Goal: Transaction & Acquisition: Purchase product/service

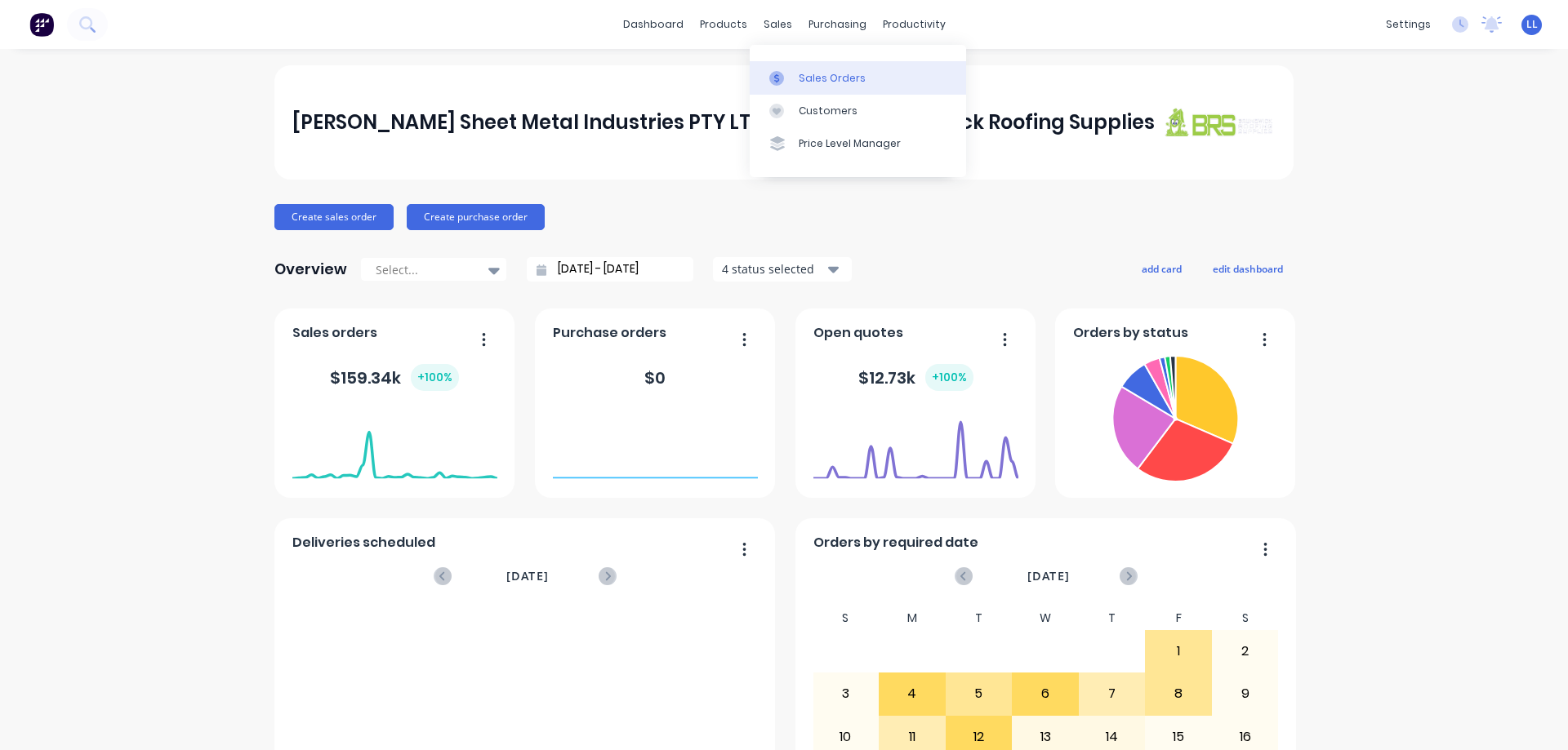
click at [784, 80] on div at bounding box center [781, 78] width 24 height 14
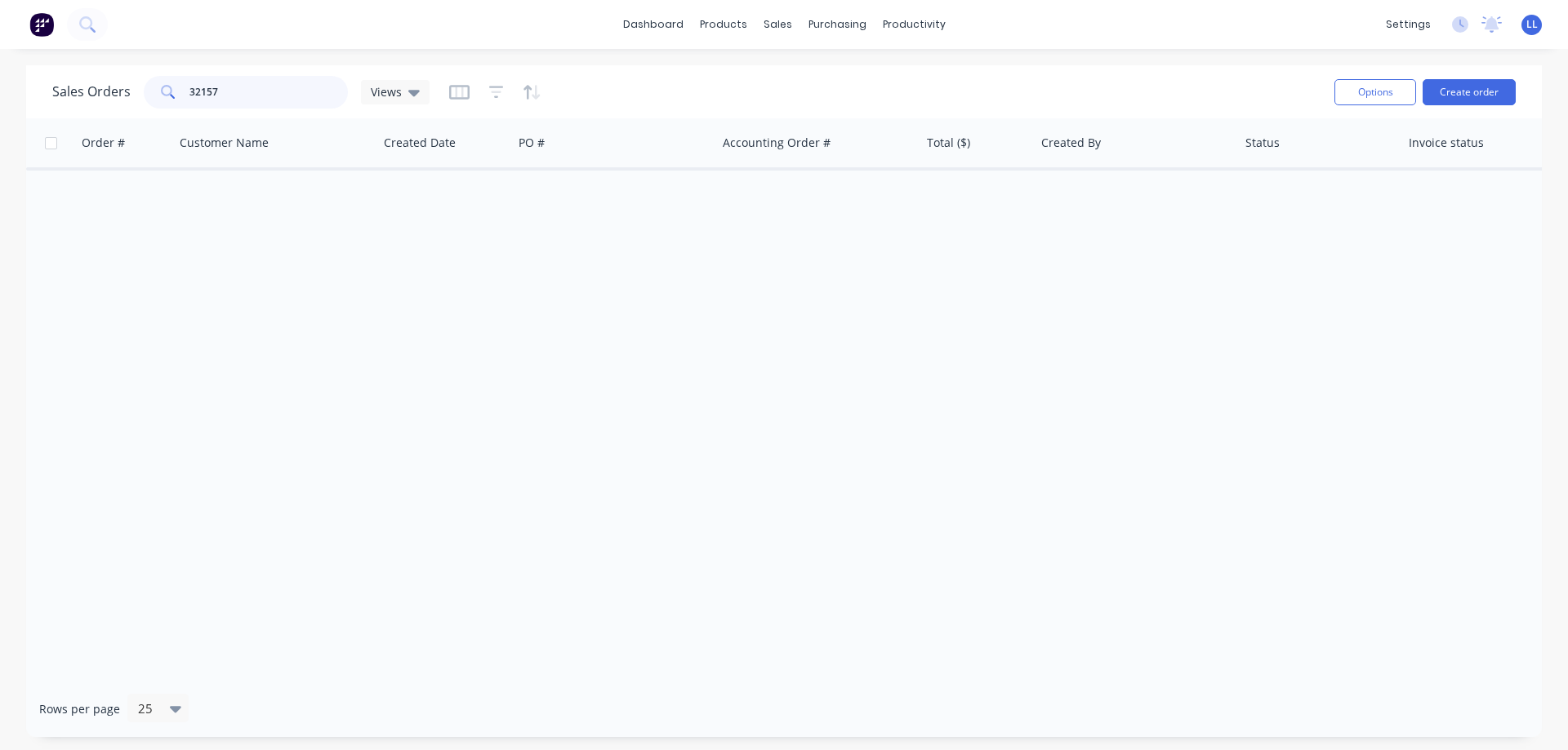
click at [143, 91] on div "32157" at bounding box center [245, 92] width 204 height 32
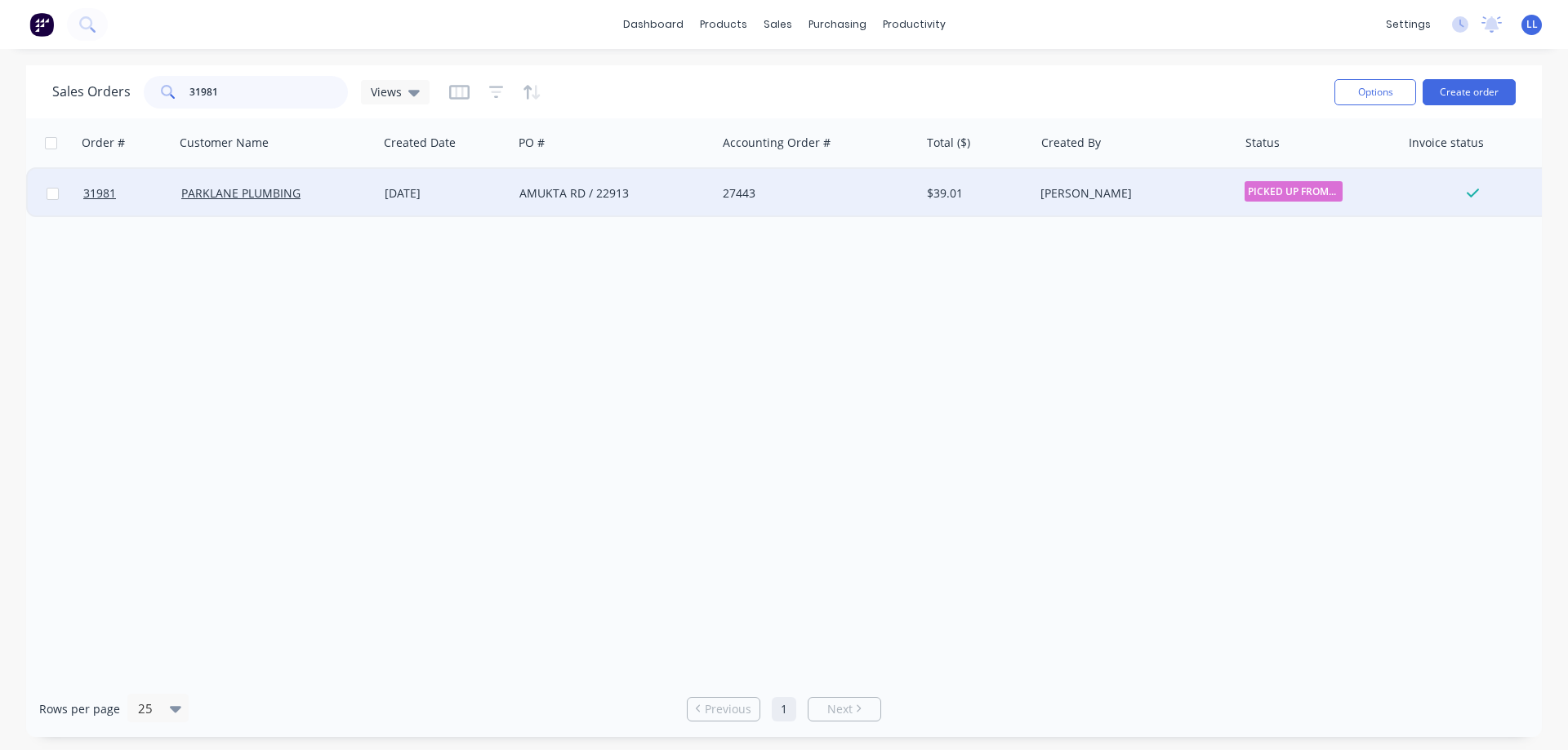
type input "31981"
click at [609, 204] on div "AMUKTA RD / 22913" at bounding box center [615, 193] width 204 height 49
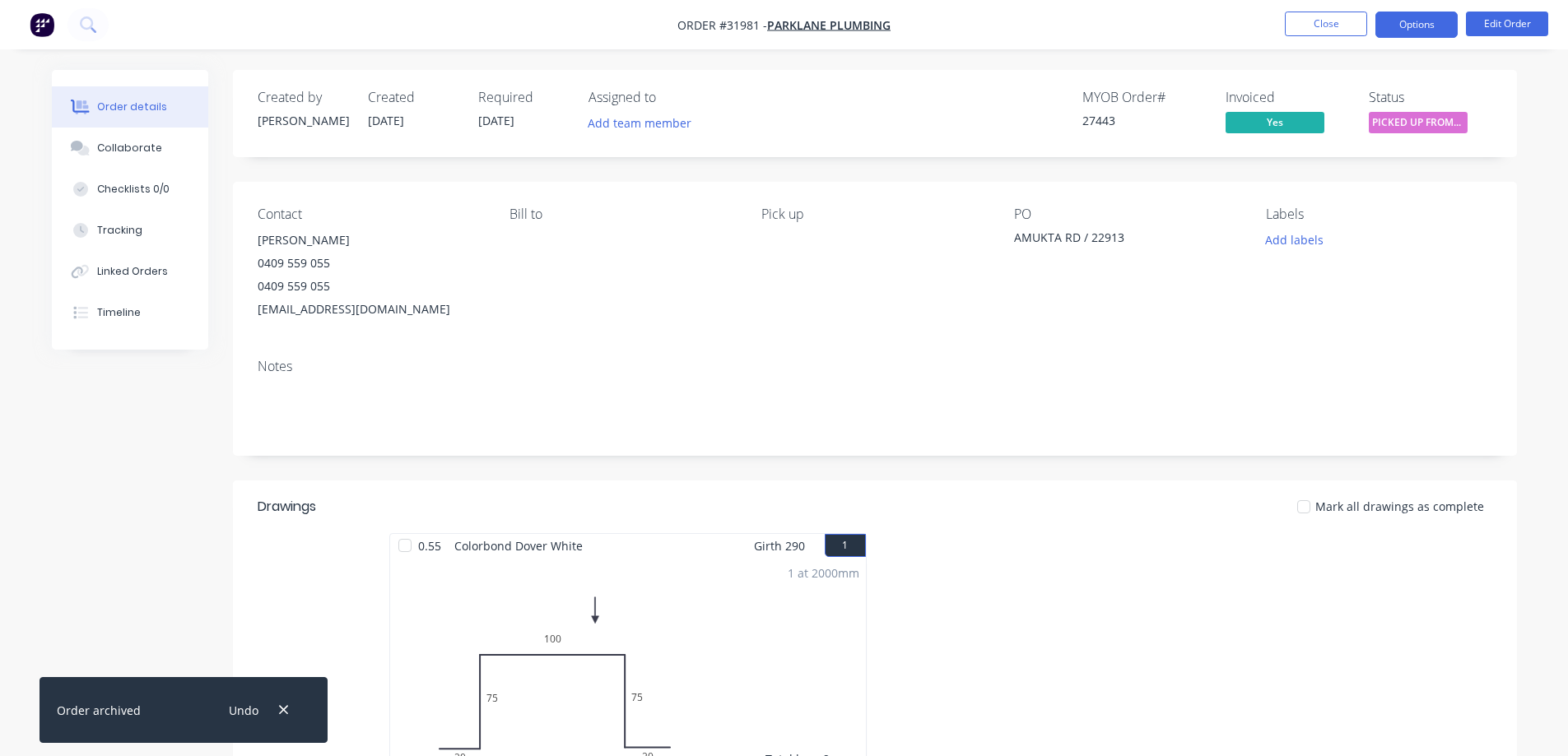
click at [1418, 28] on button "Options" at bounding box center [1416, 25] width 83 height 26
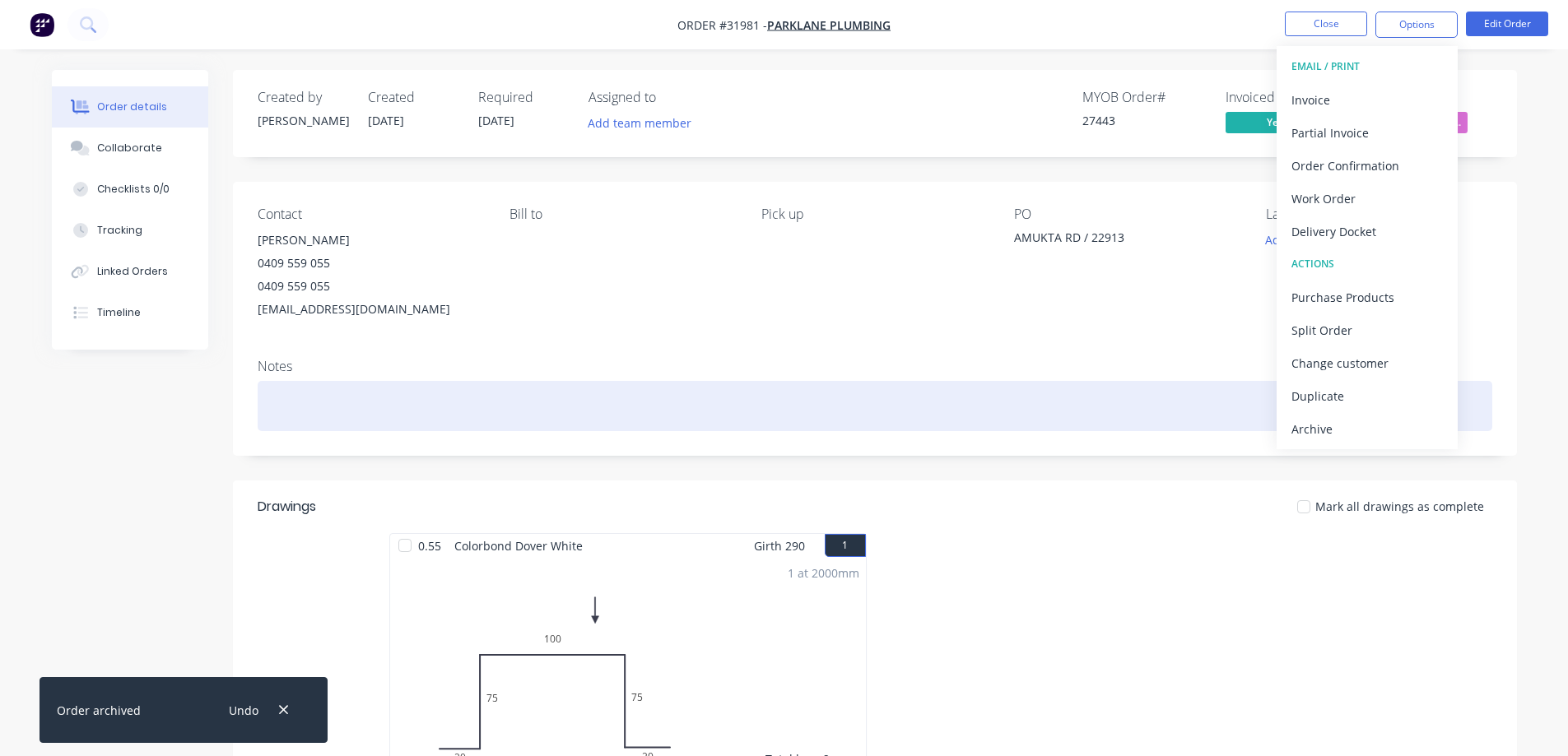
drag, startPoint x: 1316, startPoint y: 432, endPoint x: 1322, endPoint y: 386, distance: 46.4
click at [1316, 433] on div "Archive" at bounding box center [1367, 429] width 152 height 24
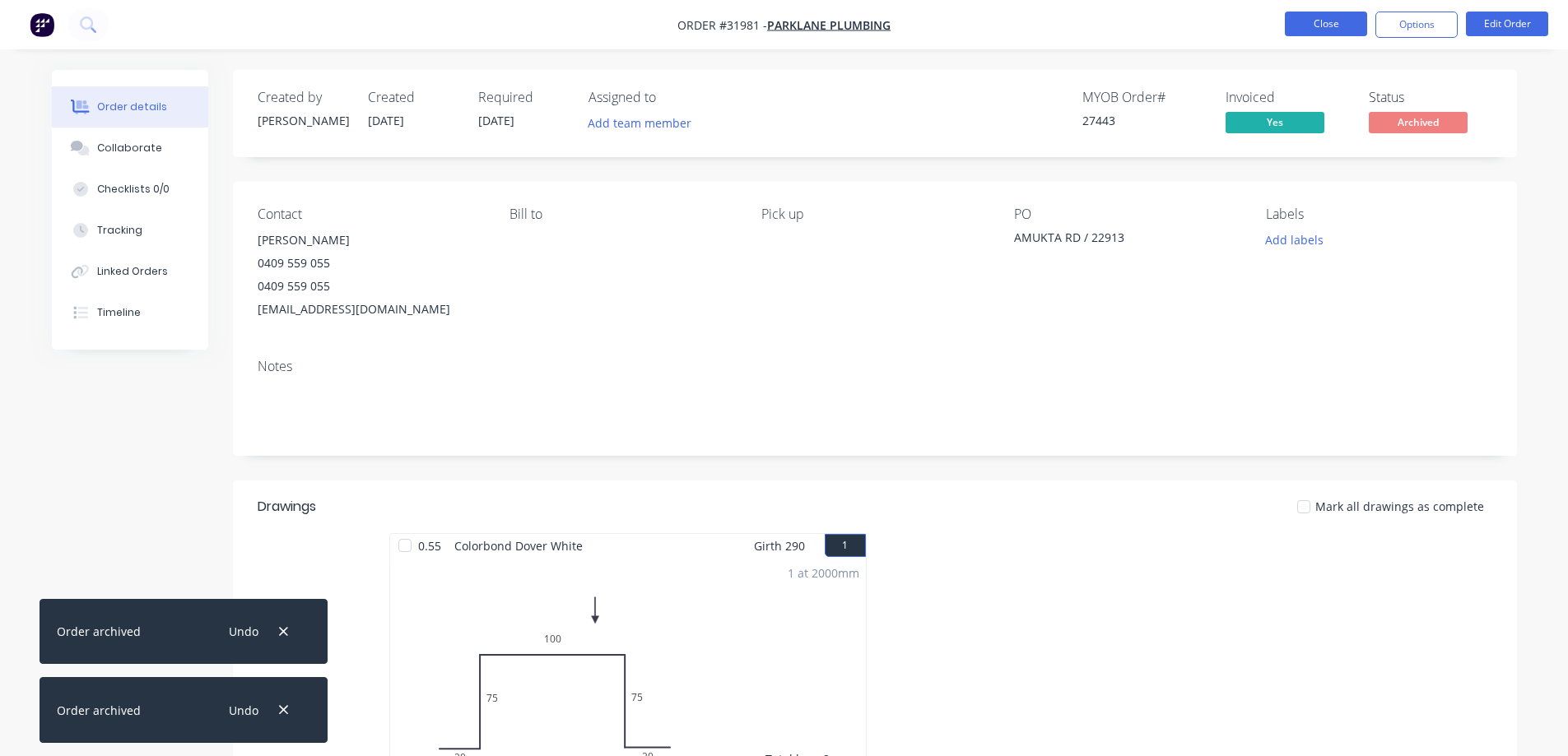
click at [1338, 25] on button "Close" at bounding box center [1326, 24] width 83 height 25
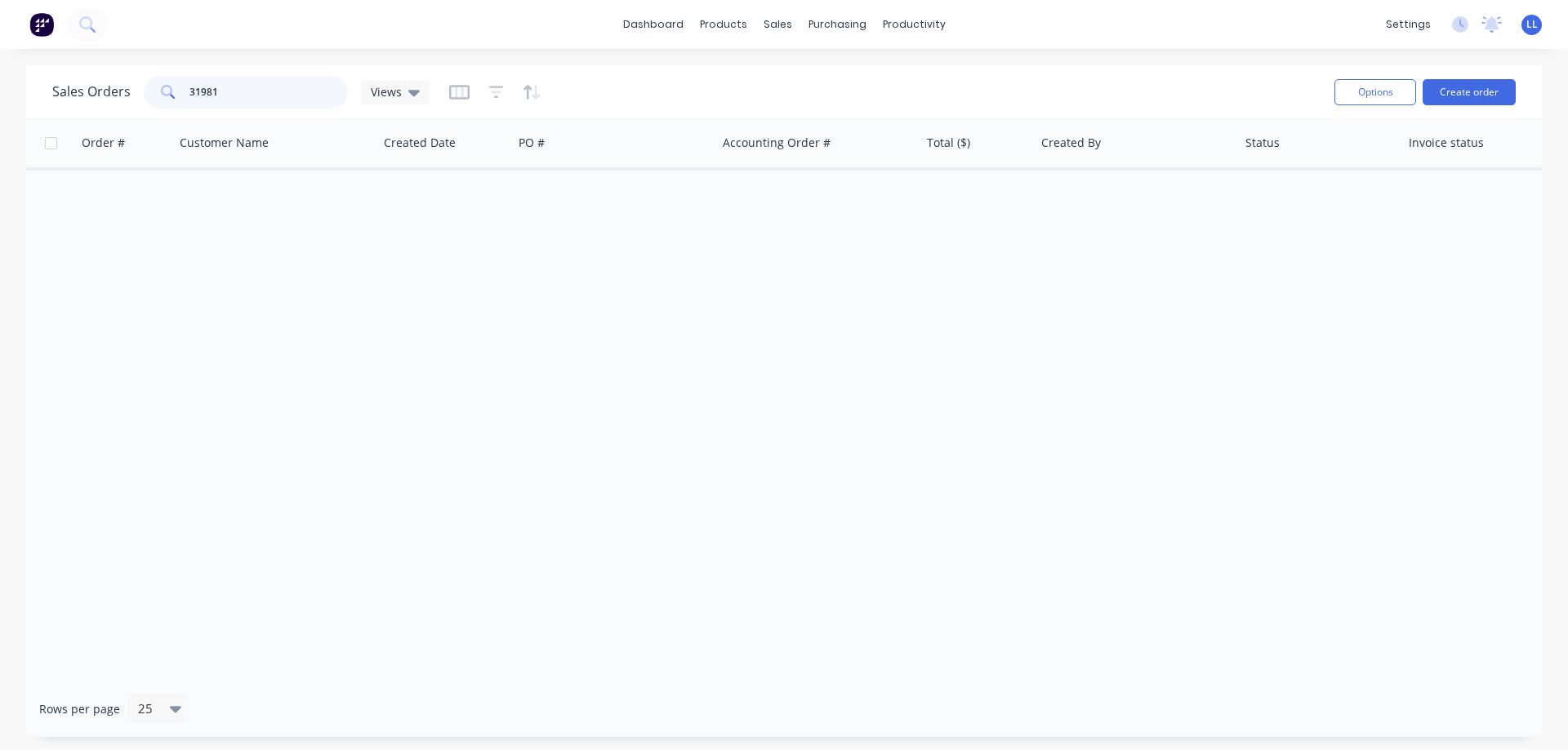
click at [91, 90] on div "Sales Orders 31981 Views" at bounding box center [241, 92] width 377 height 32
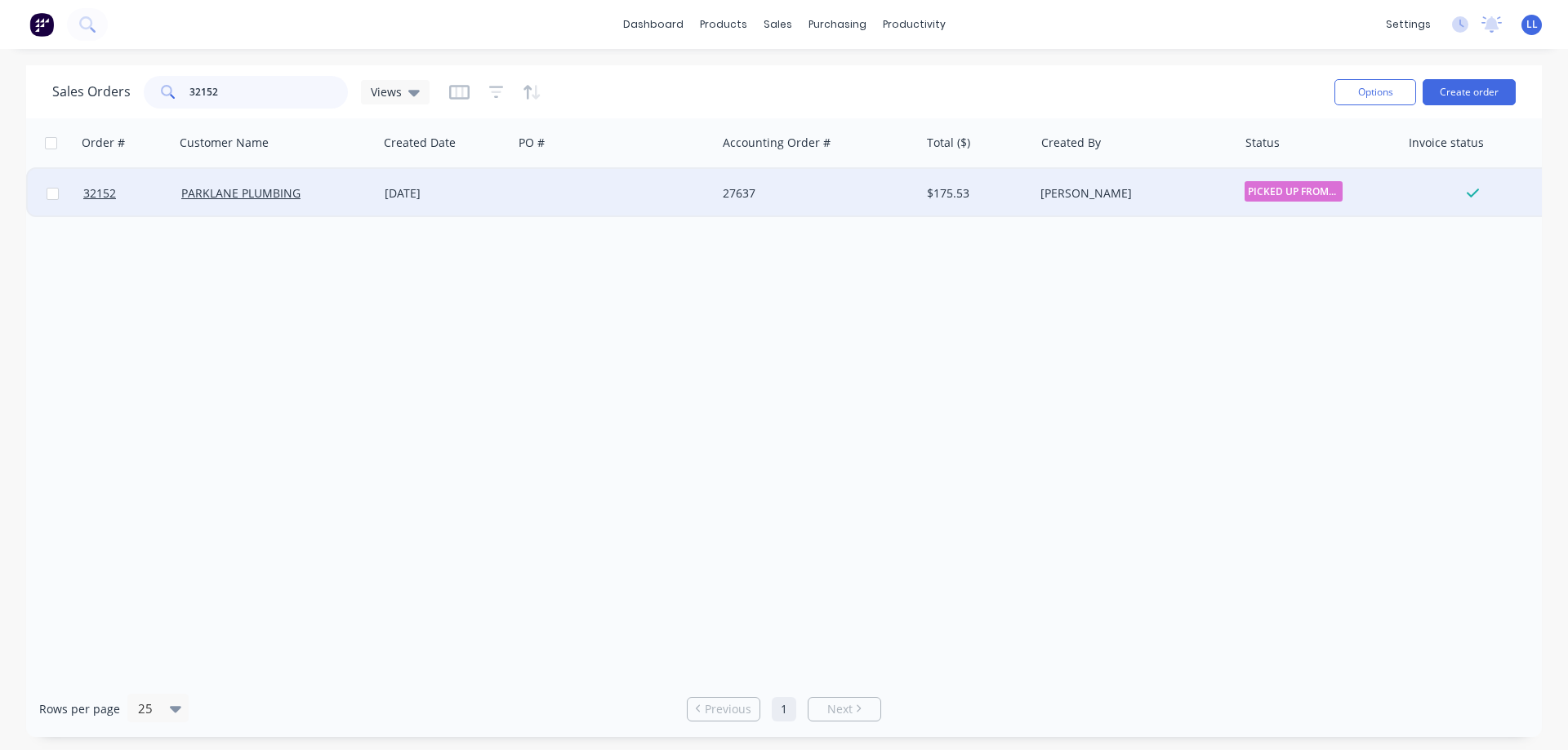
type input "32152"
click at [785, 203] on div "27637" at bounding box center [818, 193] width 204 height 49
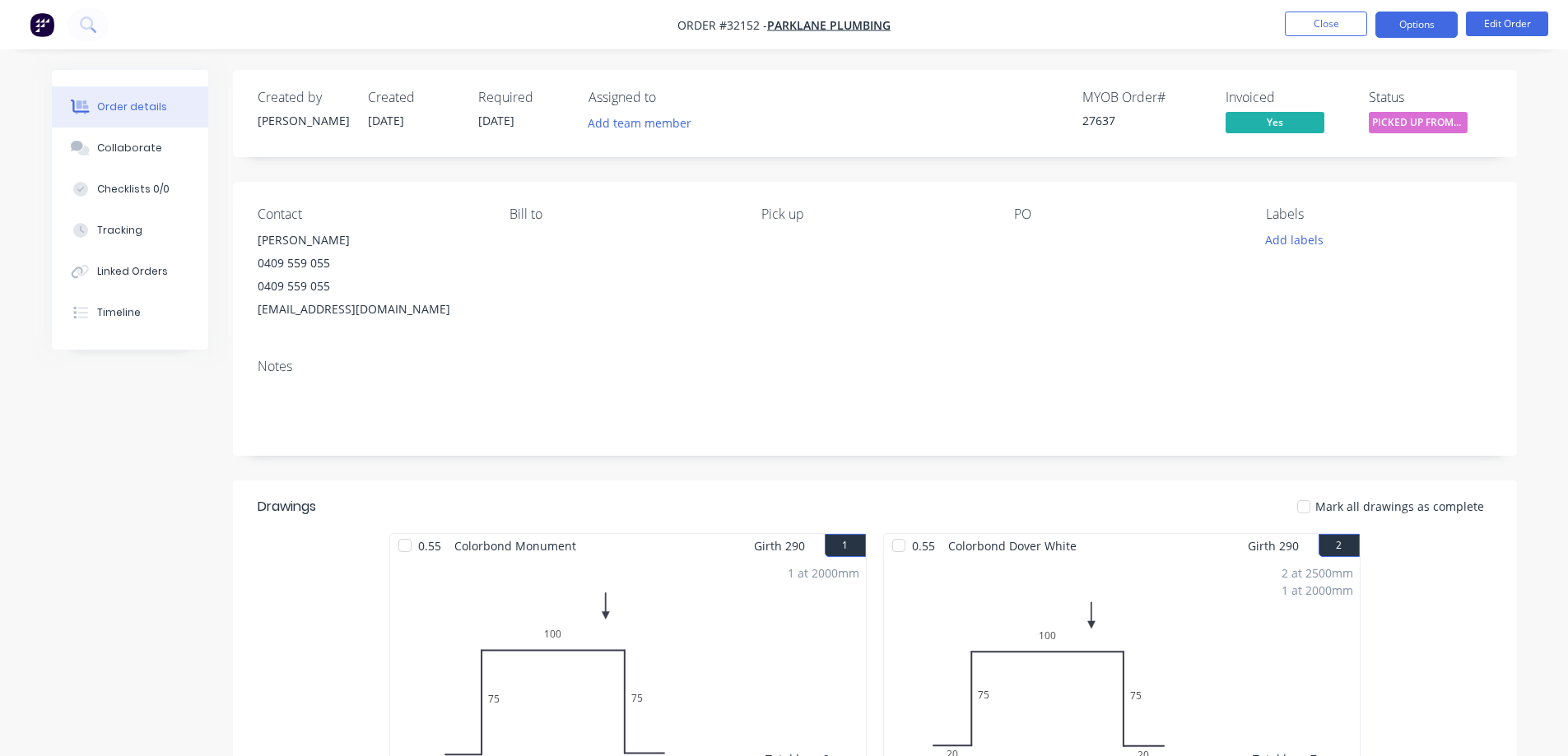
click at [1426, 30] on button "Options" at bounding box center [1416, 25] width 83 height 26
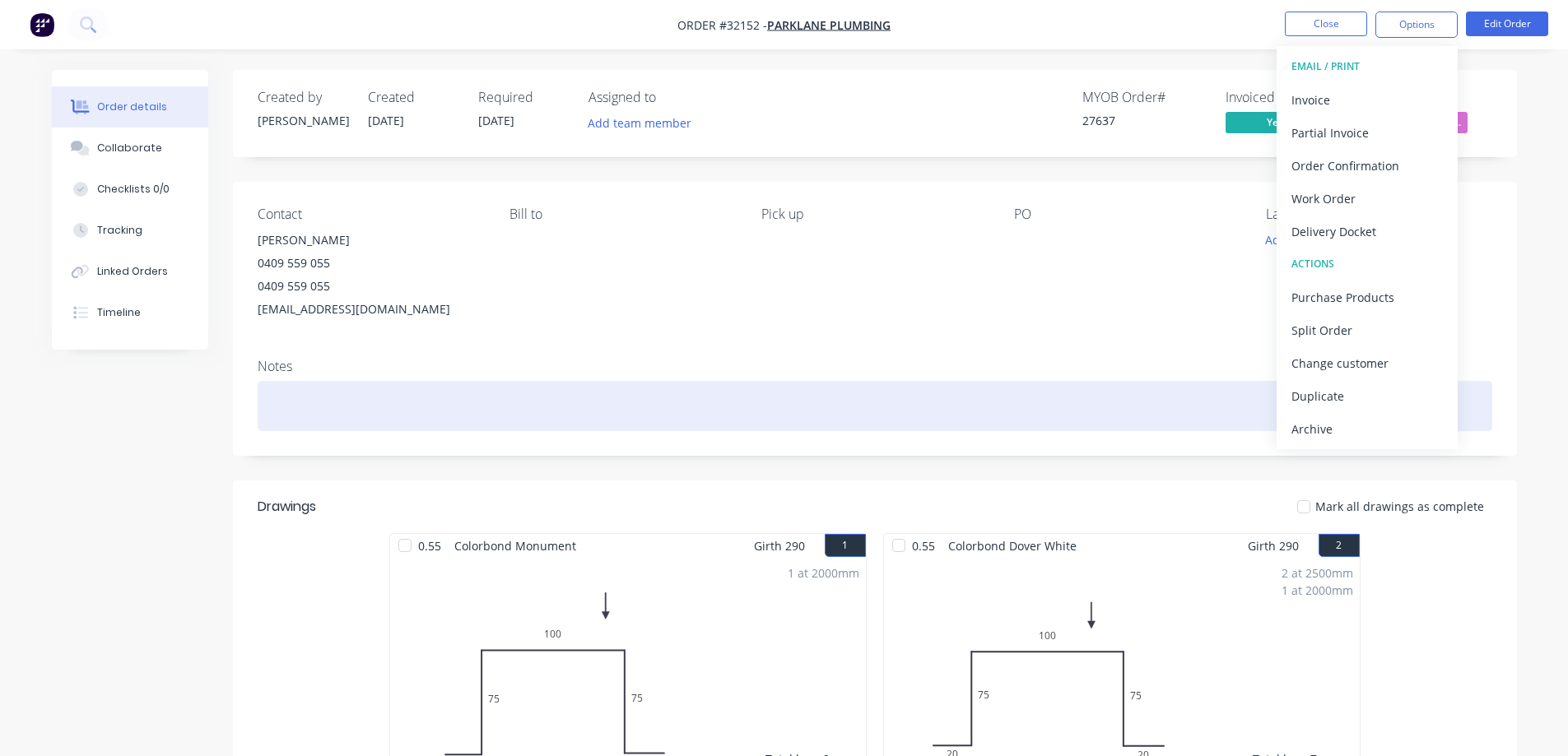
click at [1316, 432] on div "Archive" at bounding box center [1367, 429] width 152 height 24
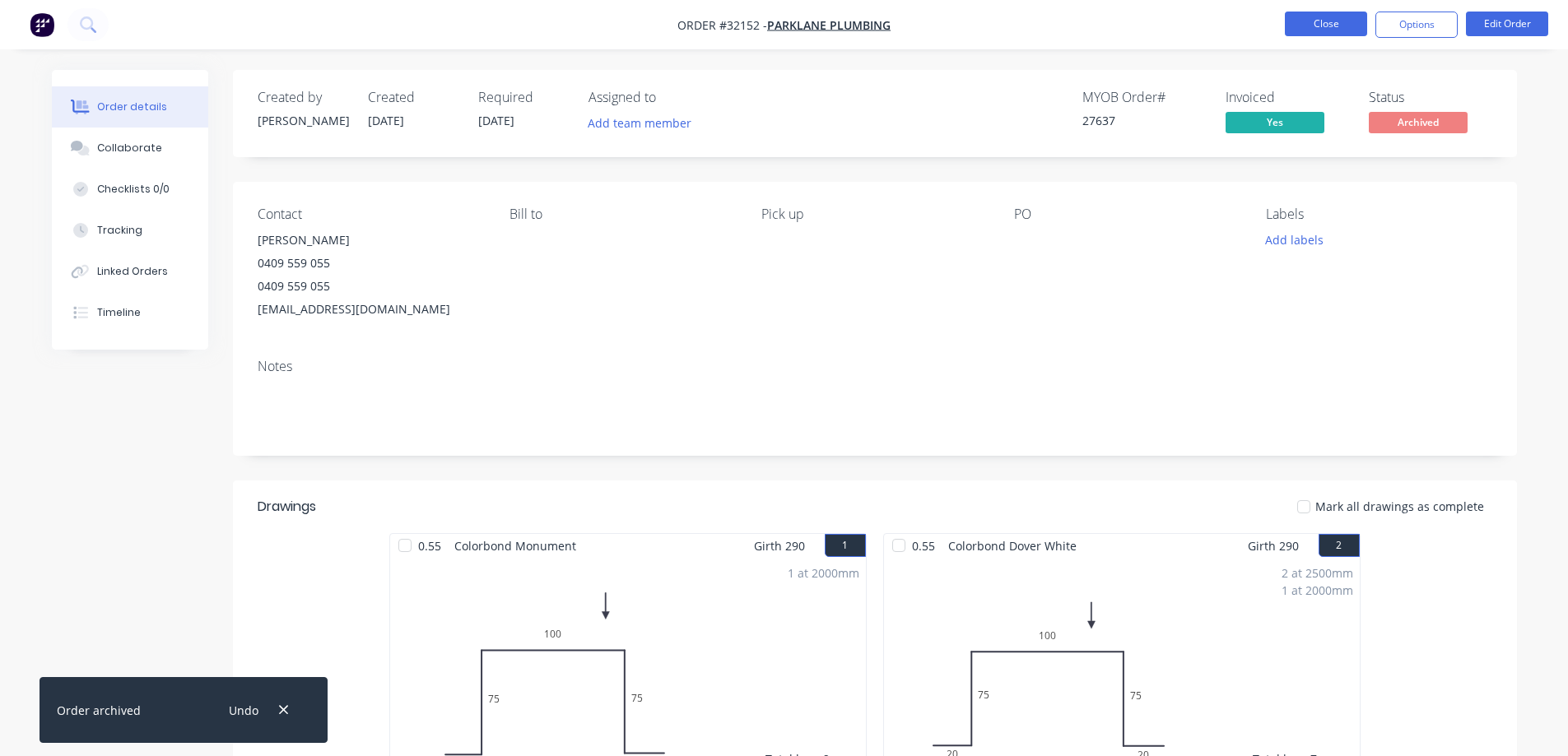
click at [1315, 21] on button "Close" at bounding box center [1326, 24] width 83 height 25
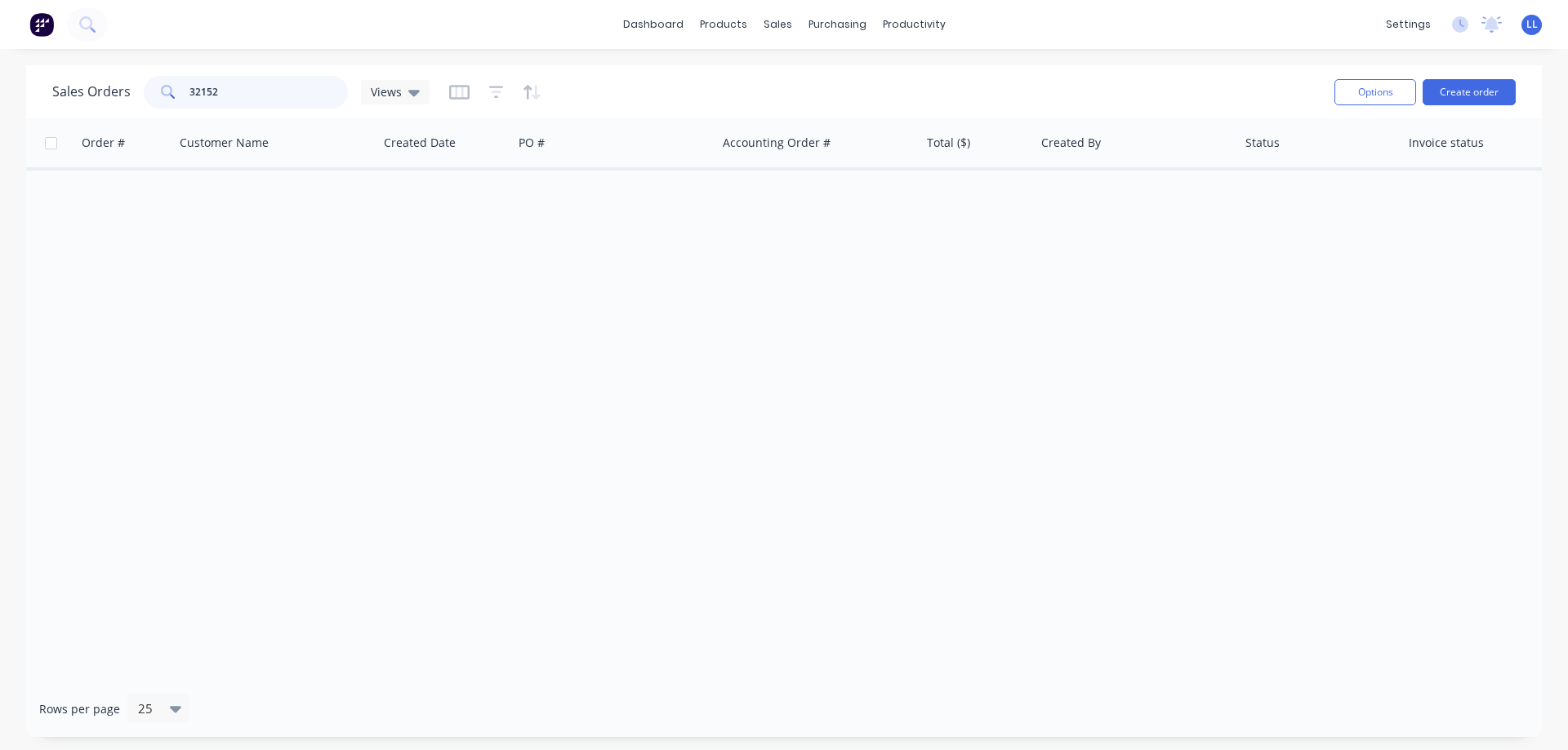
drag, startPoint x: 241, startPoint y: 84, endPoint x: 59, endPoint y: 110, distance: 183.8
click at [59, 110] on div "Sales Orders 32152 Views" at bounding box center [686, 92] width 1269 height 40
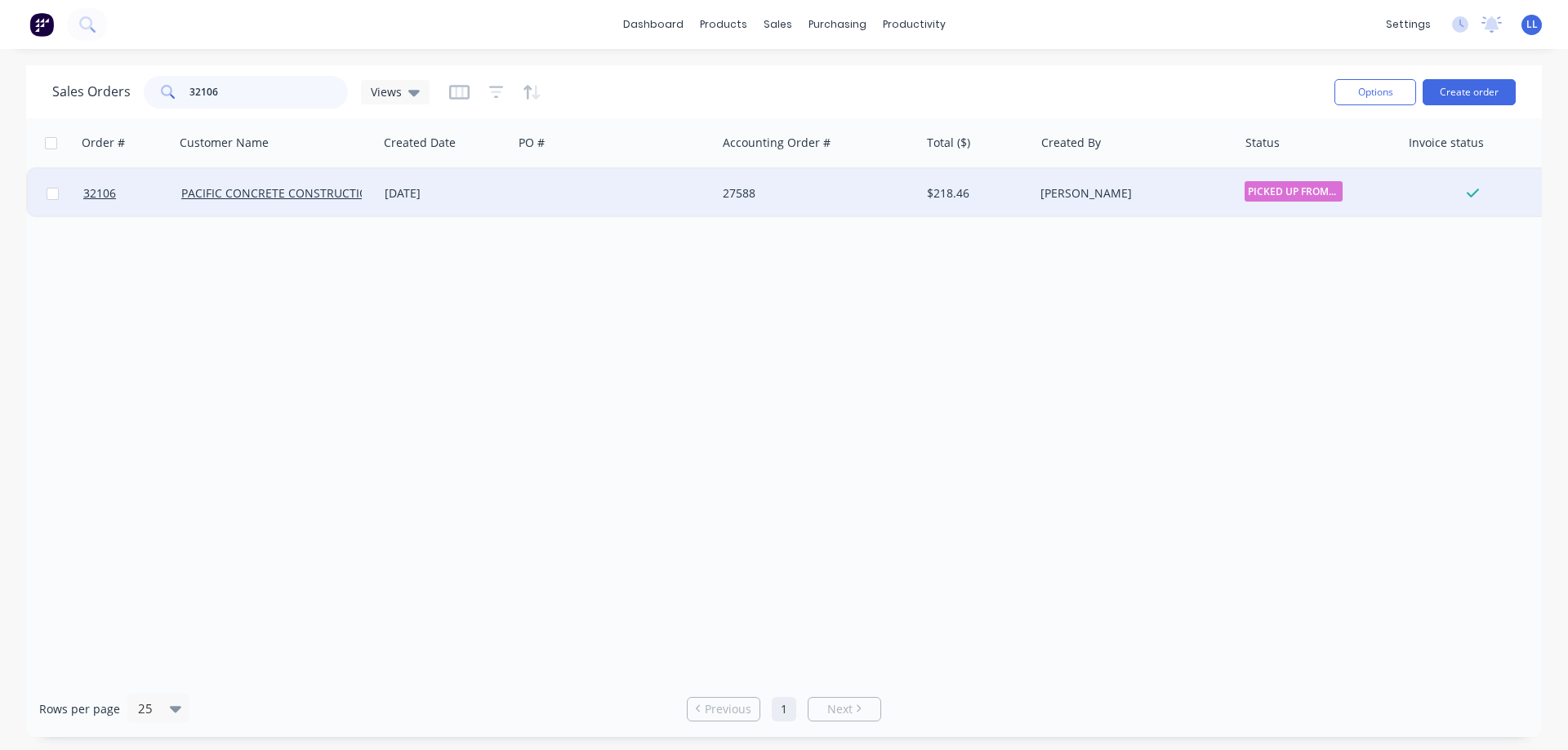
type input "32106"
click at [856, 196] on div "27588" at bounding box center [812, 194] width 181 height 16
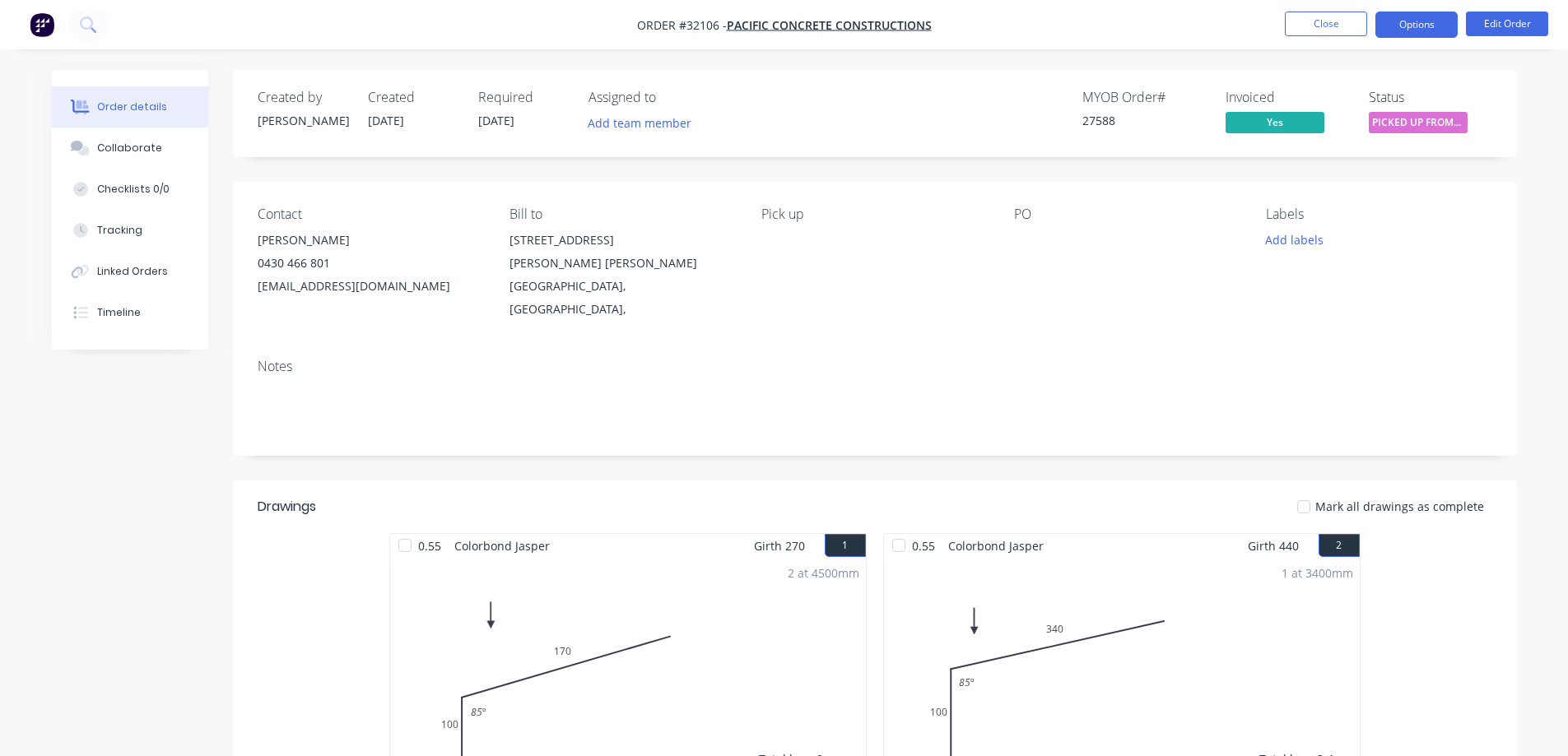
click at [1420, 34] on button "Options" at bounding box center [1416, 25] width 83 height 26
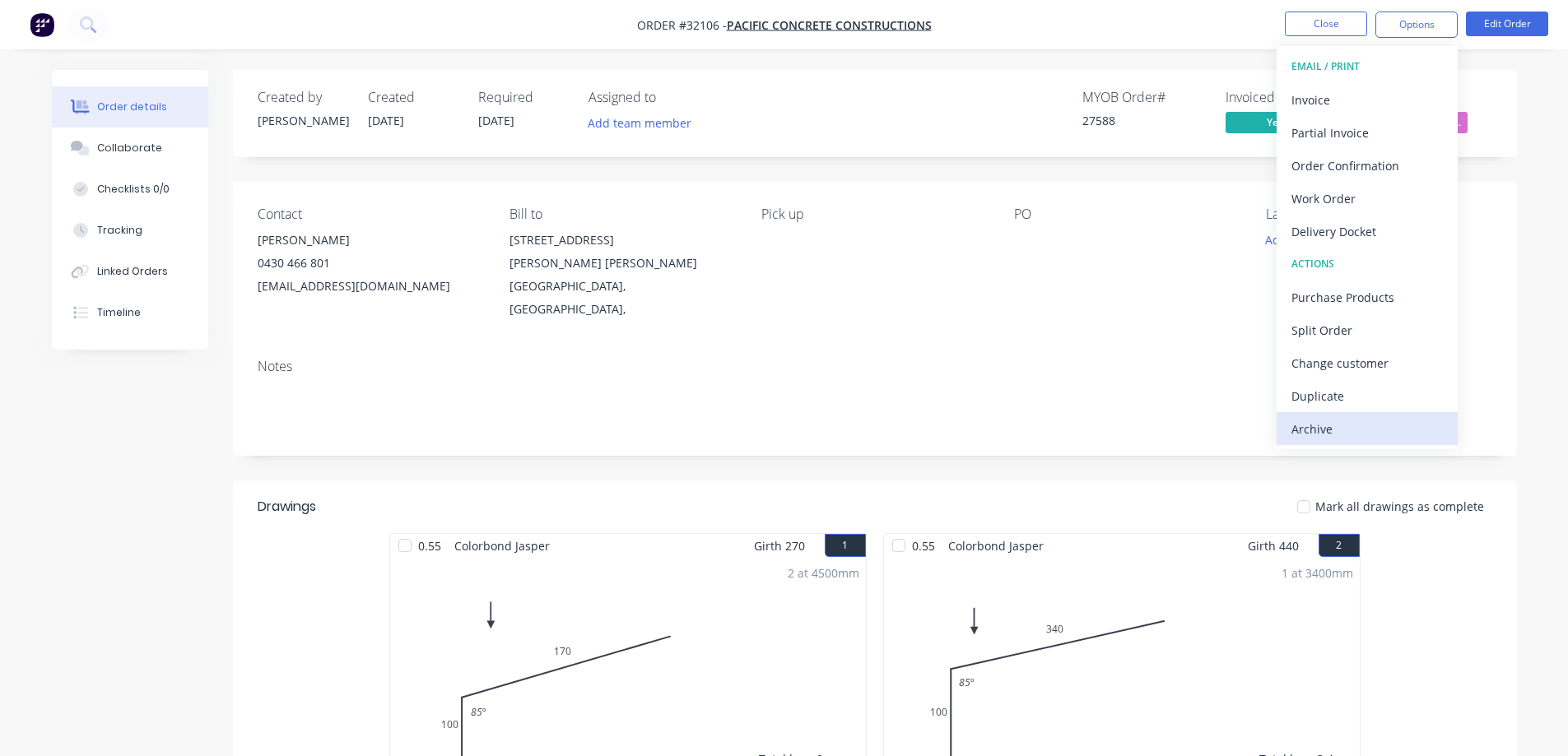
click at [1322, 430] on div "Archive" at bounding box center [1367, 429] width 152 height 24
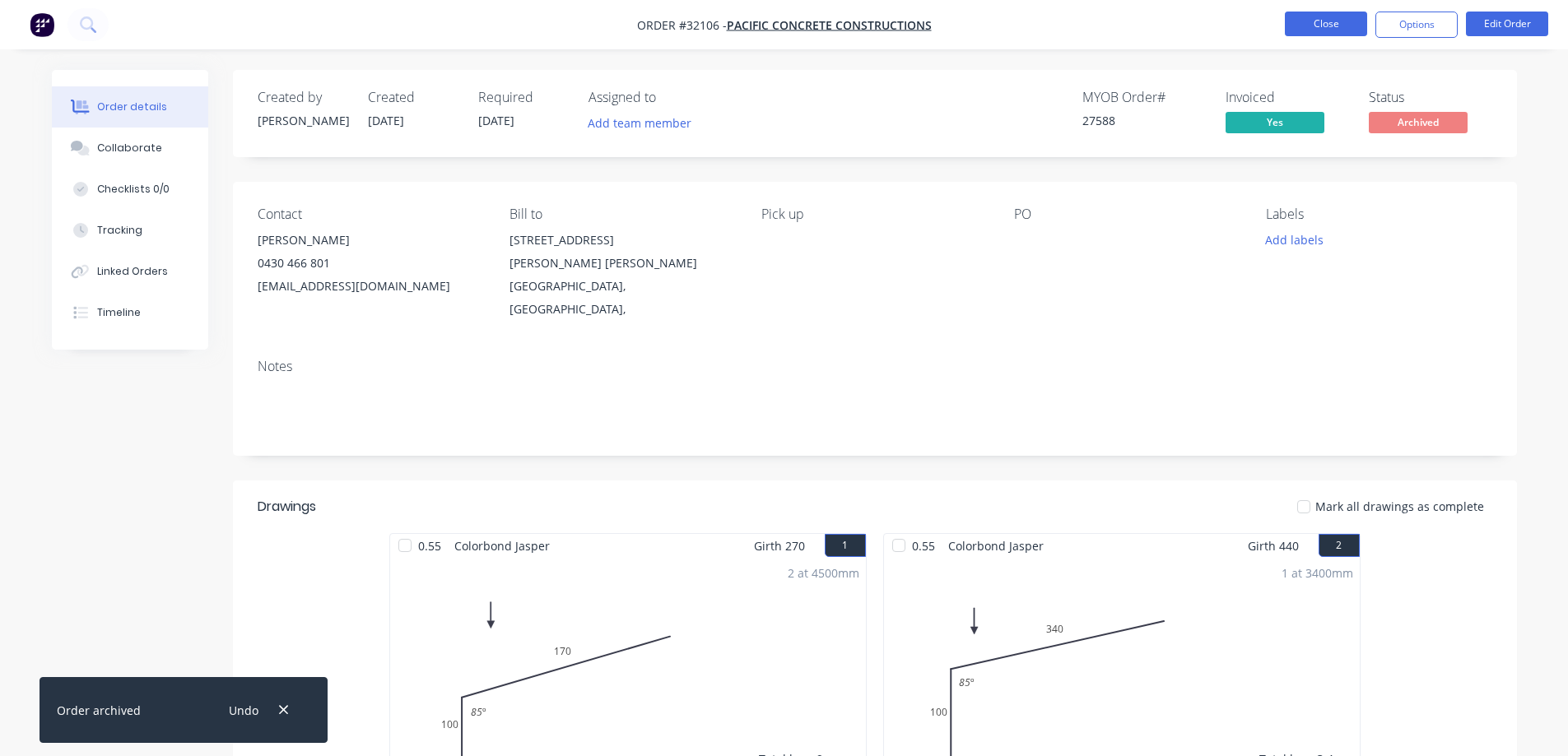
click at [1309, 22] on button "Close" at bounding box center [1326, 24] width 83 height 25
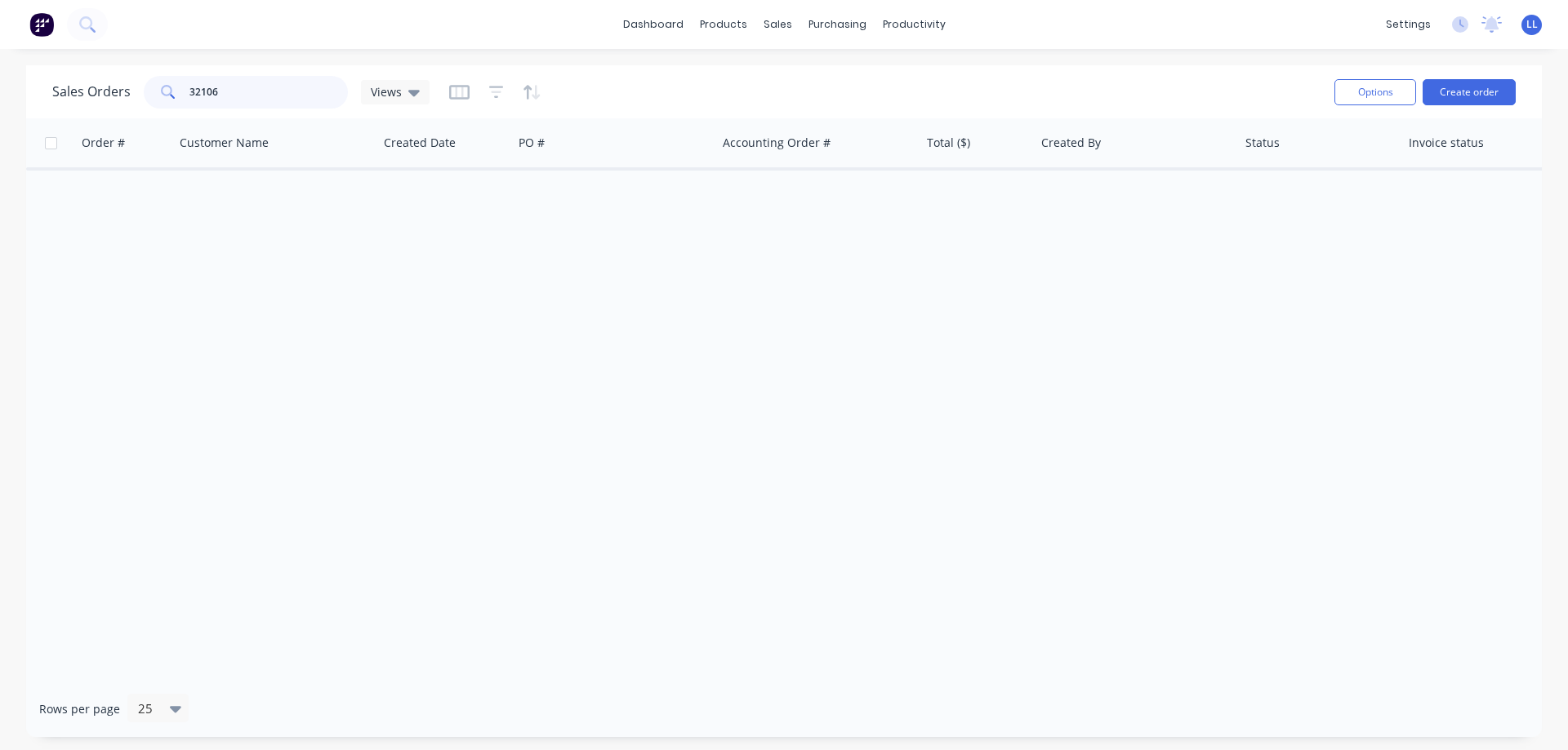
drag, startPoint x: 139, startPoint y: 99, endPoint x: 121, endPoint y: 96, distance: 18.2
click at [121, 96] on div "Sales Orders 32106 Views" at bounding box center [241, 92] width 377 height 32
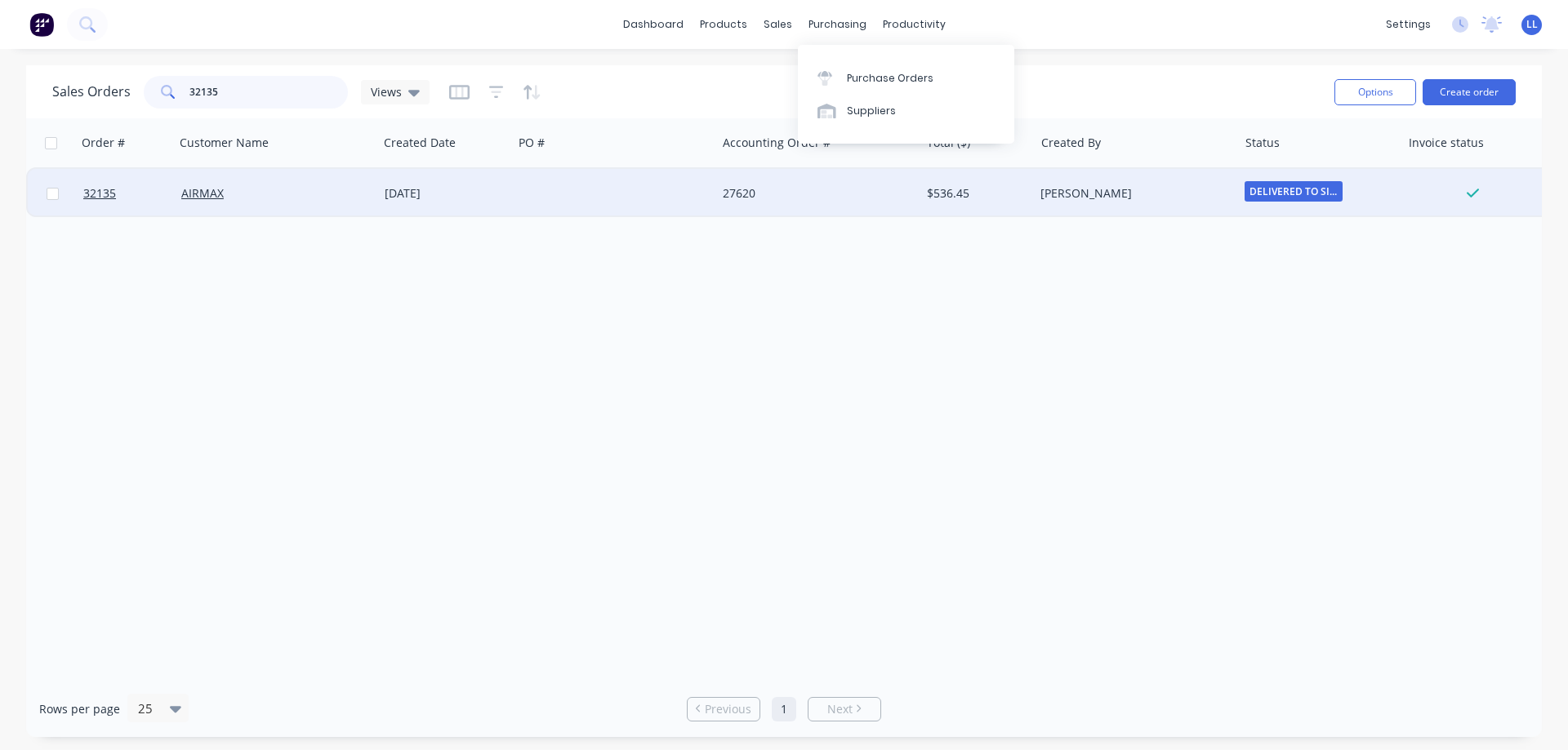
type input "32135"
click at [789, 198] on div "27620" at bounding box center [812, 194] width 181 height 16
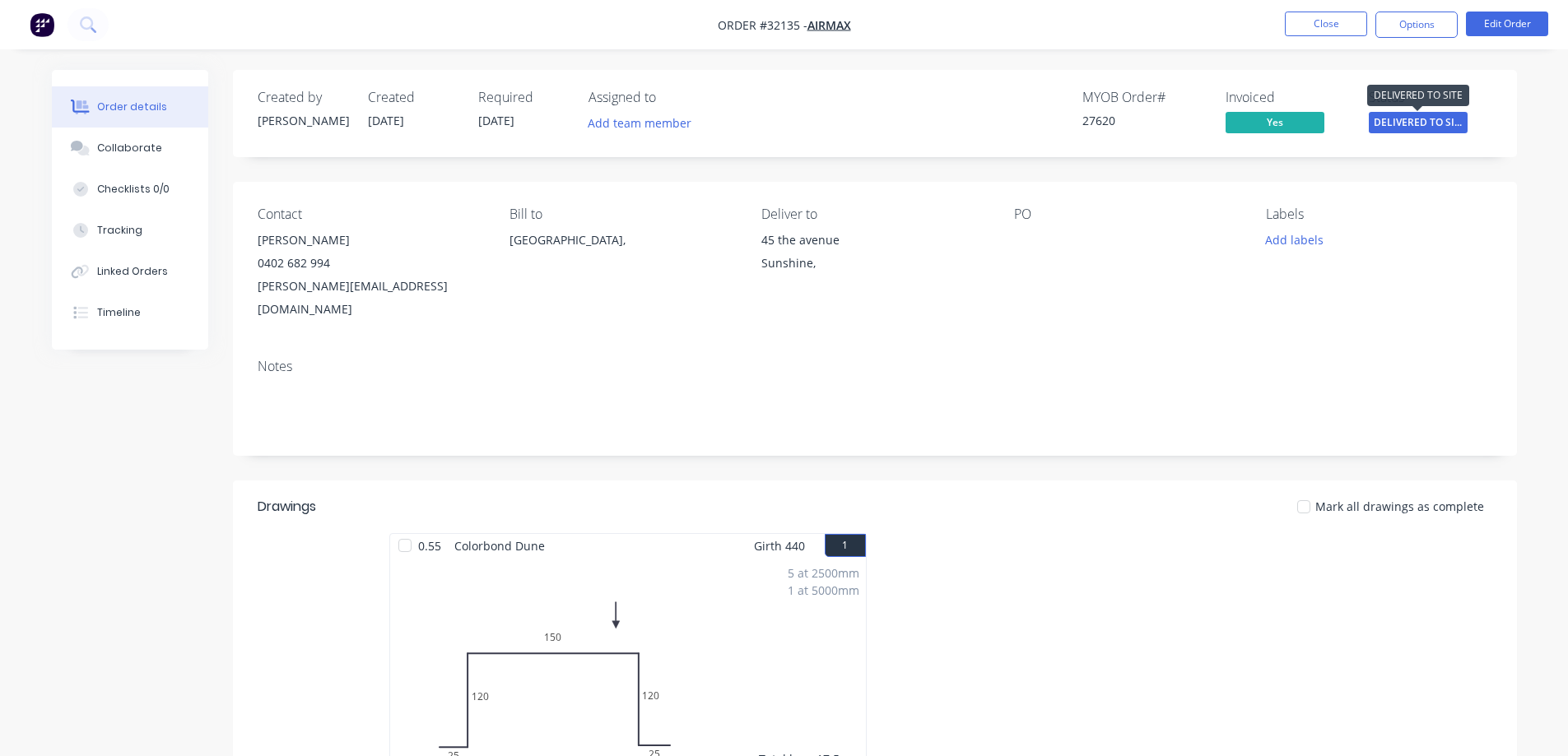
click at [1402, 124] on span "DELIVERED TO SI..." at bounding box center [1418, 122] width 99 height 21
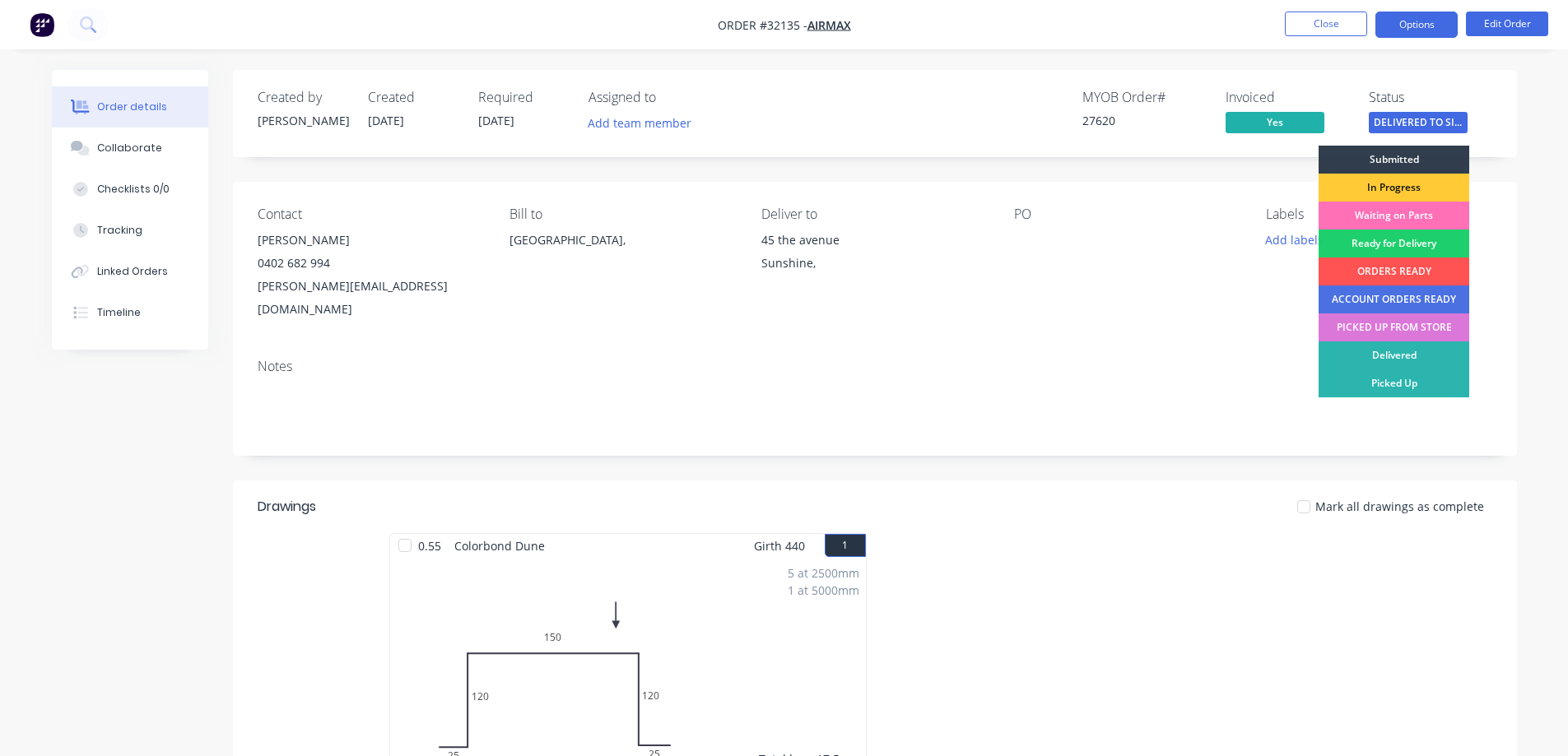
click at [1408, 32] on button "Options" at bounding box center [1416, 25] width 83 height 26
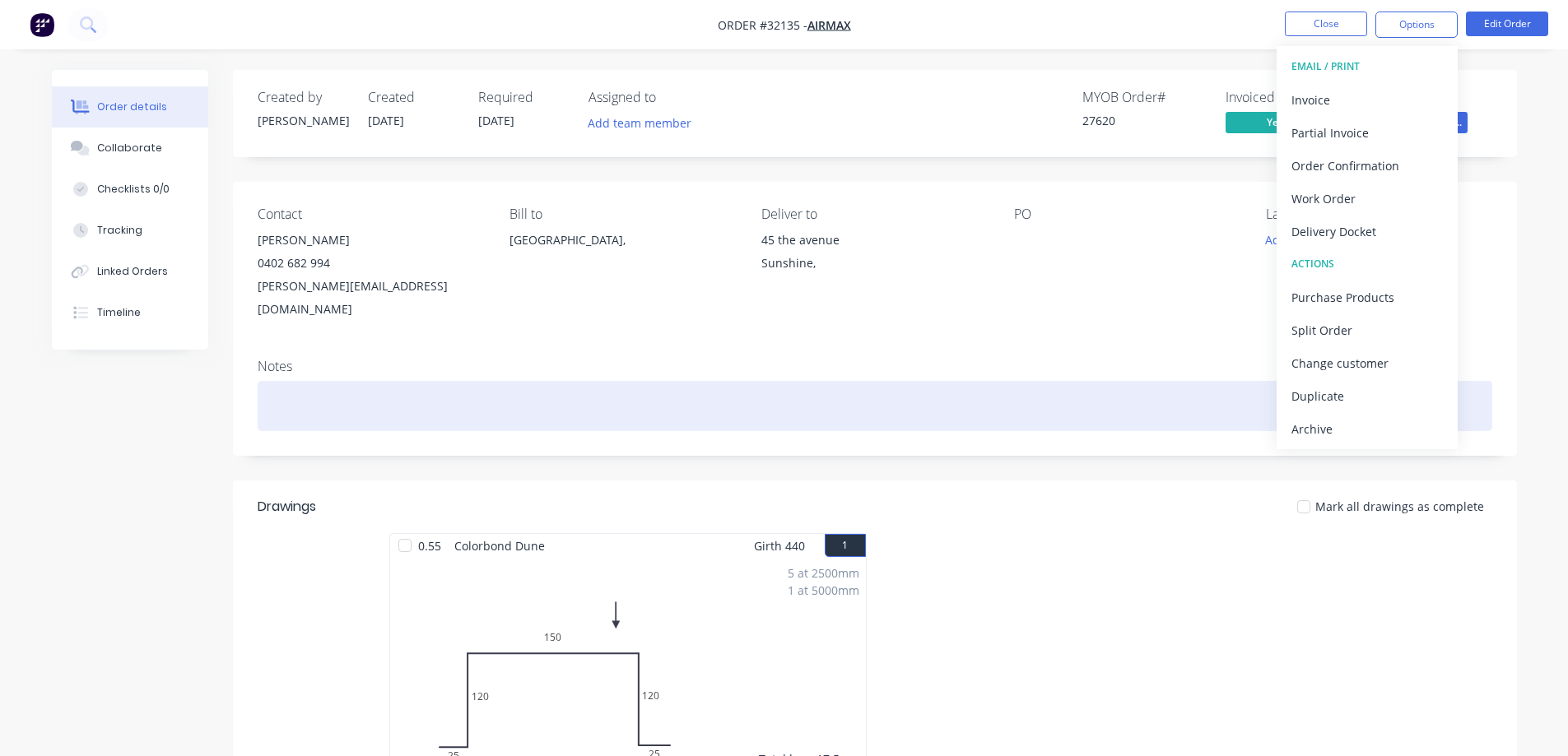
drag, startPoint x: 1322, startPoint y: 433, endPoint x: 1318, endPoint y: 384, distance: 49.2
click at [1322, 433] on div "Archive" at bounding box center [1367, 429] width 152 height 24
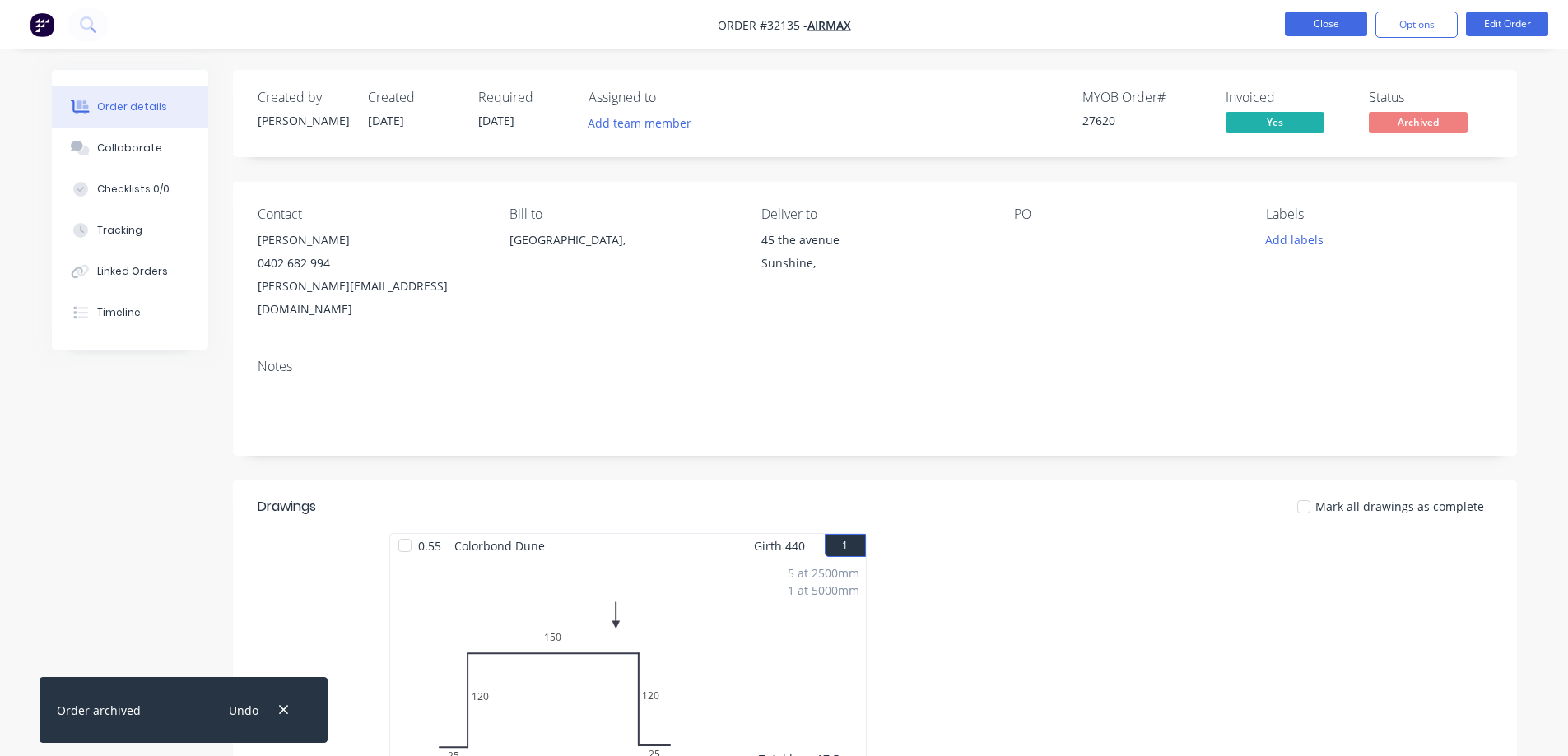
click at [1312, 26] on button "Close" at bounding box center [1326, 24] width 83 height 25
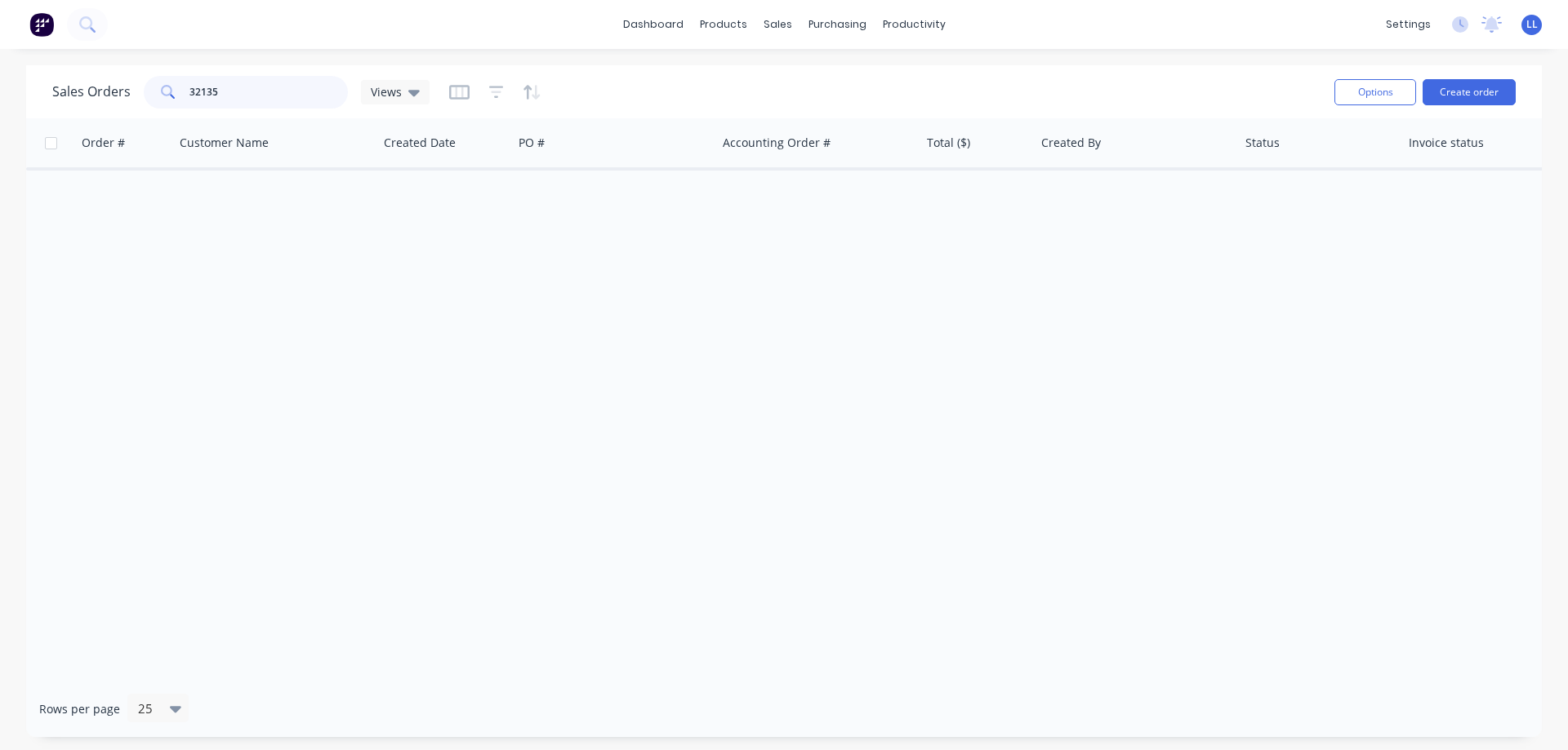
drag, startPoint x: 235, startPoint y: 88, endPoint x: 136, endPoint y: 102, distance: 100.0
click at [136, 102] on div "Sales Orders 32135 Views" at bounding box center [241, 92] width 377 height 32
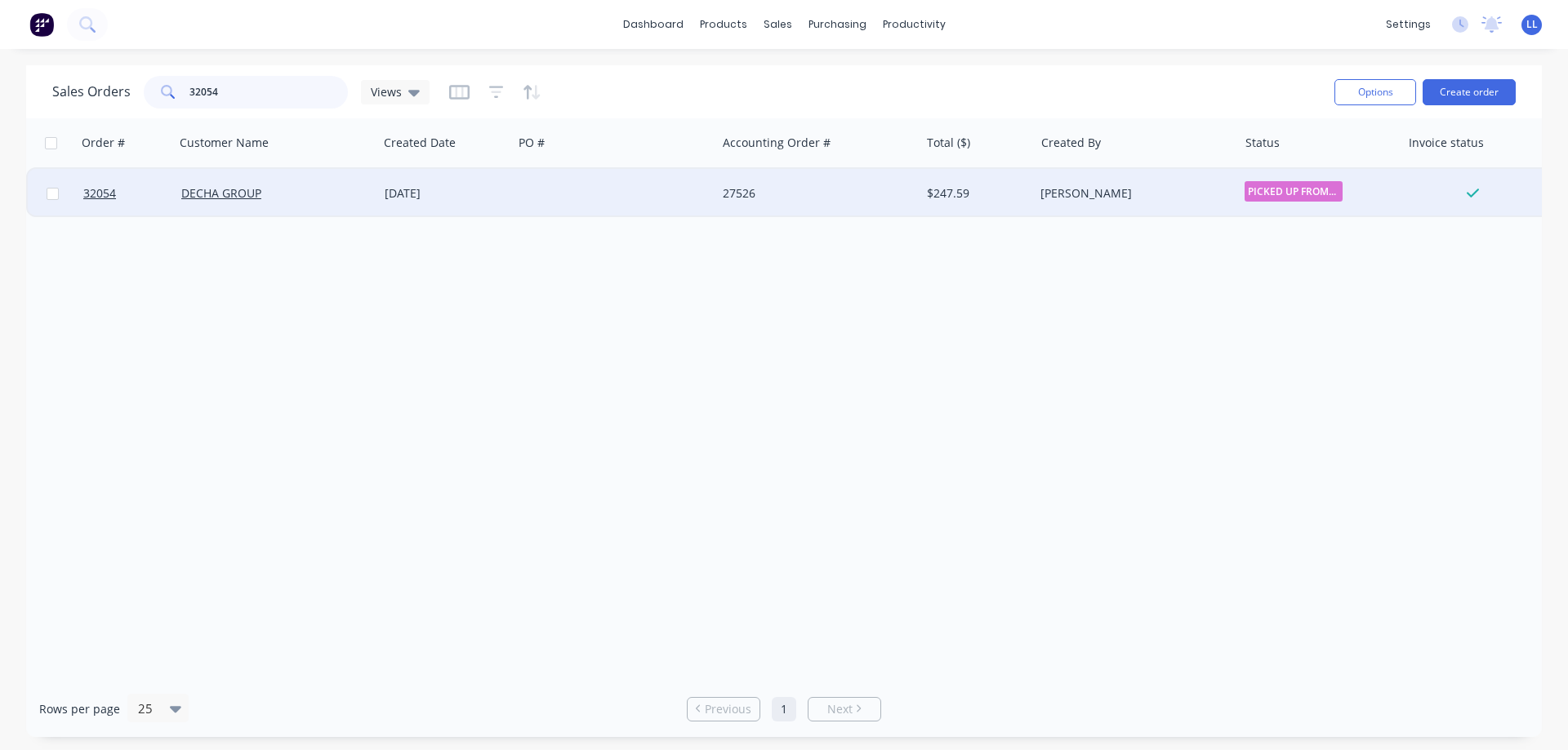
type input "32054"
click at [792, 191] on div "27526" at bounding box center [812, 194] width 181 height 16
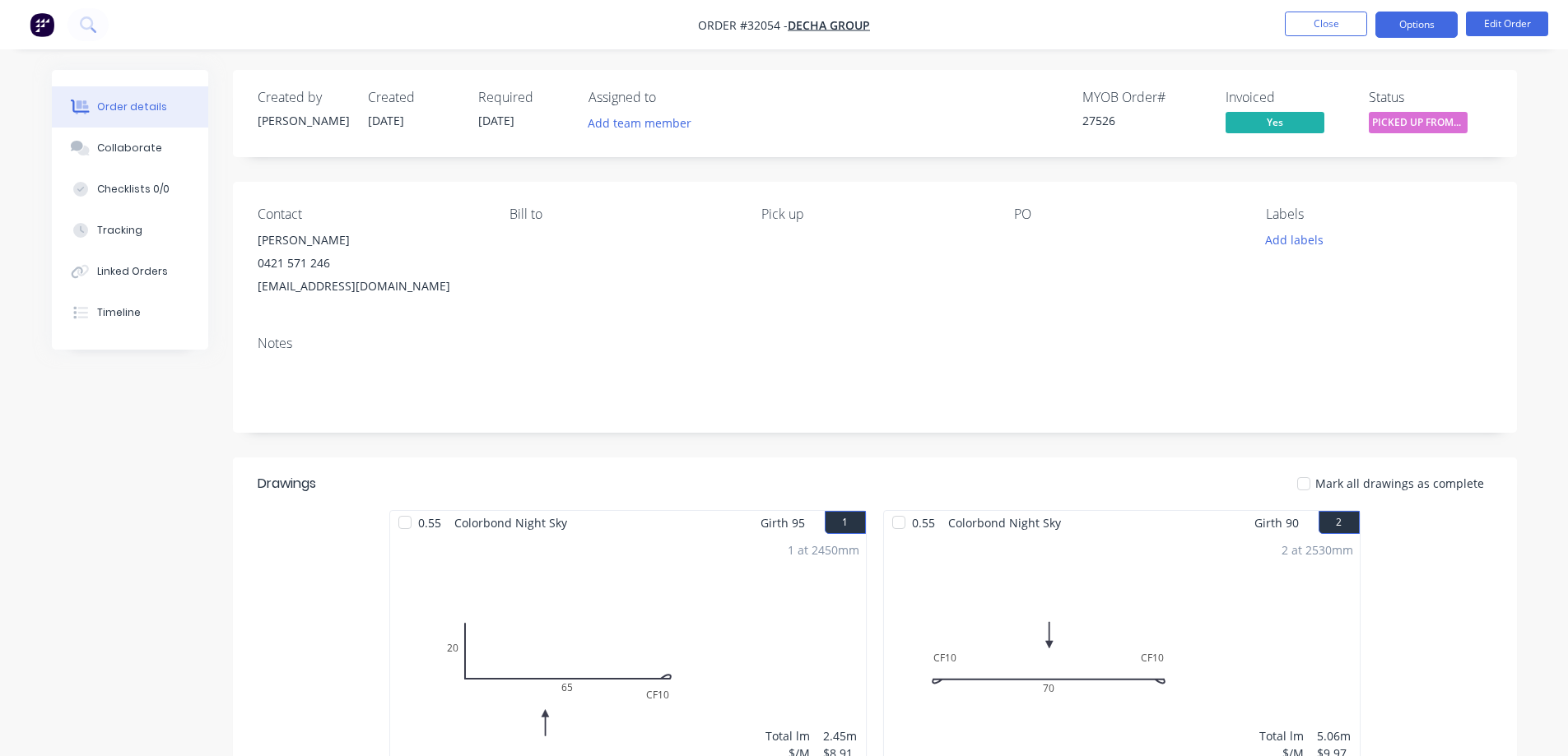
click at [1409, 30] on button "Options" at bounding box center [1416, 25] width 83 height 26
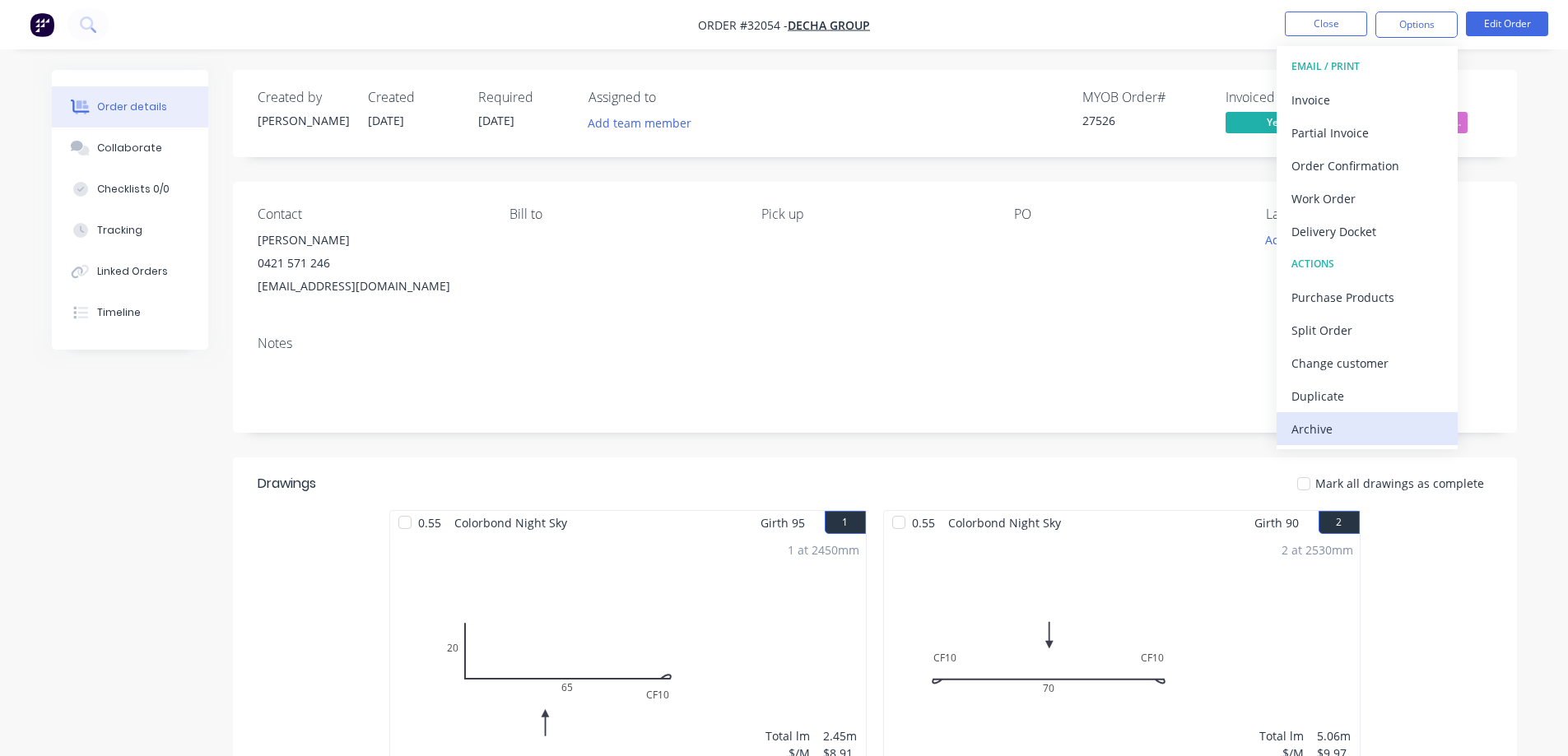
click at [1320, 426] on div "Archive" at bounding box center [1367, 429] width 152 height 24
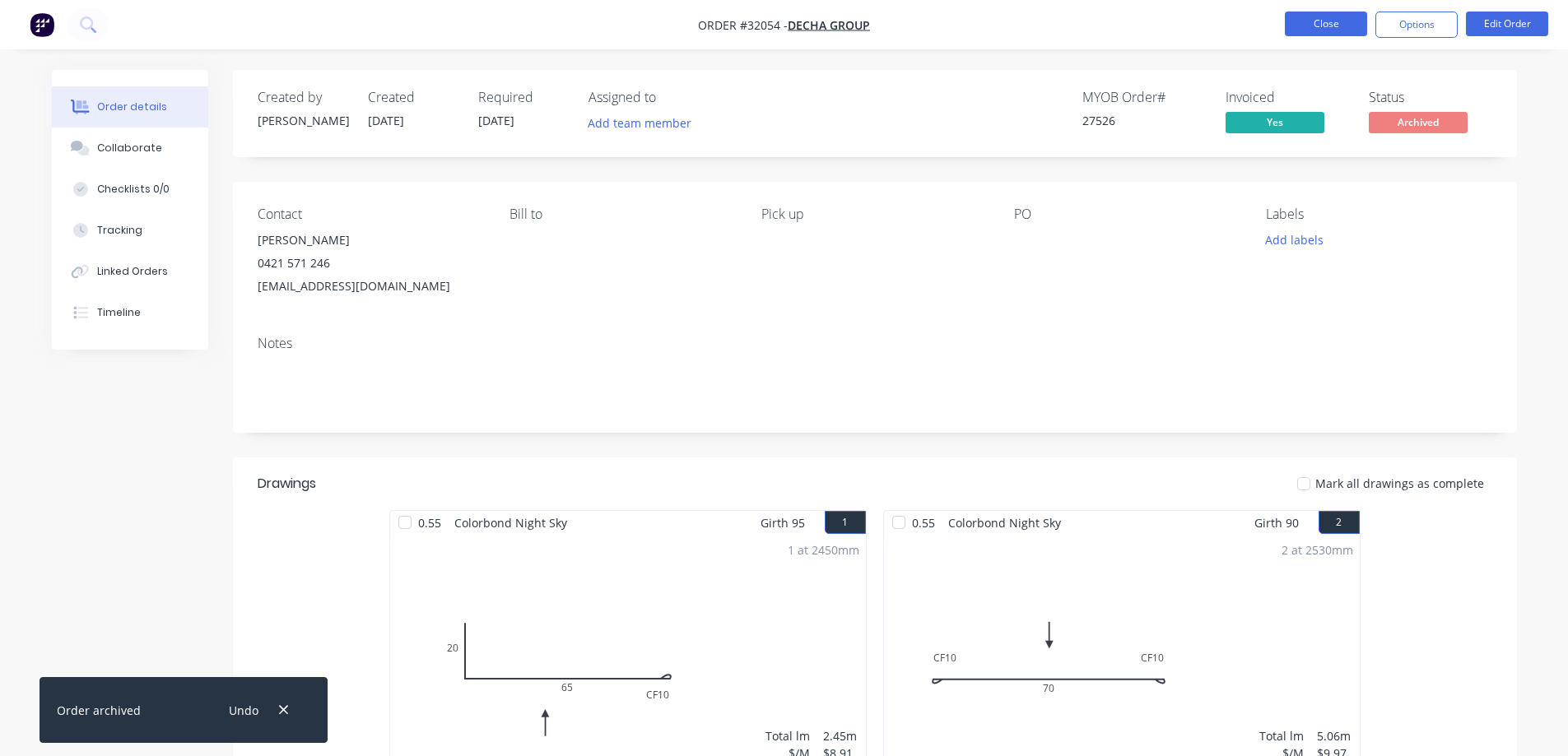
click at [1329, 24] on button "Close" at bounding box center [1326, 24] width 83 height 25
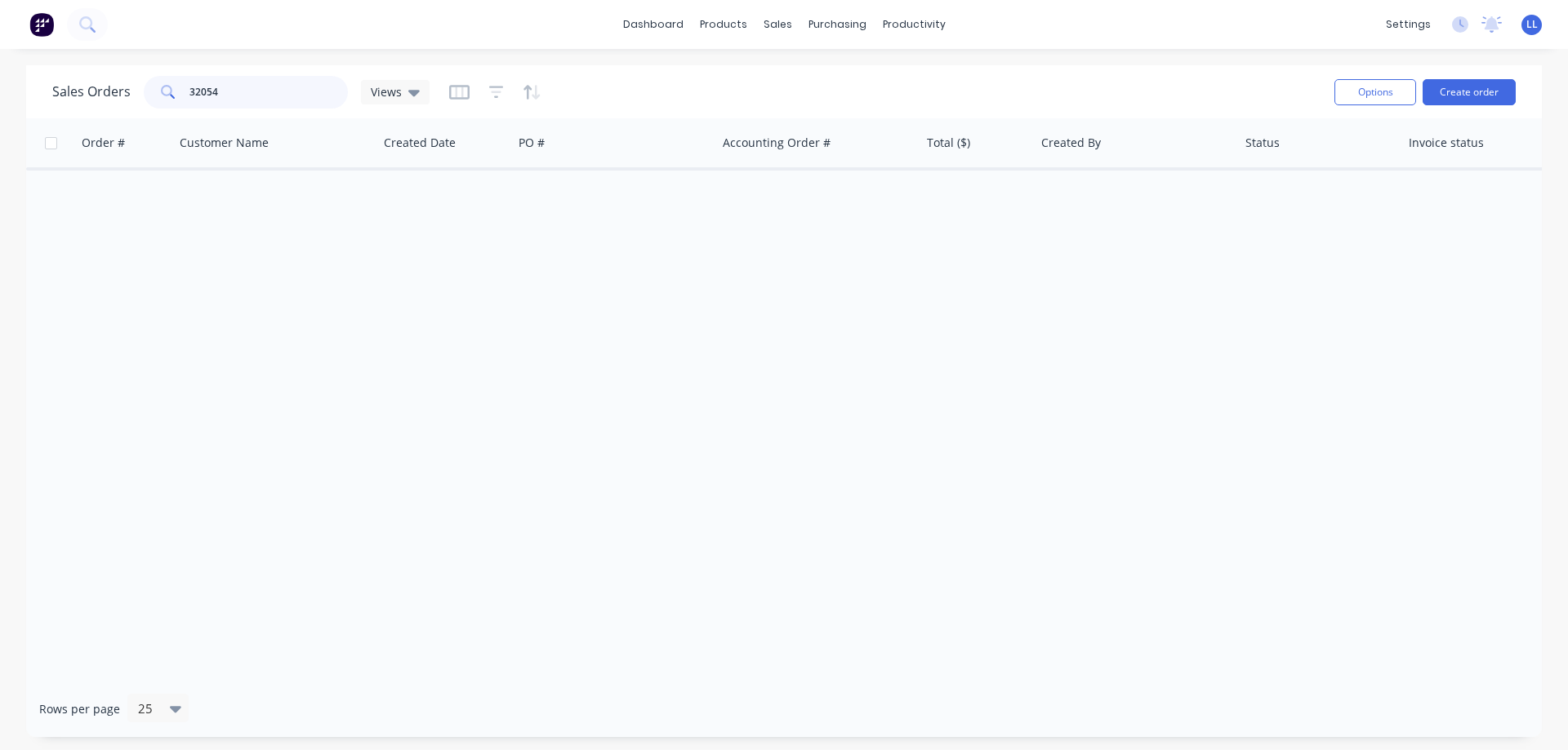
drag, startPoint x: 229, startPoint y: 90, endPoint x: 107, endPoint y: 88, distance: 122.0
click at [107, 88] on div "Sales Orders 32054 Views" at bounding box center [241, 92] width 377 height 32
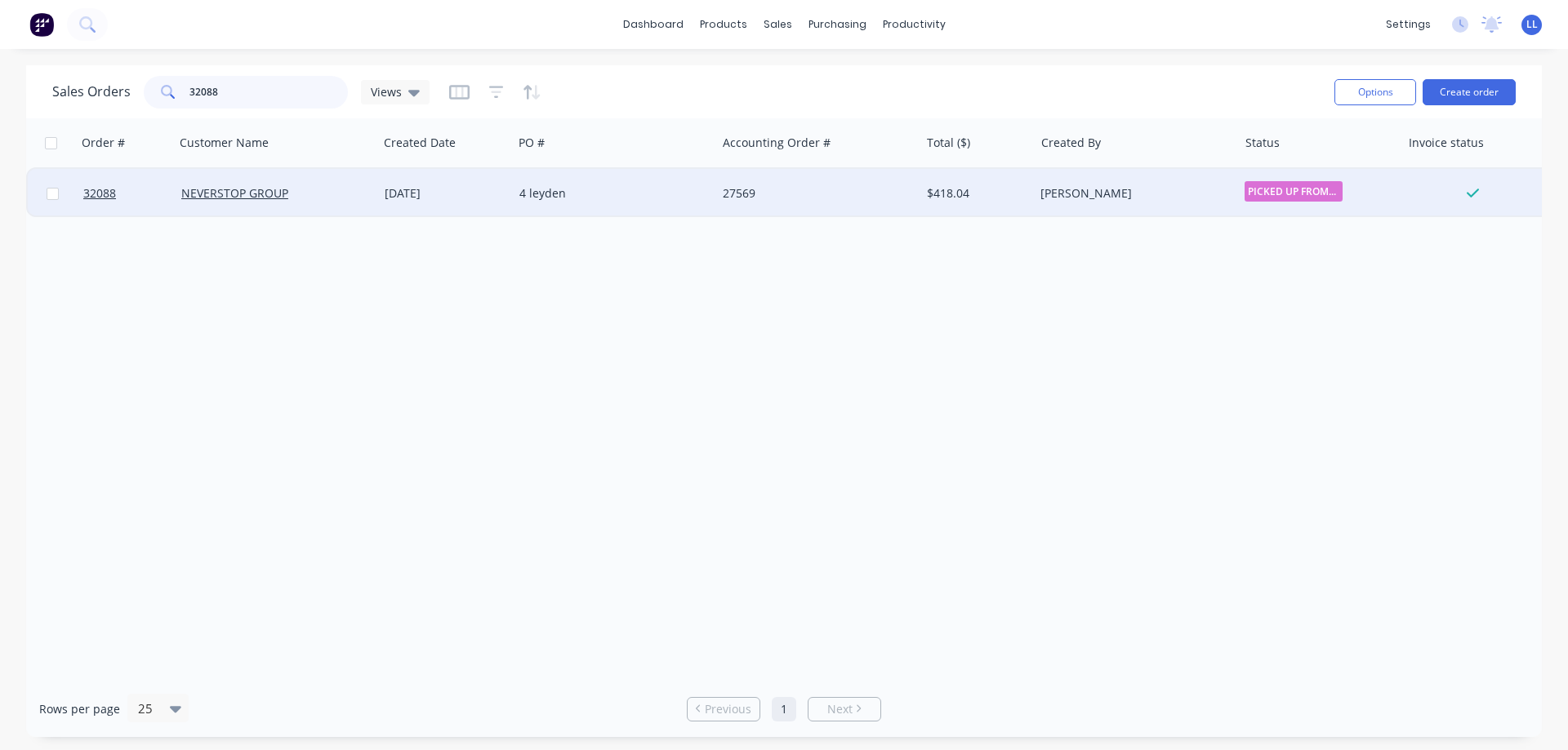
type input "32088"
click at [966, 204] on div "$418.04" at bounding box center [977, 193] width 115 height 49
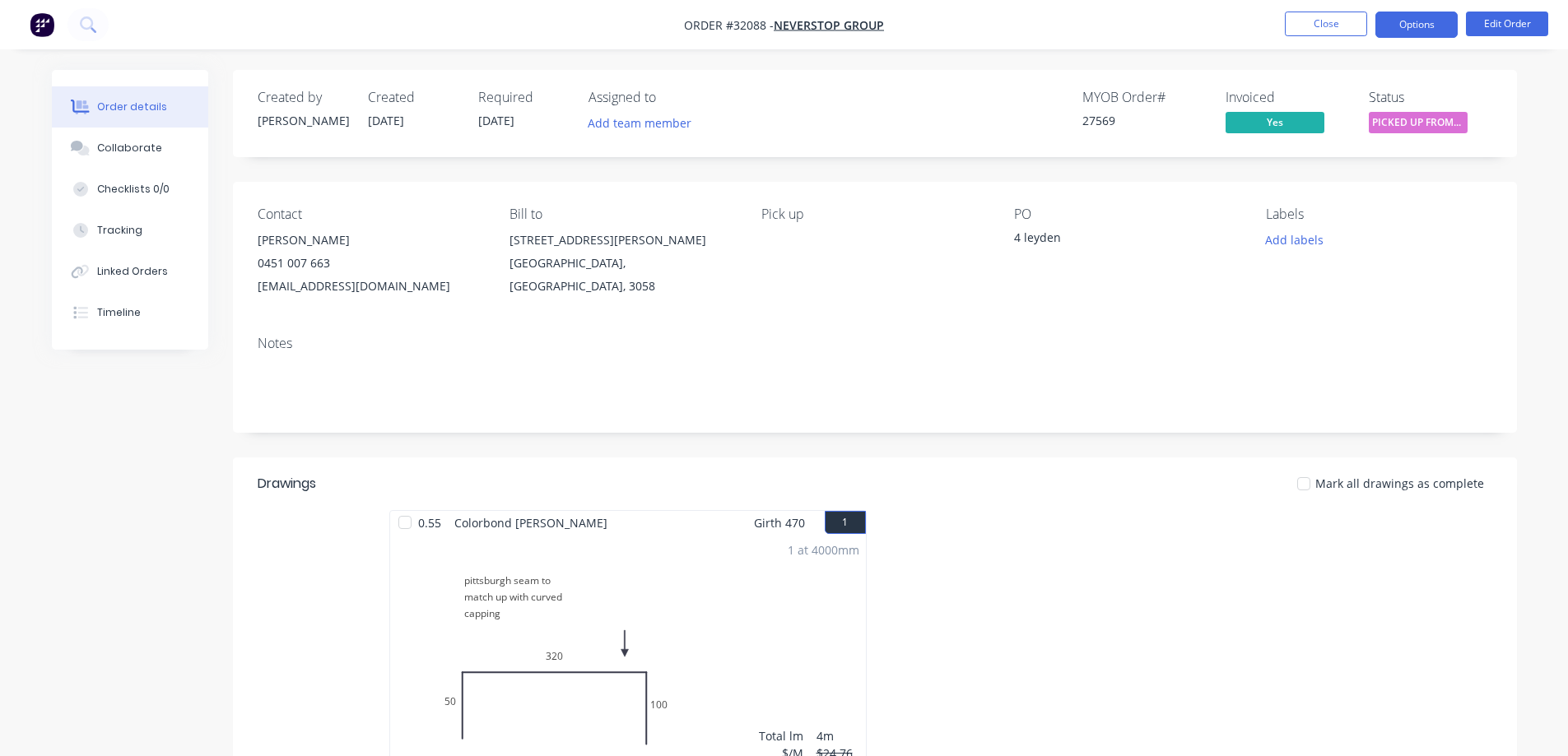
click at [1440, 19] on button "Options" at bounding box center [1416, 25] width 83 height 26
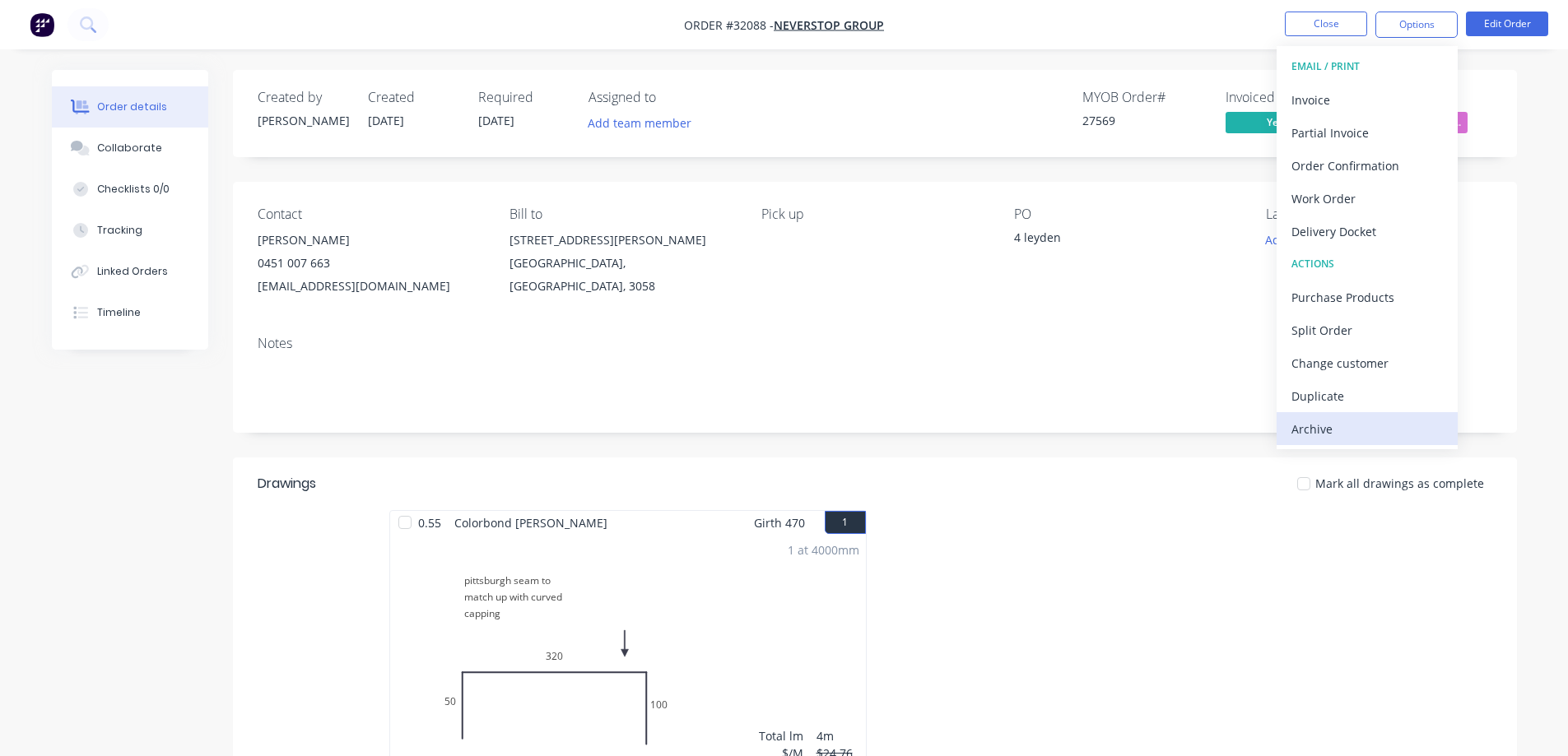
click at [1322, 430] on div "Archive" at bounding box center [1367, 429] width 152 height 24
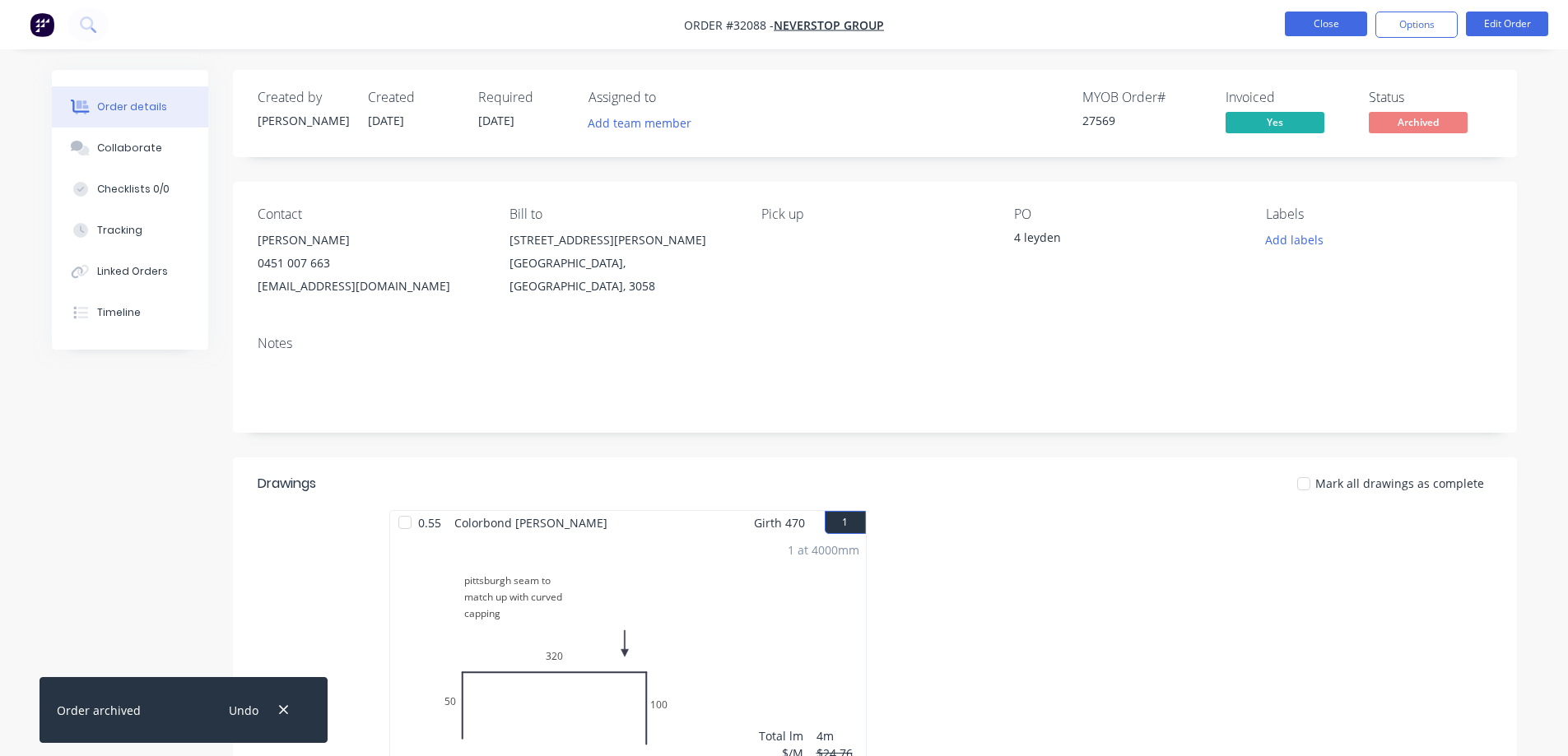
click at [1311, 29] on button "Close" at bounding box center [1326, 24] width 83 height 25
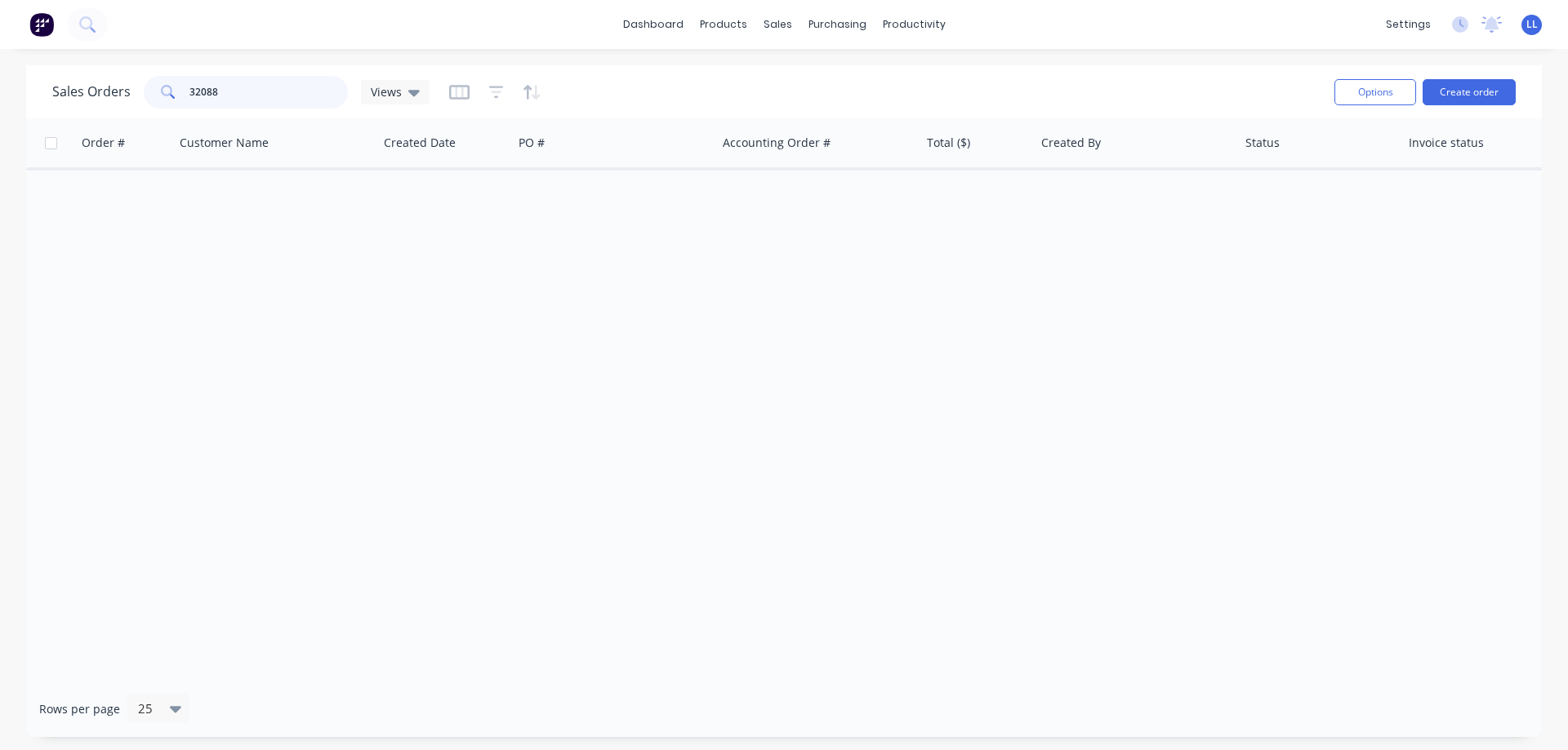
drag, startPoint x: 216, startPoint y: 94, endPoint x: 134, endPoint y: 94, distance: 82.0
click at [134, 94] on div "Sales Orders 32088 Views" at bounding box center [241, 92] width 377 height 32
type input "3"
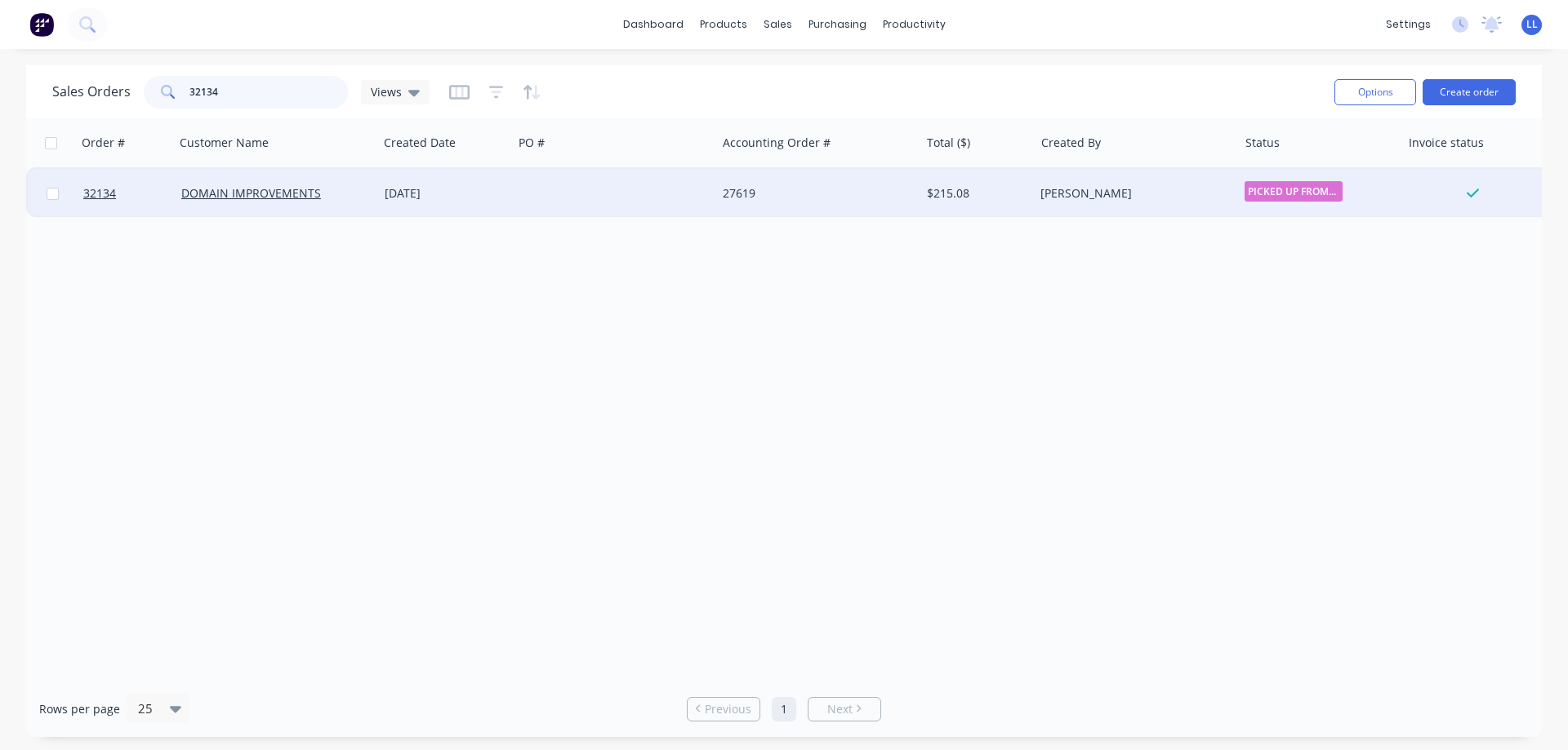
type input "32134"
click at [998, 184] on div "$215.08" at bounding box center [977, 193] width 115 height 49
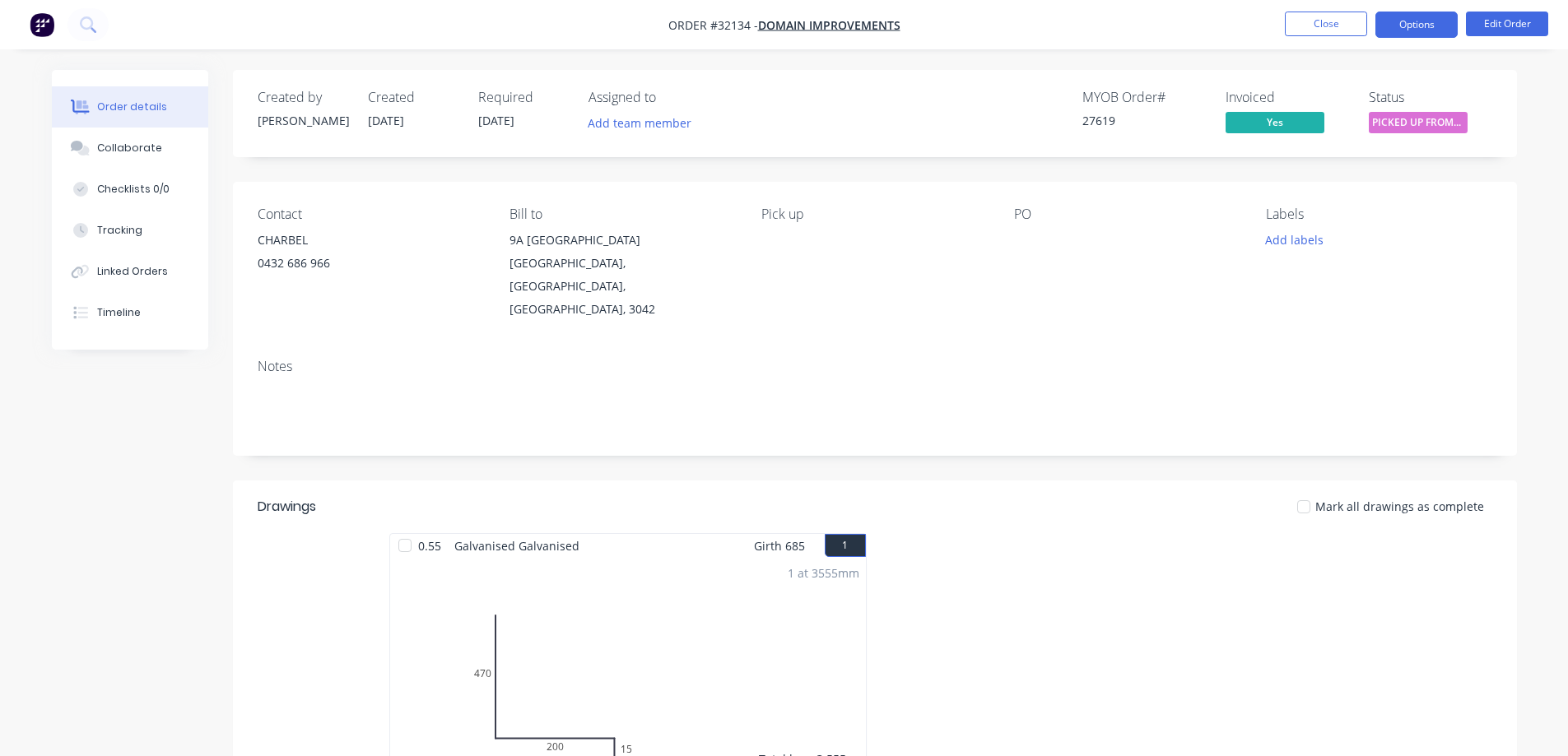
click at [1417, 26] on button "Options" at bounding box center [1416, 25] width 83 height 26
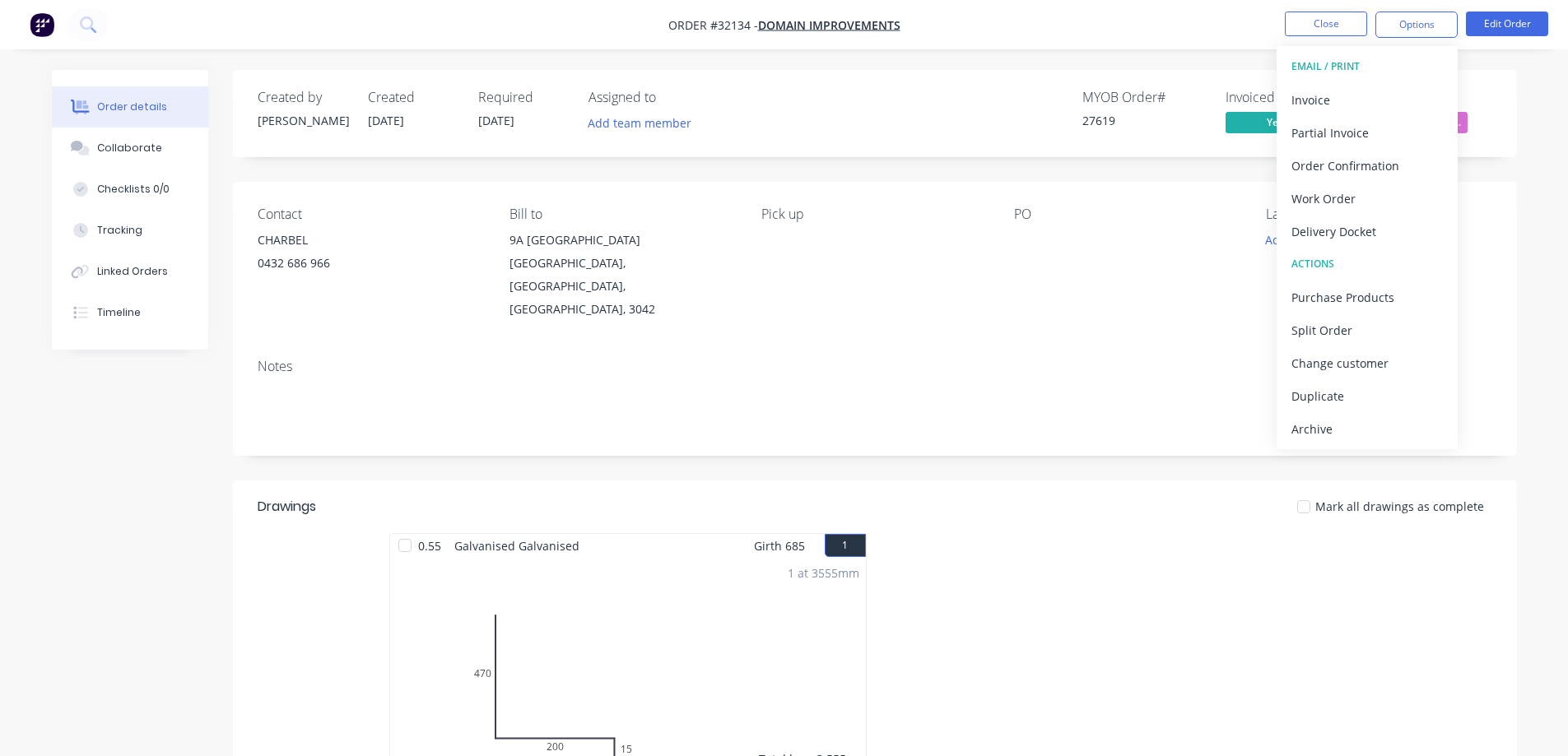
click at [1352, 424] on div "Archive" at bounding box center [1367, 429] width 152 height 24
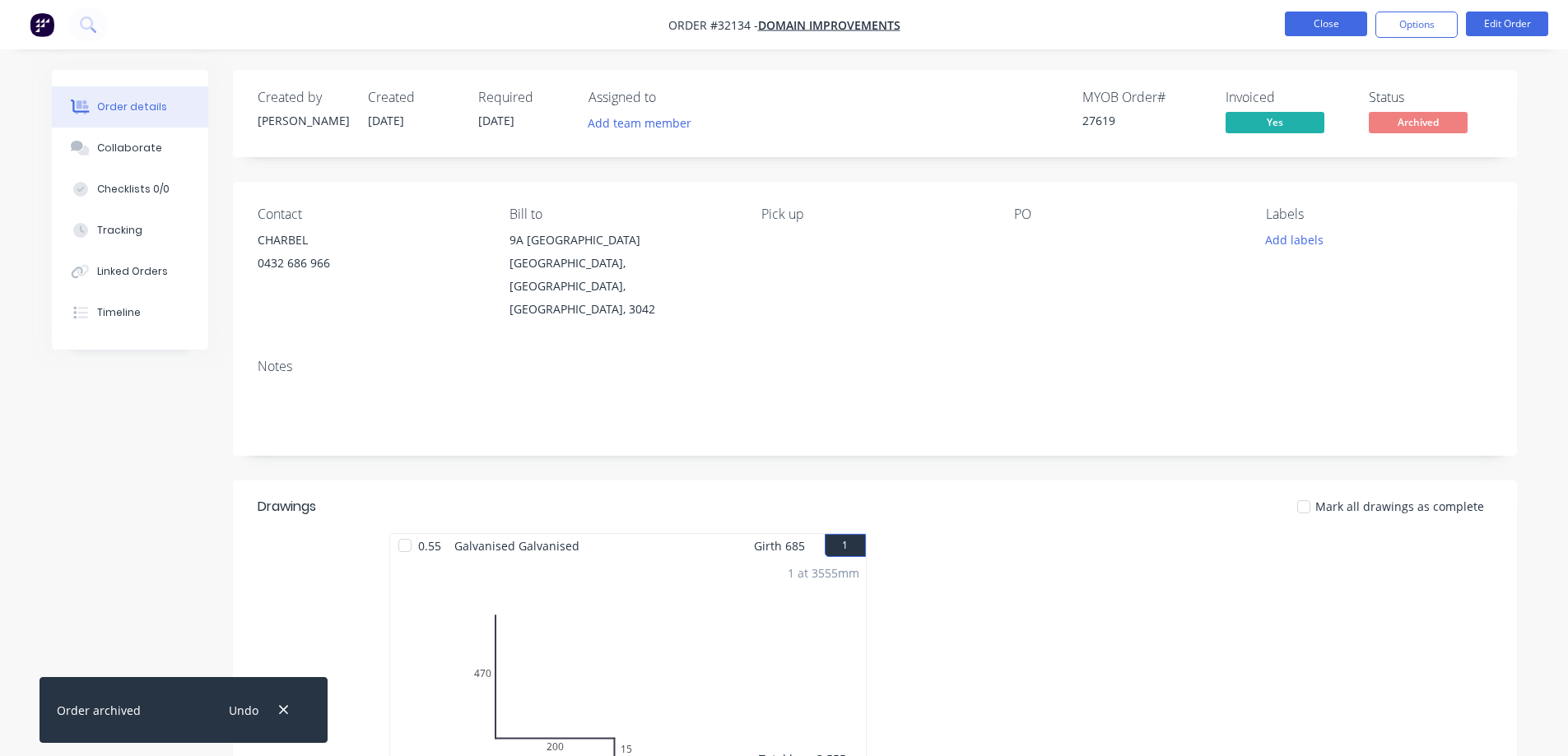
click at [1303, 28] on button "Close" at bounding box center [1326, 24] width 83 height 25
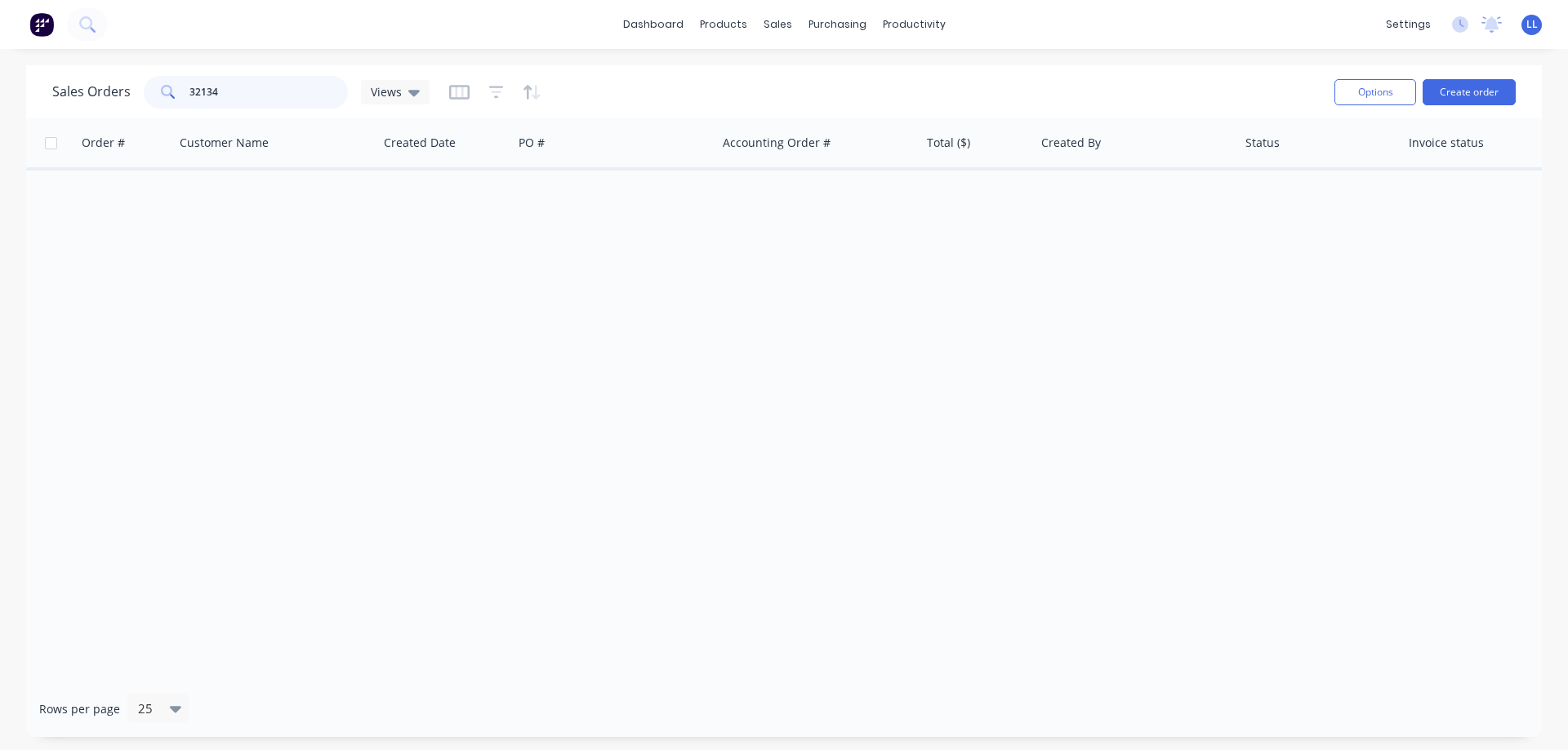
drag, startPoint x: 268, startPoint y: 97, endPoint x: 112, endPoint y: 97, distance: 156.0
click at [112, 97] on div "Sales Orders 32134 Views" at bounding box center [241, 92] width 377 height 32
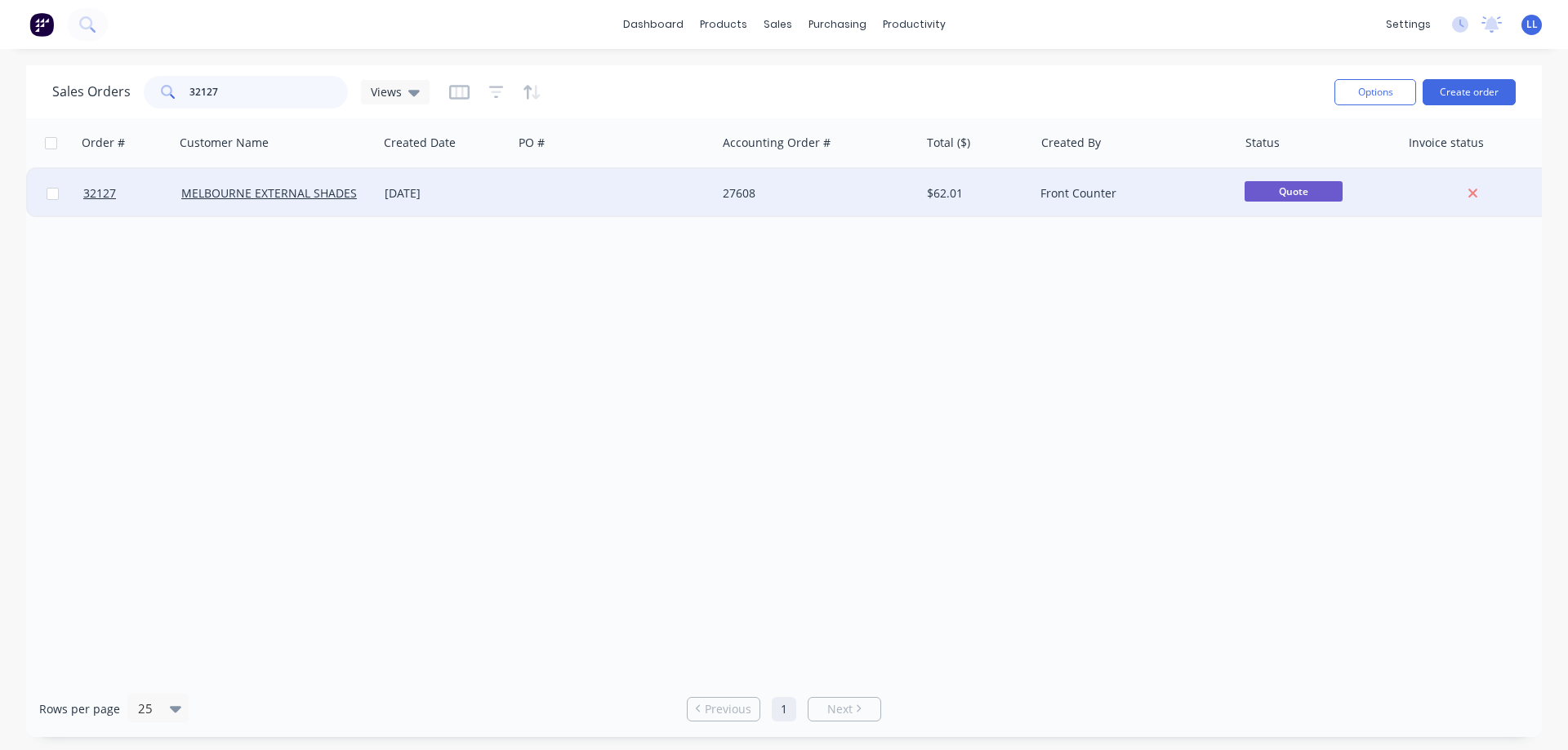
type input "32127"
click at [853, 197] on div "27608" at bounding box center [812, 194] width 181 height 16
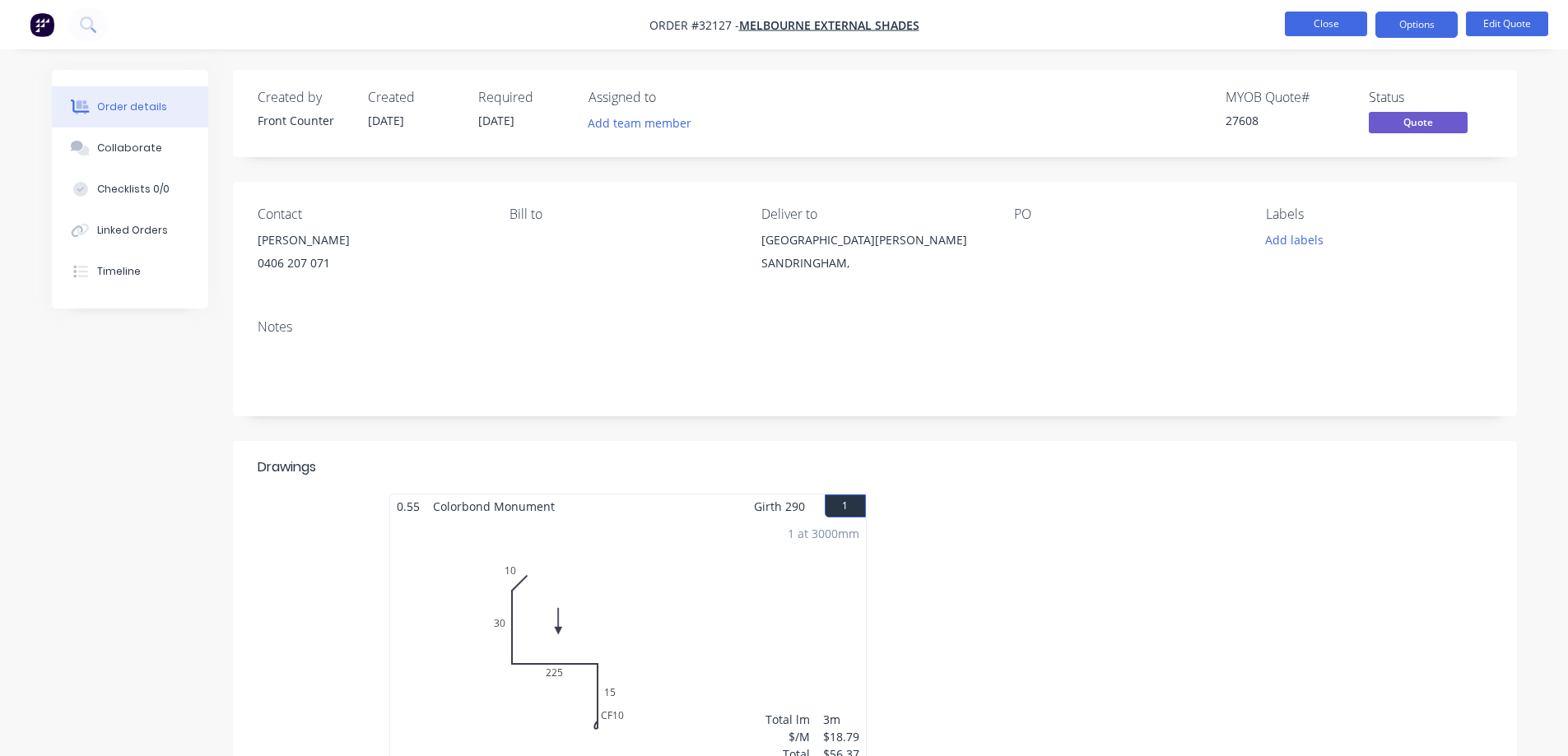
click at [1299, 25] on button "Close" at bounding box center [1326, 24] width 83 height 25
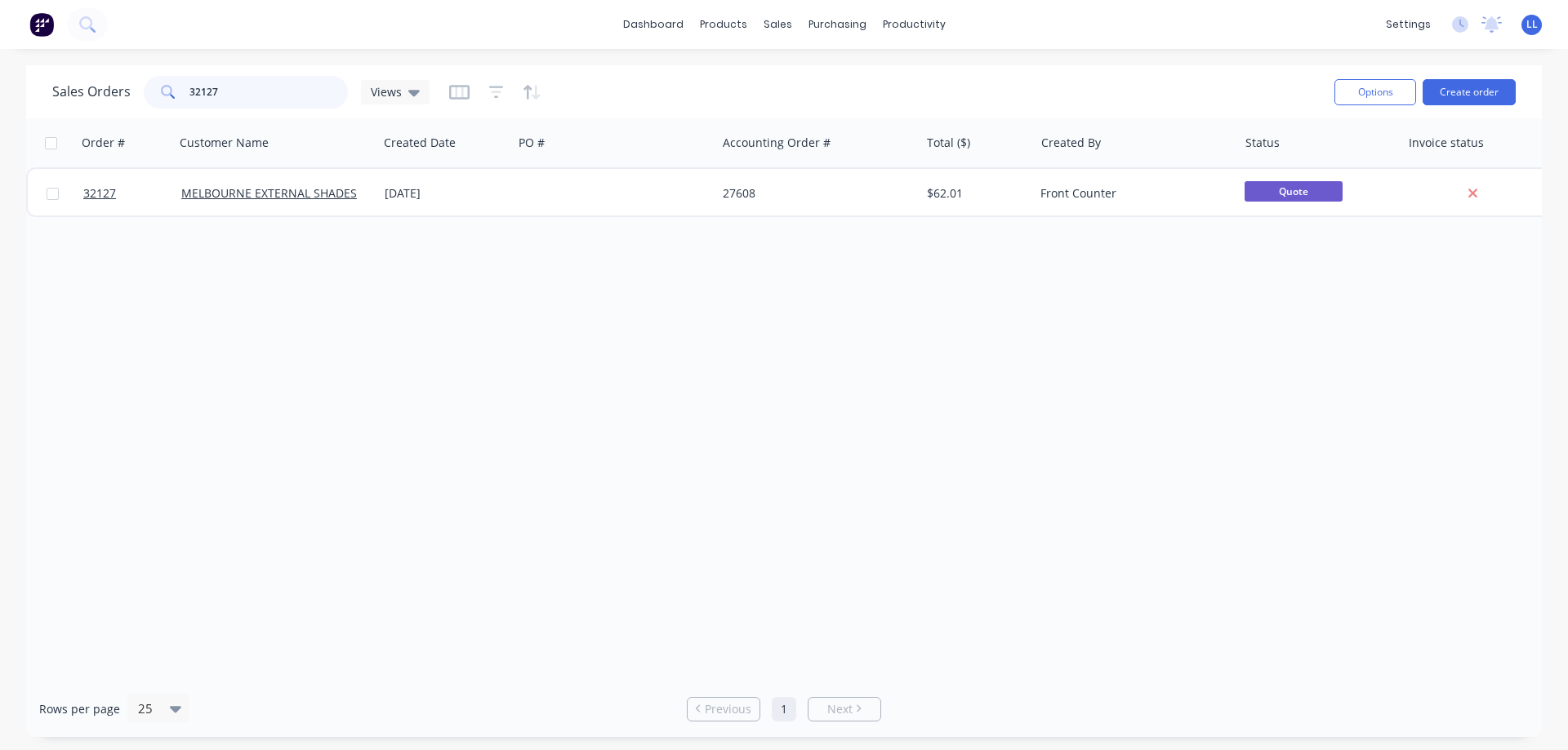
drag, startPoint x: 230, startPoint y: 94, endPoint x: 107, endPoint y: 100, distance: 123.1
click at [107, 100] on div "Sales Orders 32127 Views" at bounding box center [241, 92] width 377 height 32
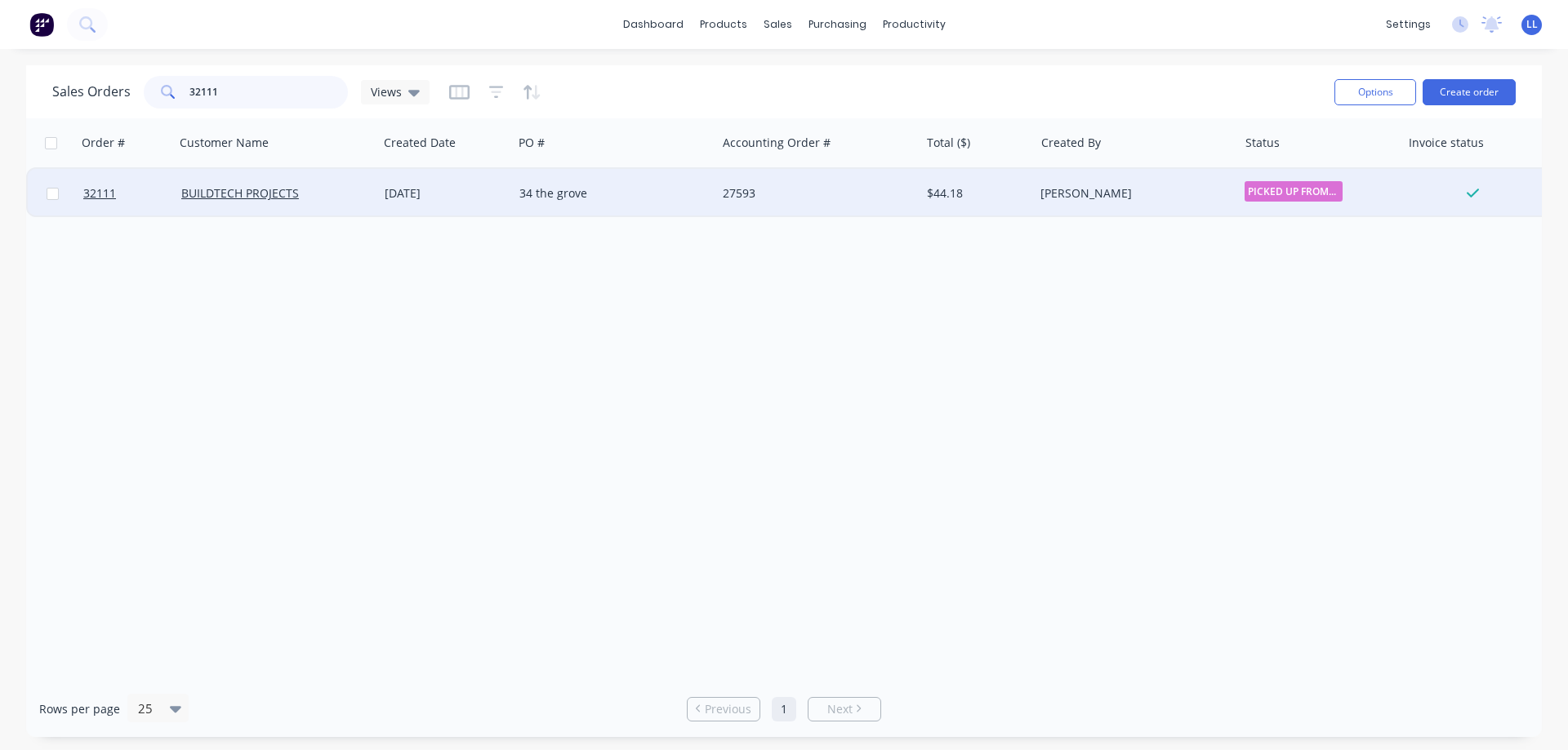
type input "32111"
click at [558, 190] on div "34 the grove" at bounding box center [610, 194] width 181 height 16
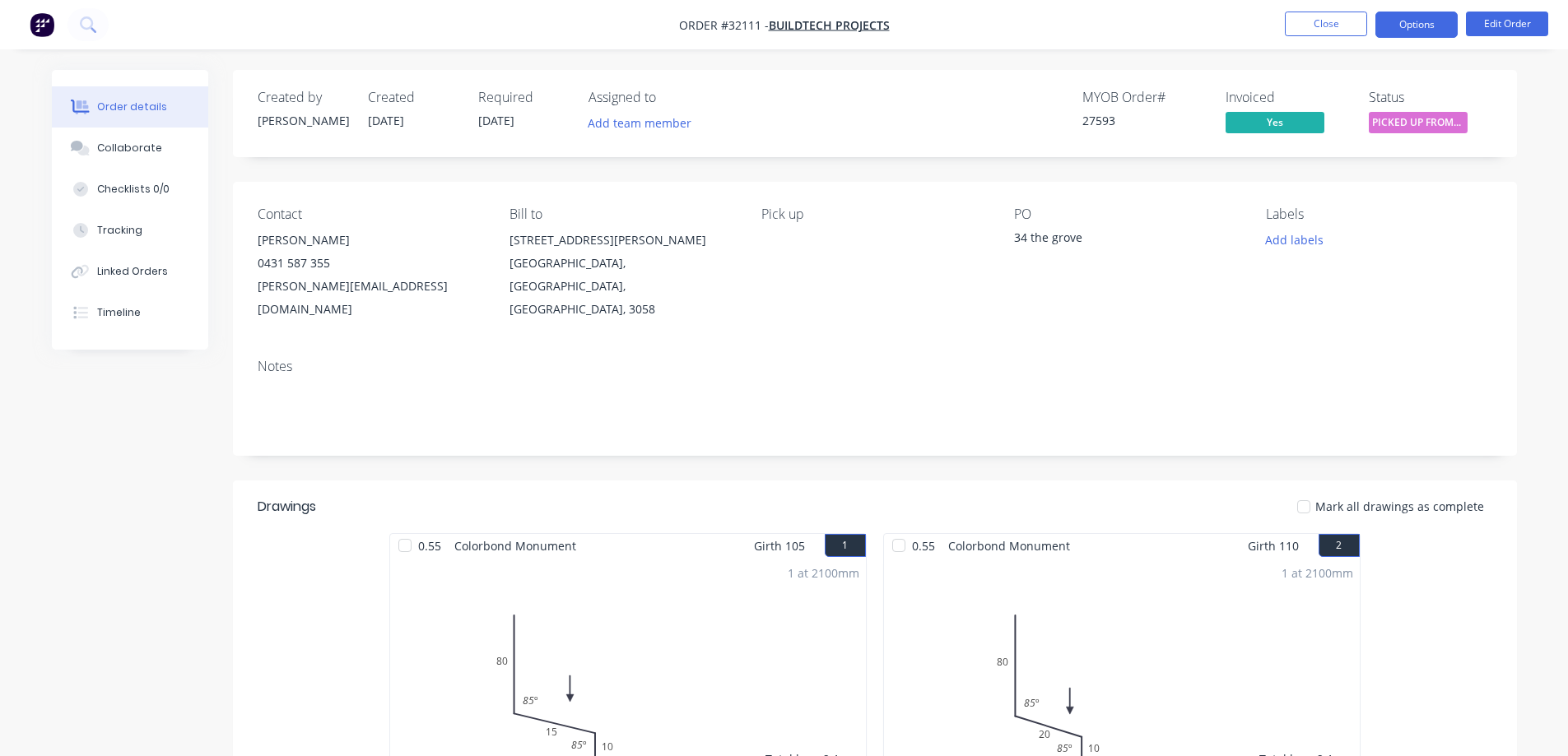
click at [1418, 28] on button "Options" at bounding box center [1416, 25] width 83 height 26
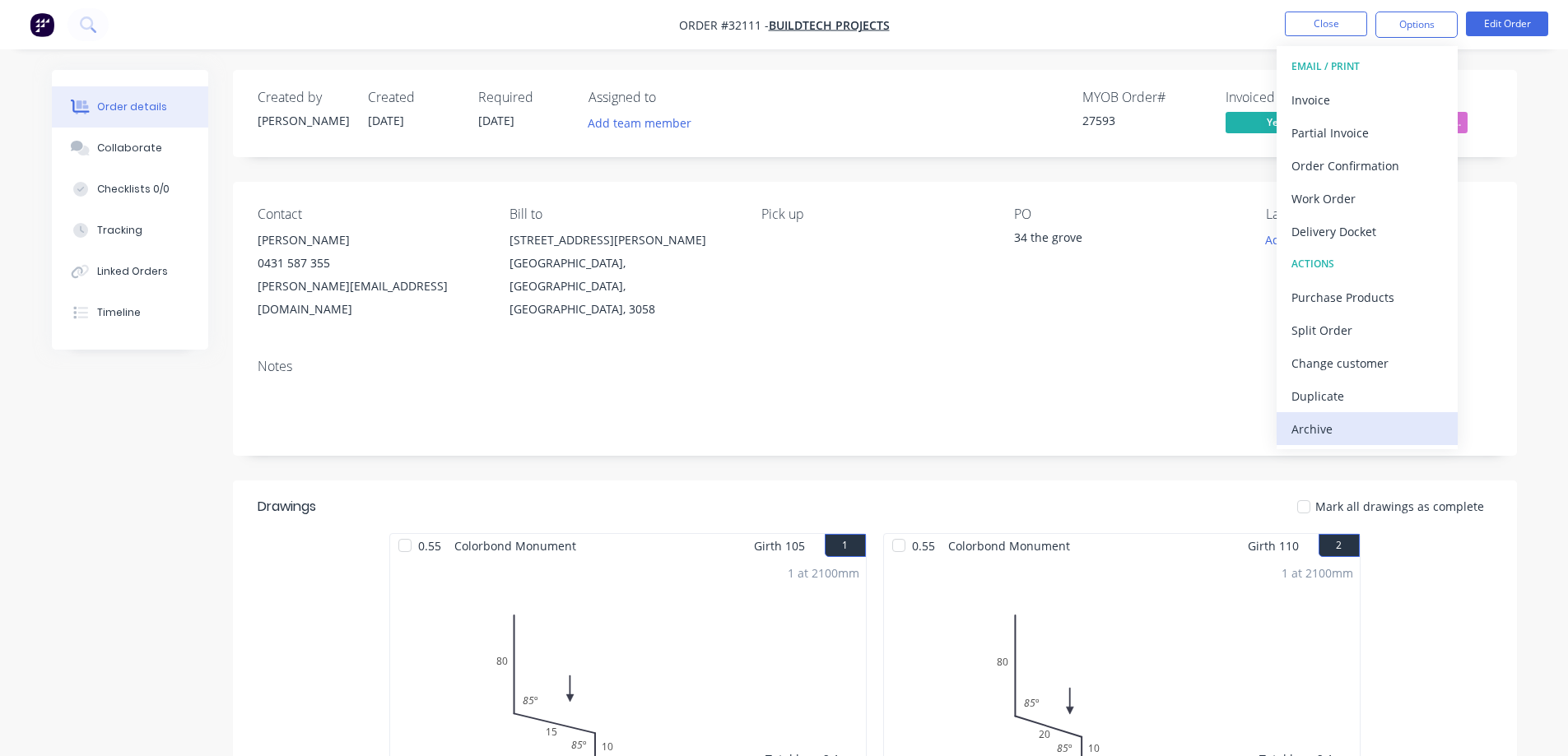
click at [1340, 427] on div "Archive" at bounding box center [1367, 429] width 152 height 24
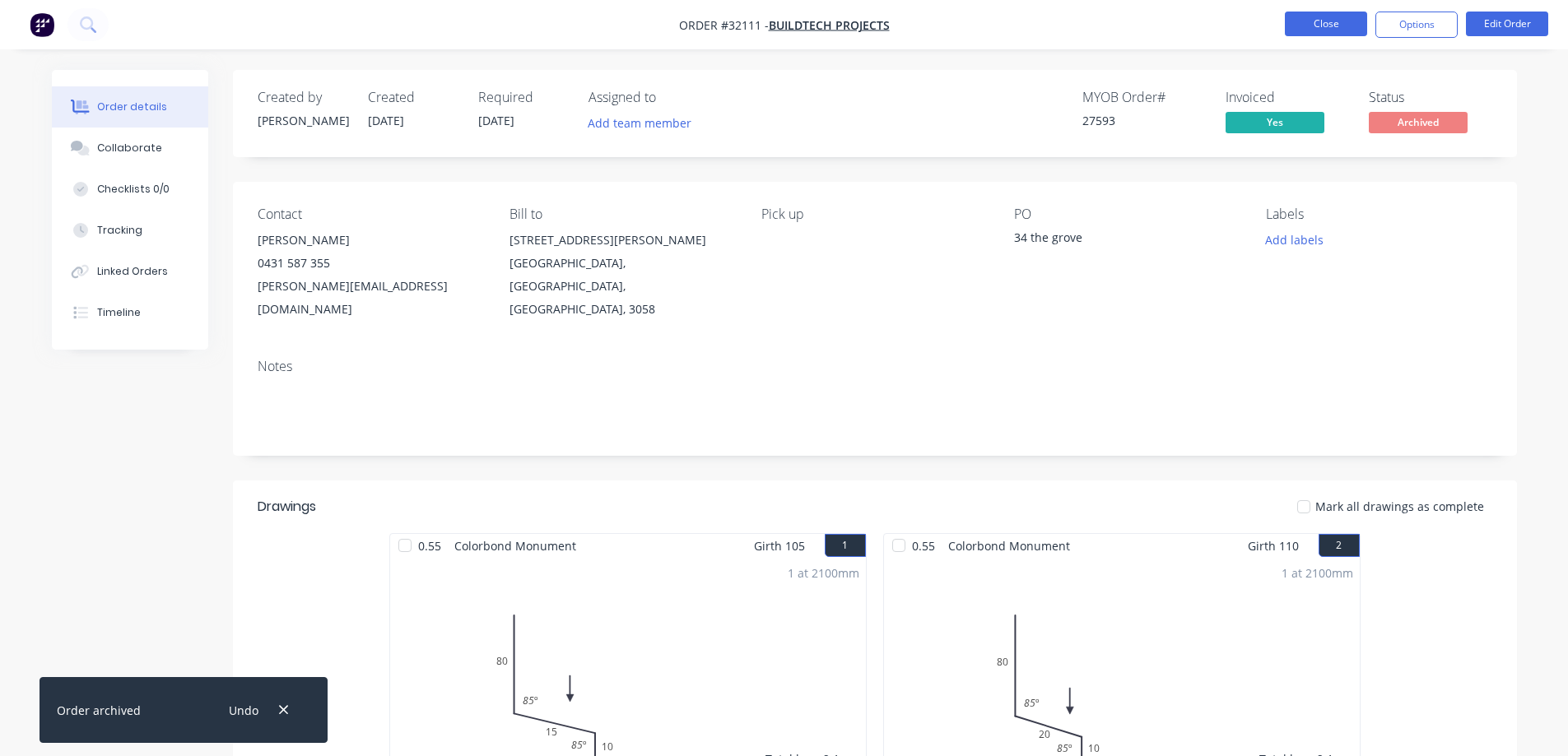
click at [1305, 25] on button "Close" at bounding box center [1326, 24] width 83 height 25
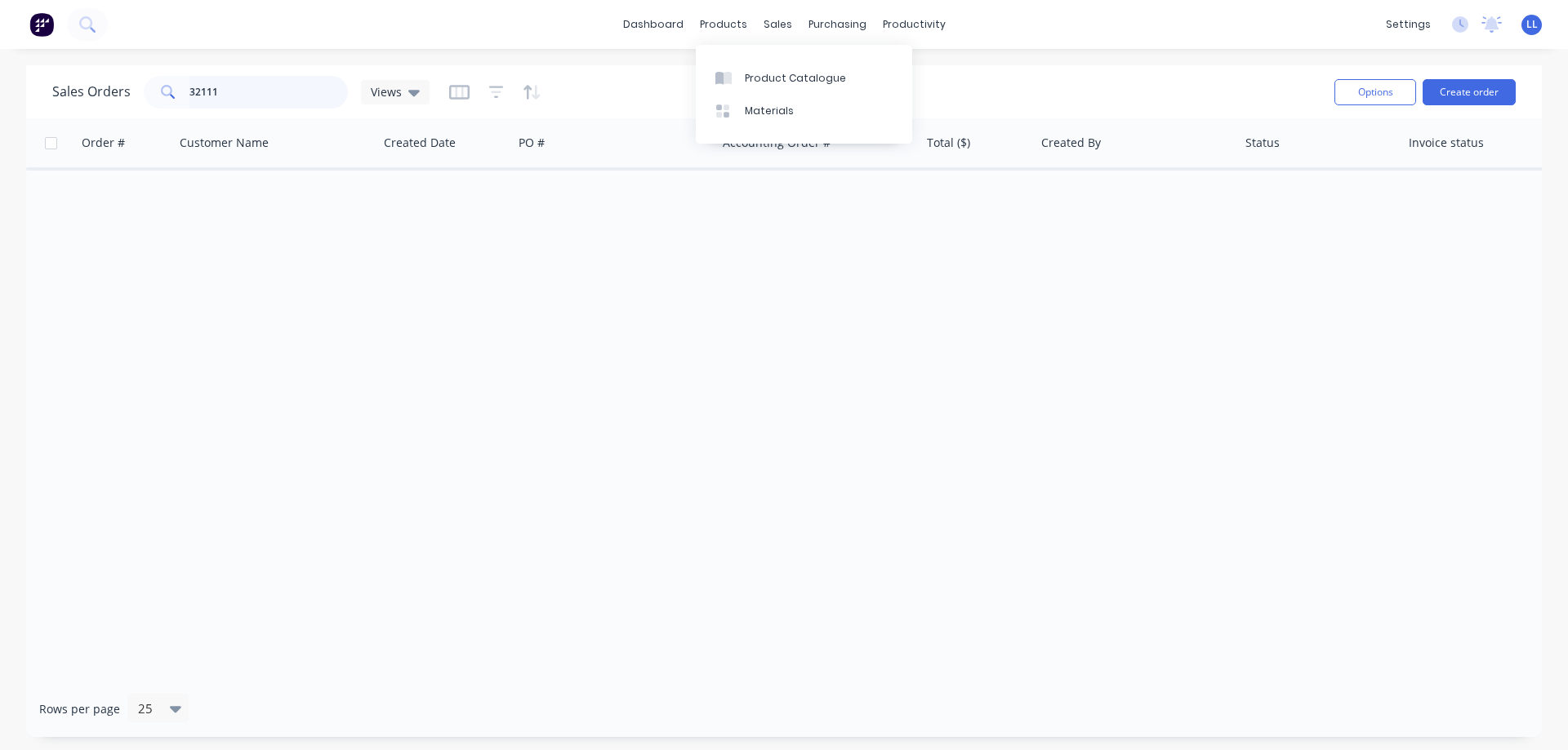
click at [99, 91] on div "Sales Orders 32111 Views" at bounding box center [241, 92] width 377 height 32
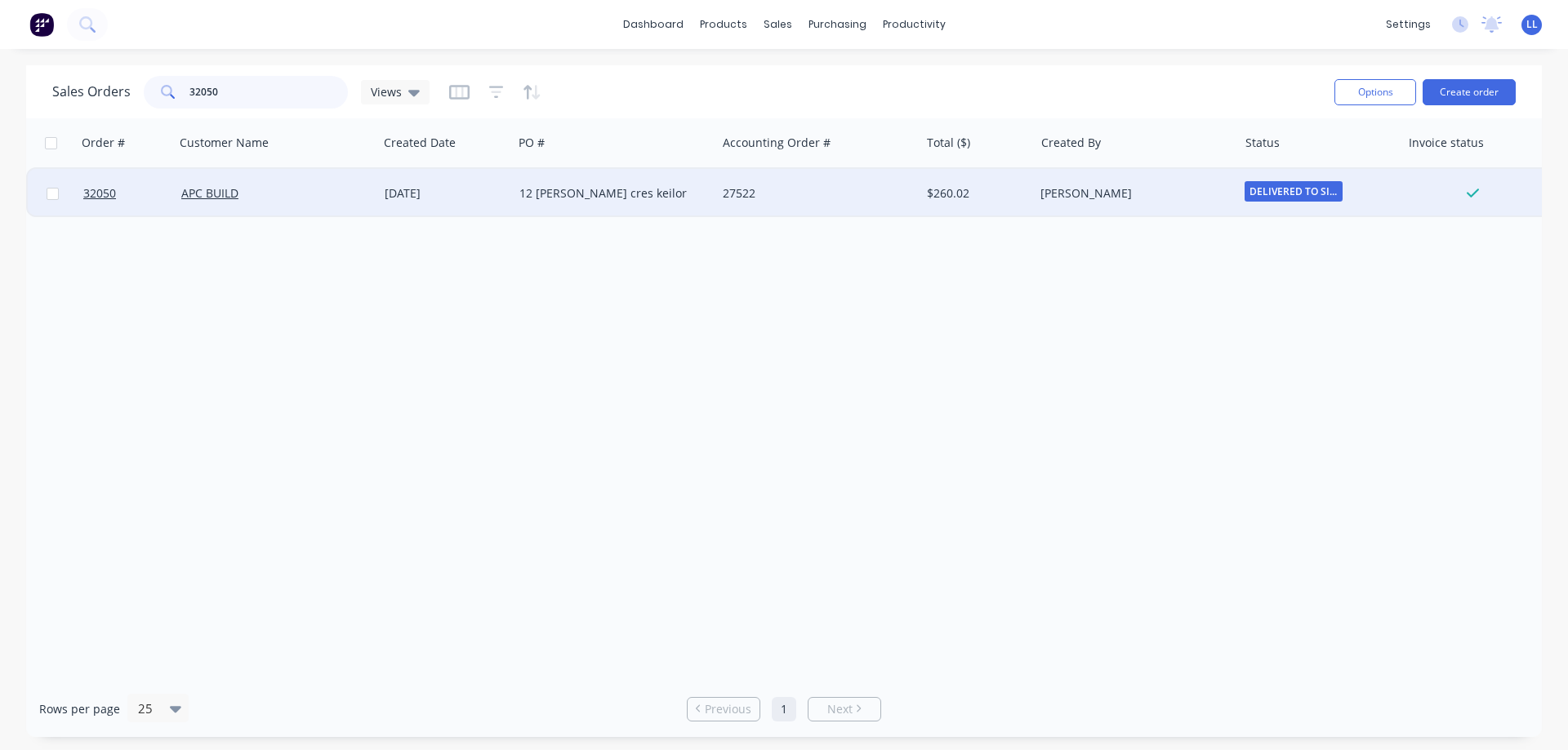
type input "32050"
click at [1115, 200] on div "[PERSON_NAME]" at bounding box center [1131, 194] width 181 height 16
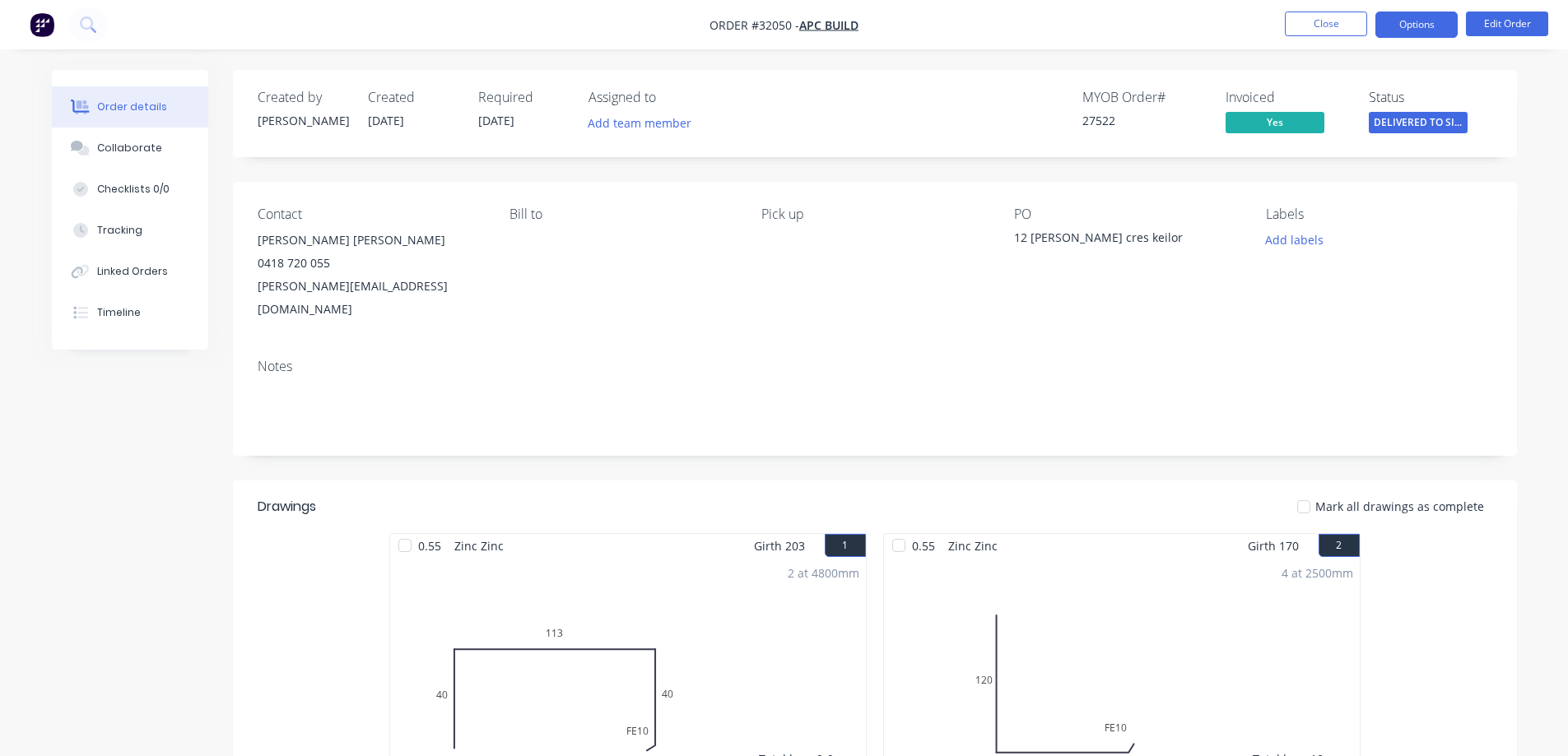
click at [1412, 30] on button "Options" at bounding box center [1416, 25] width 83 height 26
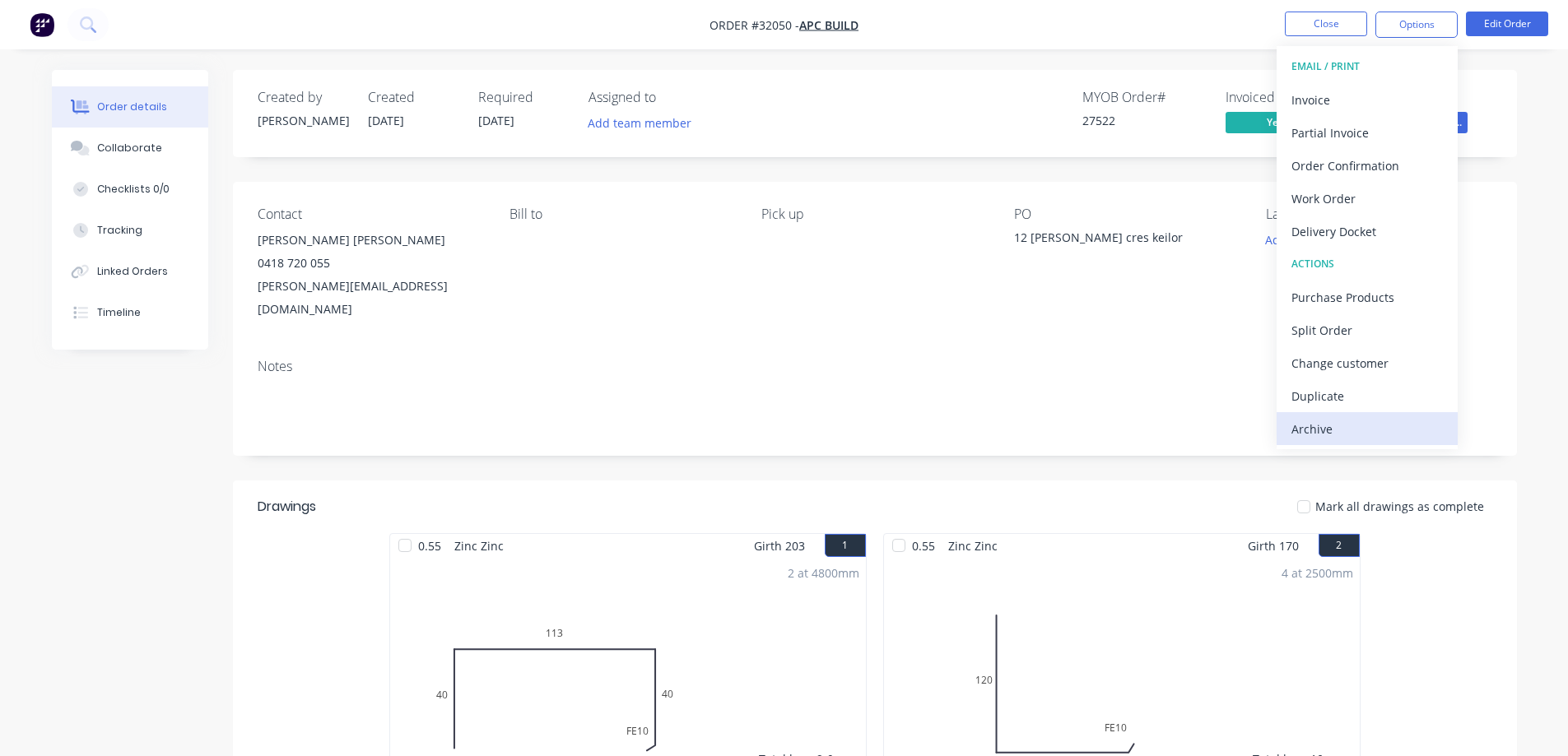
click at [1322, 423] on div "Archive" at bounding box center [1367, 429] width 152 height 24
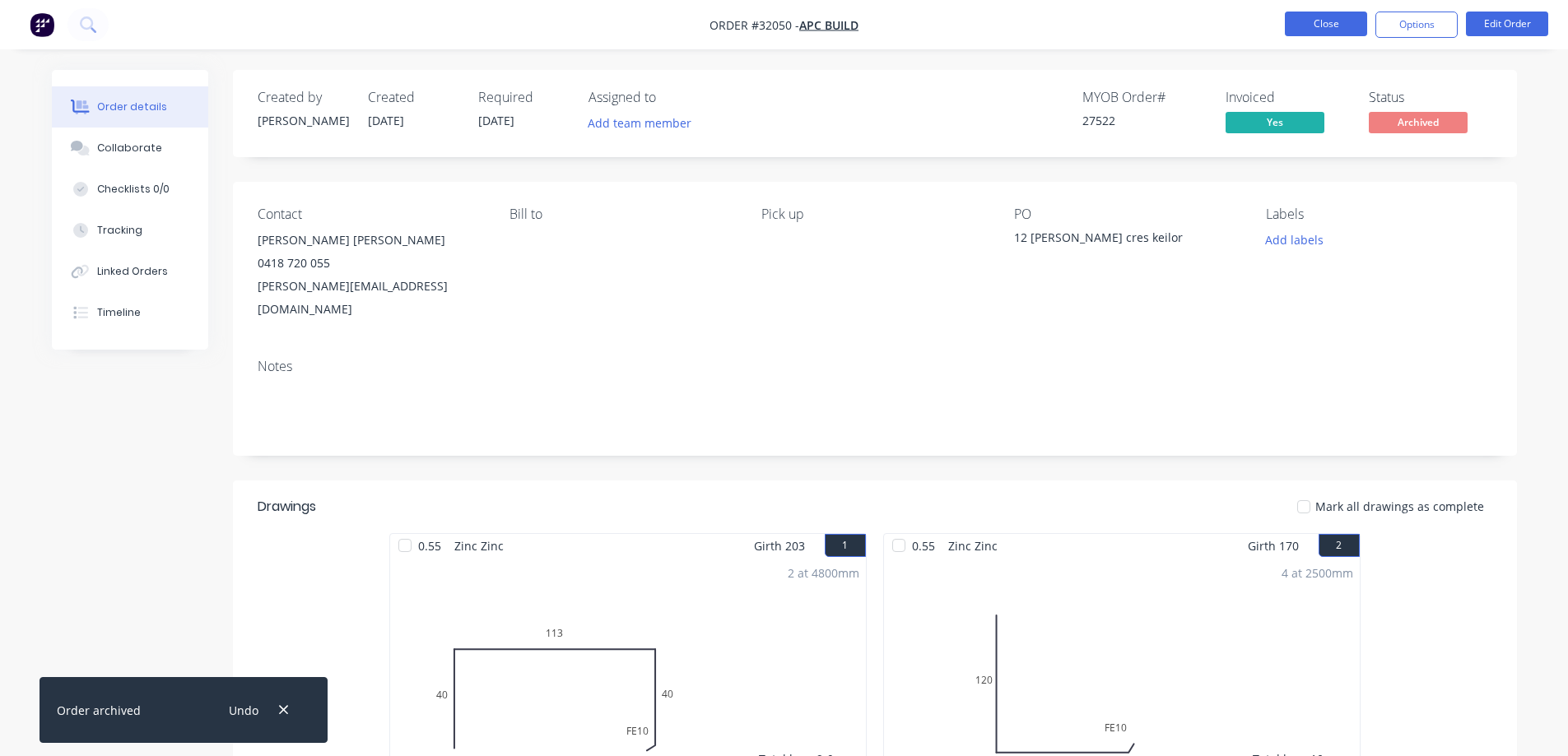
click at [1341, 17] on button "Close" at bounding box center [1326, 24] width 83 height 25
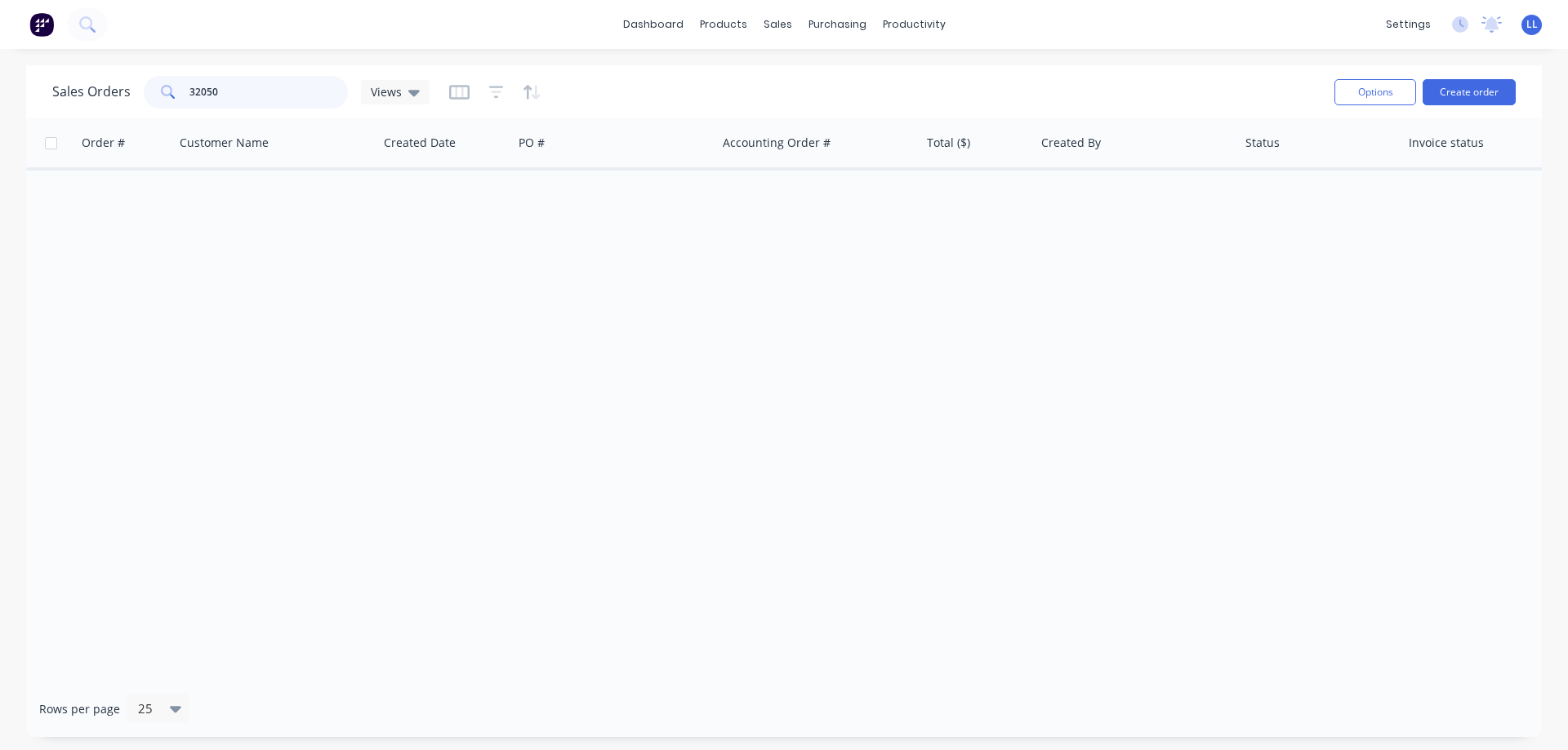
drag, startPoint x: 186, startPoint y: 86, endPoint x: 144, endPoint y: 91, distance: 42.3
click at [144, 91] on div "32050" at bounding box center [245, 92] width 204 height 32
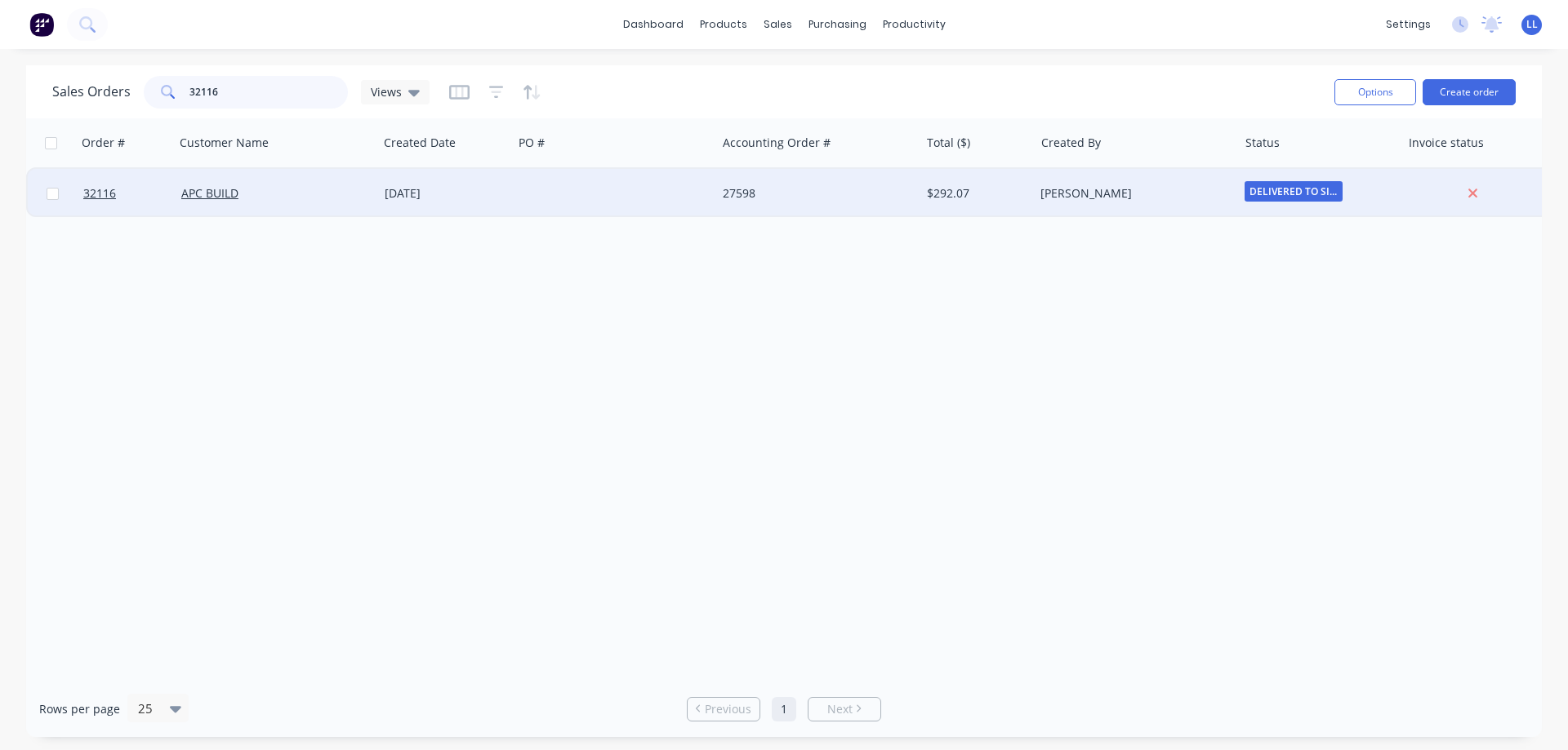
type input "32116"
click at [681, 187] on div at bounding box center [615, 193] width 204 height 49
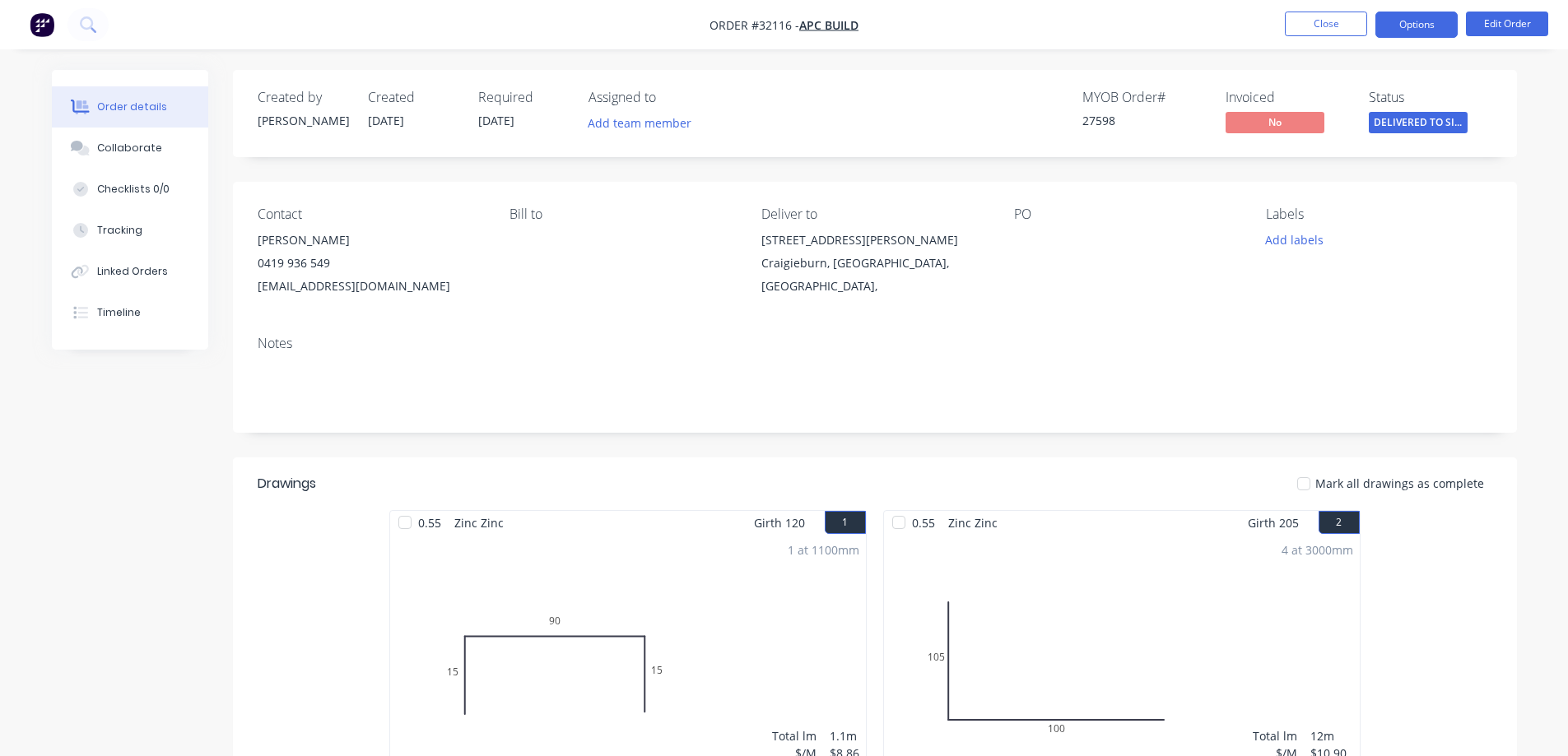
click at [1426, 15] on button "Options" at bounding box center [1416, 25] width 83 height 26
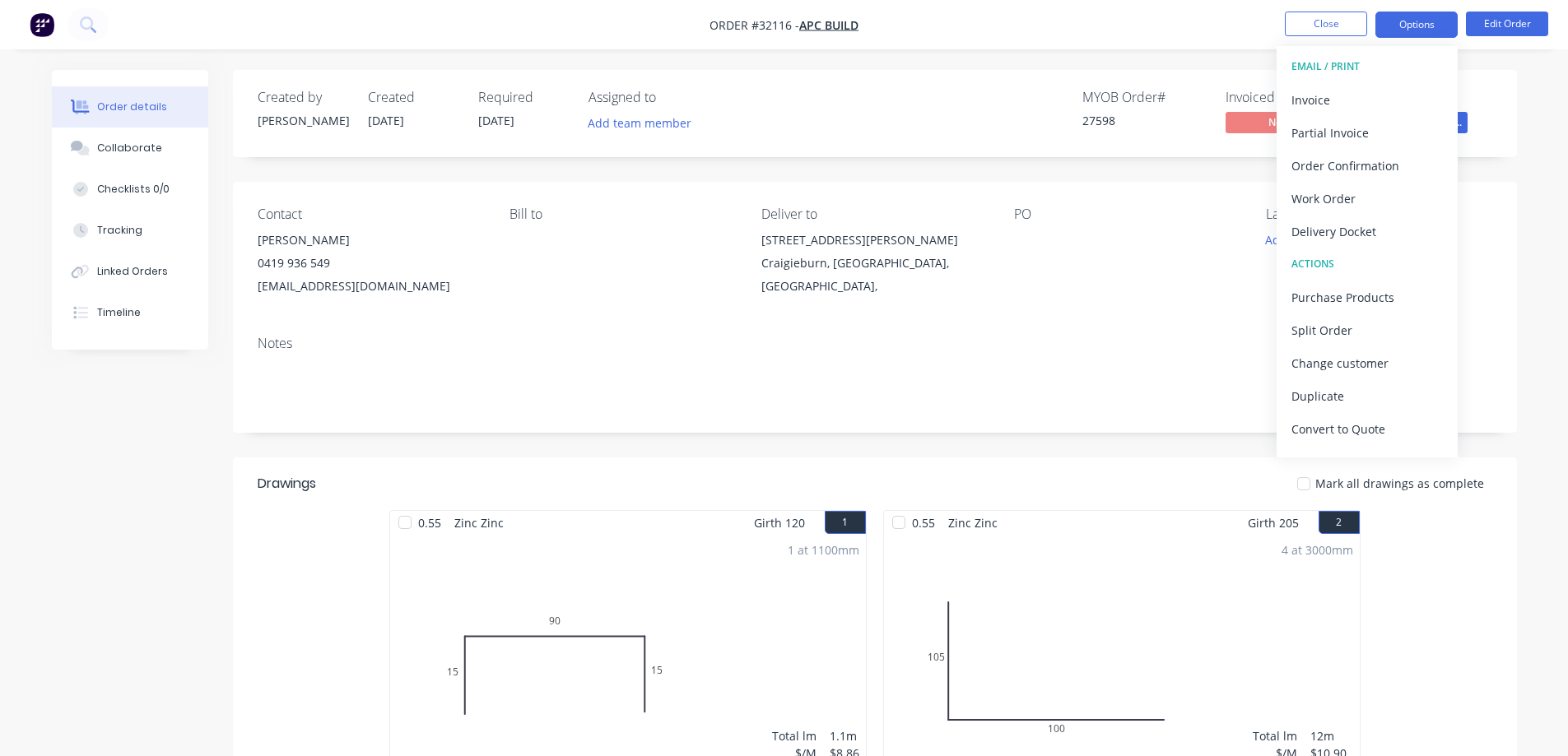
click at [1418, 24] on button "Options" at bounding box center [1416, 25] width 83 height 26
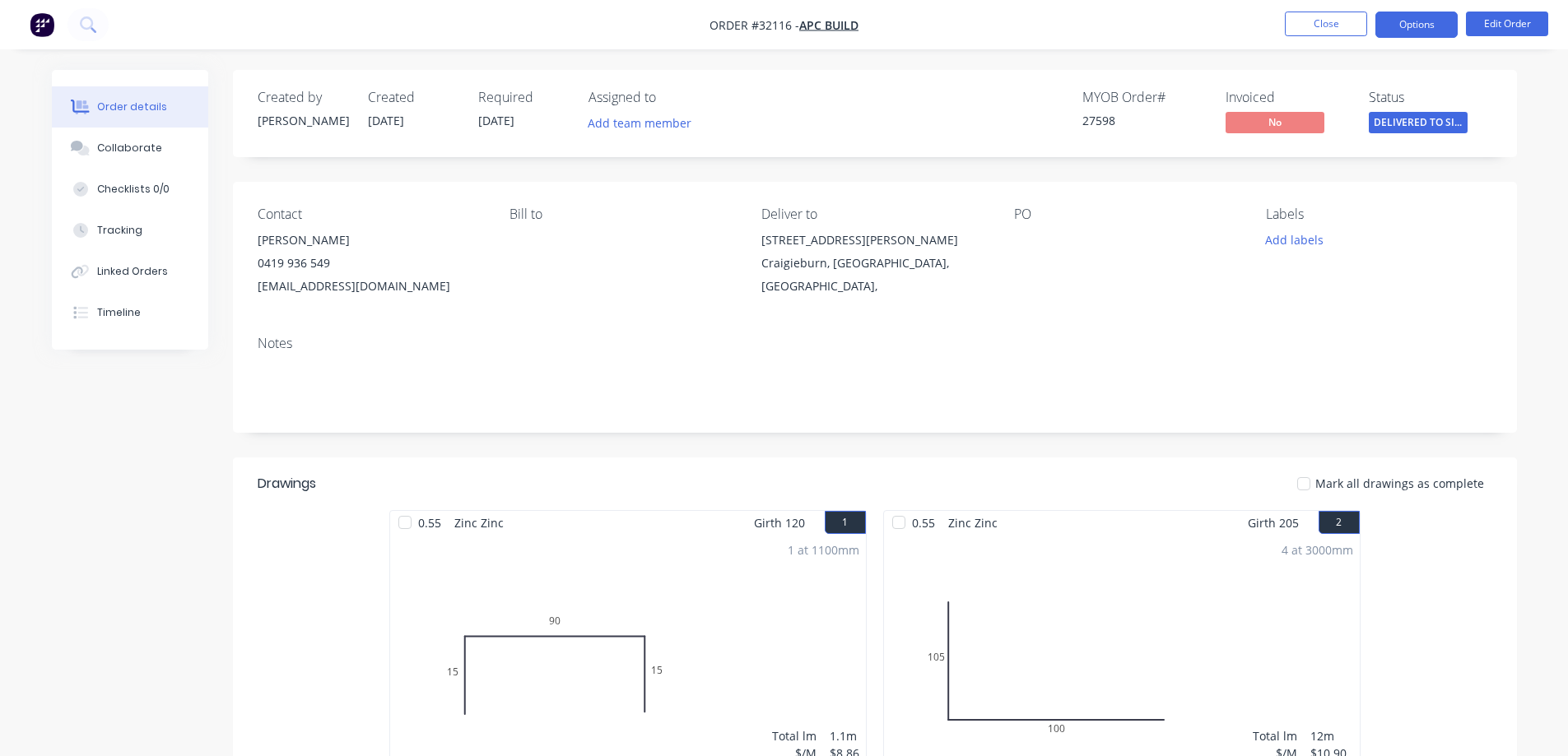
click at [1423, 22] on button "Options" at bounding box center [1416, 25] width 83 height 26
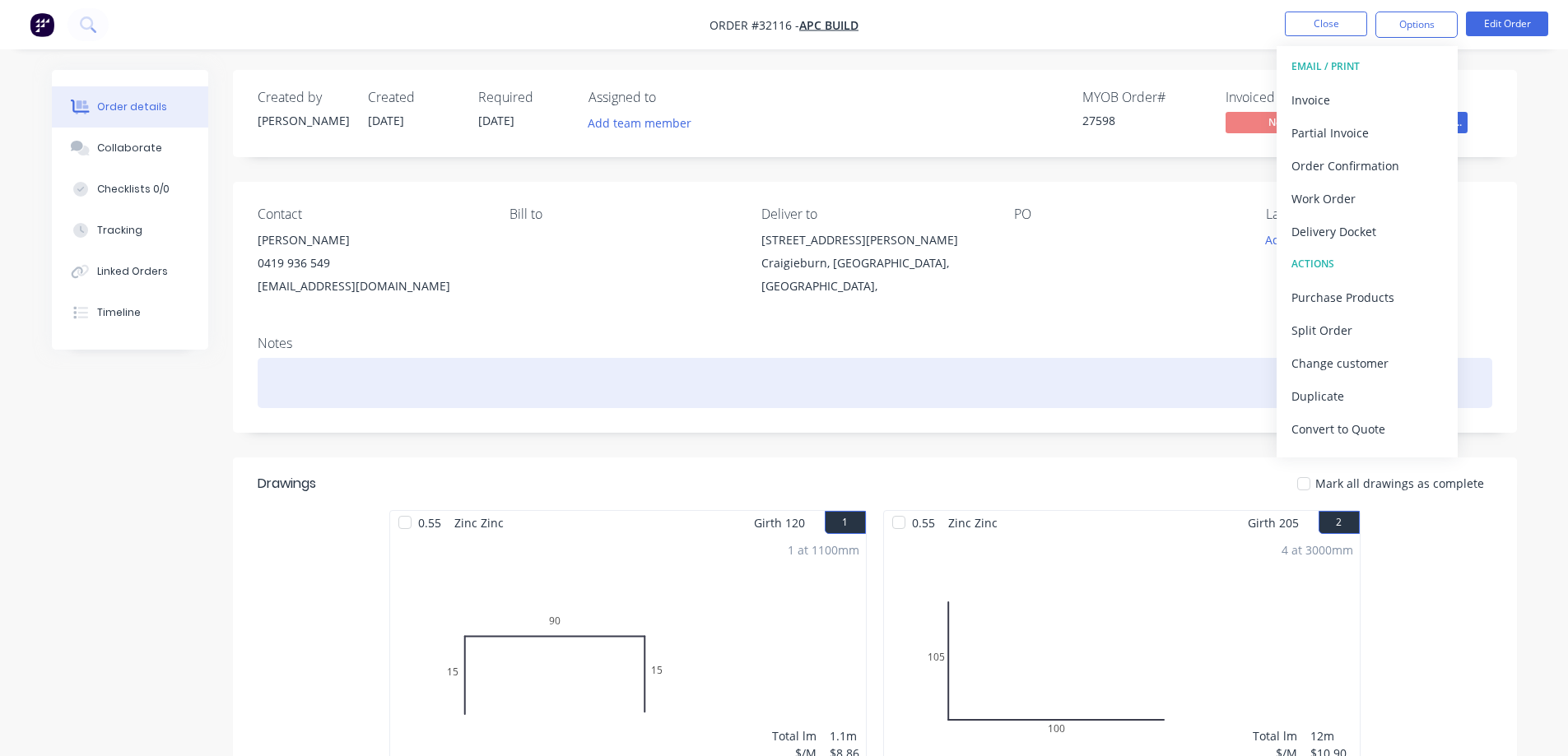
click at [1124, 361] on div at bounding box center [874, 383] width 1234 height 50
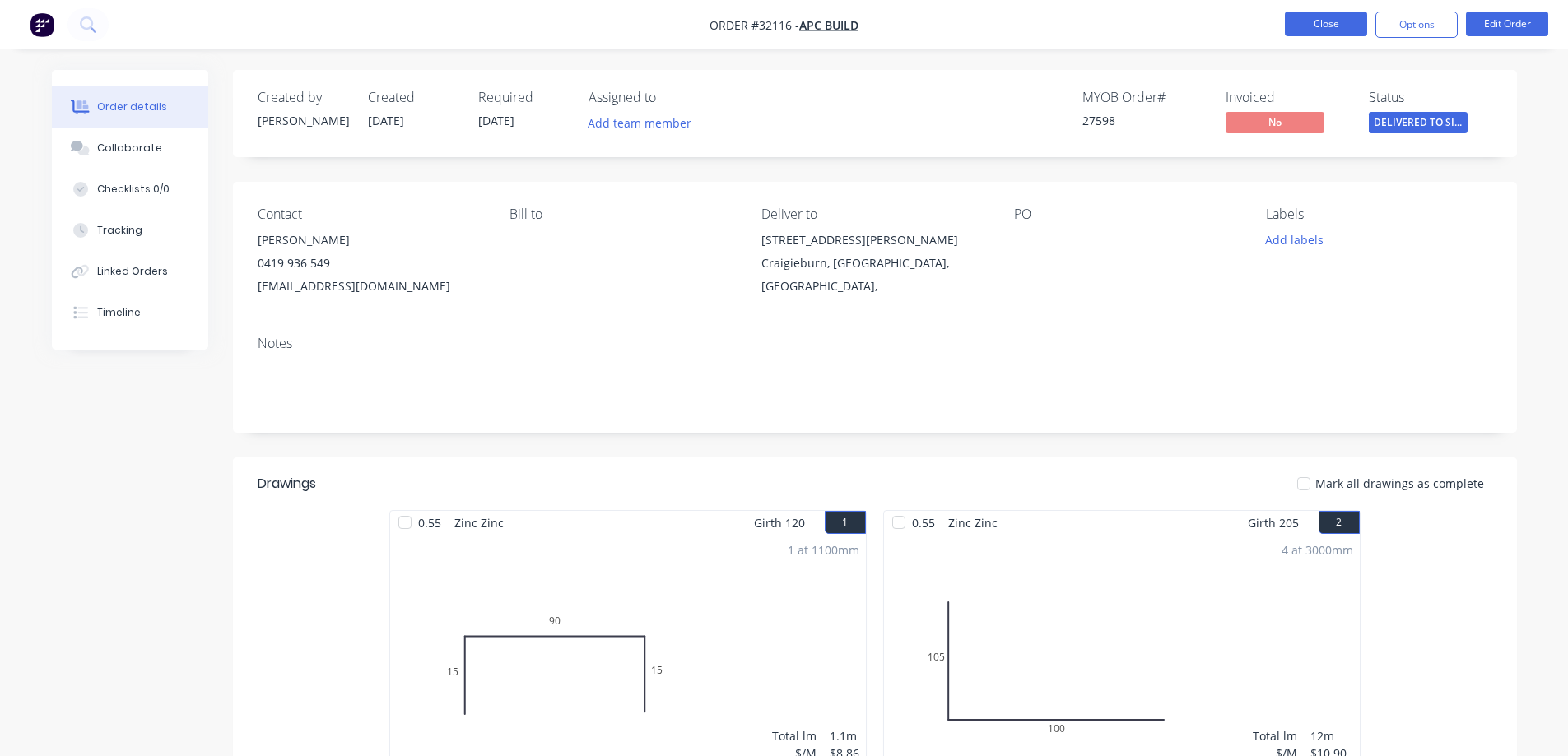
click at [1332, 16] on button "Close" at bounding box center [1326, 24] width 83 height 25
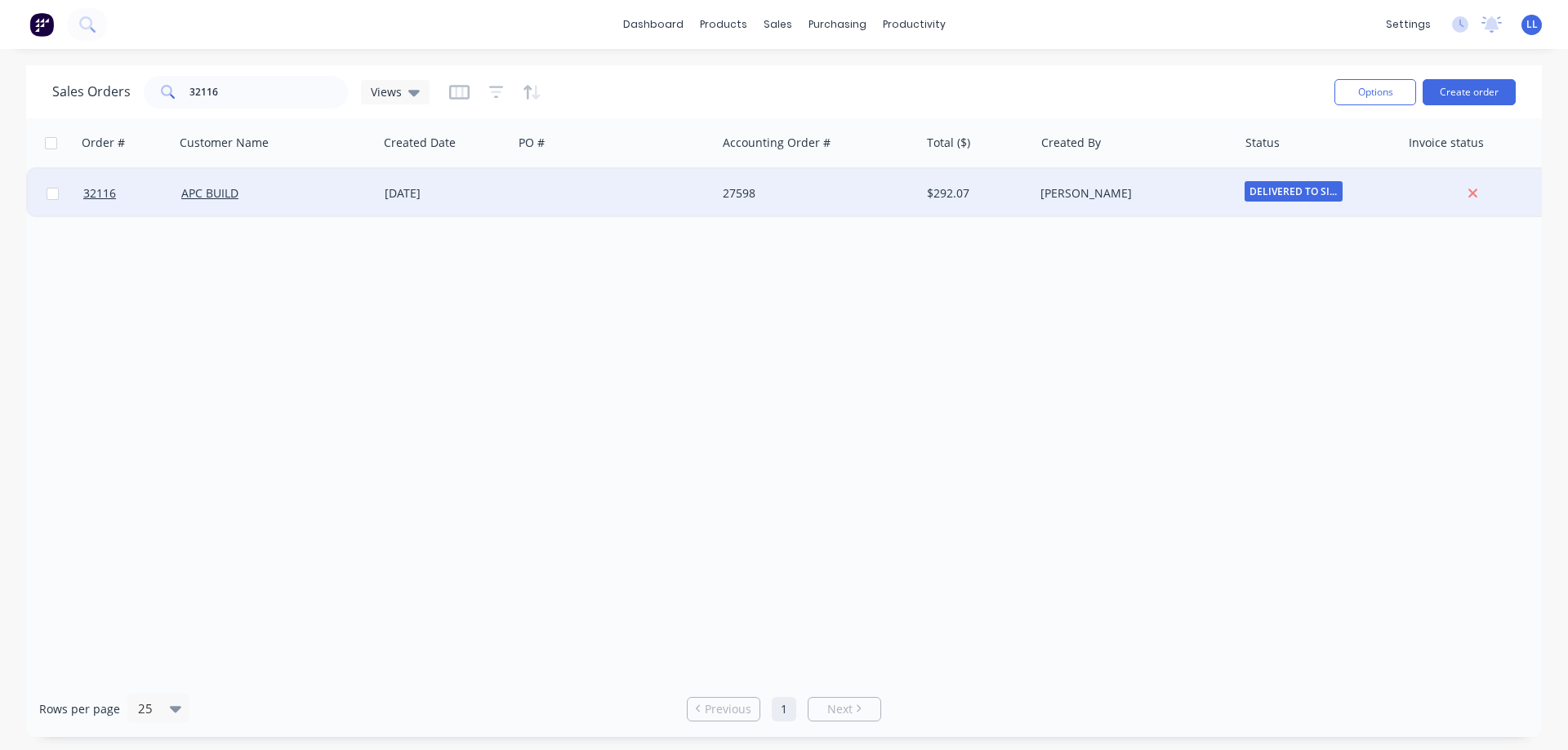
click at [1154, 197] on div "[PERSON_NAME]" at bounding box center [1131, 194] width 181 height 16
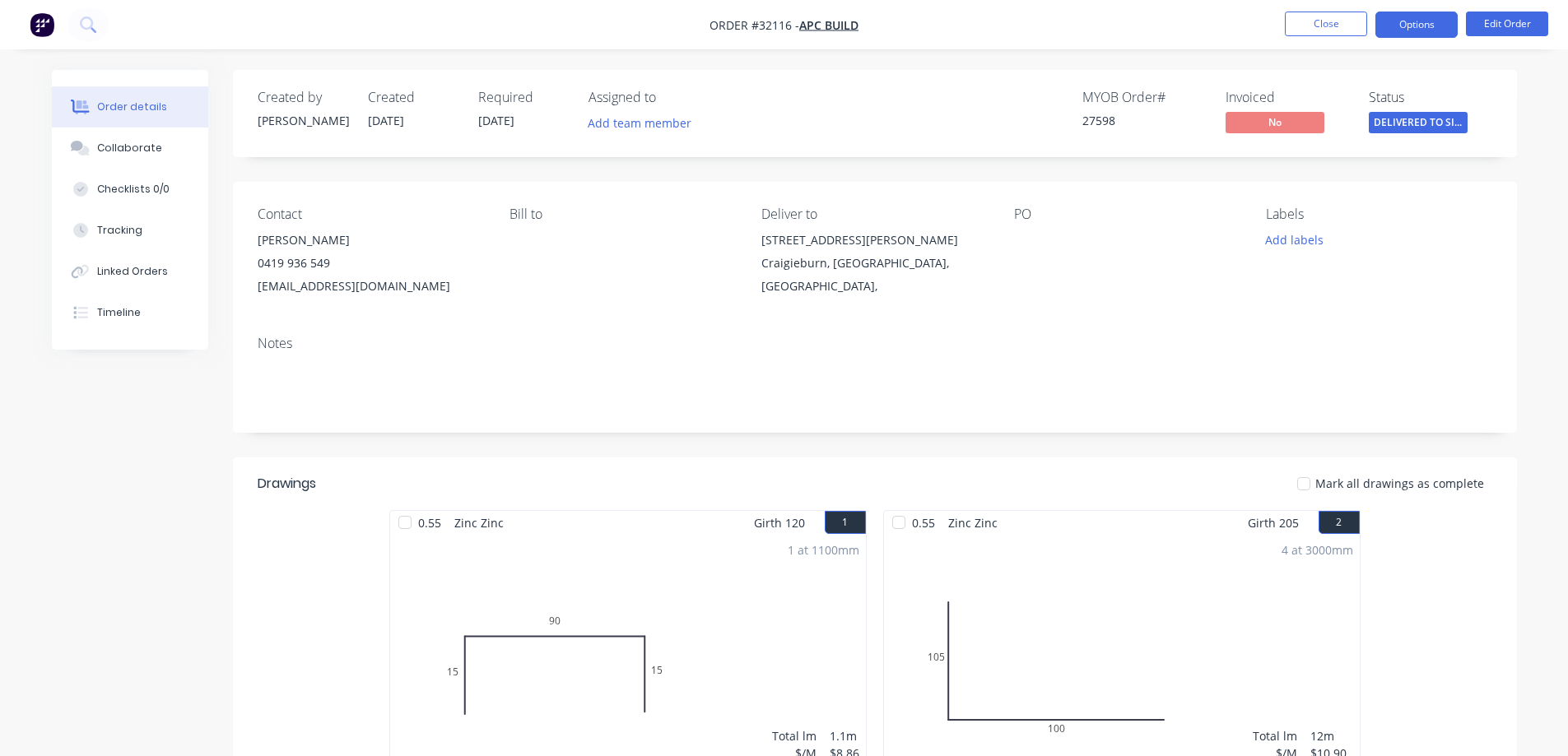
click at [1424, 35] on button "Options" at bounding box center [1416, 25] width 83 height 26
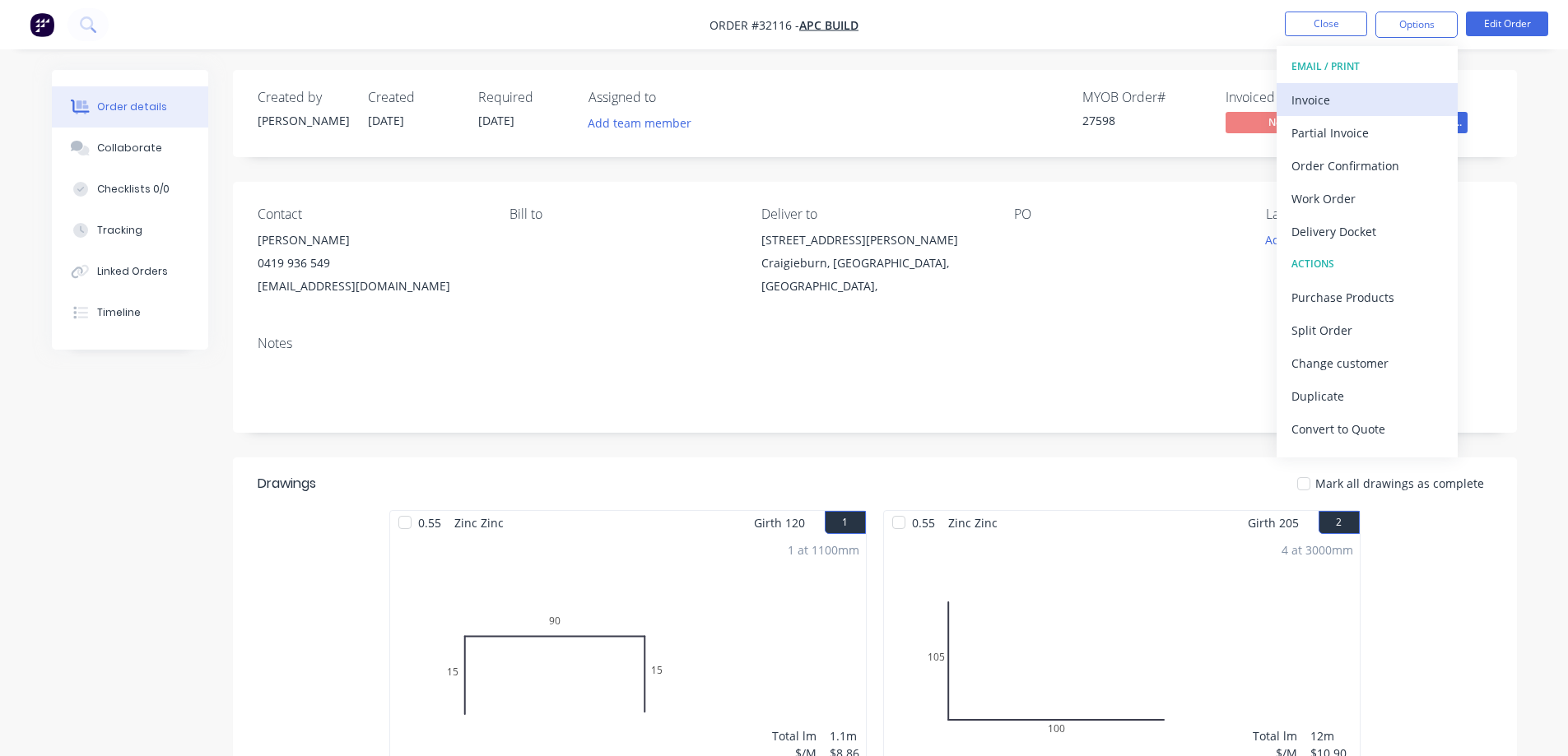
click at [1339, 98] on div "Invoice" at bounding box center [1367, 100] width 152 height 24
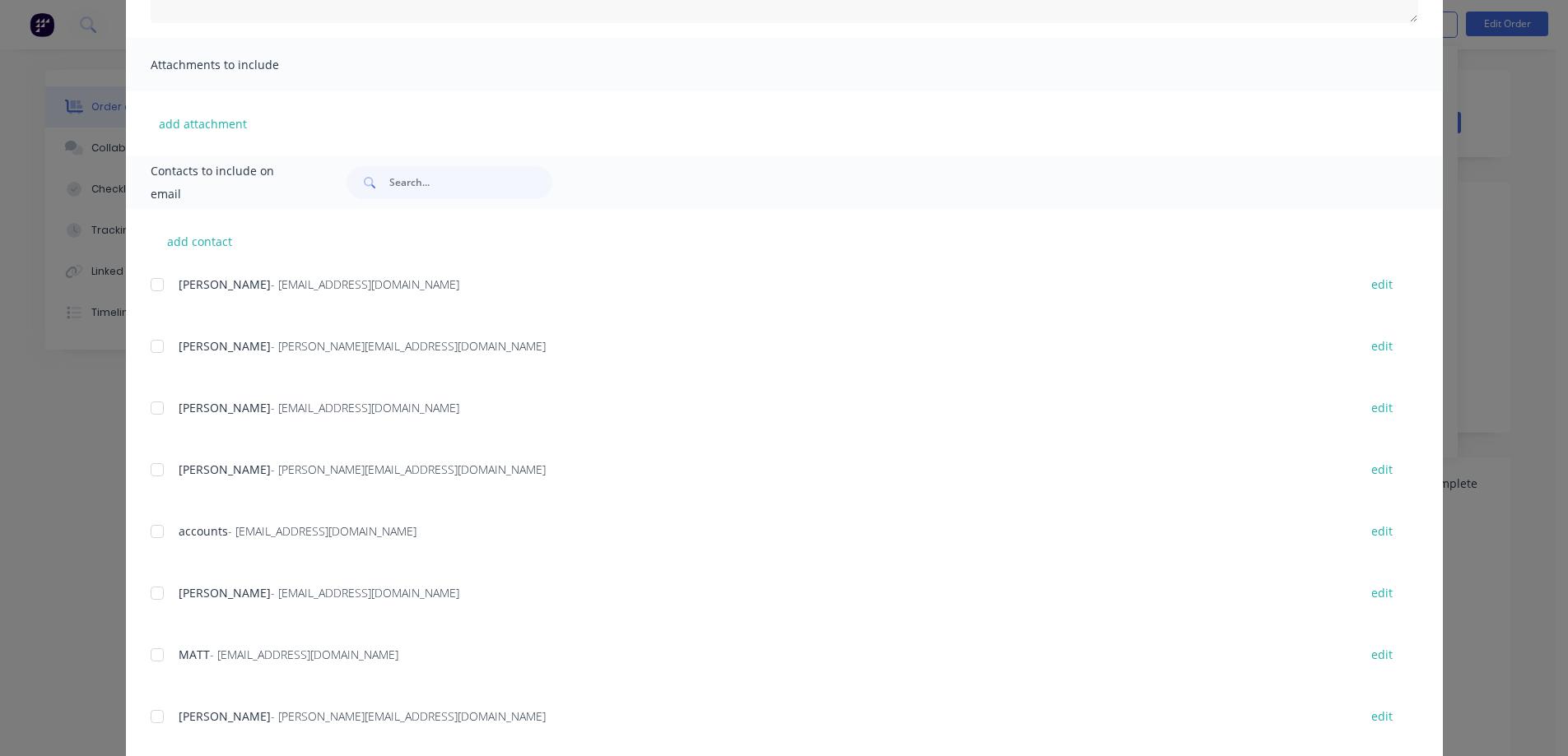
scroll to position [412, 0]
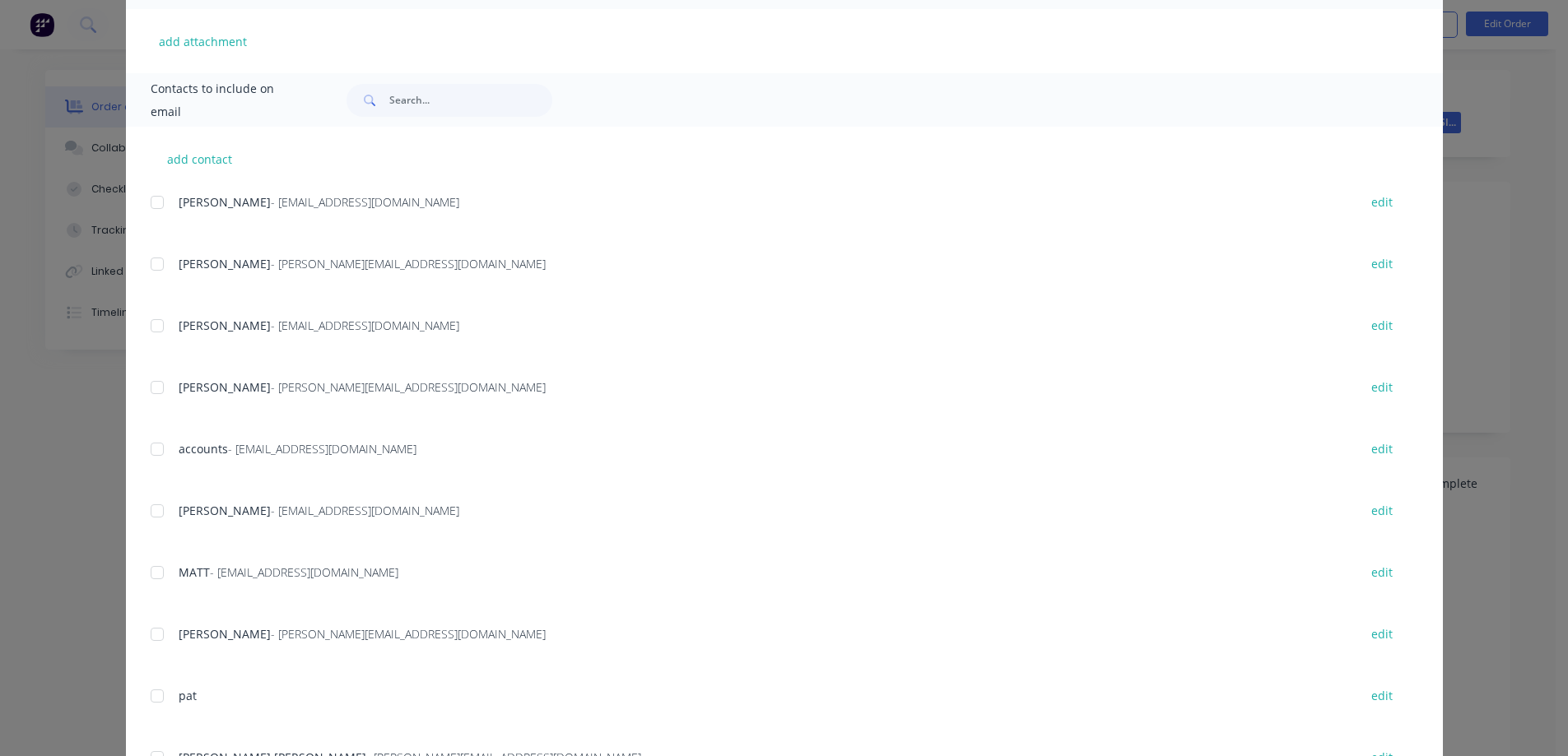
click at [154, 449] on div at bounding box center [157, 449] width 33 height 33
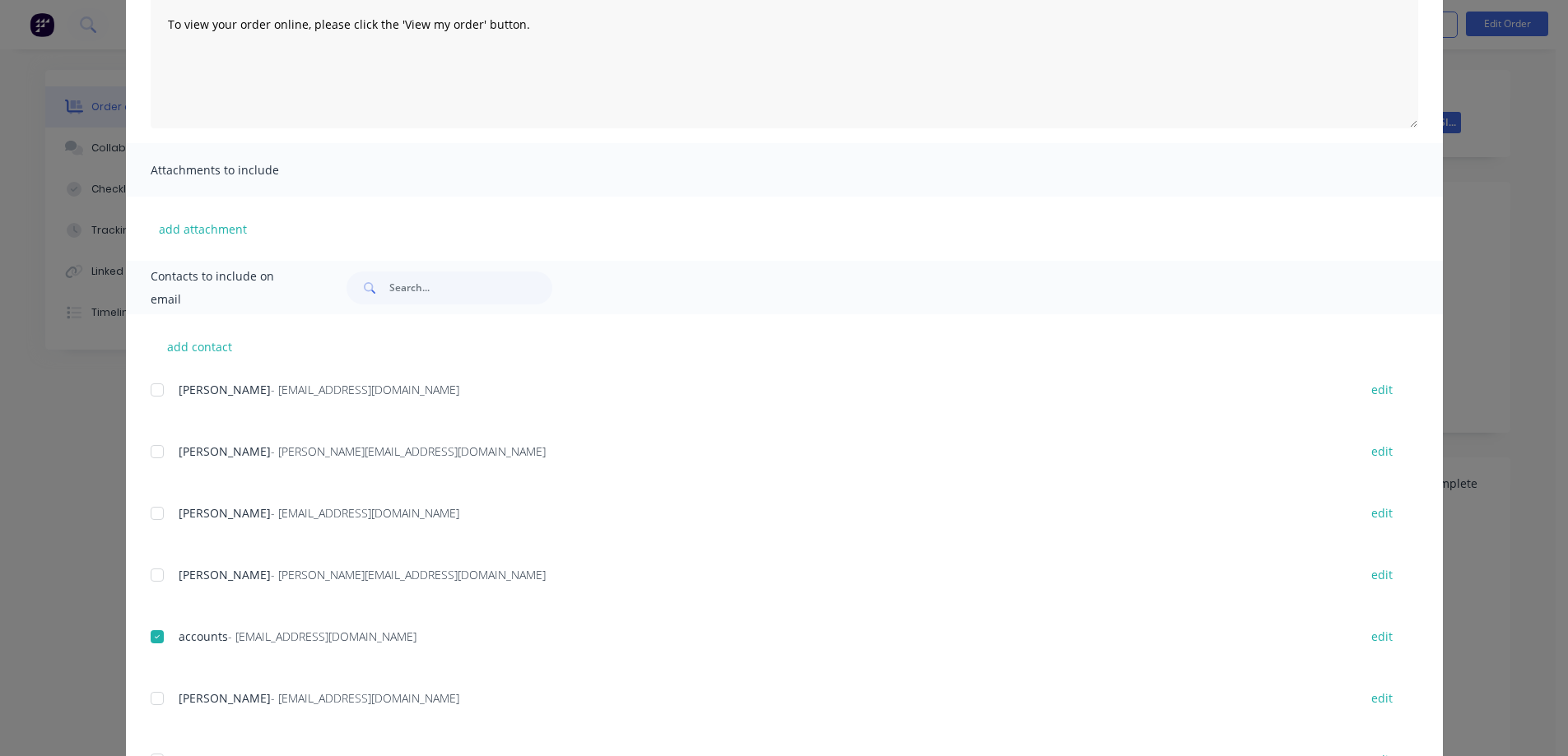
scroll to position [0, 0]
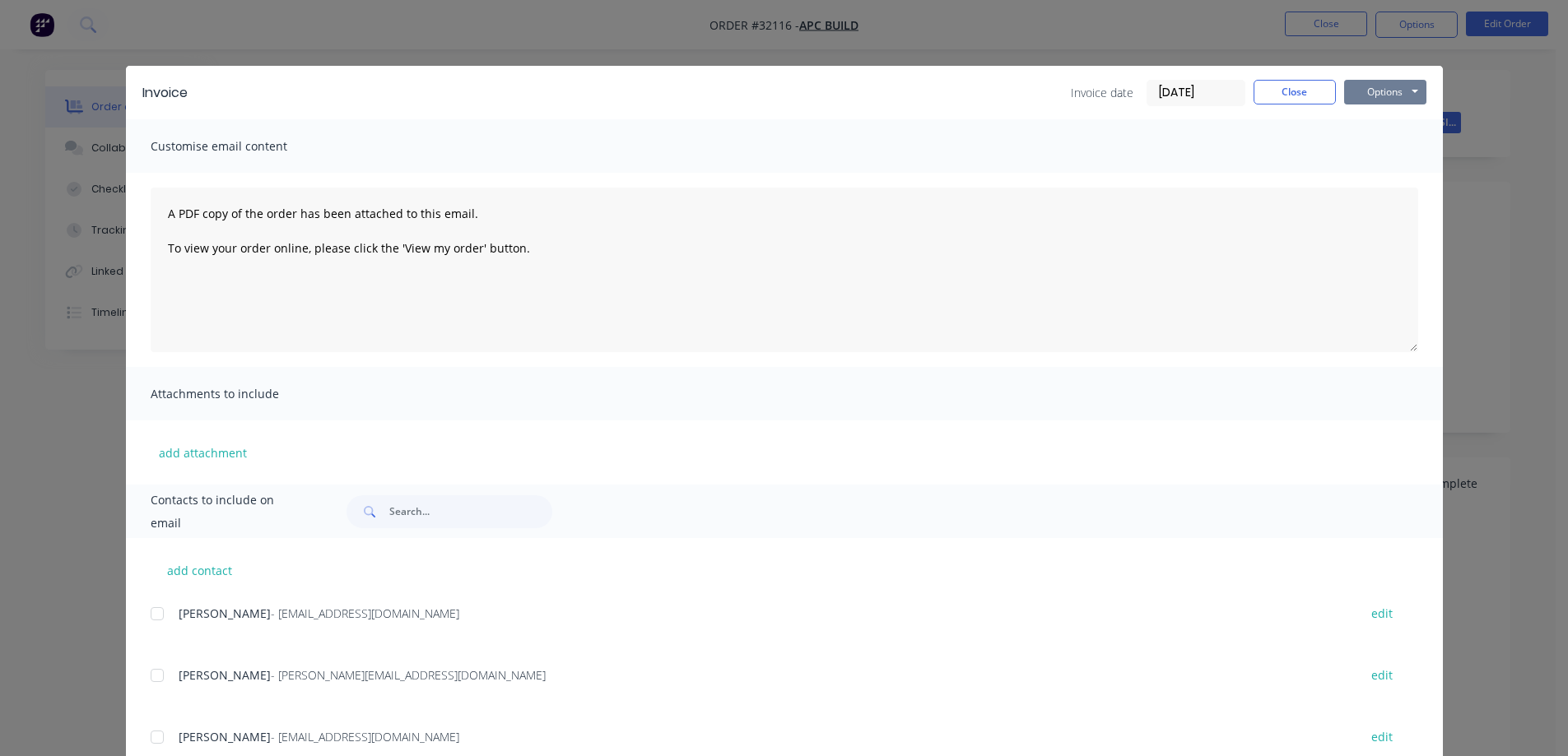
click at [1393, 89] on button "Options" at bounding box center [1385, 92] width 83 height 25
click at [1375, 176] on button "Email" at bounding box center [1397, 175] width 105 height 27
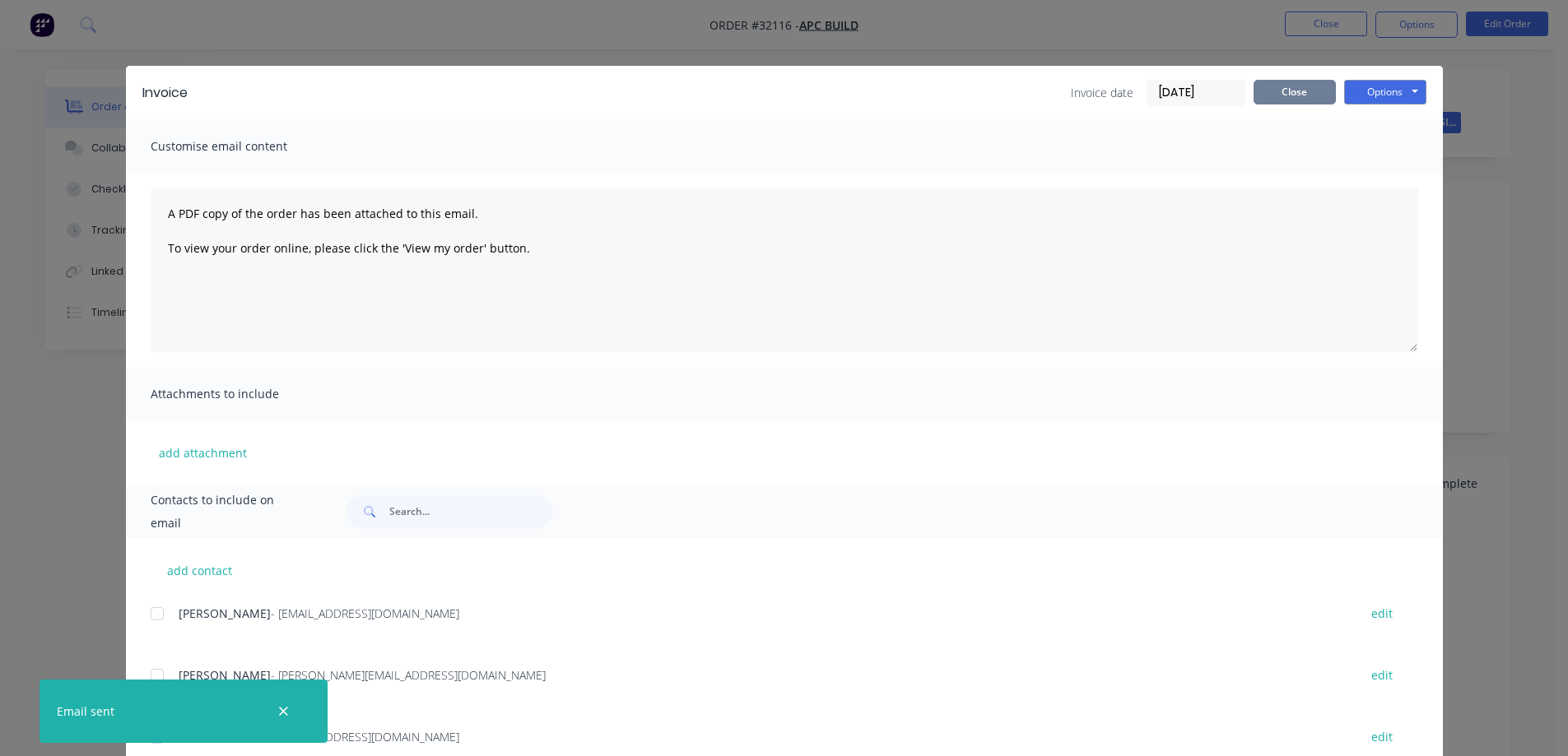
click at [1283, 90] on button "Close" at bounding box center [1294, 92] width 83 height 25
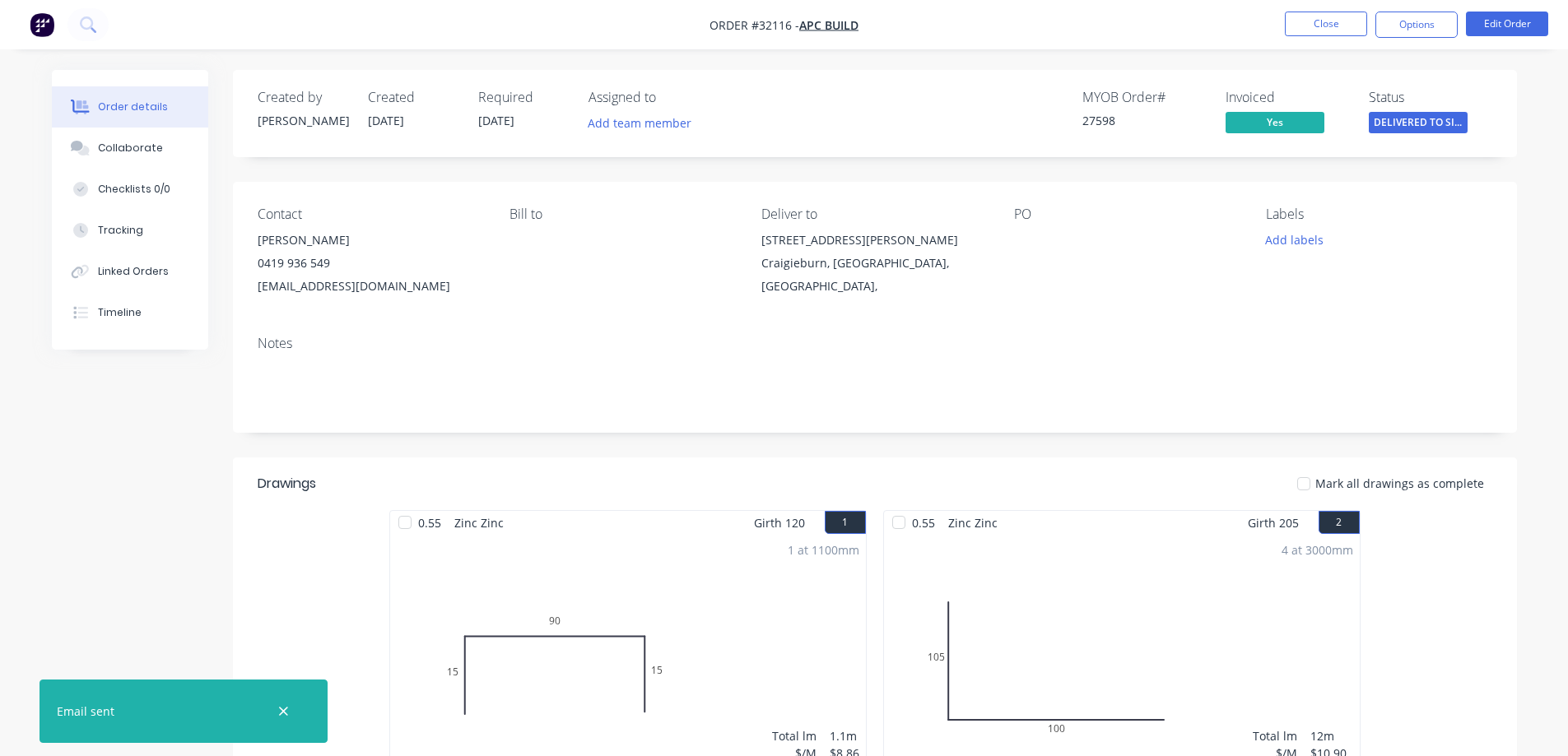
drag, startPoint x: 1392, startPoint y: 30, endPoint x: 1381, endPoint y: 40, distance: 14.9
click at [1390, 32] on button "Options" at bounding box center [1416, 25] width 83 height 26
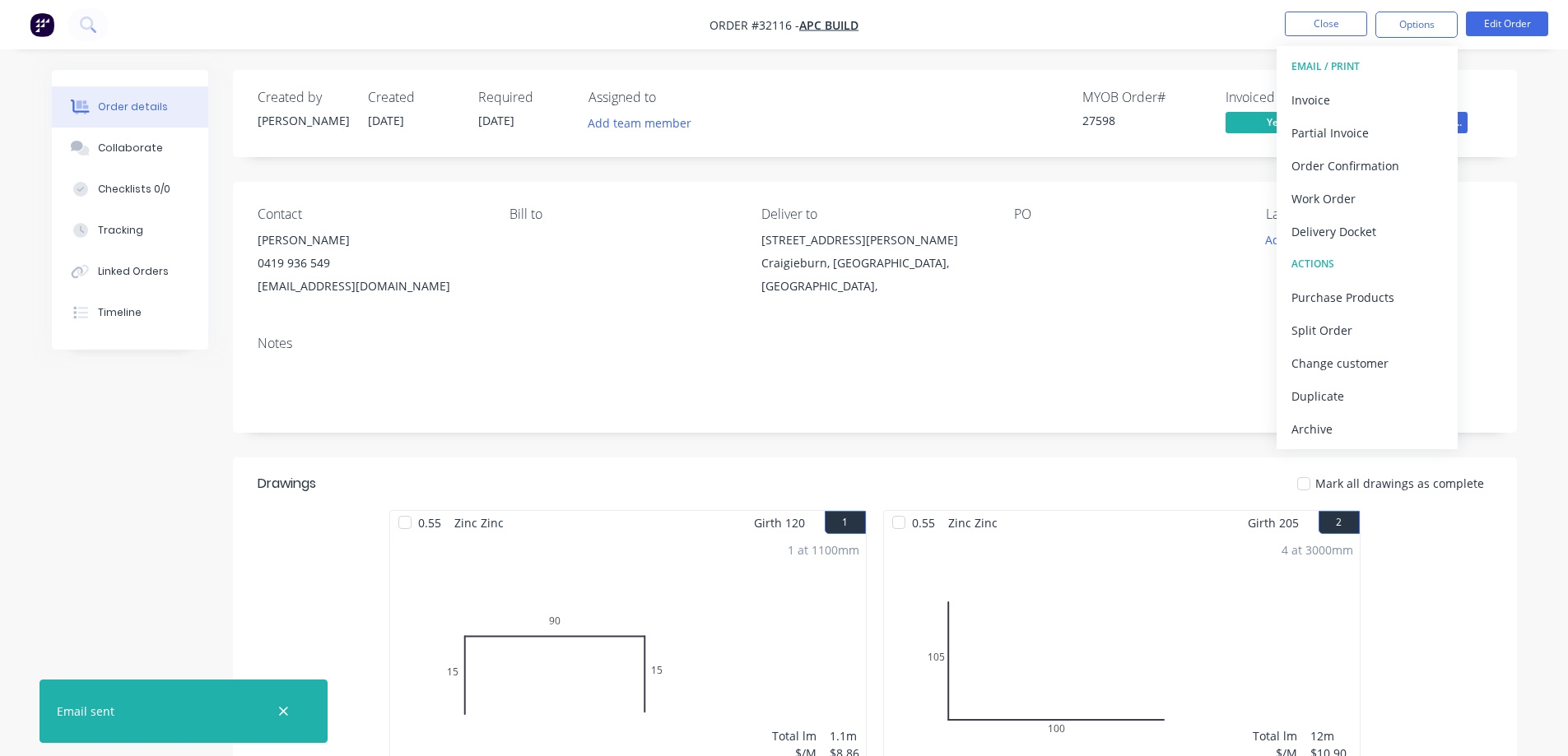
click at [1339, 426] on div "Archive" at bounding box center [1367, 429] width 152 height 24
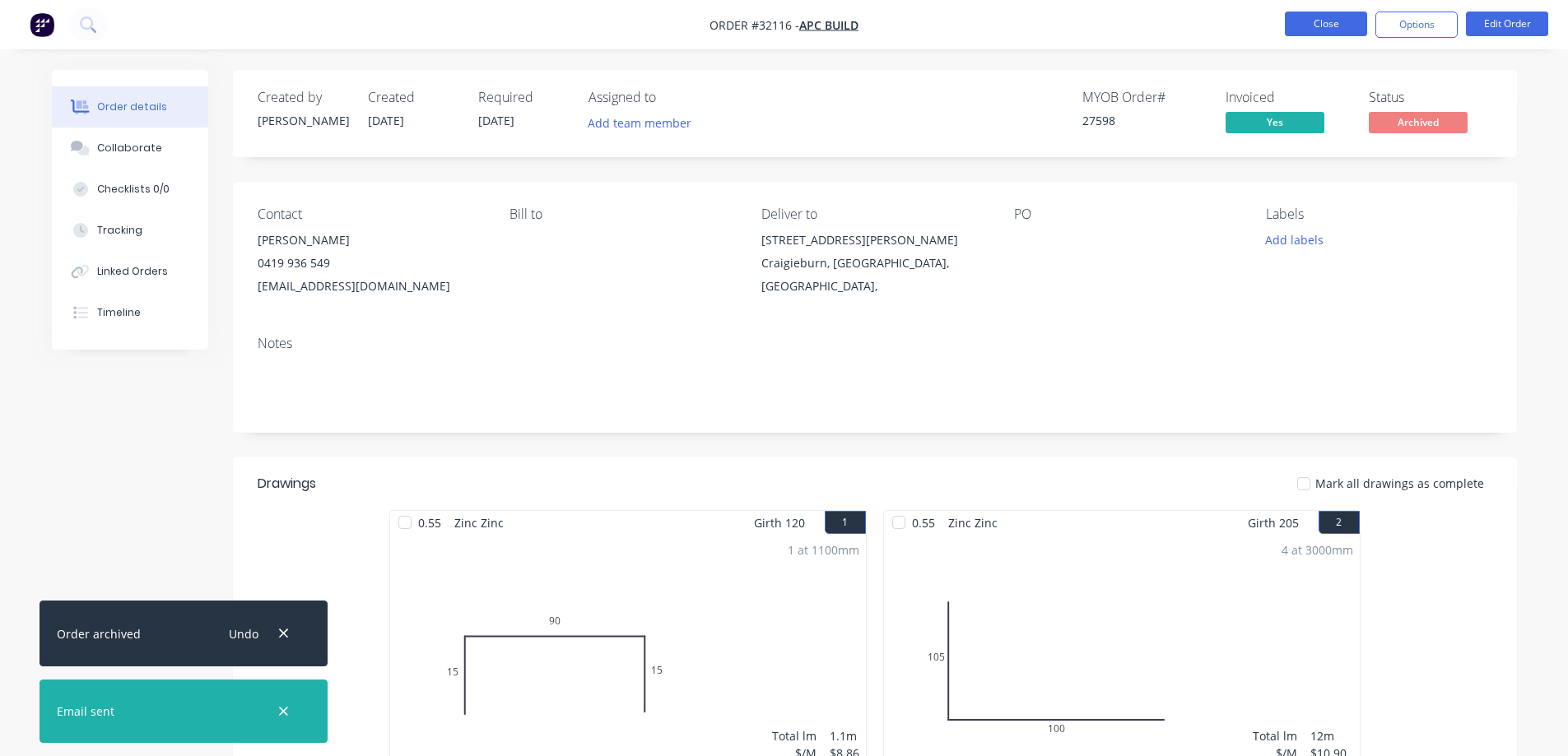
click at [1300, 22] on button "Close" at bounding box center [1326, 24] width 83 height 25
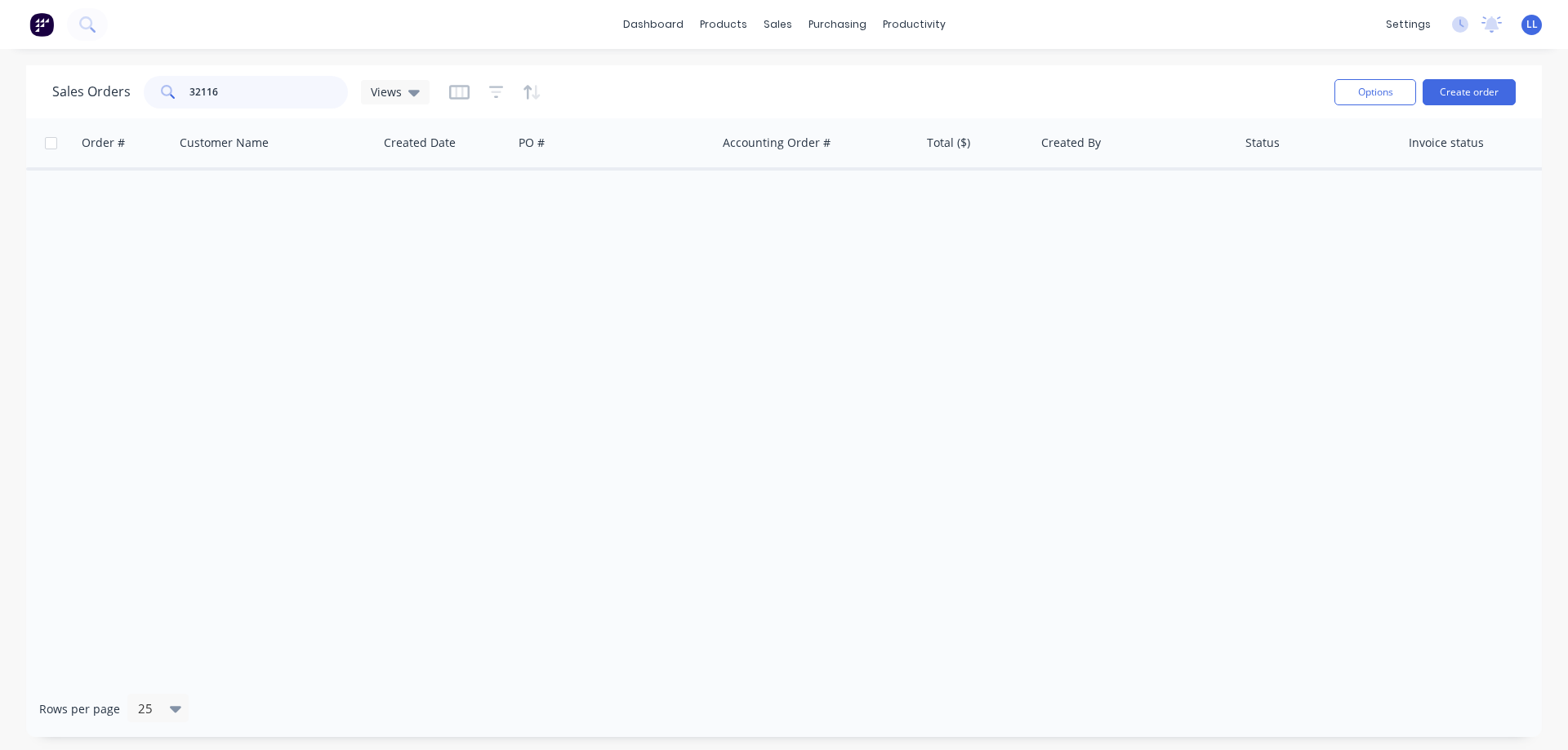
drag, startPoint x: 162, startPoint y: 100, endPoint x: 145, endPoint y: 104, distance: 17.5
click at [145, 104] on div "32116" at bounding box center [245, 92] width 204 height 32
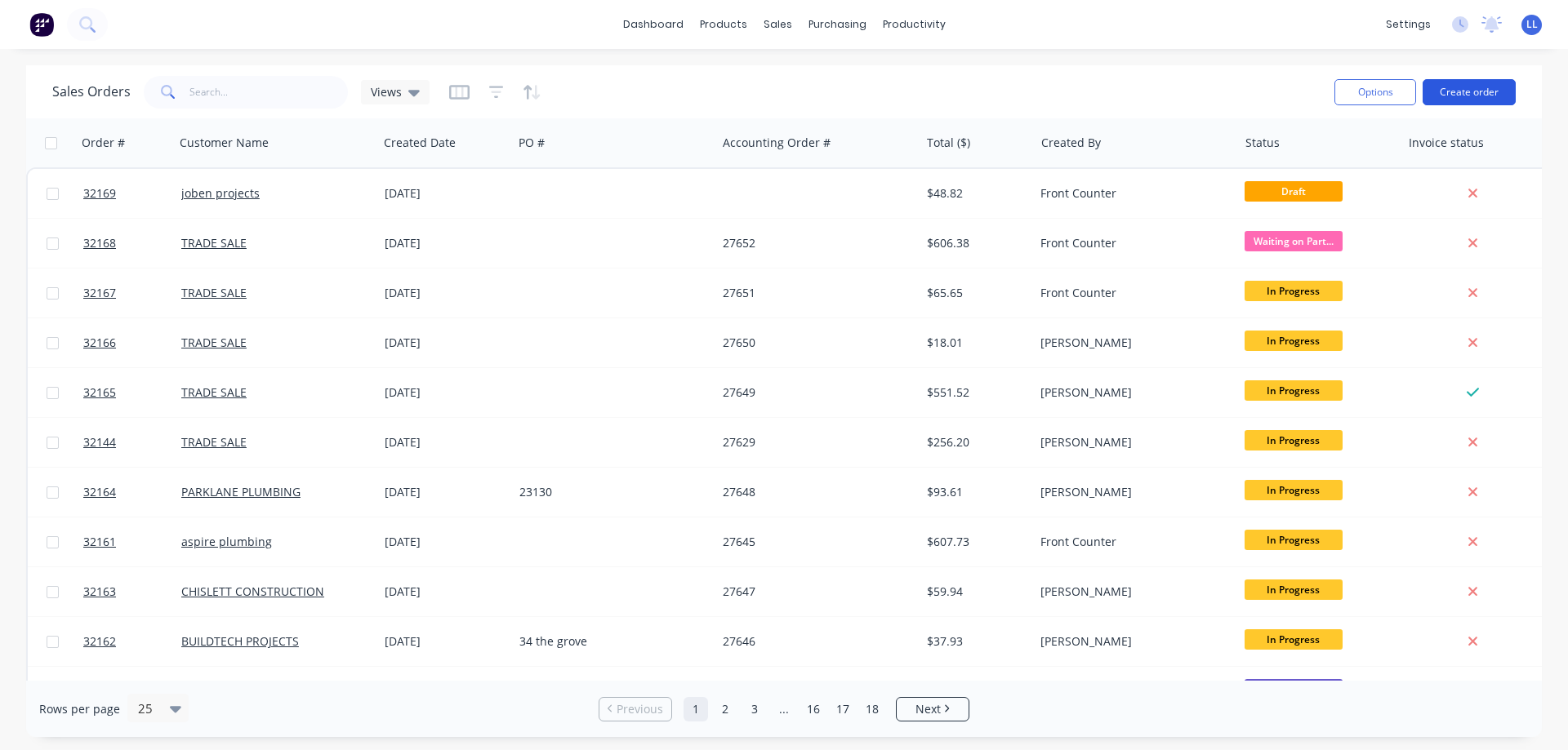
click at [1476, 91] on button "Create order" at bounding box center [1469, 92] width 93 height 26
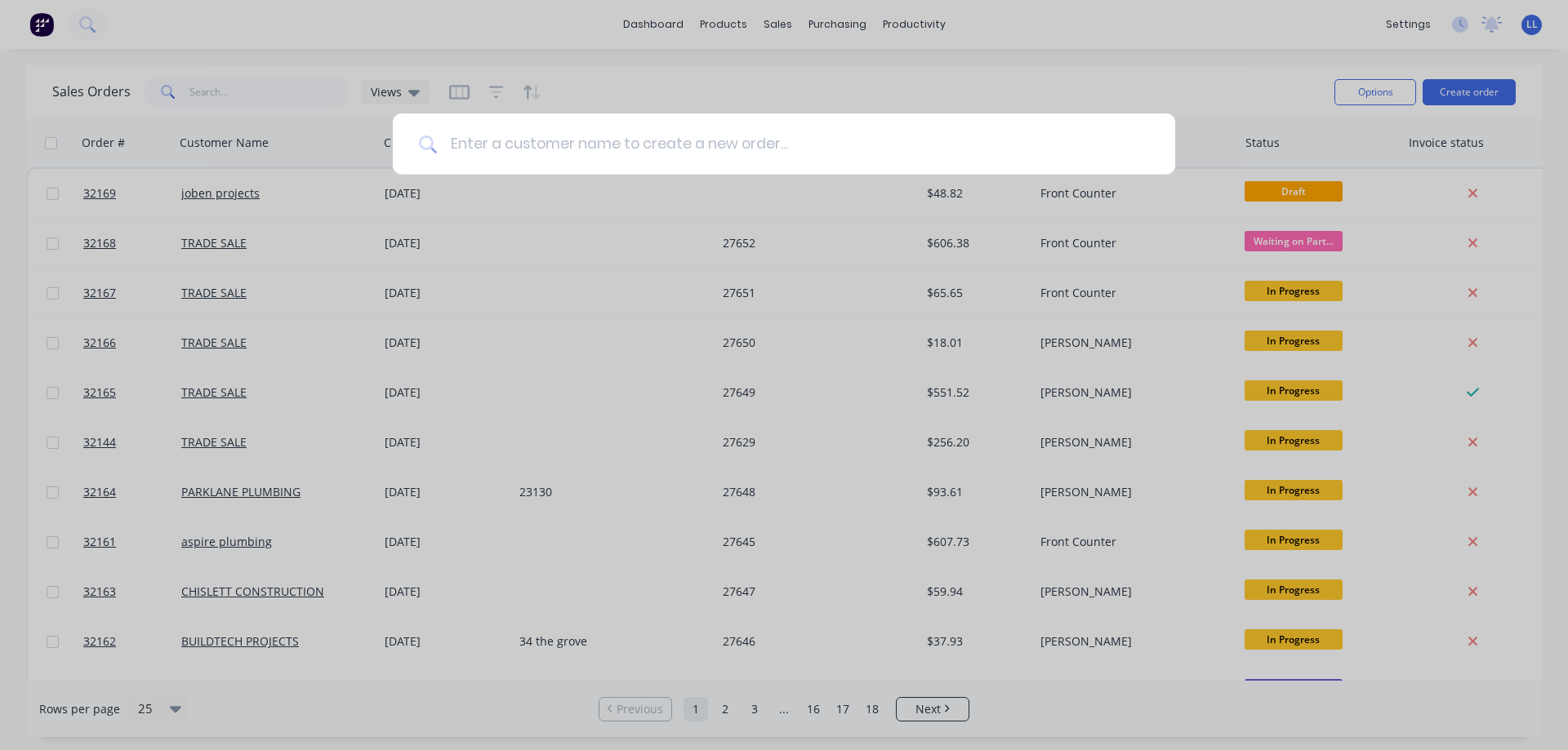
click at [830, 151] on input at bounding box center [793, 144] width 712 height 61
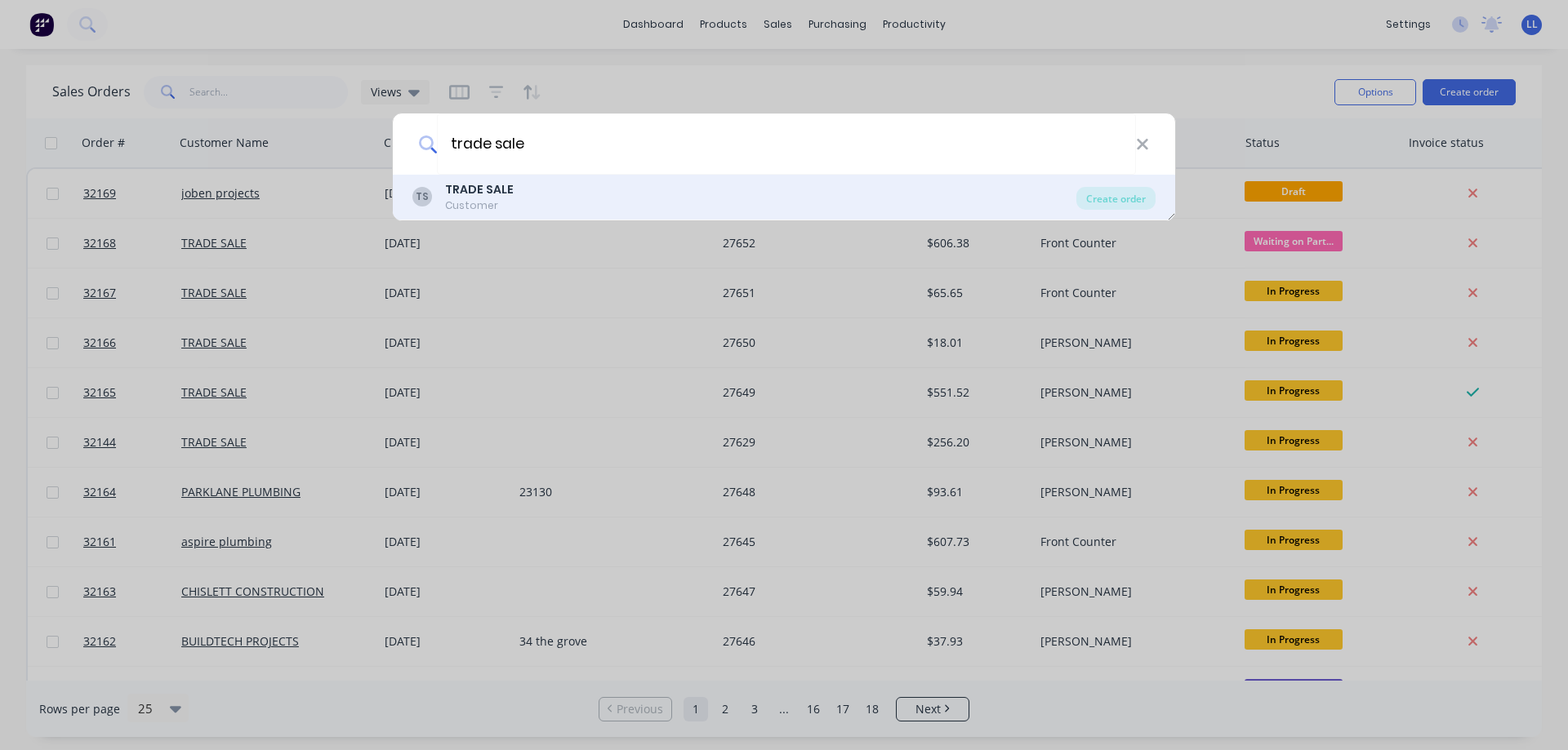
type input "trade sale"
click at [481, 187] on b "TRADE SALE" at bounding box center [480, 189] width 69 height 16
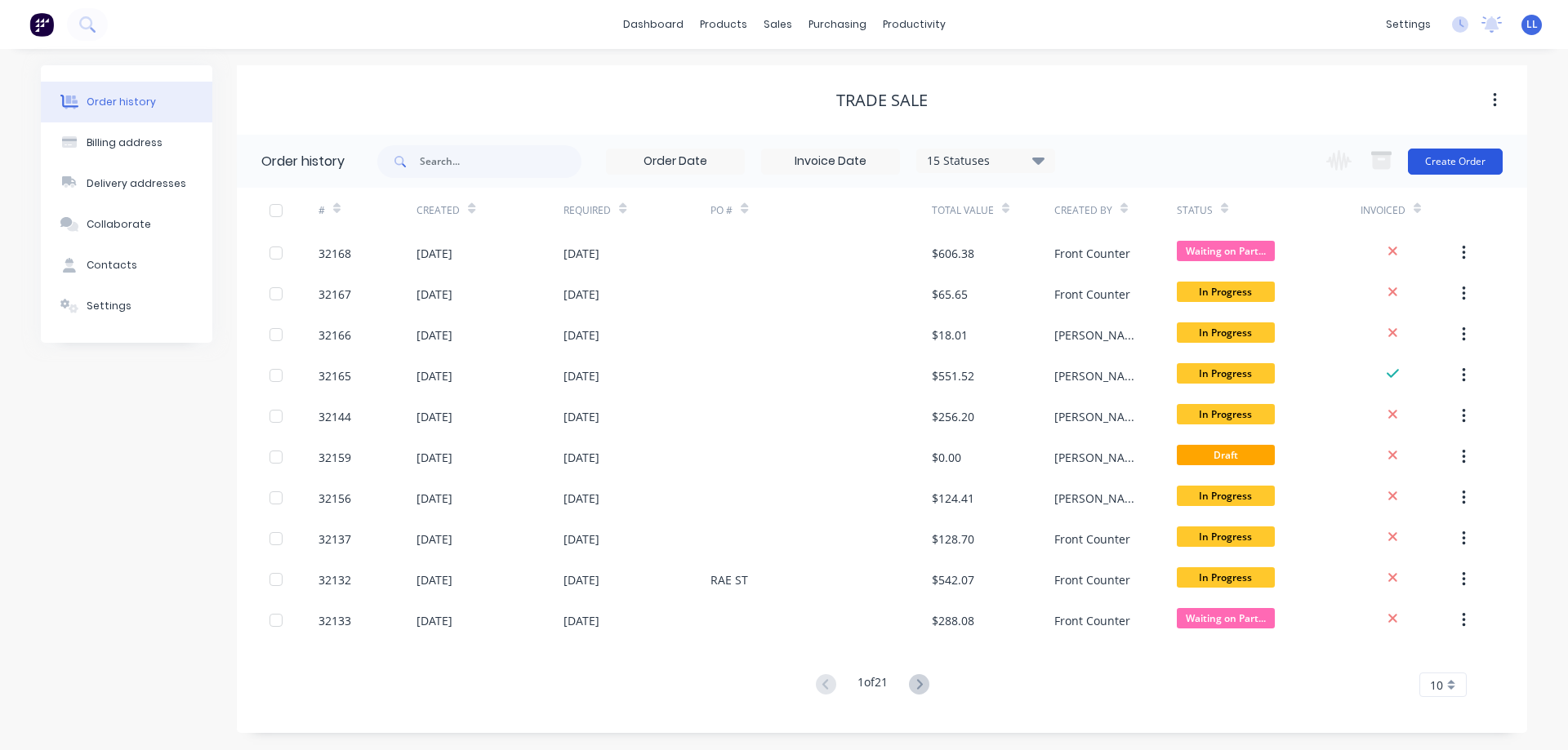
click at [1475, 164] on button "Create Order" at bounding box center [1454, 161] width 95 height 26
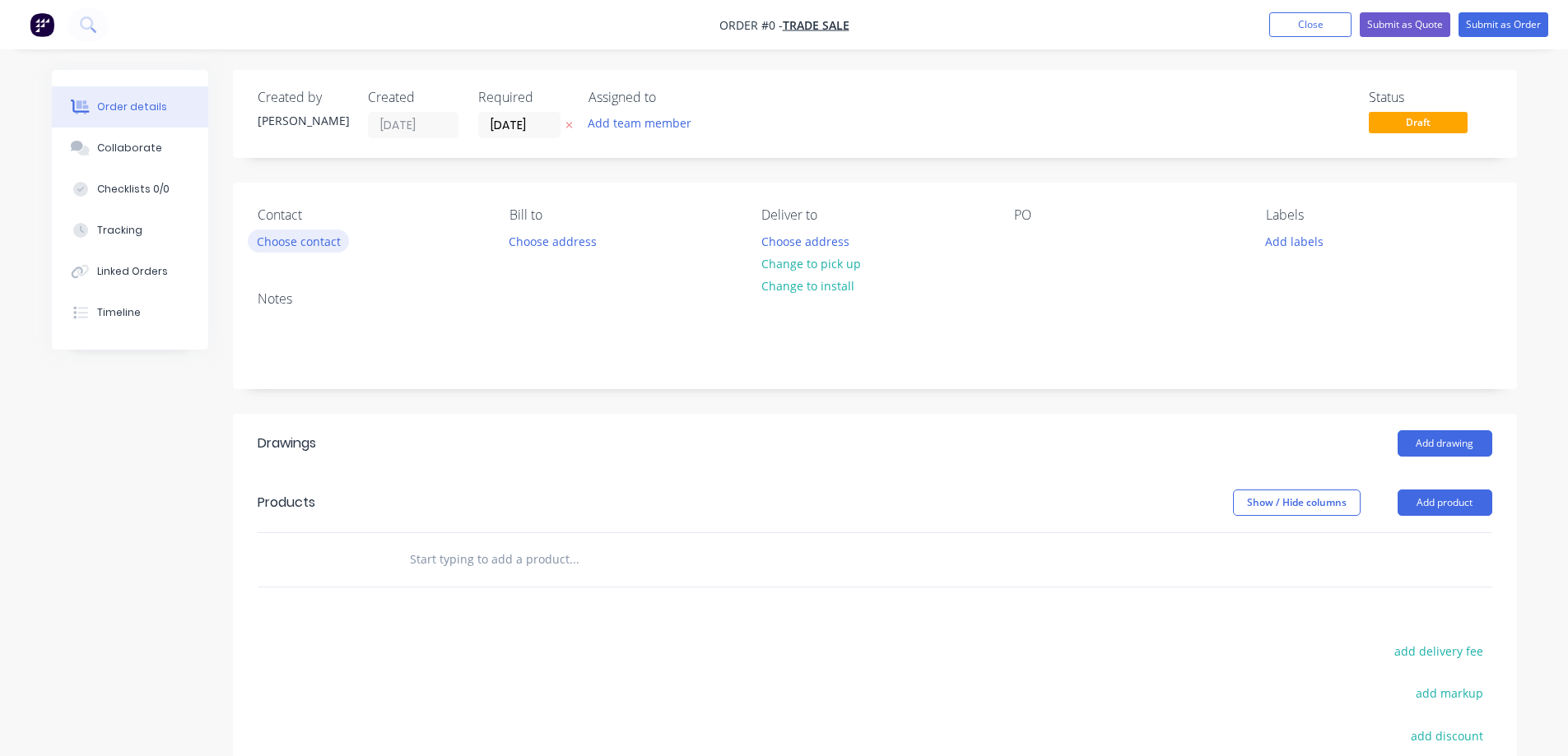
click at [286, 243] on button "Choose contact" at bounding box center [298, 241] width 101 height 22
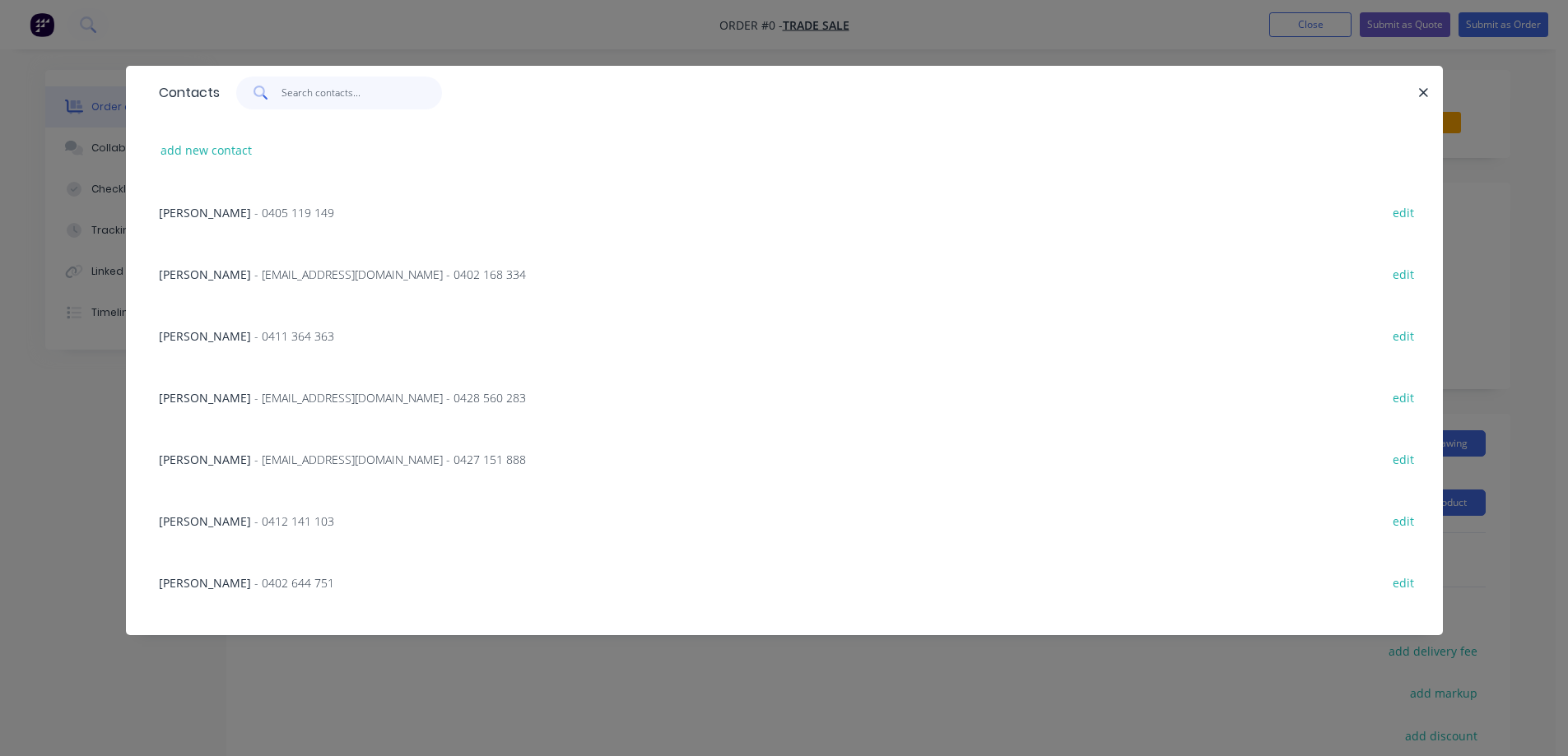
click at [316, 88] on input "text" at bounding box center [362, 93] width 161 height 33
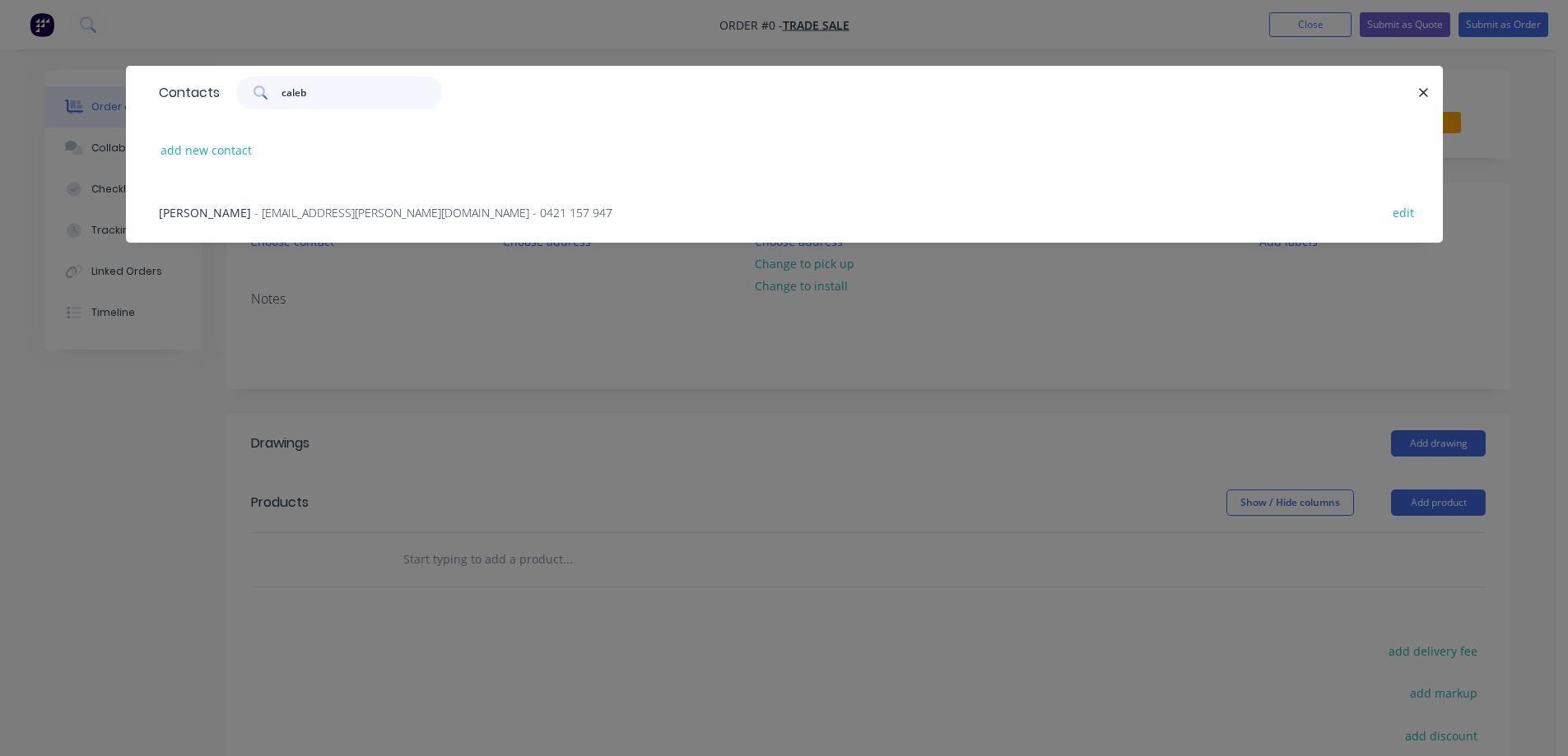
type input "caleb"
click at [312, 205] on span "- [EMAIL_ADDRESS][PERSON_NAME][DOMAIN_NAME] - 0421 157 947" at bounding box center [434, 213] width 358 height 15
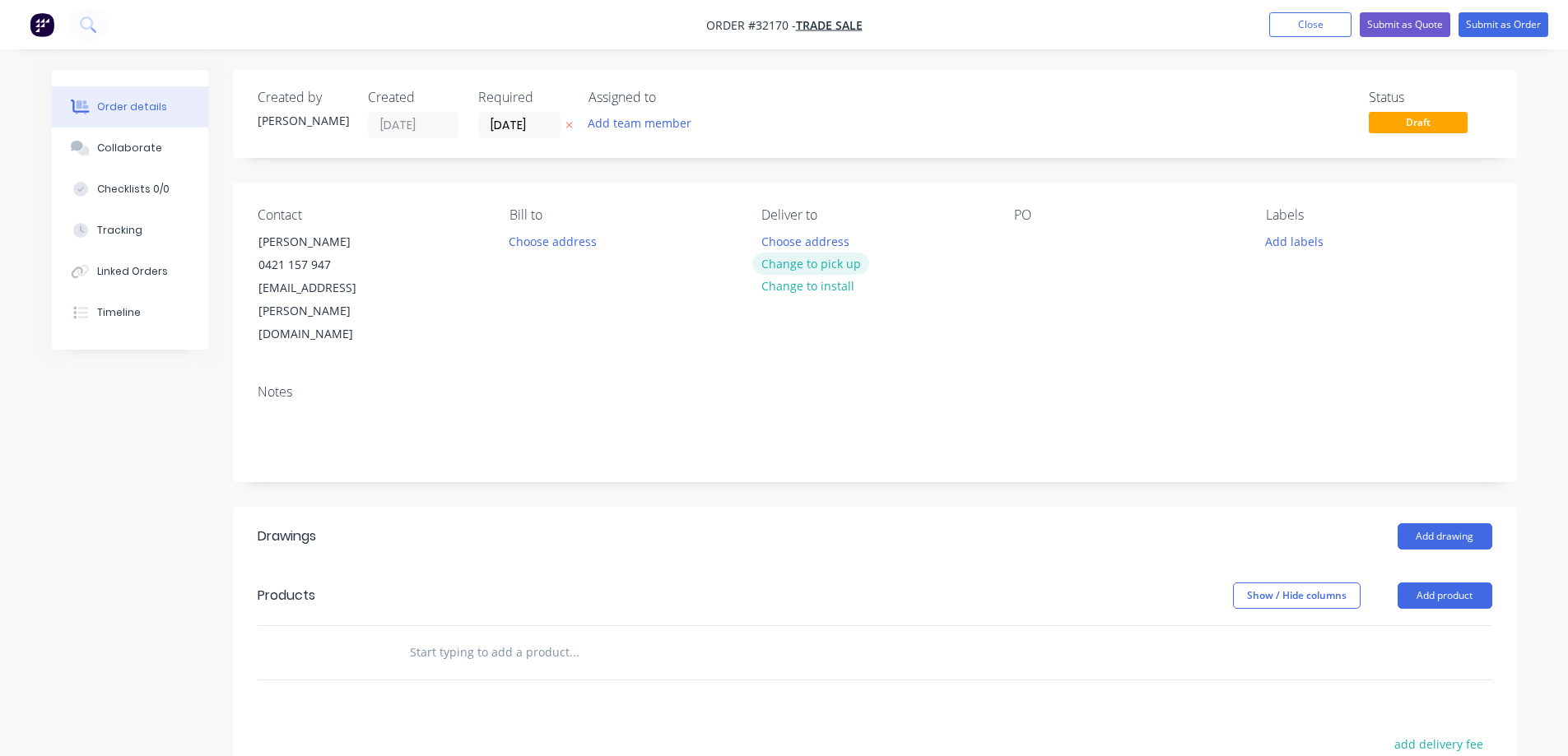
click at [850, 262] on button "Change to pick up" at bounding box center [811, 264] width 117 height 22
click at [1018, 240] on div at bounding box center [1027, 242] width 26 height 24
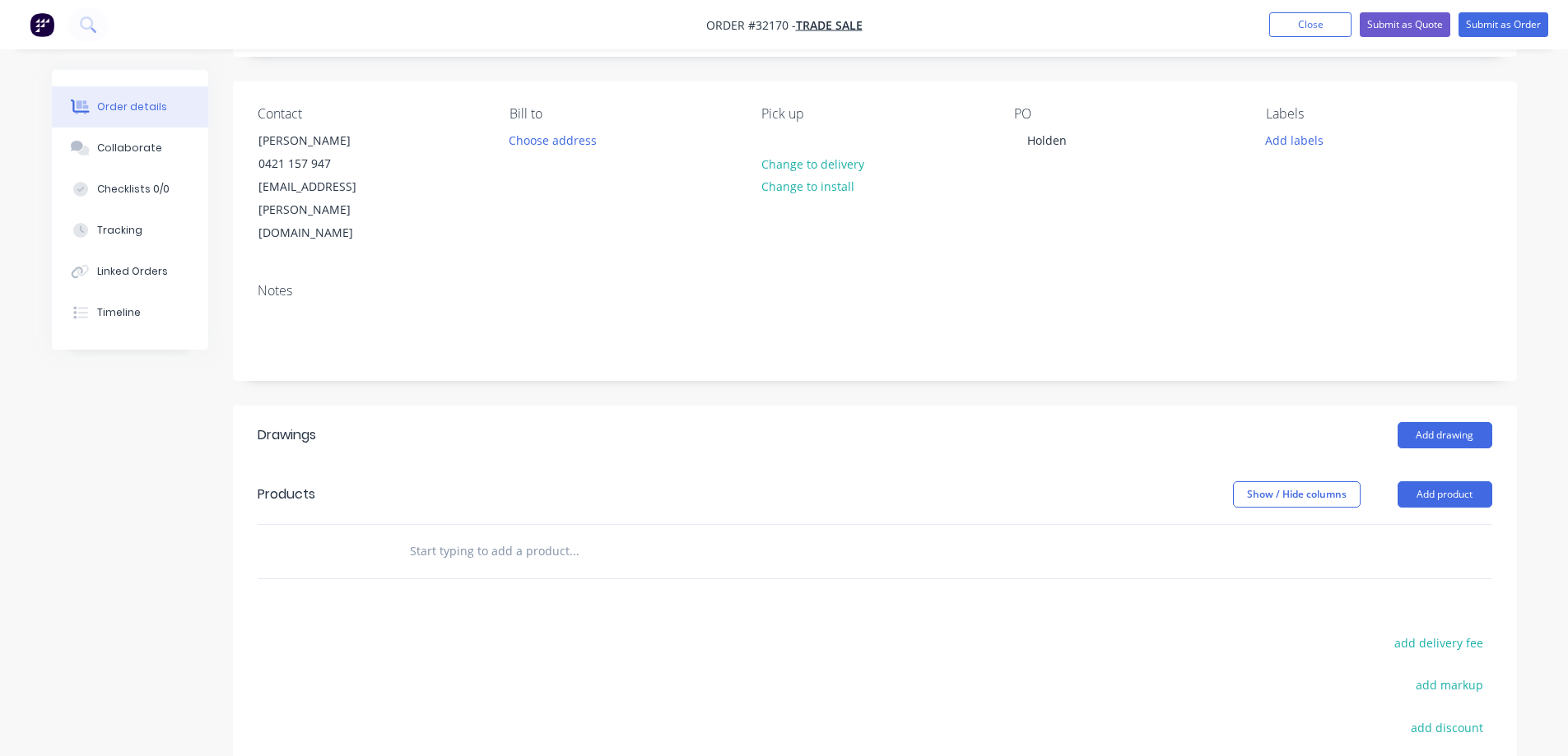
scroll to position [298, 0]
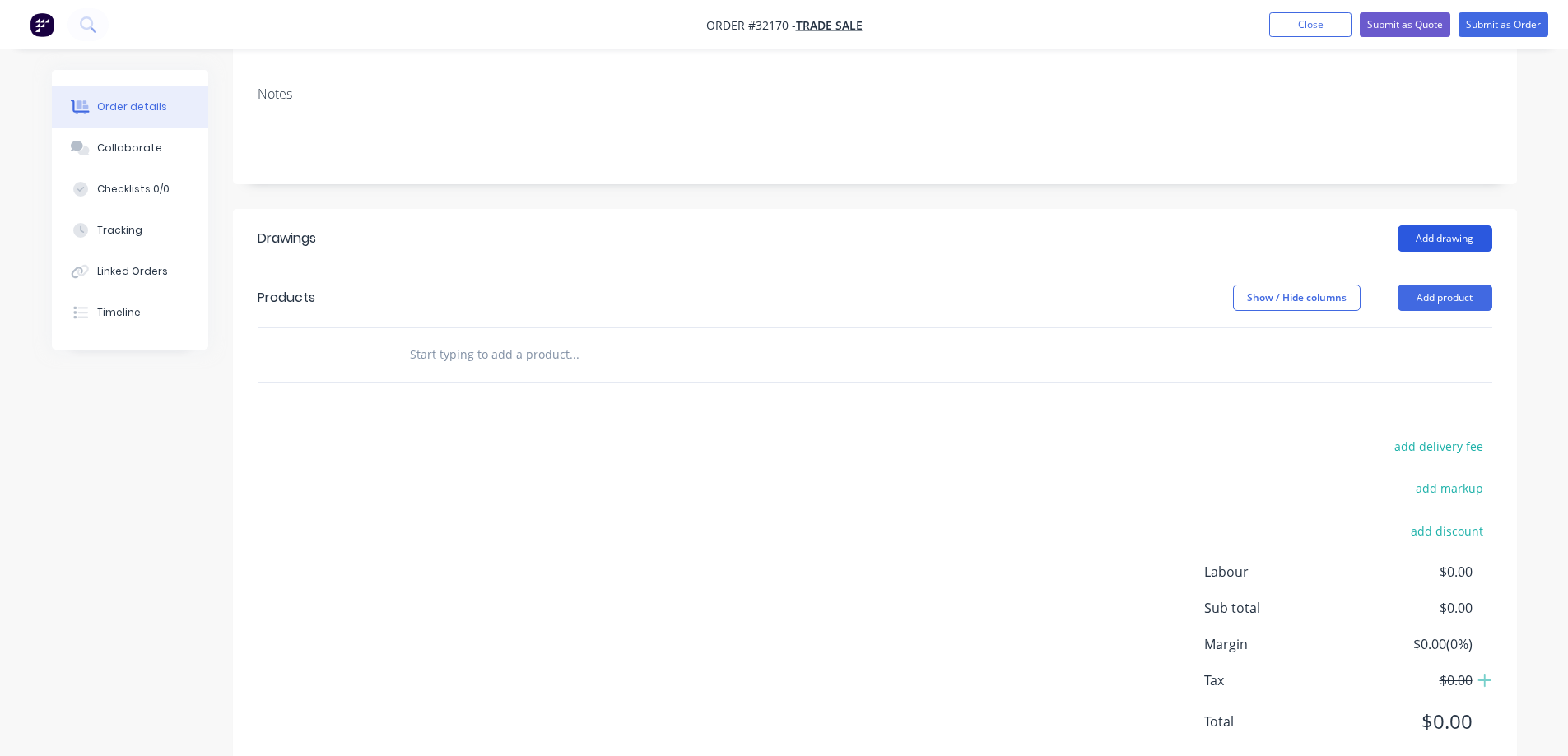
click at [1407, 225] on button "Add drawing" at bounding box center [1445, 238] width 95 height 26
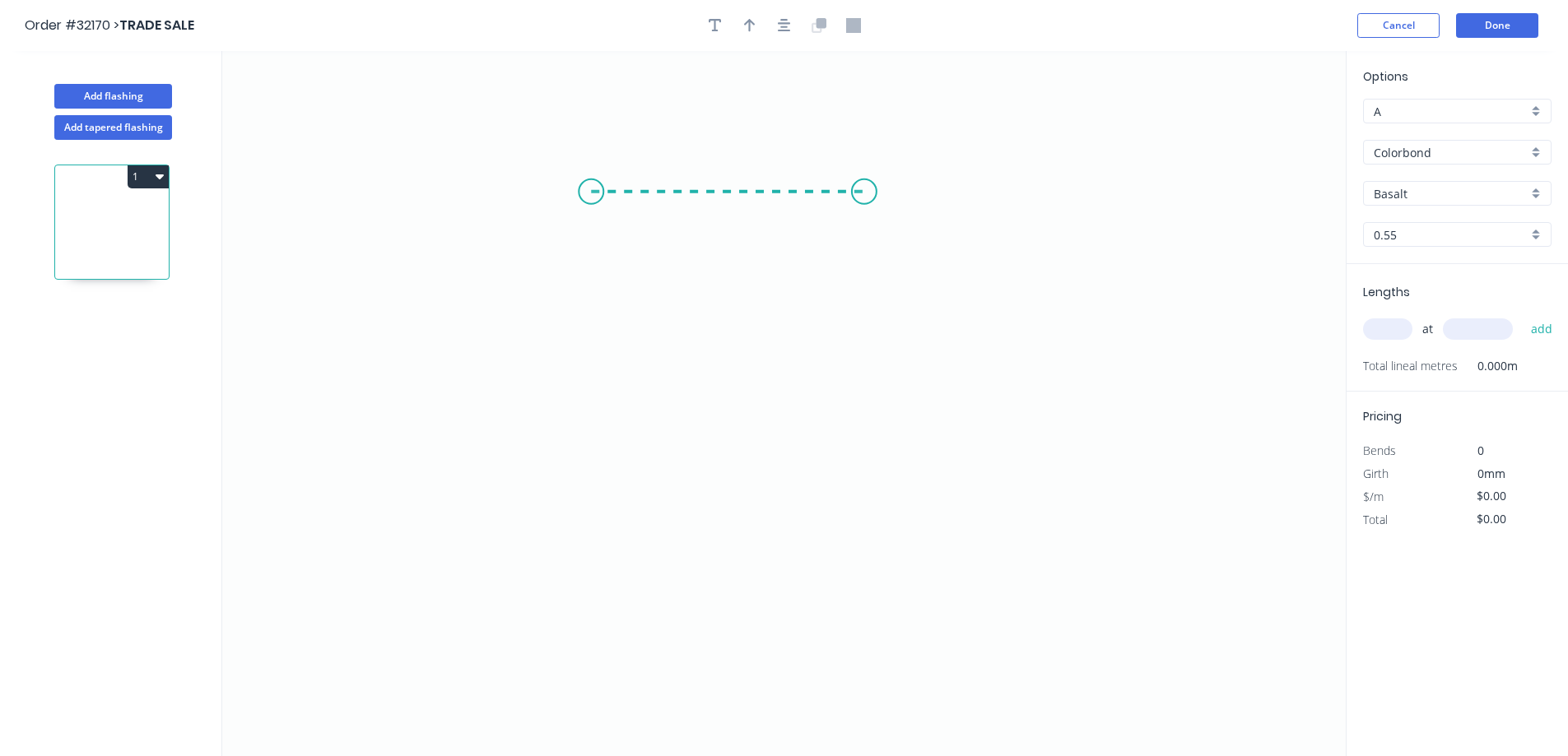
drag, startPoint x: 591, startPoint y: 192, endPoint x: 864, endPoint y: 192, distance: 273.0
click at [864, 192] on icon "0" at bounding box center [784, 403] width 1124 height 705
drag, startPoint x: 864, startPoint y: 192, endPoint x: 859, endPoint y: 400, distance: 208.1
click at [859, 400] on icon "0 ?" at bounding box center [784, 403] width 1124 height 705
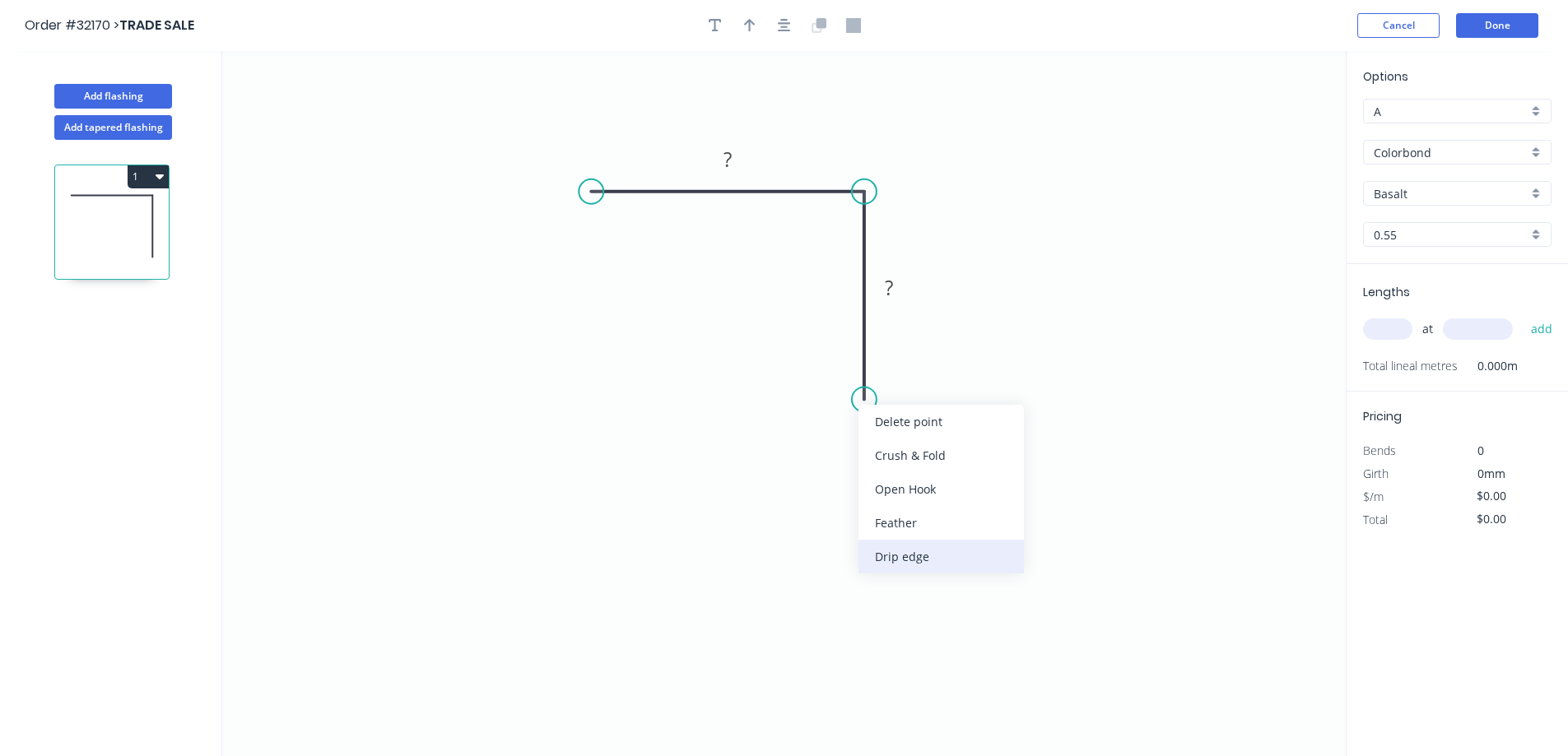
click at [896, 553] on div "Drip edge" at bounding box center [942, 556] width 165 height 34
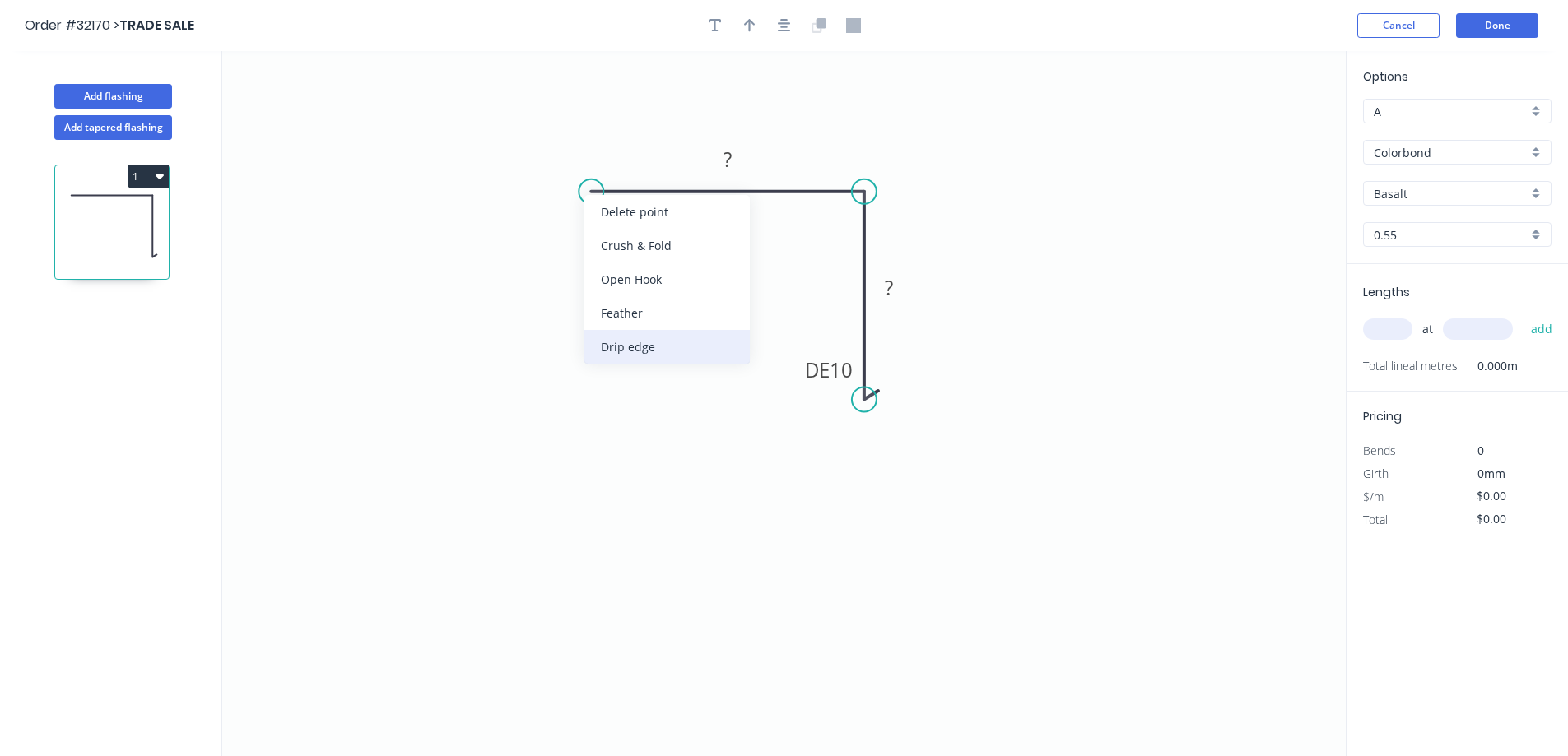
click at [615, 348] on div "Drip edge" at bounding box center [667, 346] width 165 height 34
click at [734, 158] on rect at bounding box center [727, 160] width 33 height 23
drag, startPoint x: 754, startPoint y: 28, endPoint x: 804, endPoint y: 77, distance: 70.0
click at [754, 29] on icon "button" at bounding box center [750, 25] width 12 height 15
type input "$8.91"
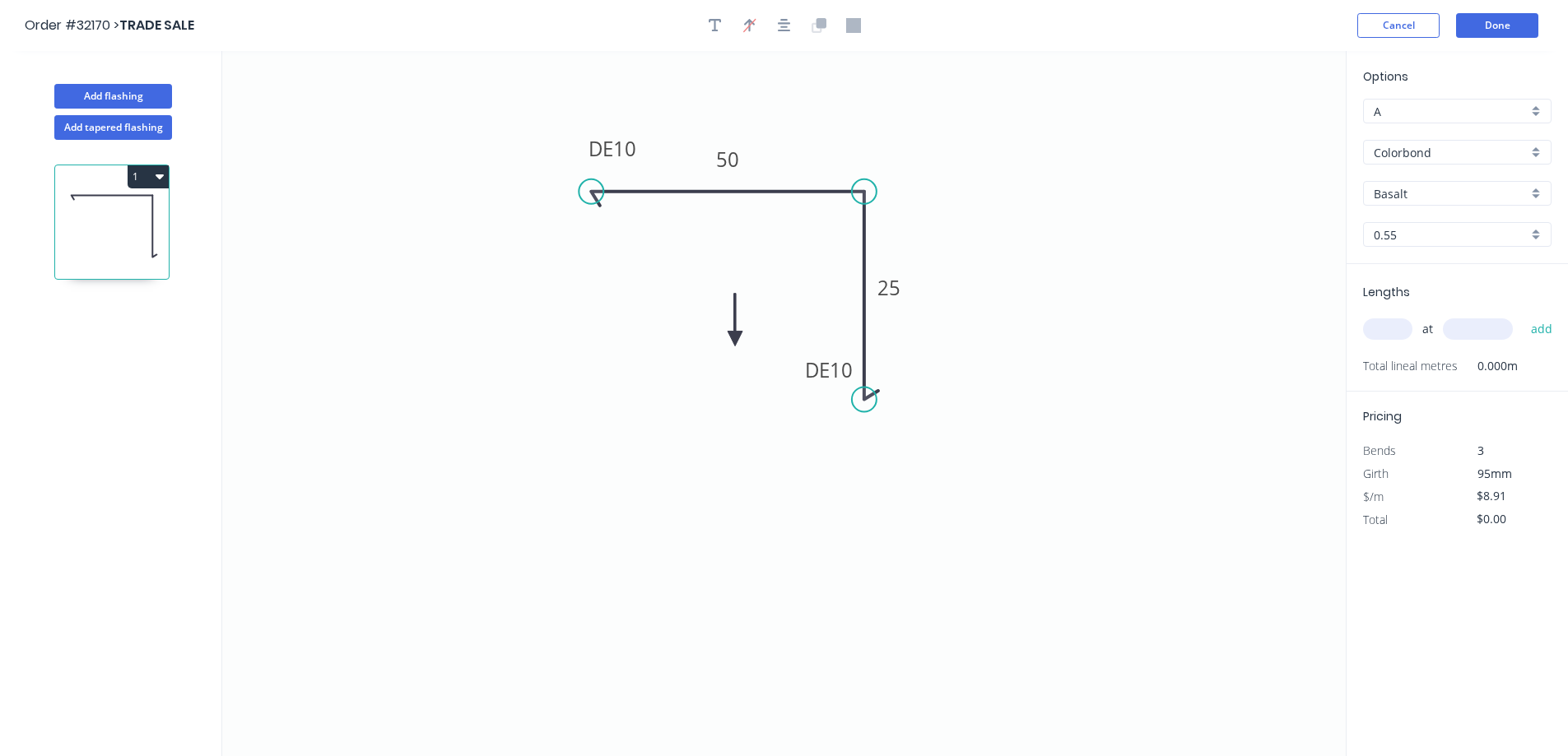
drag, startPoint x: 1260, startPoint y: 132, endPoint x: 727, endPoint y: 323, distance: 566.2
click at [728, 323] on icon at bounding box center [735, 320] width 15 height 53
click at [727, 323] on icon at bounding box center [727, 303] width 15 height 53
click at [727, 323] on icon at bounding box center [740, 308] width 48 height 48
click at [727, 323] on icon at bounding box center [746, 323] width 53 height 15
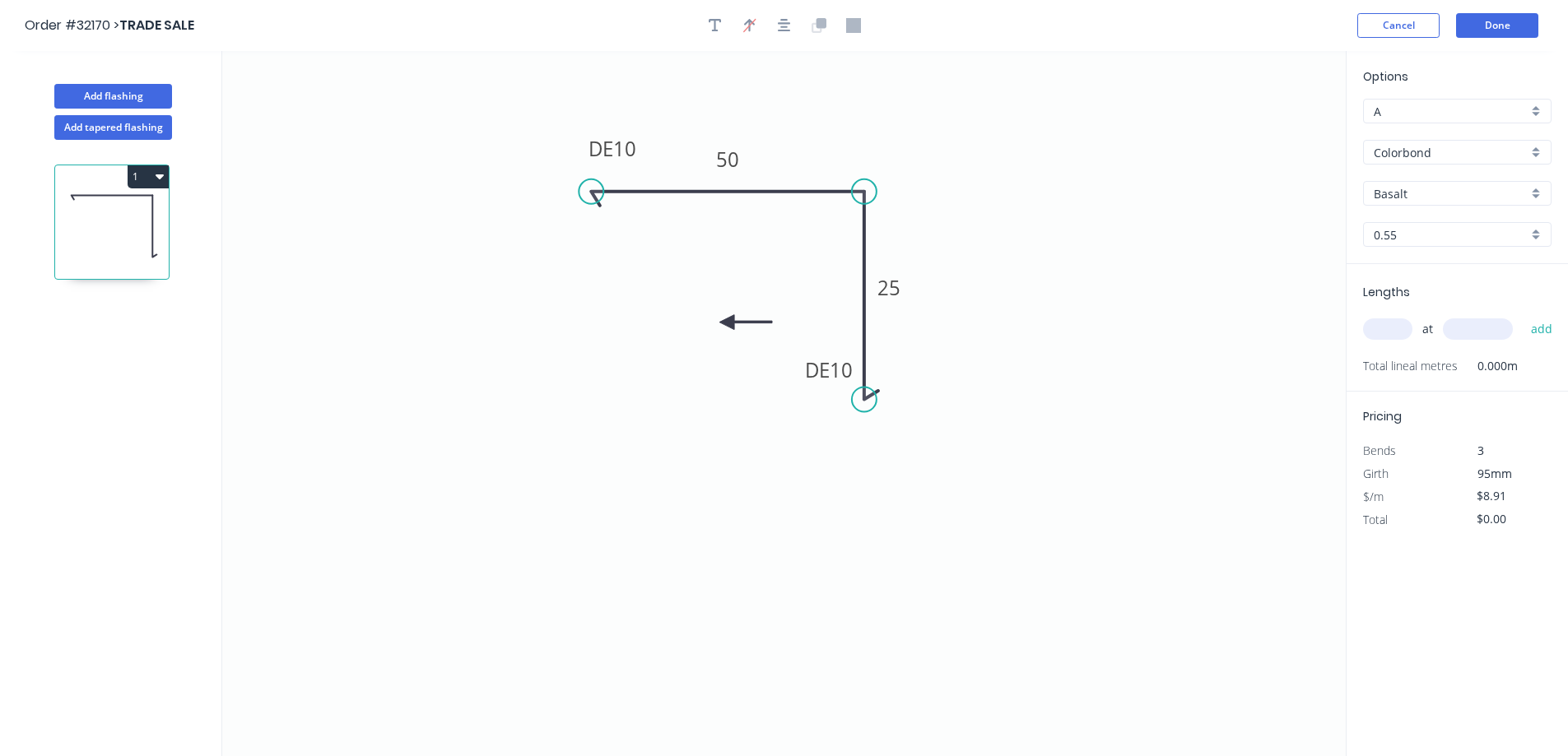
click at [727, 323] on icon at bounding box center [746, 323] width 53 height 15
click at [727, 323] on icon at bounding box center [727, 342] width 15 height 53
drag, startPoint x: 726, startPoint y: 321, endPoint x: 694, endPoint y: 276, distance: 55.2
click at [694, 276] on icon at bounding box center [680, 290] width 48 height 48
click at [1418, 195] on input "Basalt" at bounding box center [1451, 194] width 154 height 17
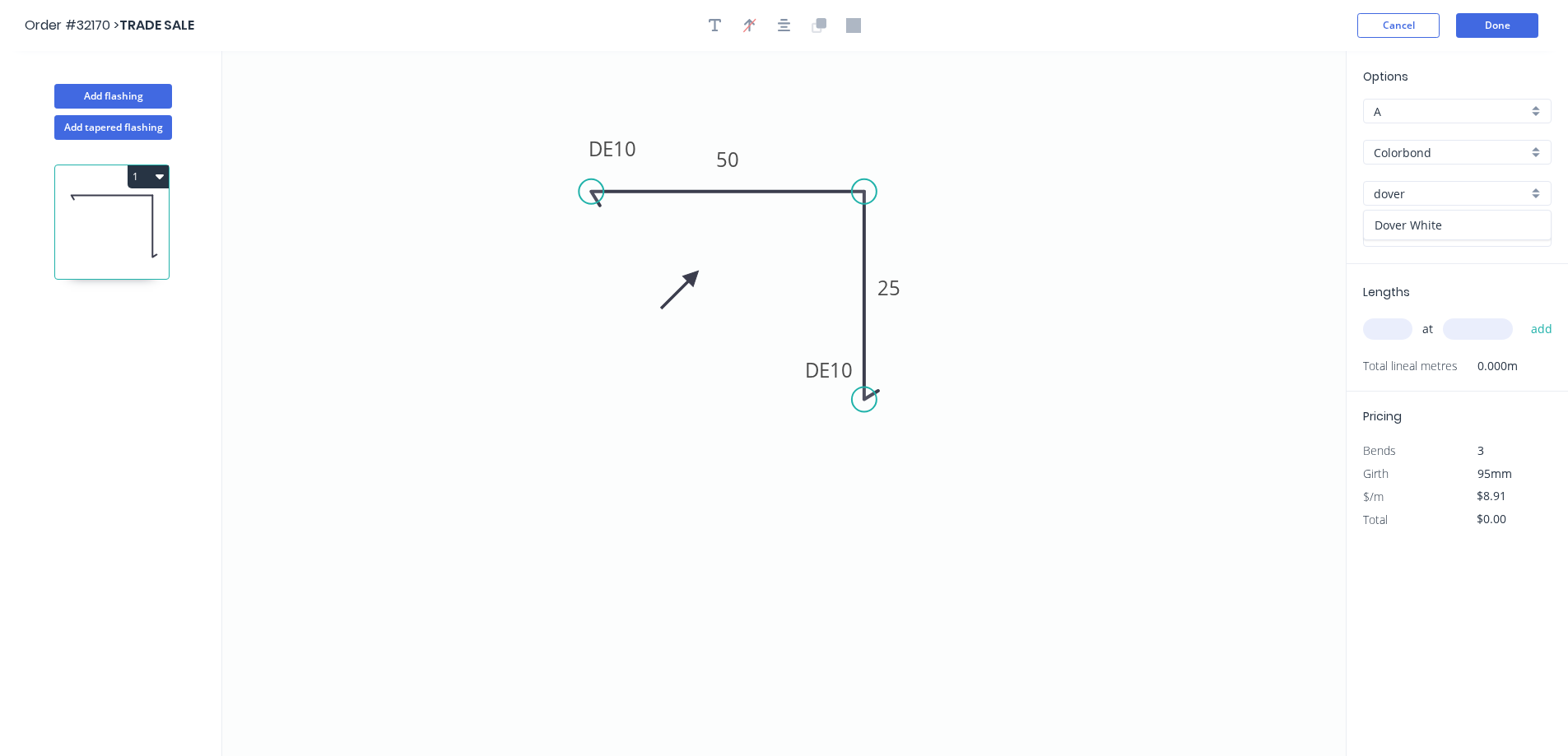
click at [1423, 234] on div "Dover White" at bounding box center [1458, 225] width 187 height 29
type input "Dover White"
click at [1383, 324] on input "text" at bounding box center [1388, 329] width 49 height 22
type input "2"
type input "750"
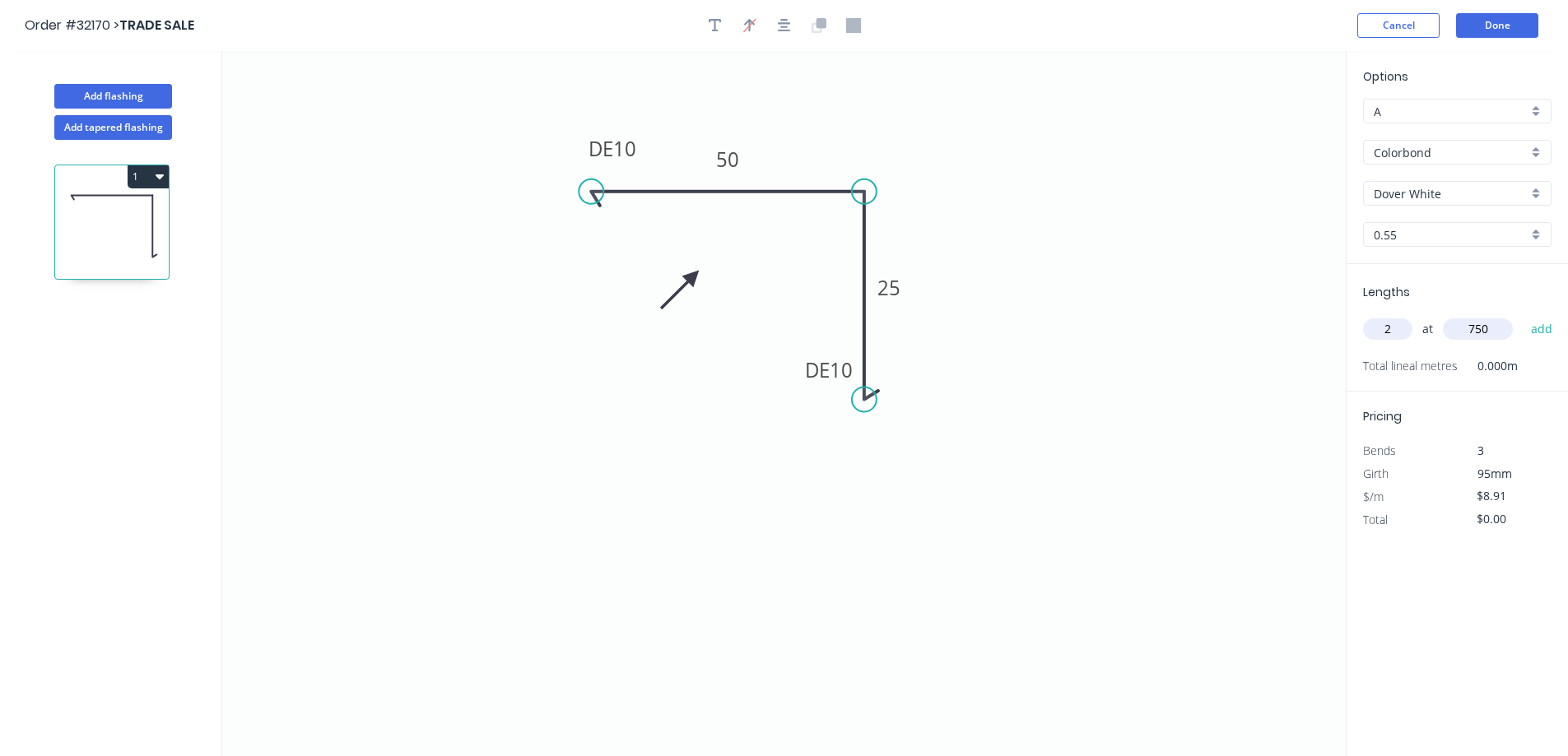
click at [1523, 315] on button "add" at bounding box center [1542, 329] width 39 height 28
type input "$17.82"
click at [154, 96] on button "Add flashing" at bounding box center [114, 95] width 118 height 25
type input "$0.00"
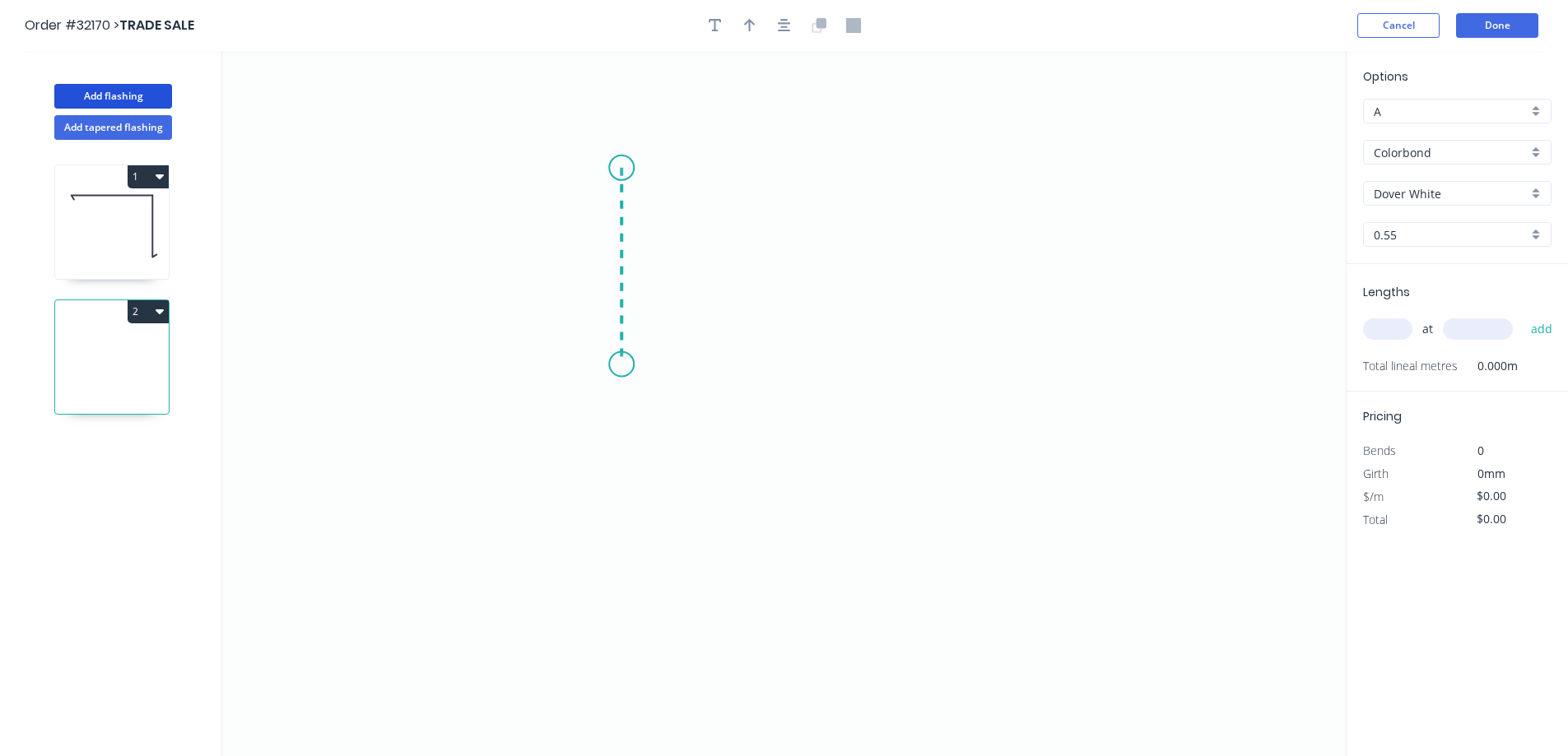
drag, startPoint x: 622, startPoint y: 168, endPoint x: 621, endPoint y: 364, distance: 196.0
click at [621, 364] on icon "0" at bounding box center [784, 403] width 1124 height 705
drag, startPoint x: 621, startPoint y: 364, endPoint x: 887, endPoint y: 373, distance: 266.2
click at [887, 373] on icon "0 ?" at bounding box center [784, 403] width 1124 height 705
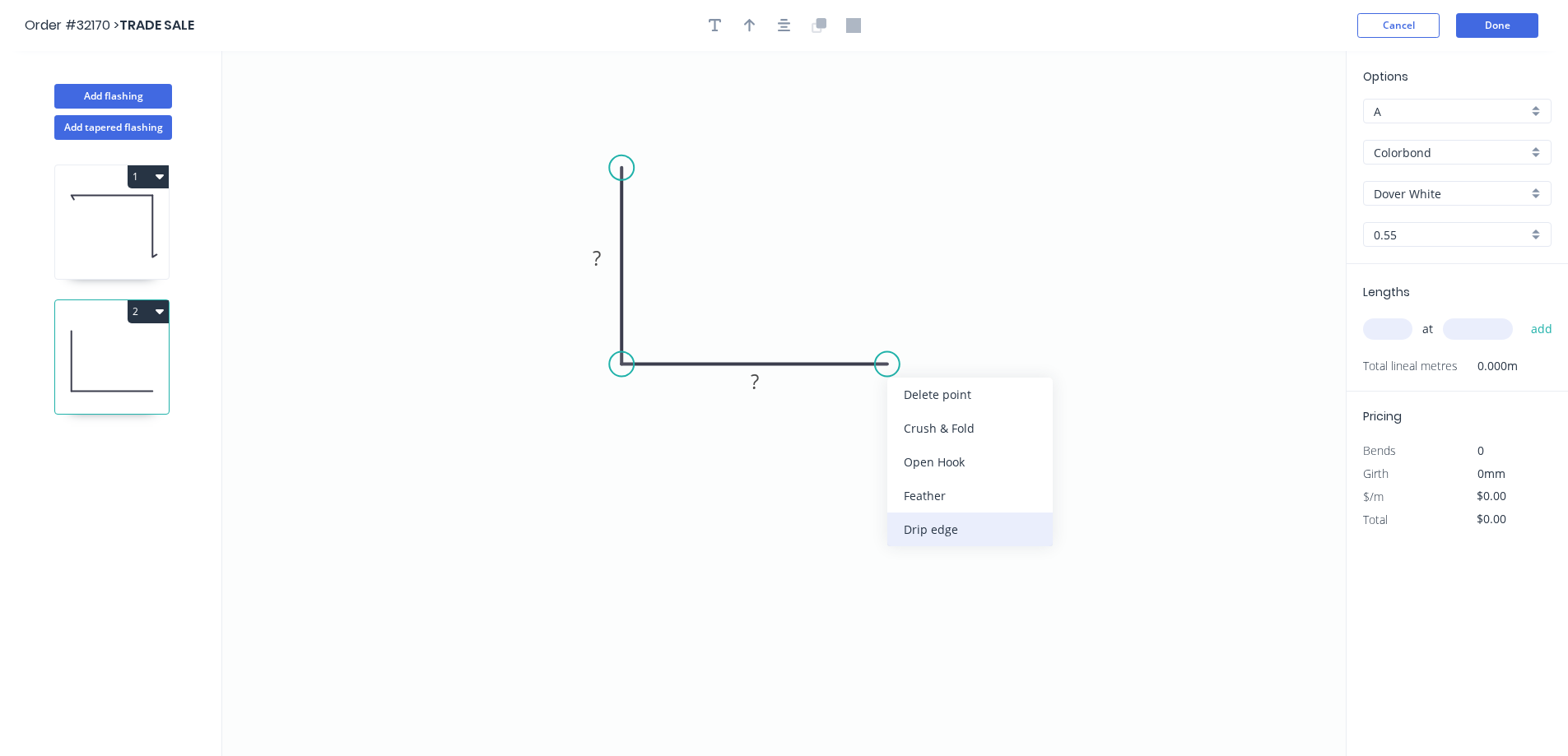
click at [906, 528] on div "Drip edge" at bounding box center [970, 529] width 165 height 34
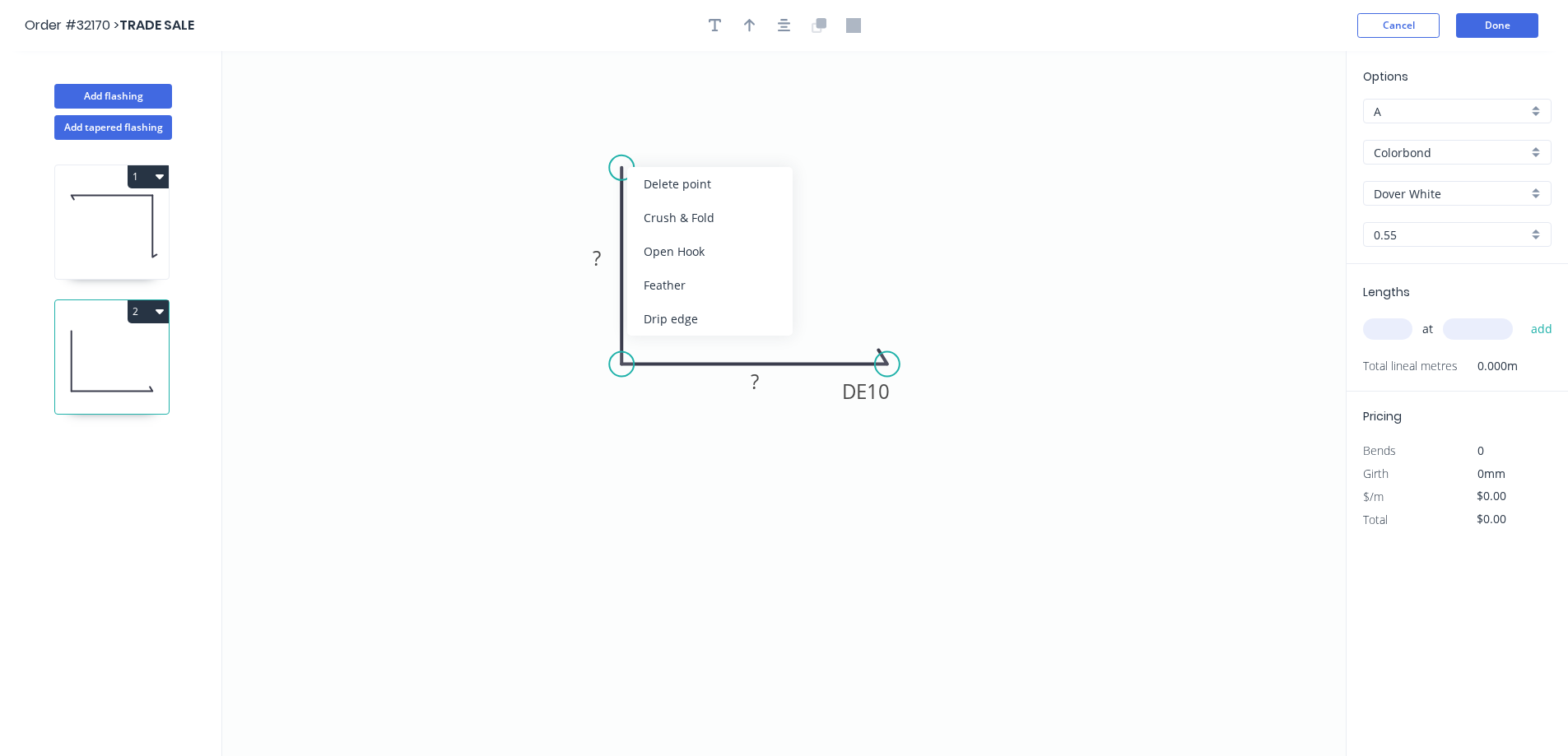
drag, startPoint x: 698, startPoint y: 332, endPoint x: 678, endPoint y: 269, distance: 66.1
click at [697, 332] on div "Drip edge" at bounding box center [710, 318] width 165 height 34
click at [684, 224] on div "Flip bend" at bounding box center [708, 224] width 165 height 34
click at [599, 260] on tspan "?" at bounding box center [596, 258] width 8 height 27
click at [1390, 334] on input "text" at bounding box center [1388, 329] width 49 height 22
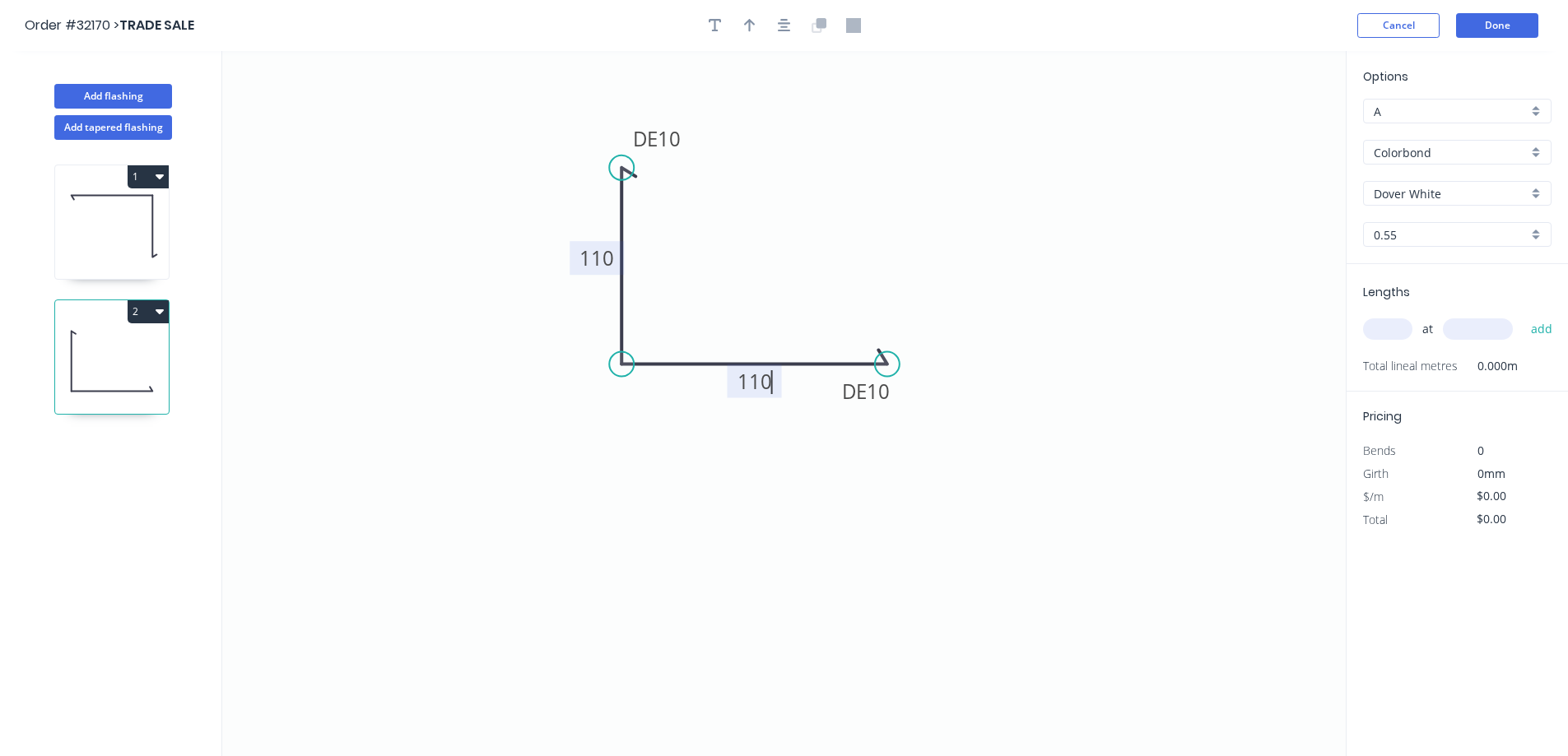
type input "$14.92"
type input "2"
type input "750"
click at [1523, 315] on button "add" at bounding box center [1542, 329] width 39 height 28
type input "$29.84"
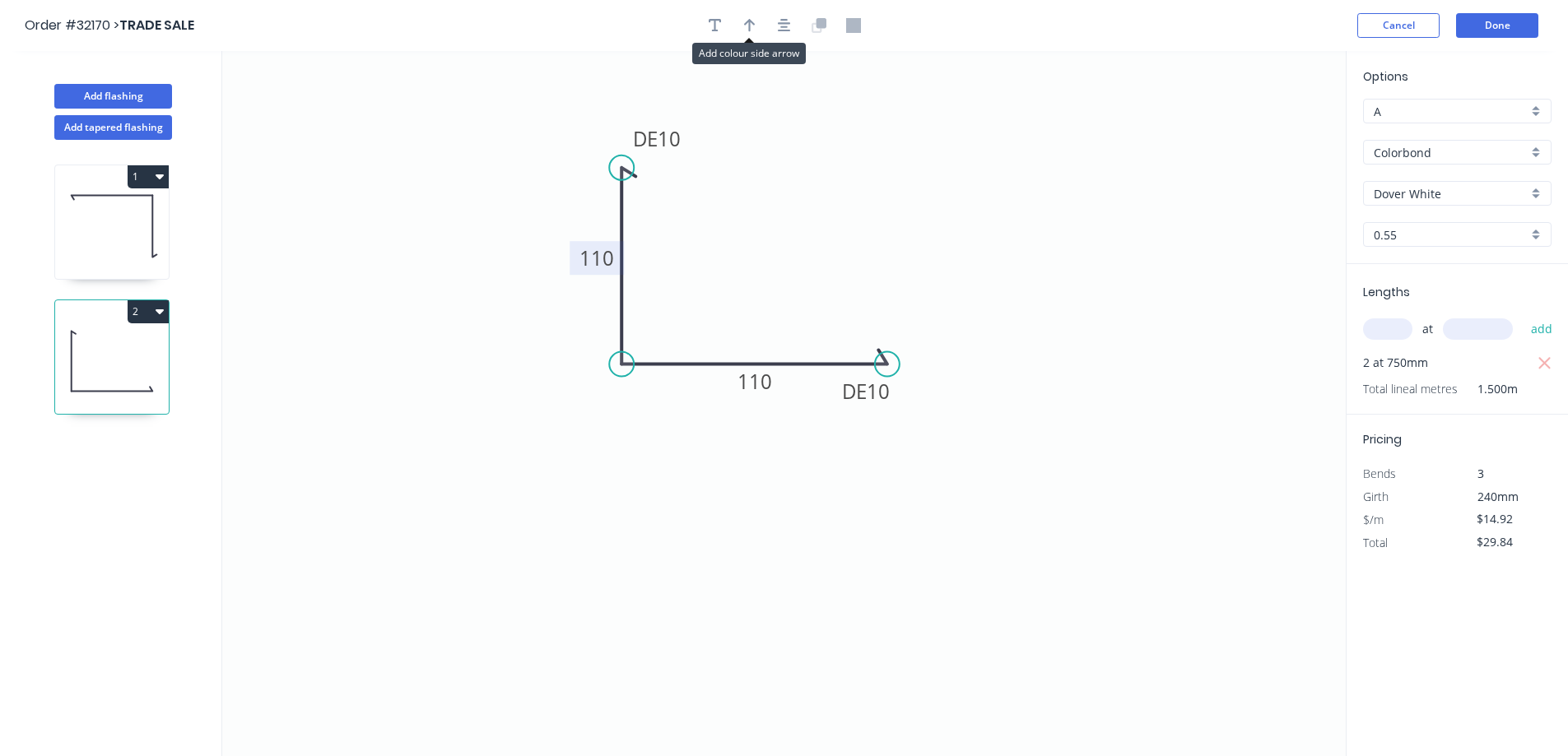
drag, startPoint x: 744, startPoint y: 20, endPoint x: 929, endPoint y: 134, distance: 217.3
click at [752, 20] on icon "button" at bounding box center [750, 25] width 12 height 15
drag, startPoint x: 1263, startPoint y: 131, endPoint x: 638, endPoint y: 438, distance: 696.3
click at [638, 438] on icon at bounding box center [637, 419] width 15 height 53
click at [638, 438] on icon at bounding box center [638, 419] width 15 height 53
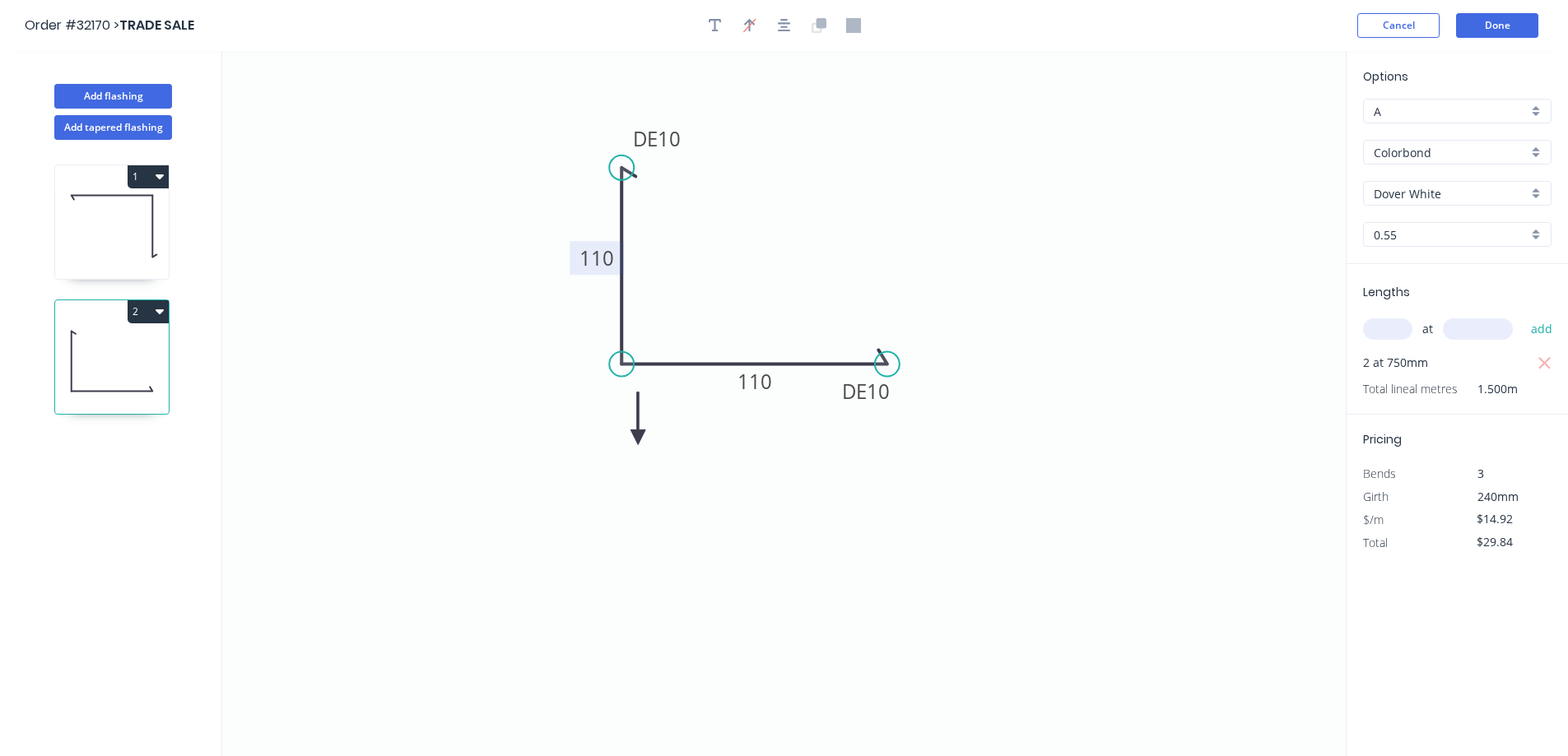
click at [638, 438] on icon at bounding box center [638, 419] width 15 height 53
click at [639, 438] on icon at bounding box center [657, 437] width 53 height 15
click at [639, 435] on icon at bounding box center [651, 451] width 48 height 48
click at [639, 435] on icon at bounding box center [638, 456] width 15 height 53
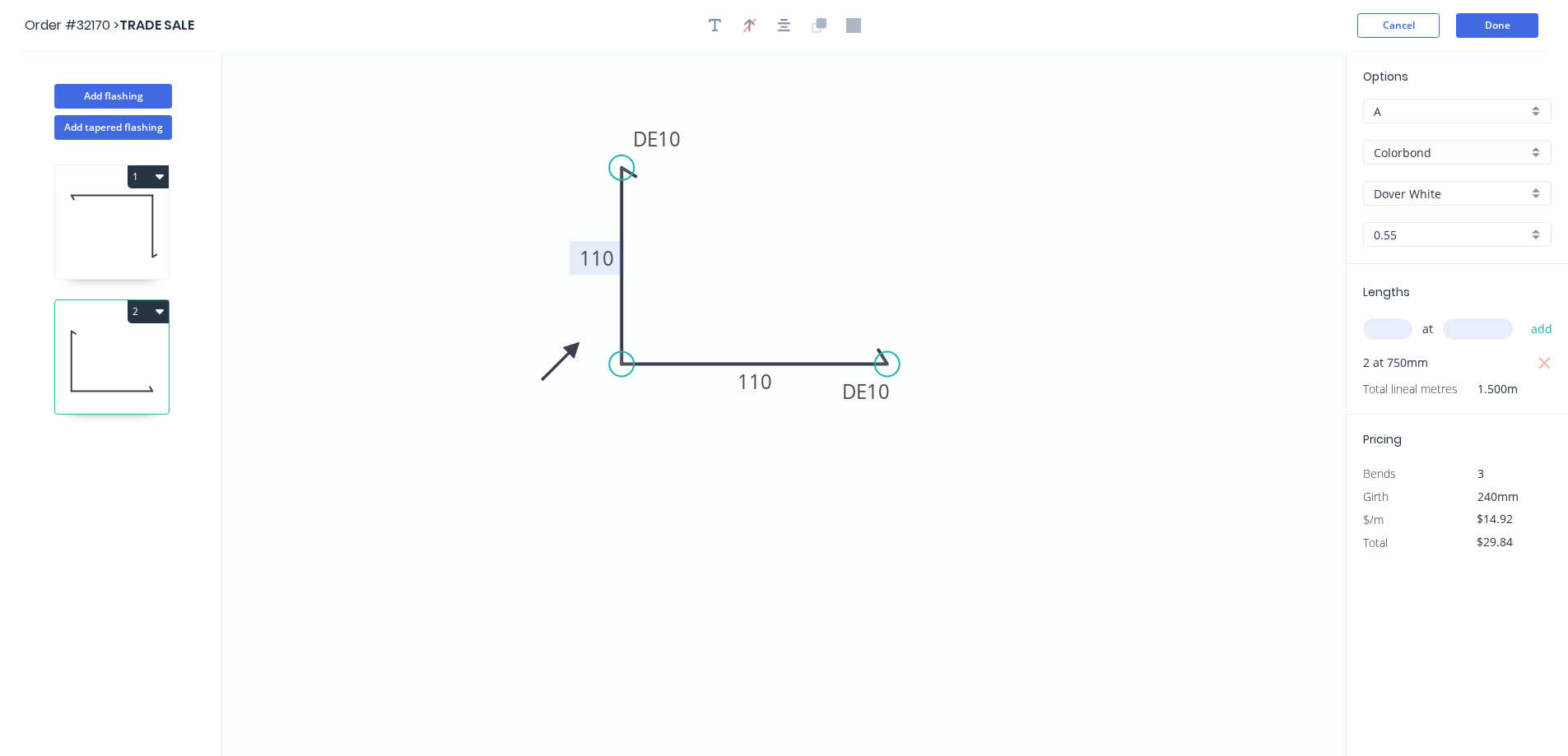
drag, startPoint x: 638, startPoint y: 434, endPoint x: 574, endPoint y: 348, distance: 107.2
click at [574, 348] on icon at bounding box center [560, 361] width 48 height 48
click at [160, 88] on button "Add flashing" at bounding box center [114, 95] width 118 height 25
type input "$0.00"
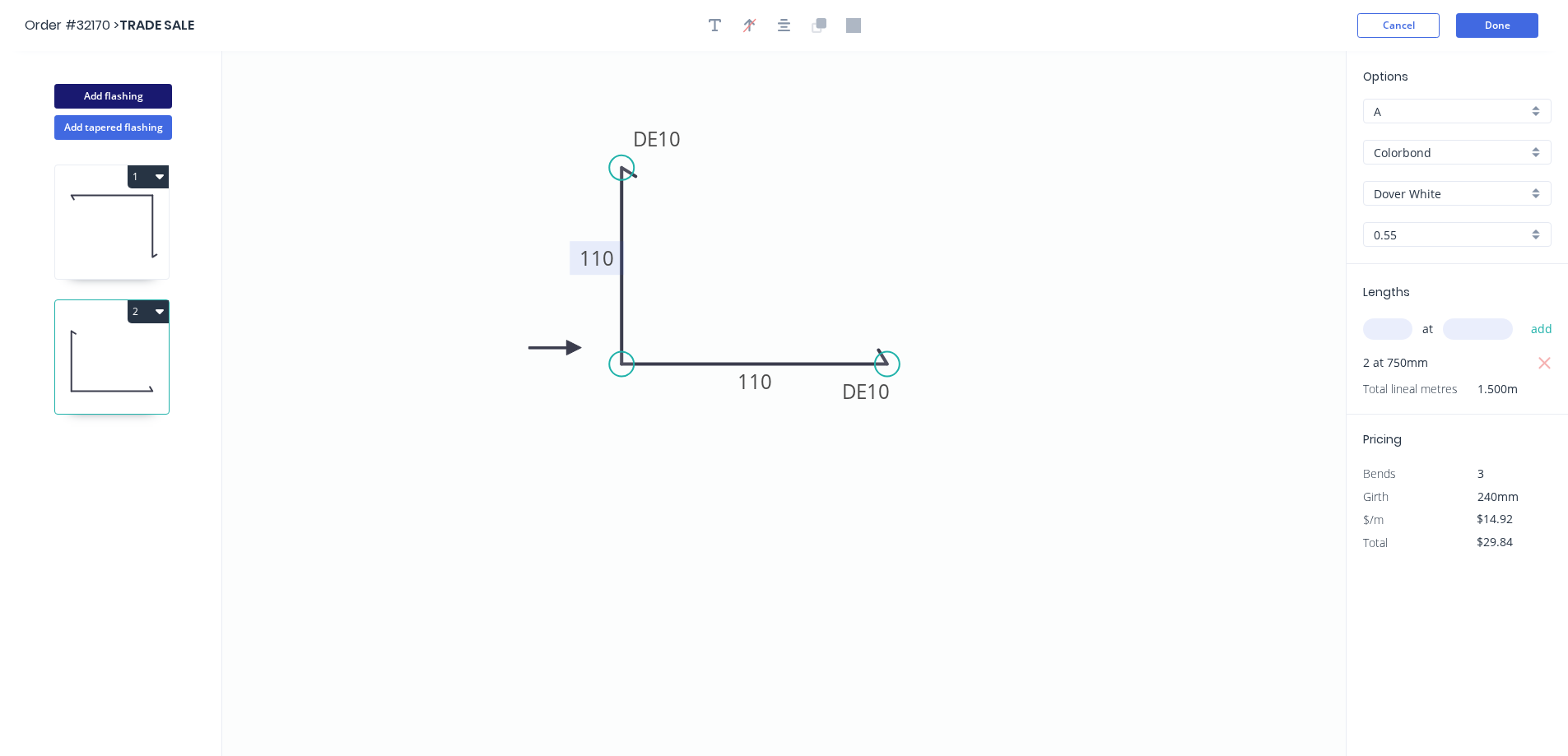
type input "$0.00"
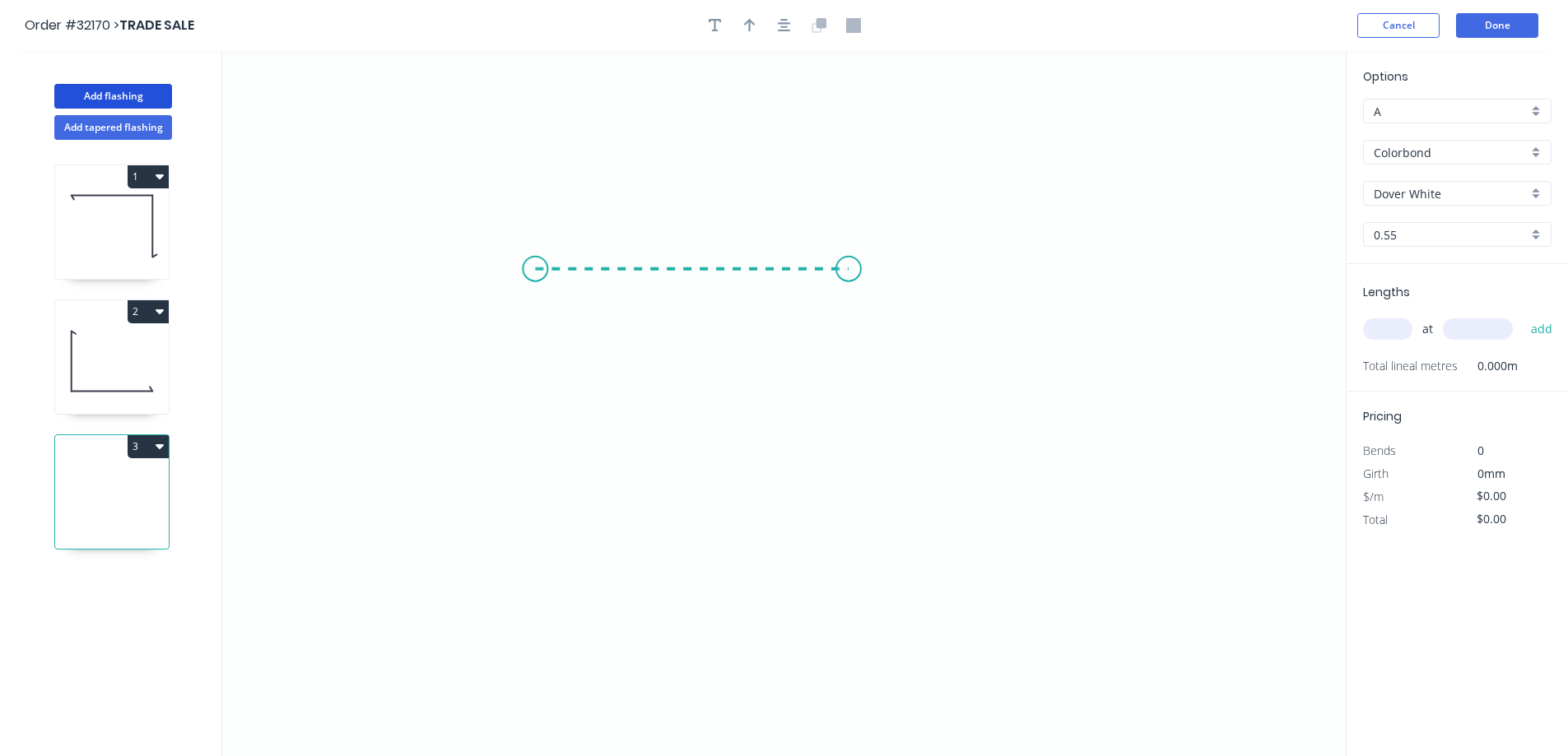
drag, startPoint x: 535, startPoint y: 269, endPoint x: 851, endPoint y: 274, distance: 316.0
click at [851, 274] on icon "0" at bounding box center [784, 403] width 1124 height 705
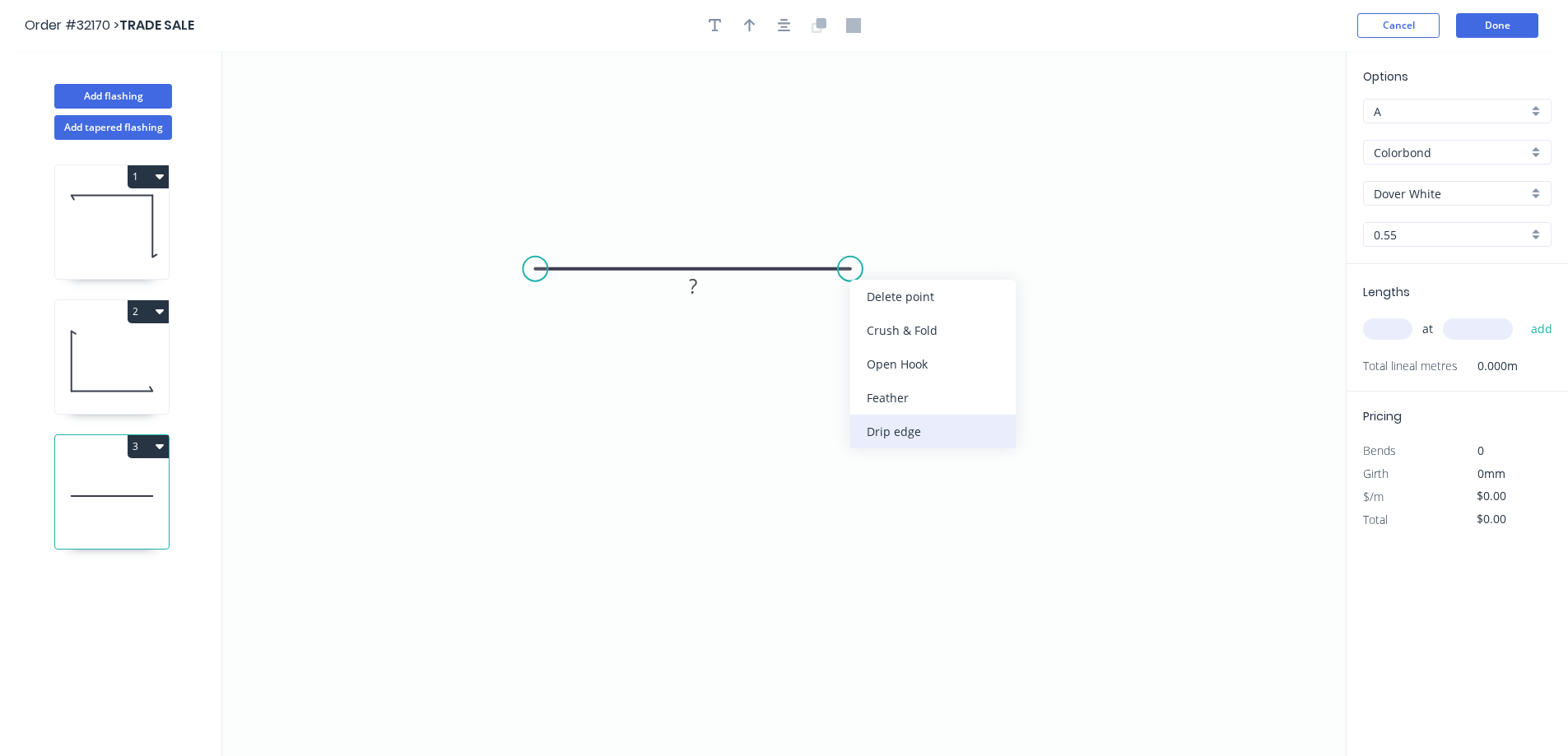
click at [894, 433] on div "Drip edge" at bounding box center [934, 431] width 165 height 34
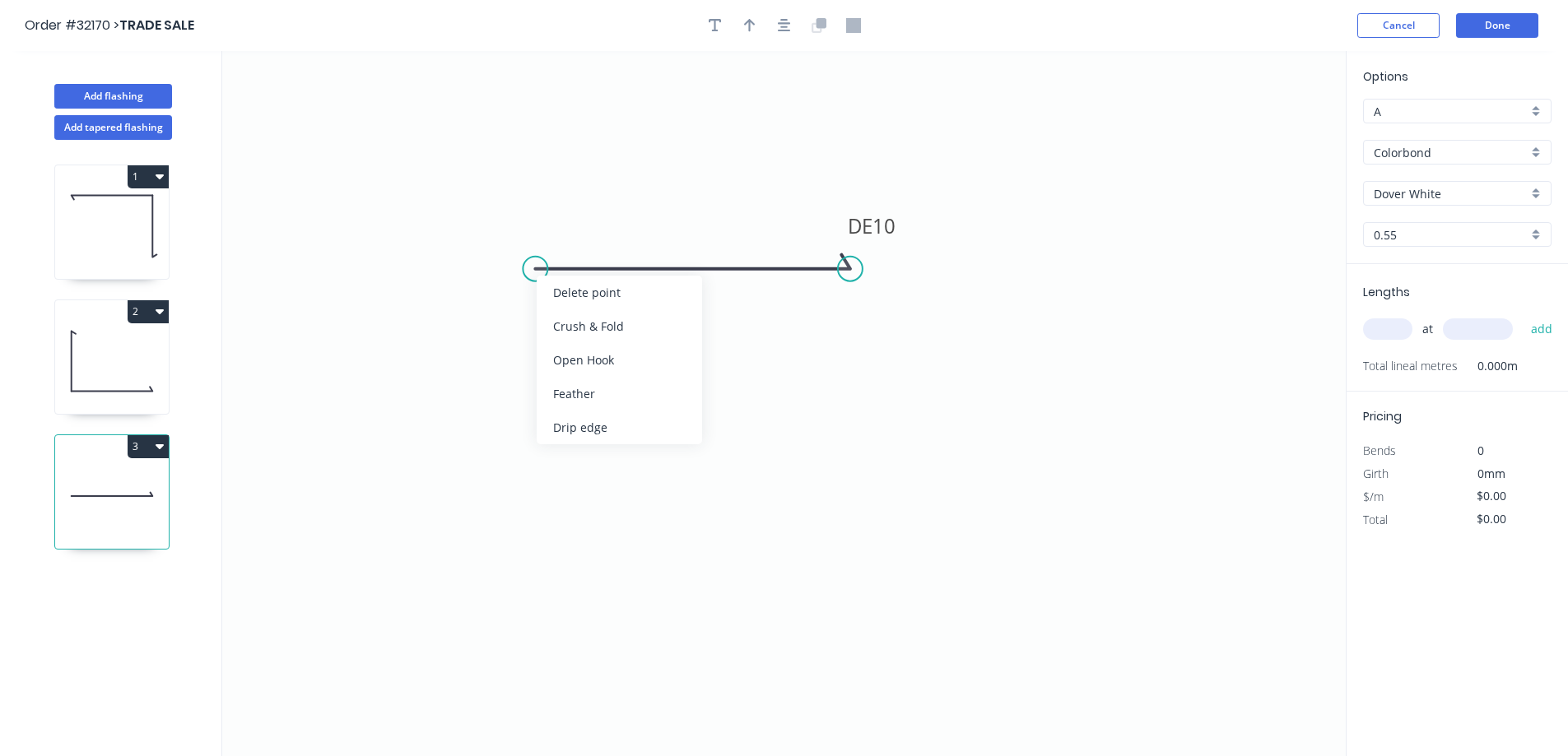
drag, startPoint x: 570, startPoint y: 425, endPoint x: 564, endPoint y: 403, distance: 22.8
click at [569, 423] on div "Drip edge" at bounding box center [619, 427] width 165 height 34
click at [571, 333] on div "Flip bend" at bounding box center [620, 334] width 165 height 34
click at [695, 300] on rect at bounding box center [693, 285] width 54 height 34
click at [700, 283] on rect at bounding box center [693, 286] width 33 height 23
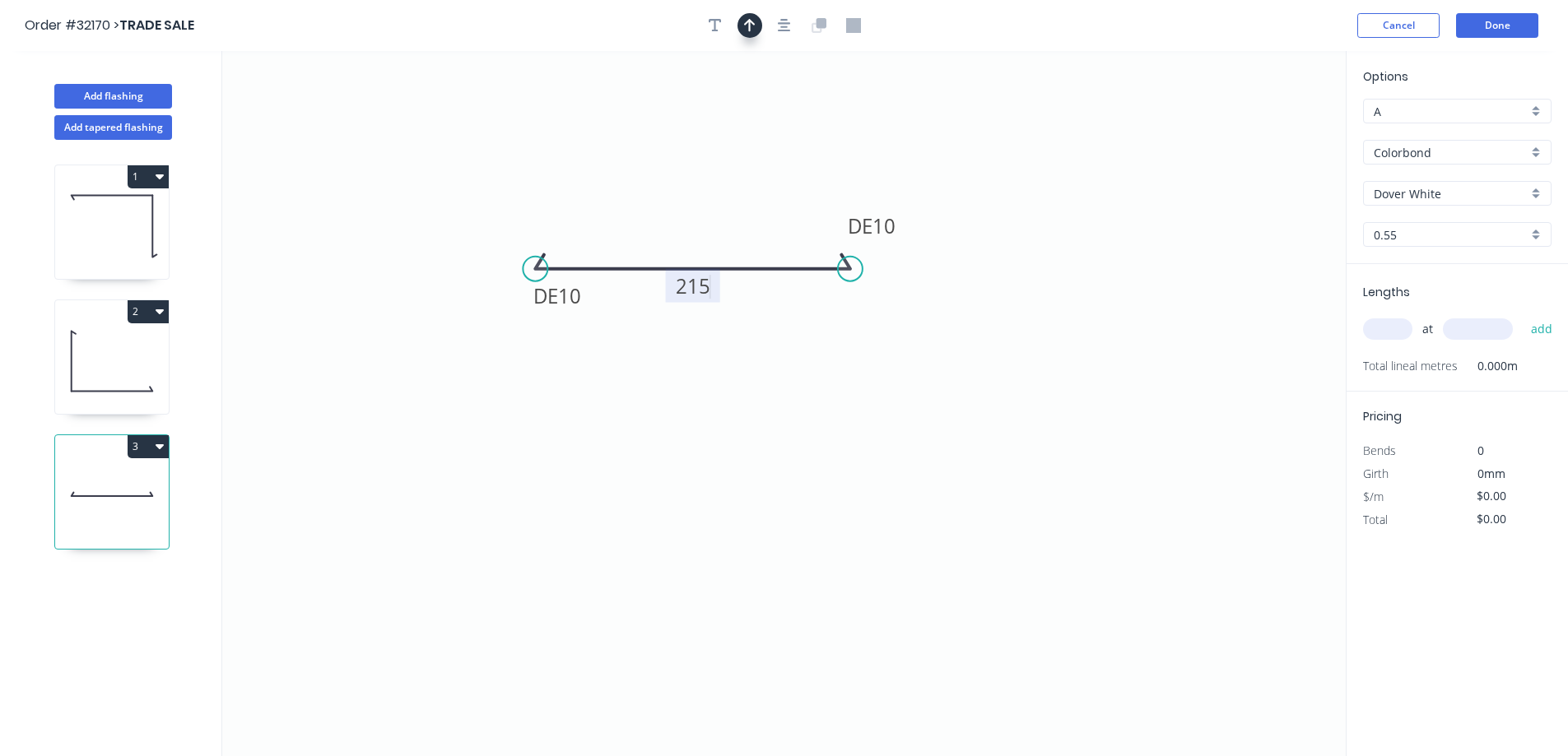
click at [745, 28] on icon "button" at bounding box center [750, 25] width 12 height 15
type input "$13.86"
drag, startPoint x: 1259, startPoint y: 132, endPoint x: 669, endPoint y: 398, distance: 647.2
click at [669, 398] on icon at bounding box center [672, 388] width 15 height 53
click at [668, 397] on icon at bounding box center [669, 380] width 15 height 53
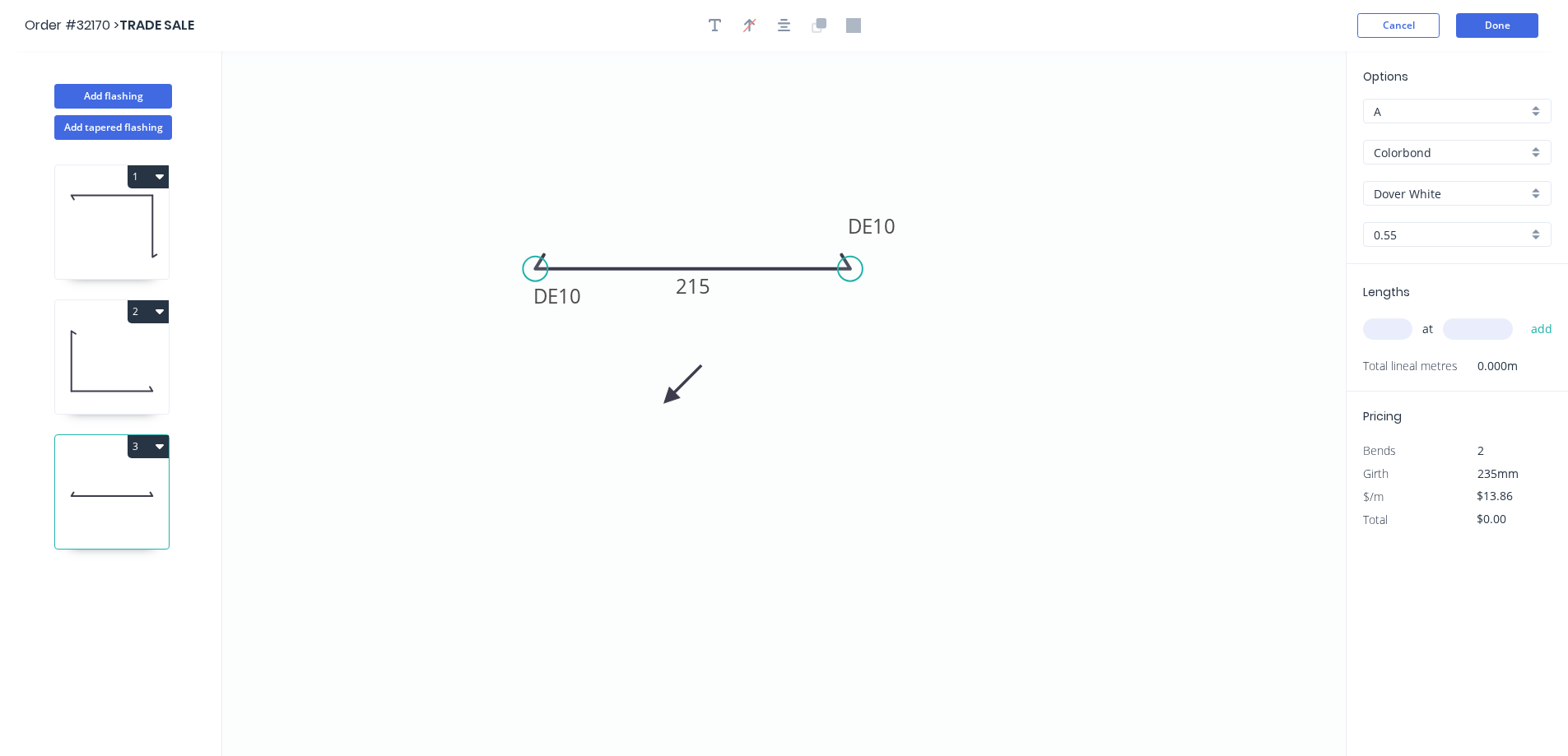
click at [668, 397] on icon at bounding box center [683, 384] width 48 height 48
click at [668, 397] on icon at bounding box center [688, 398] width 53 height 15
click at [1392, 334] on input "text" at bounding box center [1388, 329] width 49 height 22
type input "2"
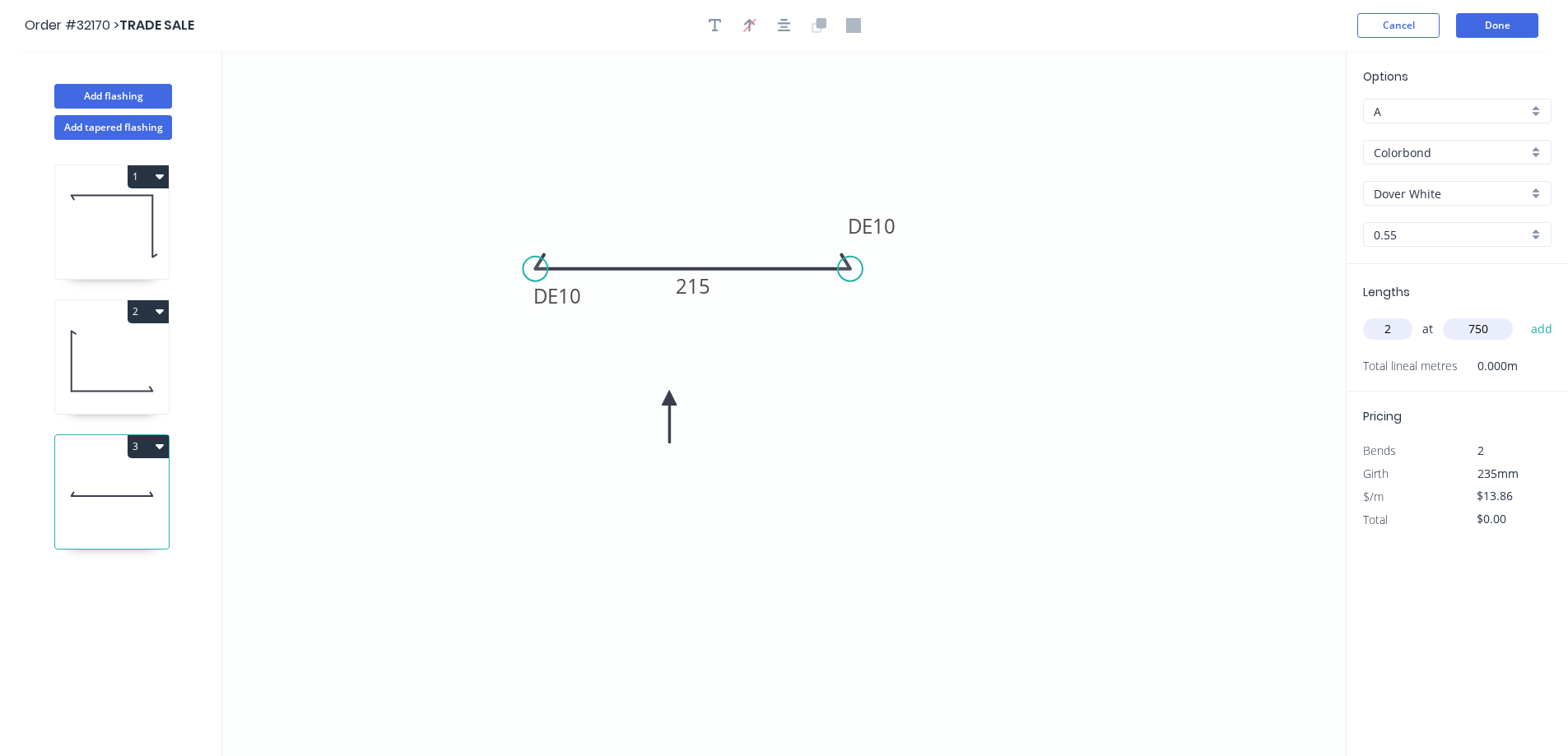
type input "750"
click at [1523, 315] on button "add" at bounding box center [1542, 329] width 39 height 28
type input "$27.72"
click at [96, 94] on button "Add flashing" at bounding box center [114, 95] width 118 height 25
type input "$0.00"
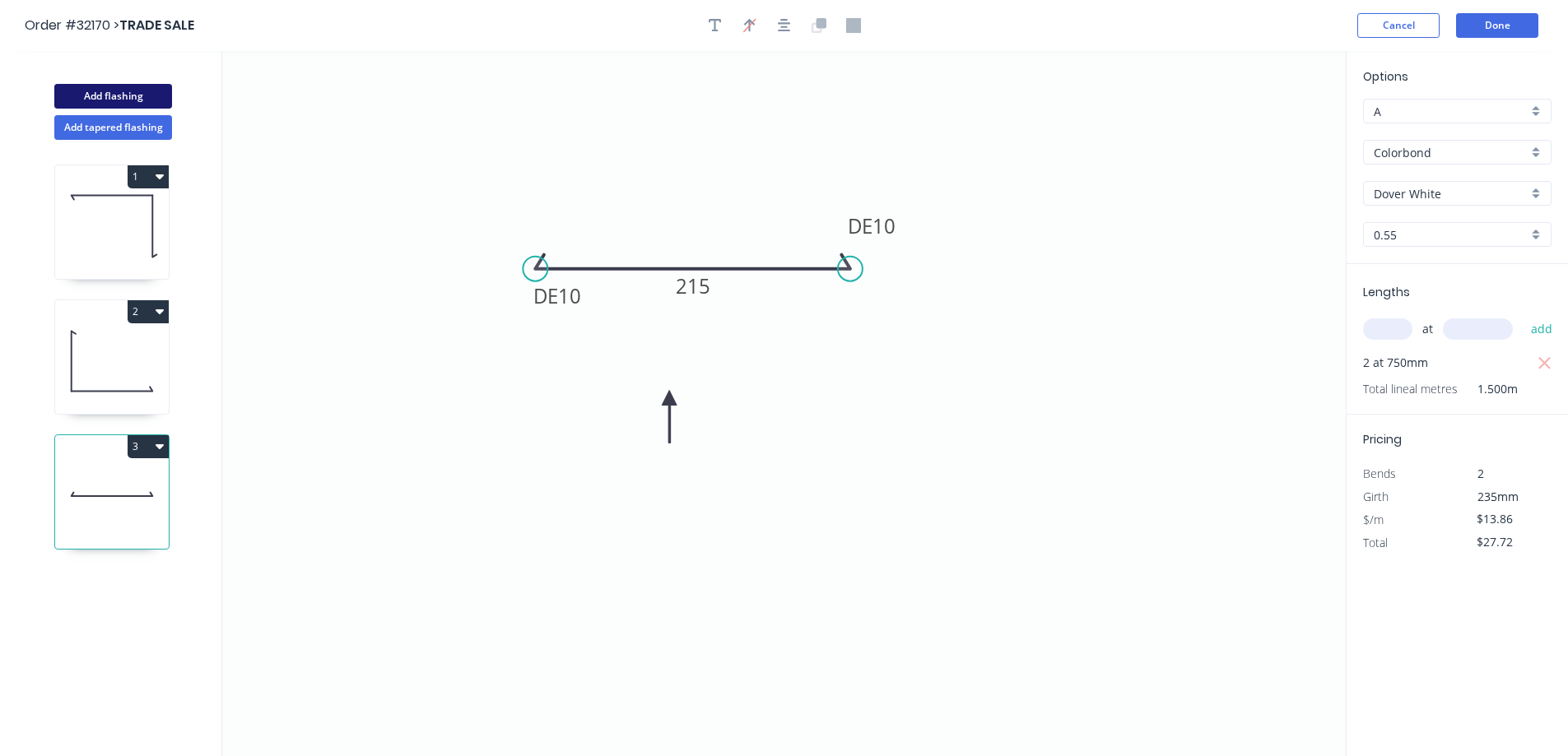
type input "$0.00"
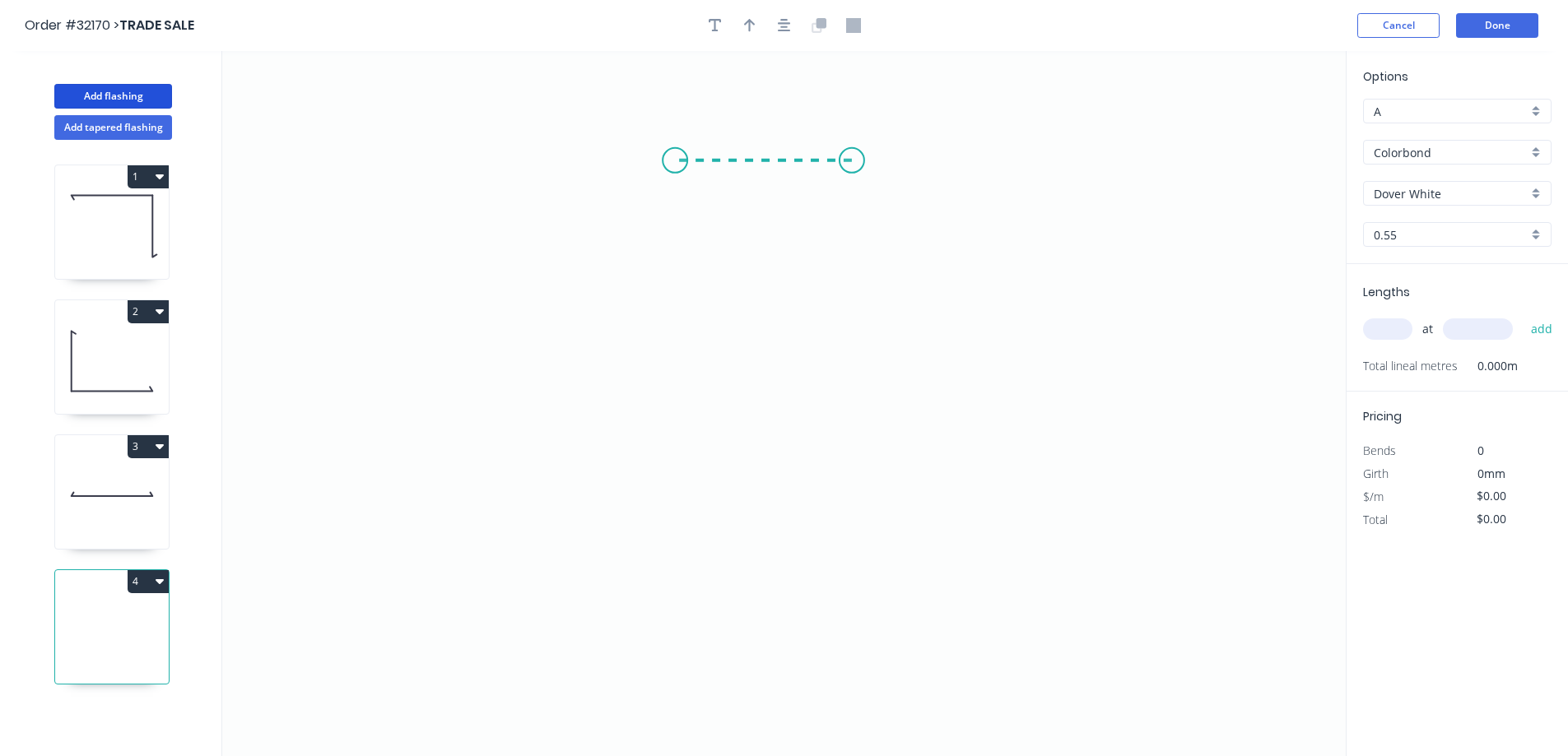
drag, startPoint x: 852, startPoint y: 161, endPoint x: 675, endPoint y: 156, distance: 177.1
click at [675, 156] on icon "0" at bounding box center [784, 403] width 1124 height 705
drag, startPoint x: 675, startPoint y: 156, endPoint x: 668, endPoint y: 324, distance: 168.1
click at [668, 324] on icon "0 ?" at bounding box center [784, 403] width 1124 height 705
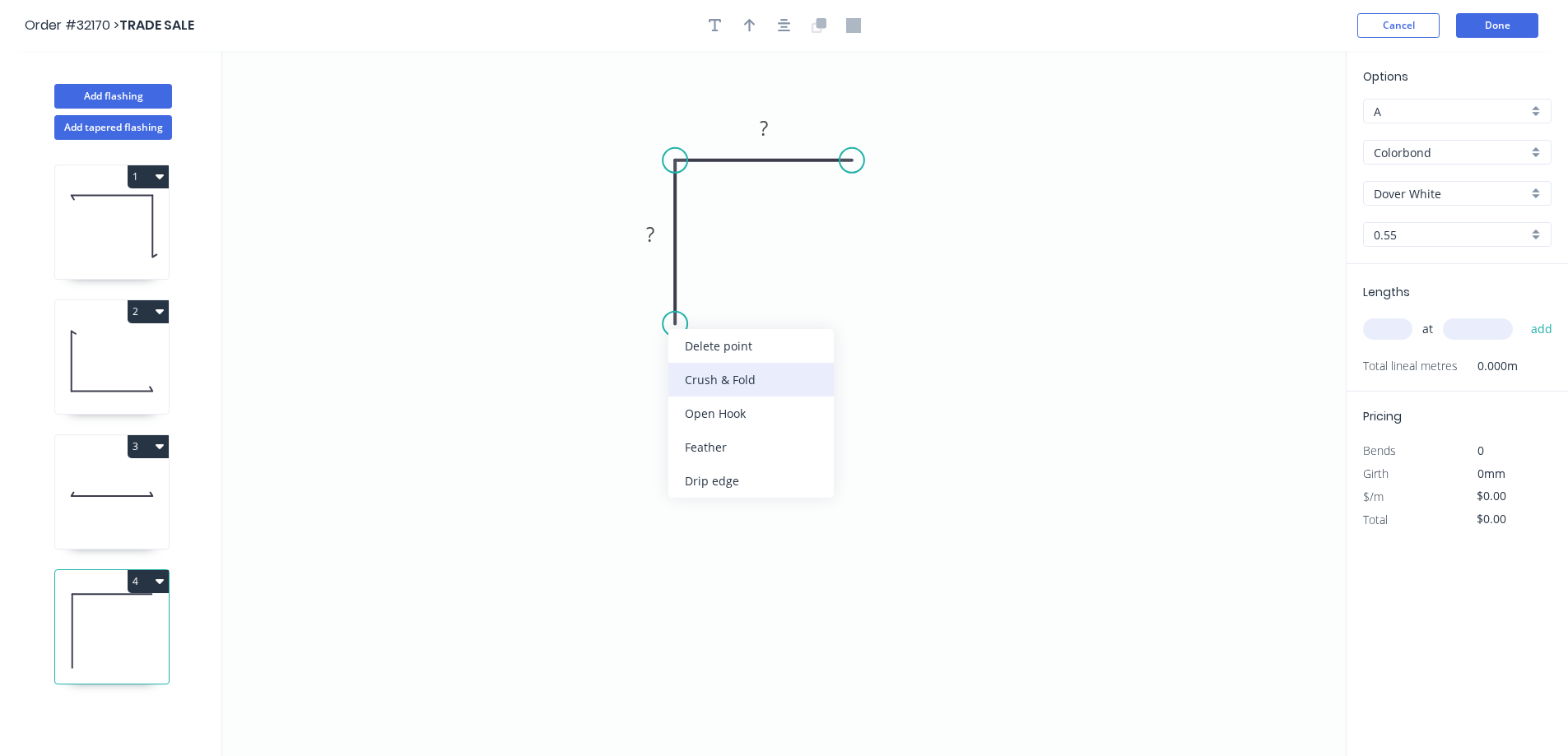
click at [734, 379] on div "Crush & Fold" at bounding box center [751, 379] width 165 height 34
click at [717, 388] on div "Flip bend" at bounding box center [757, 383] width 165 height 34
click at [729, 298] on tspan "10" at bounding box center [721, 294] width 23 height 27
click at [650, 234] on tspan "?" at bounding box center [650, 234] width 8 height 27
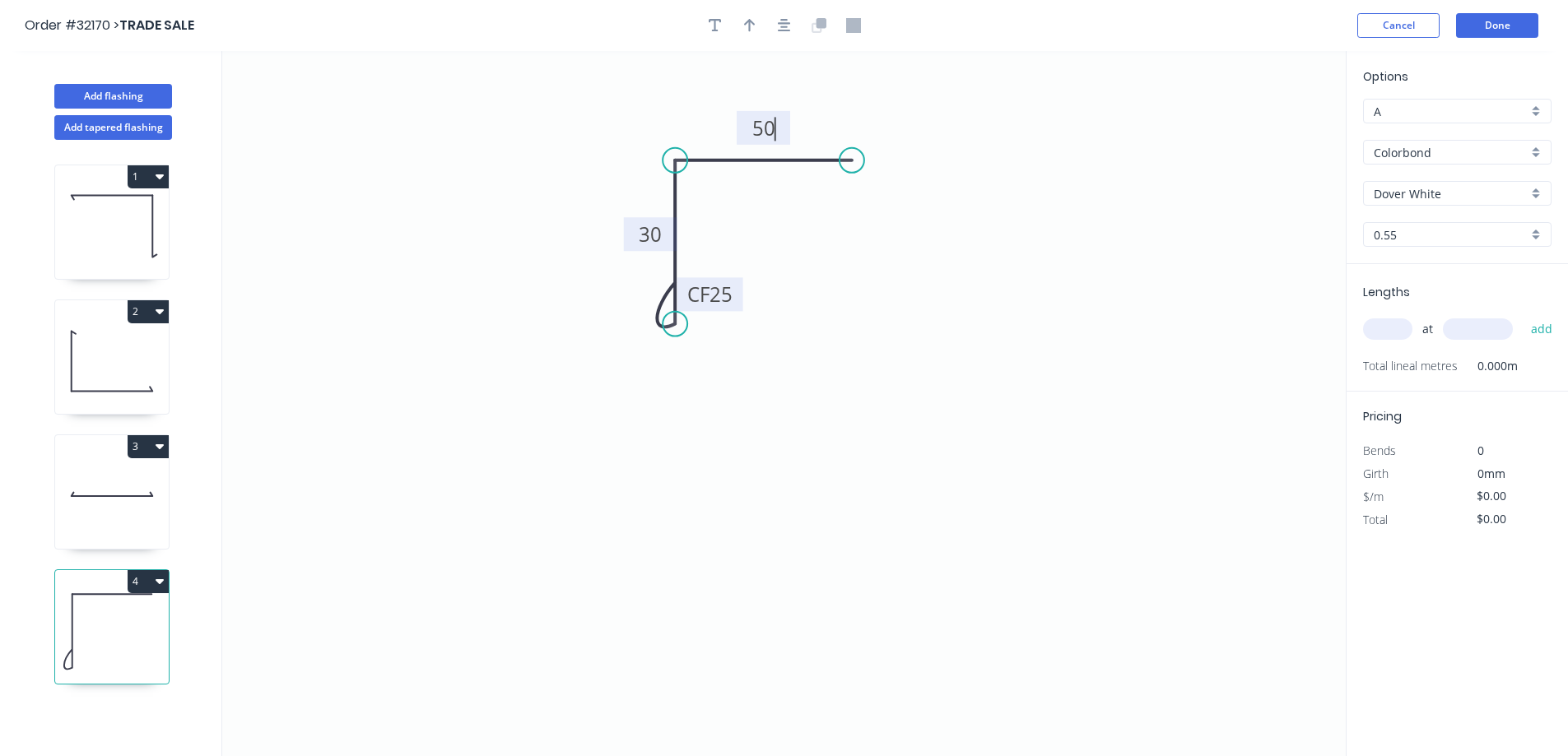
drag, startPoint x: 754, startPoint y: 28, endPoint x: 944, endPoint y: 134, distance: 217.6
click at [756, 28] on button "button" at bounding box center [749, 25] width 25 height 25
type input "$10.62"
drag, startPoint x: 1263, startPoint y: 133, endPoint x: 829, endPoint y: 244, distance: 448.0
click at [829, 244] on icon at bounding box center [829, 224] width 15 height 53
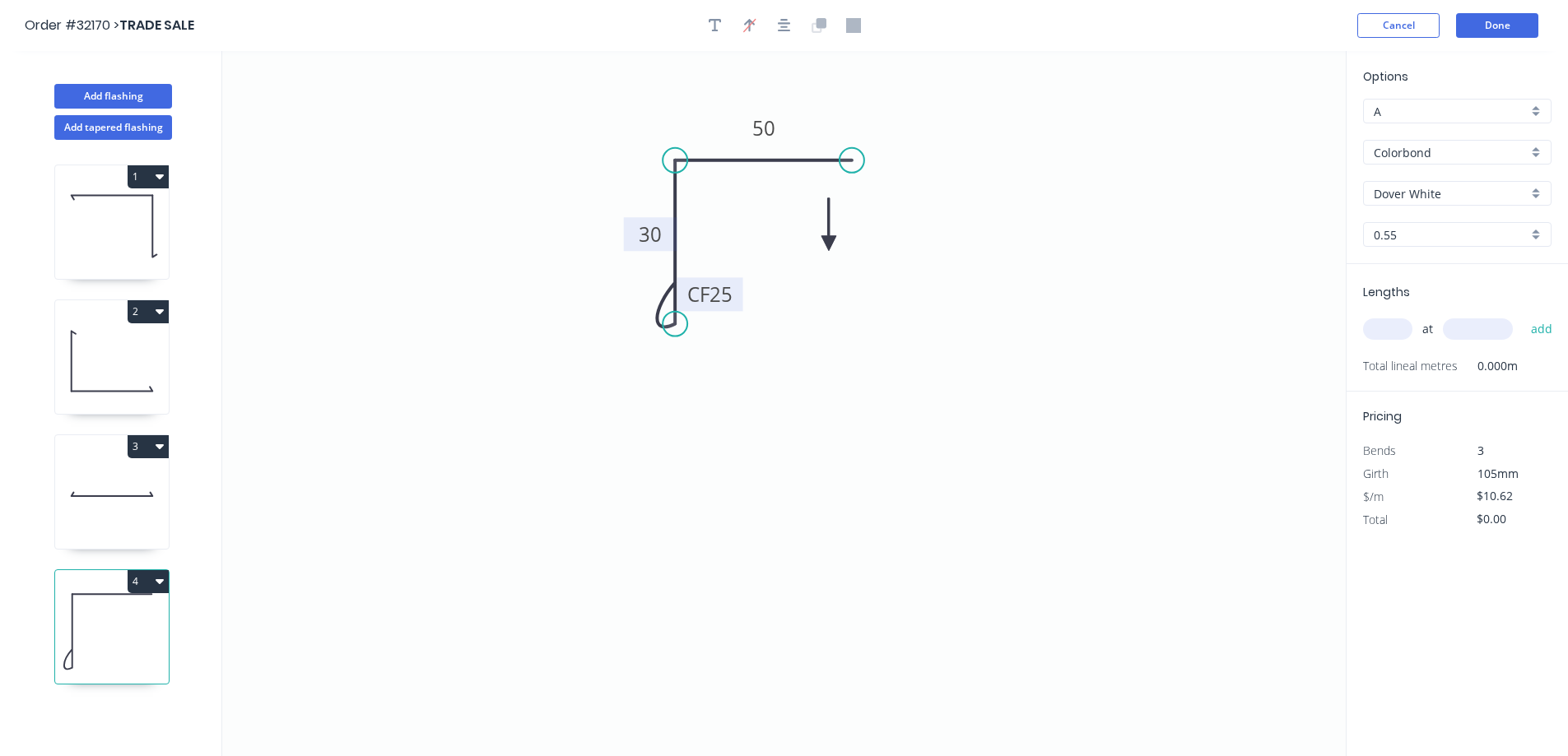
click at [829, 244] on icon at bounding box center [829, 224] width 15 height 53
click at [829, 244] on icon at bounding box center [842, 230] width 48 height 48
click at [1392, 329] on input "text" at bounding box center [1388, 329] width 49 height 22
type input "2"
type input "750"
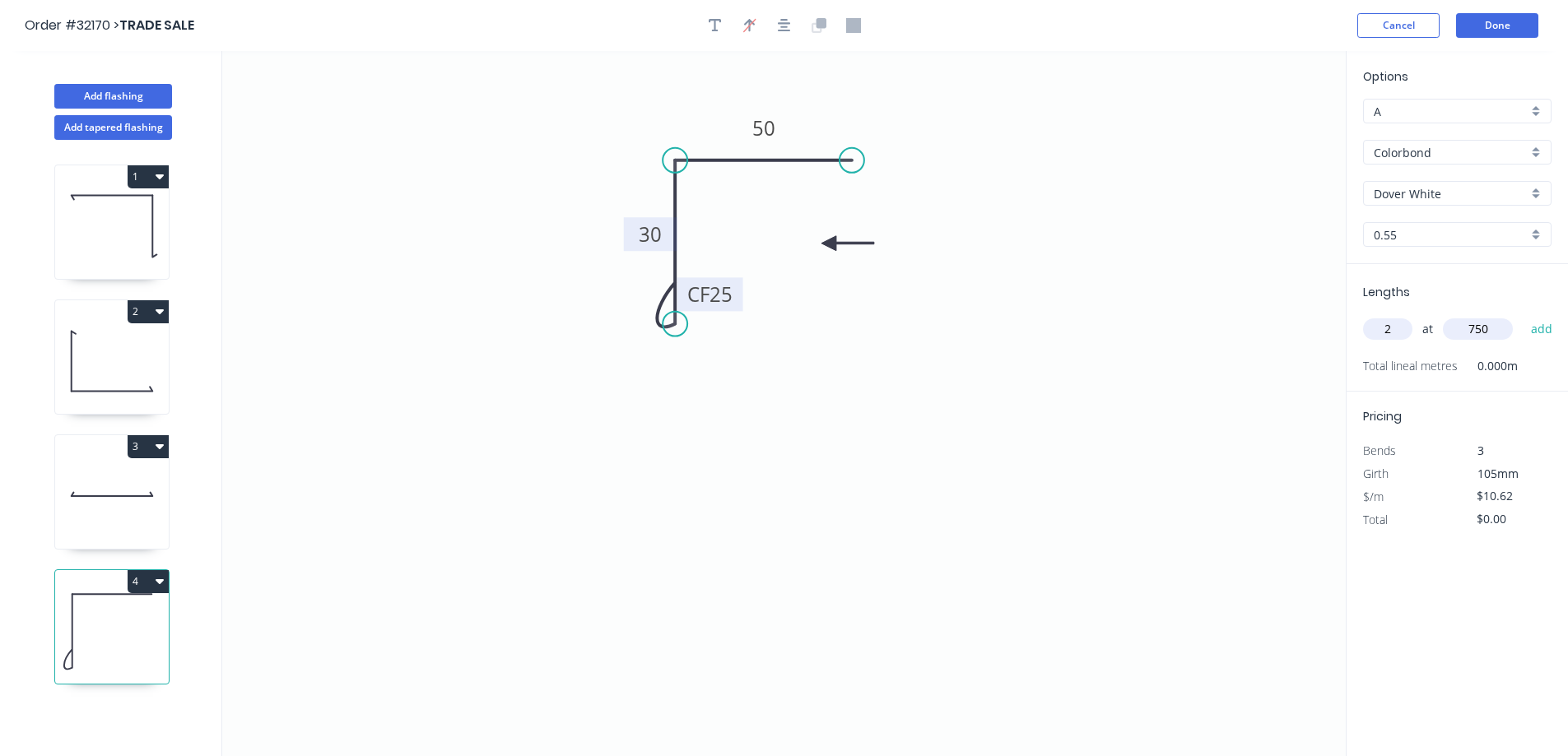
click at [1523, 315] on button "add" at bounding box center [1542, 329] width 39 height 28
type input "$21.24"
click at [118, 94] on button "Add flashing" at bounding box center [114, 95] width 118 height 25
type input "$0.00"
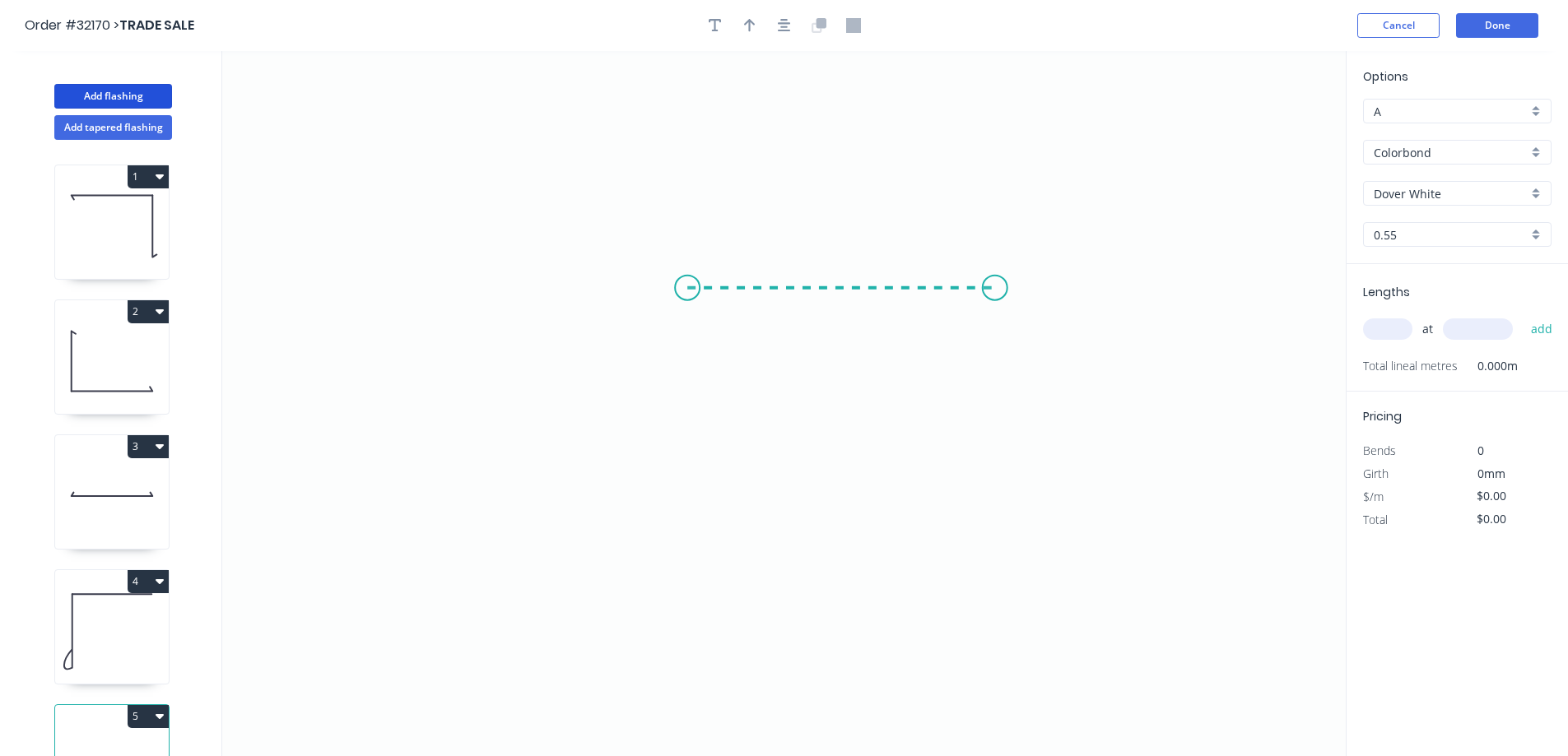
drag, startPoint x: 687, startPoint y: 288, endPoint x: 995, endPoint y: 284, distance: 308.0
click at [995, 284] on icon "0" at bounding box center [784, 403] width 1124 height 705
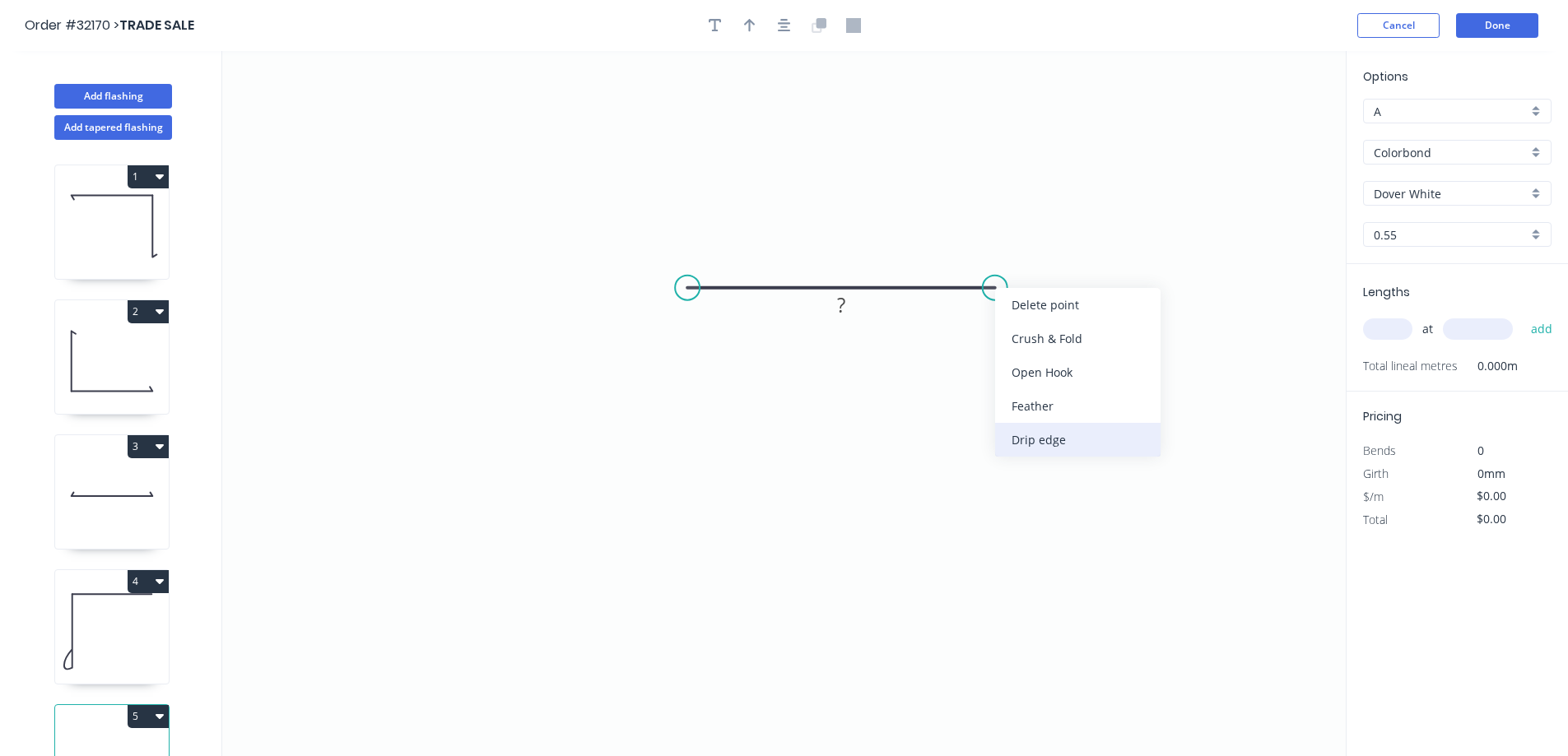
click at [1034, 451] on div "Drip edge" at bounding box center [1078, 440] width 165 height 34
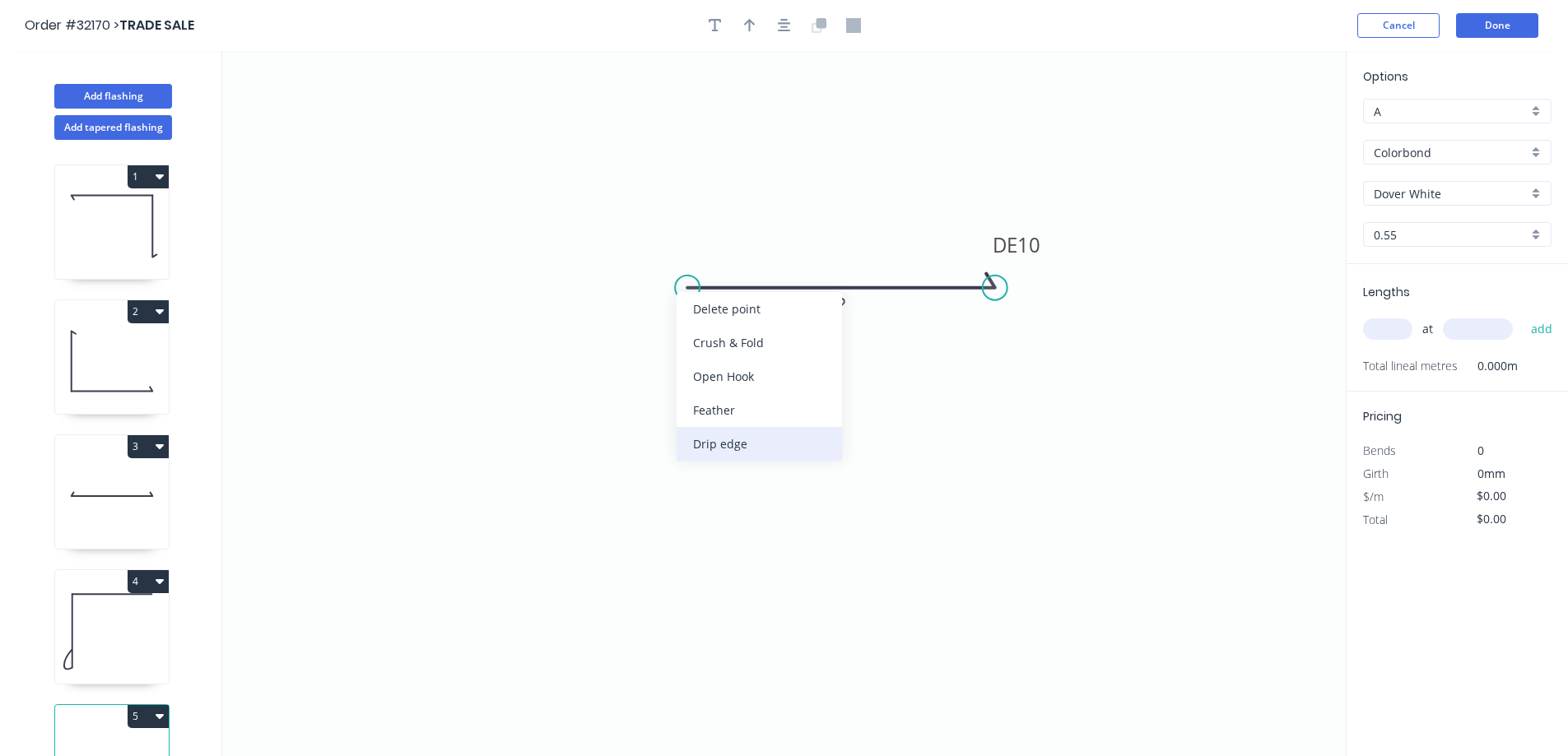
click at [684, 433] on div "Drip edge" at bounding box center [759, 443] width 165 height 34
click at [719, 339] on div "Flip bend" at bounding box center [772, 342] width 165 height 34
click at [852, 310] on rect at bounding box center [841, 305] width 33 height 23
drag, startPoint x: 754, startPoint y: 25, endPoint x: 1262, endPoint y: 194, distance: 535.4
click at [764, 25] on div at bounding box center [784, 25] width 173 height 25
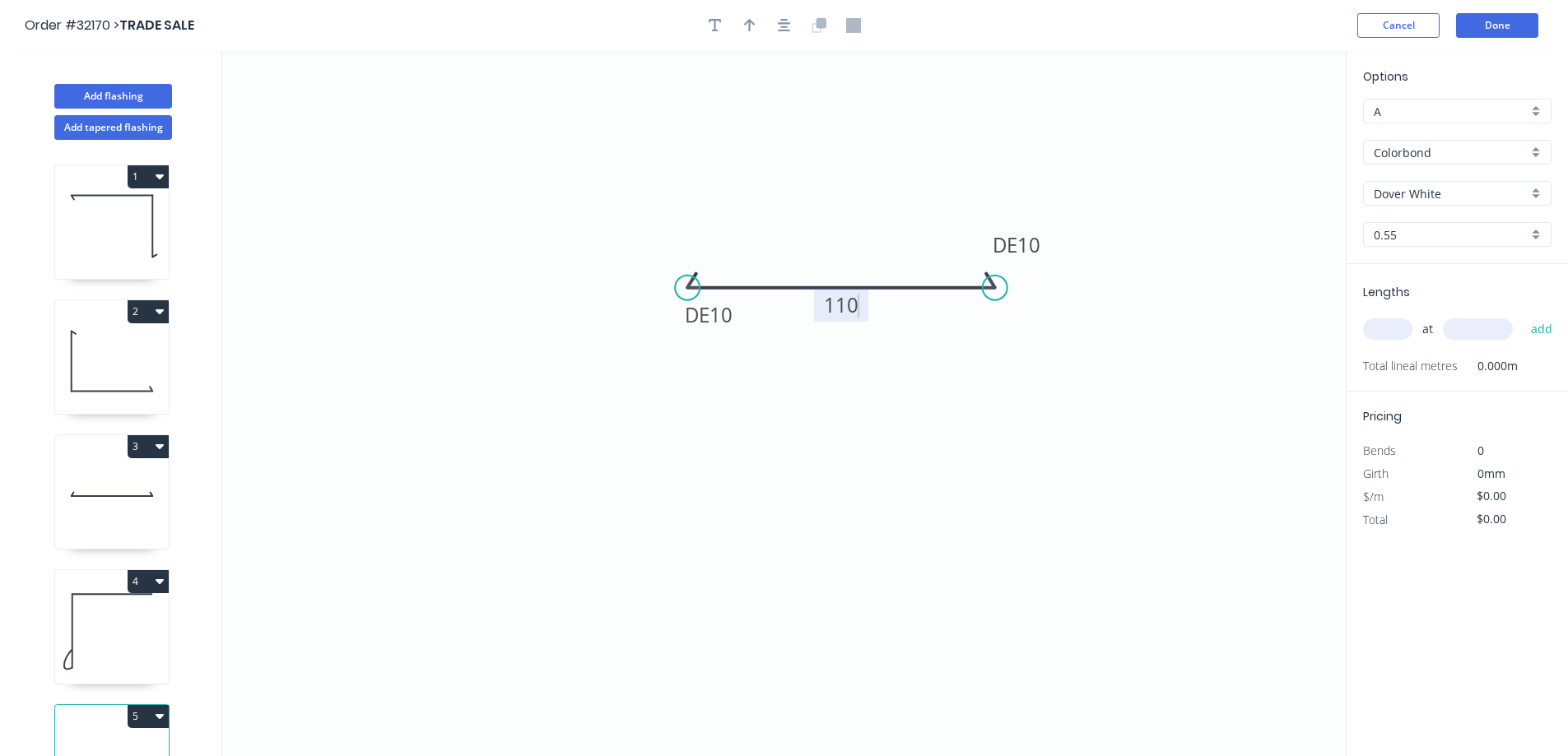
type input "$9.56"
click at [754, 31] on icon "button" at bounding box center [750, 25] width 12 height 15
drag, startPoint x: 1261, startPoint y: 128, endPoint x: 912, endPoint y: 366, distance: 422.4
click at [912, 366] on icon at bounding box center [912, 349] width 15 height 53
click at [912, 366] on icon at bounding box center [911, 347] width 15 height 53
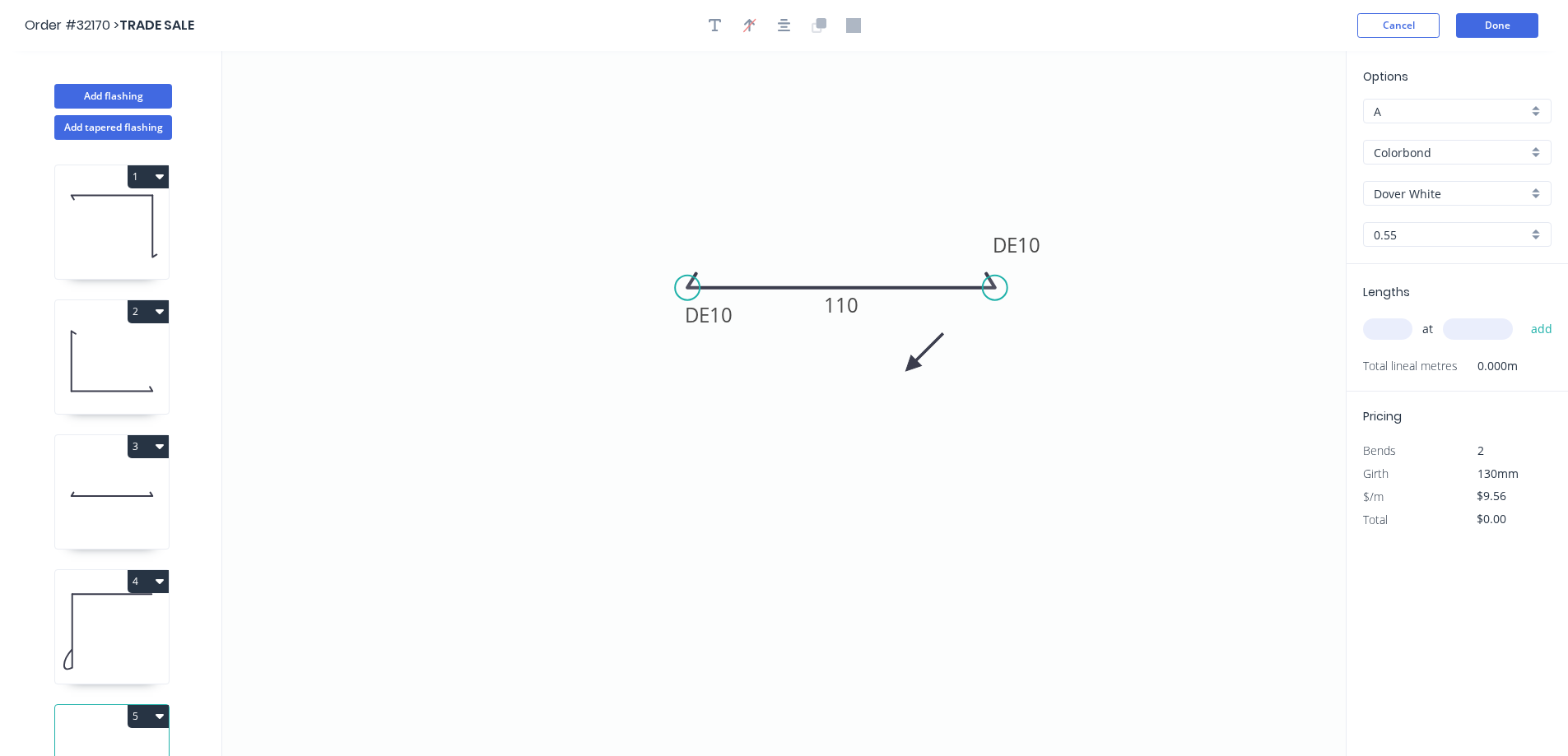
click at [912, 366] on icon at bounding box center [924, 352] width 48 height 48
click at [912, 364] on icon at bounding box center [930, 366] width 53 height 15
click at [911, 364] on icon at bounding box center [930, 366] width 53 height 15
click at [911, 364] on icon at bounding box center [924, 379] width 48 height 48
click at [1389, 329] on input "text" at bounding box center [1388, 329] width 49 height 22
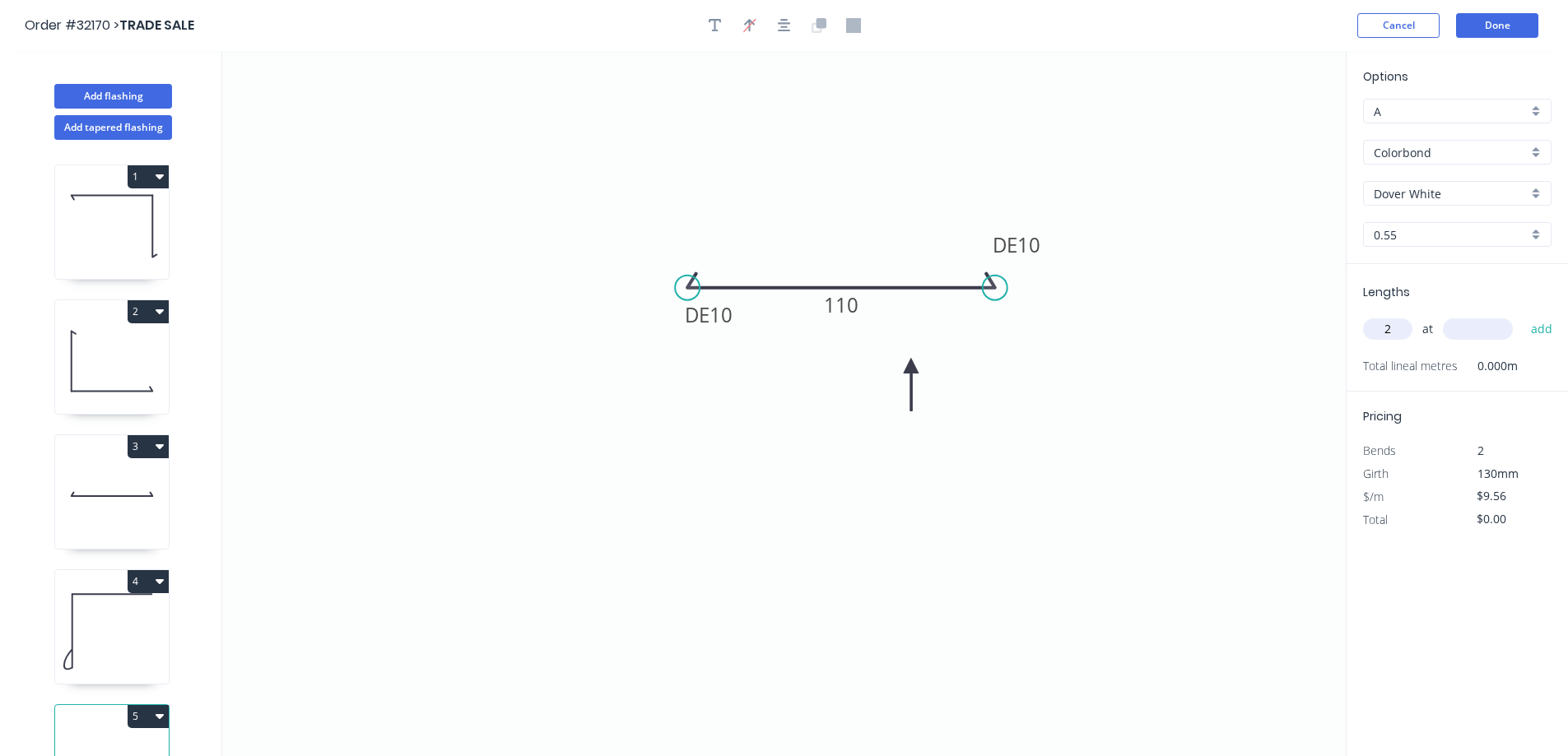
type input "2"
type input "750"
click at [1523, 315] on button "add" at bounding box center [1542, 329] width 39 height 28
type input "$19.12"
click at [142, 95] on button "Add flashing" at bounding box center [114, 95] width 118 height 25
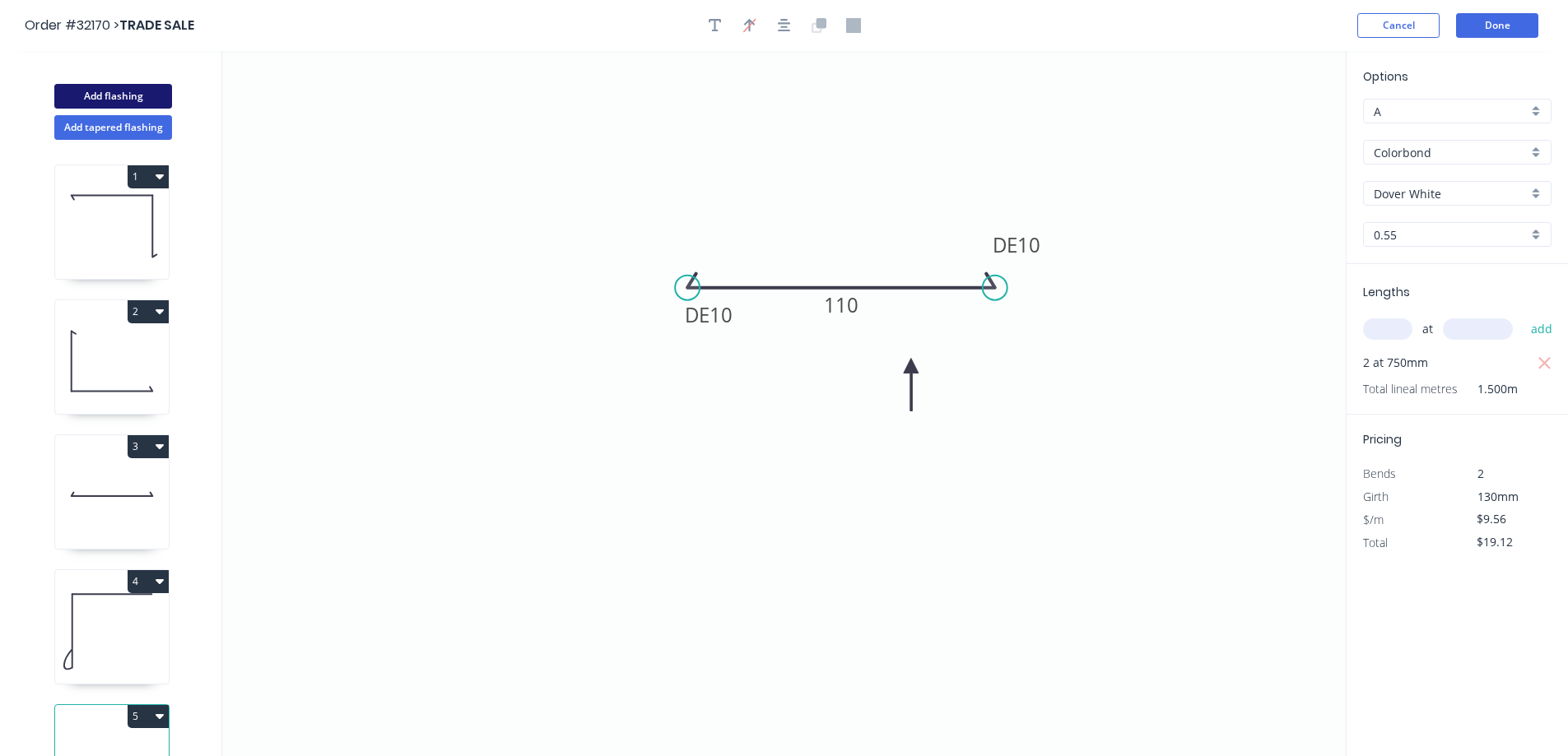
type input "$0.00"
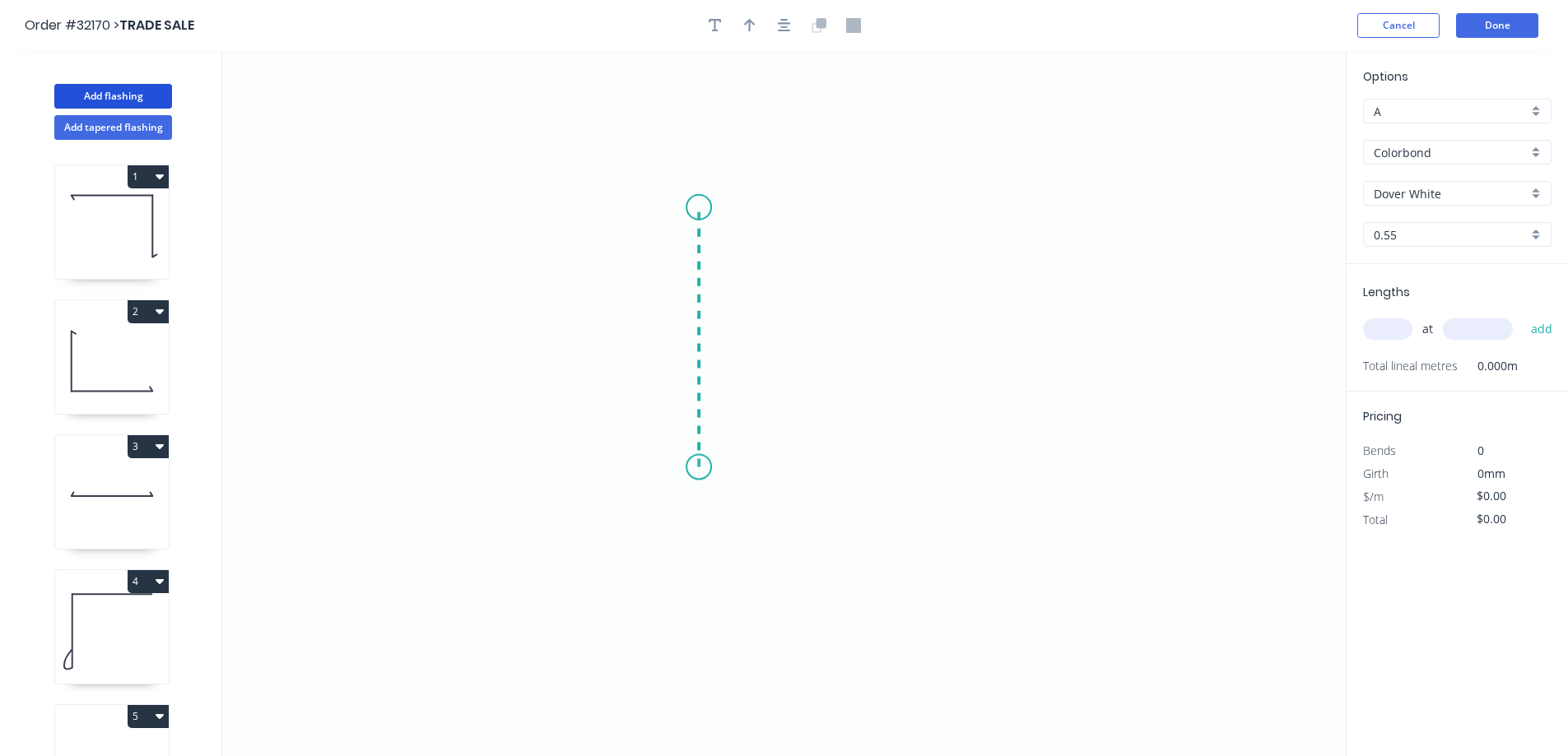
drag, startPoint x: 699, startPoint y: 467, endPoint x: 694, endPoint y: 207, distance: 260.0
click at [694, 207] on icon "0" at bounding box center [784, 403] width 1124 height 705
drag, startPoint x: 765, startPoint y: 369, endPoint x: 740, endPoint y: 281, distance: 91.5
click at [765, 367] on div "Drip edge" at bounding box center [776, 363] width 165 height 34
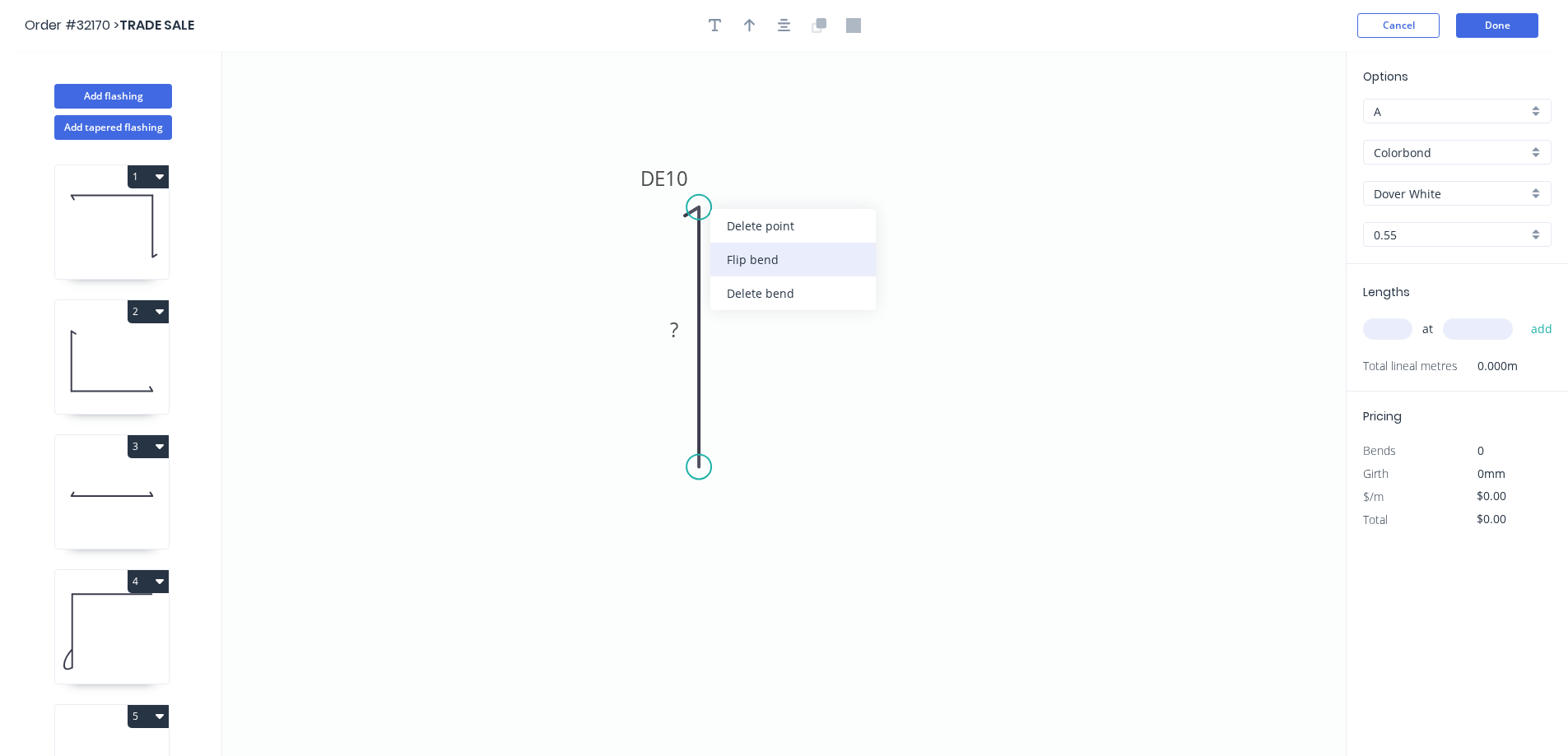
click at [774, 252] on div "Flip bend" at bounding box center [794, 259] width 165 height 34
click at [685, 329] on rect at bounding box center [674, 330] width 33 height 23
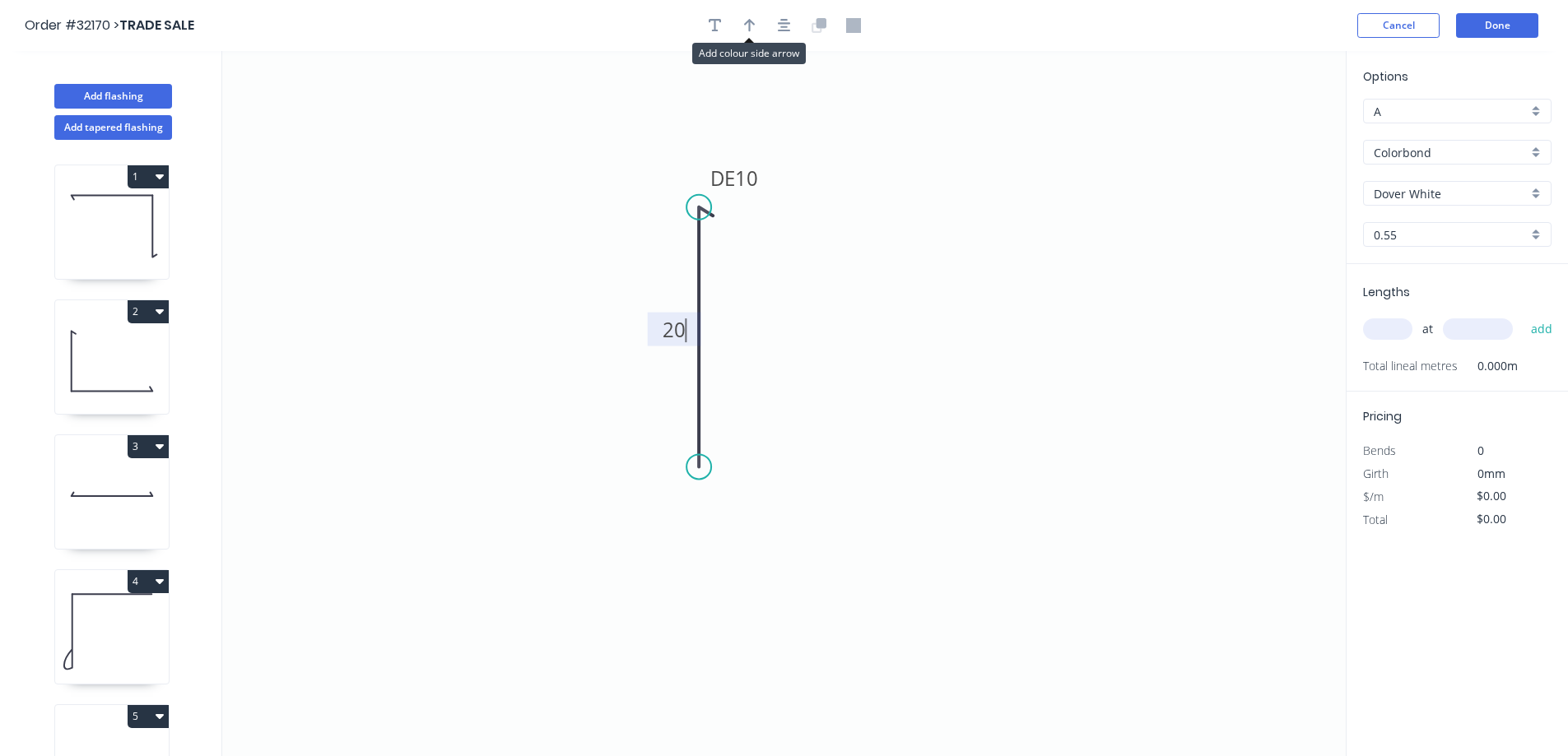
drag, startPoint x: 746, startPoint y: 27, endPoint x: 1065, endPoint y: 214, distance: 369.8
click at [746, 28] on icon "button" at bounding box center [750, 25] width 12 height 15
type input "$6.26"
drag, startPoint x: 1265, startPoint y: 129, endPoint x: 622, endPoint y: 259, distance: 656.0
click at [622, 259] on icon at bounding box center [622, 240] width 15 height 53
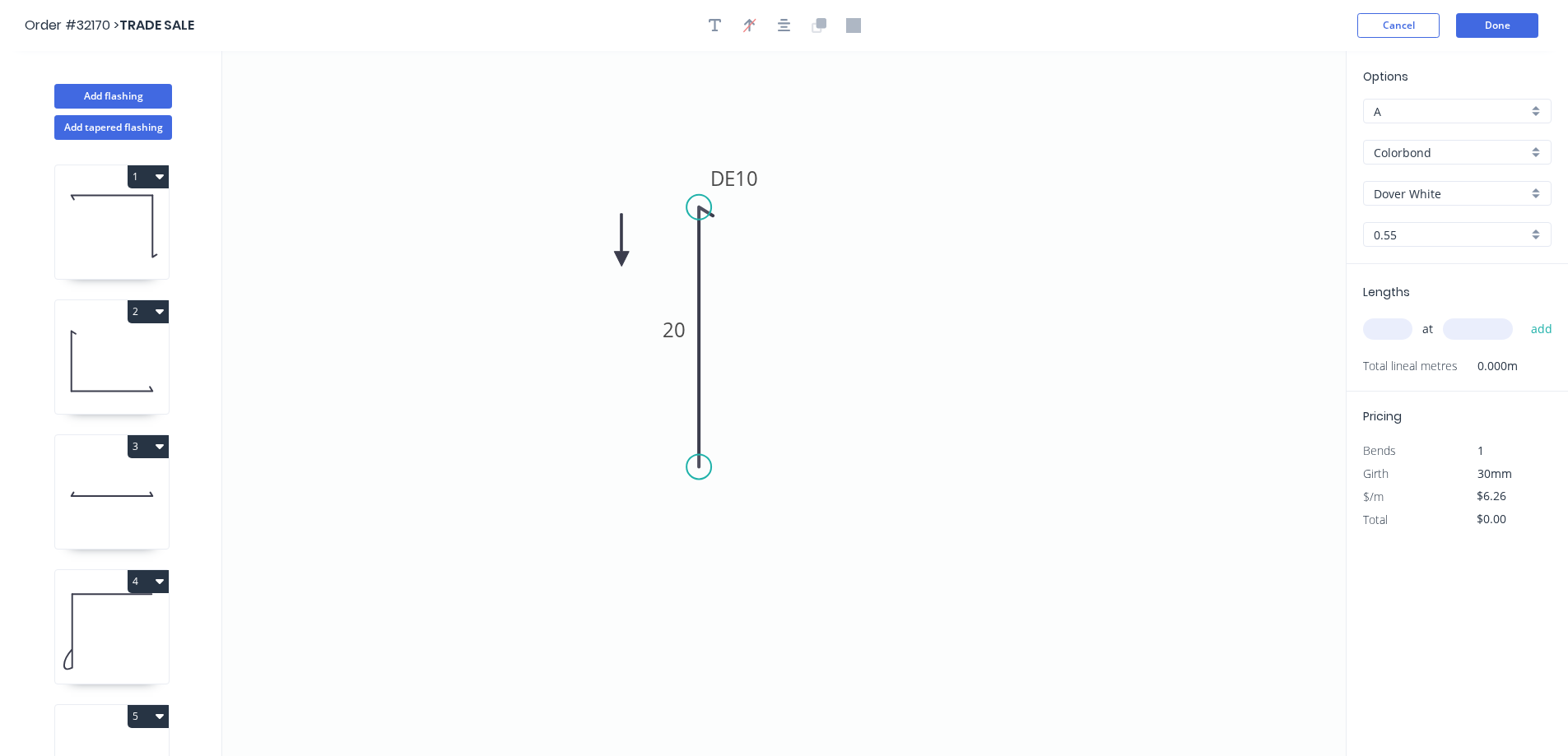
click at [622, 259] on icon at bounding box center [622, 240] width 15 height 53
click at [622, 259] on icon at bounding box center [635, 246] width 48 height 48
click at [622, 259] on icon at bounding box center [635, 273] width 48 height 48
click at [622, 259] on icon at bounding box center [622, 278] width 15 height 53
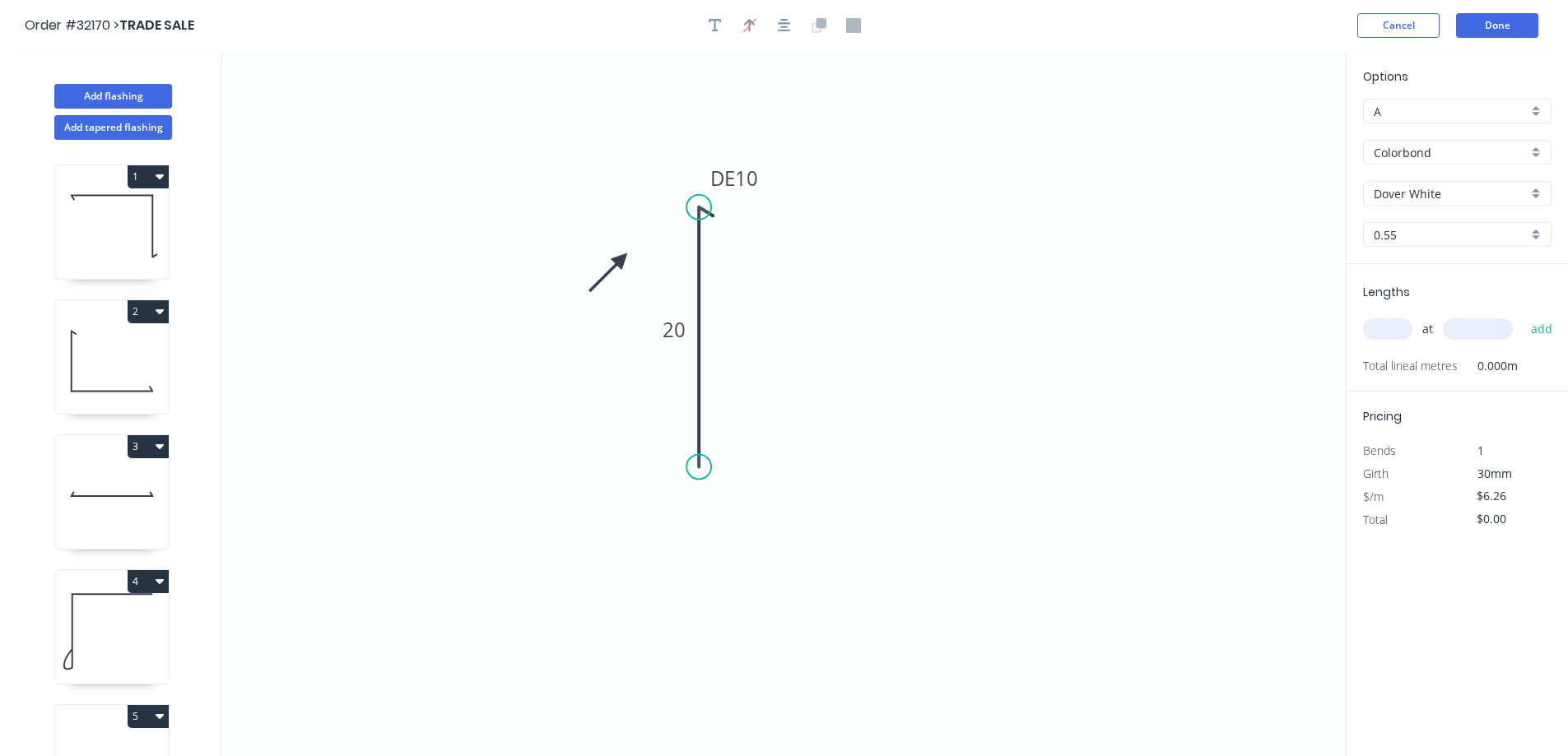
click at [622, 259] on icon at bounding box center [608, 273] width 48 height 48
click at [1393, 335] on input "text" at bounding box center [1388, 329] width 49 height 22
type input "12"
type input "3750"
click at [1523, 315] on button "add" at bounding box center [1542, 329] width 39 height 28
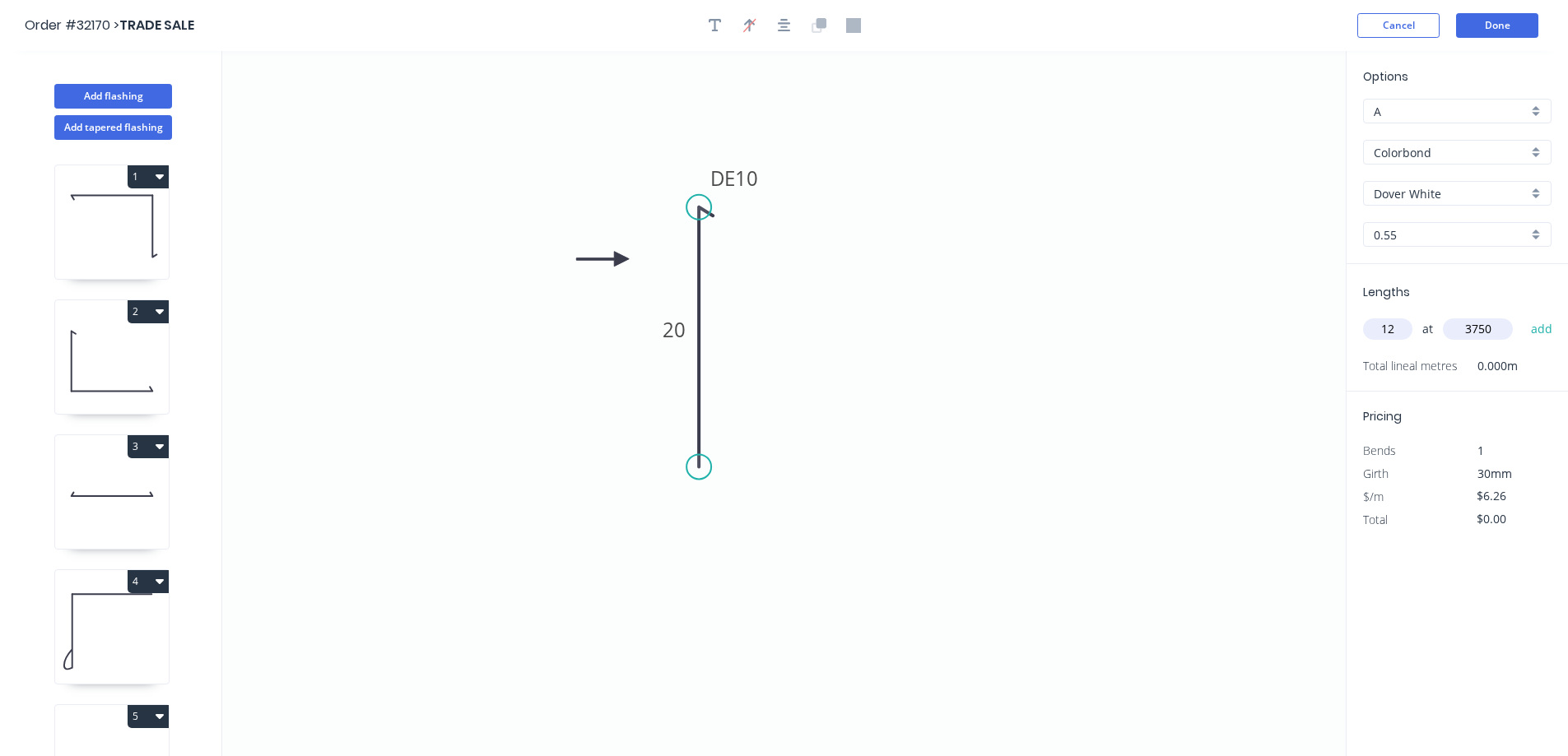
type input "$281.70"
drag, startPoint x: 1493, startPoint y: 397, endPoint x: 959, endPoint y: 293, distance: 544.0
click at [959, 293] on icon "0 DE 10 20" at bounding box center [784, 403] width 1124 height 705
click at [122, 618] on icon at bounding box center [112, 632] width 114 height 105
type input "$10.62"
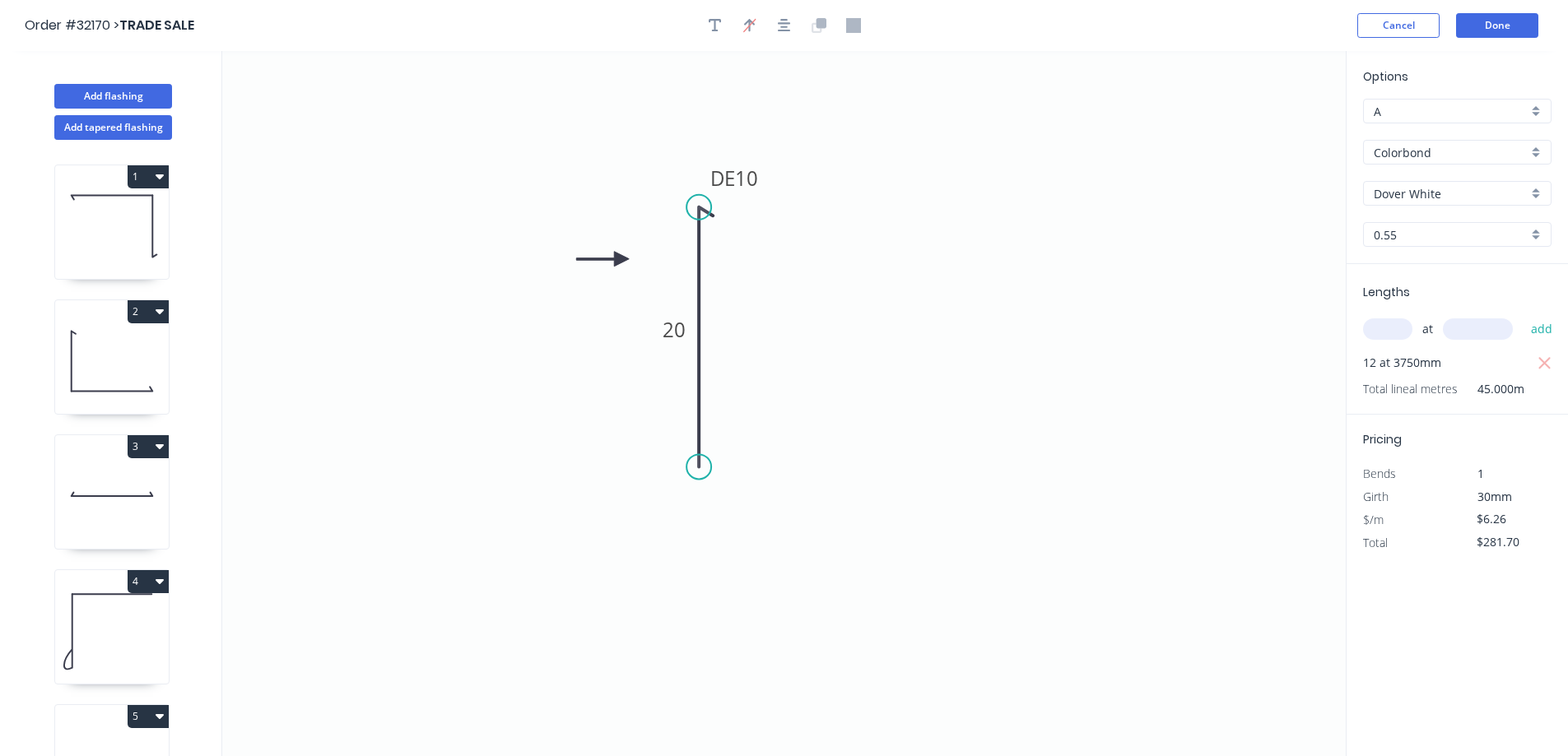
type input "$21.24"
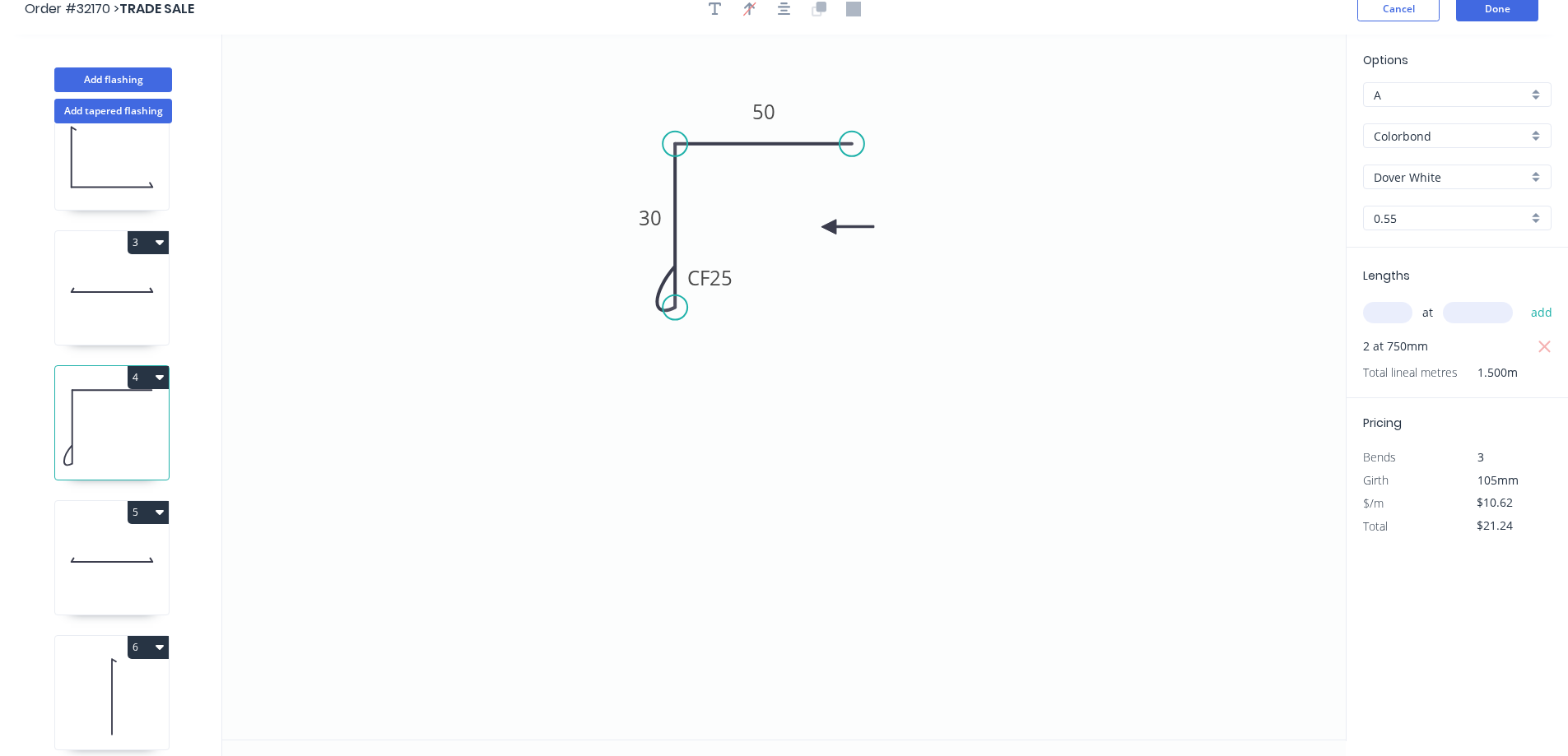
scroll to position [31, 0]
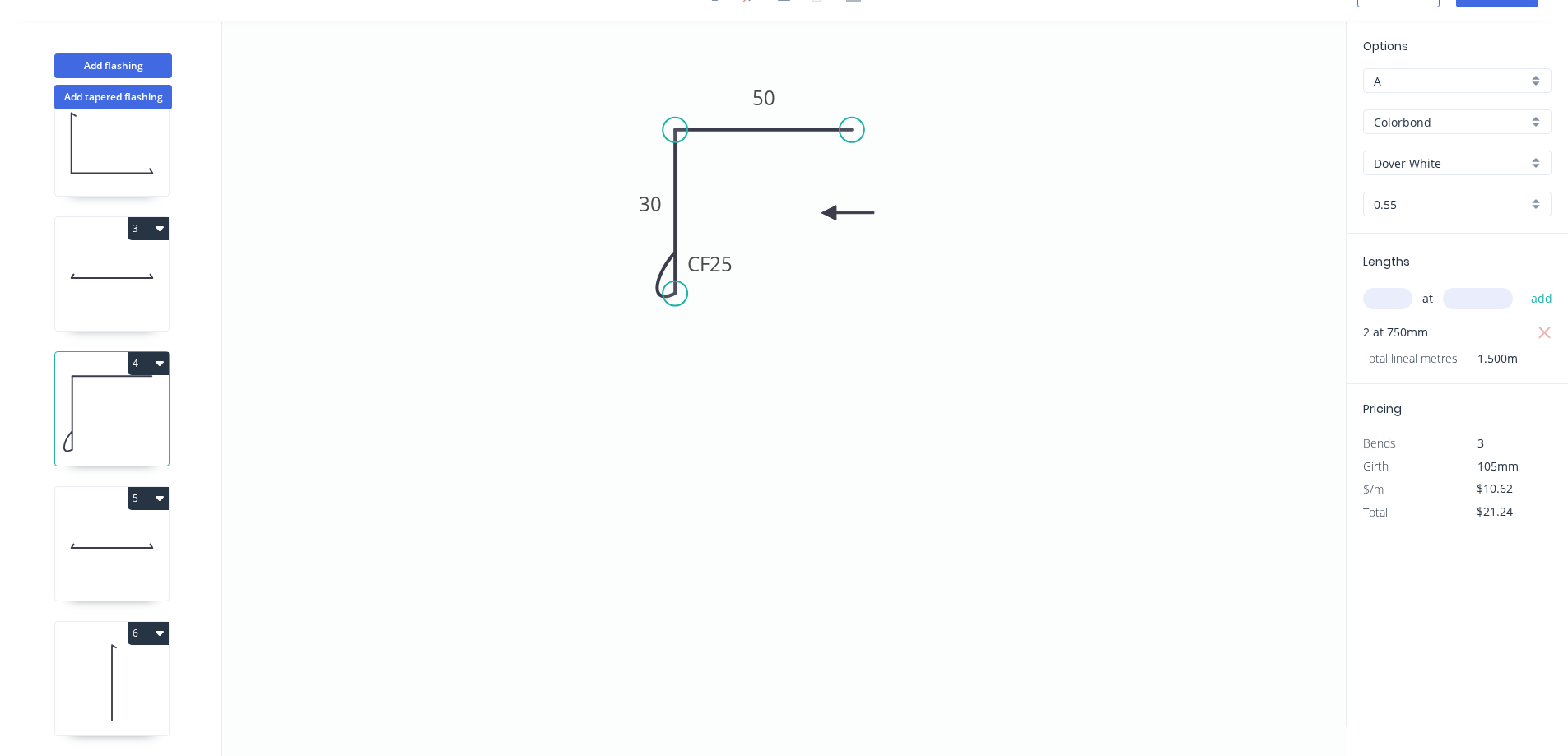
click at [136, 532] on icon at bounding box center [112, 548] width 114 height 105
type input "$9.56"
type input "$19.12"
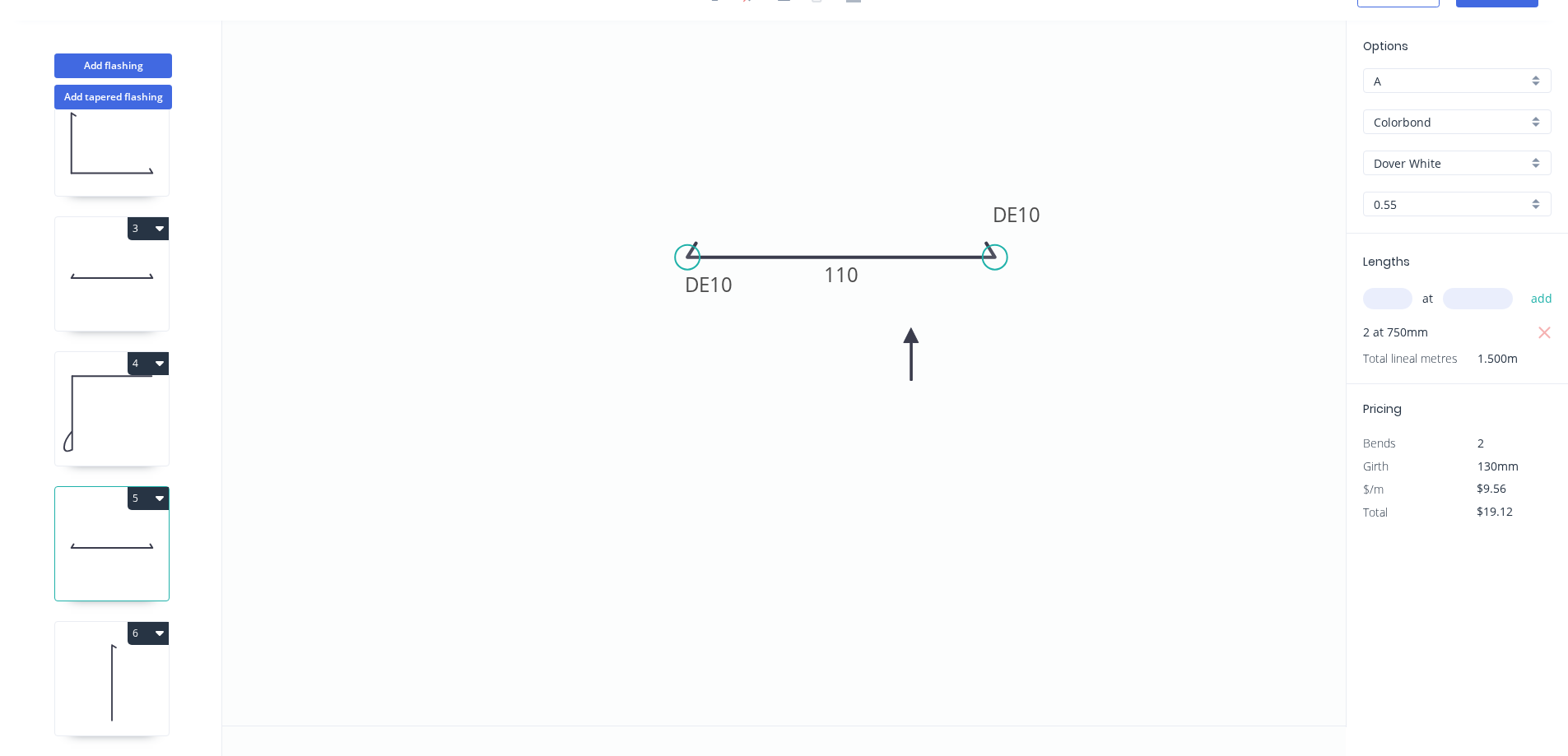
click at [95, 671] on icon at bounding box center [112, 683] width 114 height 105
type input "$6.26"
type input "$281.70"
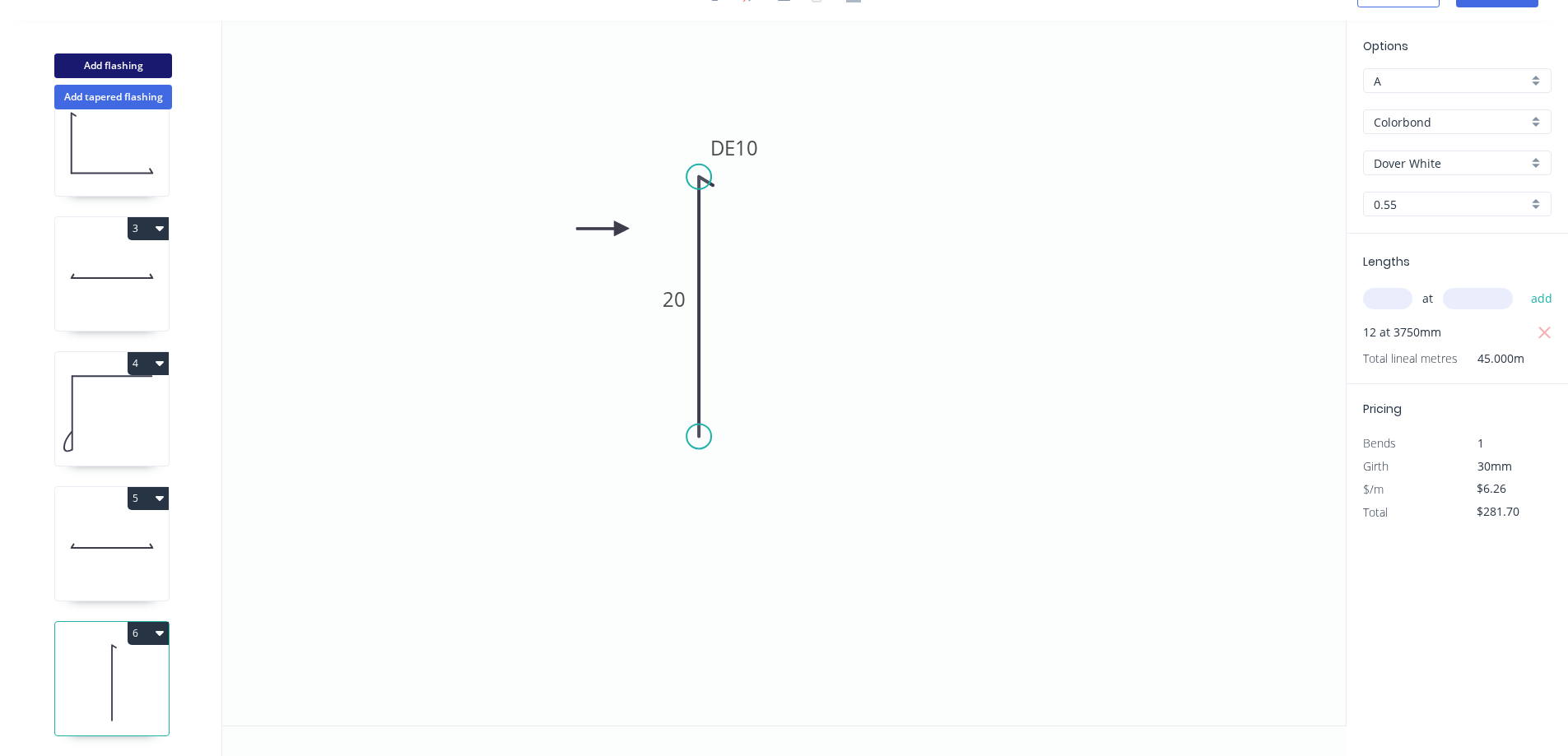
click at [132, 64] on button "Add flashing" at bounding box center [114, 65] width 118 height 25
type input "$0.00"
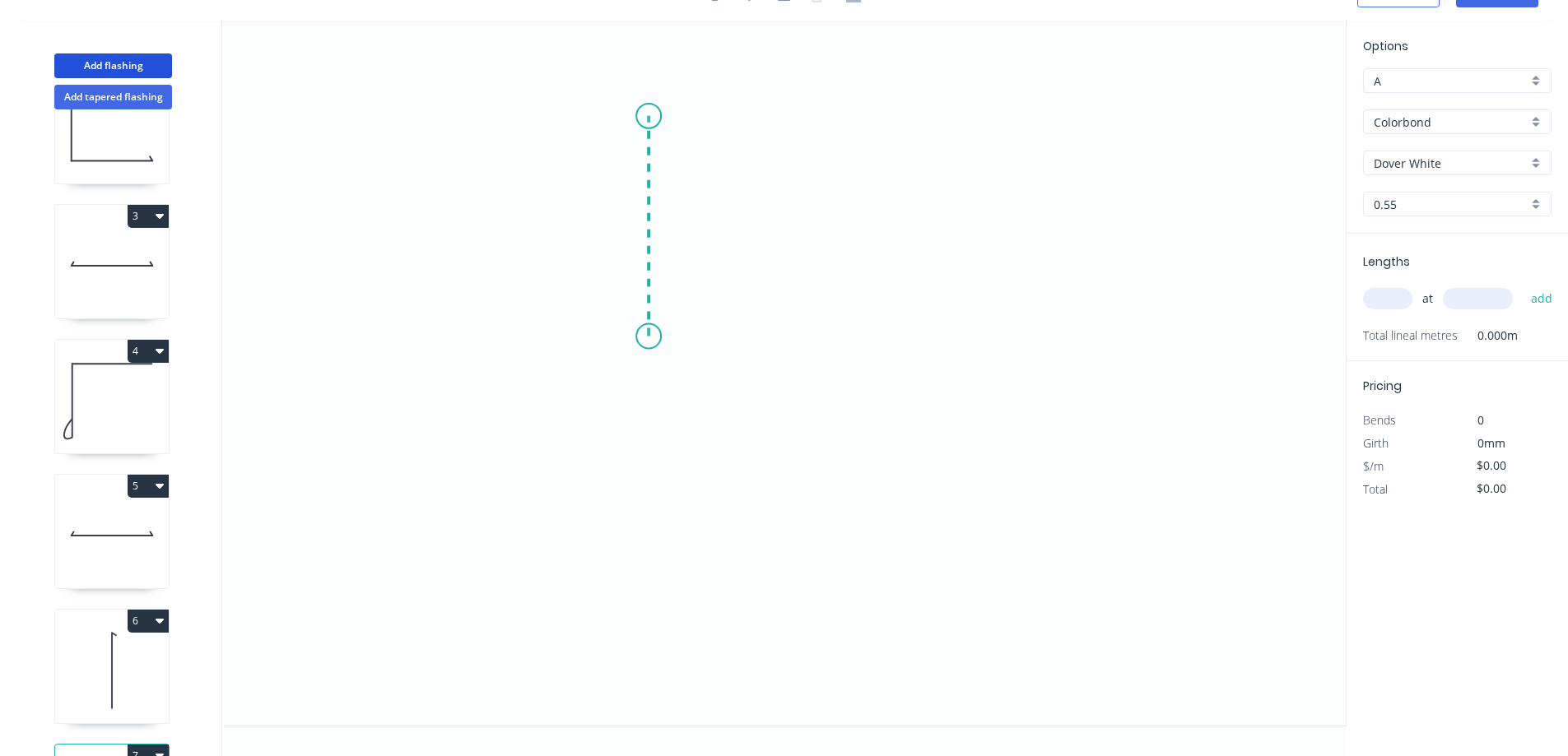
drag, startPoint x: 649, startPoint y: 336, endPoint x: 641, endPoint y: 116, distance: 220.1
click at [641, 116] on icon "0" at bounding box center [784, 373] width 1124 height 705
drag, startPoint x: 641, startPoint y: 116, endPoint x: 957, endPoint y: 112, distance: 316.0
click at [957, 112] on icon "0 ?" at bounding box center [784, 373] width 1124 height 705
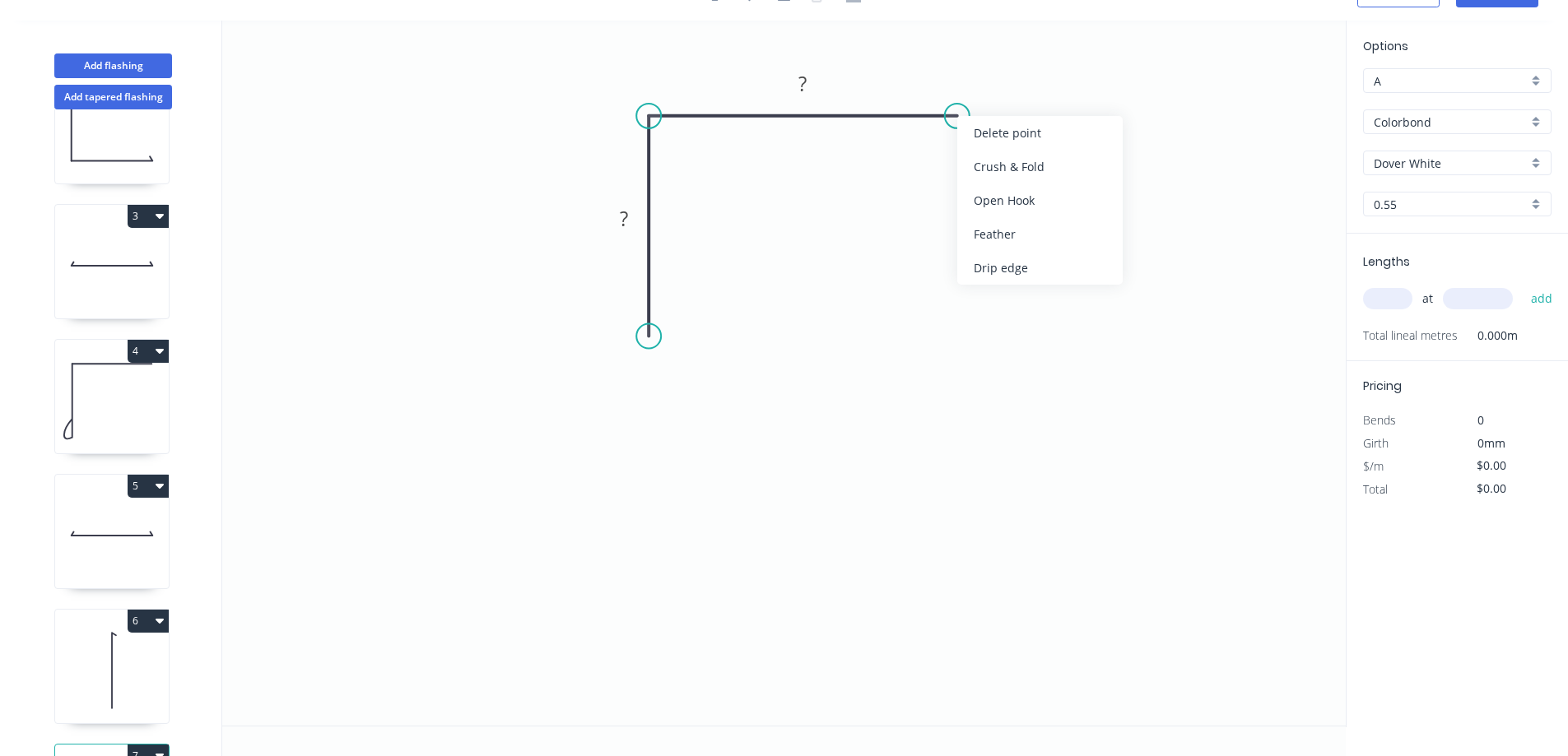
click at [986, 272] on div "Drip edge" at bounding box center [1040, 267] width 165 height 34
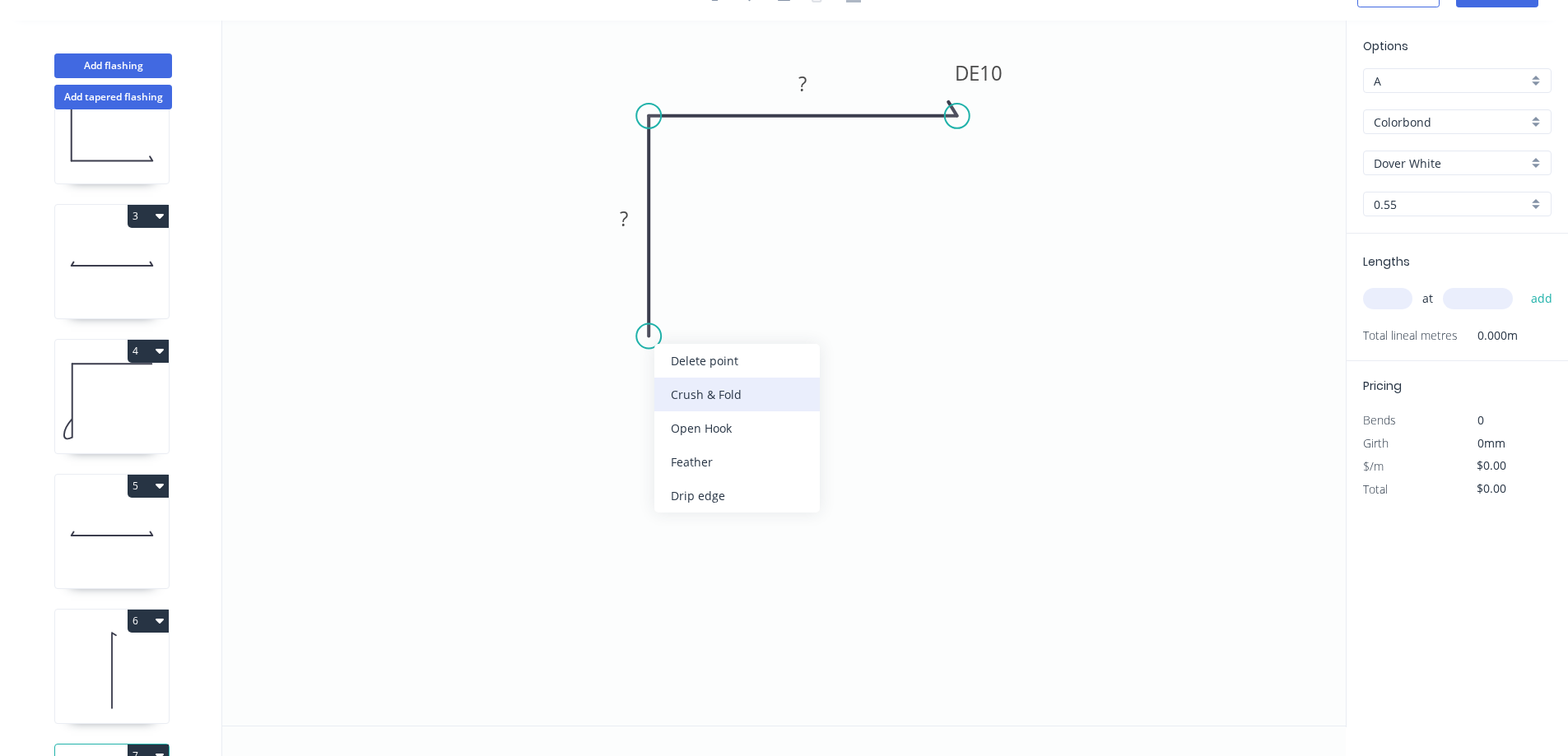
click at [750, 389] on div "Crush & Fold" at bounding box center [737, 394] width 165 height 34
drag, startPoint x: 675, startPoint y: 397, endPoint x: 628, endPoint y: 346, distance: 69.4
click at [673, 397] on div "Flip bend" at bounding box center [730, 399] width 165 height 34
click at [703, 307] on tspan "10" at bounding box center [694, 306] width 23 height 27
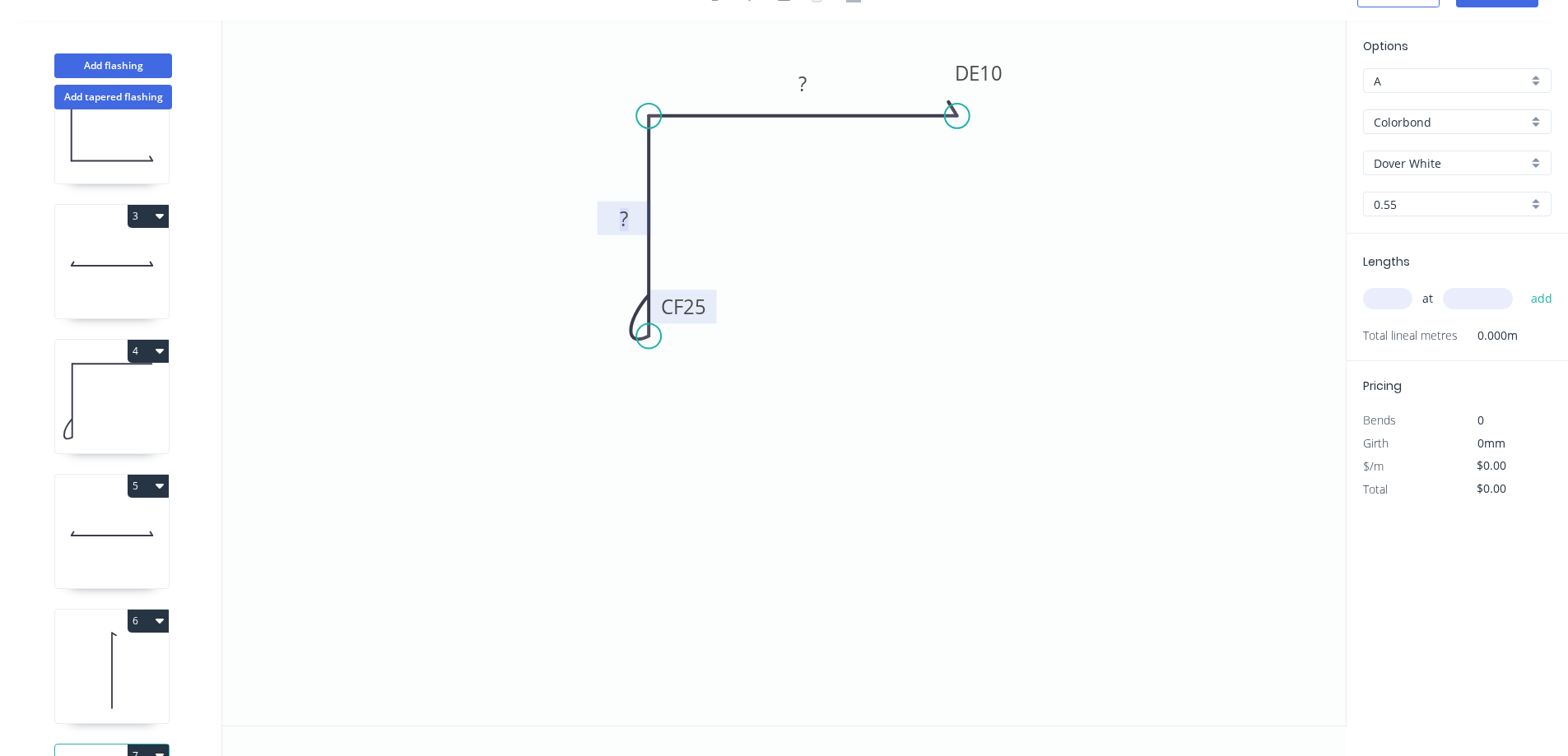
click at [633, 222] on rect at bounding box center [624, 219] width 33 height 23
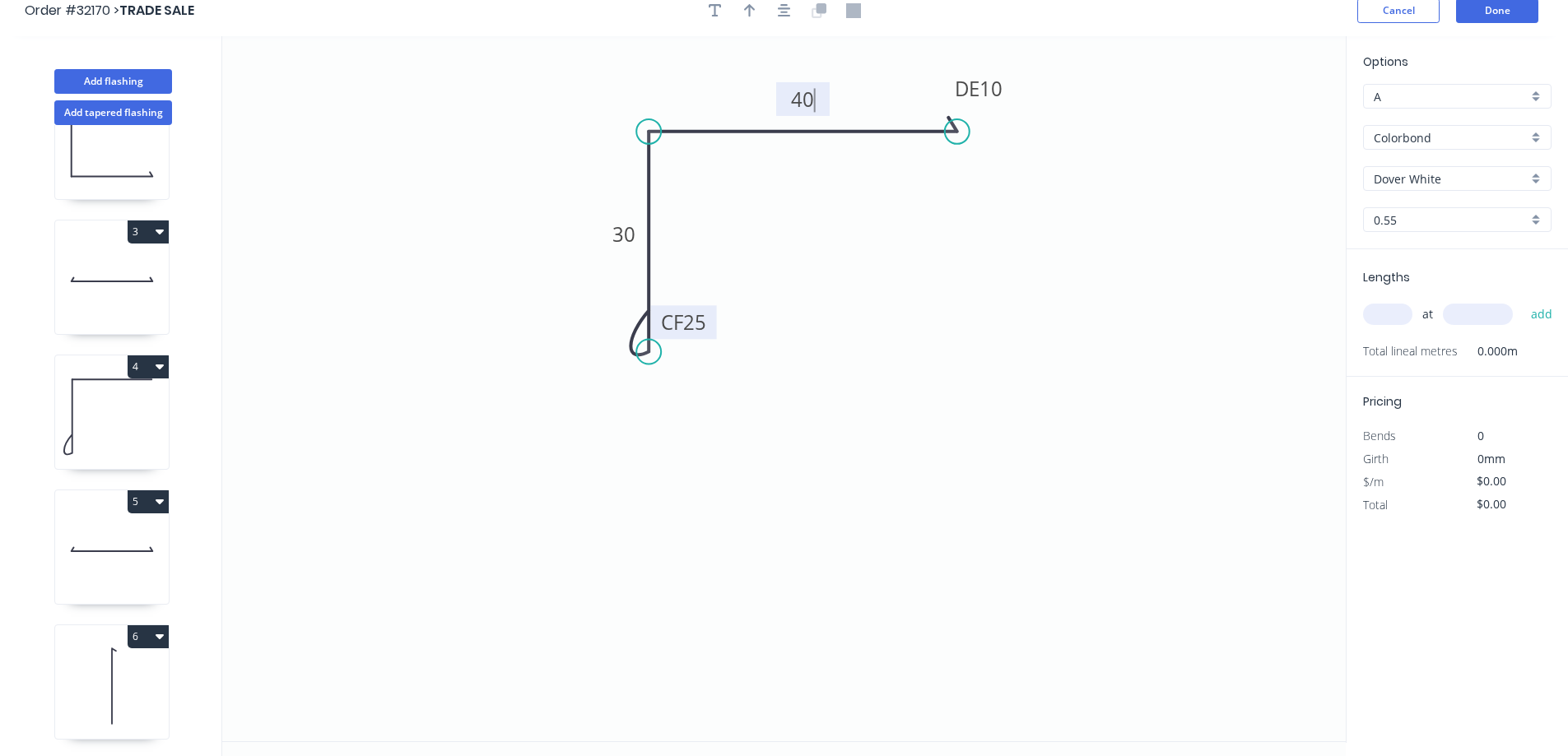
scroll to position [0, 0]
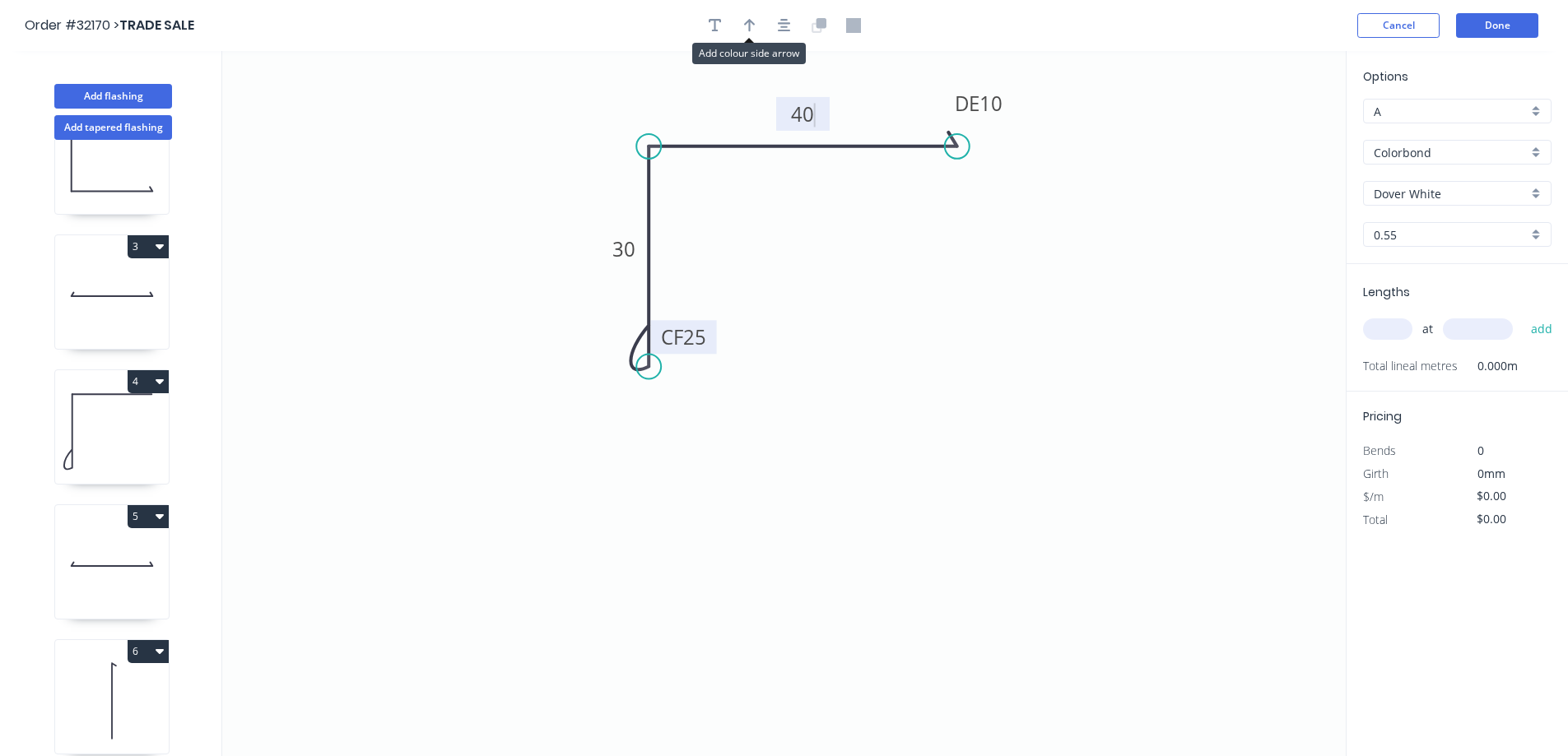
drag, startPoint x: 754, startPoint y: 31, endPoint x: 1116, endPoint y: 98, distance: 368.1
click at [758, 30] on button "button" at bounding box center [749, 25] width 25 height 25
type input "$11.68"
drag, startPoint x: 1262, startPoint y: 133, endPoint x: 829, endPoint y: 240, distance: 446.0
click at [829, 240] on icon at bounding box center [829, 222] width 15 height 53
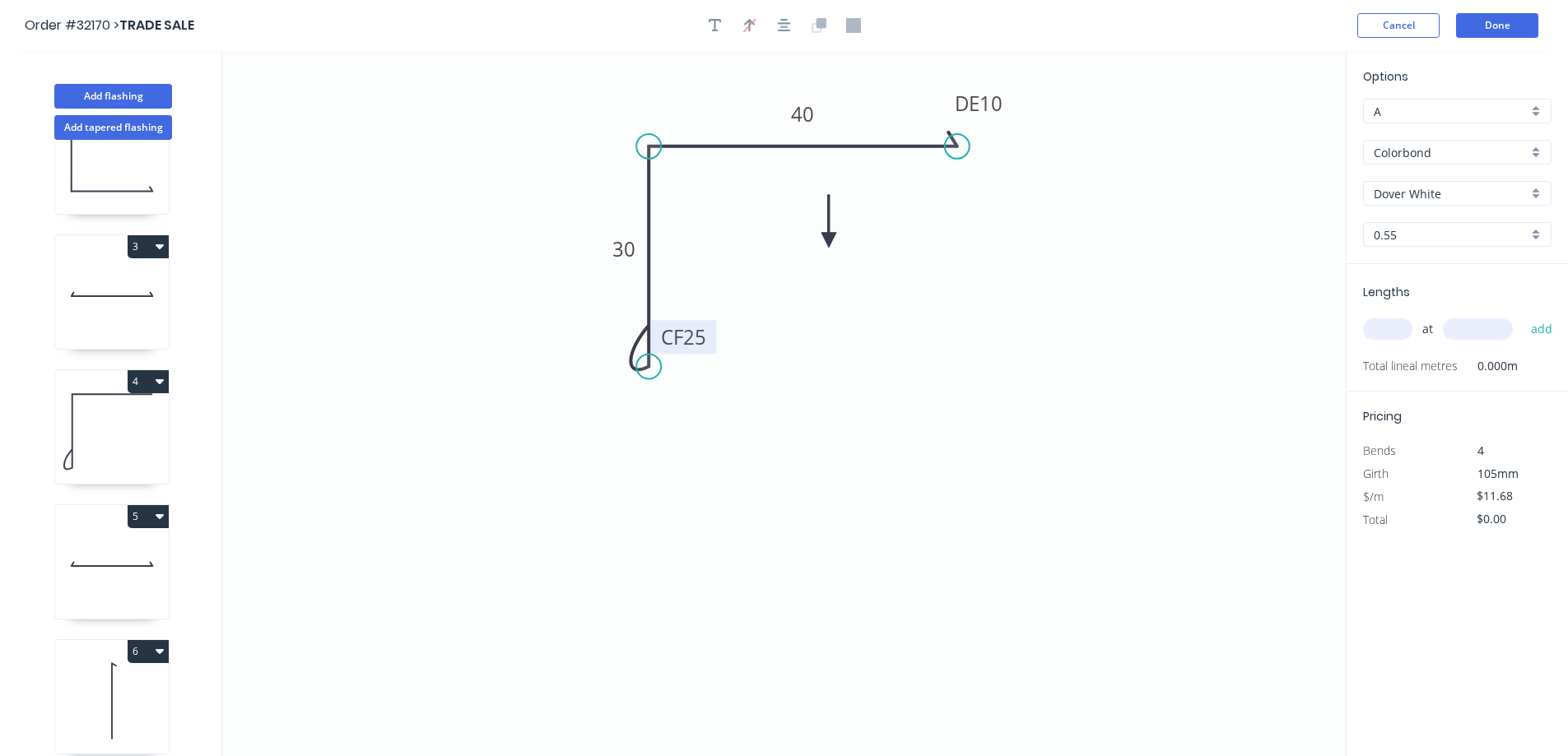
click at [829, 240] on icon at bounding box center [829, 222] width 15 height 53
click at [829, 240] on icon at bounding box center [842, 227] width 48 height 48
click at [1390, 327] on input "text" at bounding box center [1388, 329] width 49 height 22
type input "4"
type input "750"
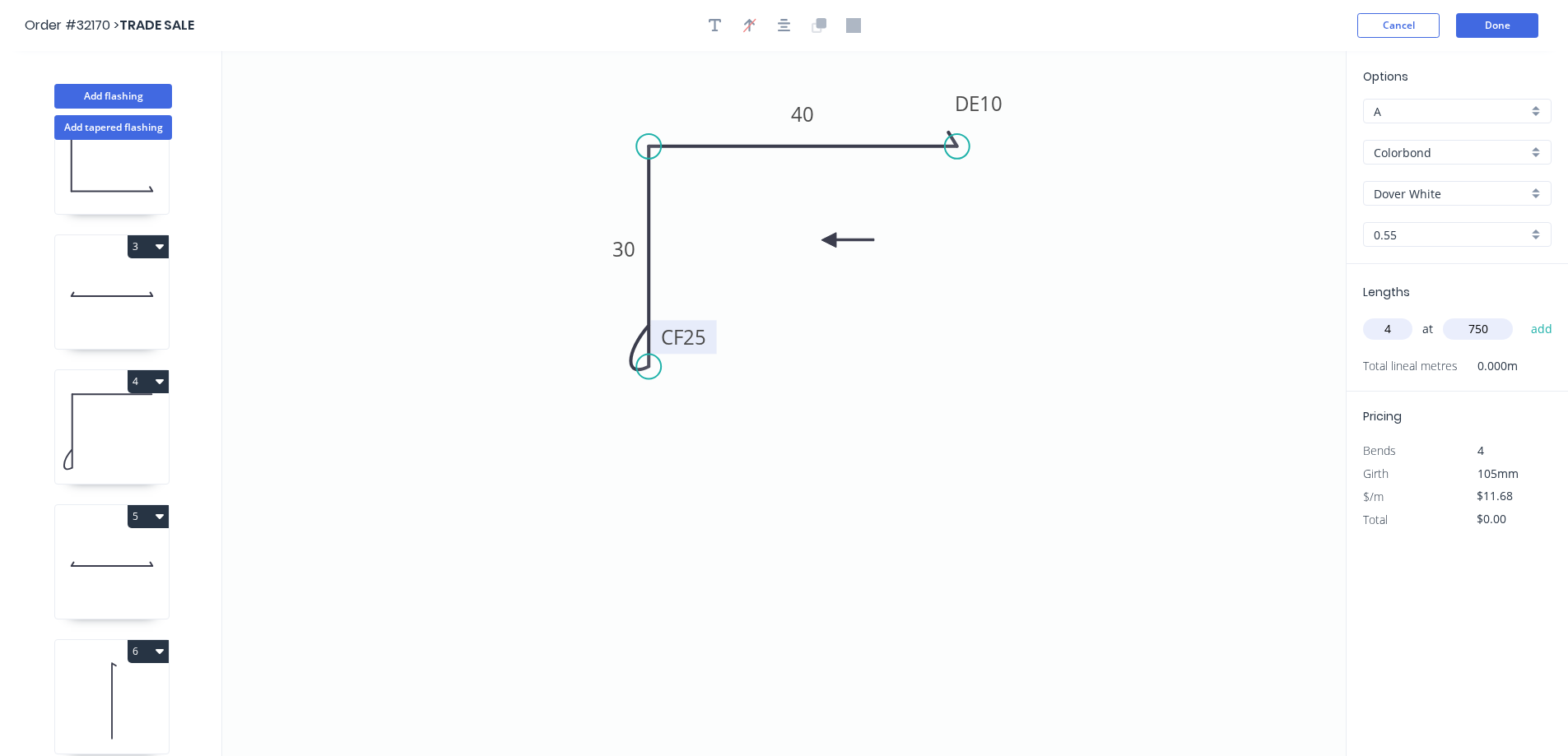
click at [1523, 315] on button "add" at bounding box center [1542, 329] width 39 height 28
type input "$46.72"
click at [149, 92] on button "Add flashing" at bounding box center [114, 95] width 118 height 25
type input "$0.00"
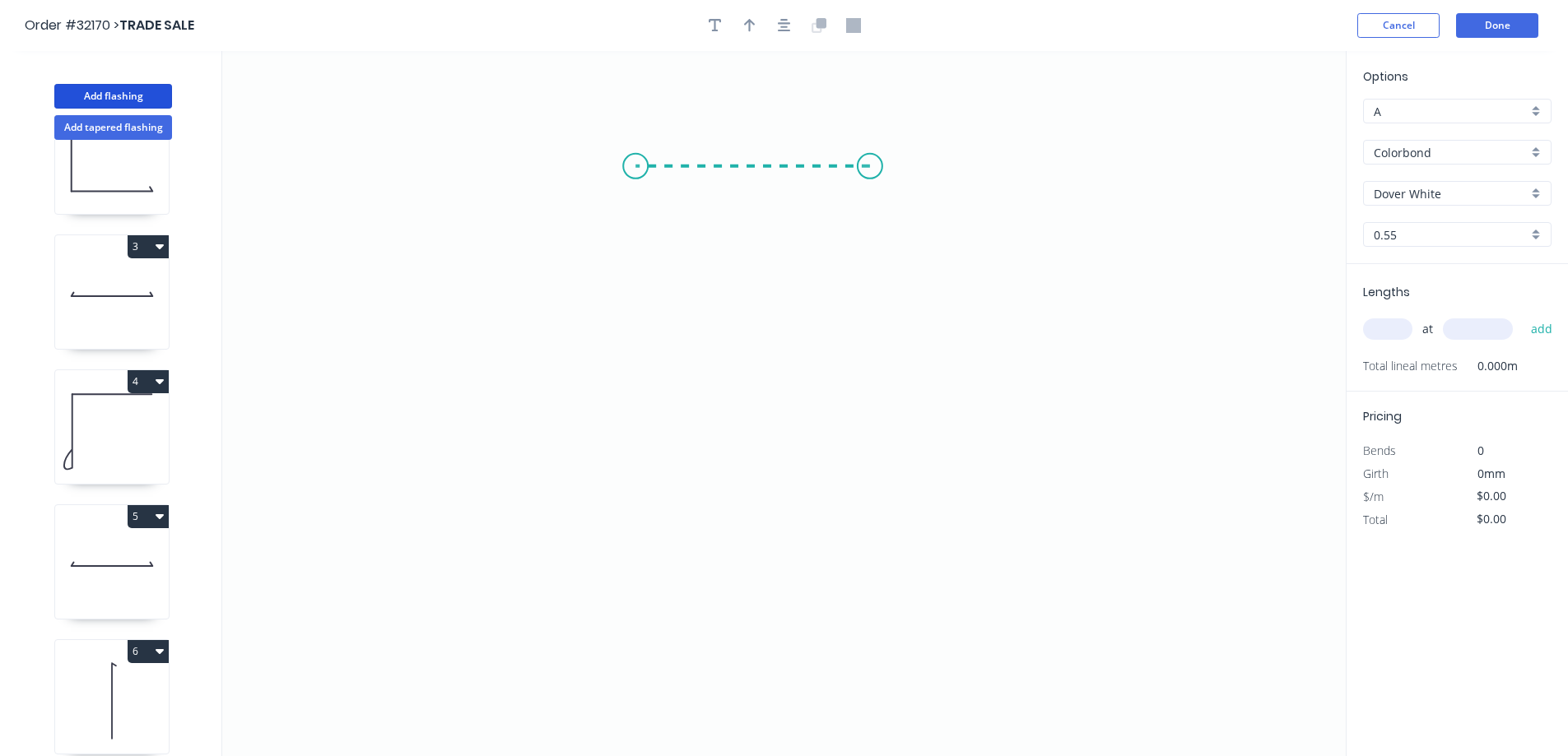
drag, startPoint x: 870, startPoint y: 166, endPoint x: 635, endPoint y: 171, distance: 235.1
click at [635, 171] on icon "0" at bounding box center [784, 403] width 1124 height 705
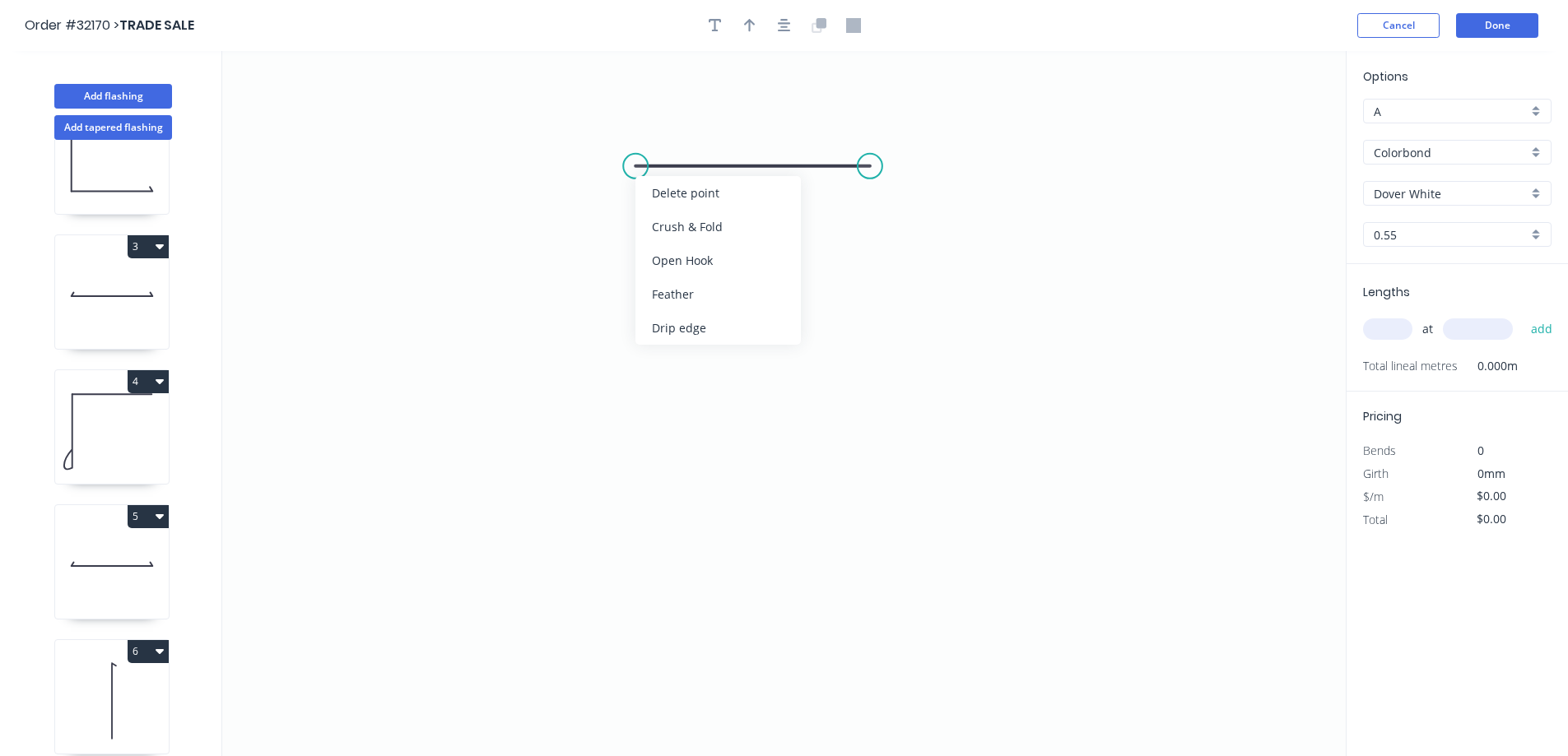
drag, startPoint x: 694, startPoint y: 336, endPoint x: 646, endPoint y: 274, distance: 78.4
click at [691, 332] on div "Drip edge" at bounding box center [718, 327] width 165 height 34
click at [754, 190] on tspan "?" at bounding box center [753, 184] width 8 height 27
click at [1378, 332] on input "text" at bounding box center [1388, 329] width 49 height 22
type input "$6.26"
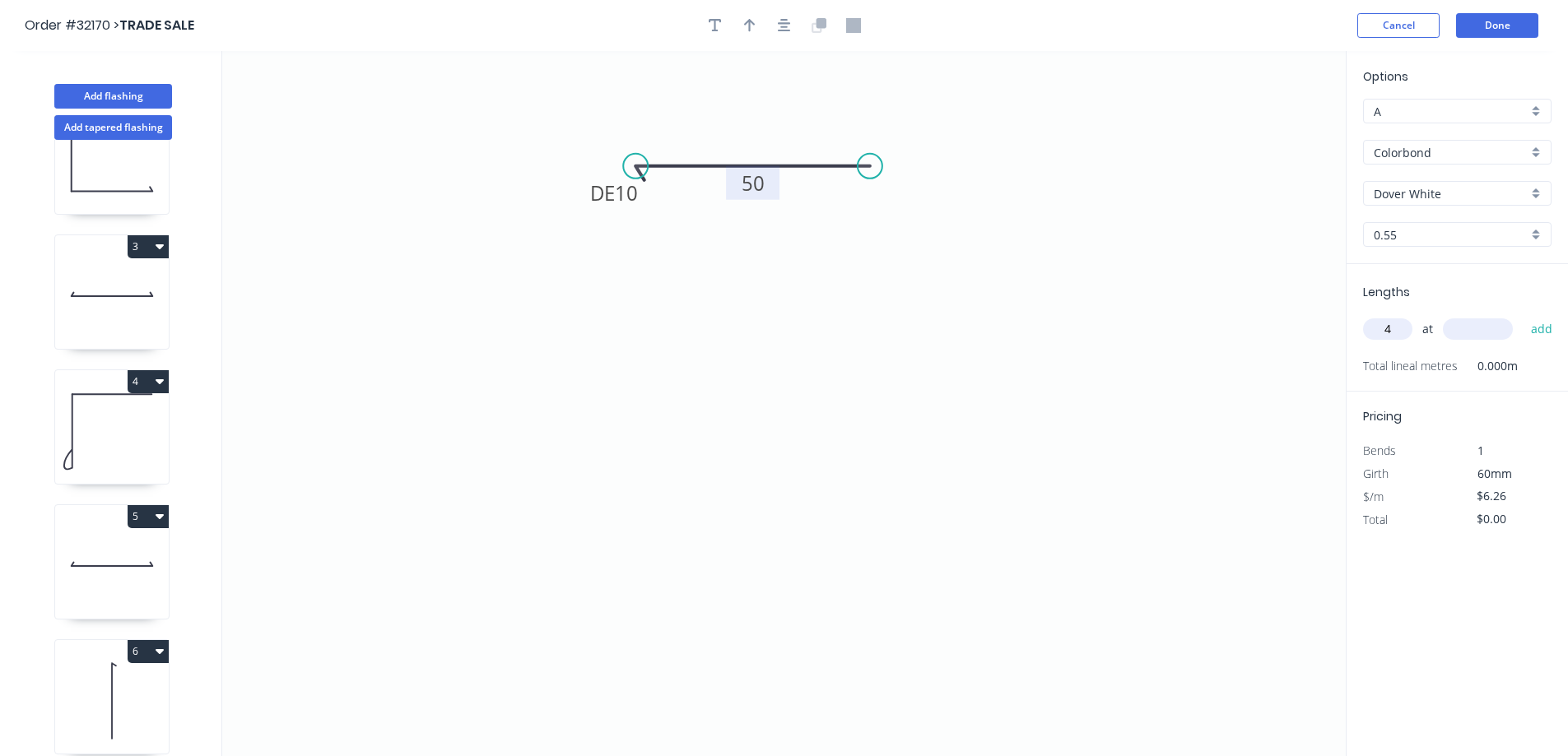
type input "4"
type input "750"
click at [1523, 315] on button "add" at bounding box center [1542, 329] width 39 height 28
type input "$25.04"
drag, startPoint x: 749, startPoint y: 25, endPoint x: 1155, endPoint y: 191, distance: 438.6
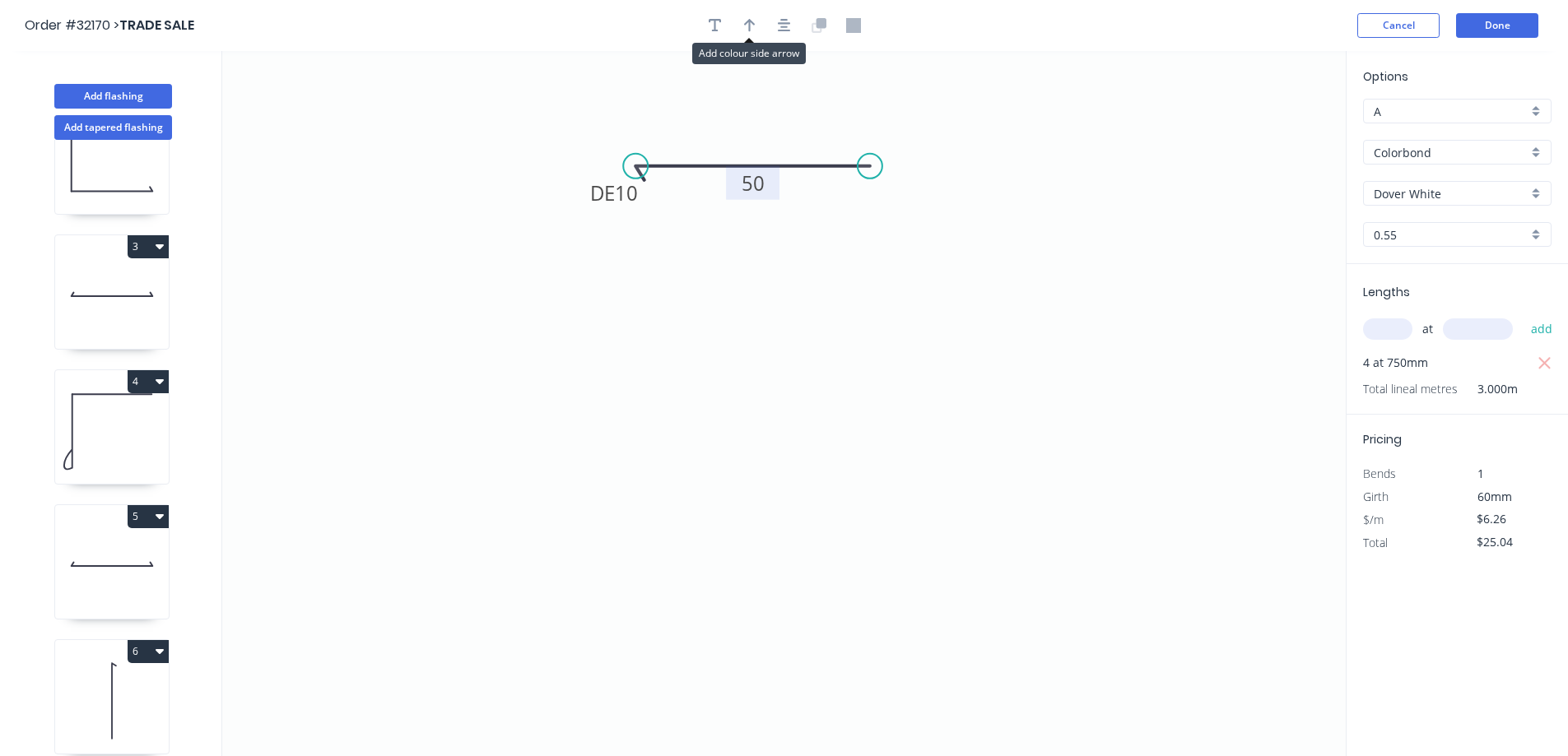
click at [752, 25] on icon "button" at bounding box center [750, 25] width 12 height 15
drag, startPoint x: 1258, startPoint y: 128, endPoint x: 740, endPoint y: 143, distance: 518.2
click at [745, 143] on icon at bounding box center [753, 124] width 15 height 53
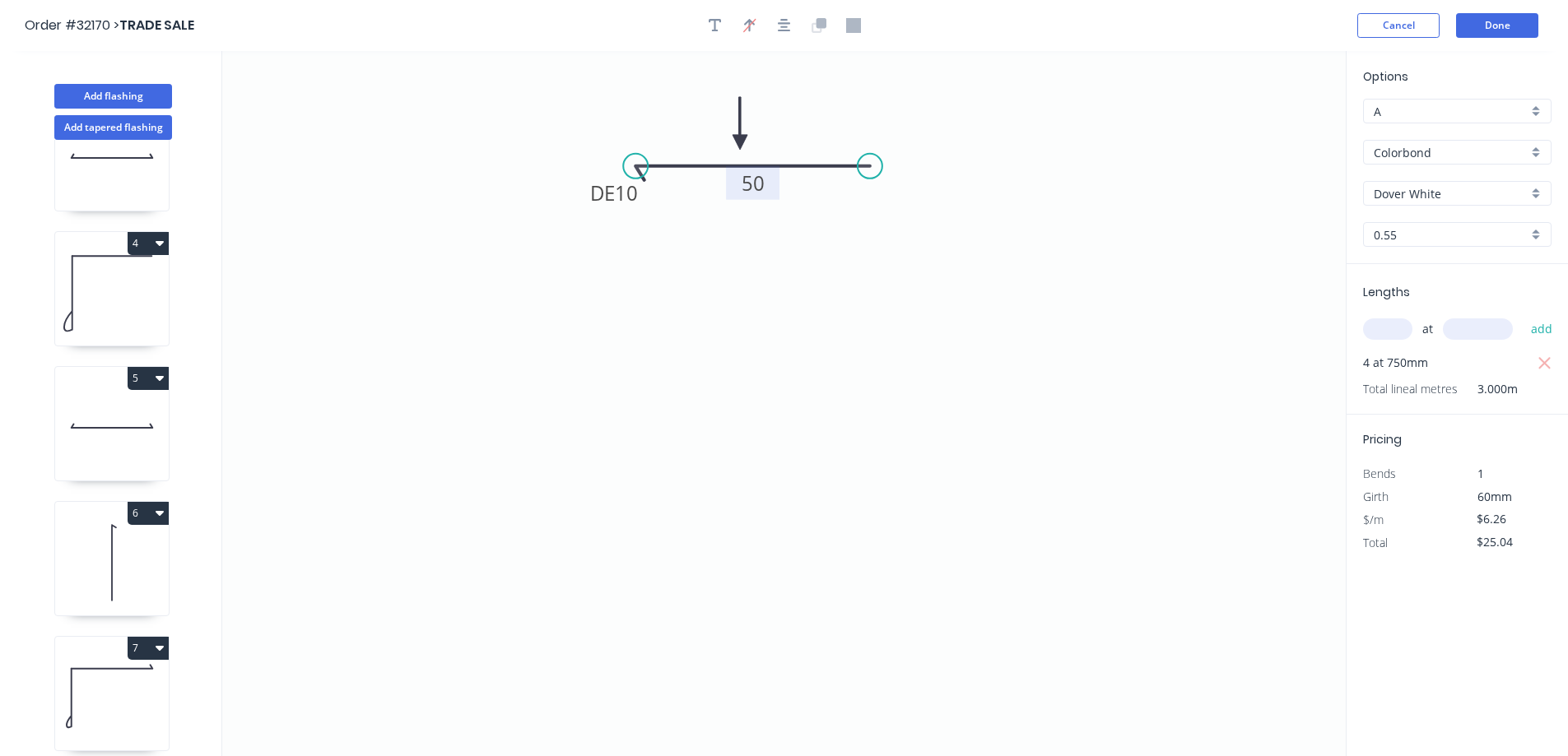
scroll to position [470, 0]
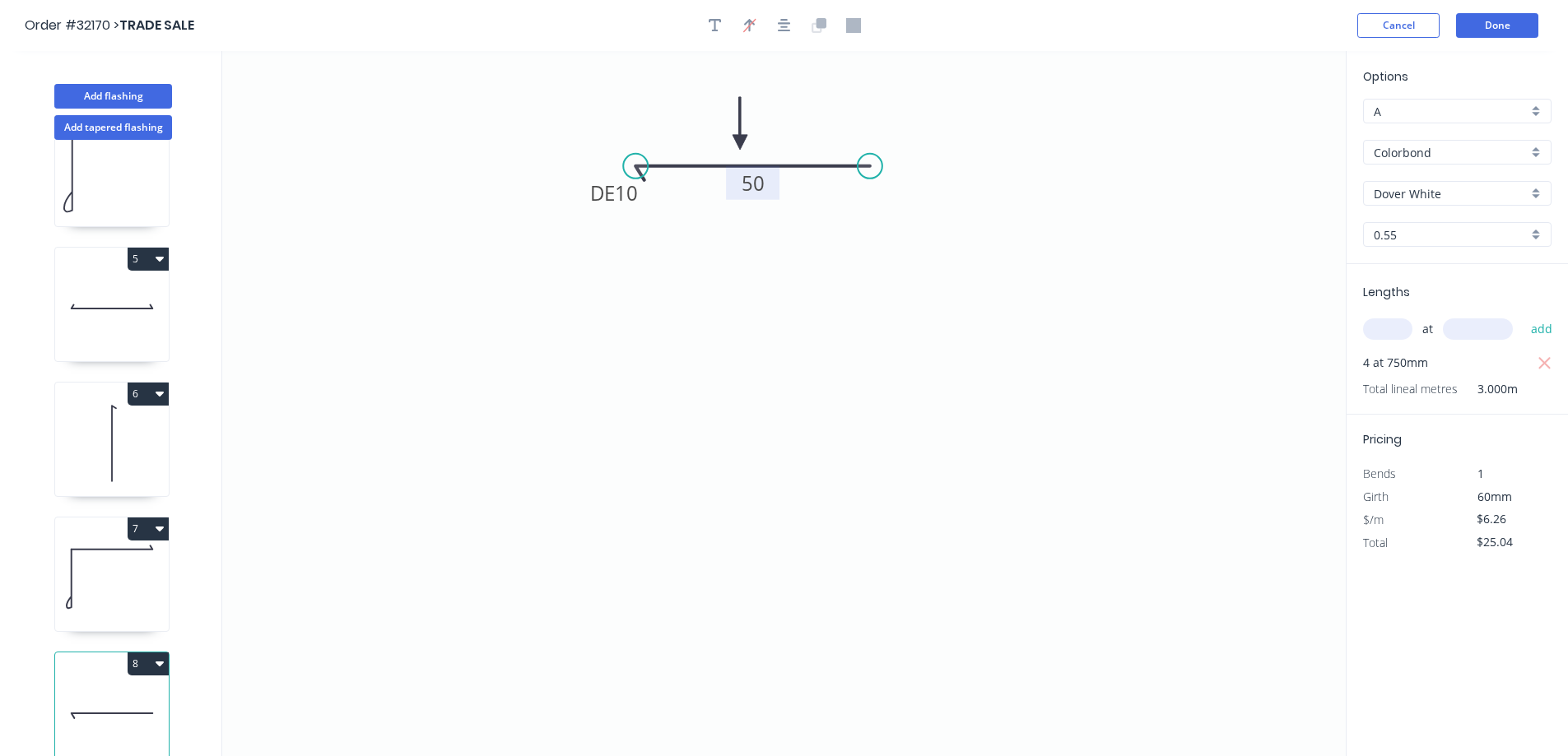
click at [125, 563] on icon at bounding box center [112, 579] width 114 height 105
type input "$11.68"
type input "$46.72"
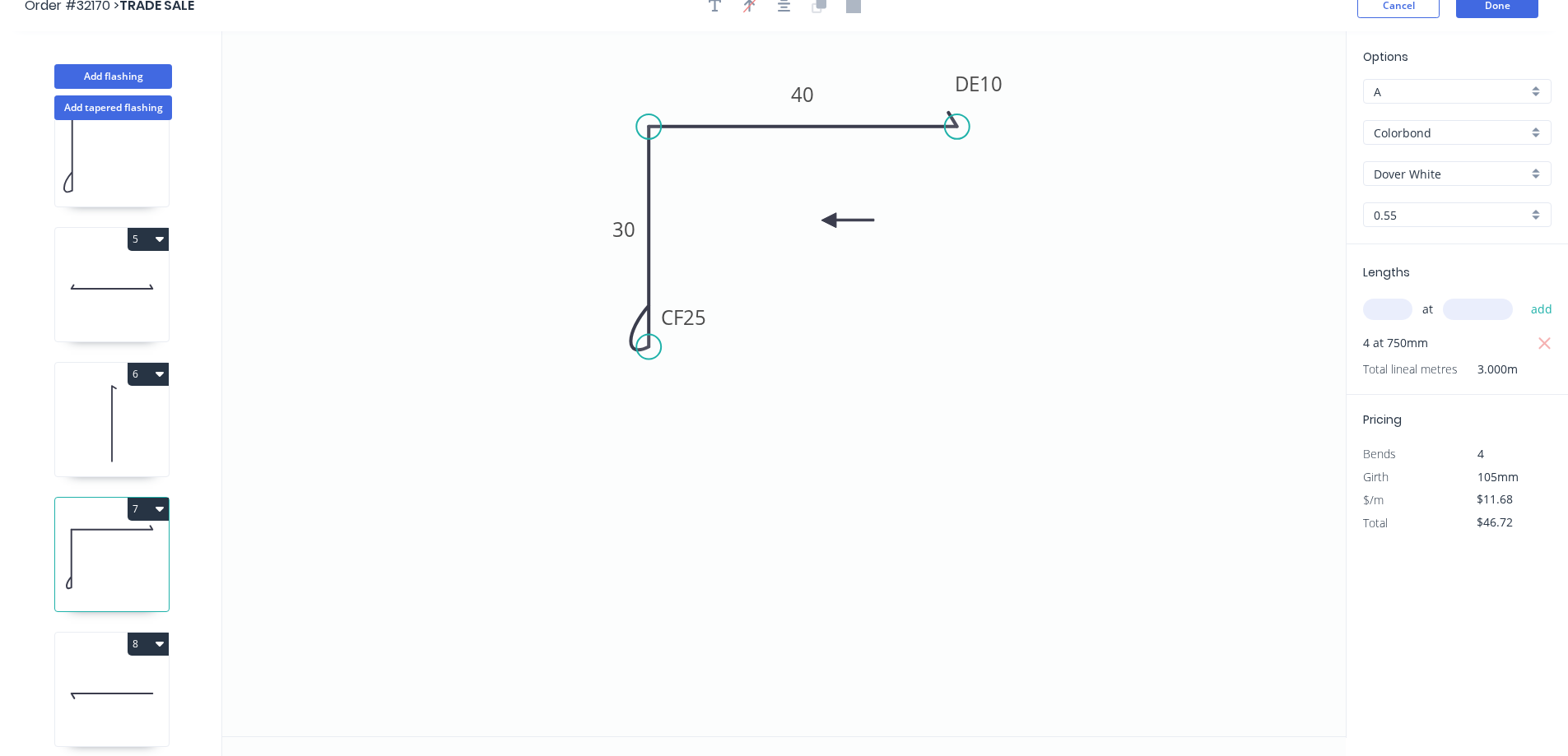
scroll to position [31, 0]
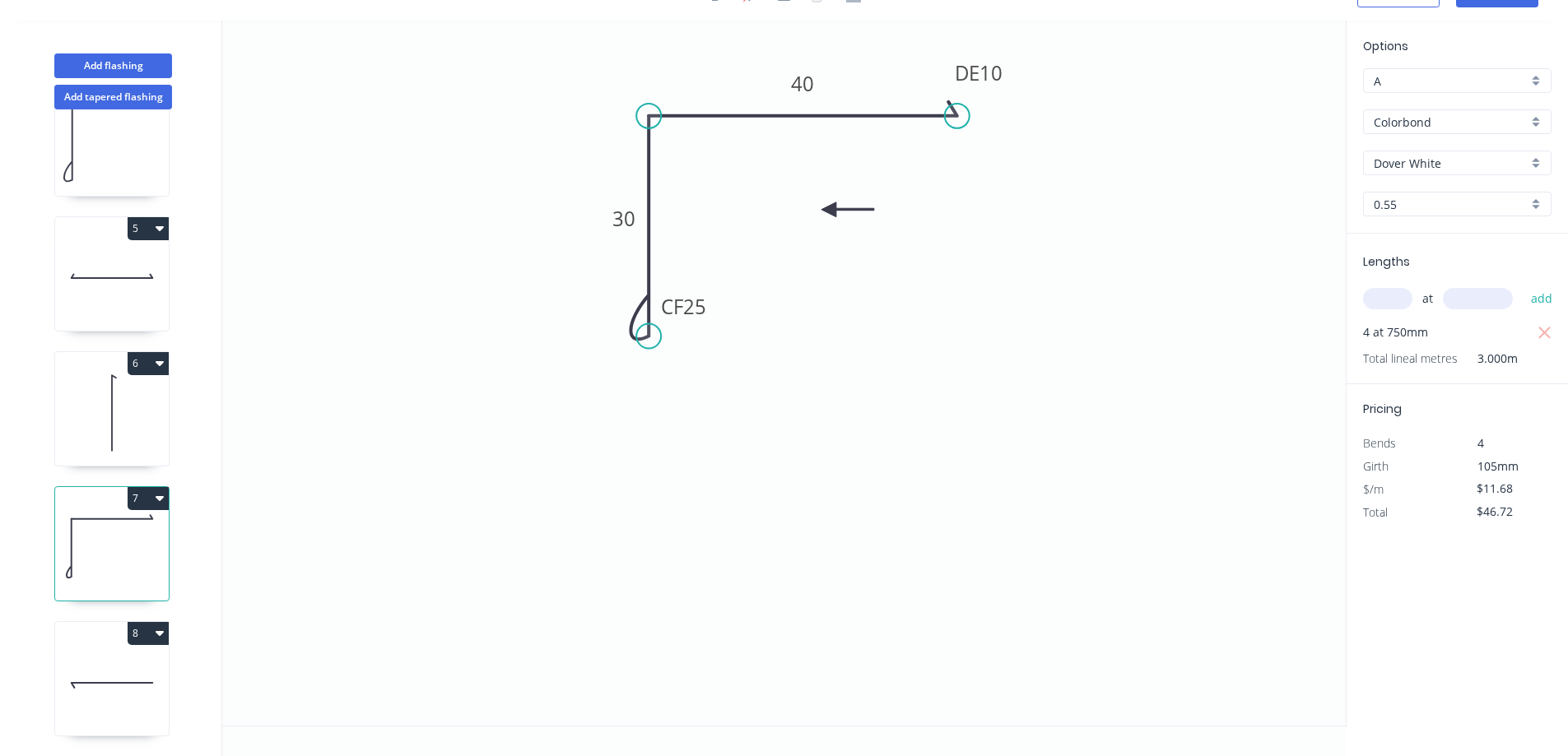
drag, startPoint x: 111, startPoint y: 671, endPoint x: 129, endPoint y: 432, distance: 239.7
click at [111, 669] on icon at bounding box center [112, 683] width 114 height 105
type input "$6.26"
type input "$25.04"
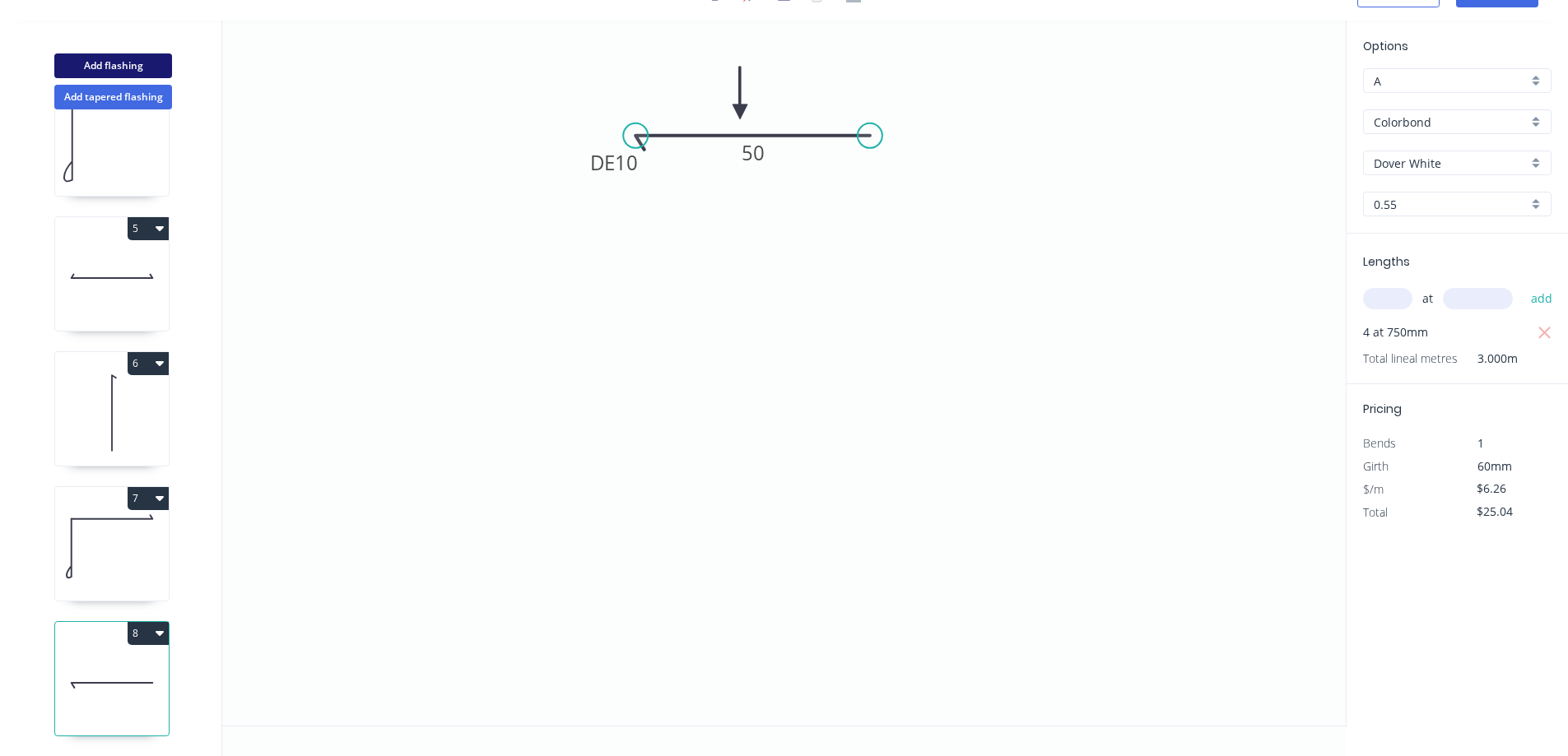
click at [135, 63] on button "Add flashing" at bounding box center [114, 65] width 118 height 25
type input "$0.00"
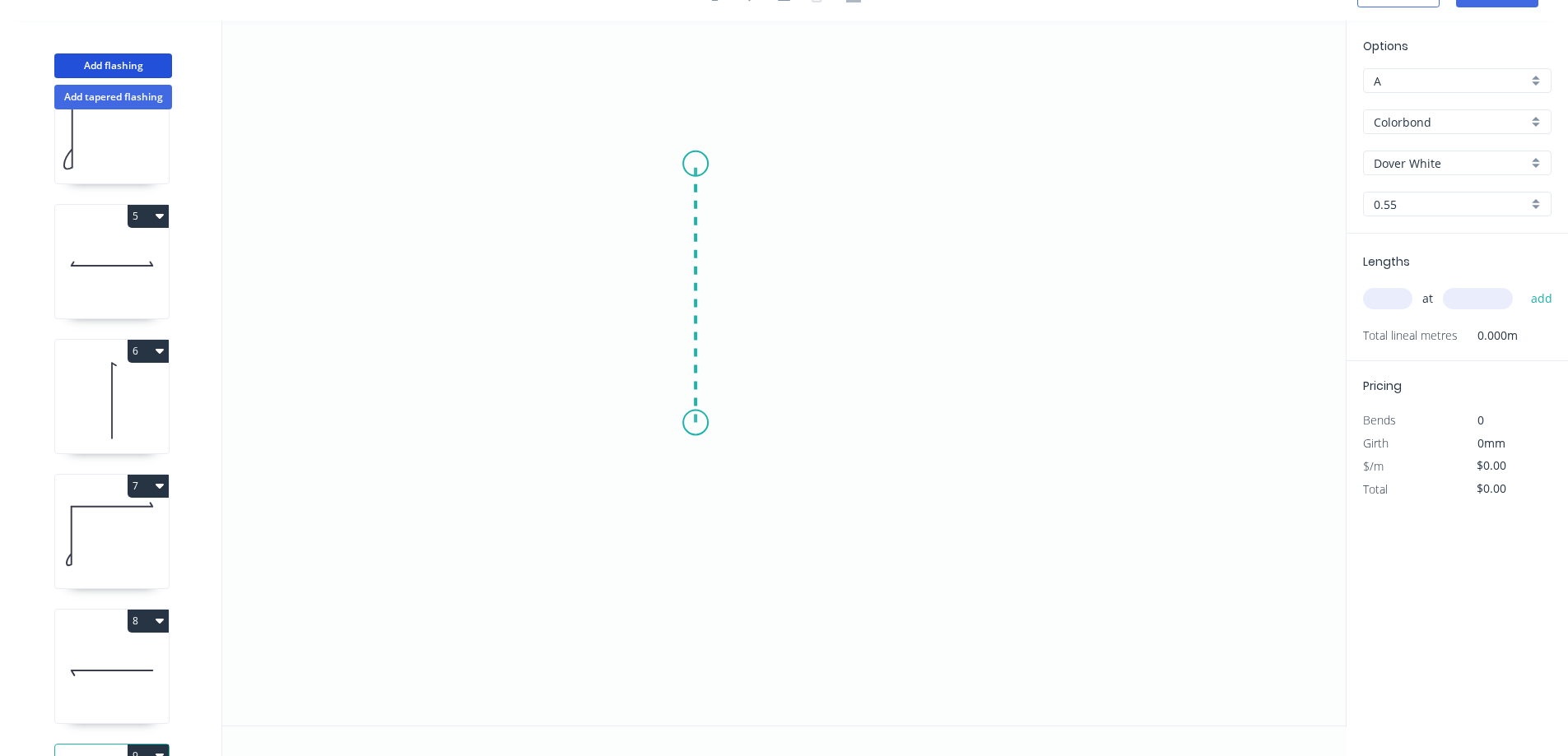
drag, startPoint x: 695, startPoint y: 423, endPoint x: 686, endPoint y: 164, distance: 259.2
click at [686, 164] on icon "0" at bounding box center [784, 373] width 1124 height 705
drag, startPoint x: 752, startPoint y: 329, endPoint x: 737, endPoint y: 292, distance: 39.9
click at [751, 326] on div "Drip edge" at bounding box center [772, 320] width 165 height 34
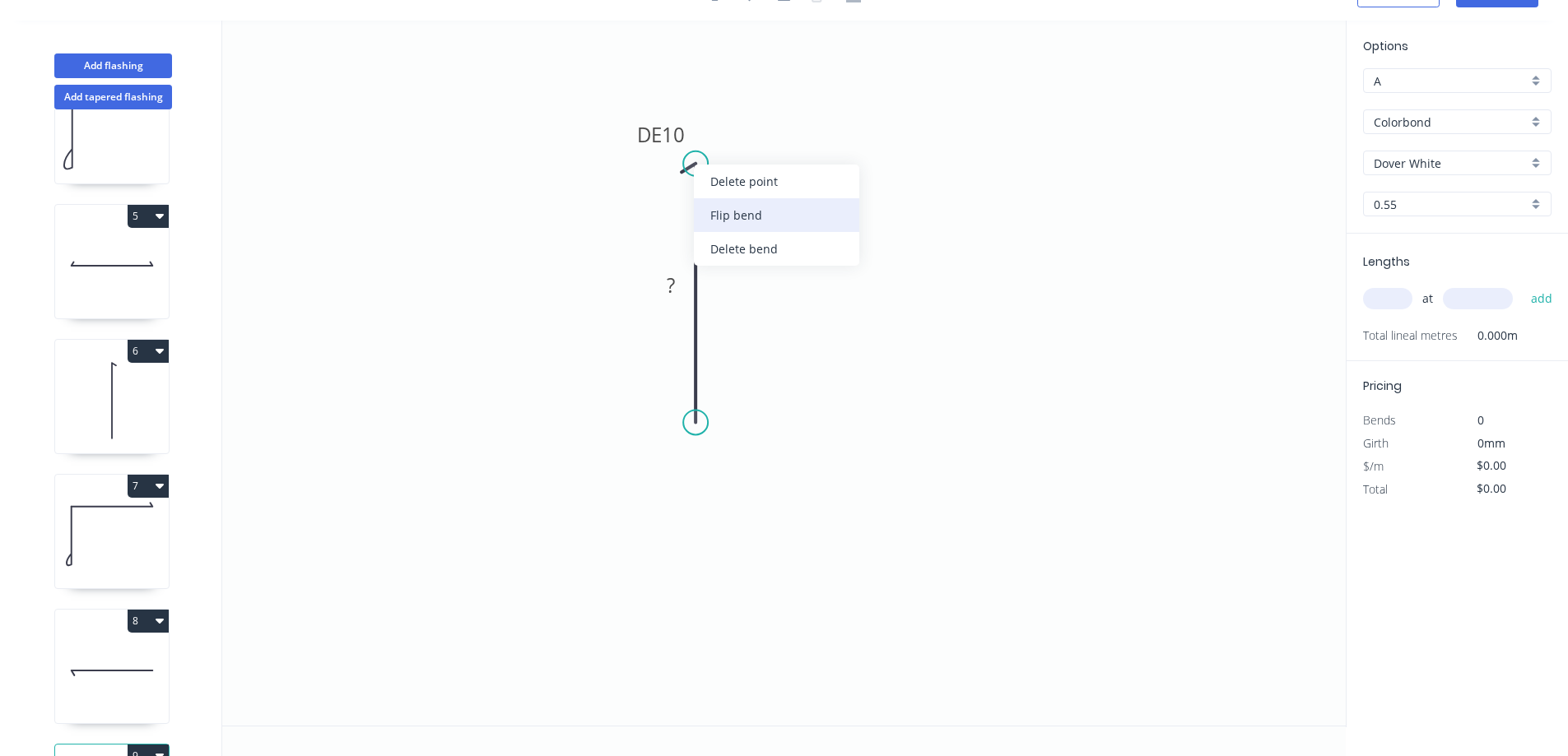
click at [740, 222] on div "Flip bend" at bounding box center [776, 214] width 165 height 34
click at [683, 283] on rect at bounding box center [671, 285] width 33 height 23
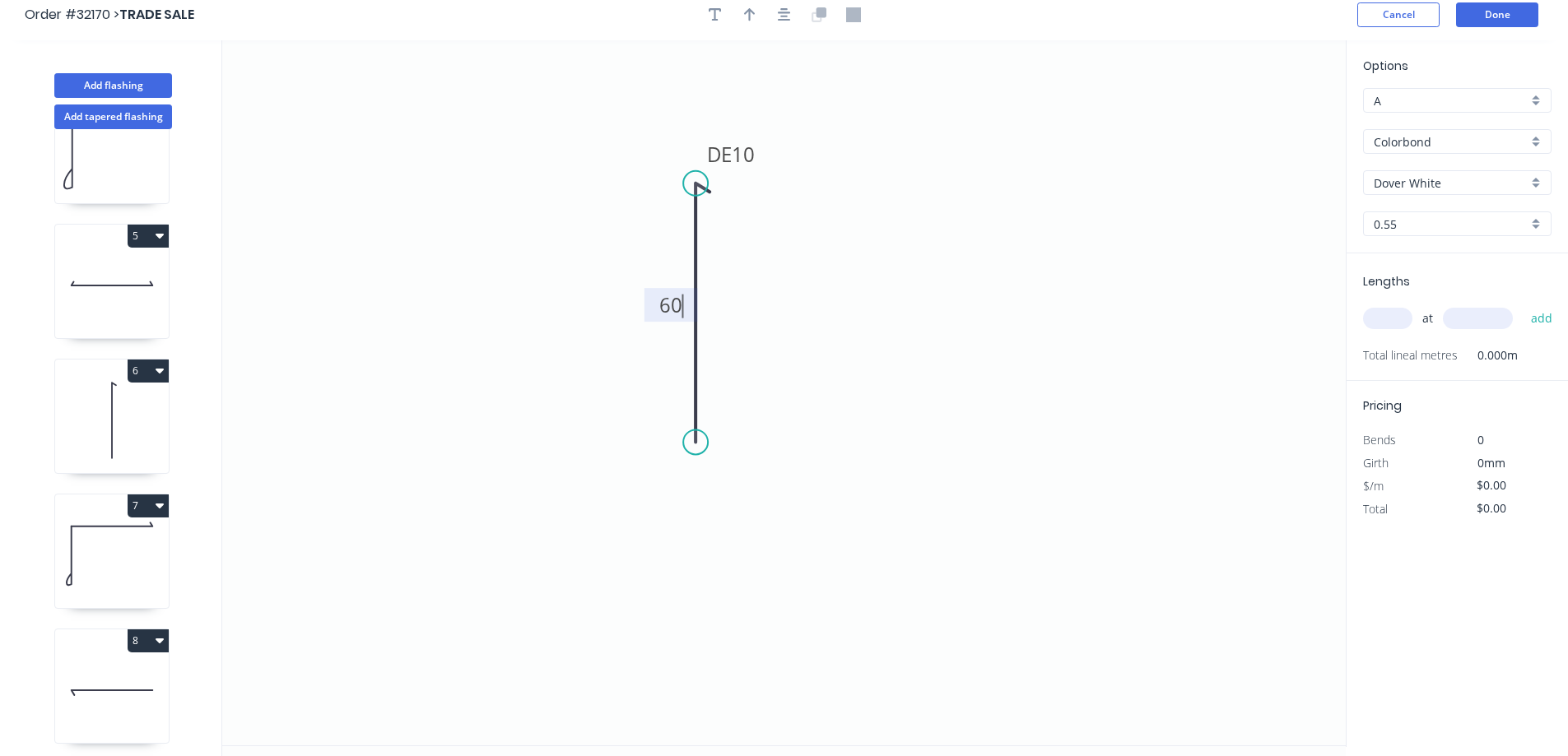
scroll to position [0, 0]
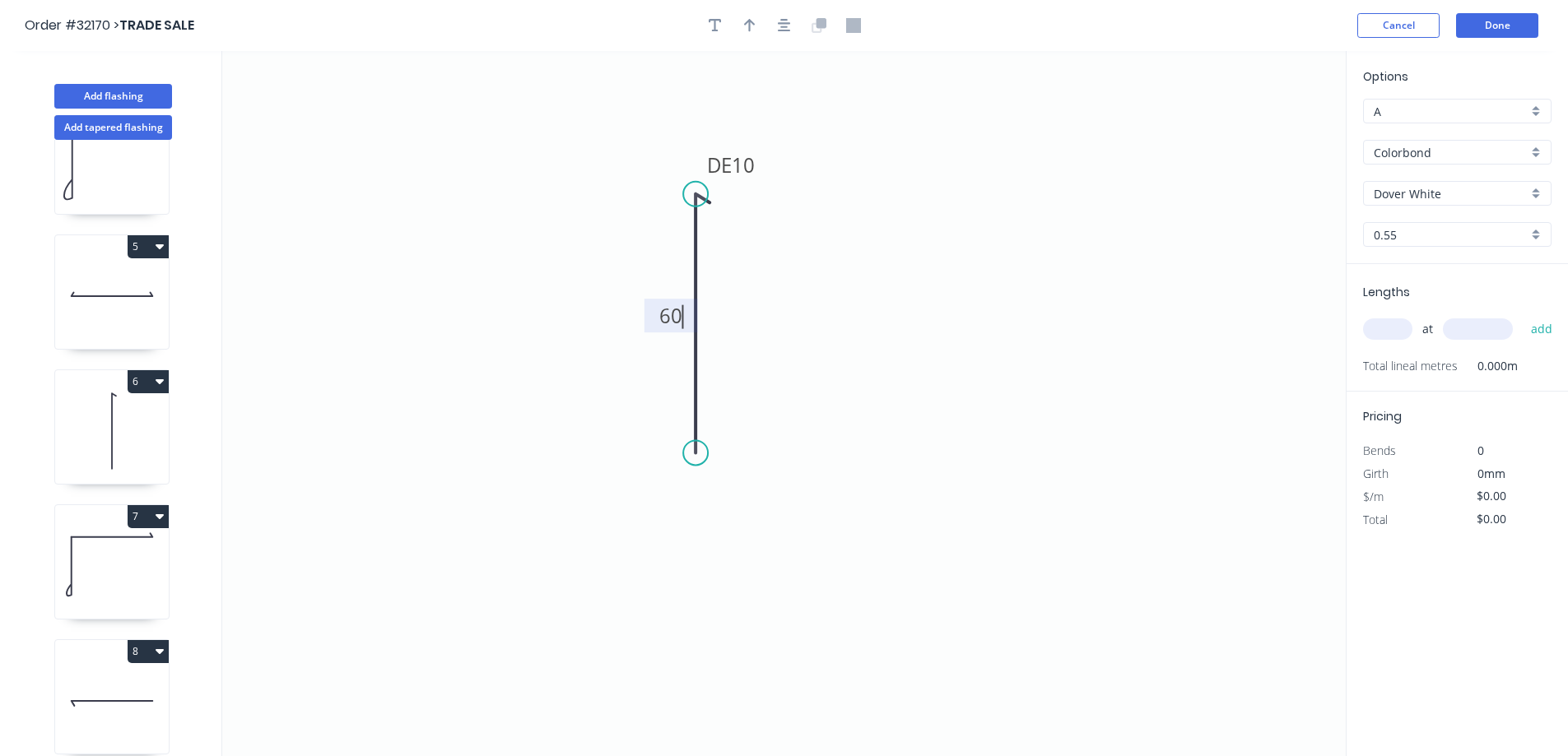
drag, startPoint x: 748, startPoint y: 31, endPoint x: 761, endPoint y: 33, distance: 13.2
click at [750, 30] on icon "button" at bounding box center [750, 25] width 12 height 15
type input "$6.26"
drag, startPoint x: 1260, startPoint y: 131, endPoint x: 633, endPoint y: 251, distance: 638.4
click at [633, 251] on icon at bounding box center [633, 232] width 15 height 53
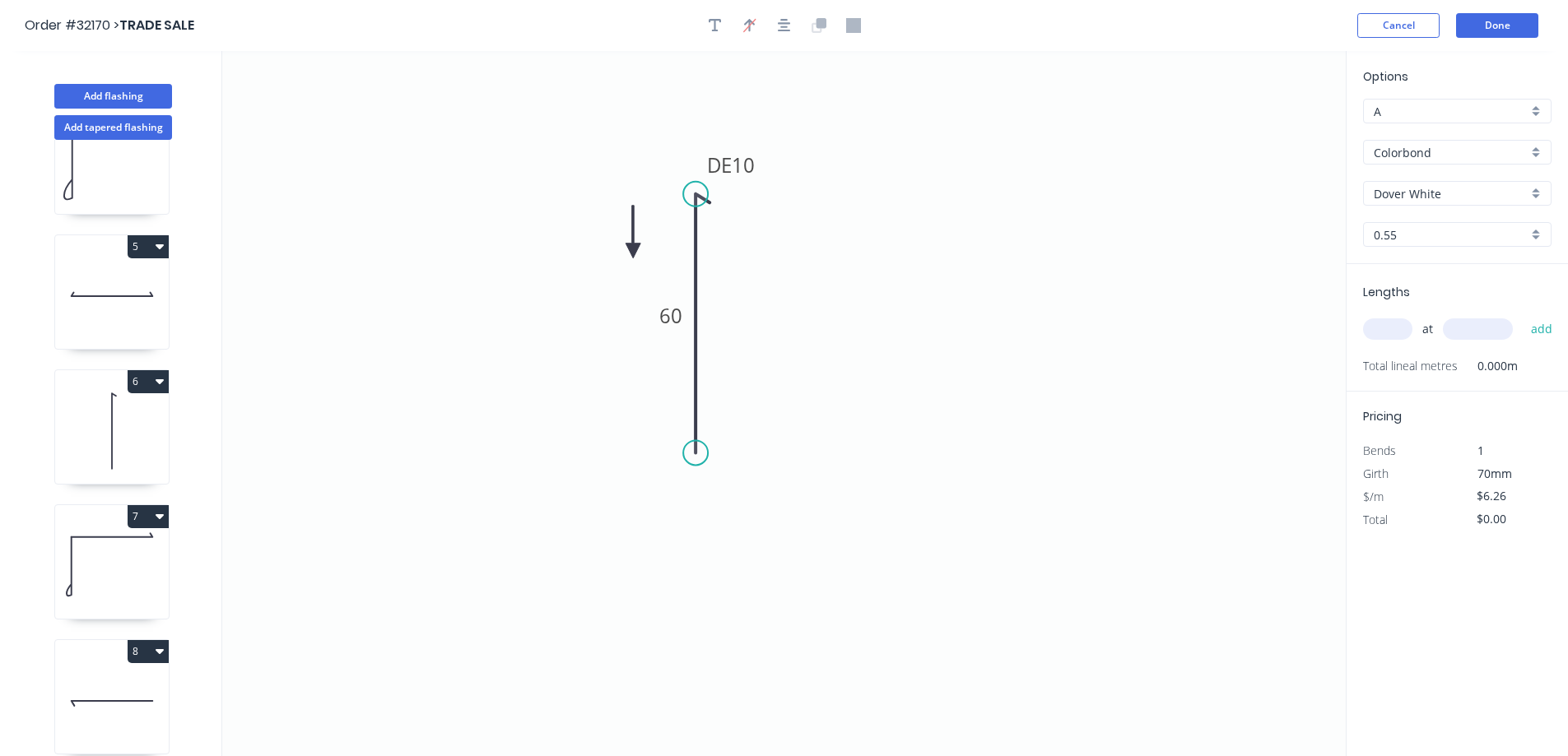
click at [633, 251] on icon at bounding box center [633, 232] width 15 height 53
click at [633, 251] on icon at bounding box center [647, 237] width 48 height 48
click at [633, 251] on icon at bounding box center [652, 251] width 53 height 15
click at [633, 251] on icon at bounding box center [647, 264] width 48 height 48
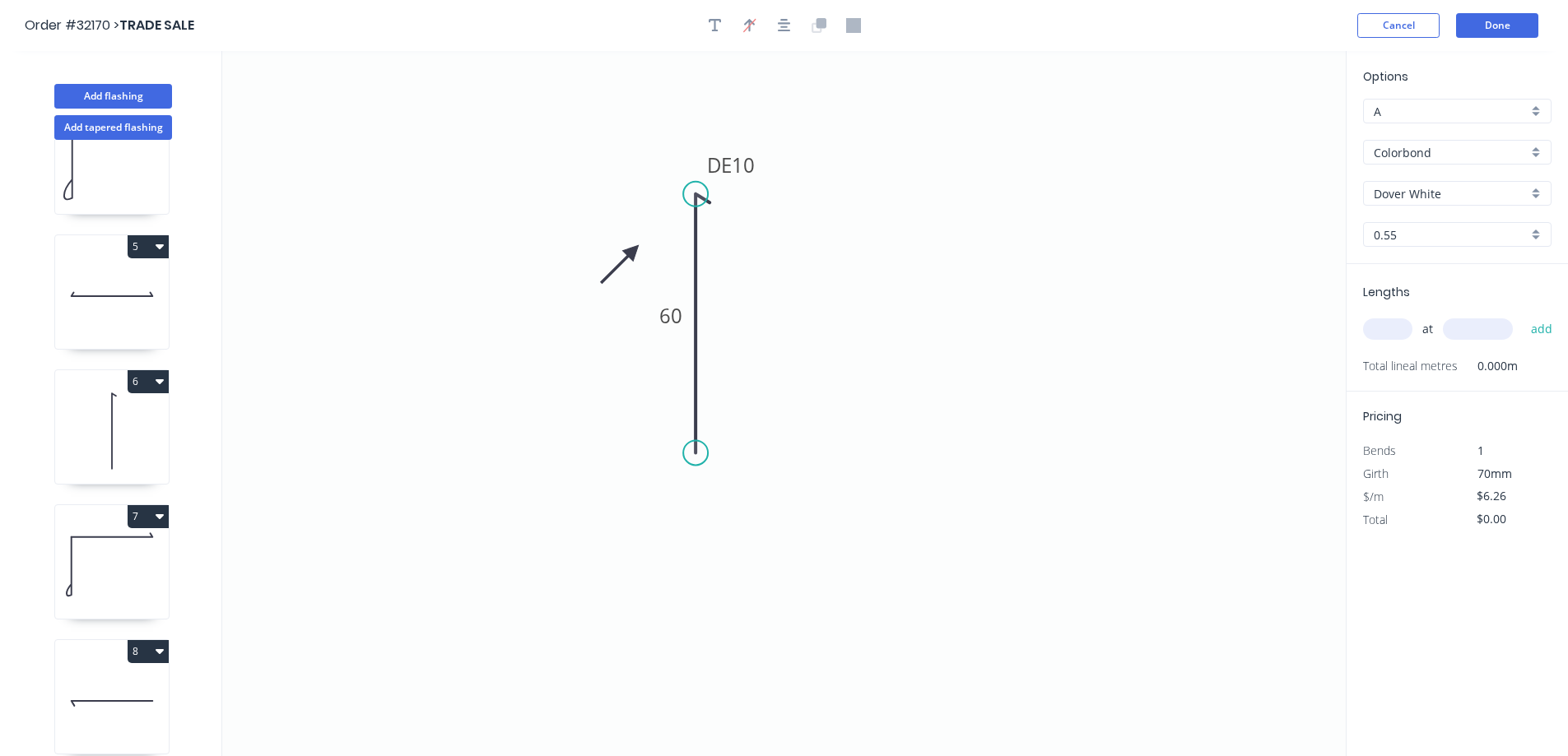
click at [633, 251] on icon at bounding box center [620, 264] width 48 height 48
click at [1394, 331] on input "text" at bounding box center [1388, 329] width 49 height 22
type input "2"
type input "1250"
click at [1523, 315] on button "add" at bounding box center [1542, 329] width 39 height 28
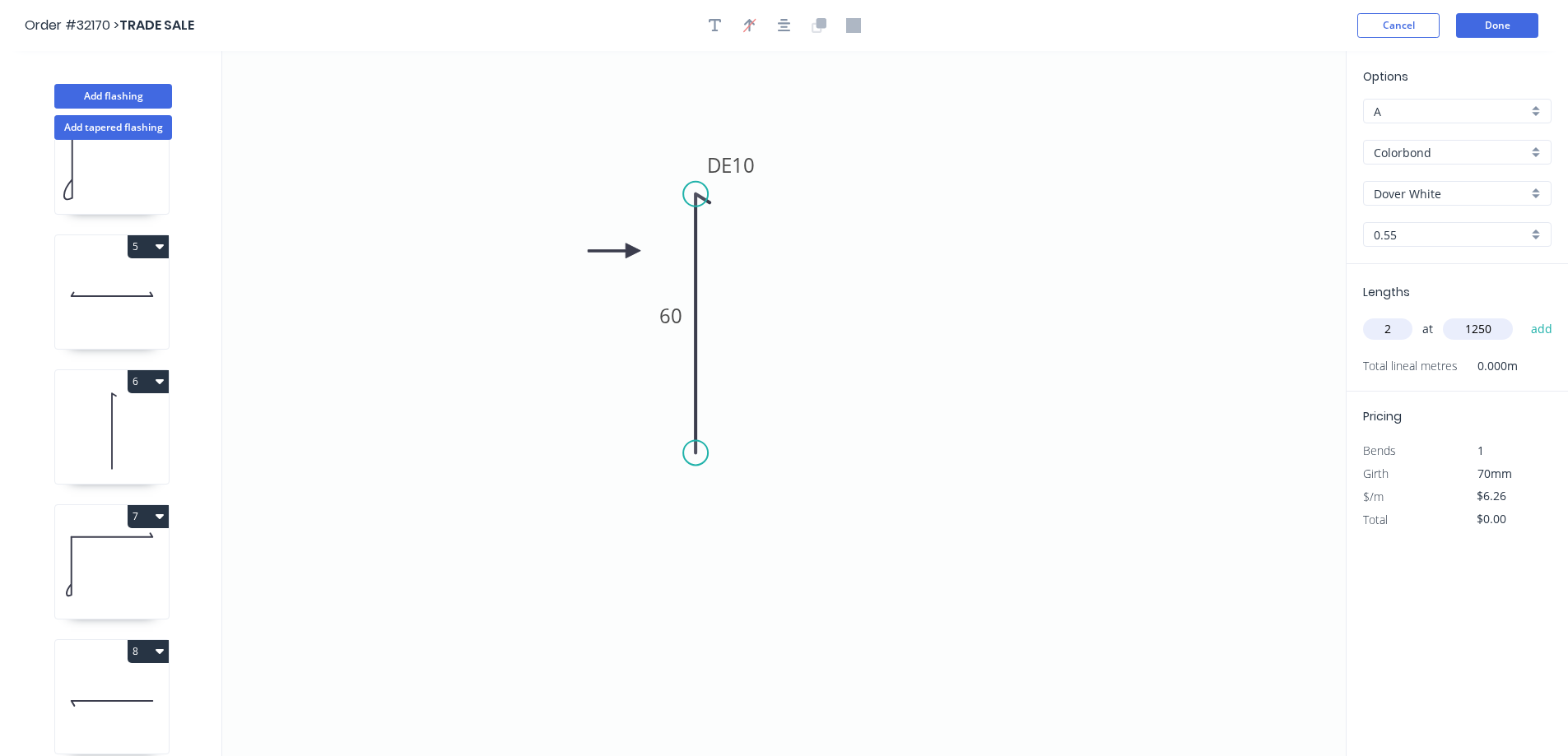
type input "$15.65"
click at [125, 100] on button "Add flashing" at bounding box center [114, 95] width 118 height 25
type input "$0.00"
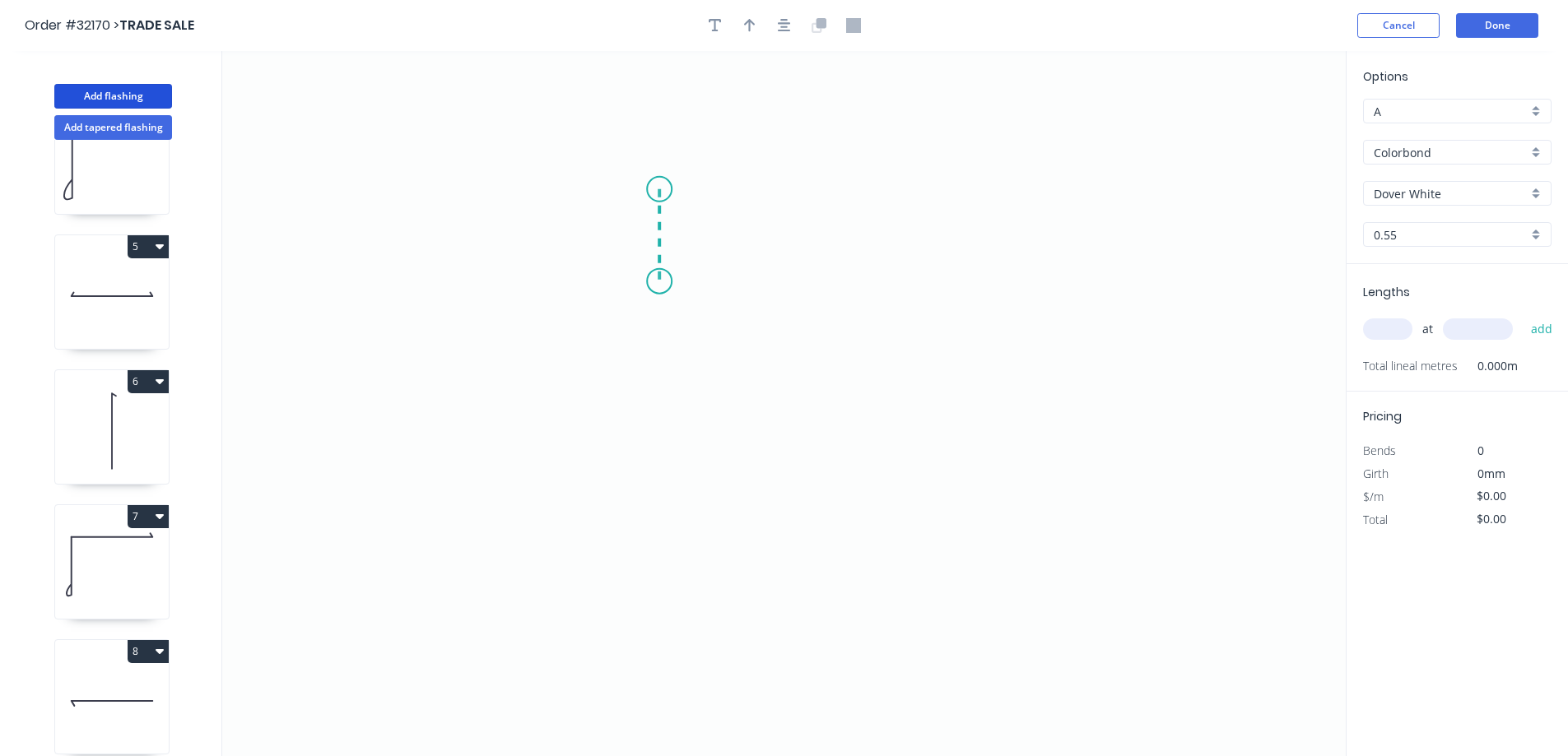
drag, startPoint x: 659, startPoint y: 189, endPoint x: 659, endPoint y: 282, distance: 93.0
click at [659, 282] on icon "0" at bounding box center [784, 403] width 1124 height 705
click at [924, 339] on icon "0 ?" at bounding box center [784, 403] width 1124 height 705
drag, startPoint x: 924, startPoint y: 339, endPoint x: 925, endPoint y: 397, distance: 58.0
click at [925, 397] on icon "0 ? ? ? º" at bounding box center [784, 403] width 1124 height 705
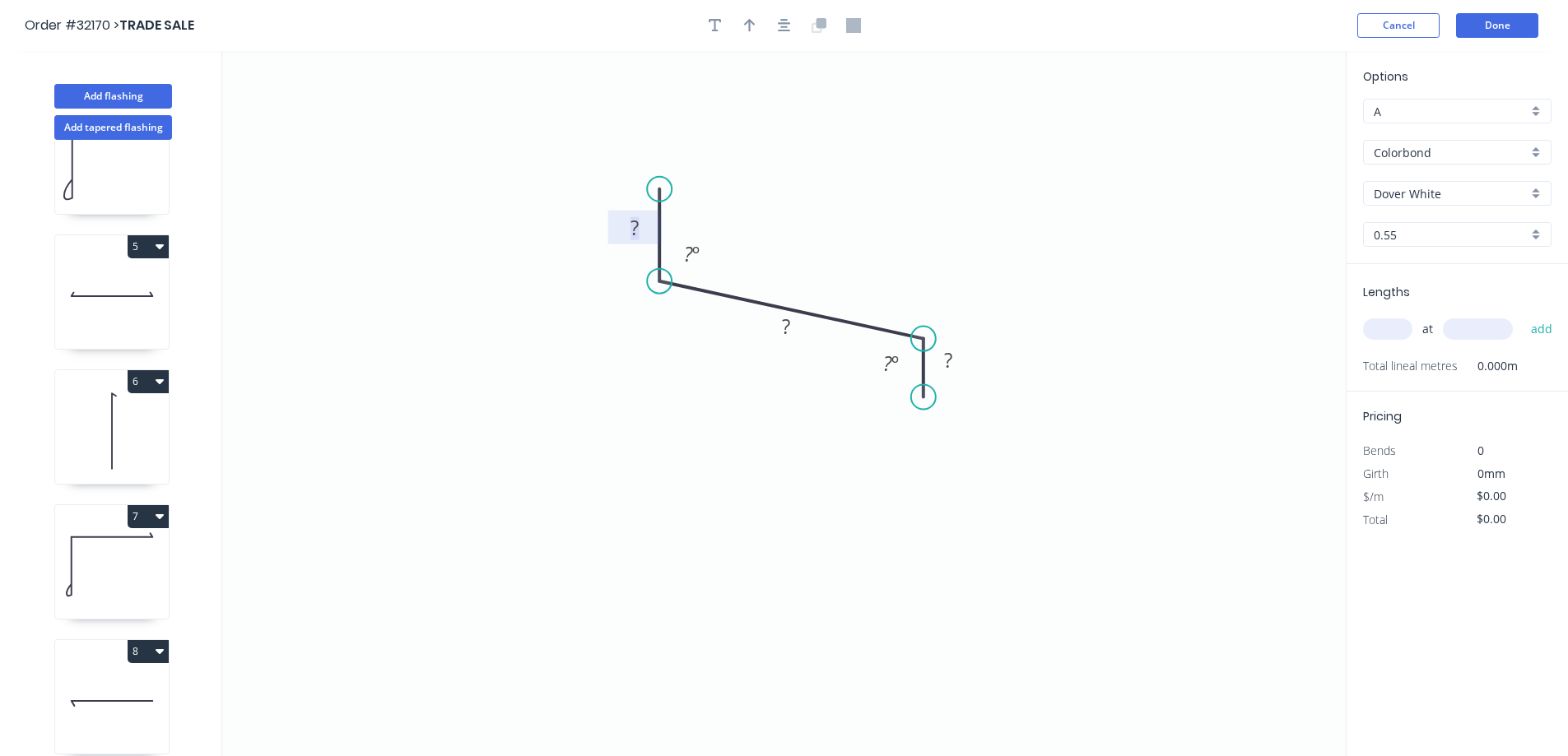
click at [640, 226] on rect at bounding box center [634, 228] width 33 height 23
click at [1383, 328] on input "text" at bounding box center [1388, 329] width 49 height 22
type input "$9.56"
type input "2"
type input "1400"
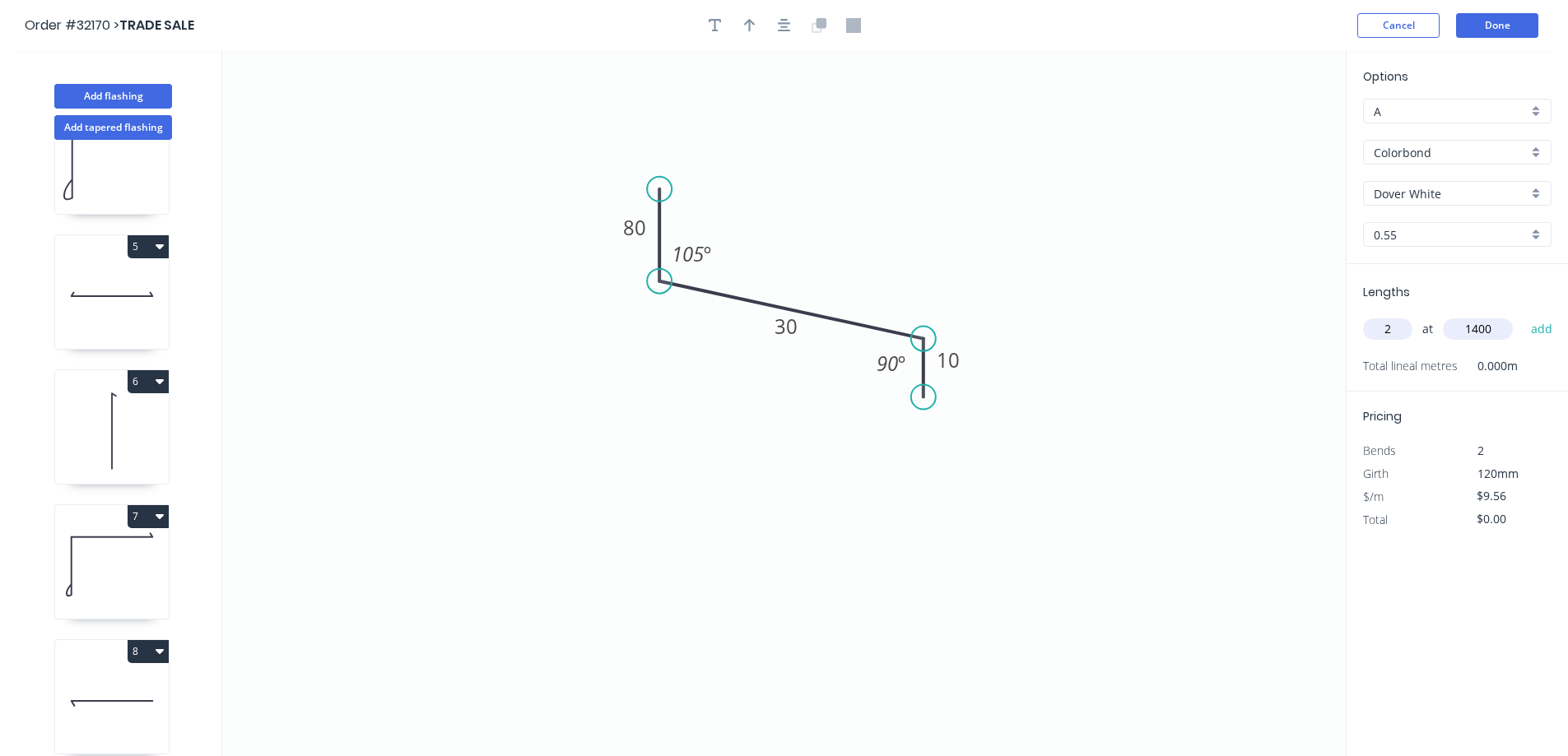
click at [1523, 315] on button "add" at bounding box center [1542, 329] width 39 height 28
type input "$26.77"
click at [157, 93] on button "Add flashing" at bounding box center [114, 95] width 118 height 25
type input "$0.00"
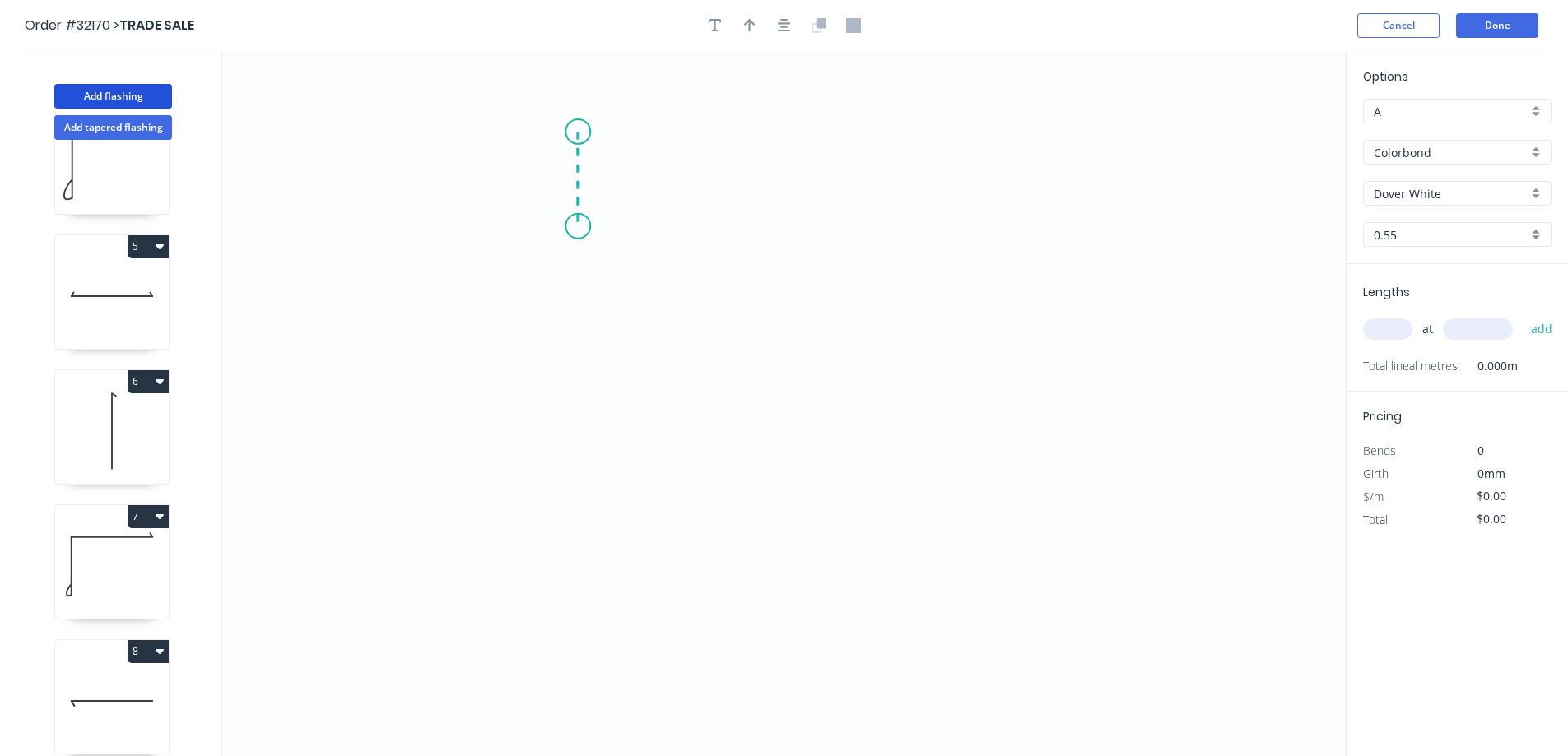
drag, startPoint x: 578, startPoint y: 132, endPoint x: 584, endPoint y: 226, distance: 94.2
click at [584, 226] on icon "0" at bounding box center [784, 403] width 1124 height 705
drag, startPoint x: 695, startPoint y: 284, endPoint x: 854, endPoint y: 289, distance: 159.1
click at [854, 289] on icon "0 ?" at bounding box center [784, 403] width 1124 height 705
drag, startPoint x: 854, startPoint y: 289, endPoint x: 852, endPoint y: 354, distance: 65.0
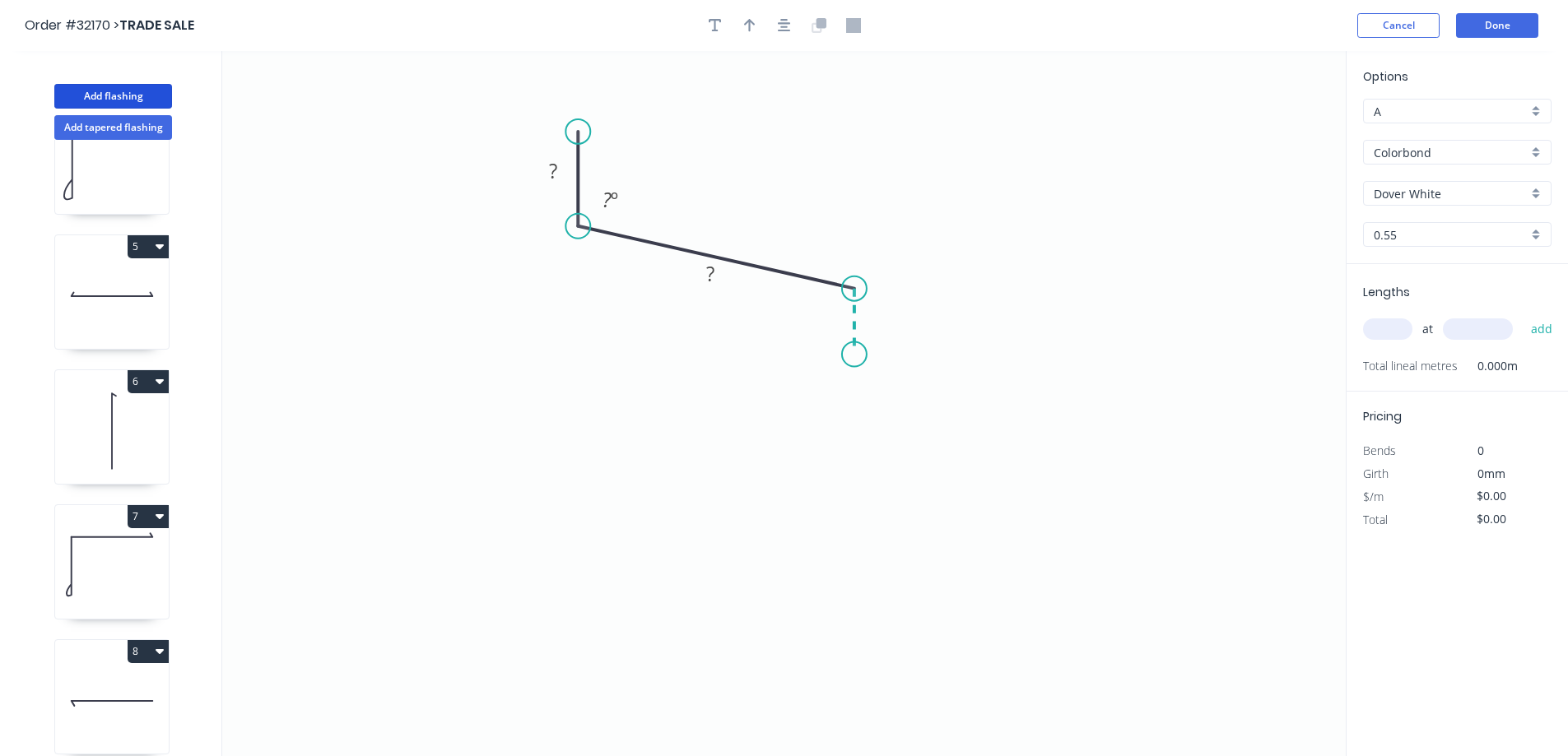
click at [852, 354] on icon "0 ? ? ? º" at bounding box center [784, 403] width 1124 height 705
click at [561, 164] on rect at bounding box center [553, 172] width 33 height 23
click at [1402, 336] on input "text" at bounding box center [1388, 329] width 49 height 22
type input "$7.85"
type input "2"
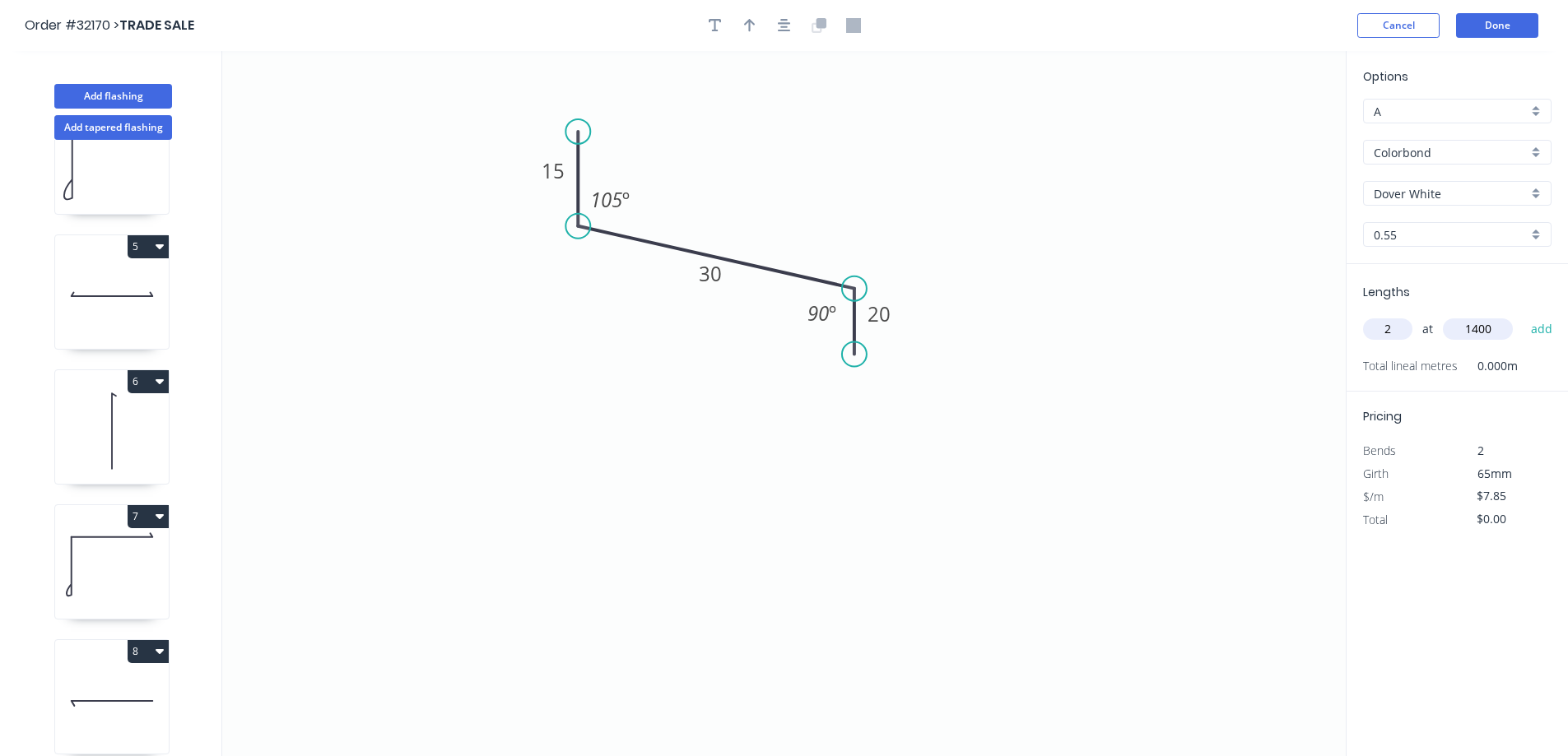
type input "1400"
click at [1523, 315] on button "add" at bounding box center [1542, 329] width 39 height 28
type input "$21.98"
click at [152, 95] on button "Add flashing" at bounding box center [114, 95] width 118 height 25
type input "$0.00"
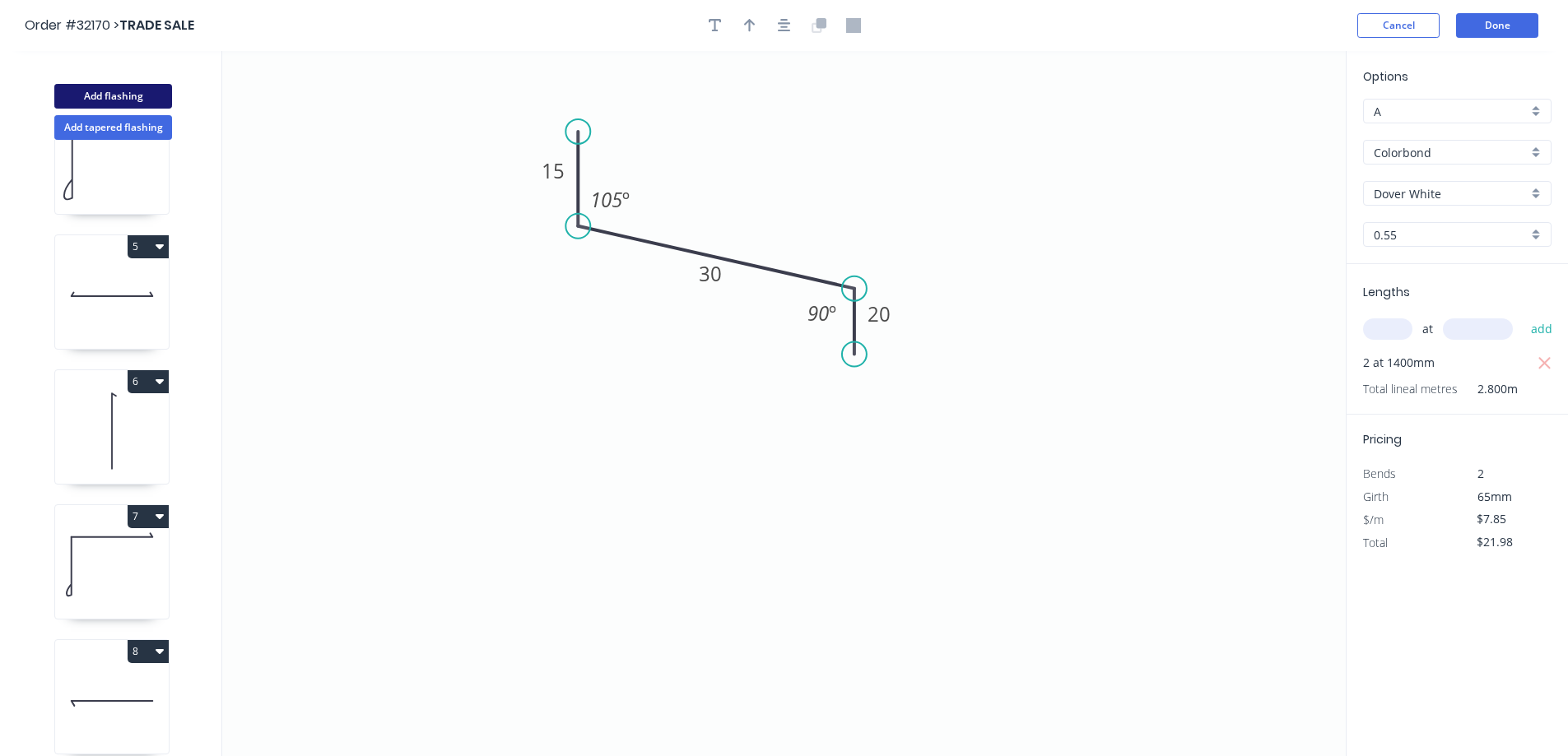
type input "$0.00"
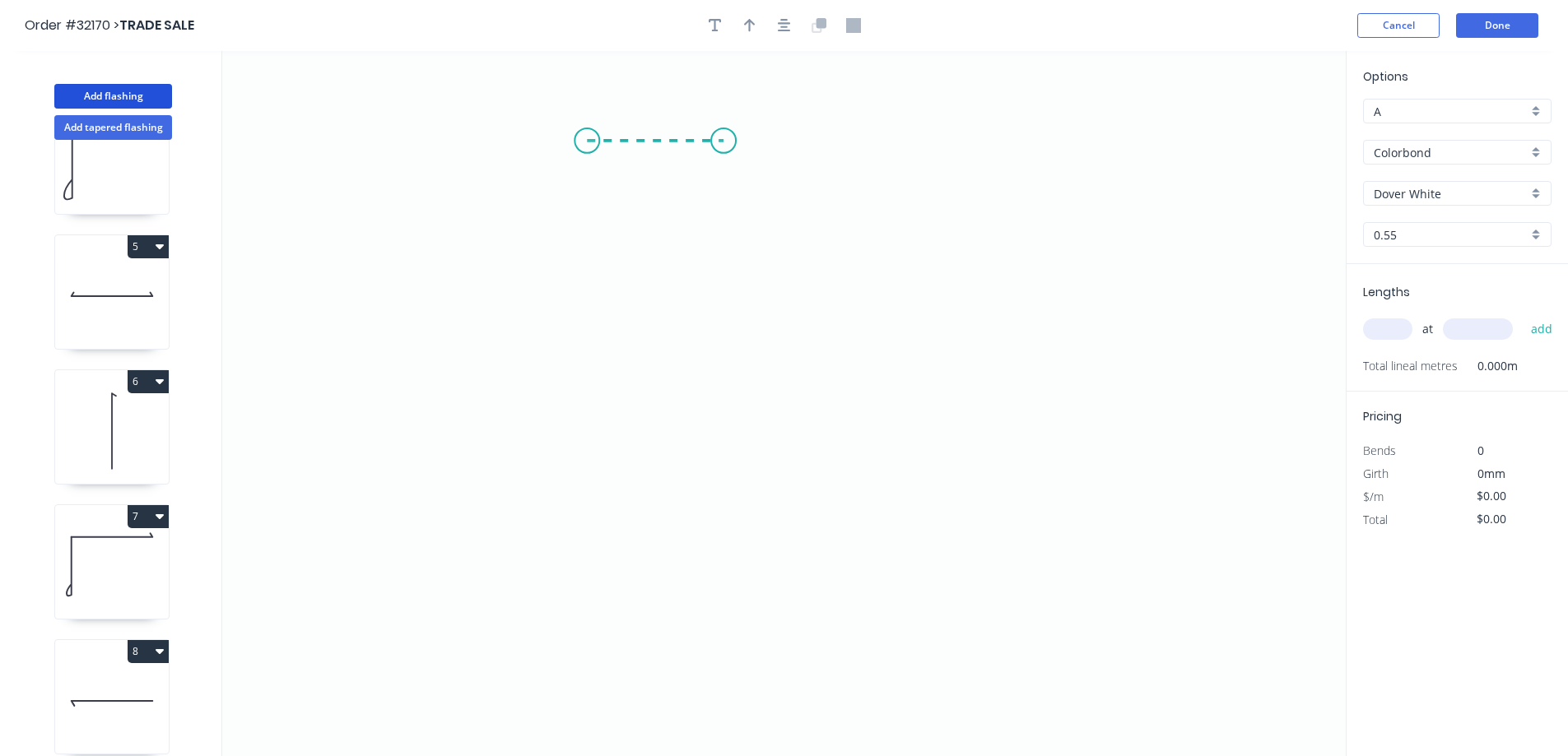
drag, startPoint x: 587, startPoint y: 141, endPoint x: 724, endPoint y: 151, distance: 137.4
click at [724, 151] on icon "0" at bounding box center [784, 403] width 1124 height 705
click at [719, 305] on icon "0 ?" at bounding box center [784, 403] width 1124 height 705
click at [894, 318] on icon "0 ? ?" at bounding box center [784, 403] width 1124 height 705
click at [891, 458] on icon "0 ? ? ?" at bounding box center [784, 403] width 1124 height 705
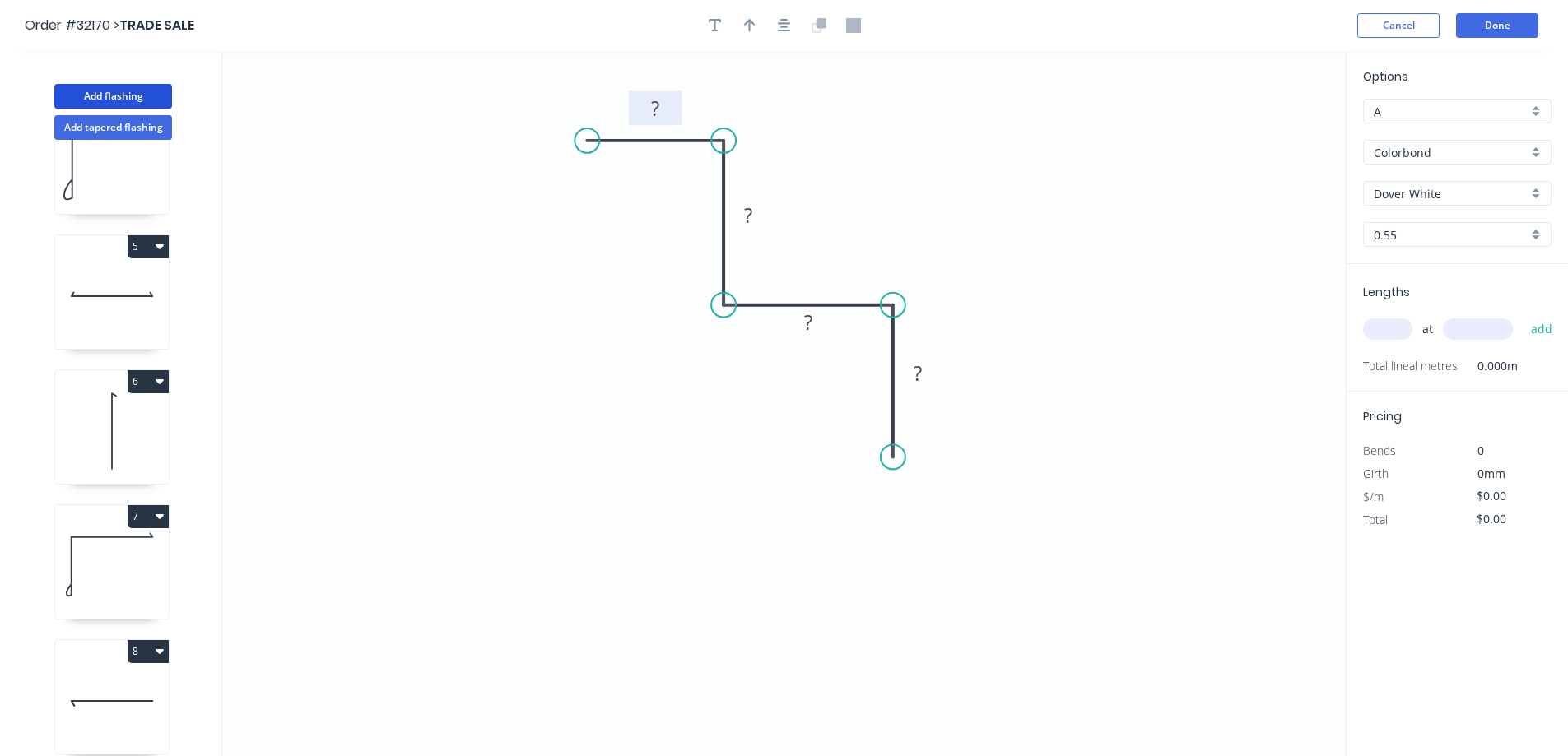
click at [681, 102] on rect at bounding box center [655, 108] width 54 height 34
click at [661, 103] on rect at bounding box center [655, 109] width 33 height 23
click at [1403, 333] on input "text" at bounding box center [1388, 329] width 49 height 22
type input "$8.91"
type input "1"
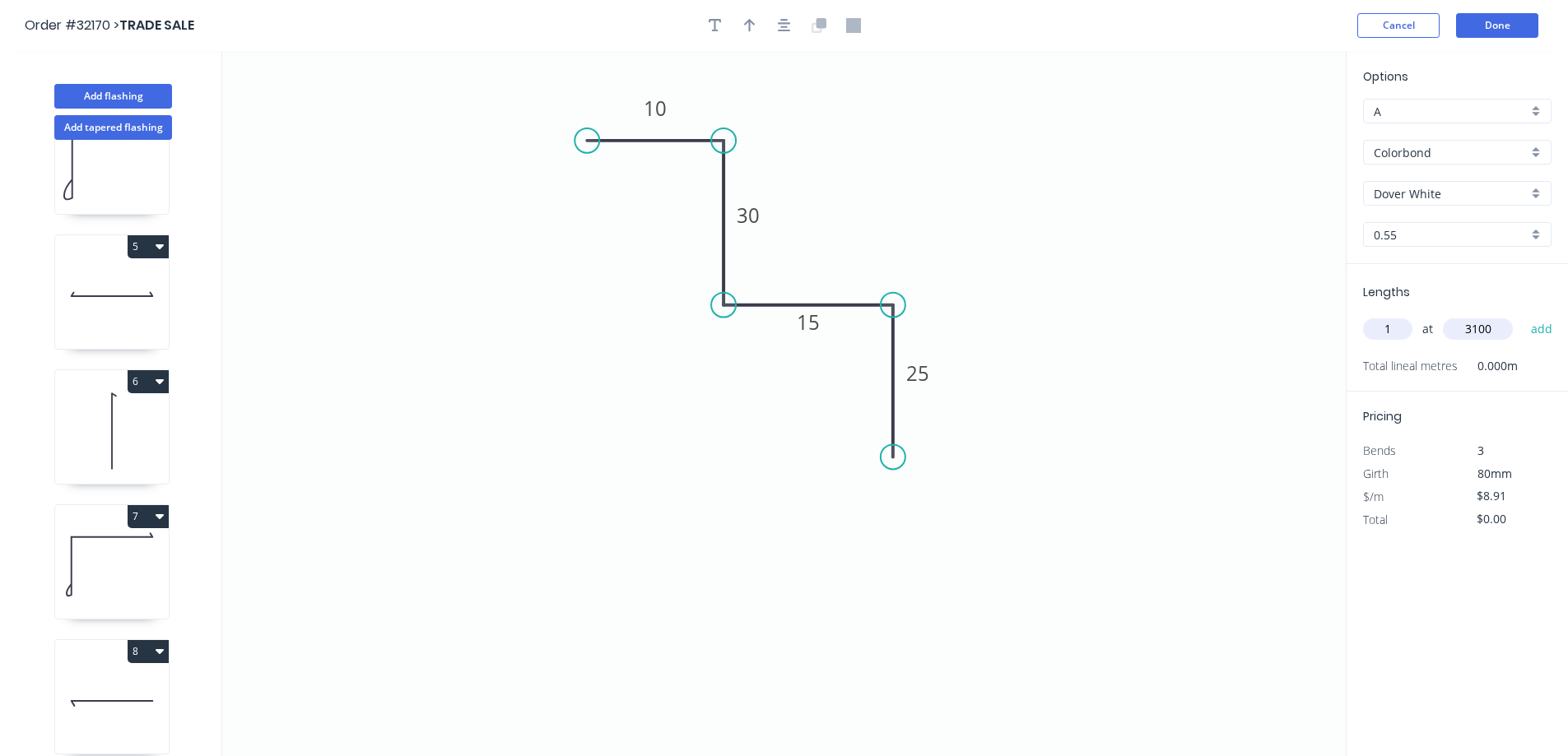
type input "3100"
click at [1523, 315] on button "add" at bounding box center [1542, 329] width 39 height 28
type input "$27.62"
click at [159, 86] on button "Add flashing" at bounding box center [114, 95] width 118 height 25
type input "$0.00"
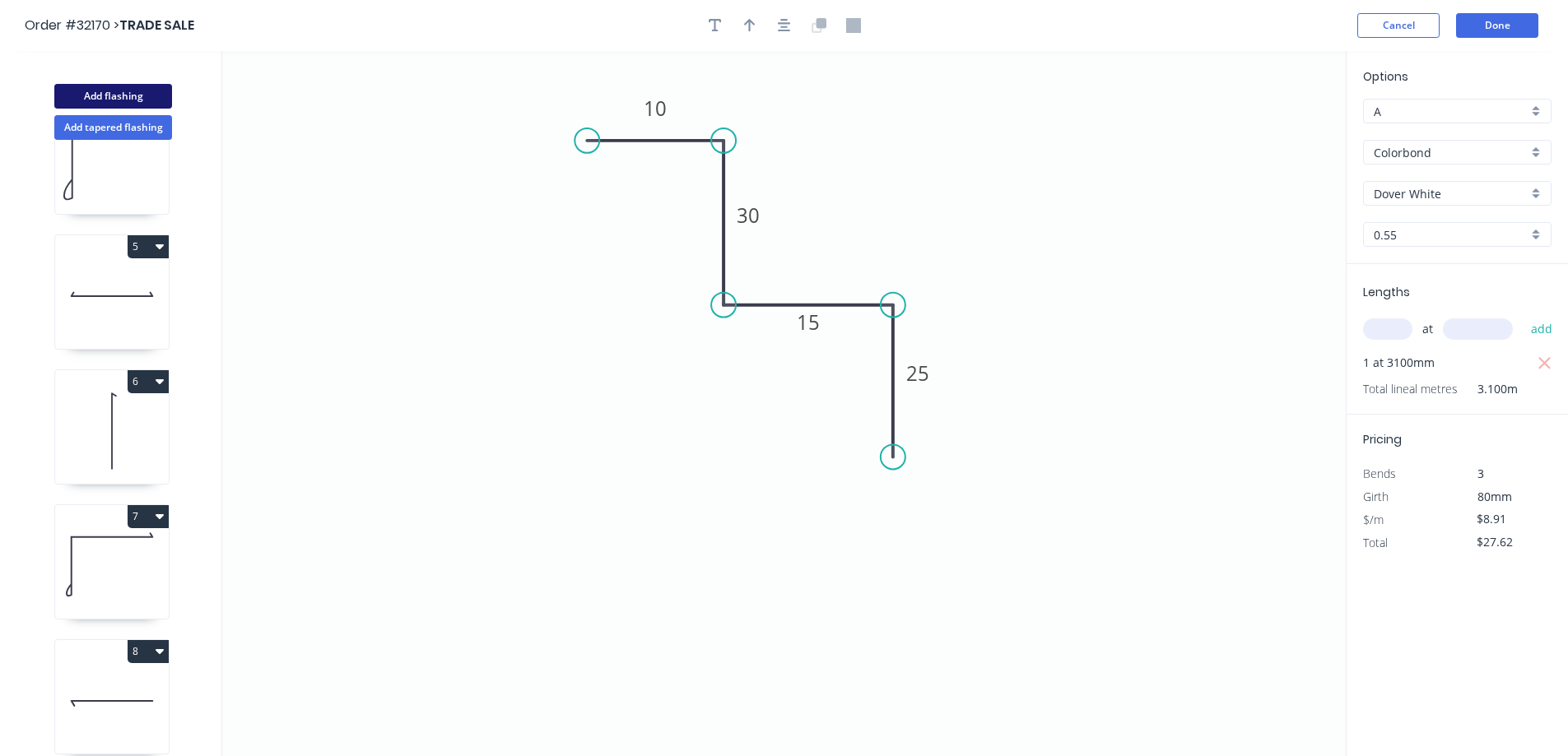
type input "$0.00"
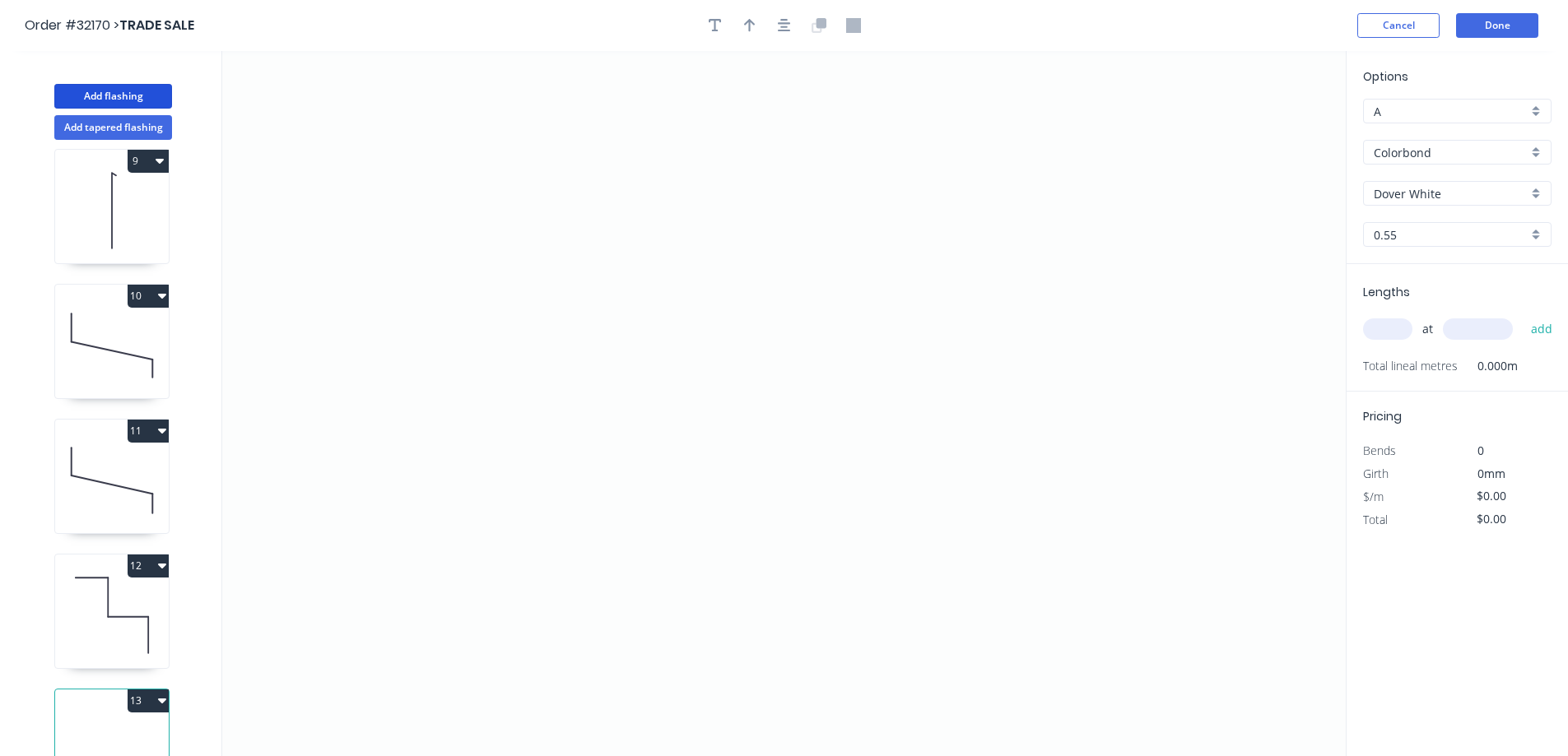
scroll to position [1145, 0]
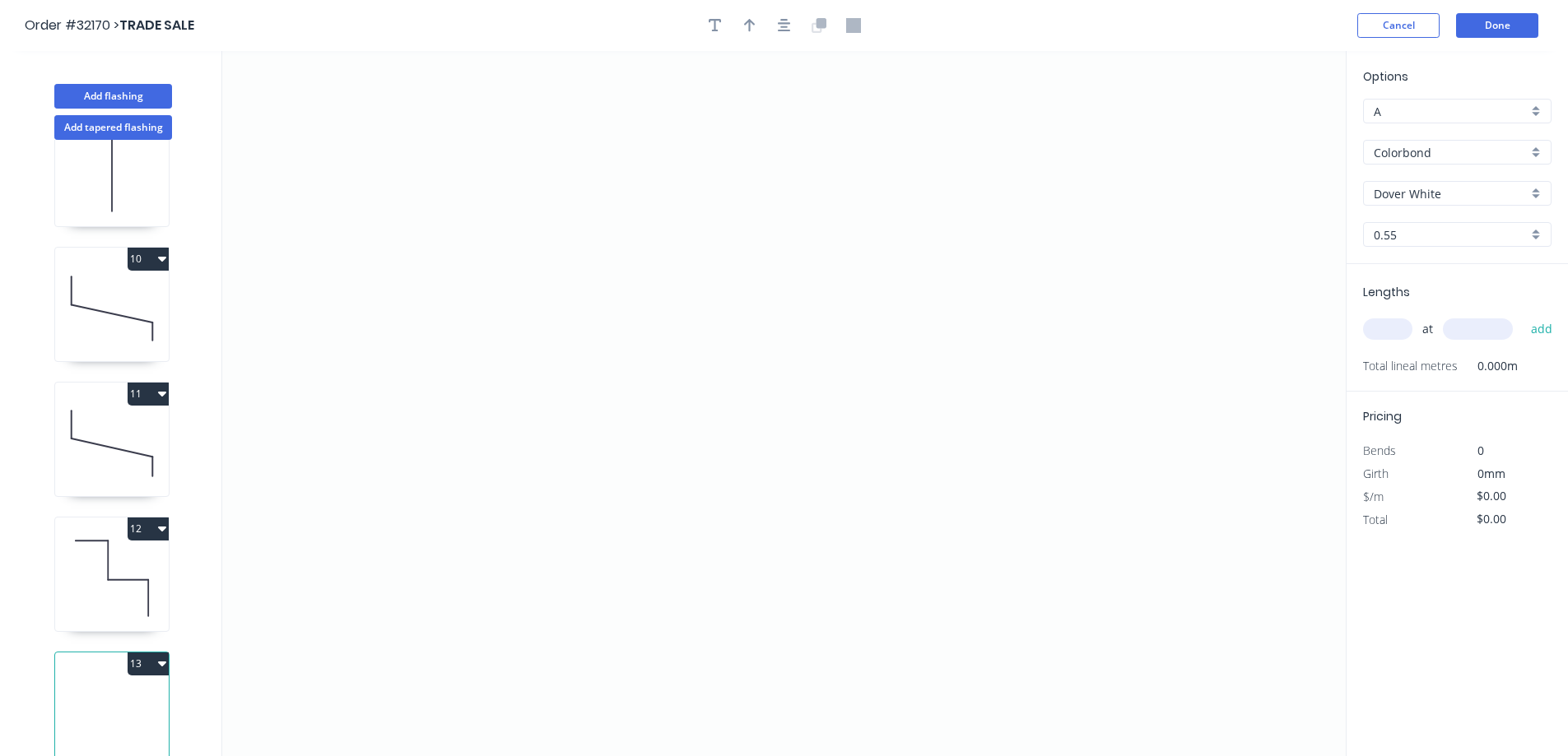
drag, startPoint x: 121, startPoint y: 575, endPoint x: 192, endPoint y: 528, distance: 85.1
click at [121, 574] on icon at bounding box center [112, 579] width 114 height 105
type input "$8.91"
type input "$27.62"
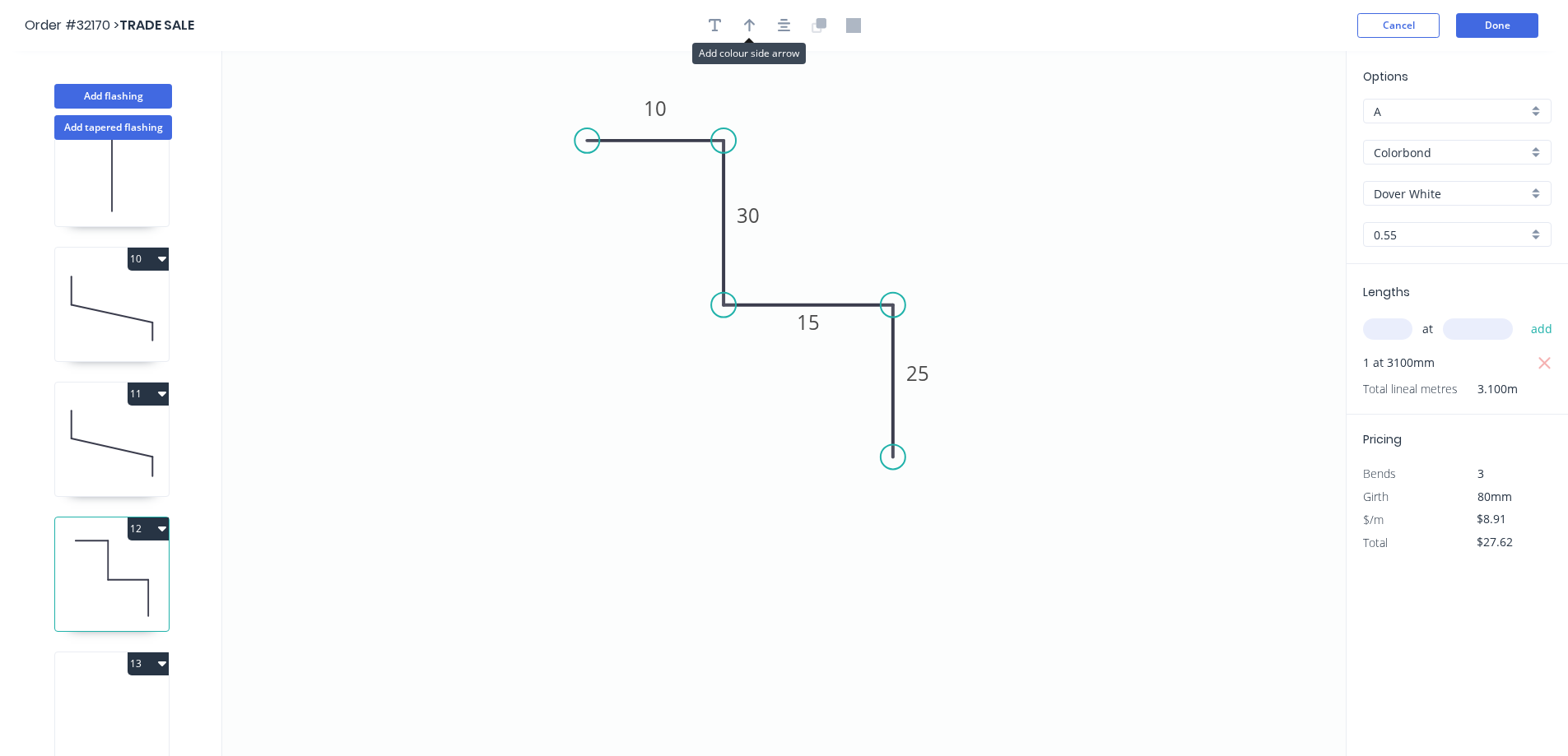
drag, startPoint x: 754, startPoint y: 34, endPoint x: 1059, endPoint y: 119, distance: 316.6
click at [764, 33] on div at bounding box center [784, 25] width 173 height 25
drag, startPoint x: 746, startPoint y: 33, endPoint x: 973, endPoint y: 91, distance: 234.3
click at [752, 33] on button "button" at bounding box center [749, 25] width 25 height 25
drag, startPoint x: 1261, startPoint y: 128, endPoint x: 828, endPoint y: 207, distance: 440.1
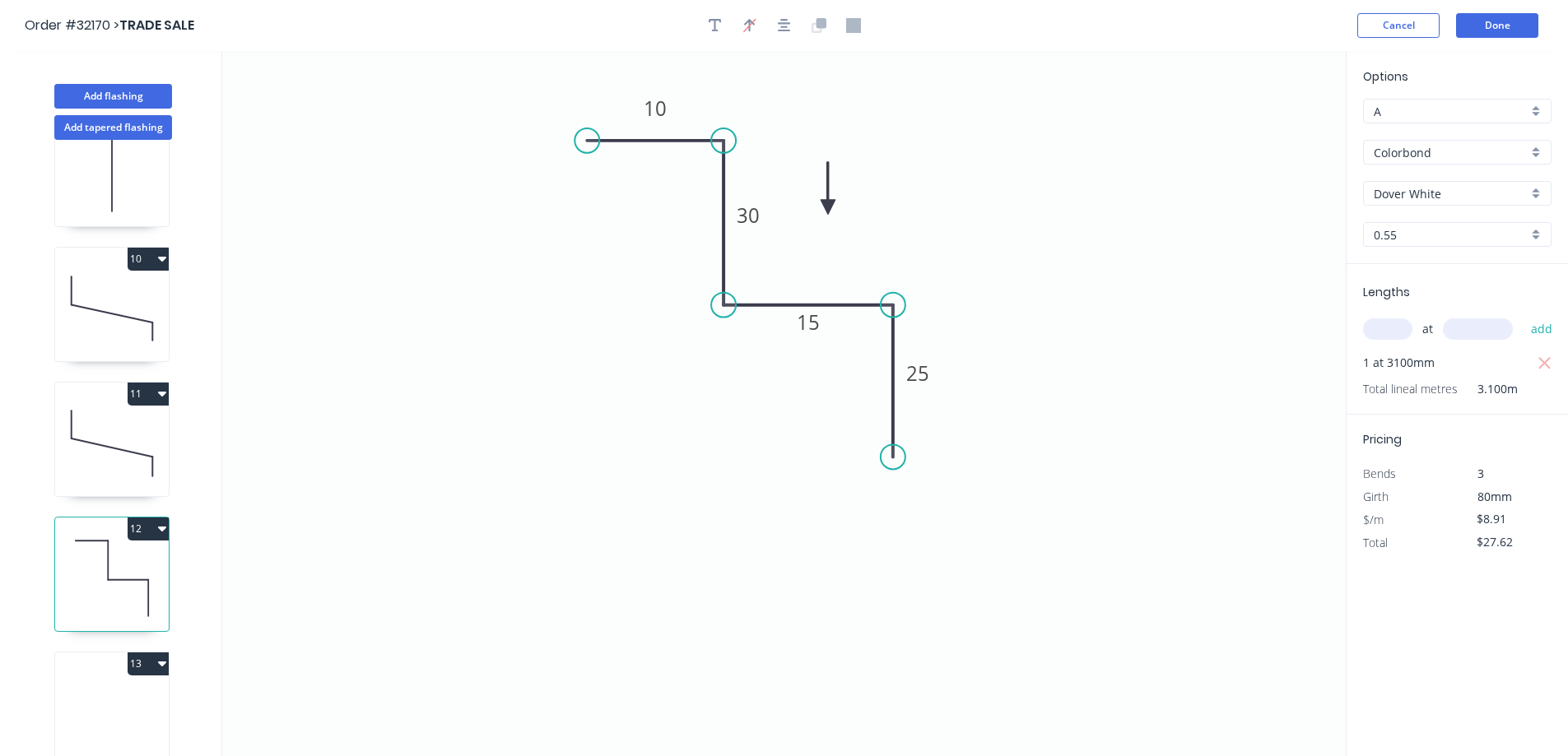
click at [828, 207] on icon at bounding box center [828, 188] width 15 height 53
drag, startPoint x: 70, startPoint y: 691, endPoint x: 110, endPoint y: 674, distance: 43.5
click at [73, 690] on icon at bounding box center [112, 713] width 114 height 105
type input "$0.00"
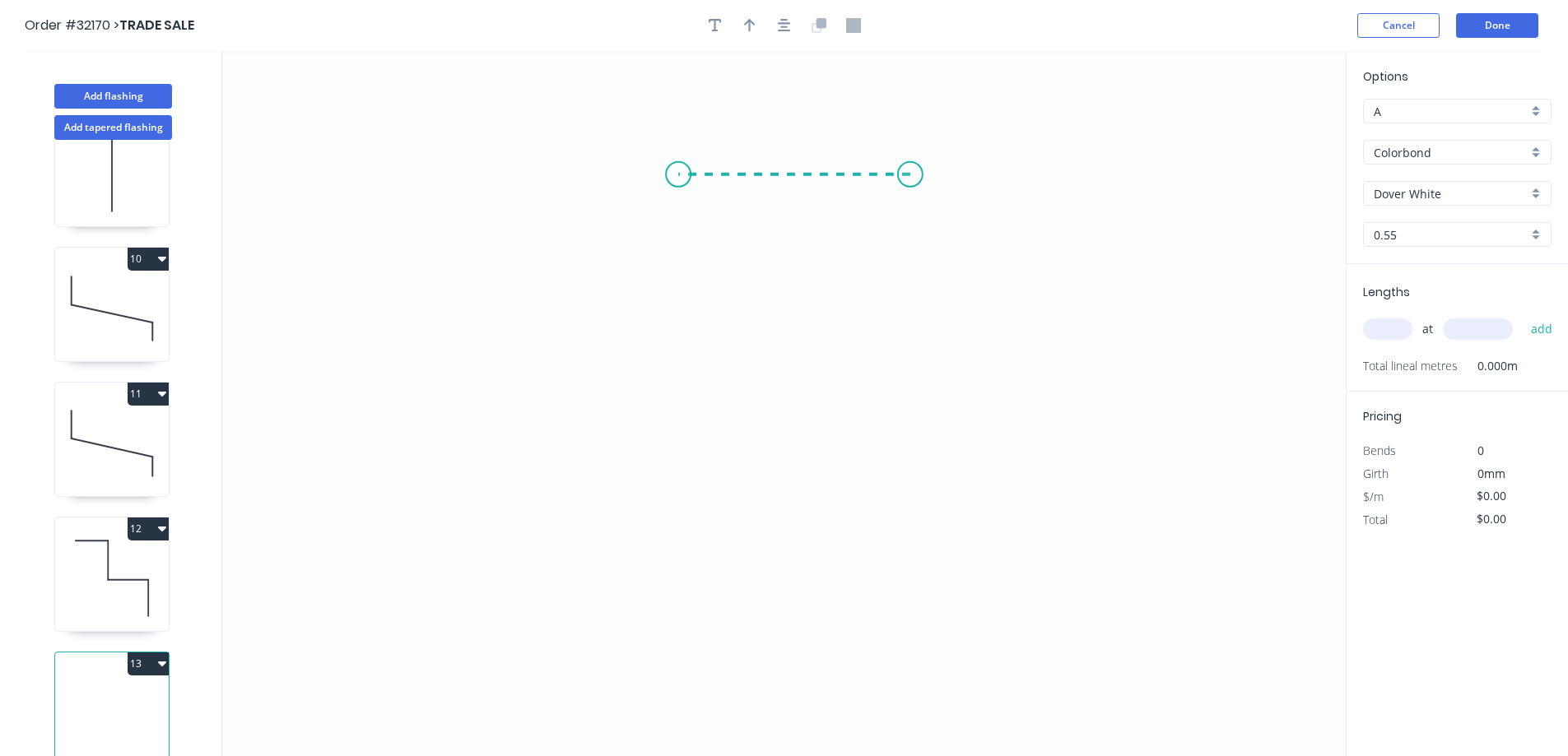
drag, startPoint x: 911, startPoint y: 174, endPoint x: 678, endPoint y: 177, distance: 233.0
click at [678, 177] on icon "0" at bounding box center [784, 403] width 1124 height 705
click at [675, 397] on icon "0 ?" at bounding box center [784, 403] width 1124 height 705
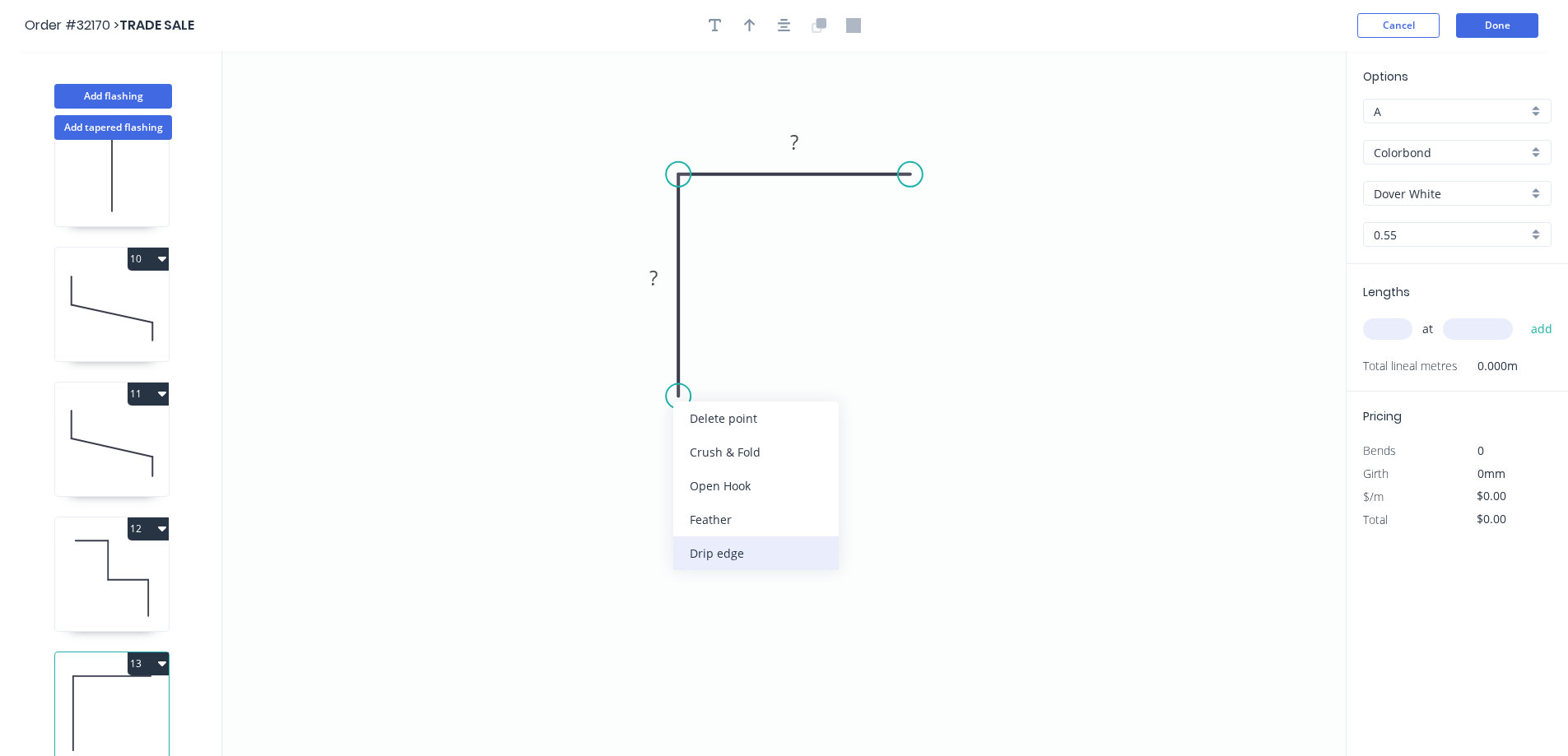
click at [704, 553] on div "Drip edge" at bounding box center [756, 552] width 165 height 34
drag, startPoint x: 687, startPoint y: 393, endPoint x: 686, endPoint y: 406, distance: 13.0
click at [711, 451] on div "Flip bend" at bounding box center [770, 447] width 165 height 34
click at [667, 269] on rect at bounding box center [654, 278] width 33 height 23
click at [764, 29] on div at bounding box center [784, 25] width 173 height 25
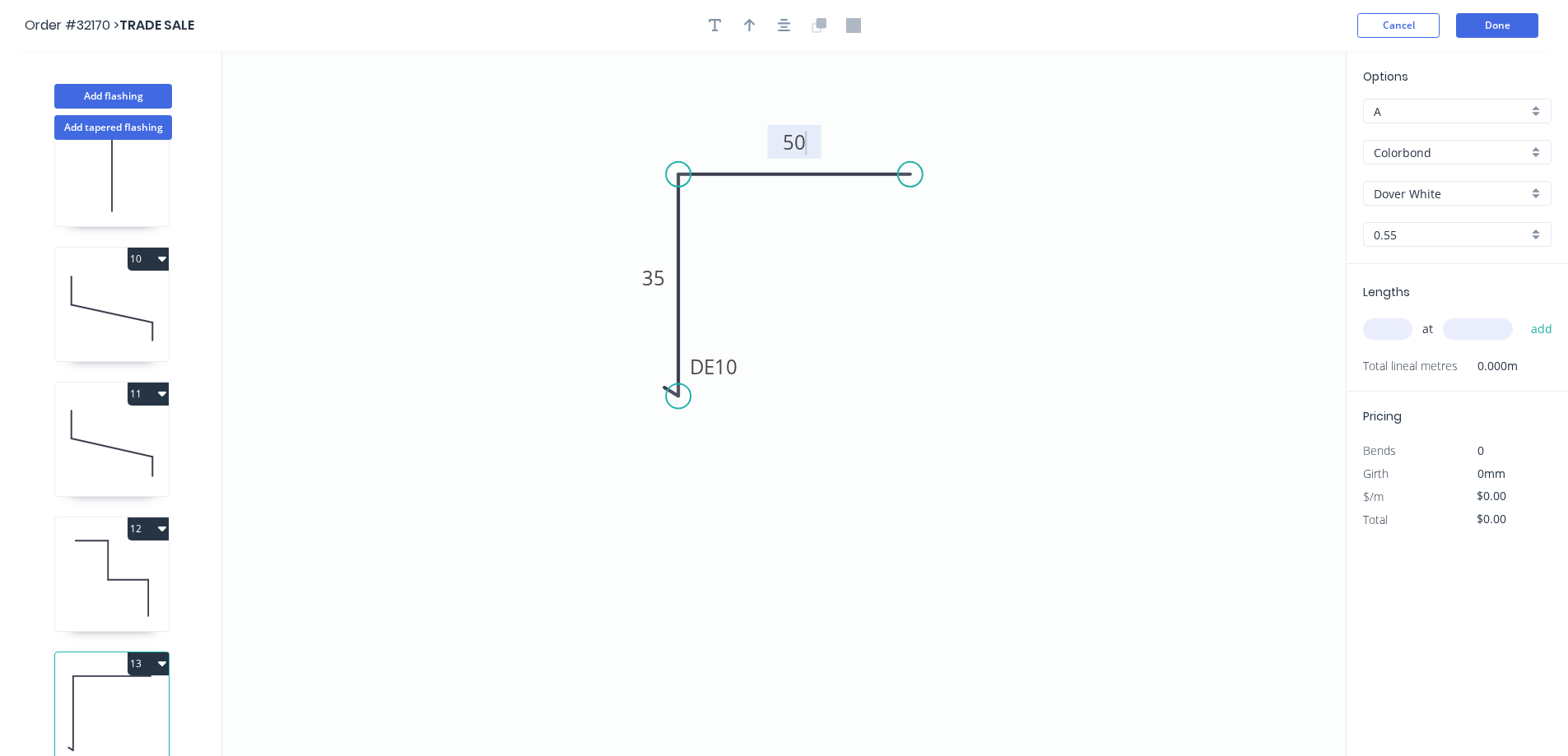
type input "$7.85"
click at [753, 28] on icon "button" at bounding box center [750, 25] width 12 height 15
drag, startPoint x: 1261, startPoint y: 133, endPoint x: 809, endPoint y: 284, distance: 476.6
click at [825, 284] on icon at bounding box center [833, 278] width 15 height 53
click at [809, 284] on icon at bounding box center [810, 265] width 15 height 53
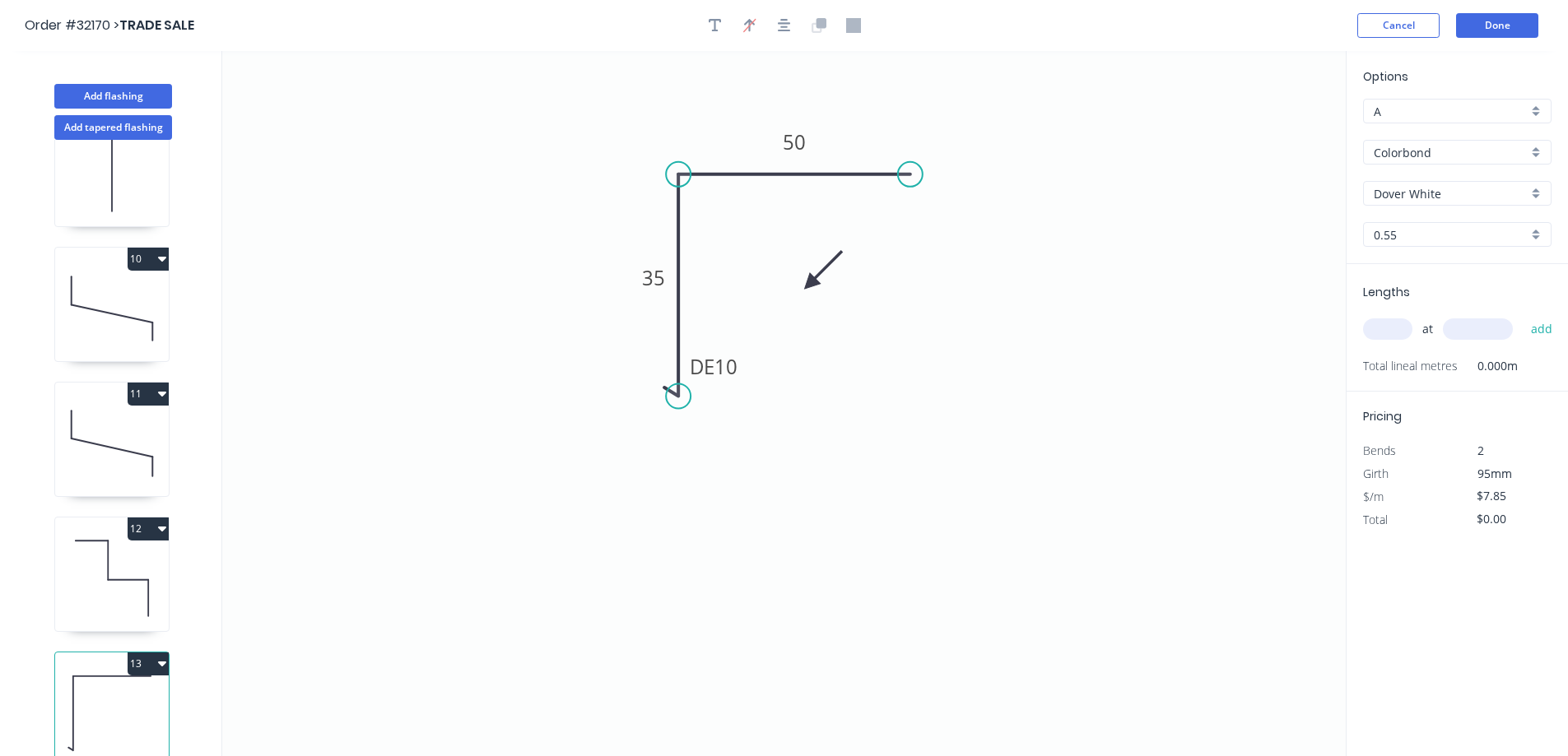
click at [809, 284] on icon at bounding box center [823, 270] width 48 height 48
click at [1393, 329] on input "text" at bounding box center [1388, 329] width 49 height 22
type input "2"
type input "2850"
click at [1523, 315] on button "add" at bounding box center [1542, 329] width 39 height 28
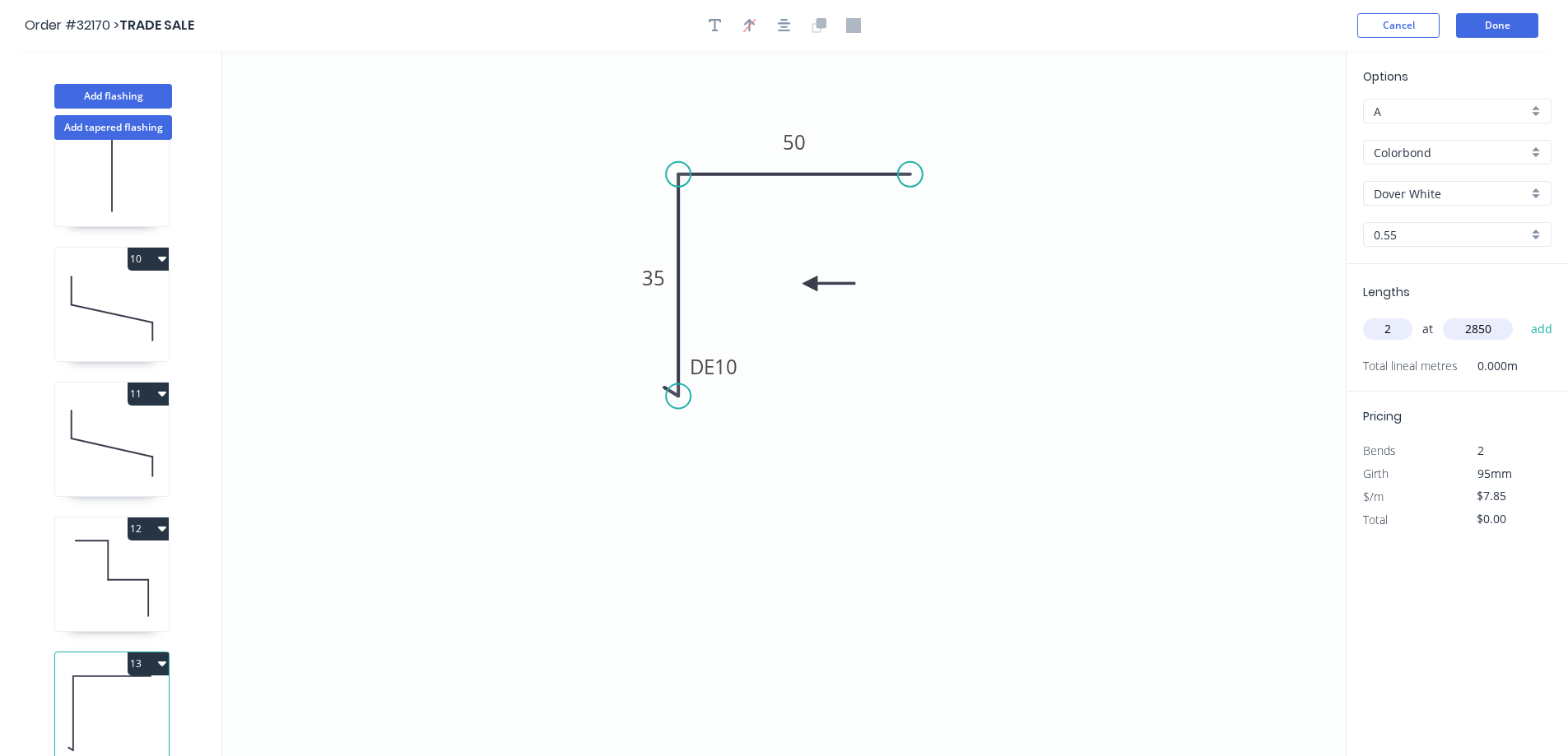
type input "$44.75"
click at [105, 90] on button "Add flashing" at bounding box center [114, 95] width 118 height 25
type input "$0.00"
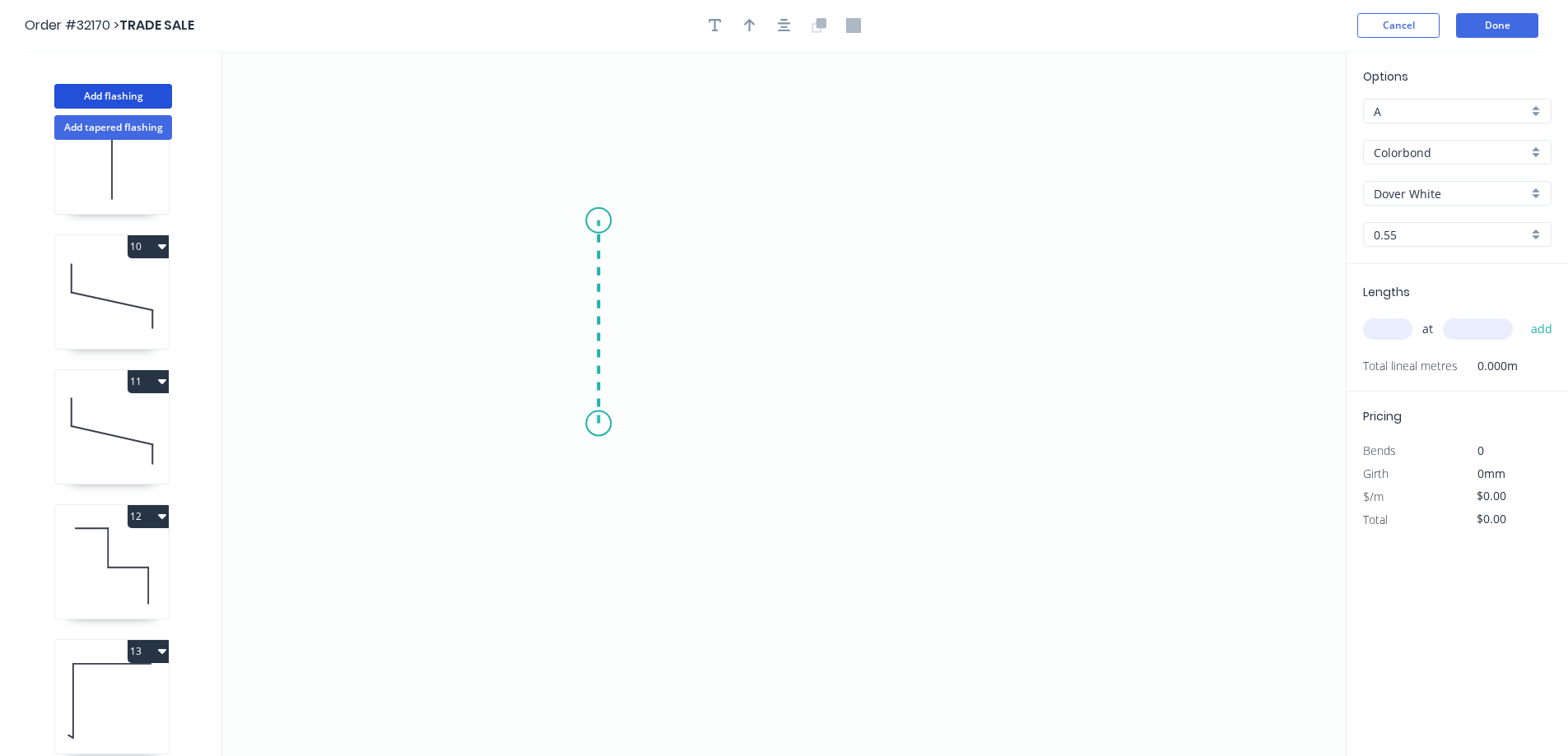
drag, startPoint x: 598, startPoint y: 423, endPoint x: 599, endPoint y: 221, distance: 202.0
click at [599, 221] on icon "0" at bounding box center [784, 403] width 1124 height 705
click at [908, 223] on icon "0 ?" at bounding box center [784, 403] width 1124 height 705
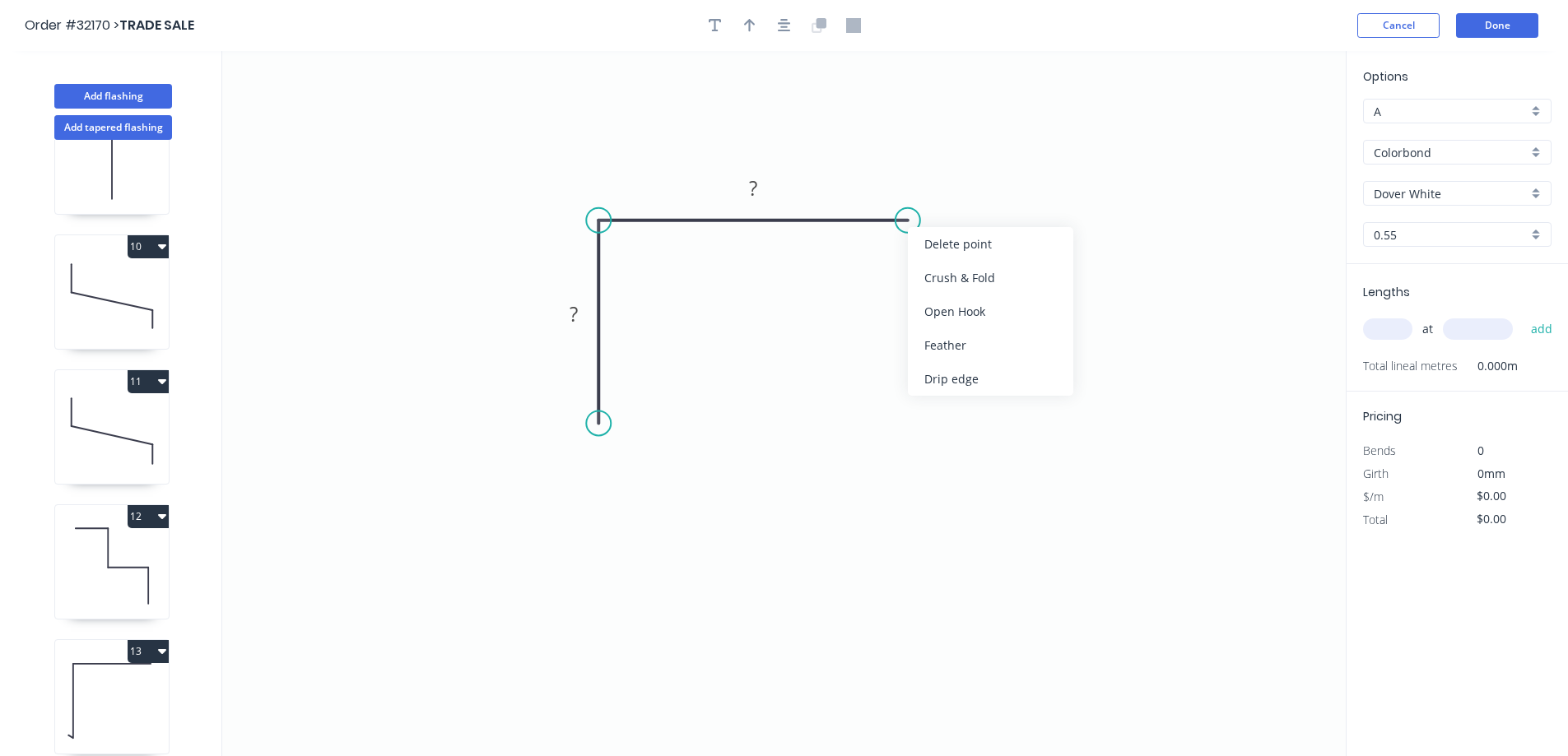
drag, startPoint x: 936, startPoint y: 374, endPoint x: 924, endPoint y: 344, distance: 32.3
click at [934, 373] on div "Drip edge" at bounding box center [991, 378] width 165 height 34
click at [764, 181] on rect at bounding box center [754, 189] width 33 height 23
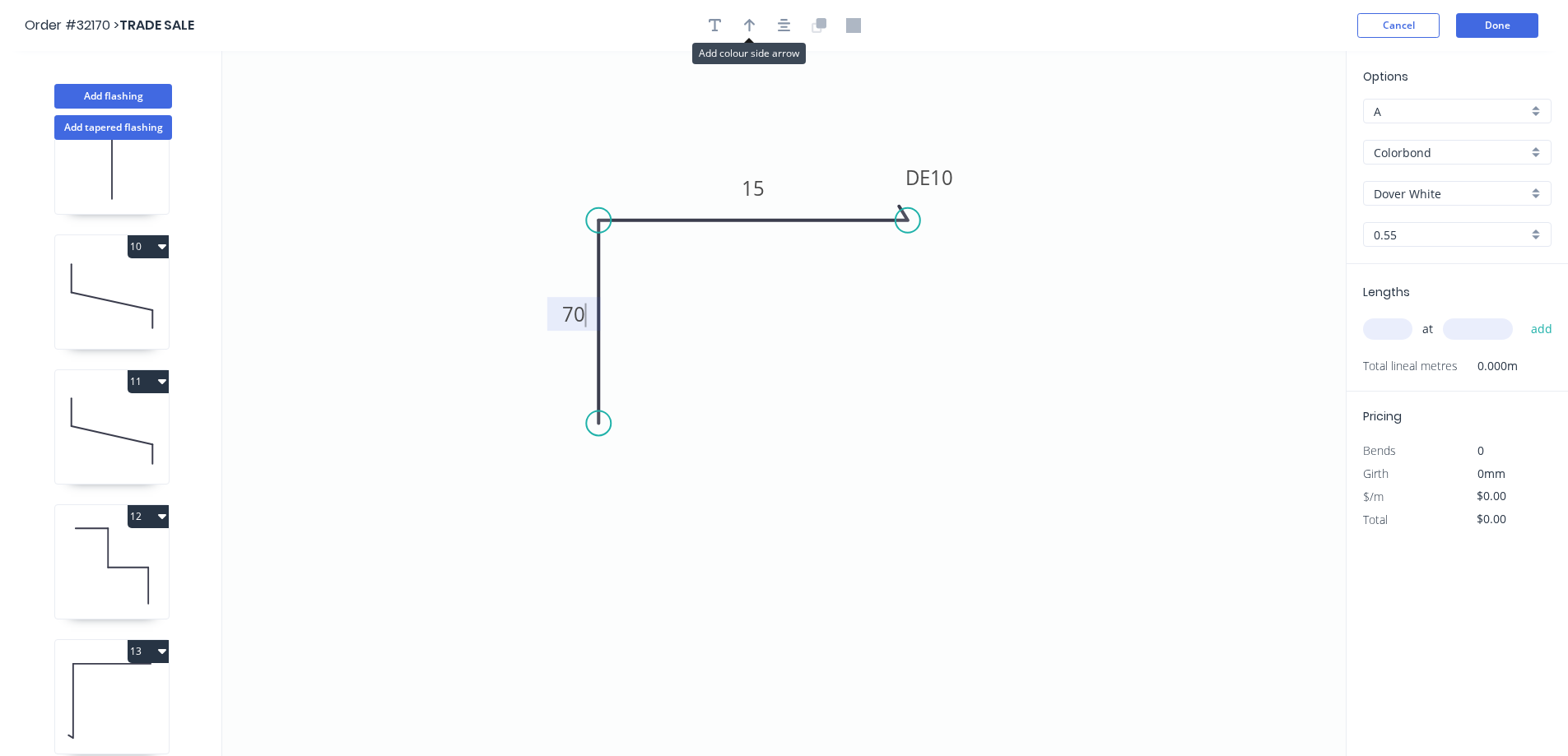
drag, startPoint x: 754, startPoint y: 23, endPoint x: 1164, endPoint y: 199, distance: 446.2
click at [754, 23] on icon "button" at bounding box center [750, 25] width 12 height 15
type input "$7.85"
drag, startPoint x: 1269, startPoint y: 126, endPoint x: 735, endPoint y: 362, distance: 583.8
click at [735, 362] on icon at bounding box center [735, 343] width 15 height 53
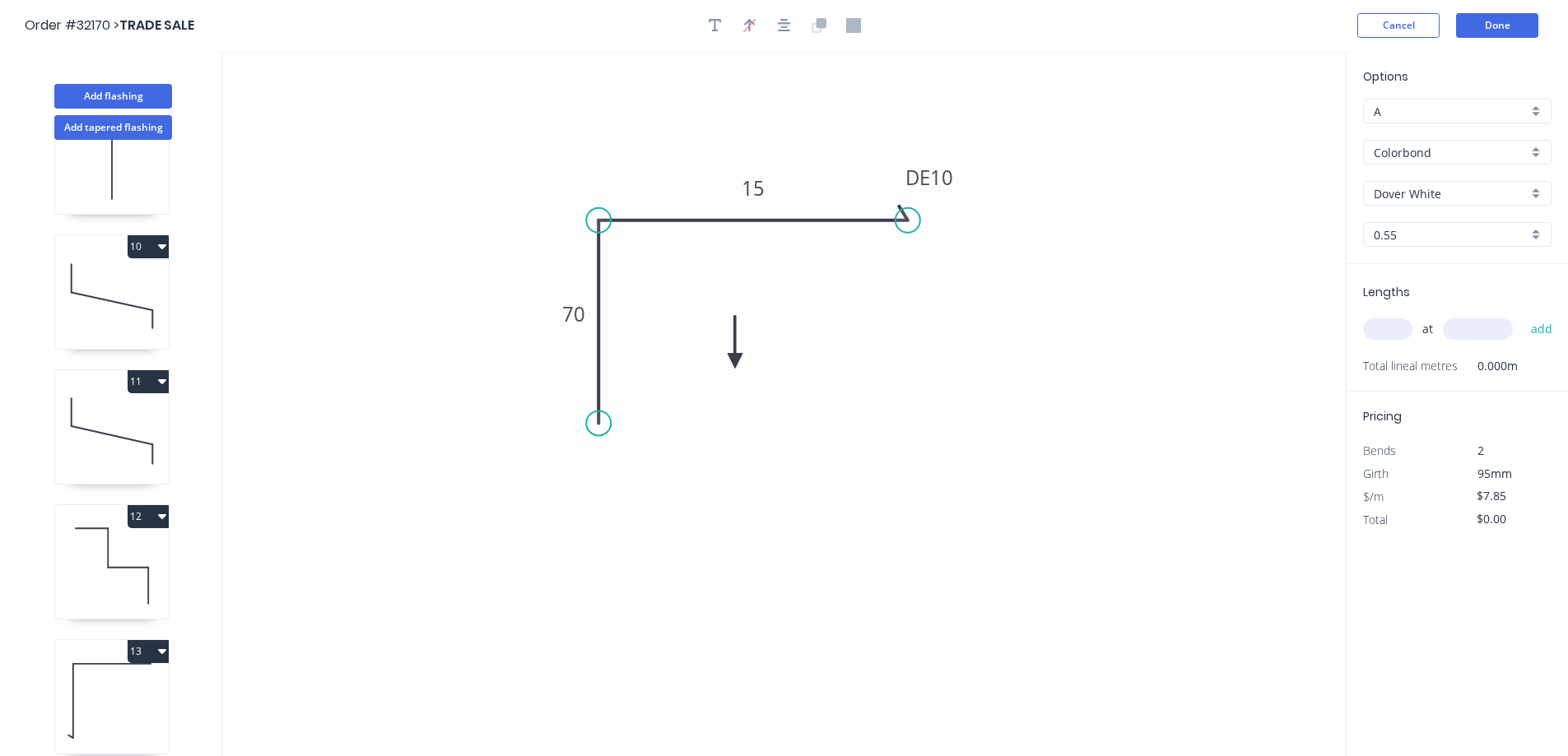
click at [735, 362] on icon at bounding box center [735, 343] width 15 height 53
click at [735, 361] on icon at bounding box center [754, 361] width 53 height 15
click at [1400, 334] on input "text" at bounding box center [1388, 329] width 49 height 22
type input "12"
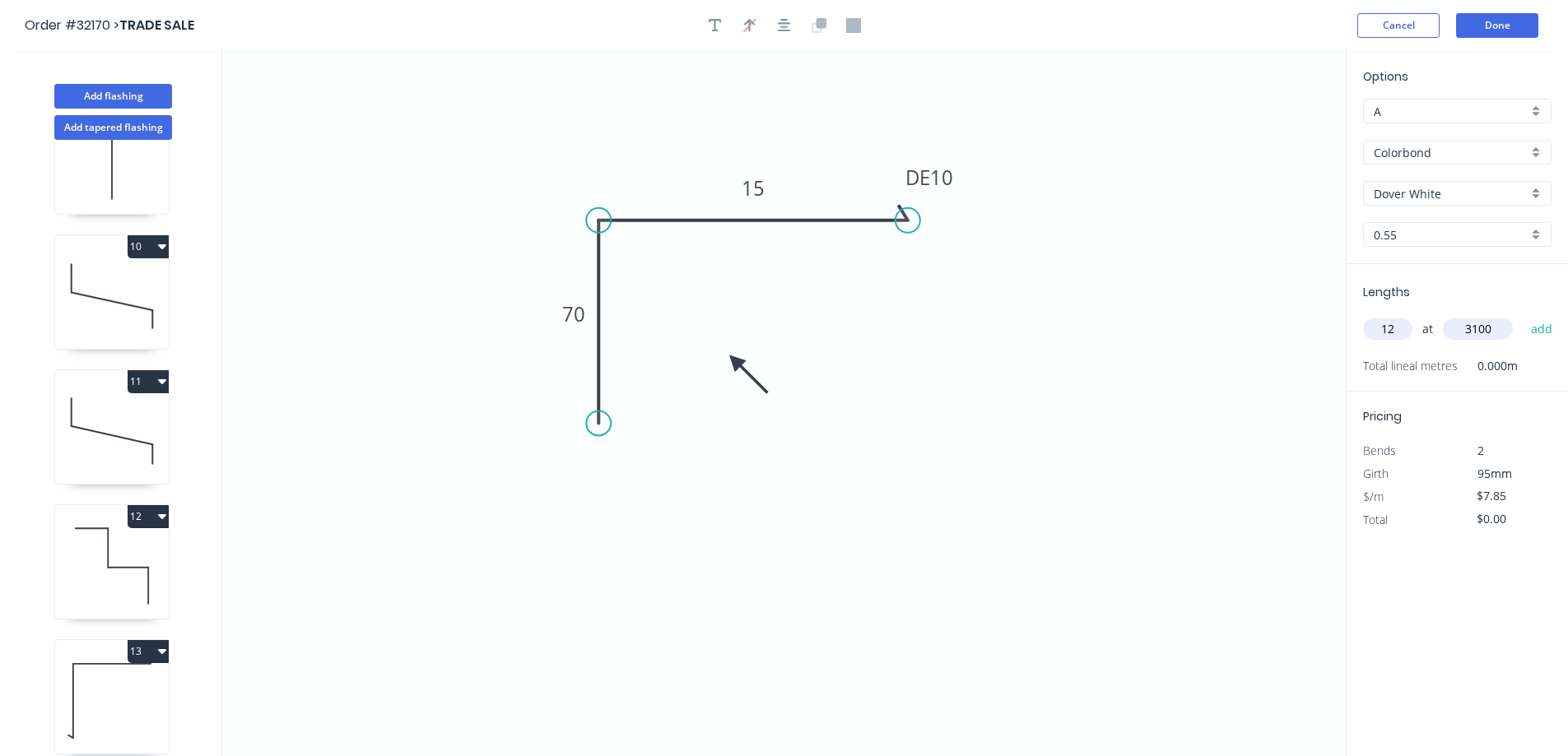
type input "3100"
click at [1523, 315] on button "add" at bounding box center [1542, 329] width 39 height 28
type input "$292.02"
click at [98, 91] on button "Add flashing" at bounding box center [114, 95] width 118 height 25
type input "$0.00"
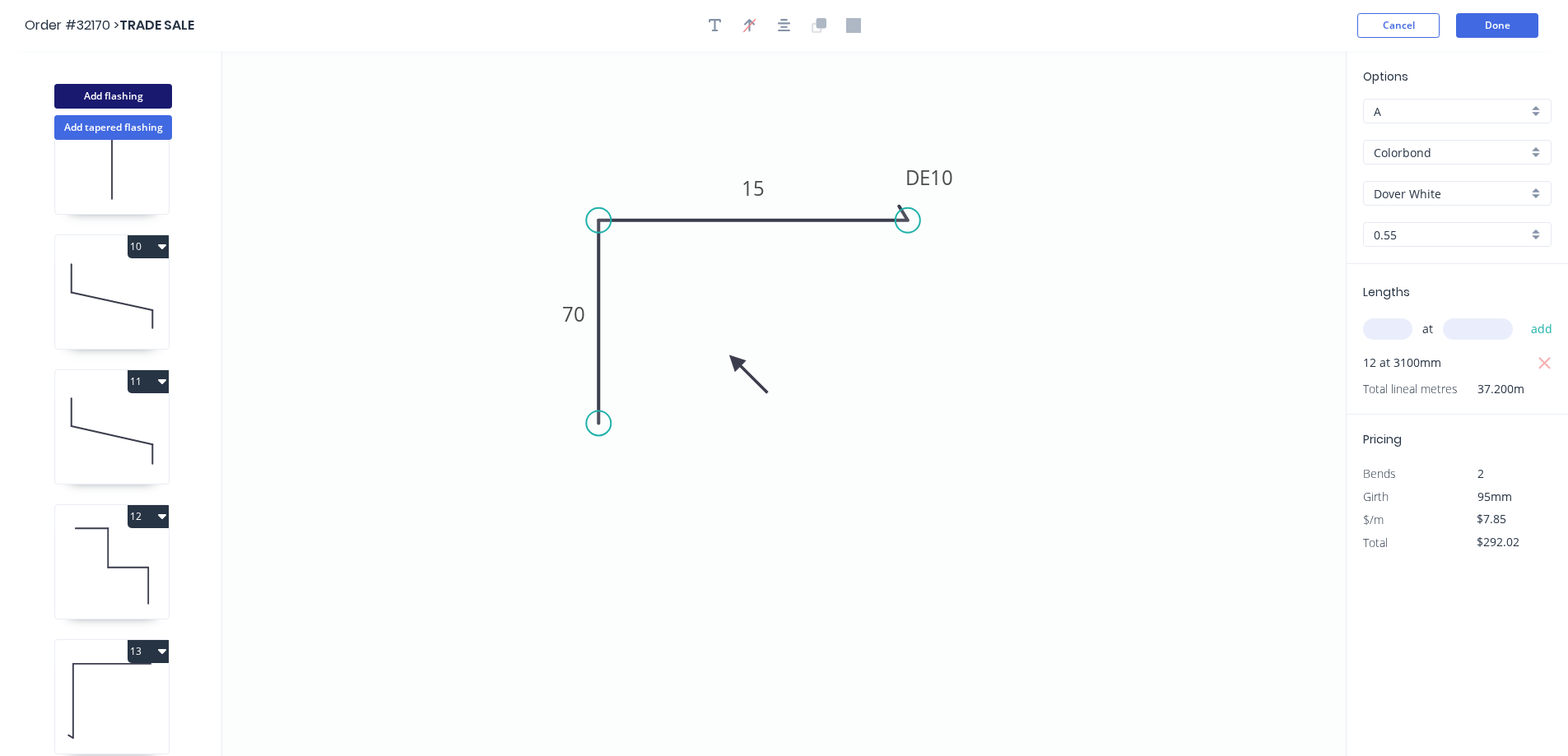
type input "$0.00"
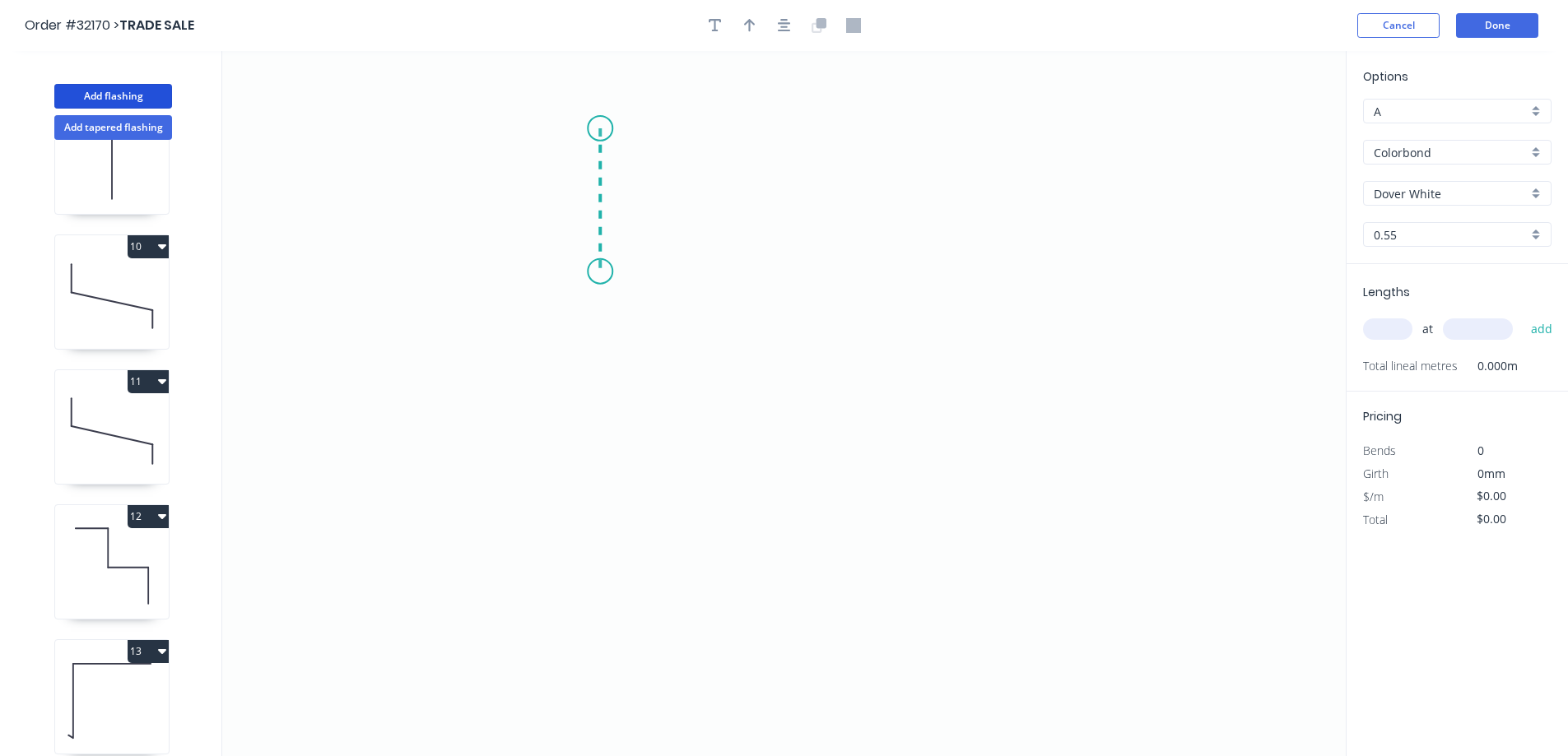
drag, startPoint x: 600, startPoint y: 128, endPoint x: 595, endPoint y: 271, distance: 143.1
click at [595, 271] on icon "0" at bounding box center [784, 403] width 1124 height 705
drag, startPoint x: 595, startPoint y: 271, endPoint x: 967, endPoint y: 284, distance: 372.2
click at [967, 284] on icon "0 ?" at bounding box center [784, 403] width 1124 height 705
click at [971, 397] on icon "0 ? ?" at bounding box center [784, 403] width 1124 height 705
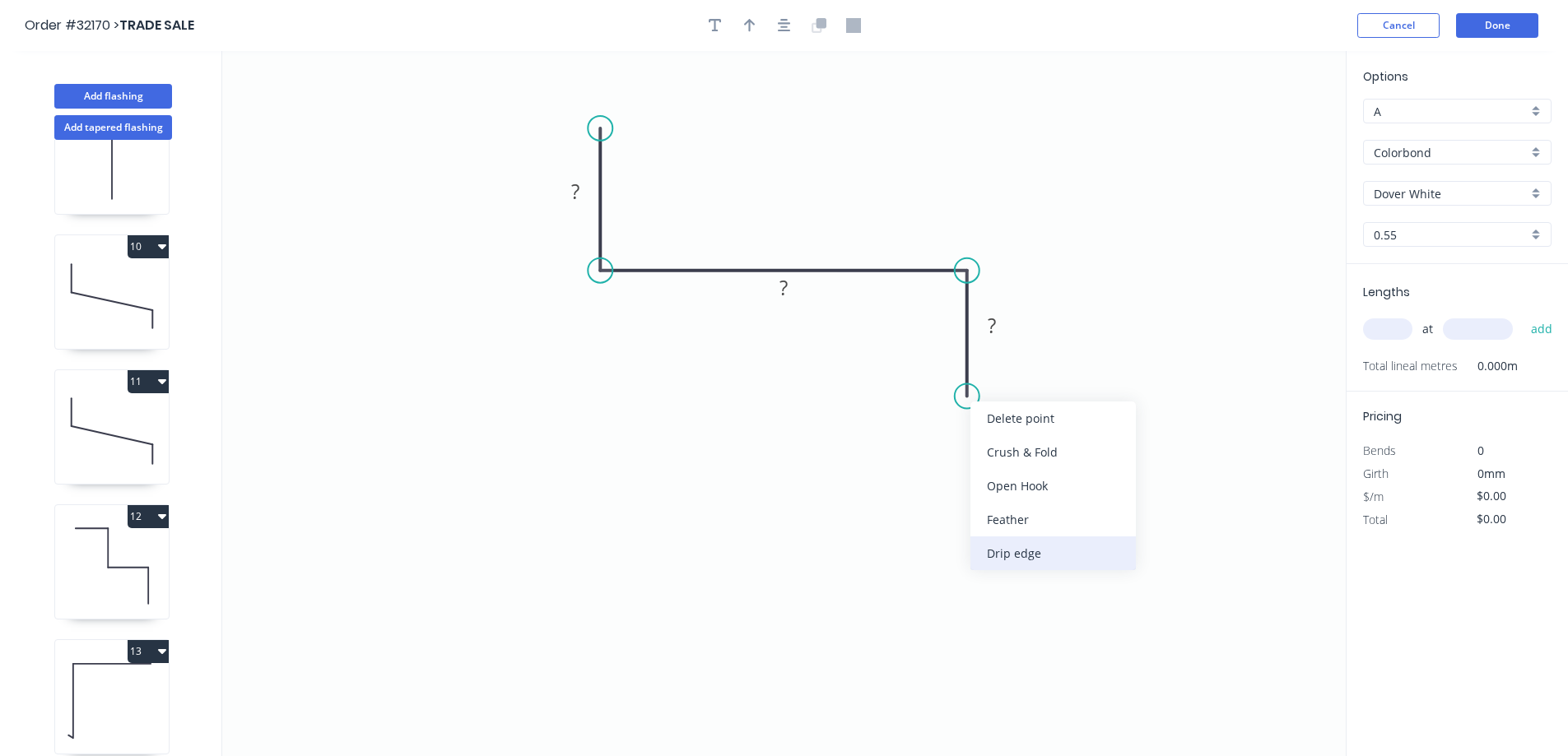
click at [996, 563] on div "Drip edge" at bounding box center [1054, 552] width 165 height 34
drag, startPoint x: 994, startPoint y: 492, endPoint x: 573, endPoint y: 372, distance: 437.8
click at [994, 491] on div "Delete bend" at bounding box center [1051, 490] width 165 height 34
drag, startPoint x: 995, startPoint y: 554, endPoint x: 987, endPoint y: 538, distance: 17.9
click at [995, 552] on div "Drip edge" at bounding box center [1043, 552] width 165 height 34
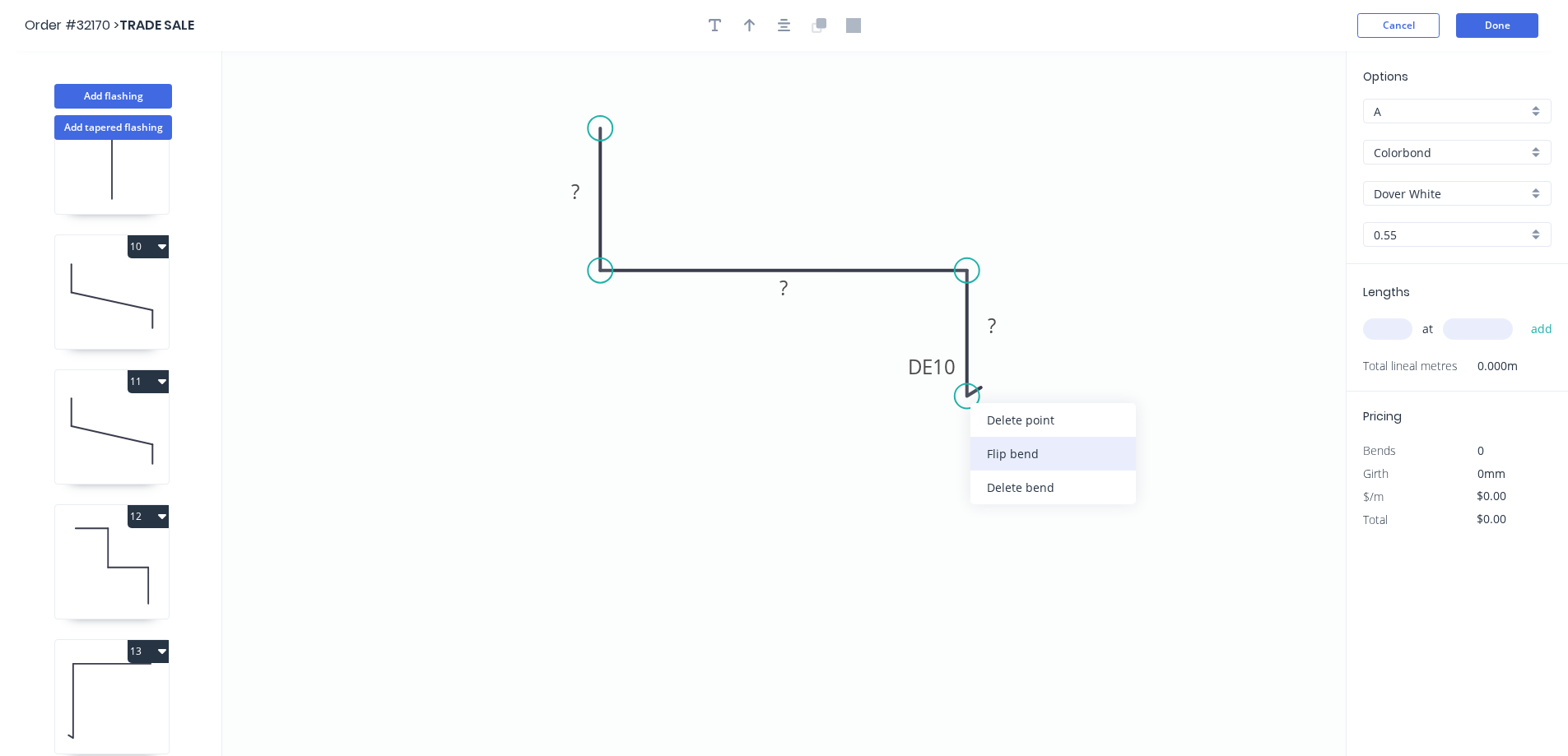
click at [1004, 453] on div "Flip bend" at bounding box center [1054, 453] width 165 height 34
click at [1000, 326] on rect at bounding box center [992, 326] width 33 height 23
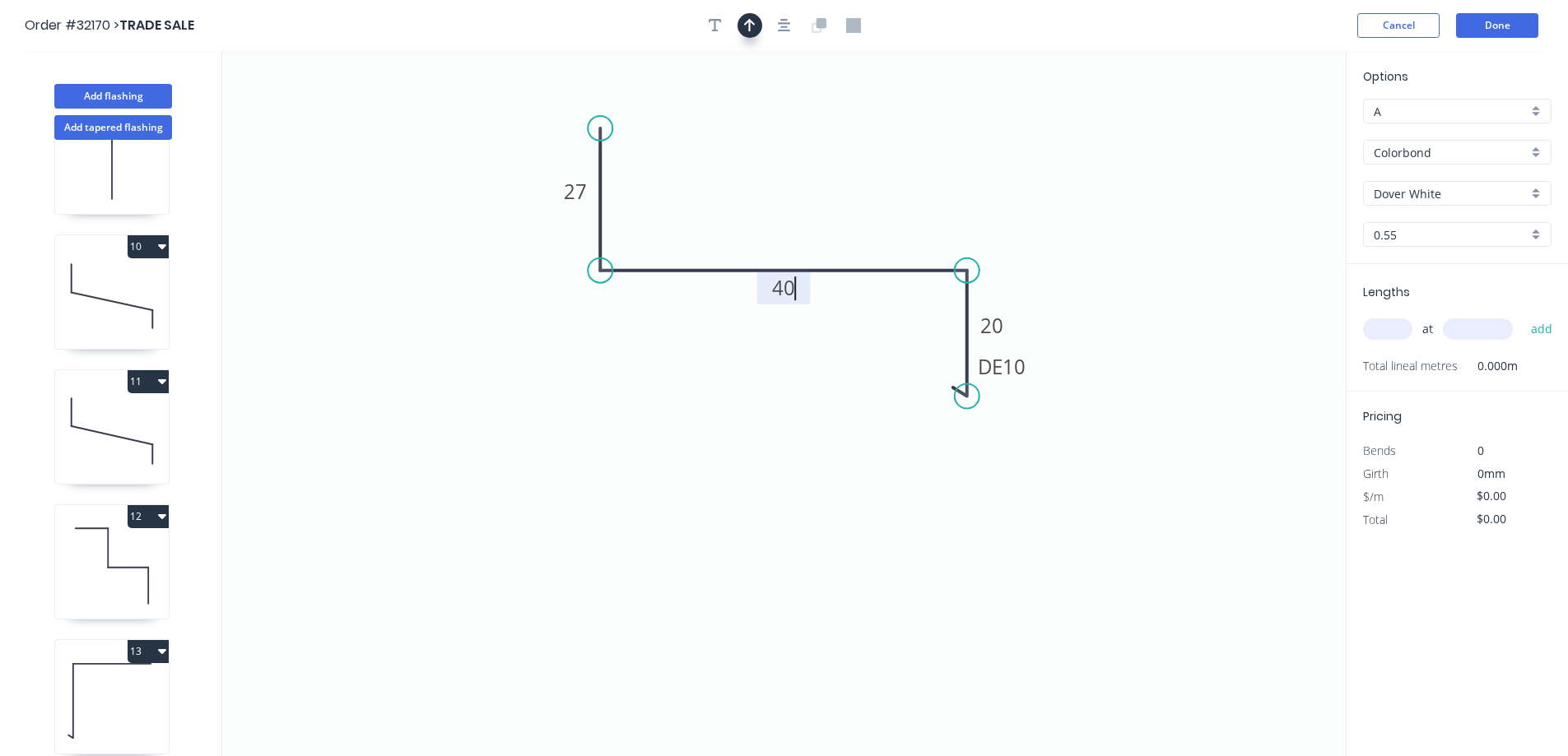
click at [744, 22] on icon "button" at bounding box center [750, 25] width 12 height 15
type input "$8.91"
drag, startPoint x: 1261, startPoint y: 131, endPoint x: 1188, endPoint y: 344, distance: 225.2
click at [772, 204] on icon at bounding box center [772, 185] width 15 height 53
click at [1404, 324] on input "text" at bounding box center [1388, 329] width 49 height 22
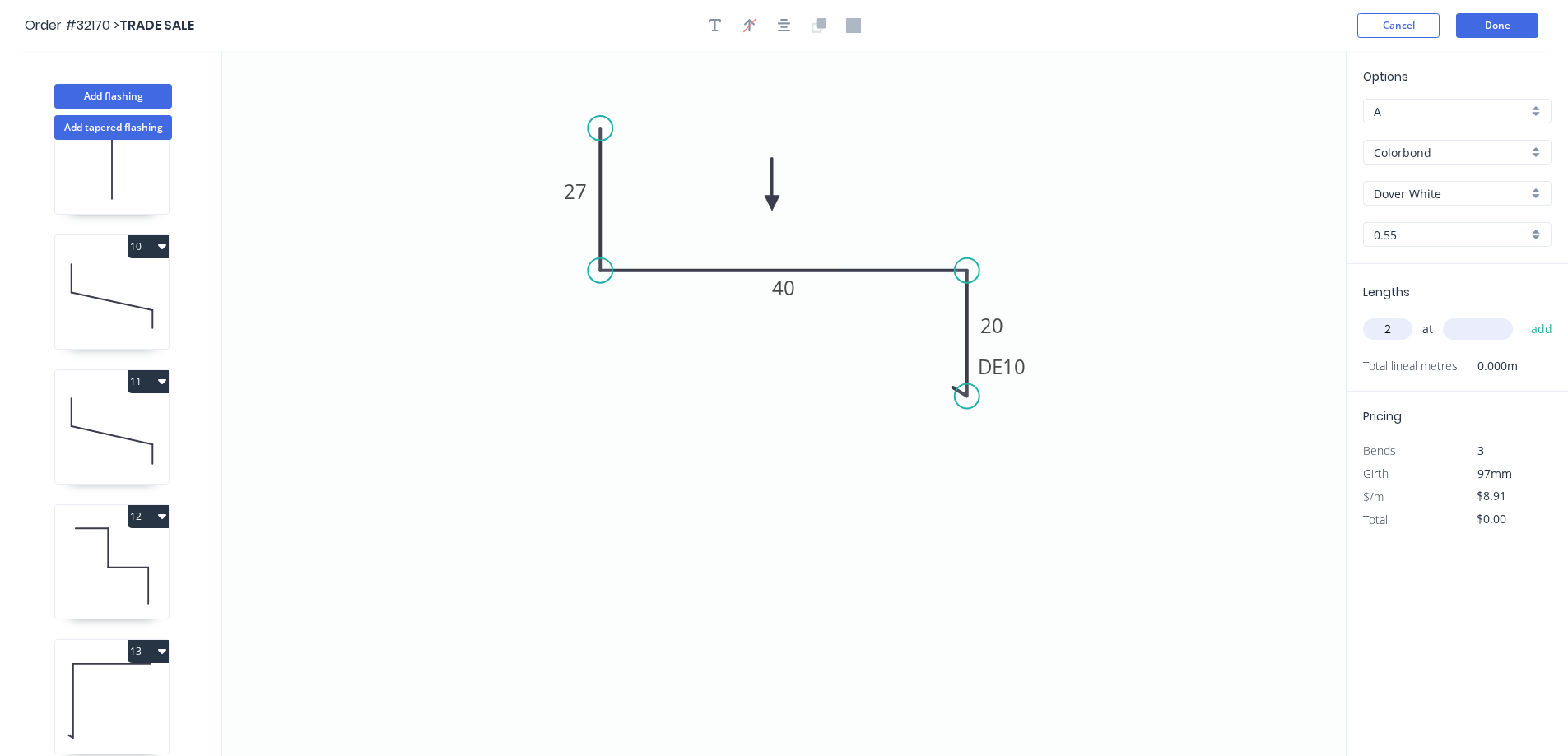
type input "2"
type input "3750"
click at [1523, 315] on button "add" at bounding box center [1542, 329] width 39 height 28
type input "$66.83"
click at [140, 92] on button "Add flashing" at bounding box center [114, 95] width 118 height 25
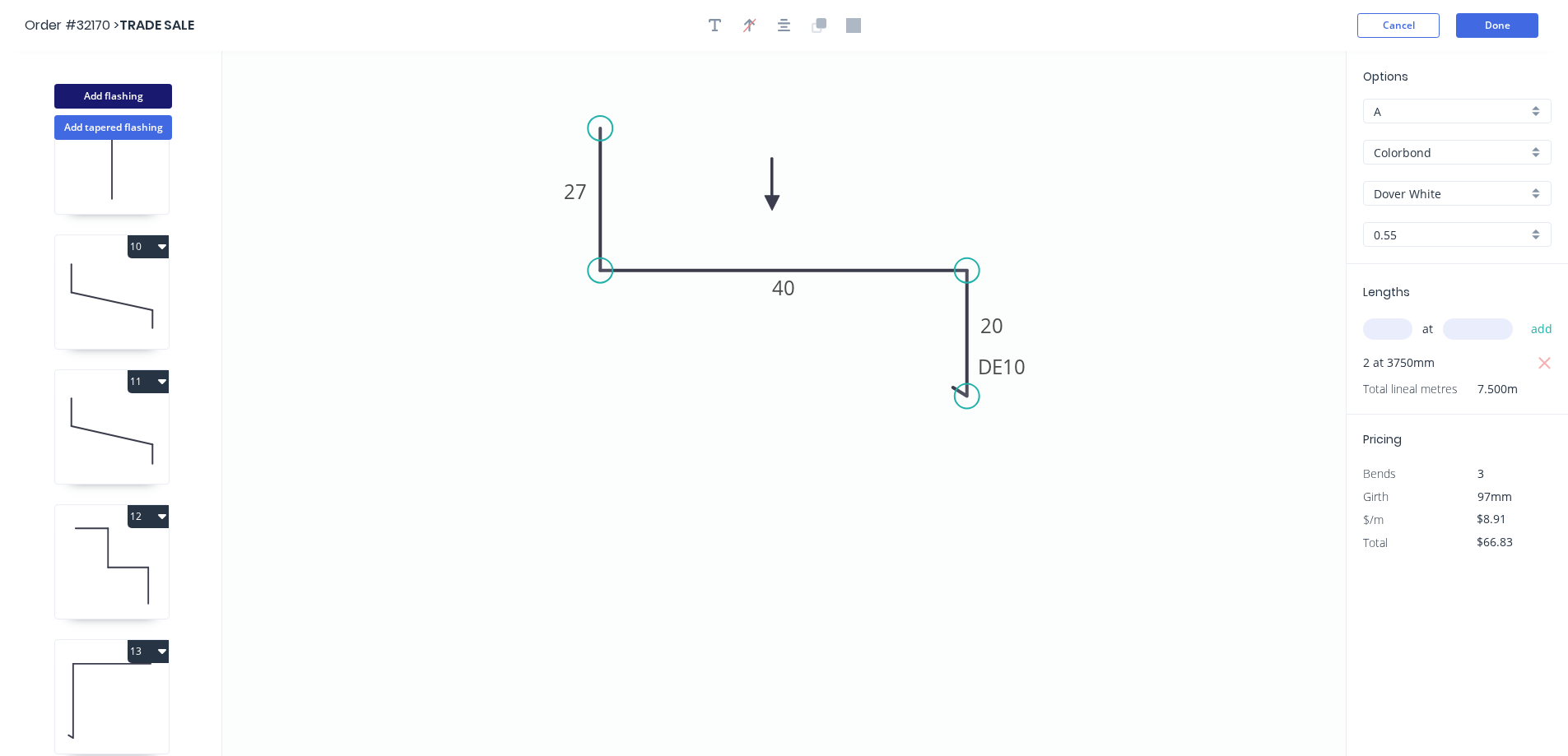
type input "$0.00"
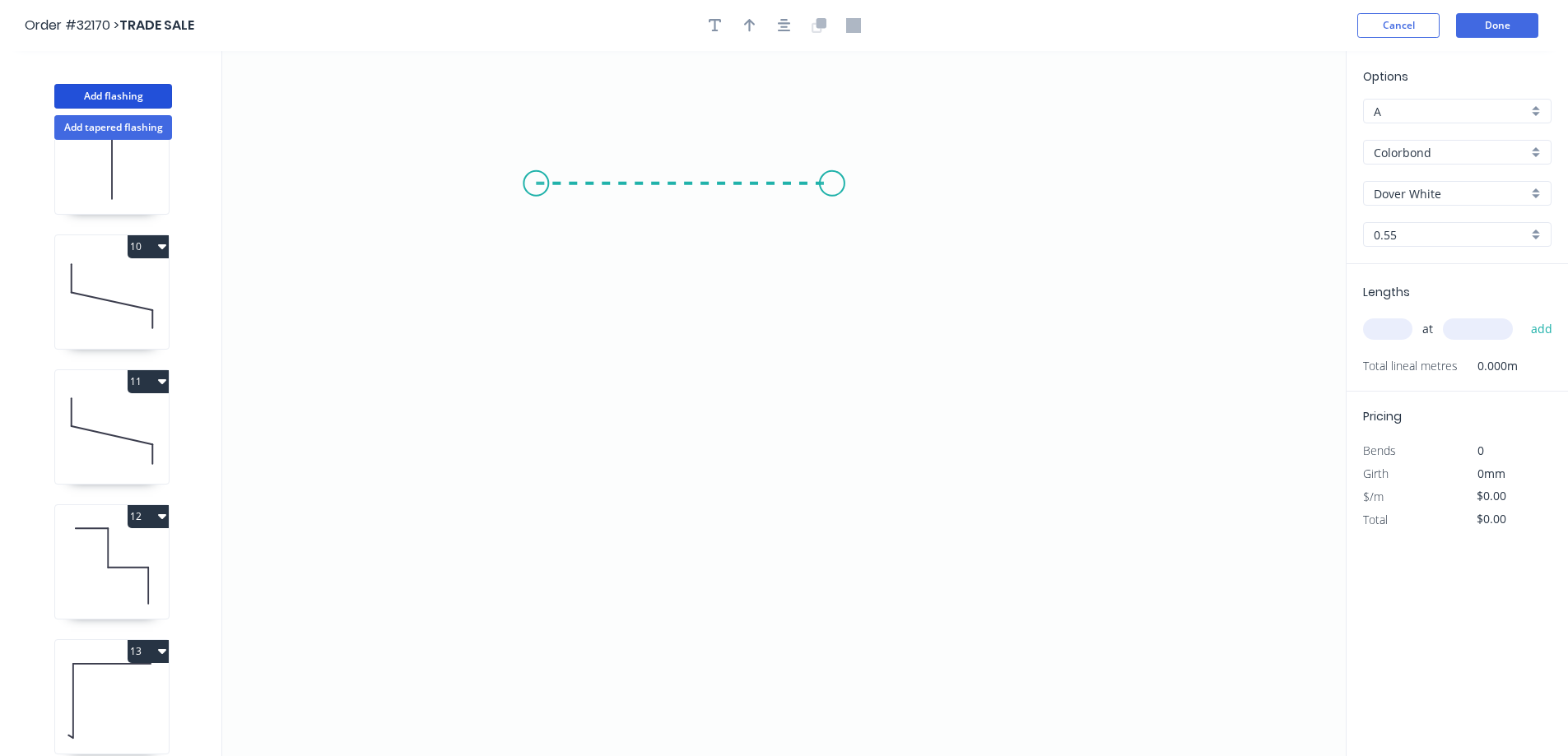
drag, startPoint x: 536, startPoint y: 184, endPoint x: 833, endPoint y: 185, distance: 297.0
click at [833, 185] on icon "0" at bounding box center [784, 403] width 1124 height 705
click at [831, 184] on circle at bounding box center [832, 183] width 25 height 25
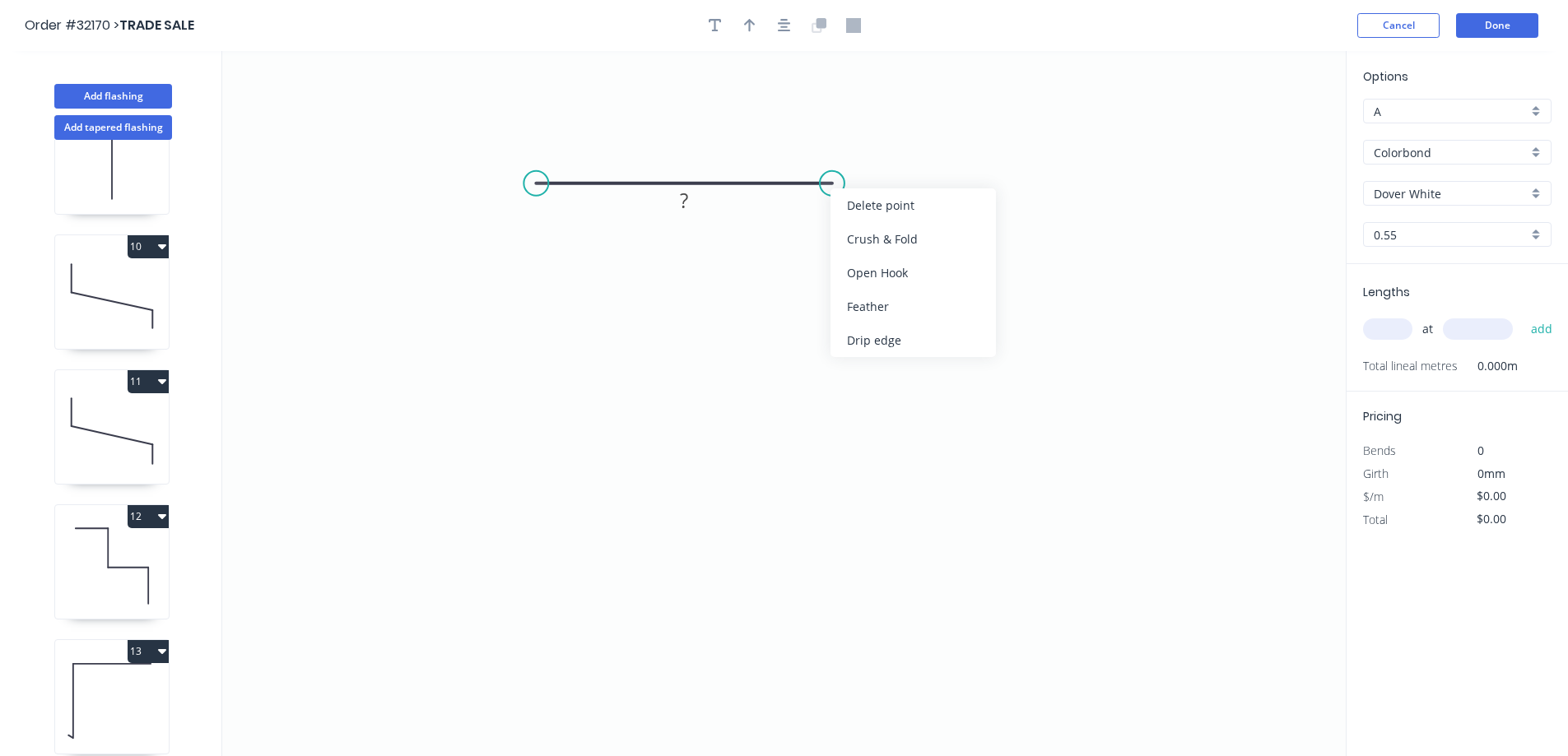
drag, startPoint x: 867, startPoint y: 340, endPoint x: 851, endPoint y: 235, distance: 106.2
click at [867, 337] on div "Drip edge" at bounding box center [914, 340] width 165 height 34
click at [858, 277] on div "Delete bend" at bounding box center [916, 270] width 165 height 34
click at [852, 329] on div "Drip edge" at bounding box center [924, 334] width 165 height 34
click at [868, 244] on div "Flip bend" at bounding box center [920, 239] width 165 height 34
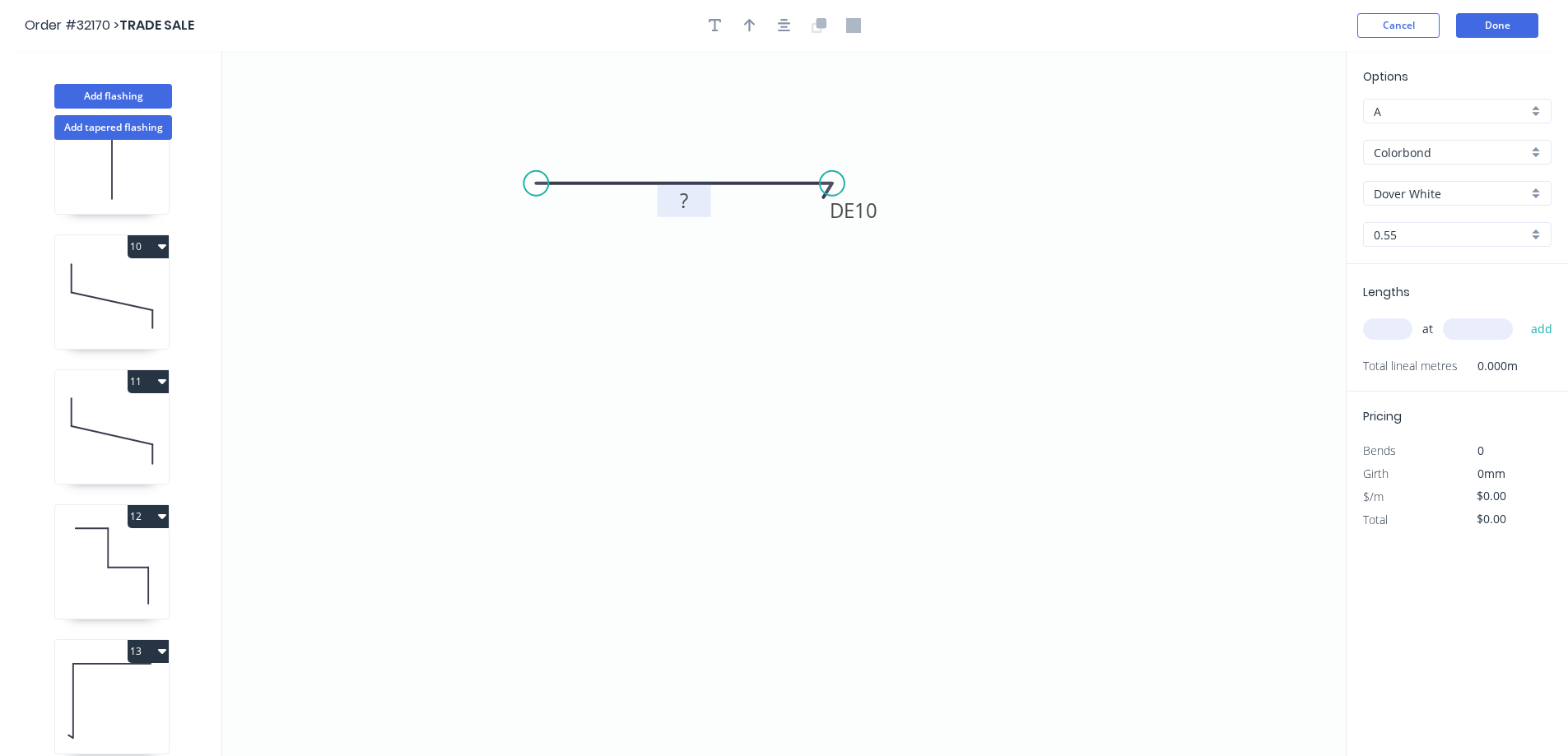
click at [703, 204] on rect at bounding box center [684, 200] width 54 height 34
click at [684, 204] on tspan "?" at bounding box center [684, 201] width 8 height 27
click at [748, 28] on icon "button" at bounding box center [750, 25] width 12 height 15
type input "$6.26"
drag, startPoint x: 1261, startPoint y: 127, endPoint x: 628, endPoint y: 292, distance: 654.2
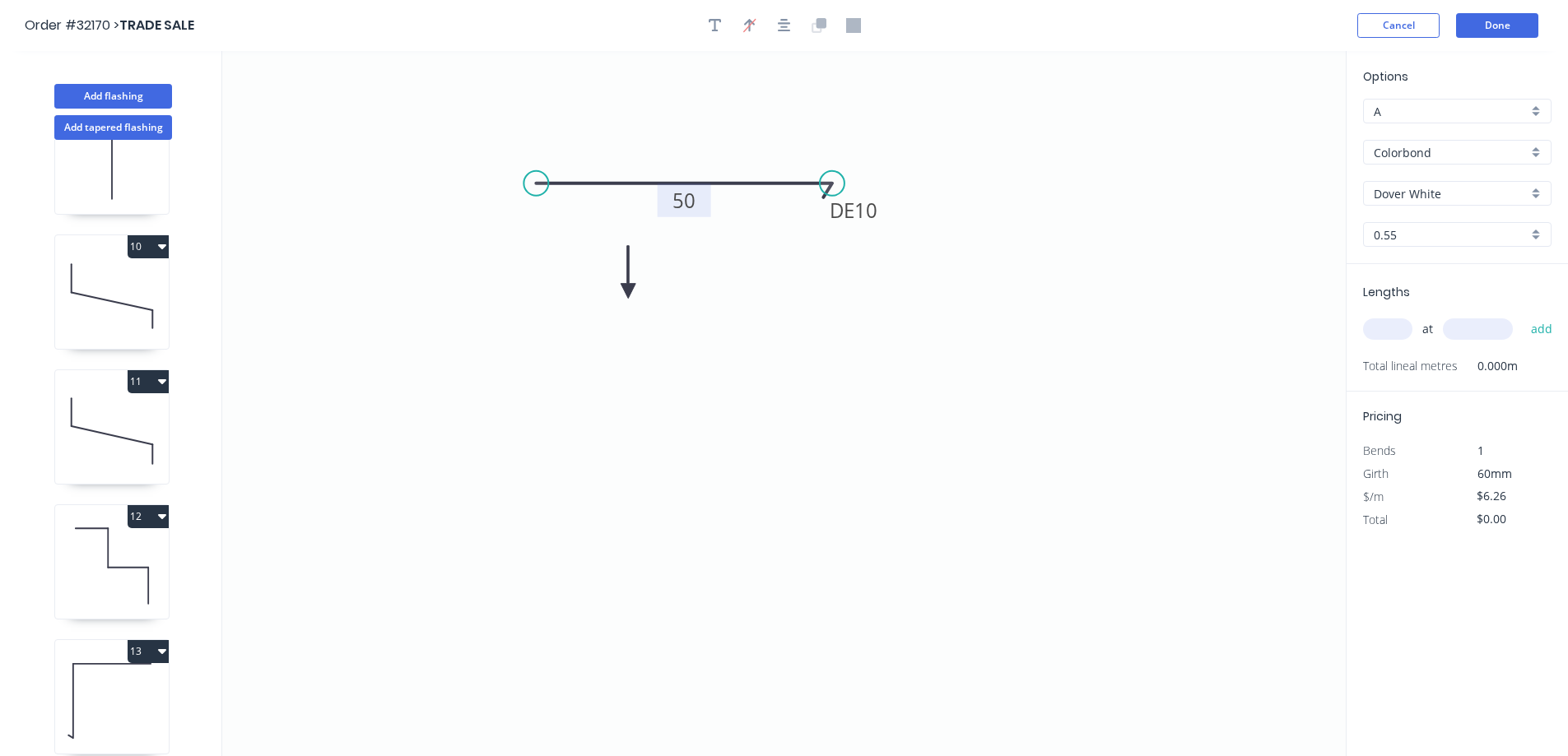
click at [628, 292] on icon at bounding box center [628, 273] width 15 height 53
drag, startPoint x: 634, startPoint y: 276, endPoint x: 628, endPoint y: 285, distance: 10.8
click at [634, 277] on icon "0 DE 10 50" at bounding box center [784, 403] width 1124 height 705
click at [628, 286] on icon at bounding box center [628, 273] width 15 height 53
click at [628, 286] on icon at bounding box center [642, 277] width 48 height 48
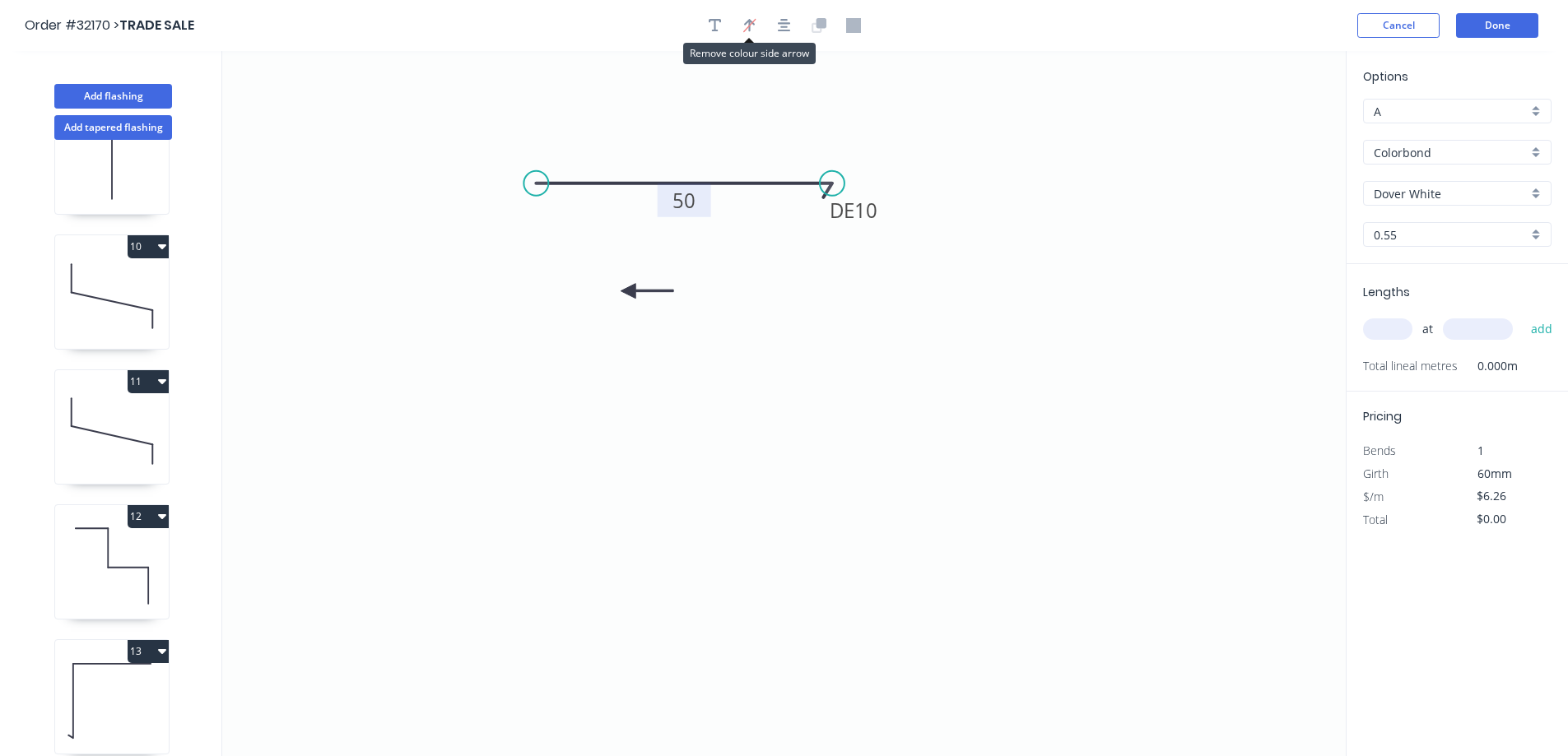
click at [628, 286] on icon "0 DE 10 50" at bounding box center [784, 403] width 1124 height 705
drag, startPoint x: 637, startPoint y: 285, endPoint x: 664, endPoint y: 247, distance: 46.6
click at [664, 247] on icon "0 DE 10 50" at bounding box center [784, 403] width 1124 height 705
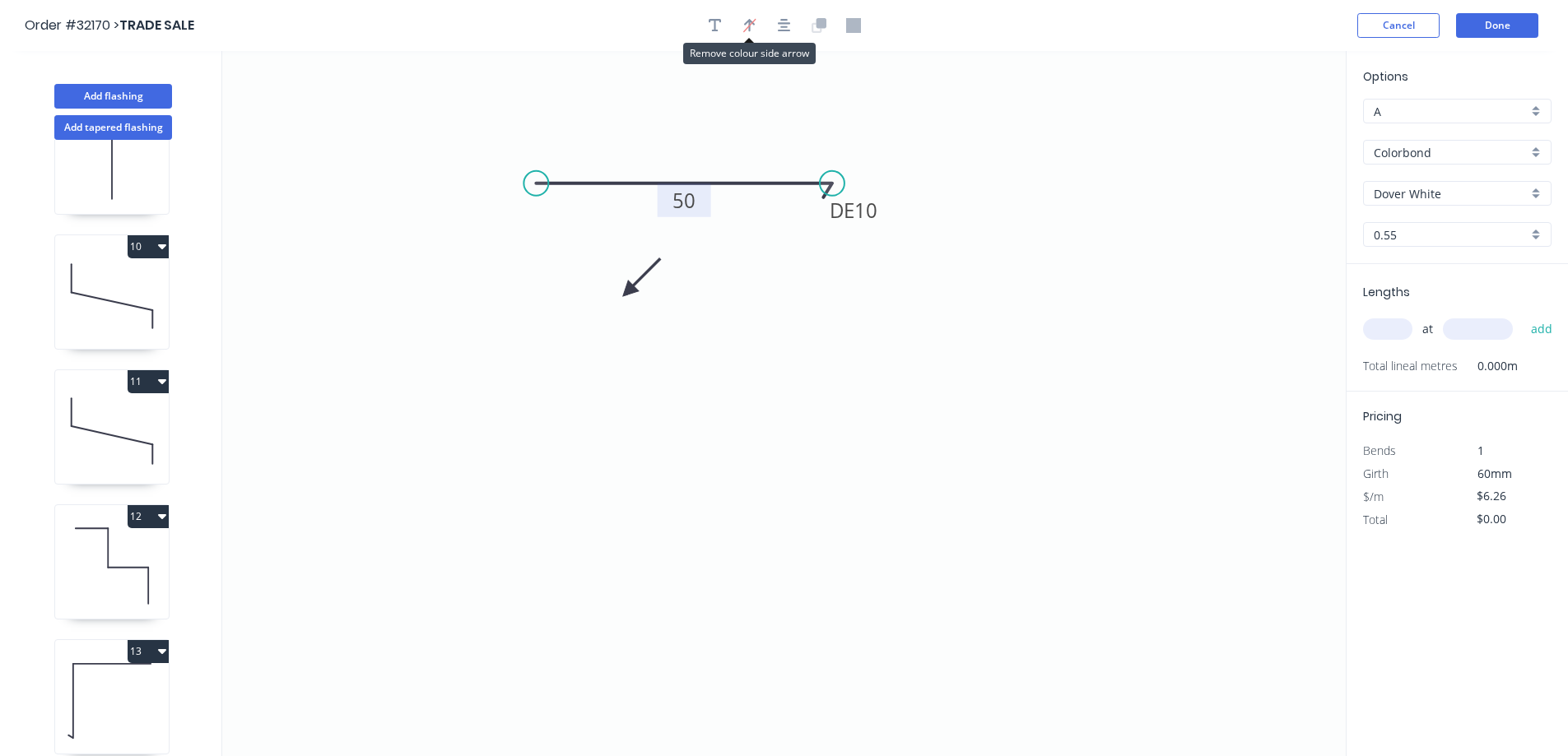
click at [949, 314] on icon "0 DE 10 50" at bounding box center [784, 403] width 1124 height 705
drag, startPoint x: 632, startPoint y: 284, endPoint x: 737, endPoint y: 235, distance: 115.9
click at [737, 235] on icon at bounding box center [750, 222] width 48 height 48
click at [737, 235] on icon at bounding box center [755, 235] width 53 height 15
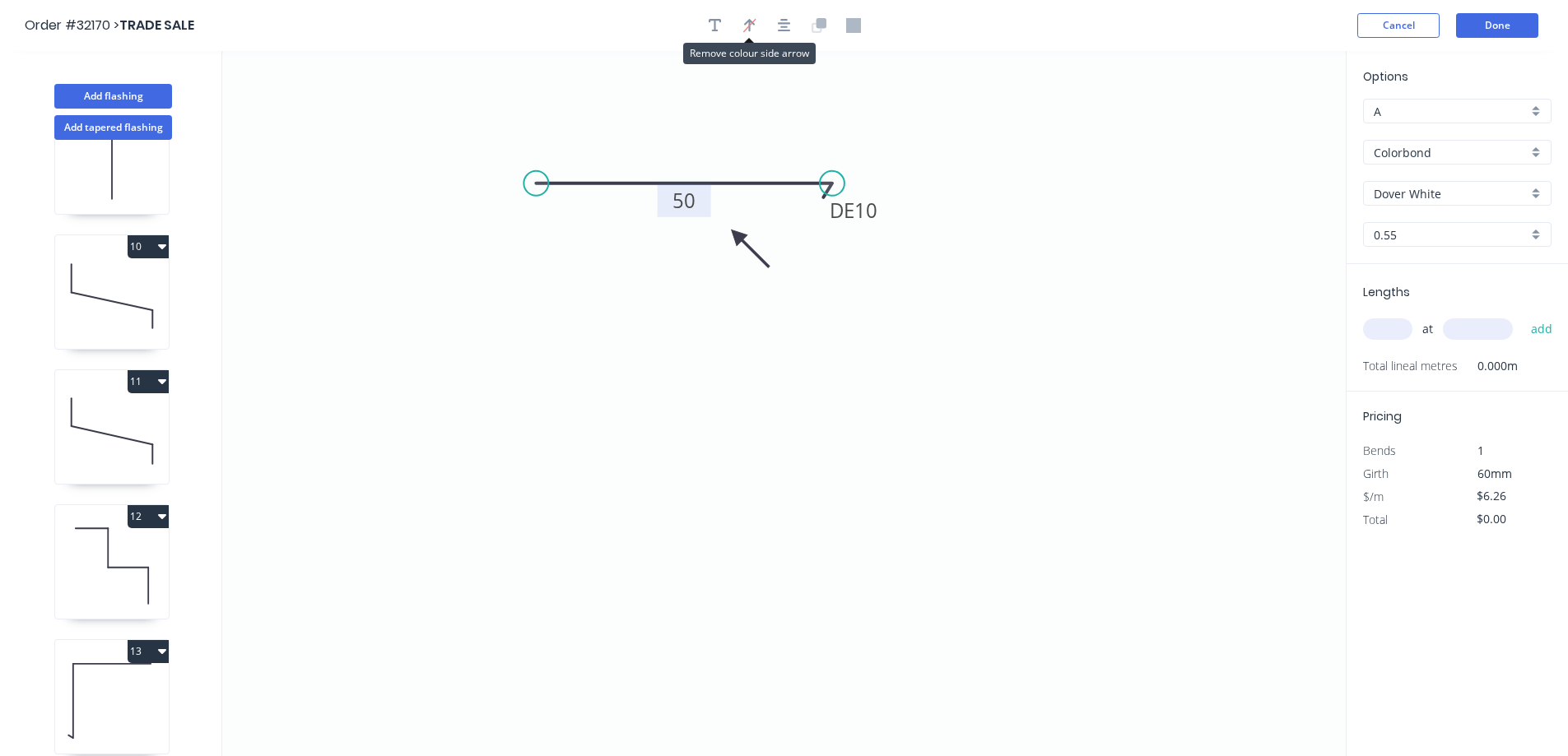
click at [737, 235] on icon at bounding box center [750, 248] width 48 height 48
click at [1393, 330] on input "text" at bounding box center [1388, 329] width 49 height 22
type input "4"
type input "750"
click at [1523, 315] on button "add" at bounding box center [1542, 329] width 39 height 28
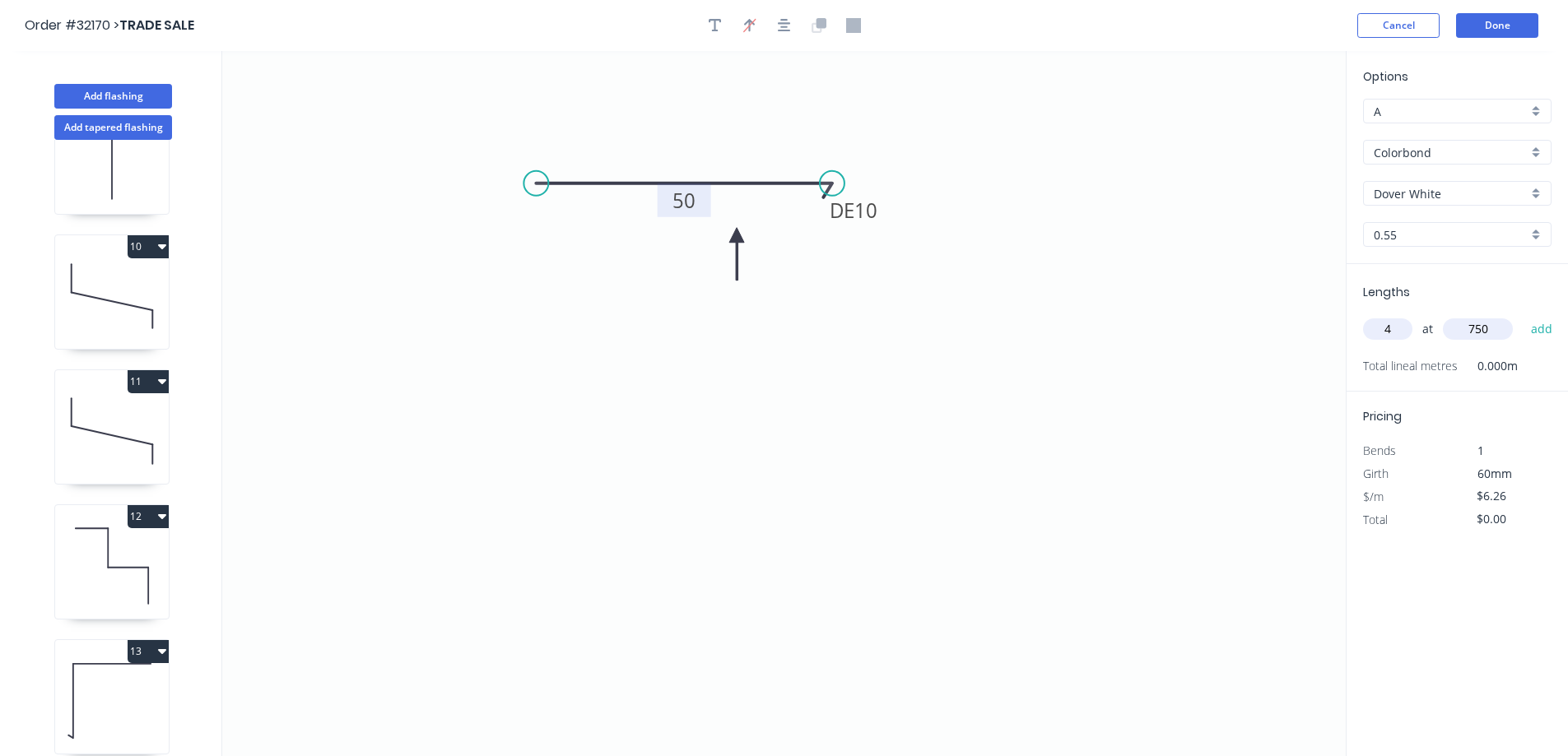
type input "$25.04"
click at [149, 90] on button "Add flashing" at bounding box center [114, 95] width 118 height 25
type input "$0.00"
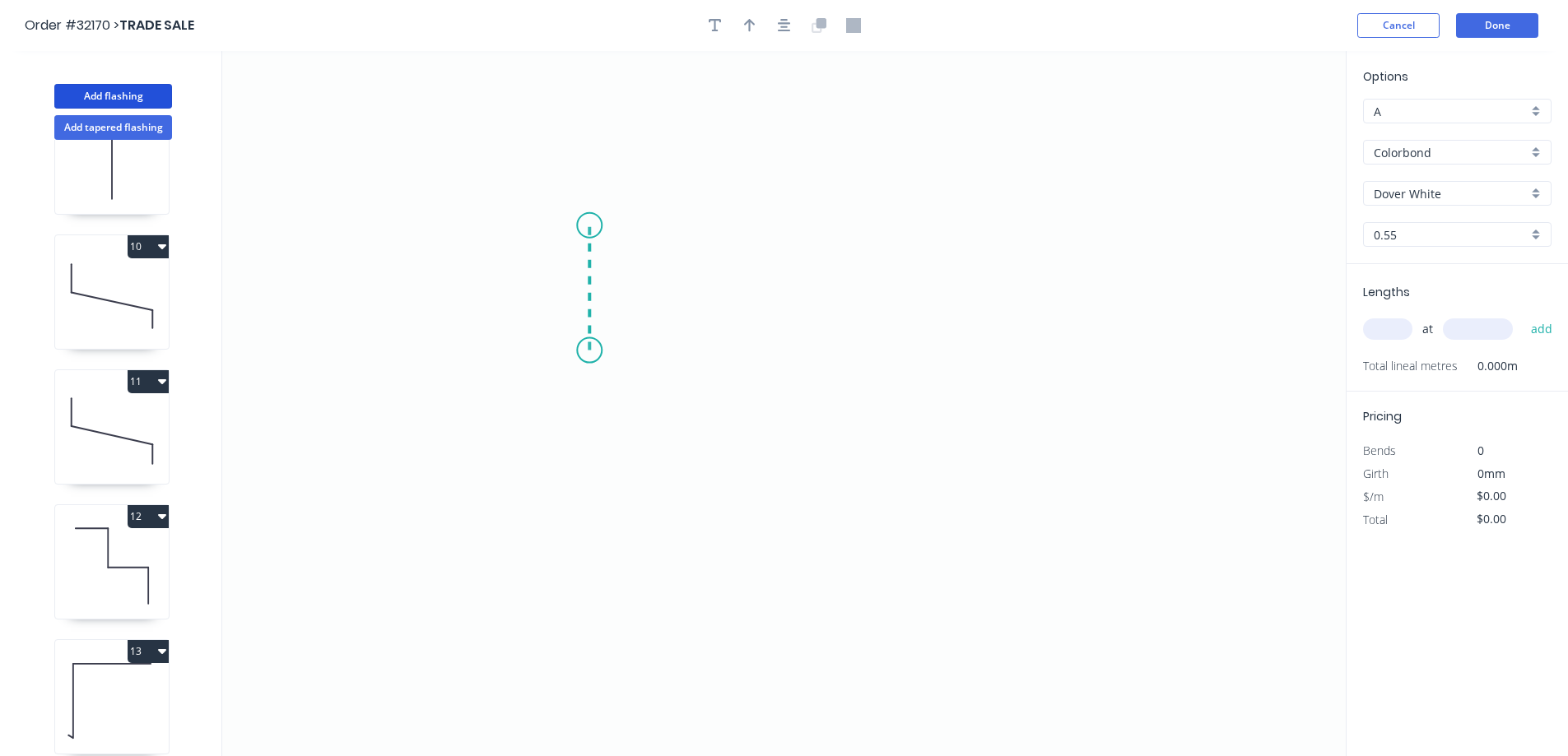
drag, startPoint x: 589, startPoint y: 351, endPoint x: 581, endPoint y: 225, distance: 126.3
click at [581, 225] on icon "0" at bounding box center [784, 403] width 1124 height 705
drag, startPoint x: 581, startPoint y: 225, endPoint x: 933, endPoint y: 214, distance: 352.2
click at [933, 214] on icon "0 ?" at bounding box center [784, 403] width 1124 height 705
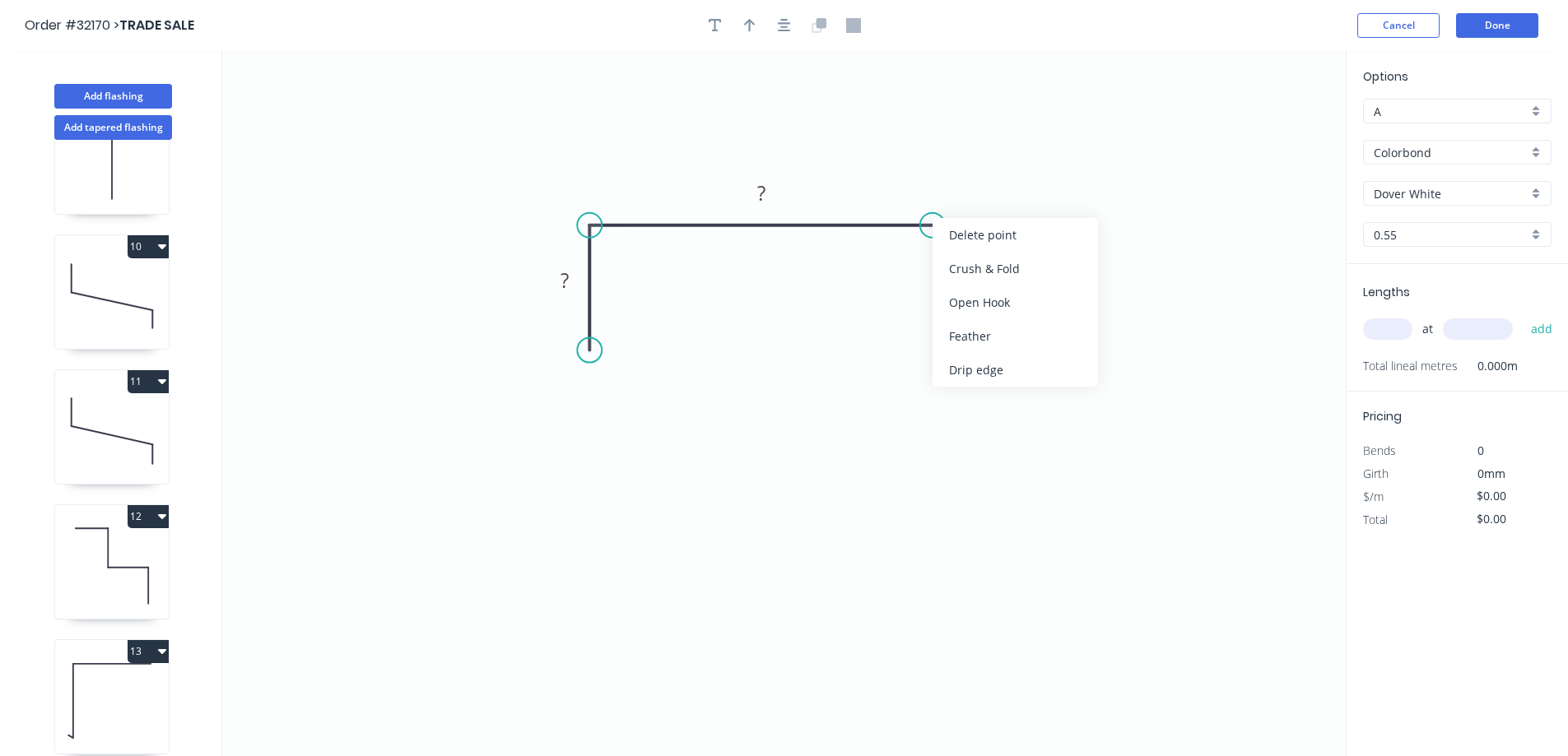
drag, startPoint x: 982, startPoint y: 370, endPoint x: 973, endPoint y: 350, distance: 21.9
click at [982, 368] on div "Drip edge" at bounding box center [1015, 370] width 165 height 34
click at [778, 187] on rect at bounding box center [761, 193] width 54 height 34
click at [766, 184] on rect at bounding box center [762, 194] width 33 height 23
click at [754, 24] on icon "button" at bounding box center [750, 25] width 12 height 13
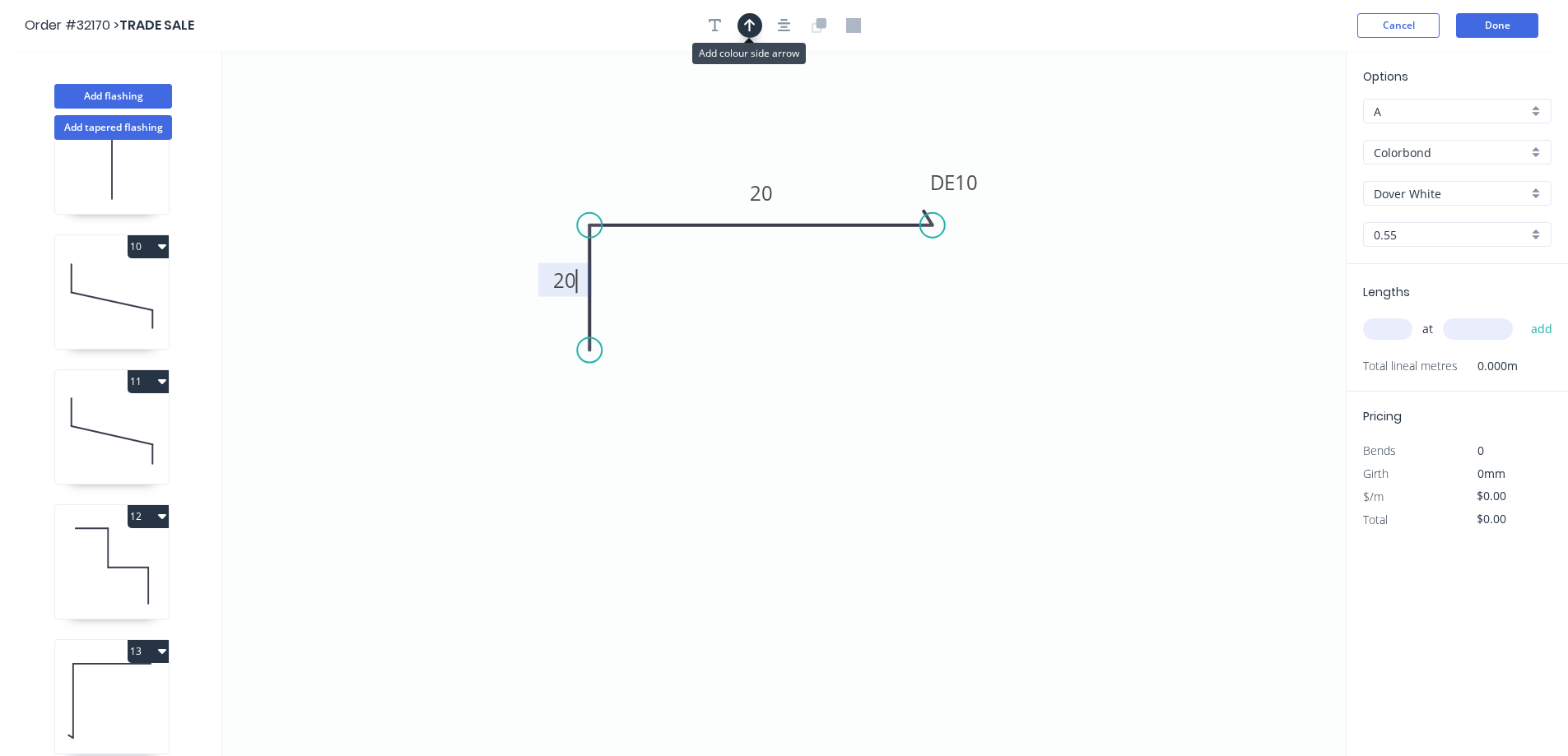
type input "$7.85"
drag, startPoint x: 1266, startPoint y: 127, endPoint x: 723, endPoint y: 302, distance: 570.5
click at [723, 302] on icon at bounding box center [723, 284] width 15 height 53
click at [723, 302] on icon at bounding box center [735, 288] width 48 height 48
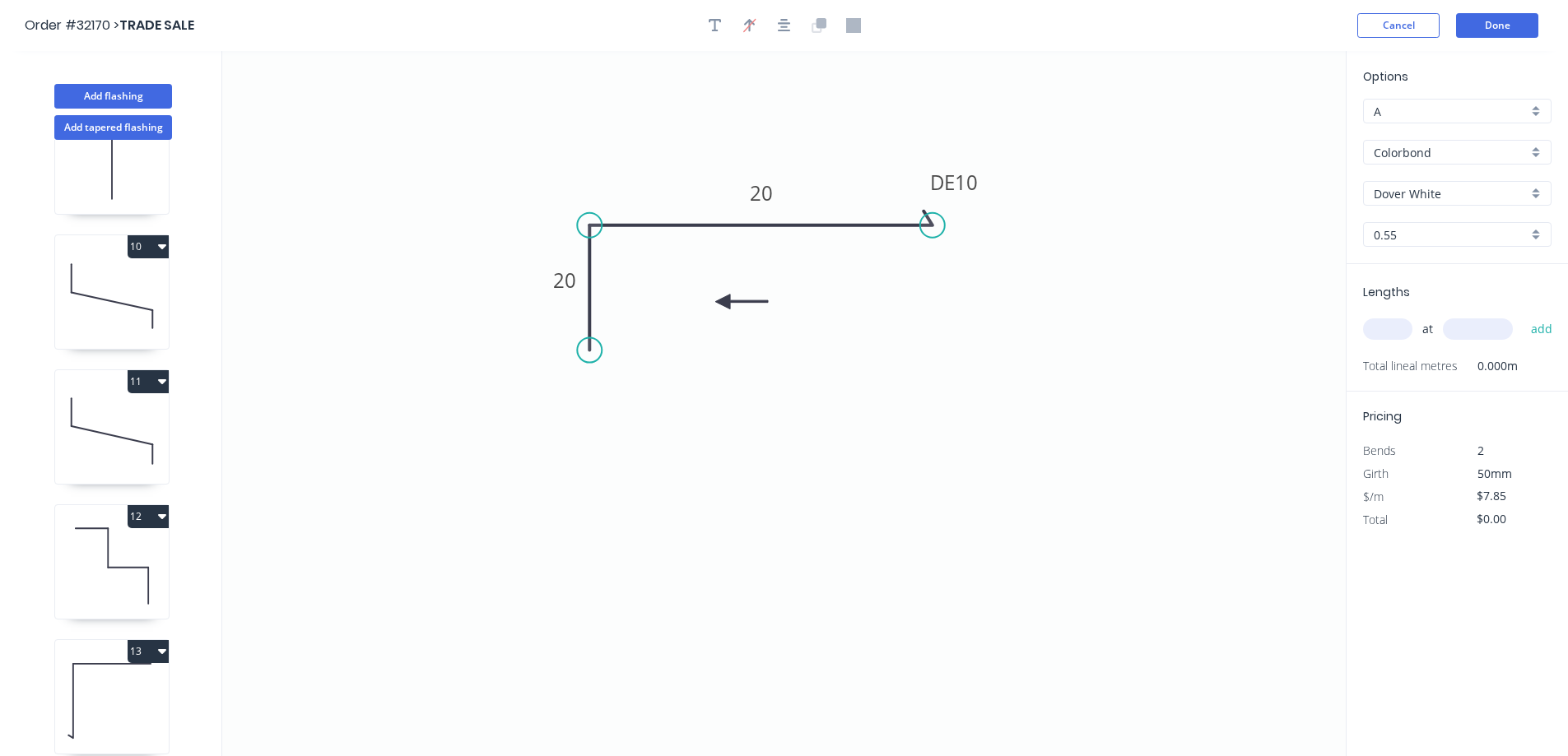
click at [723, 302] on icon at bounding box center [742, 302] width 53 height 15
click at [723, 302] on icon at bounding box center [735, 315] width 48 height 48
click at [1402, 333] on input "text" at bounding box center [1388, 329] width 49 height 22
type input "2"
type input "3800"
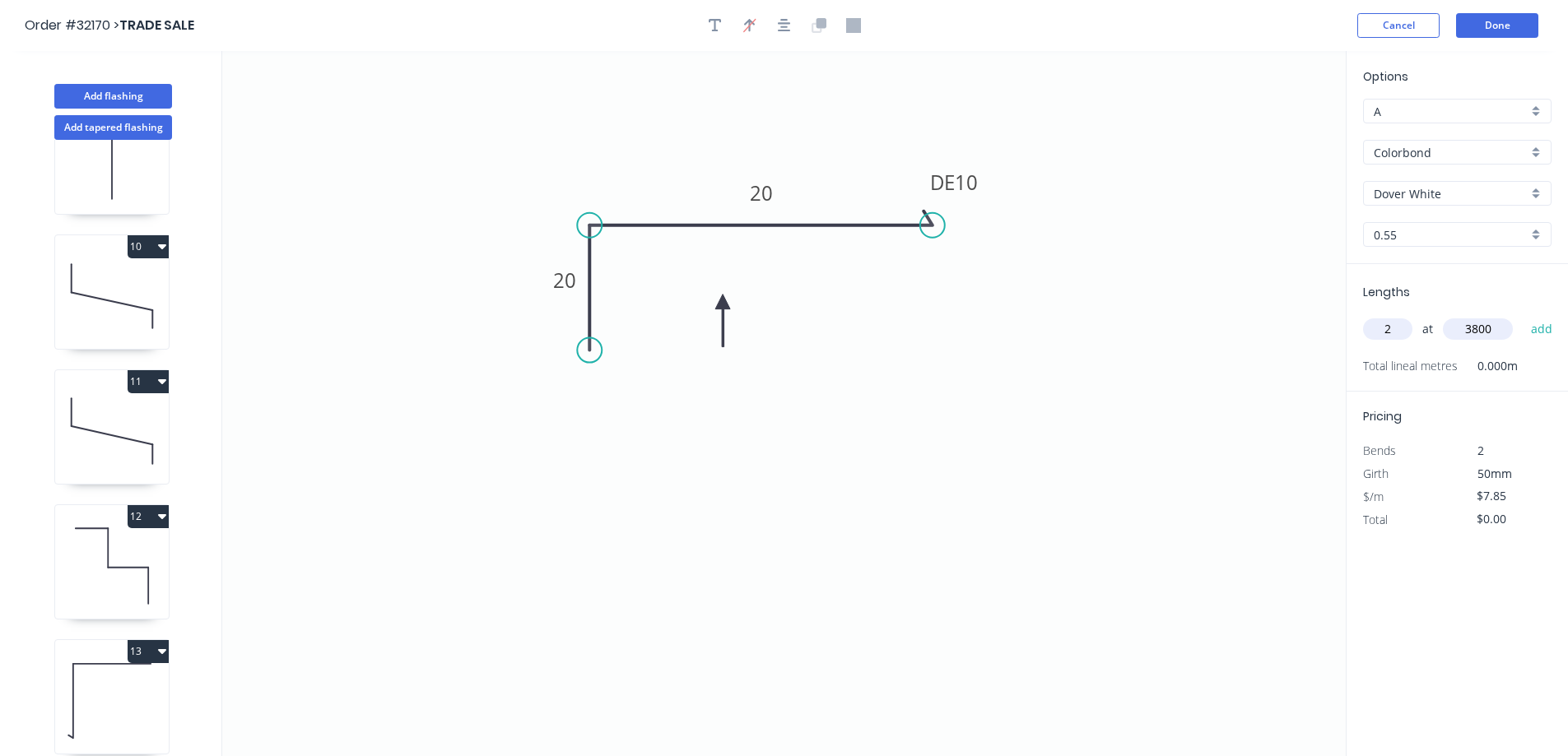
click at [1523, 315] on button "add" at bounding box center [1542, 329] width 39 height 28
type input "$59.66"
click at [1497, 22] on button "Done" at bounding box center [1497, 25] width 83 height 25
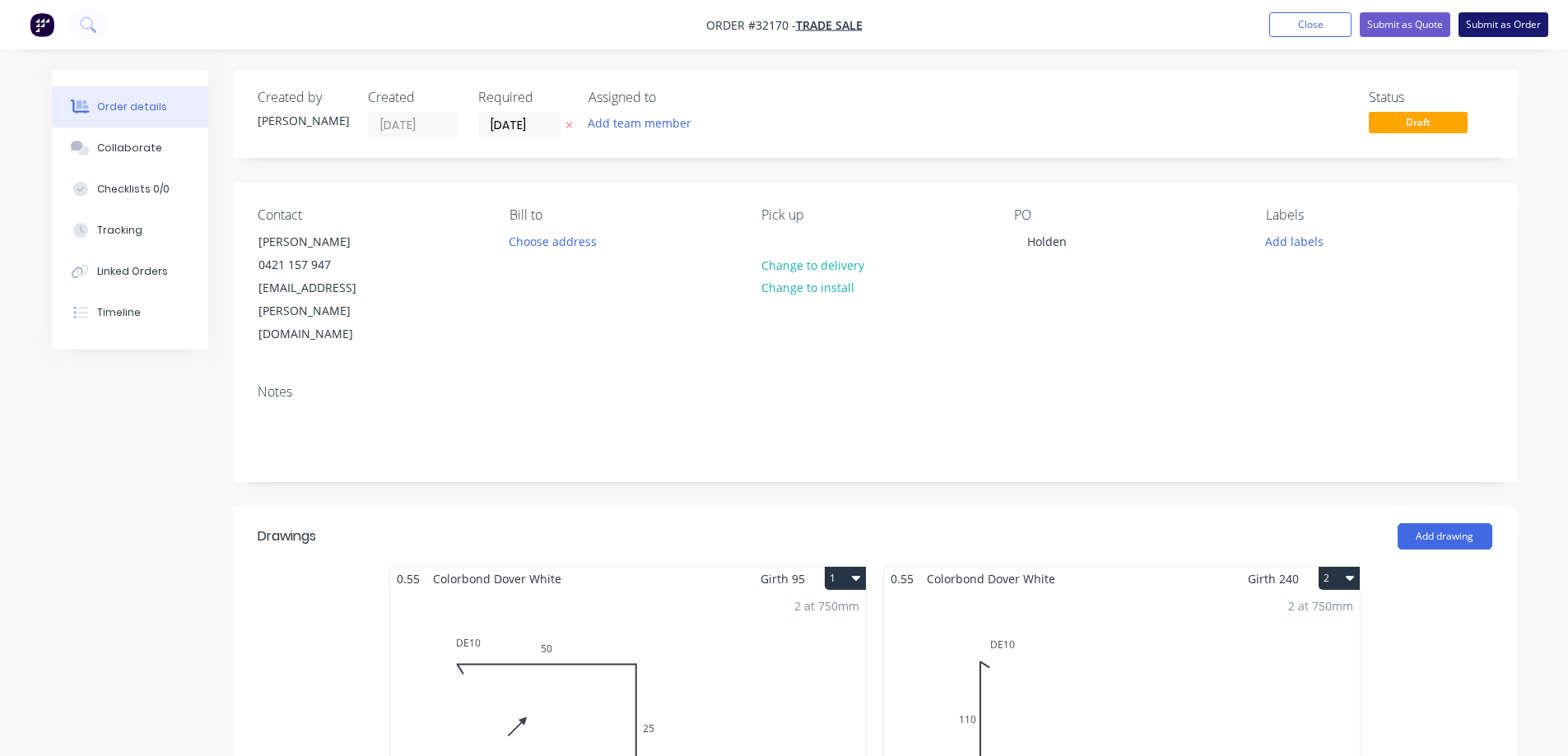
click at [1510, 22] on button "Submit as Order" at bounding box center [1503, 25] width 90 height 25
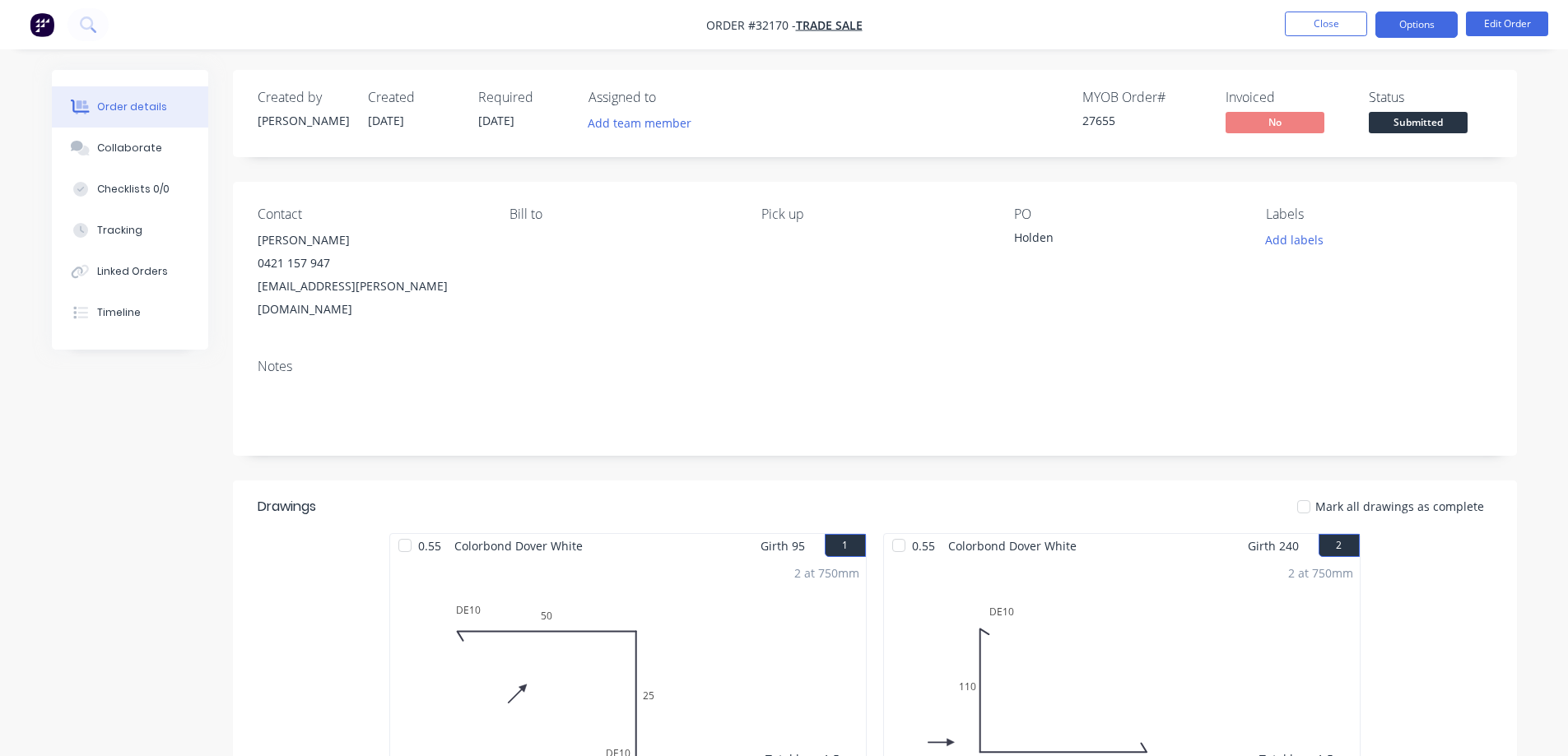
click at [1428, 31] on button "Options" at bounding box center [1416, 25] width 83 height 26
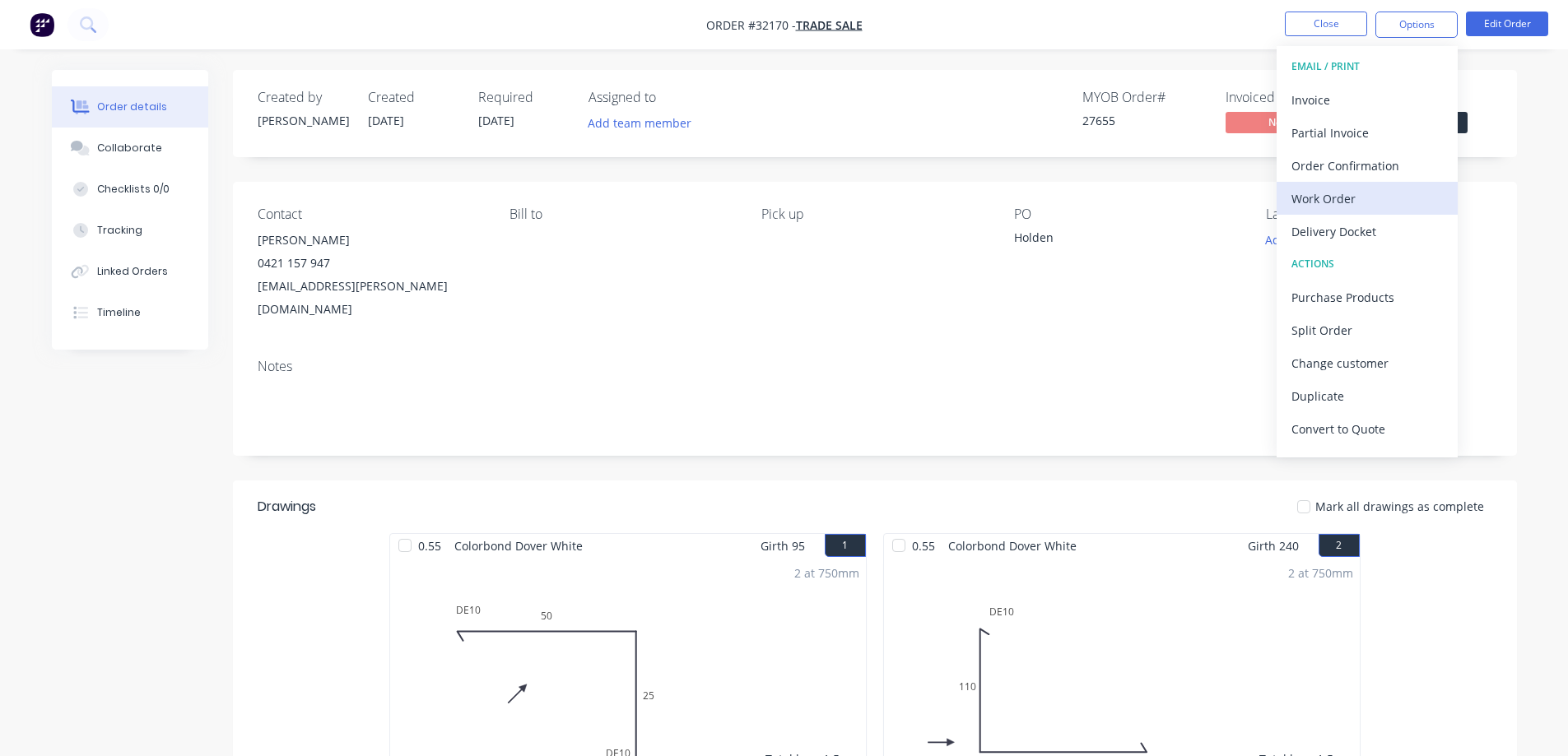
click at [1349, 211] on button "Work Order" at bounding box center [1367, 198] width 181 height 33
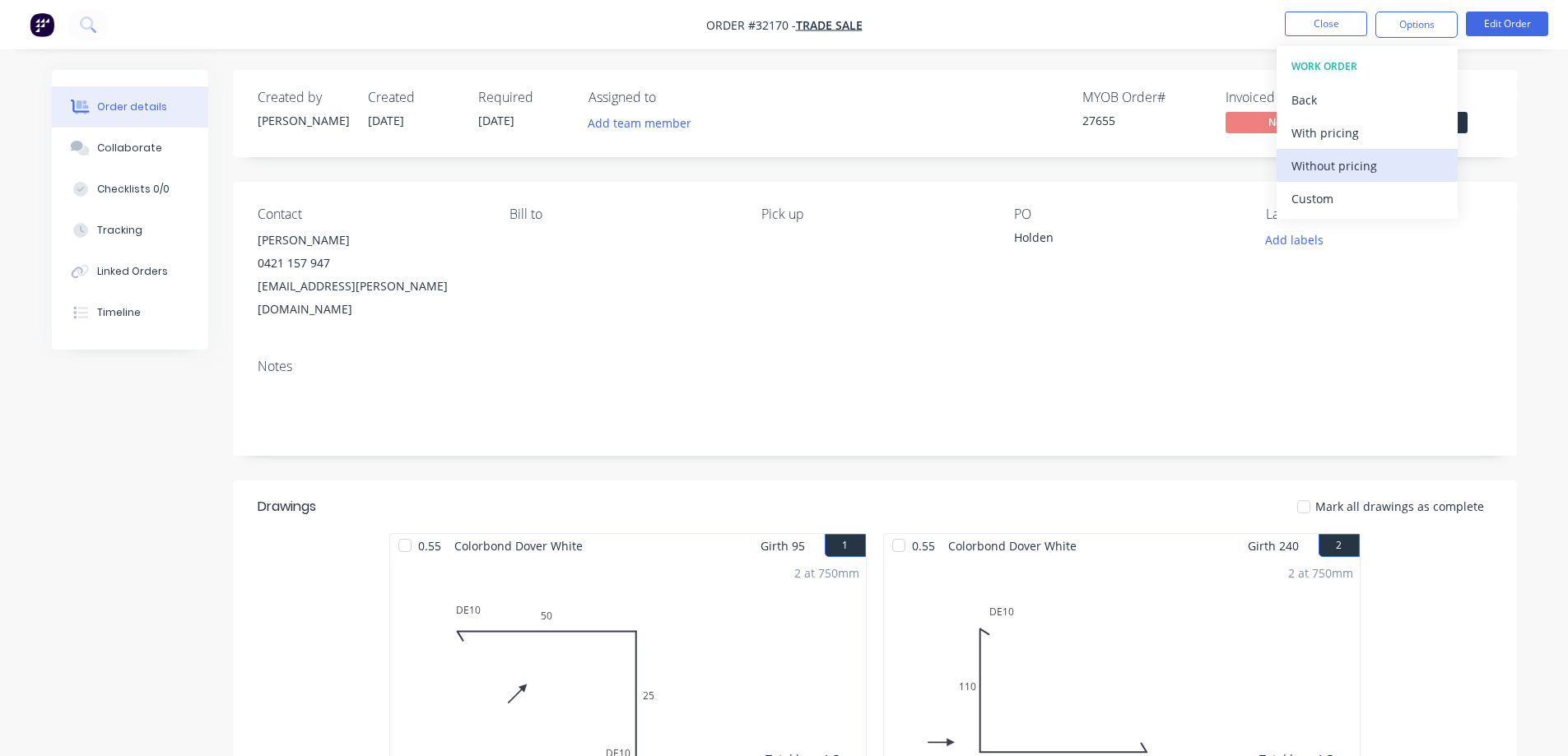
click at [1326, 163] on div "Without pricing" at bounding box center [1367, 165] width 152 height 24
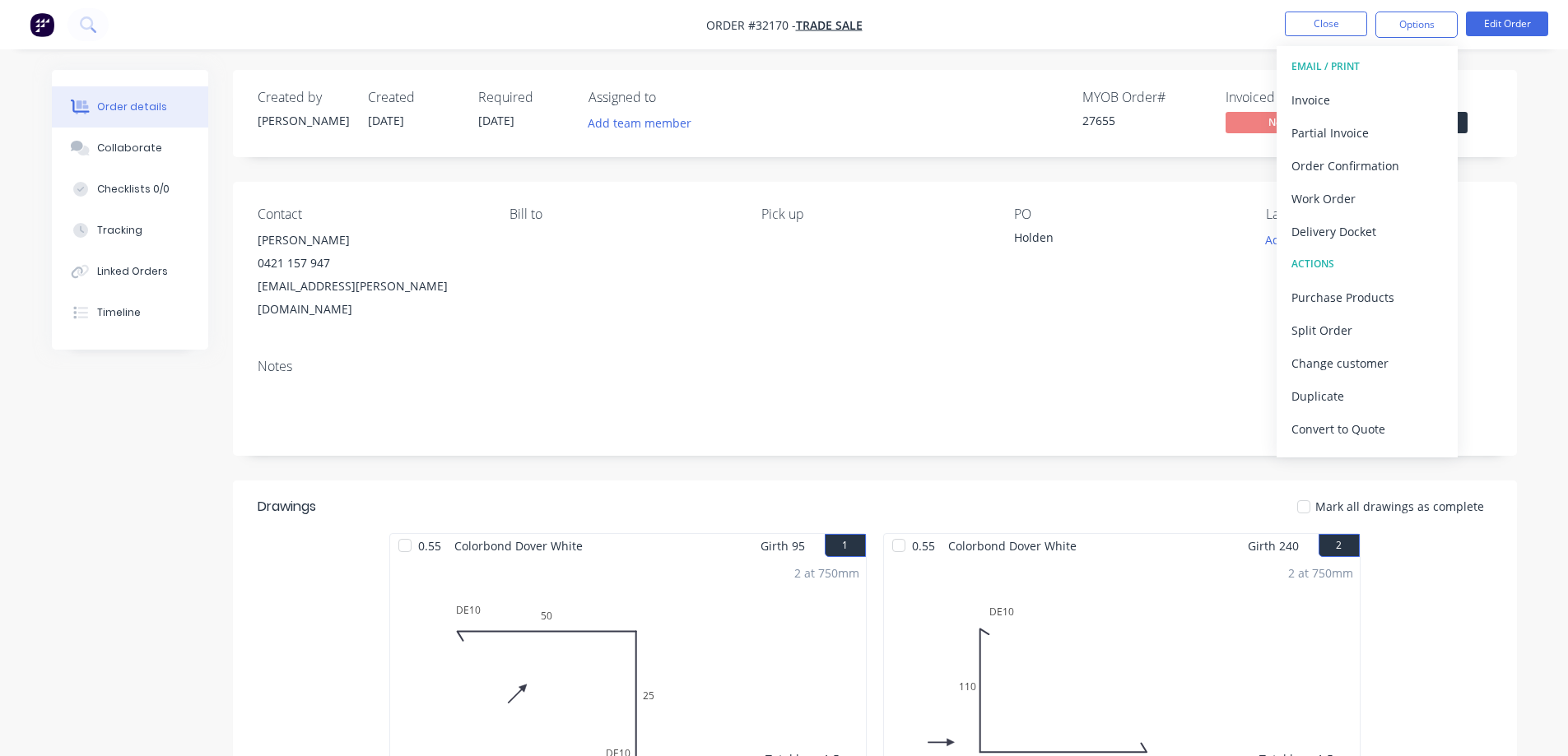
click at [1471, 126] on div "Status Submitted" at bounding box center [1431, 114] width 124 height 48
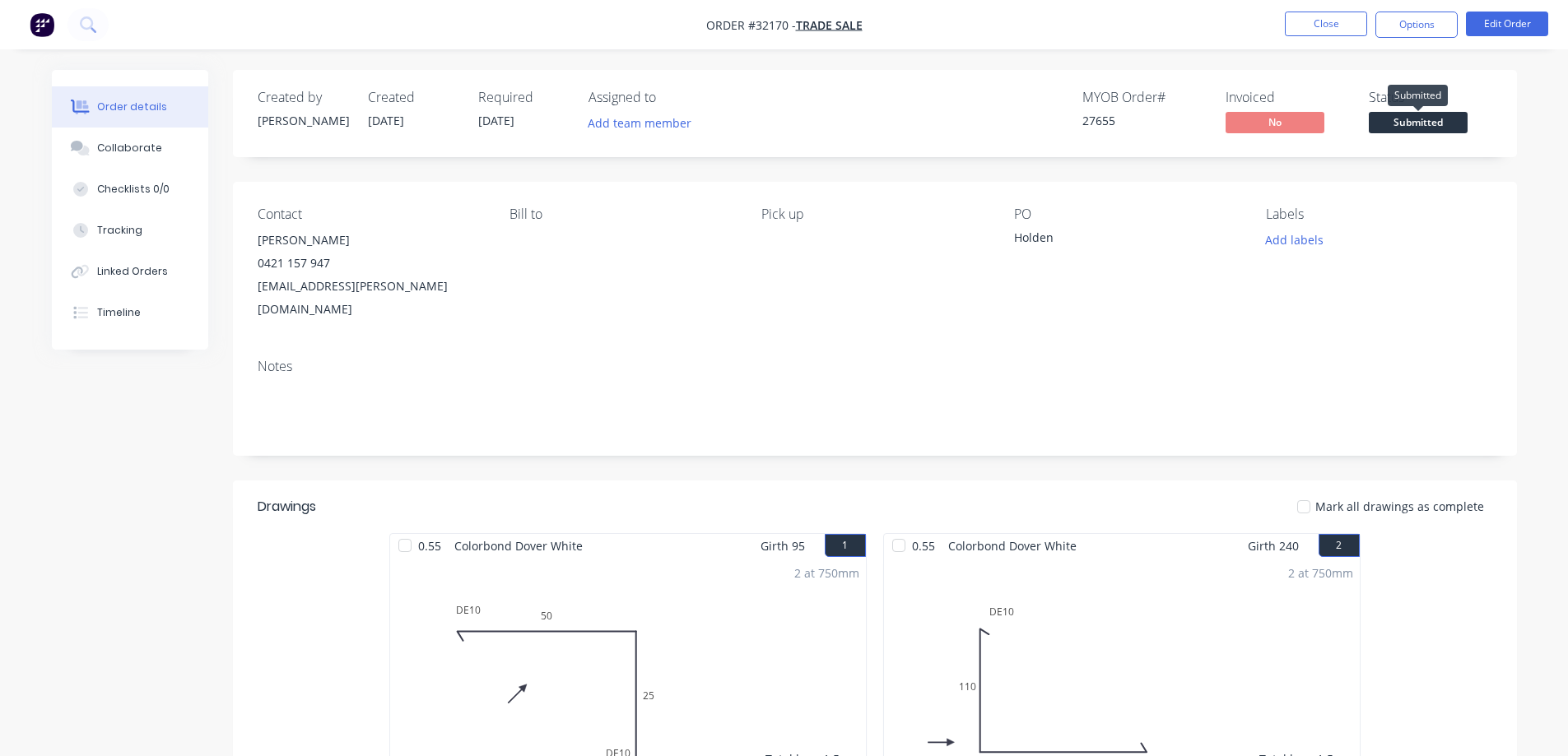
click at [1453, 127] on span "Submitted" at bounding box center [1418, 122] width 99 height 21
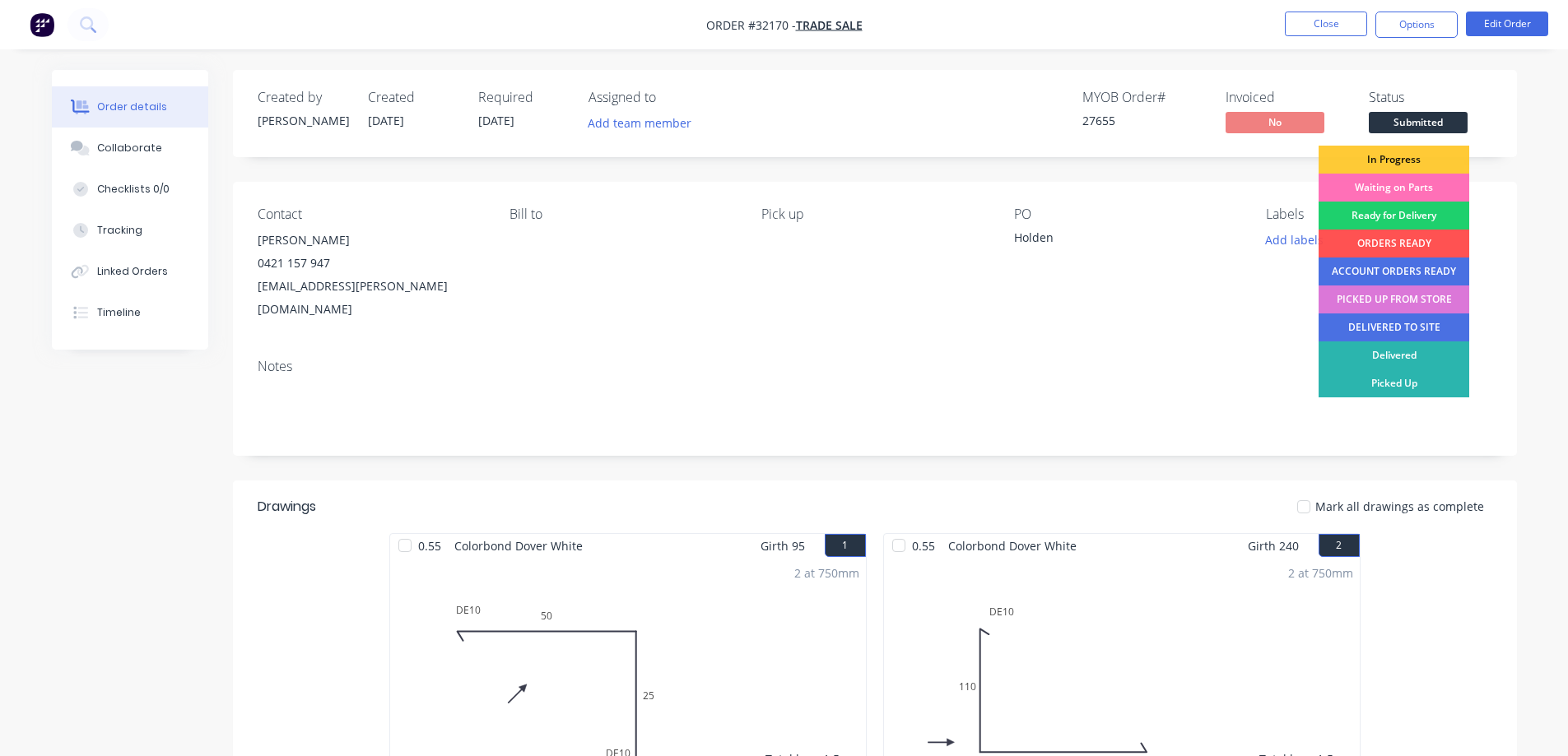
drag, startPoint x: 1394, startPoint y: 163, endPoint x: 1376, endPoint y: 164, distance: 18.0
click at [1394, 162] on div "In Progress" at bounding box center [1394, 159] width 151 height 28
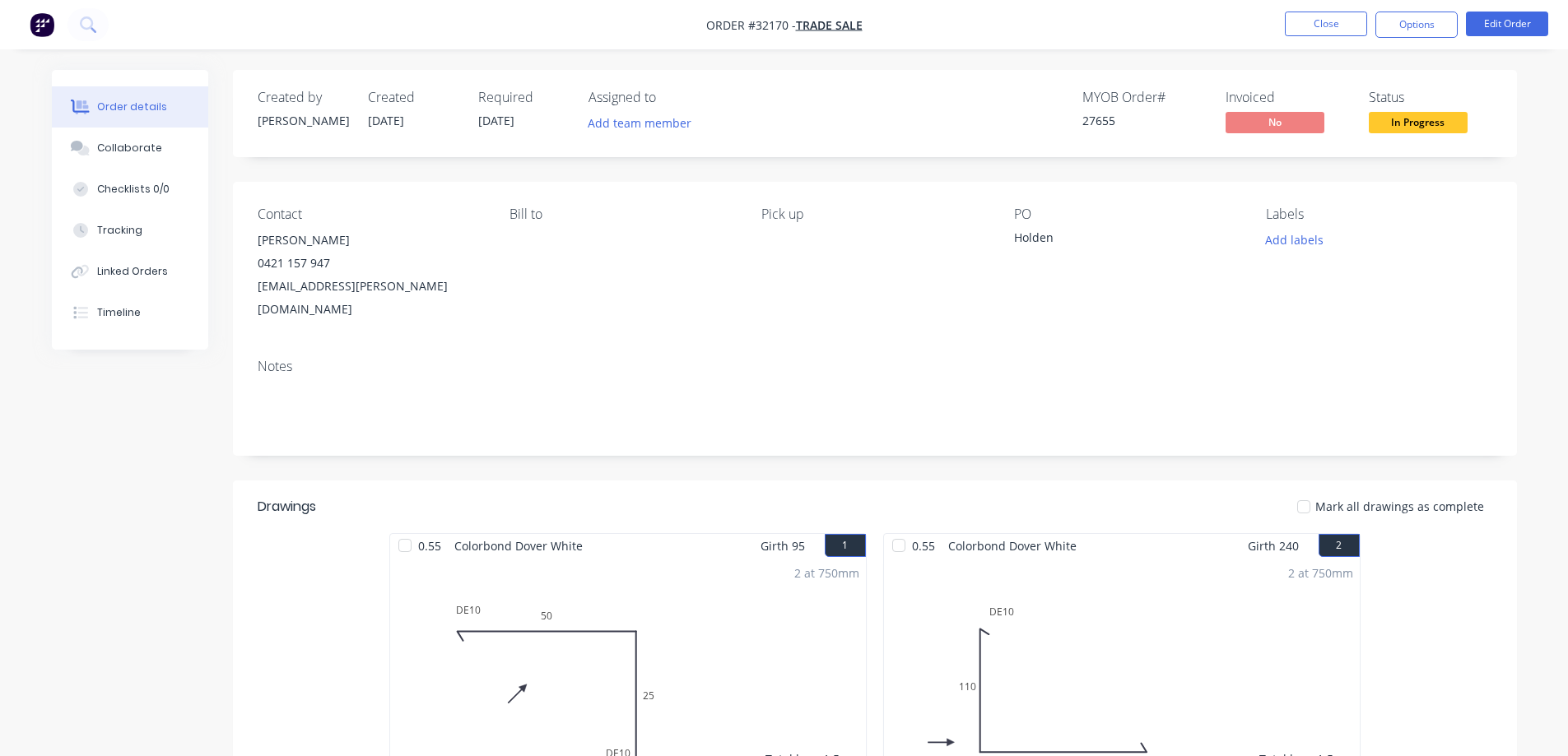
click at [39, 26] on img "button" at bounding box center [42, 25] width 25 height 25
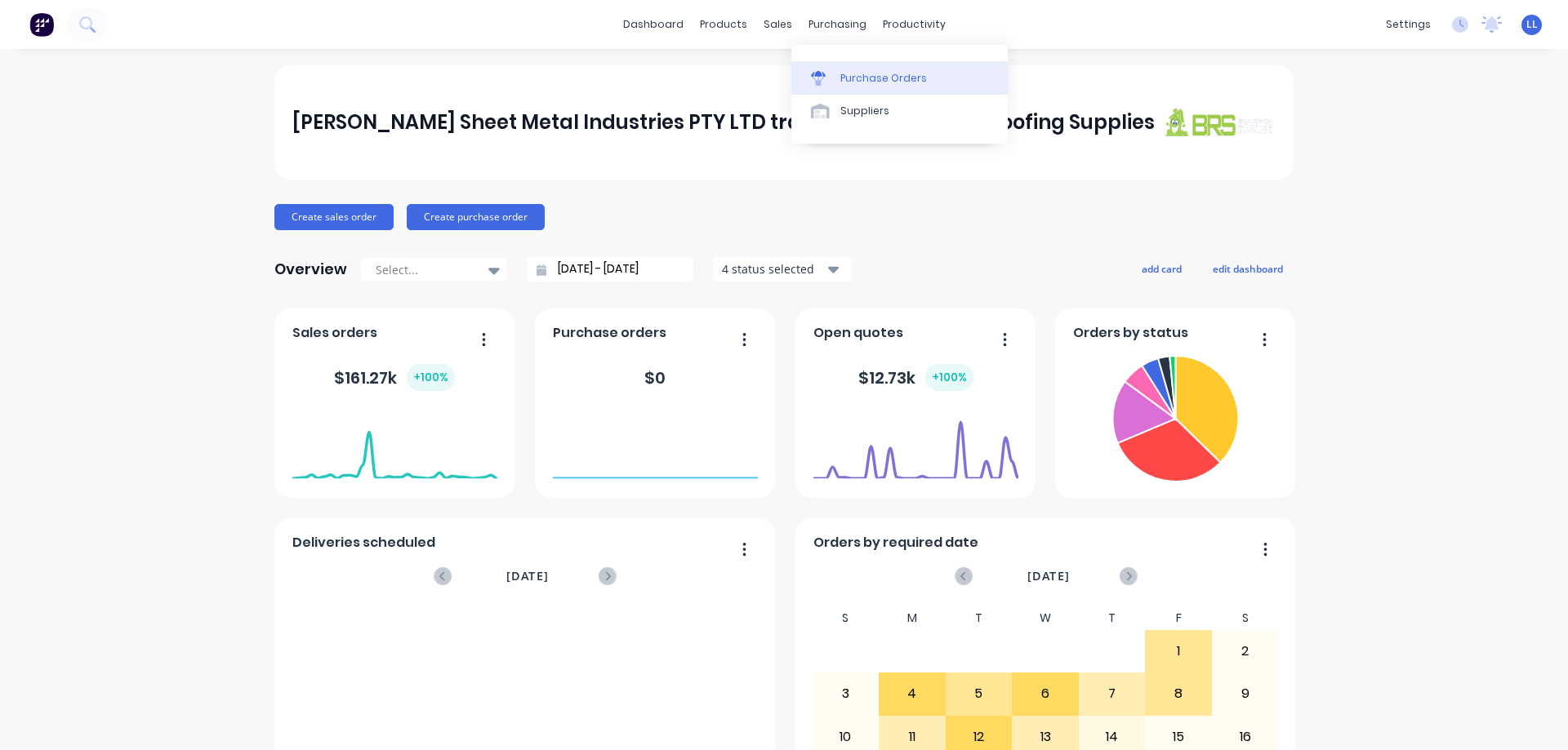
click at [843, 69] on link "Purchase Orders" at bounding box center [900, 78] width 216 height 32
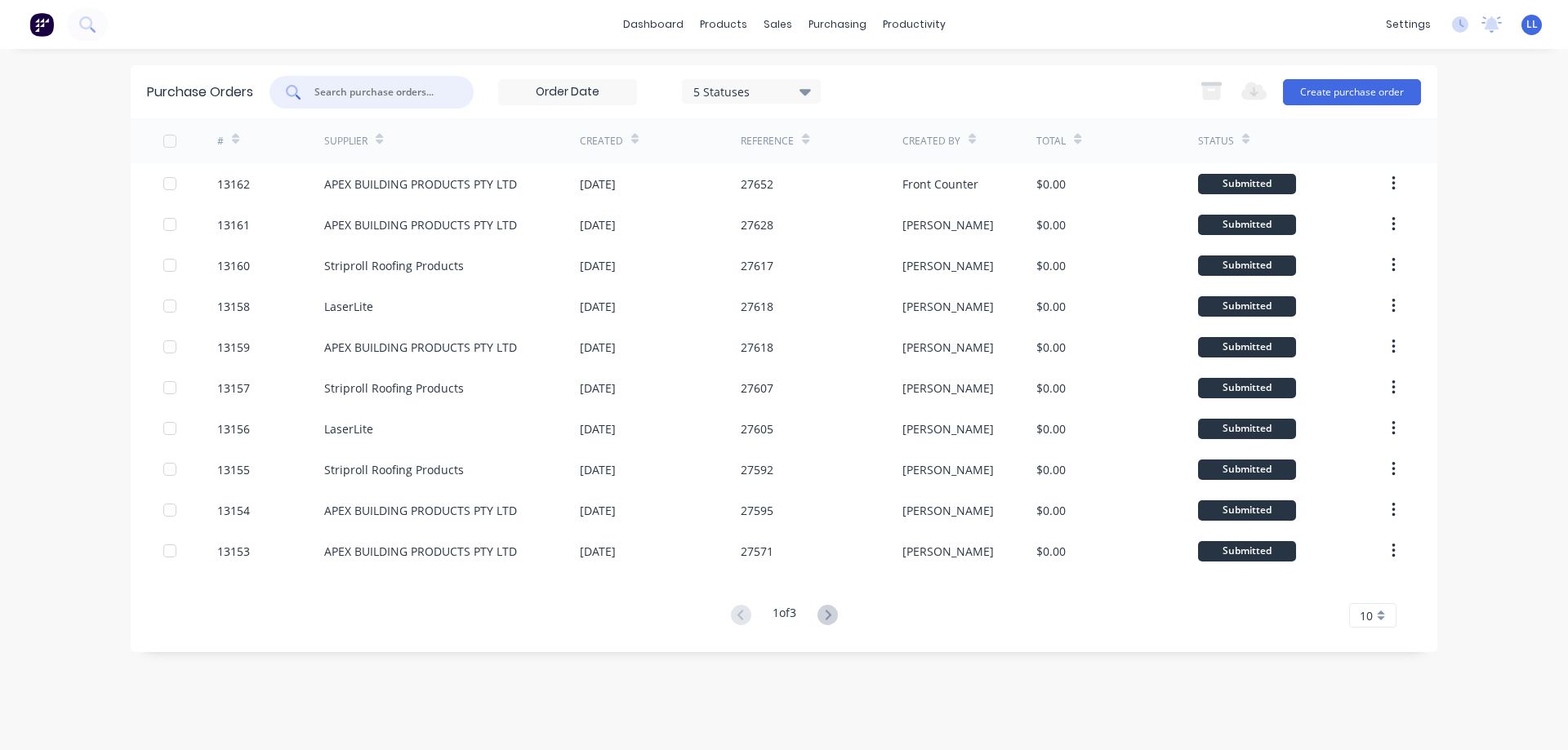
click at [366, 91] on input "text" at bounding box center [381, 92] width 135 height 16
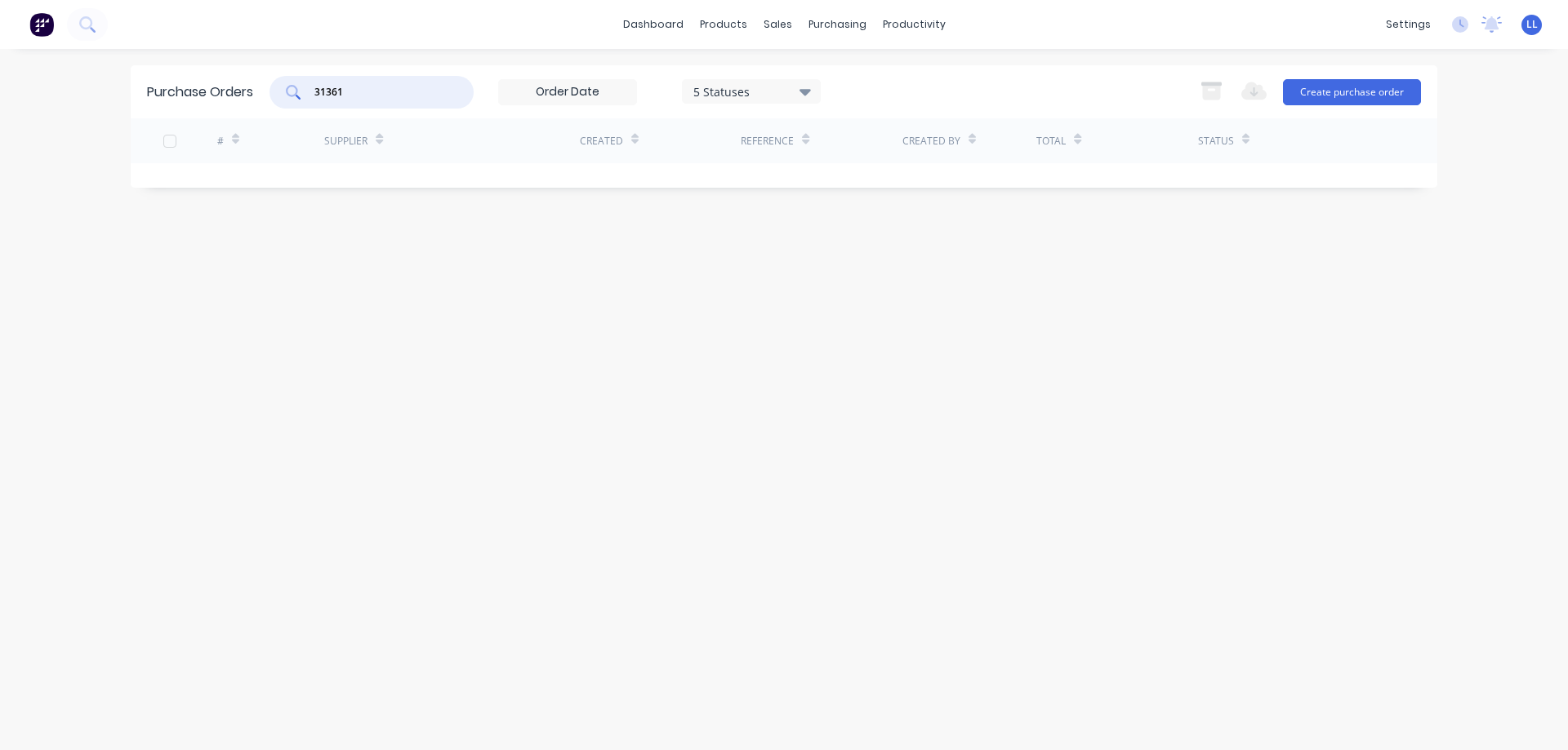
click at [252, 82] on div "Purchase Orders 31361 5 Statuses 5 Statuses Export to Excel (XLSX) Create purch…" at bounding box center [784, 91] width 1307 height 53
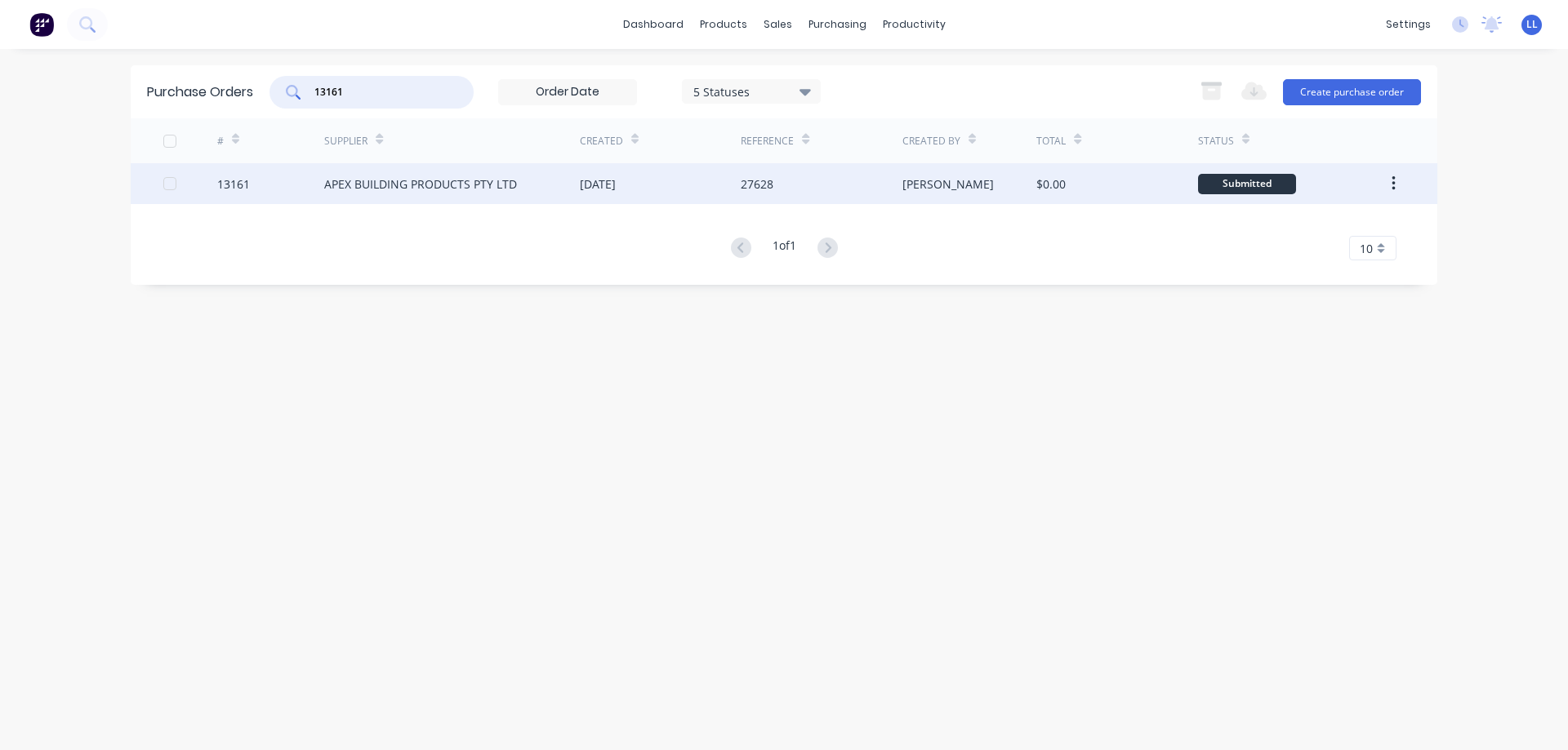
type input "13161"
click at [696, 198] on div "[DATE]" at bounding box center [660, 183] width 160 height 41
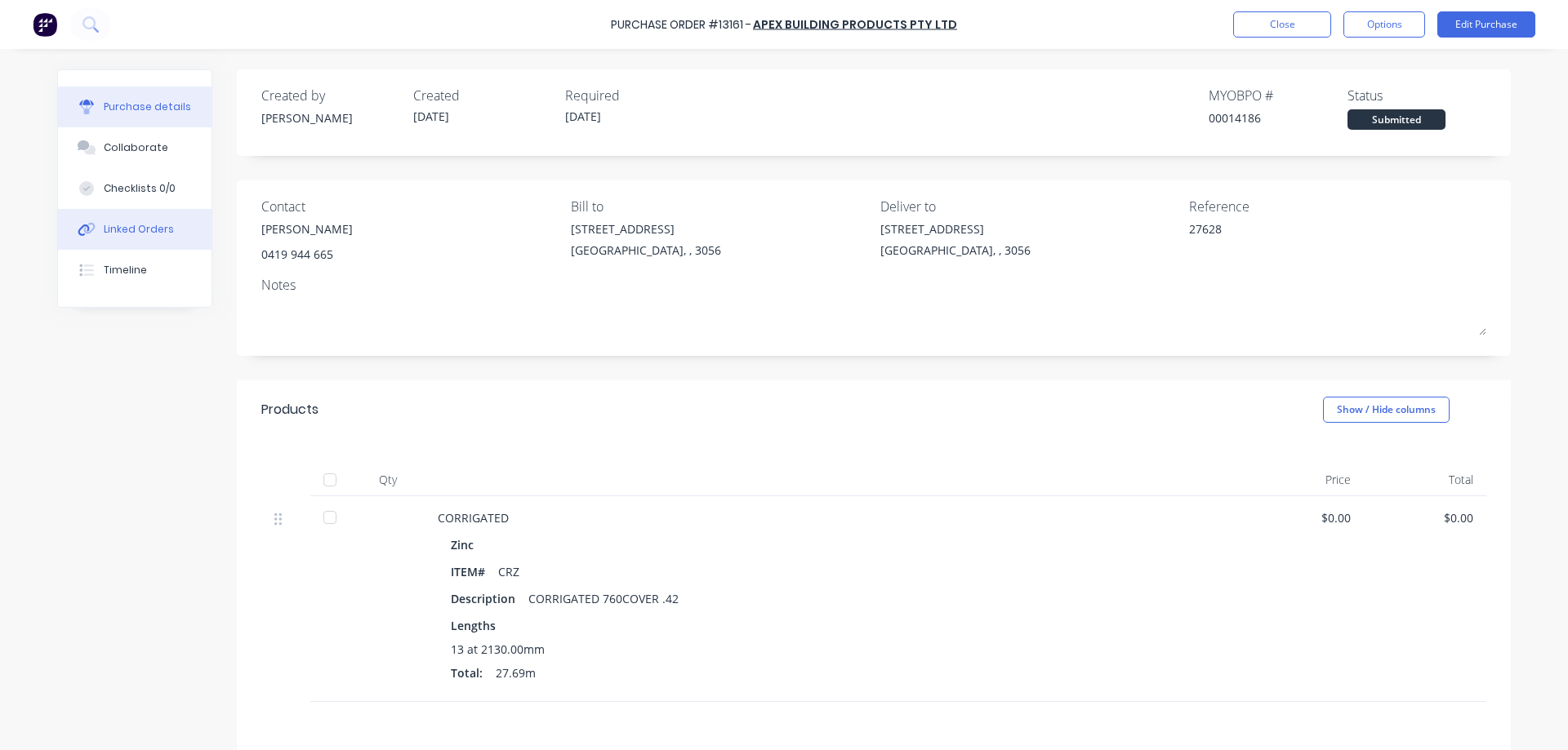
click at [130, 232] on div "Linked Orders" at bounding box center [139, 229] width 70 height 14
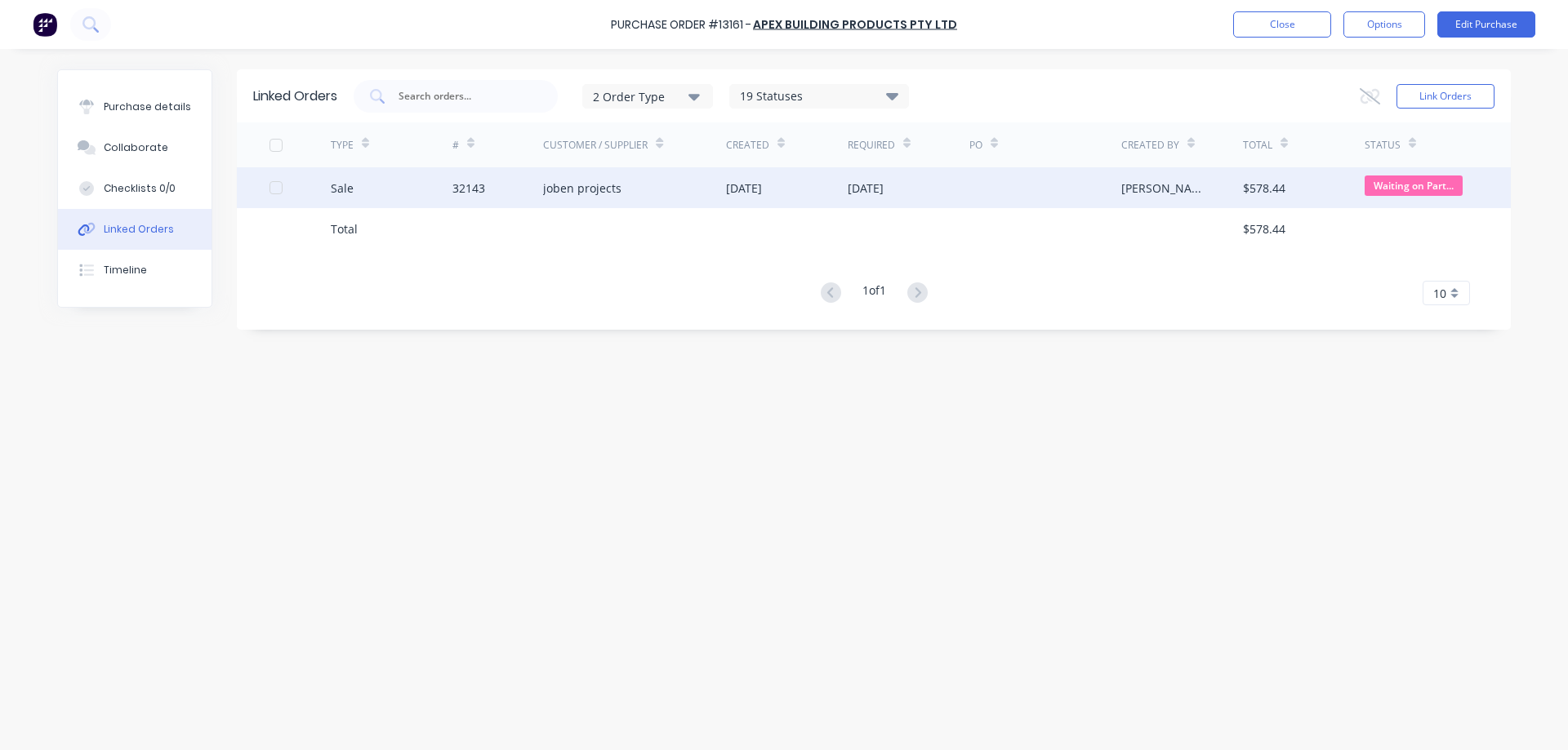
click at [735, 186] on div "[DATE]" at bounding box center [744, 188] width 36 height 17
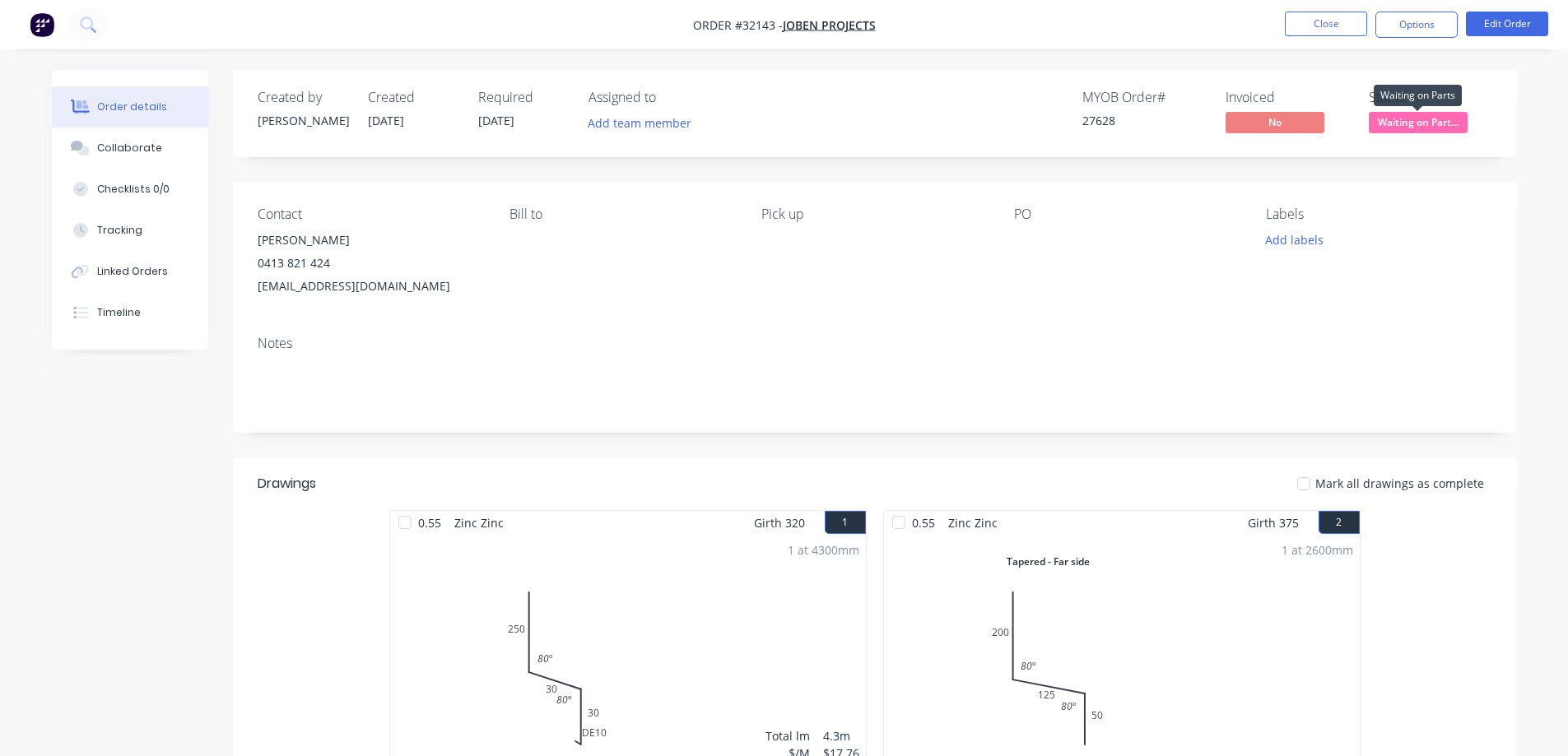
click at [1427, 125] on span "Waiting on Part..." at bounding box center [1418, 122] width 99 height 21
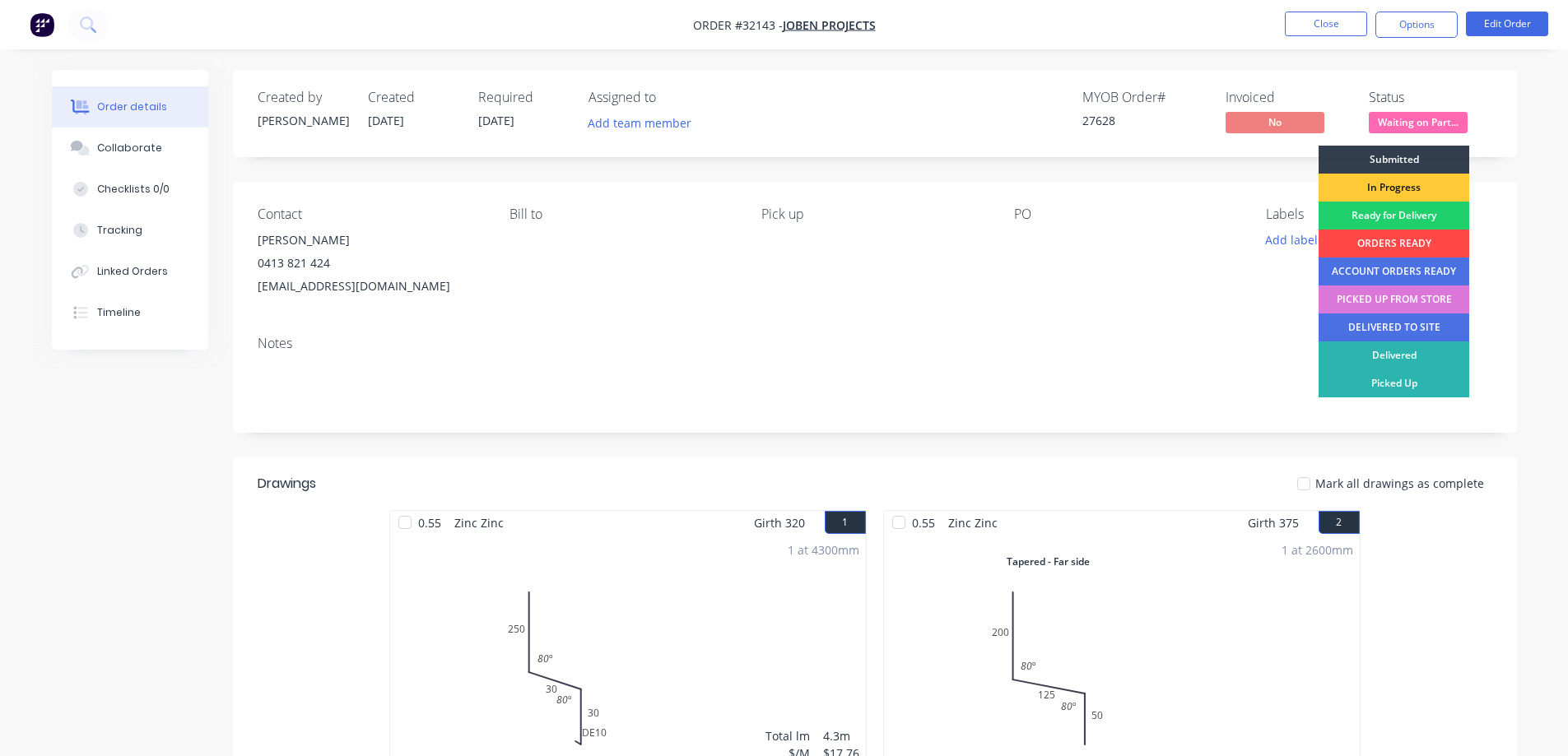
click at [1394, 240] on div "ORDERS READY" at bounding box center [1394, 244] width 151 height 28
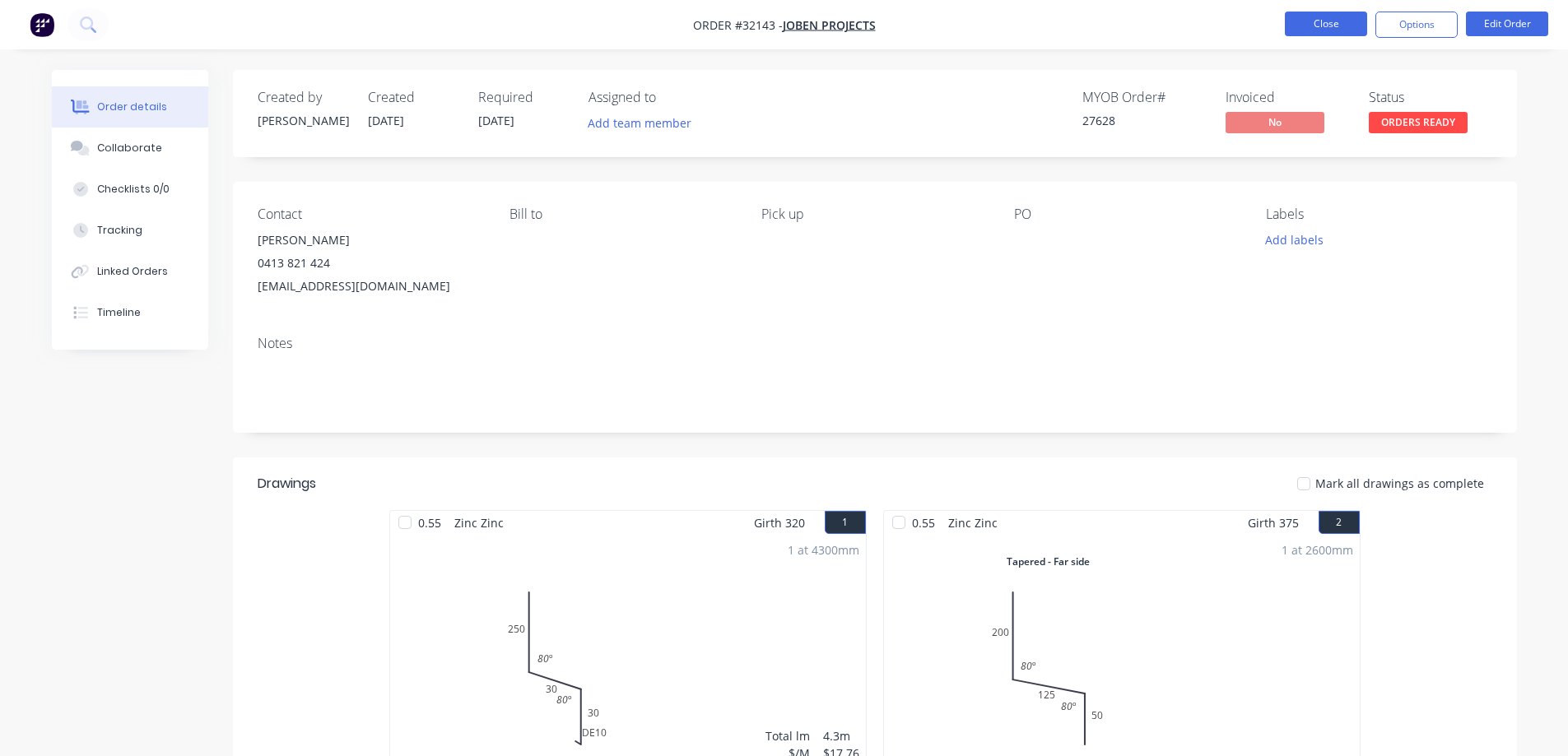
click at [1316, 30] on button "Close" at bounding box center [1326, 24] width 83 height 25
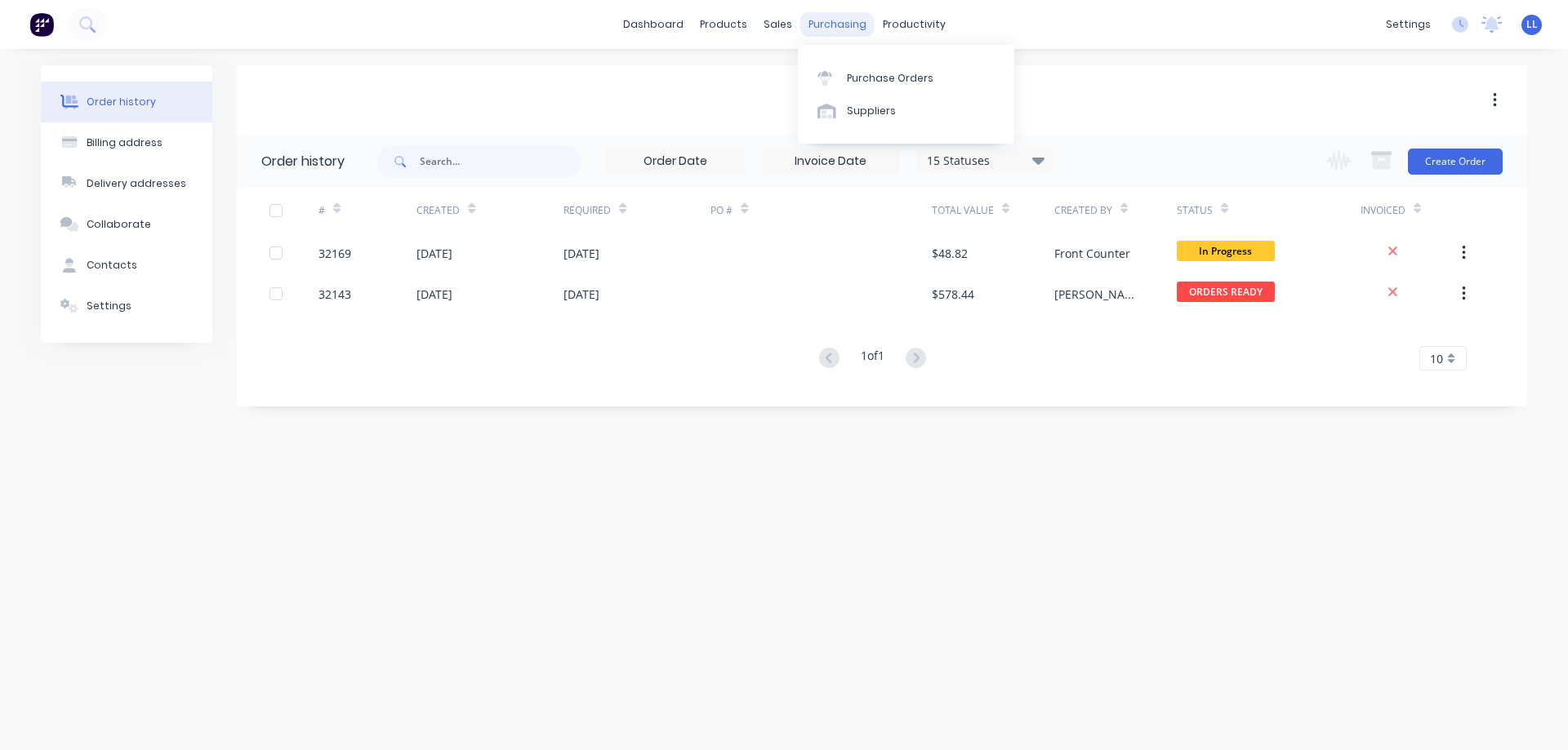
click at [843, 22] on div "purchasing" at bounding box center [838, 24] width 74 height 24
click at [843, 87] on link "Purchase Orders" at bounding box center [906, 78] width 216 height 32
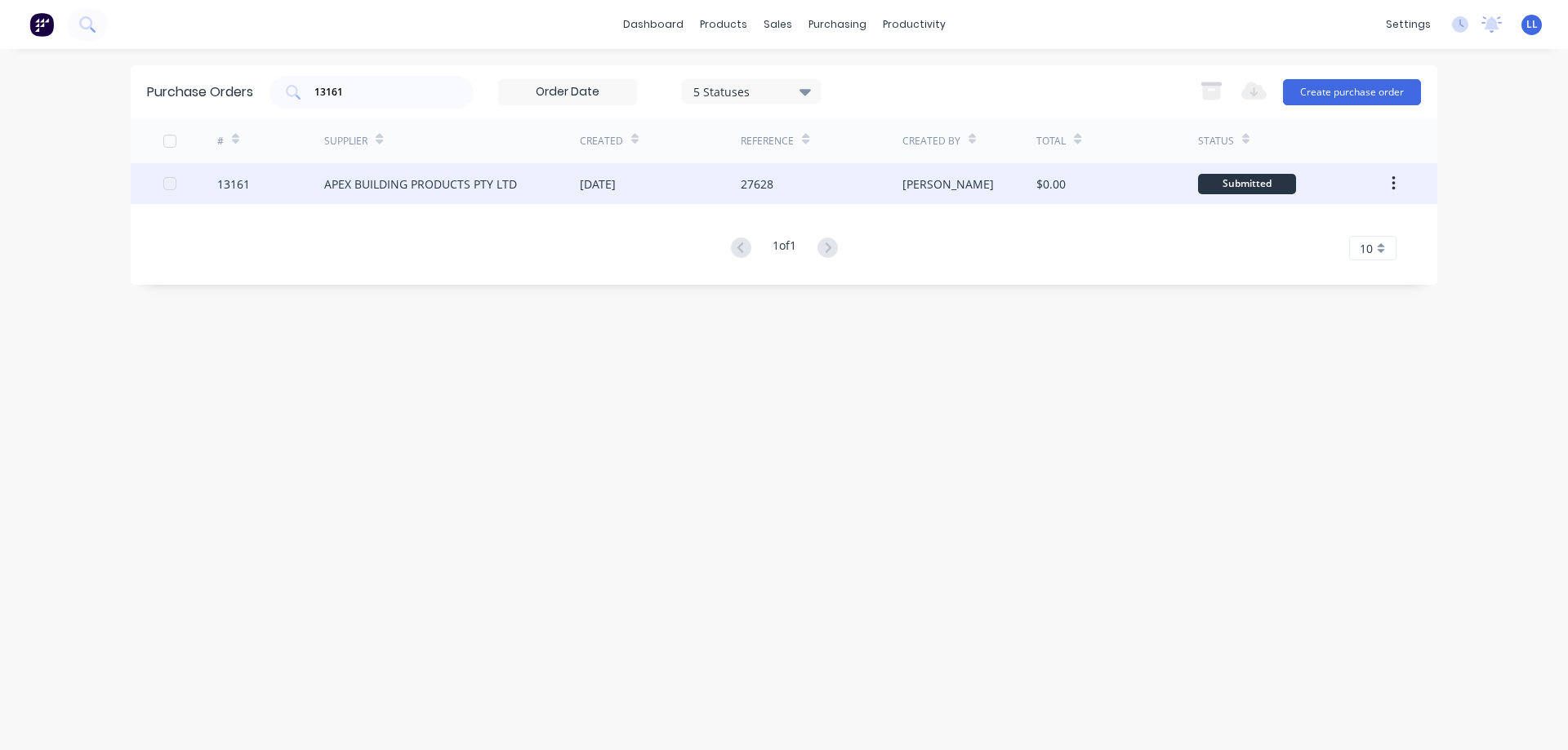
click at [441, 179] on div "APEX BUILDING PRODUCTS PTY LTD" at bounding box center [421, 184] width 193 height 17
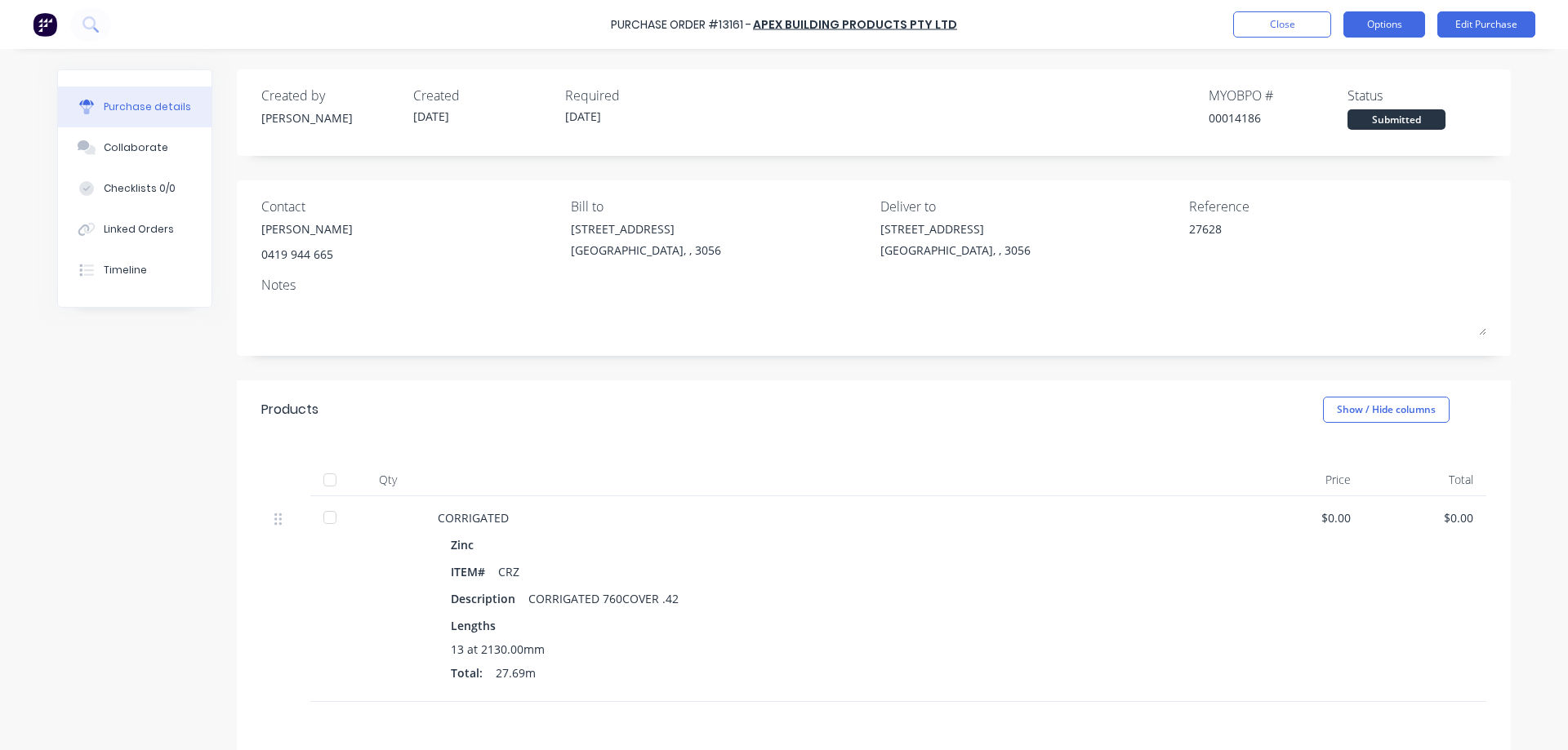
click at [1369, 23] on button "Options" at bounding box center [1384, 24] width 82 height 26
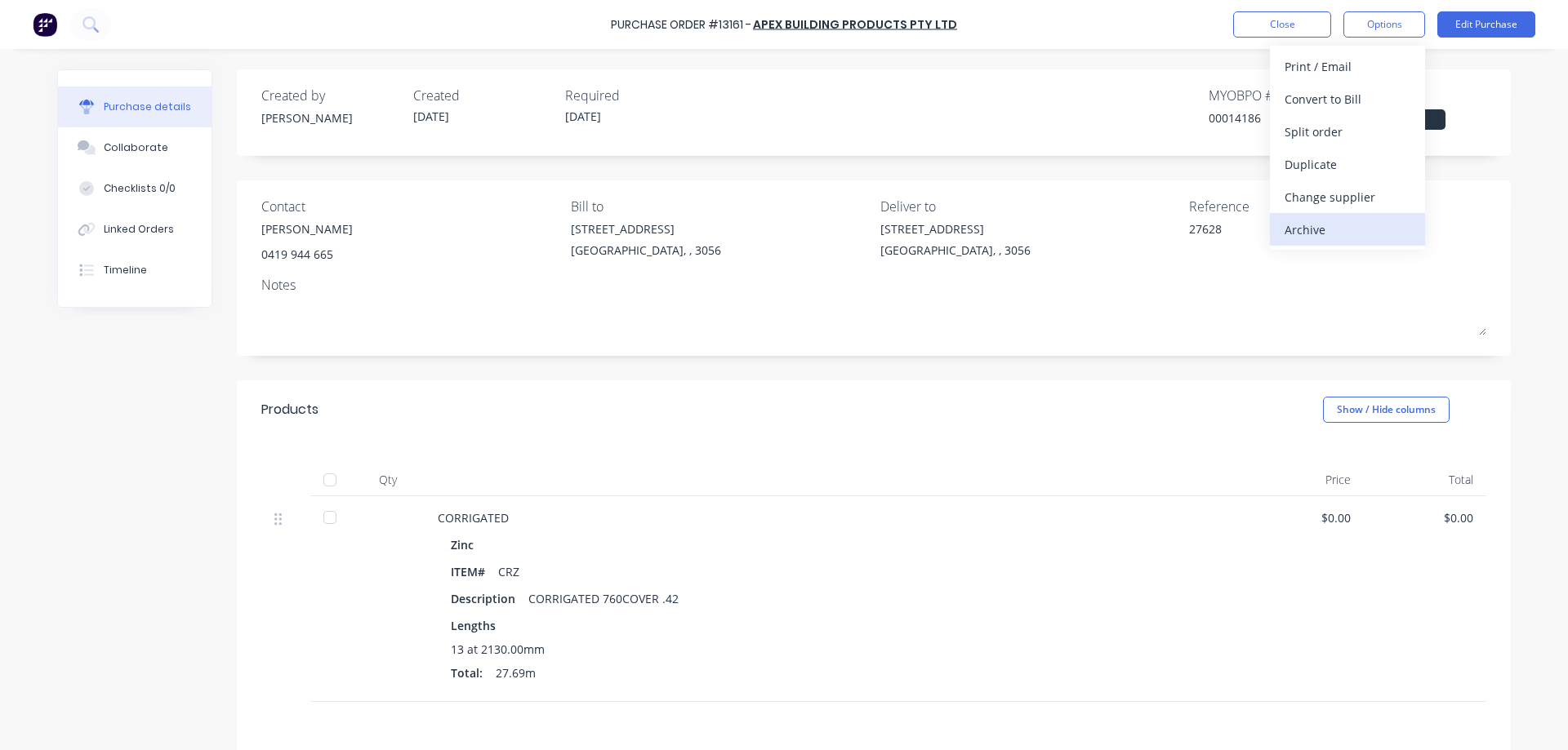
click at [1303, 232] on div "Archive" at bounding box center [1347, 230] width 125 height 23
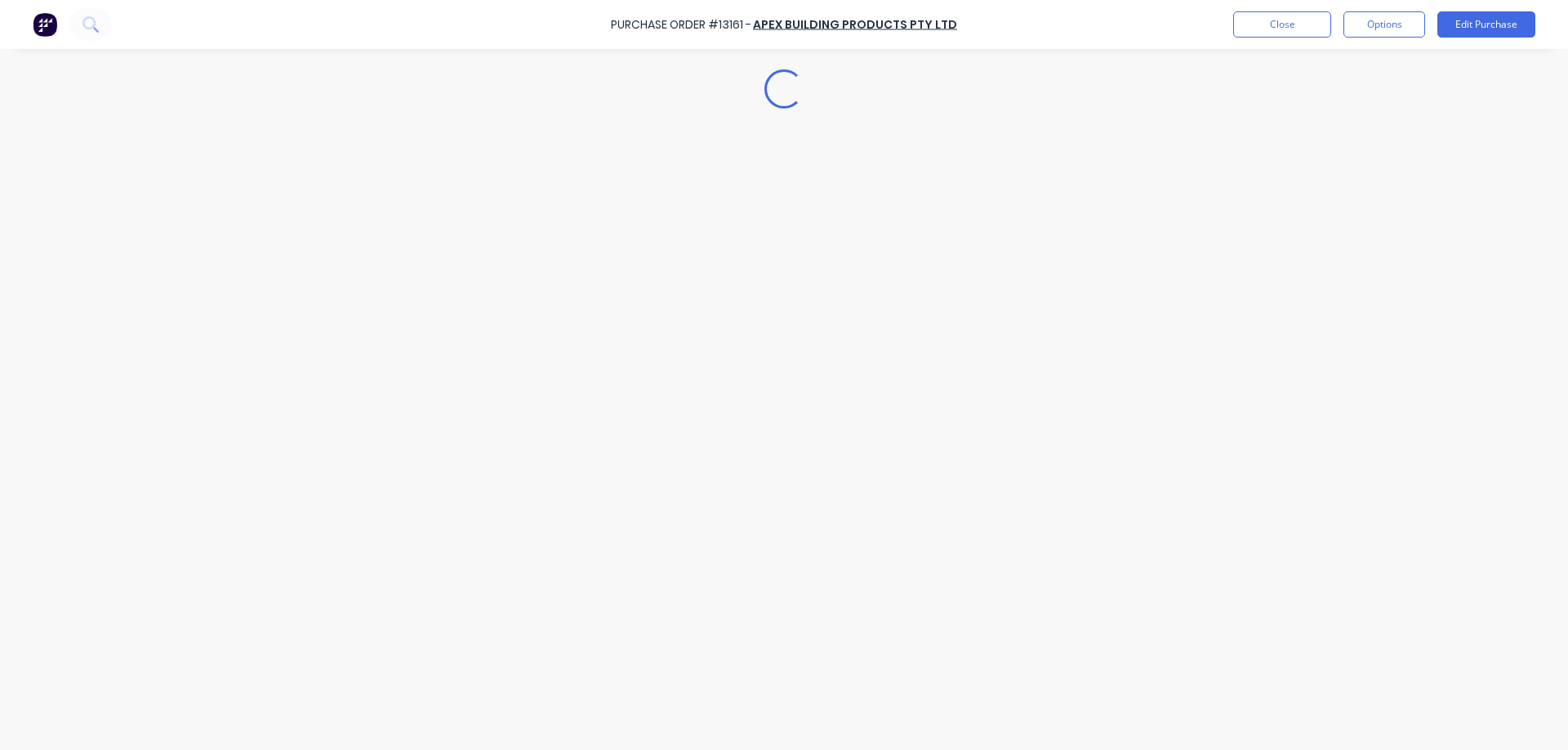
type textarea "x"
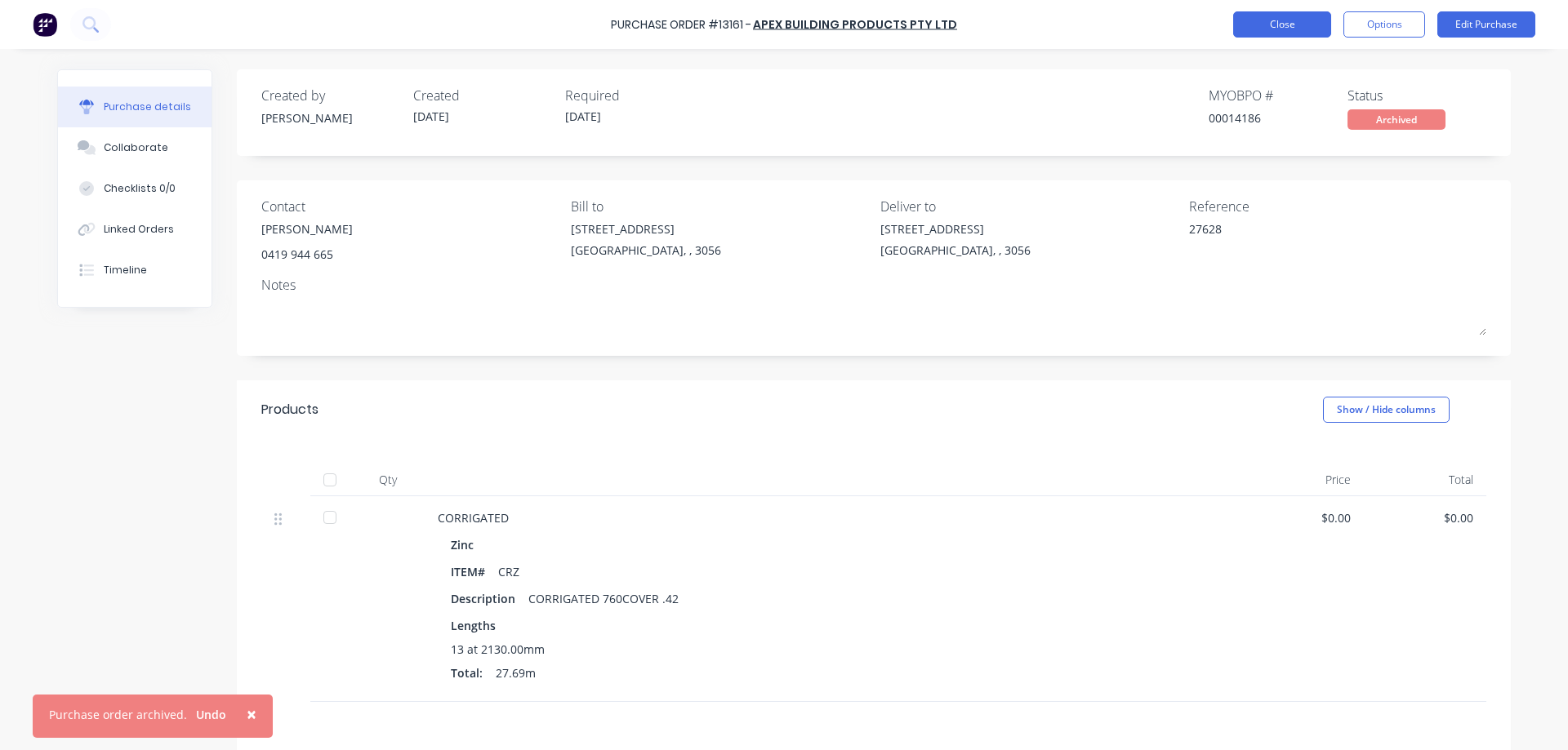
click at [1281, 23] on button "Close" at bounding box center [1282, 24] width 98 height 26
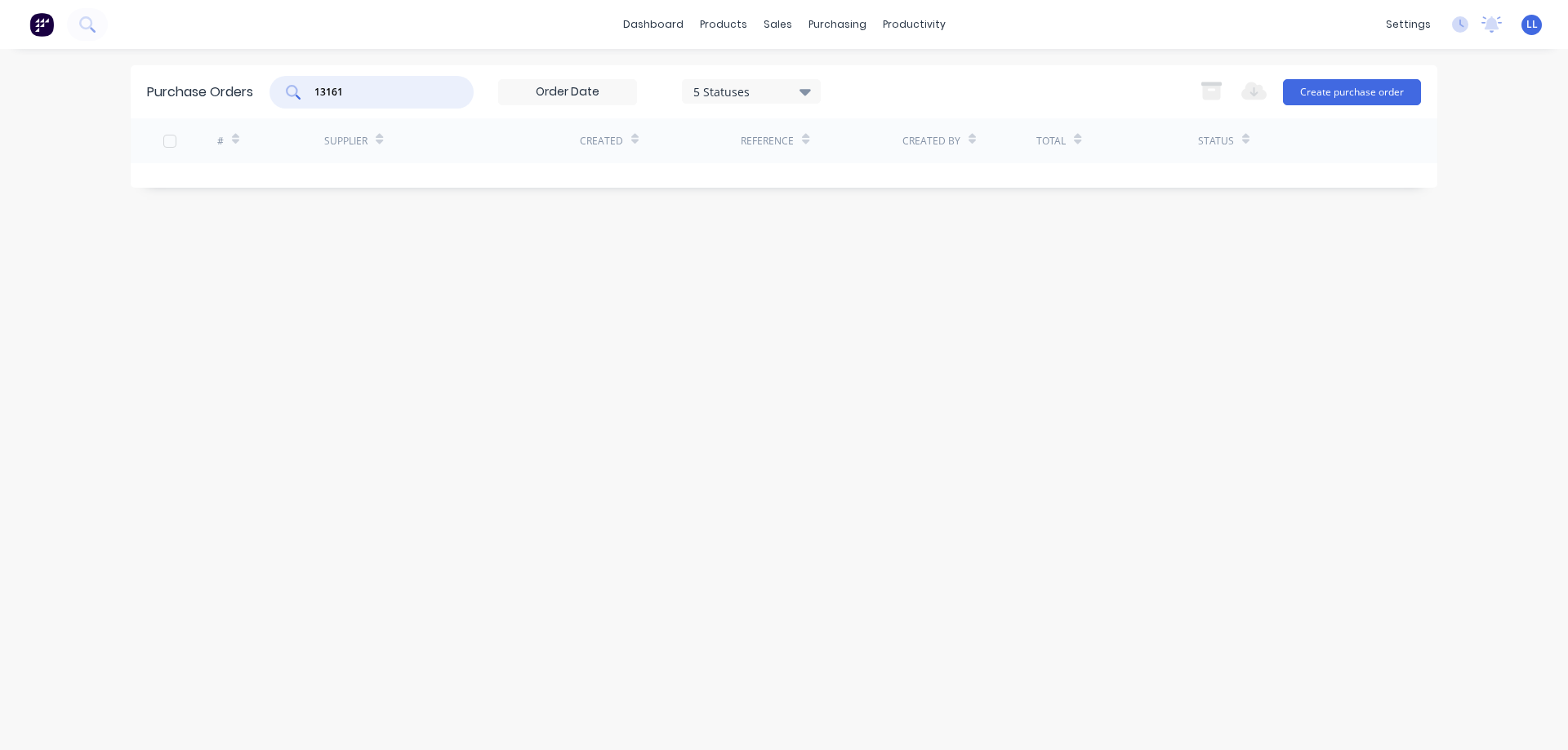
drag, startPoint x: 375, startPoint y: 86, endPoint x: 271, endPoint y: 86, distance: 104.0
click at [271, 86] on div "Purchase Orders 13161 5 Statuses 5 Statuses Export to Excel (XLSX) Create purch…" at bounding box center [784, 91] width 1307 height 53
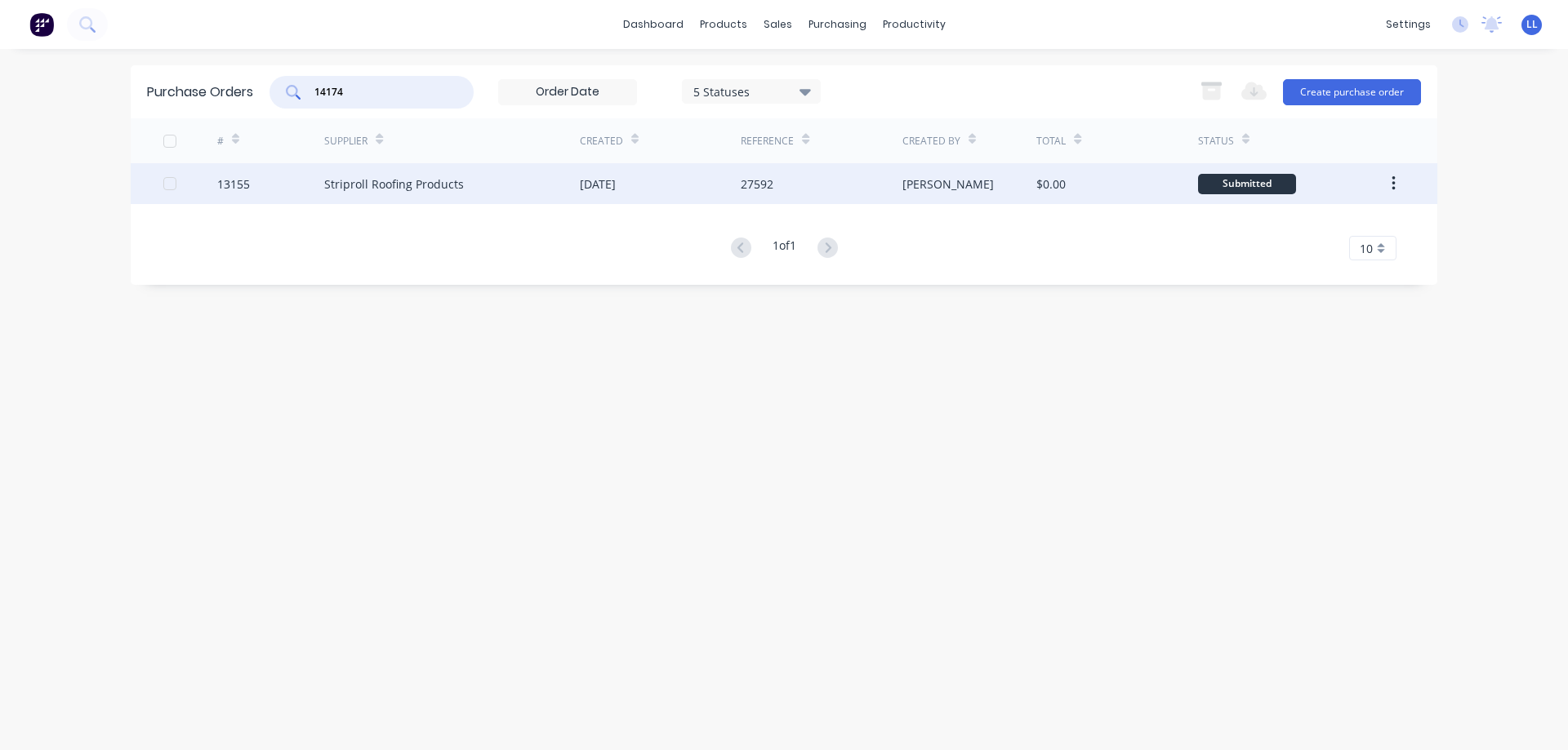
type input "14174"
click at [481, 182] on div "Striproll Roofing Products" at bounding box center [452, 183] width 255 height 41
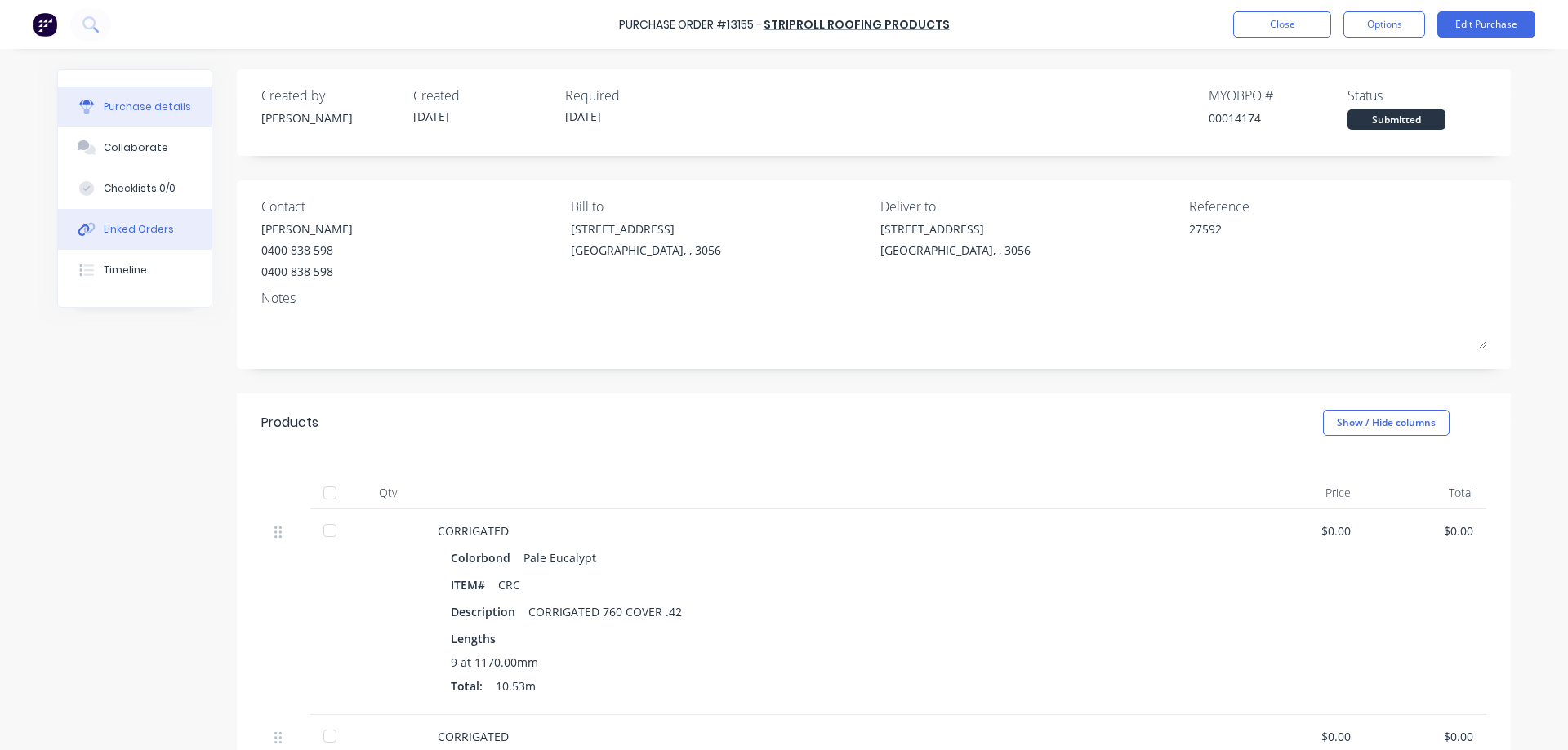
click at [104, 237] on button "Linked Orders" at bounding box center [134, 229] width 153 height 41
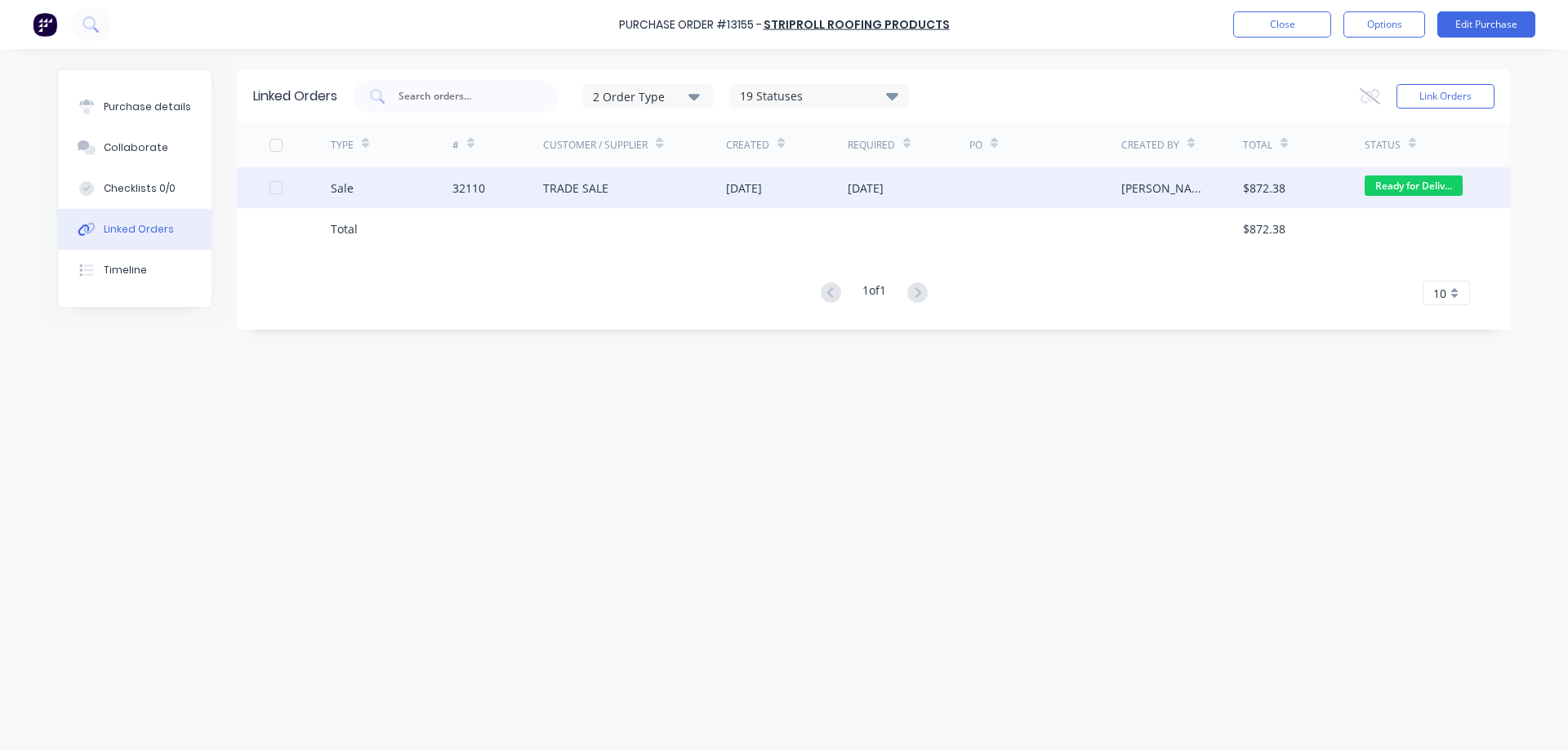
click at [538, 194] on div "32110" at bounding box center [498, 188] width 91 height 41
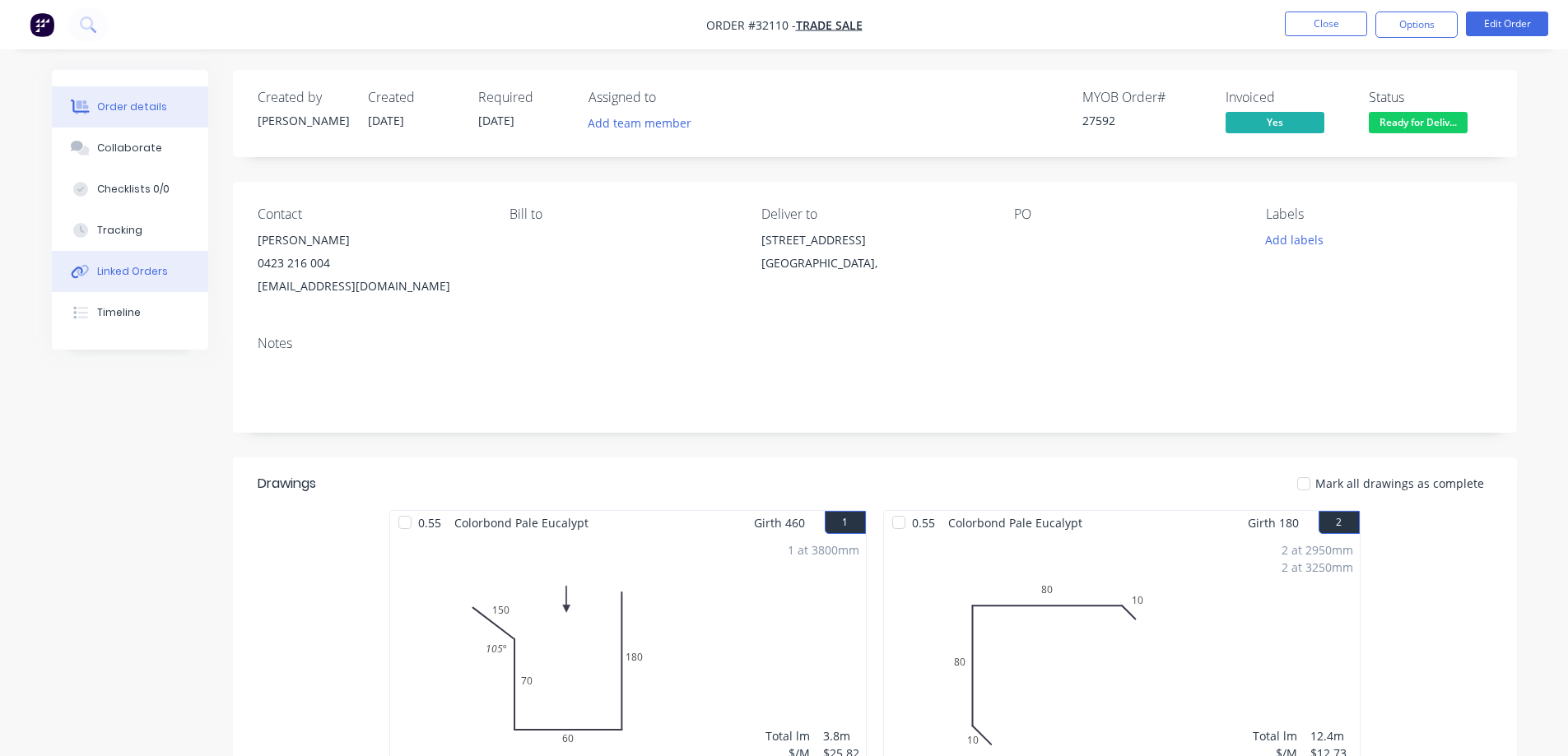
click at [144, 274] on div "Linked Orders" at bounding box center [133, 272] width 71 height 15
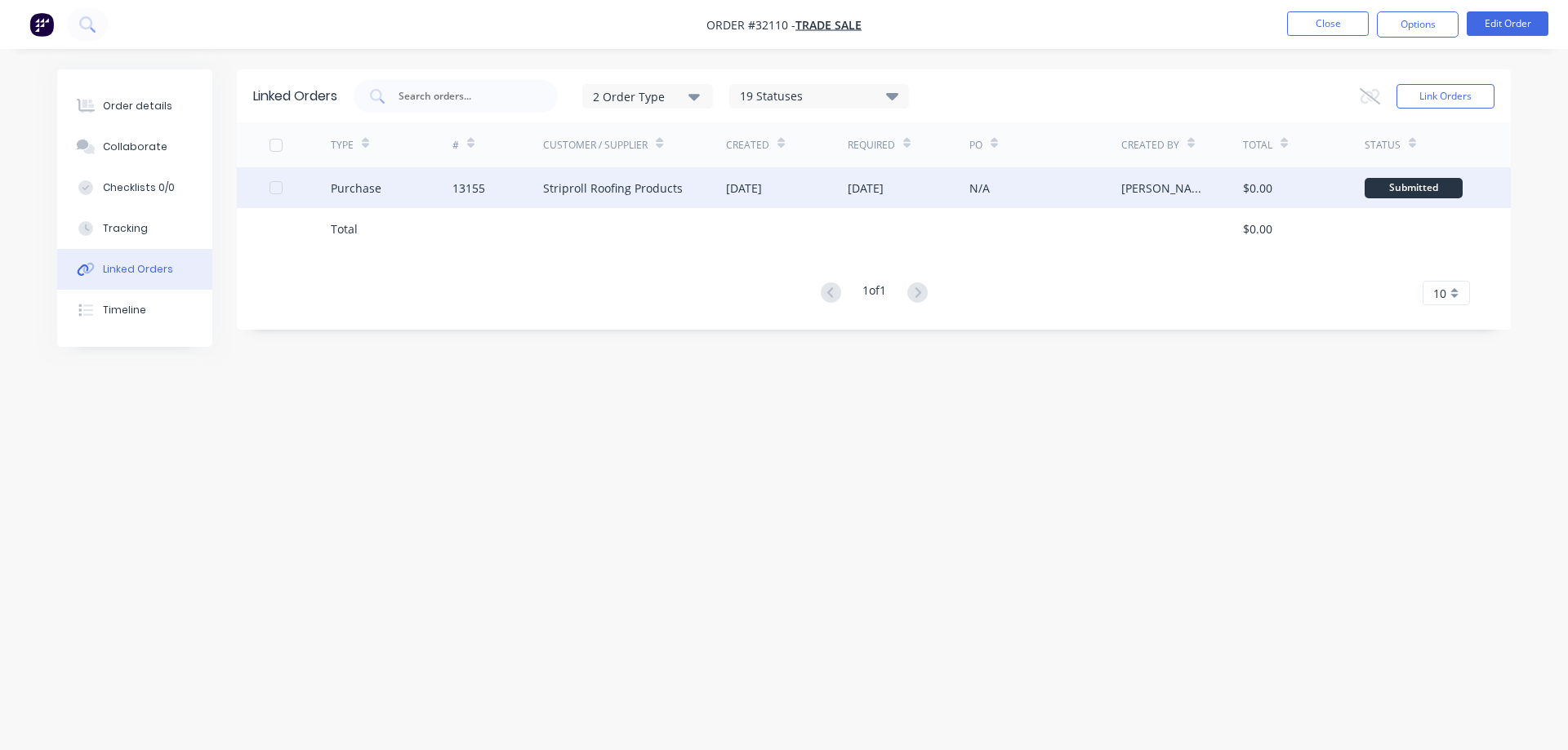
click at [748, 192] on div "[DATE]" at bounding box center [744, 188] width 36 height 17
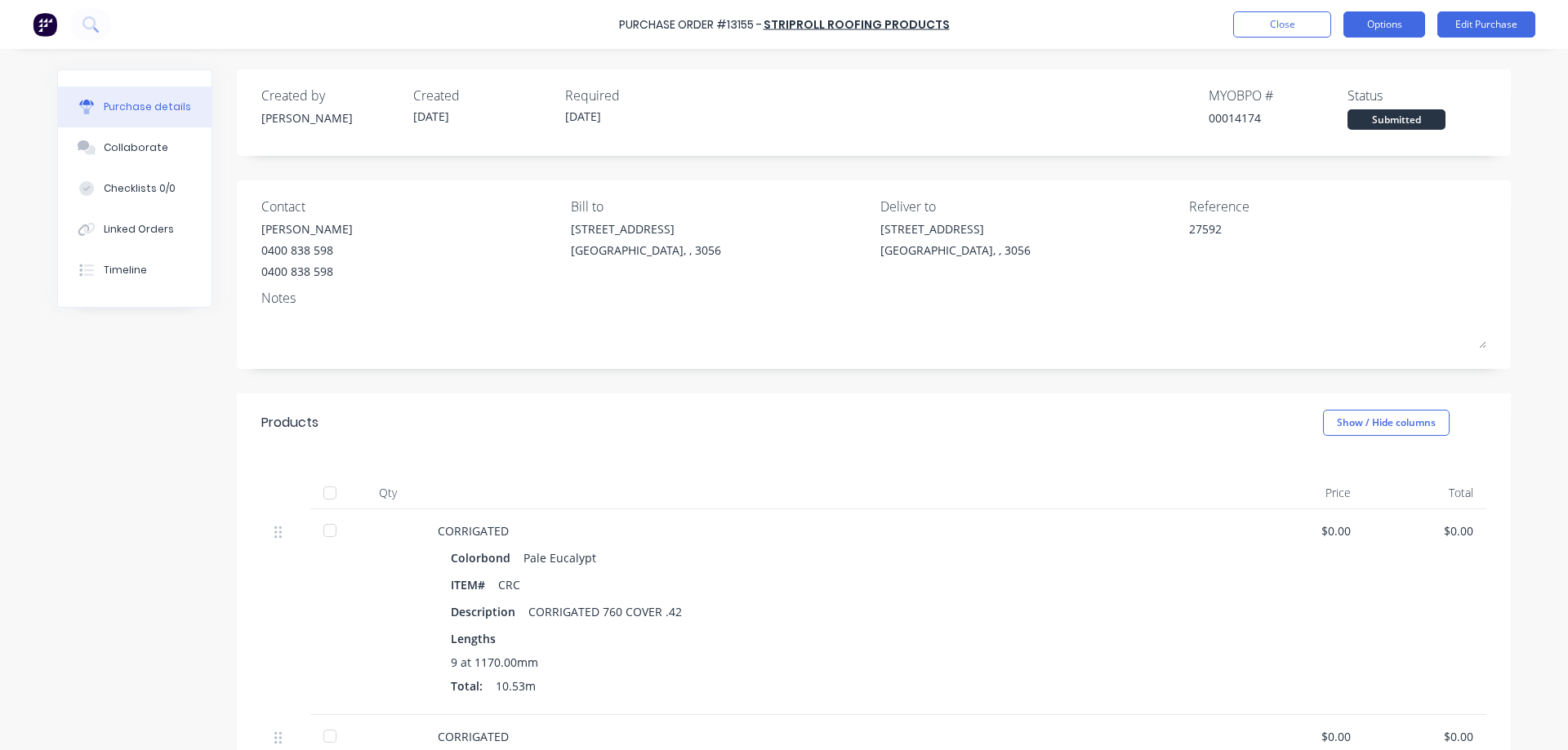
click at [1370, 30] on button "Options" at bounding box center [1384, 24] width 82 height 26
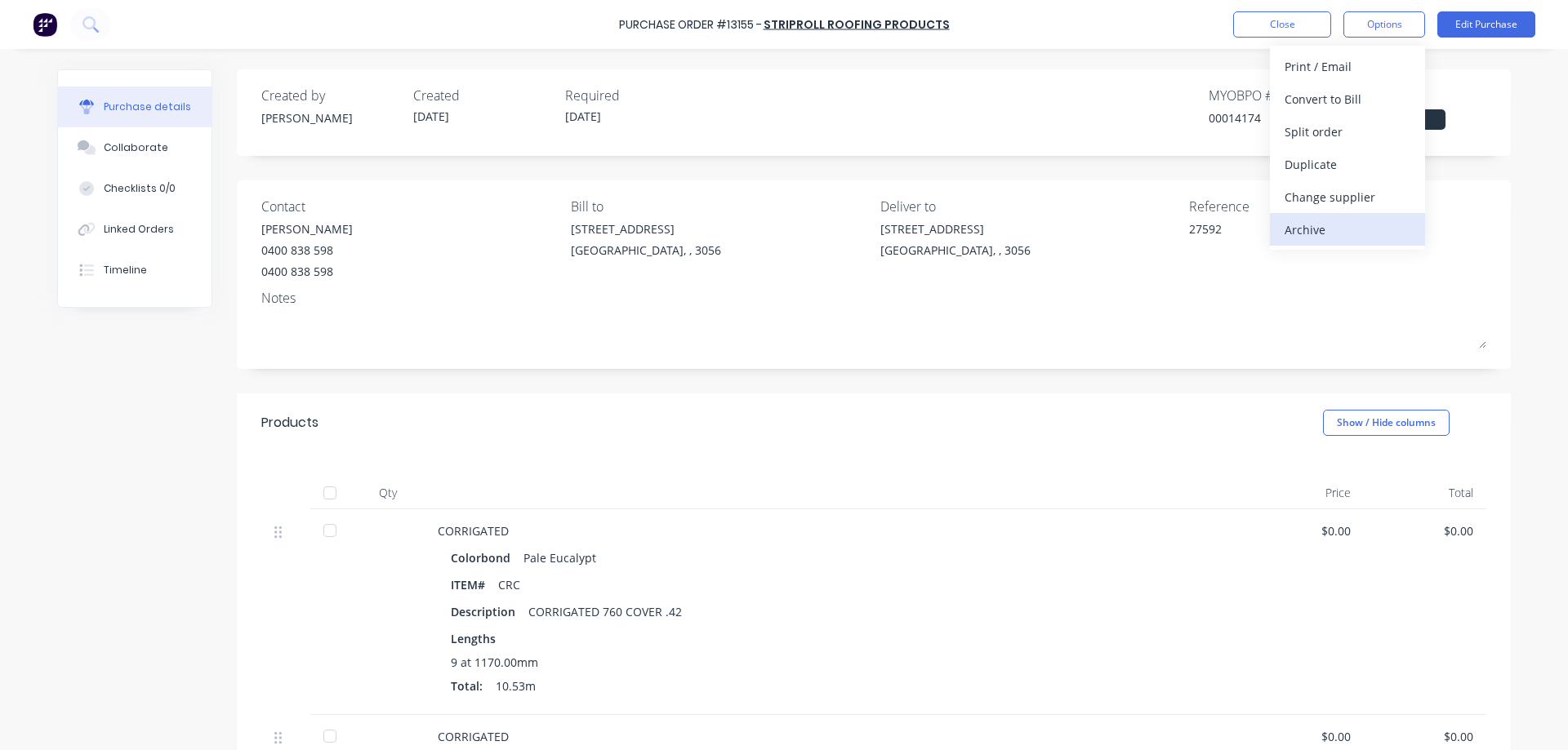
click at [1309, 225] on div "Archive" at bounding box center [1347, 230] width 125 height 23
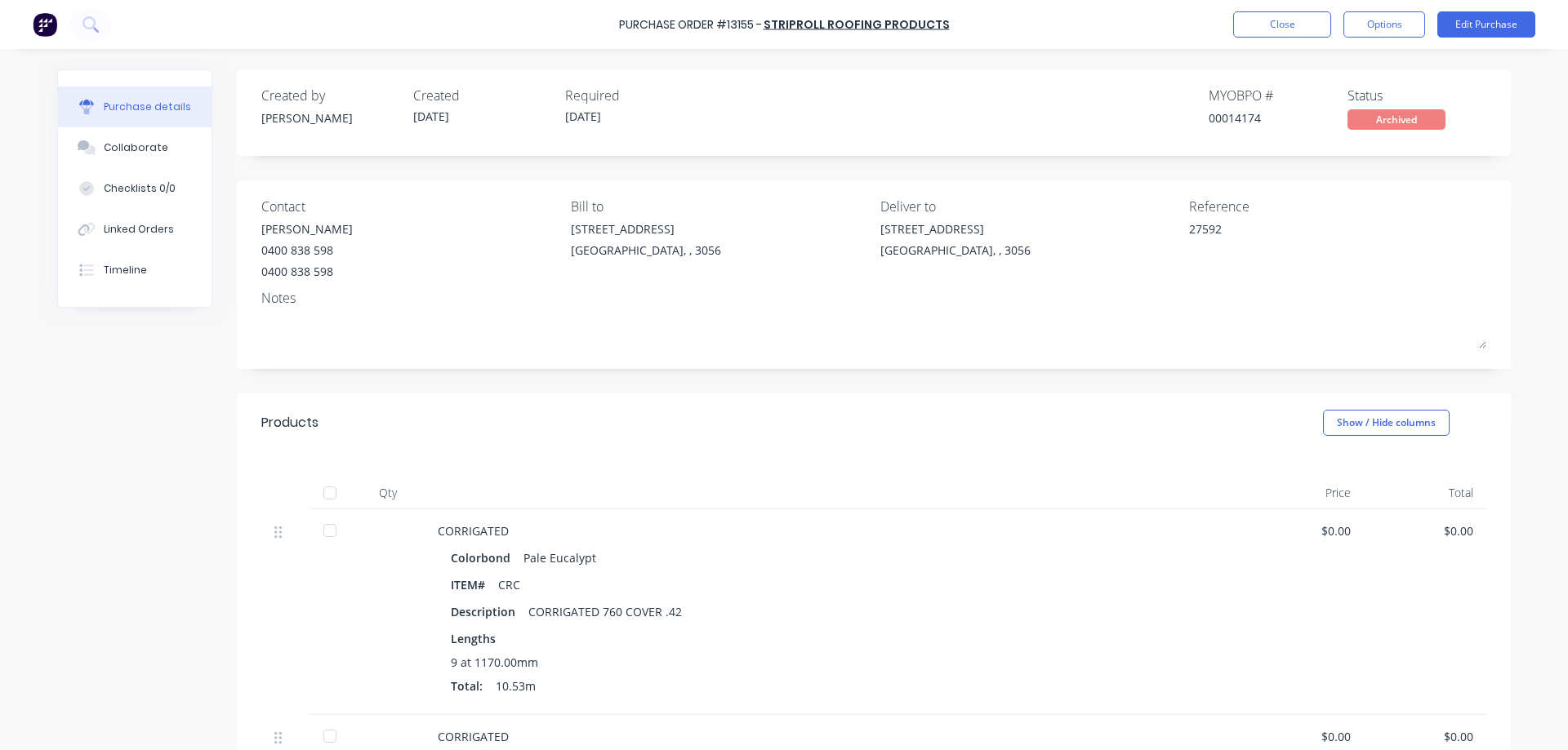
type textarea "x"
click at [1272, 24] on button "Close" at bounding box center [1282, 24] width 98 height 26
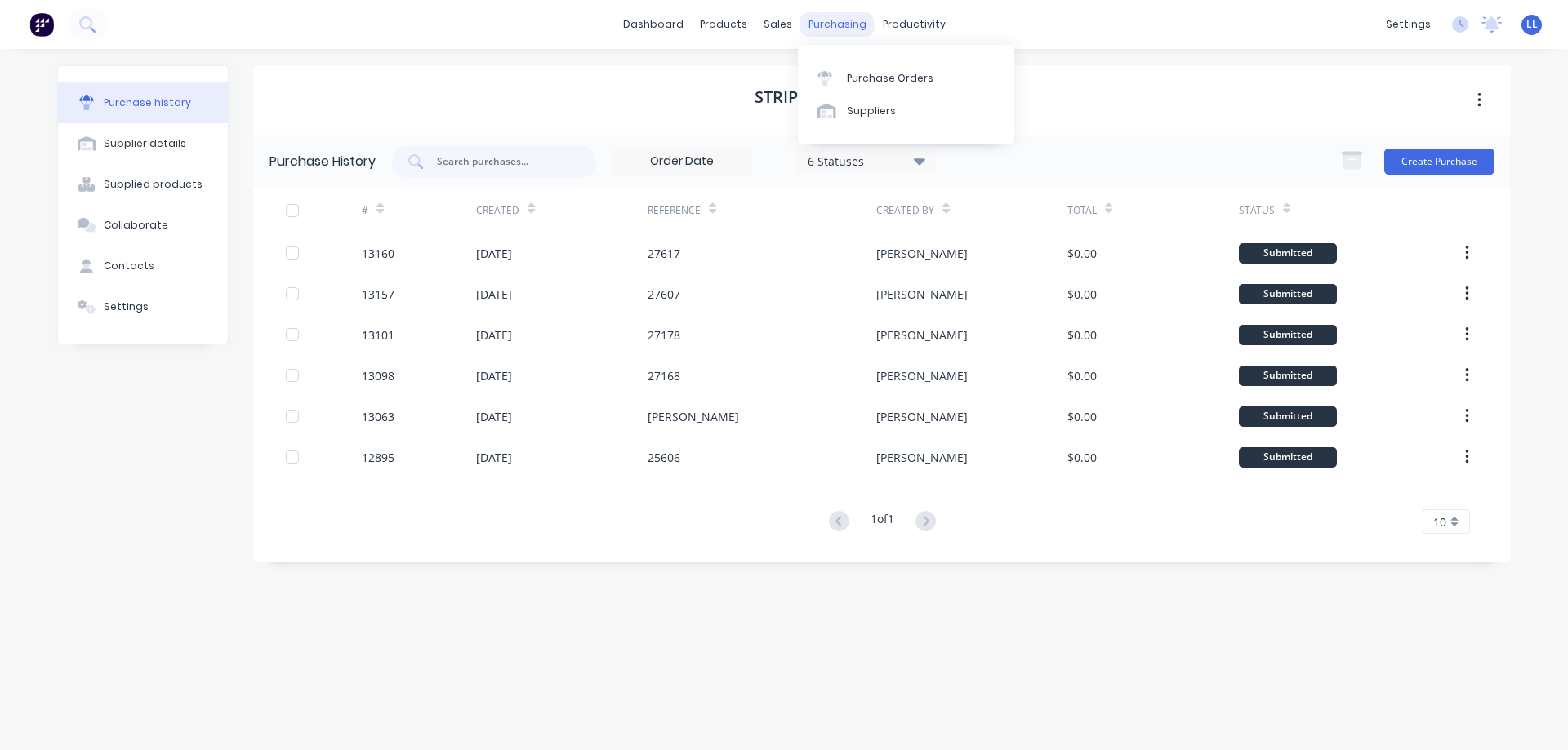
drag, startPoint x: 827, startPoint y: 25, endPoint x: 829, endPoint y: 35, distance: 10.2
click at [827, 26] on div "purchasing" at bounding box center [838, 24] width 74 height 24
click at [836, 87] on link "Purchase Orders" at bounding box center [906, 78] width 216 height 32
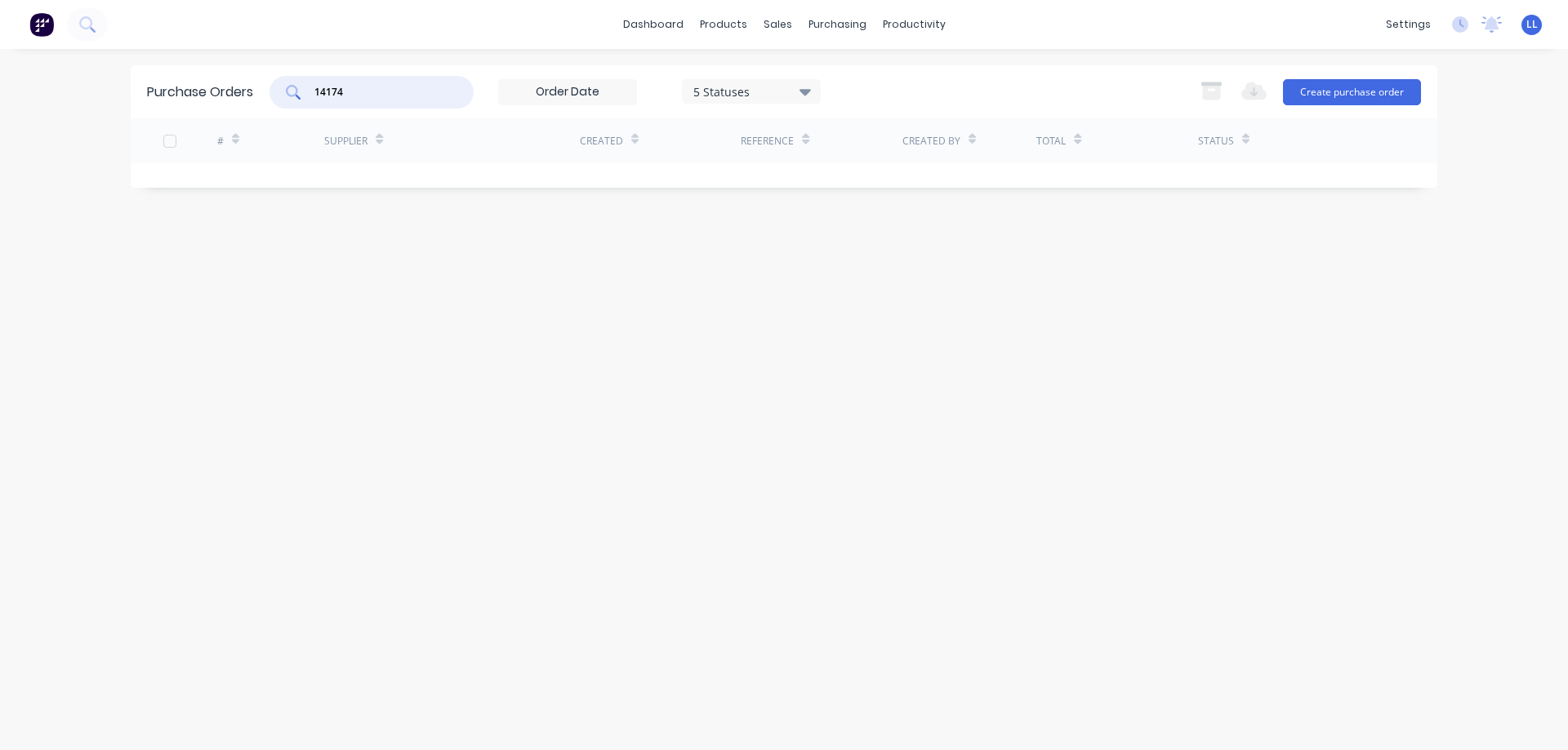
drag, startPoint x: 364, startPoint y: 92, endPoint x: 276, endPoint y: 105, distance: 89.0
click at [271, 105] on div "Purchase Orders 14174 5 Statuses 5 Statuses Export to Excel (XLSX) Create purch…" at bounding box center [784, 91] width 1307 height 53
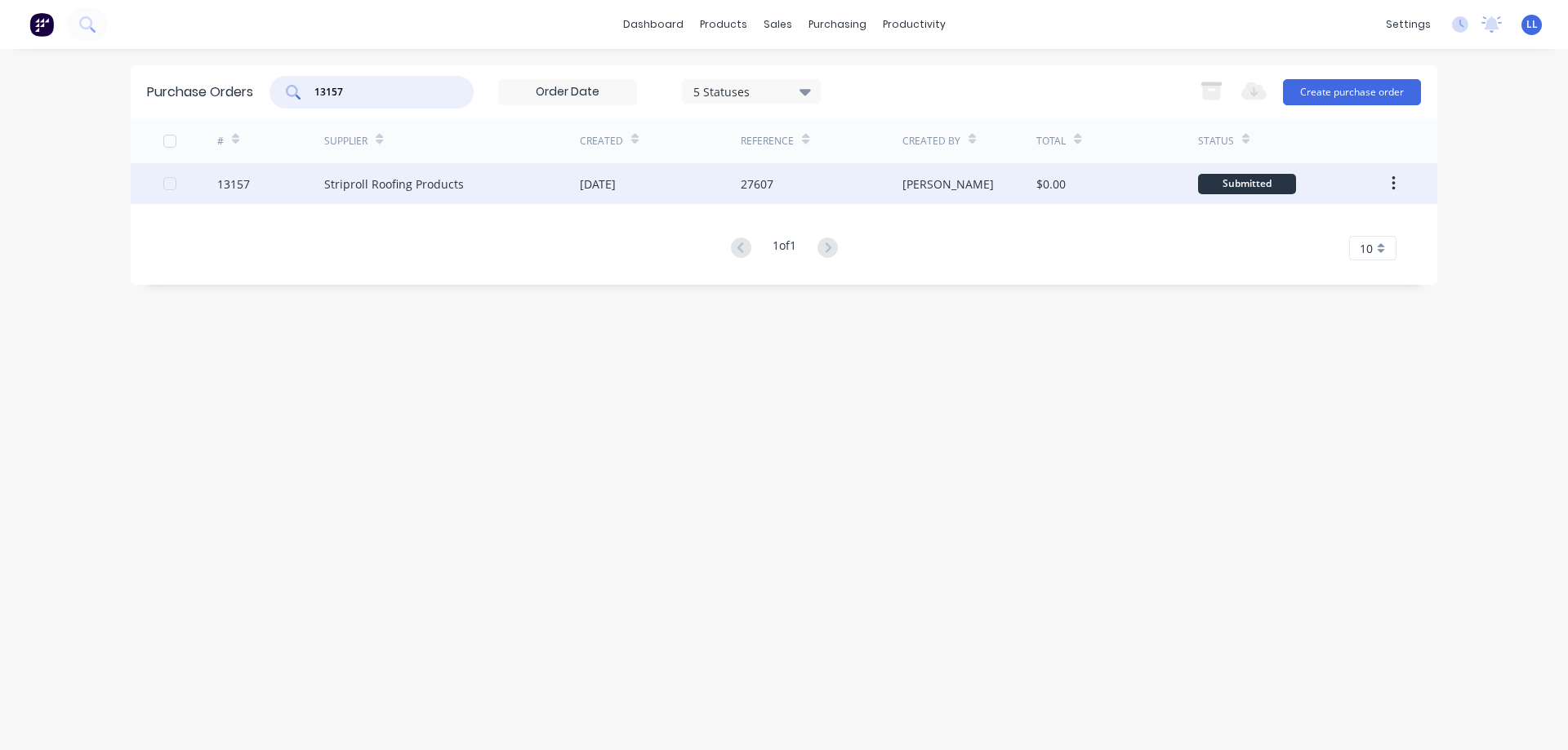
type input "13157"
click at [432, 190] on div "Striproll Roofing Products" at bounding box center [394, 184] width 140 height 17
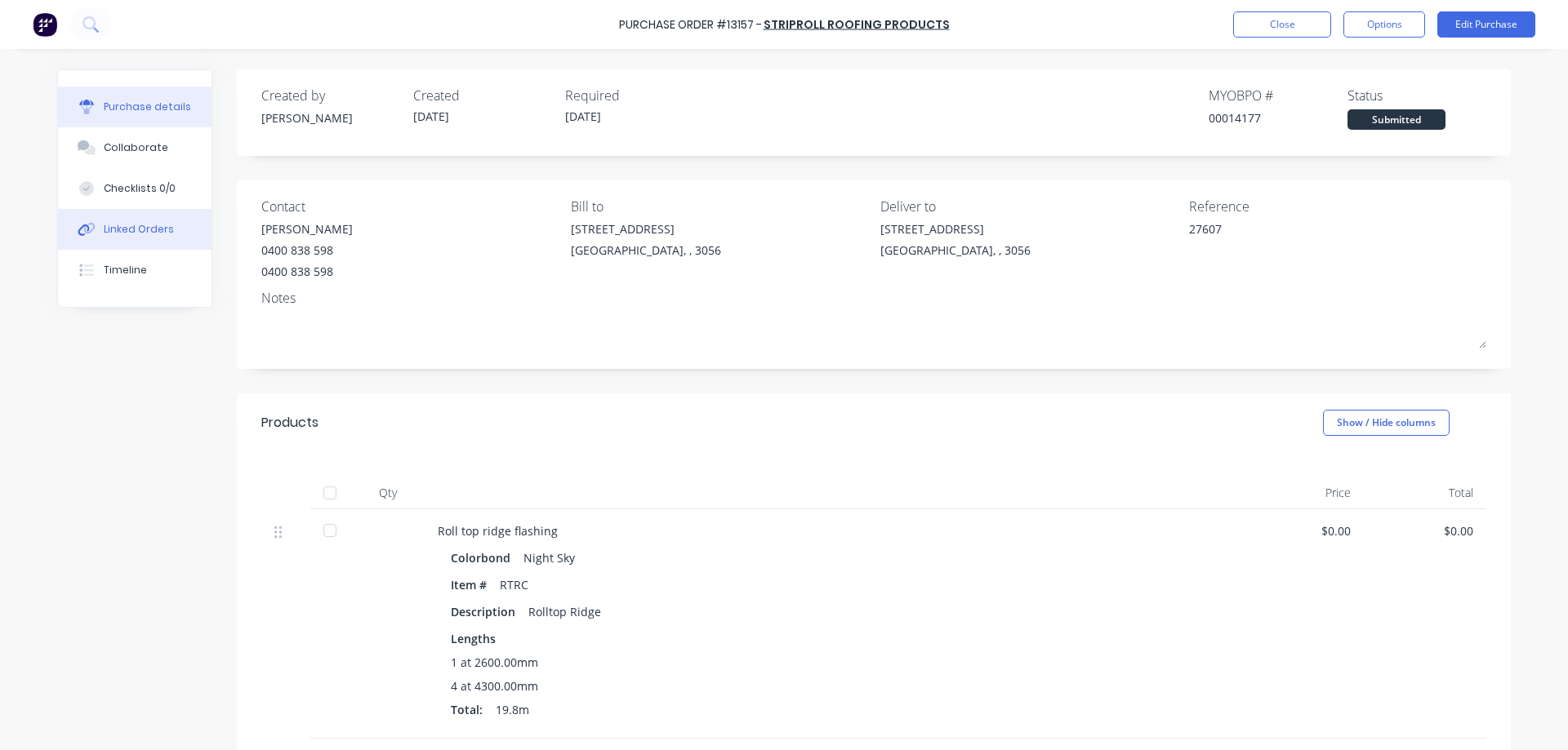
click at [141, 230] on div "Linked Orders" at bounding box center [139, 229] width 70 height 14
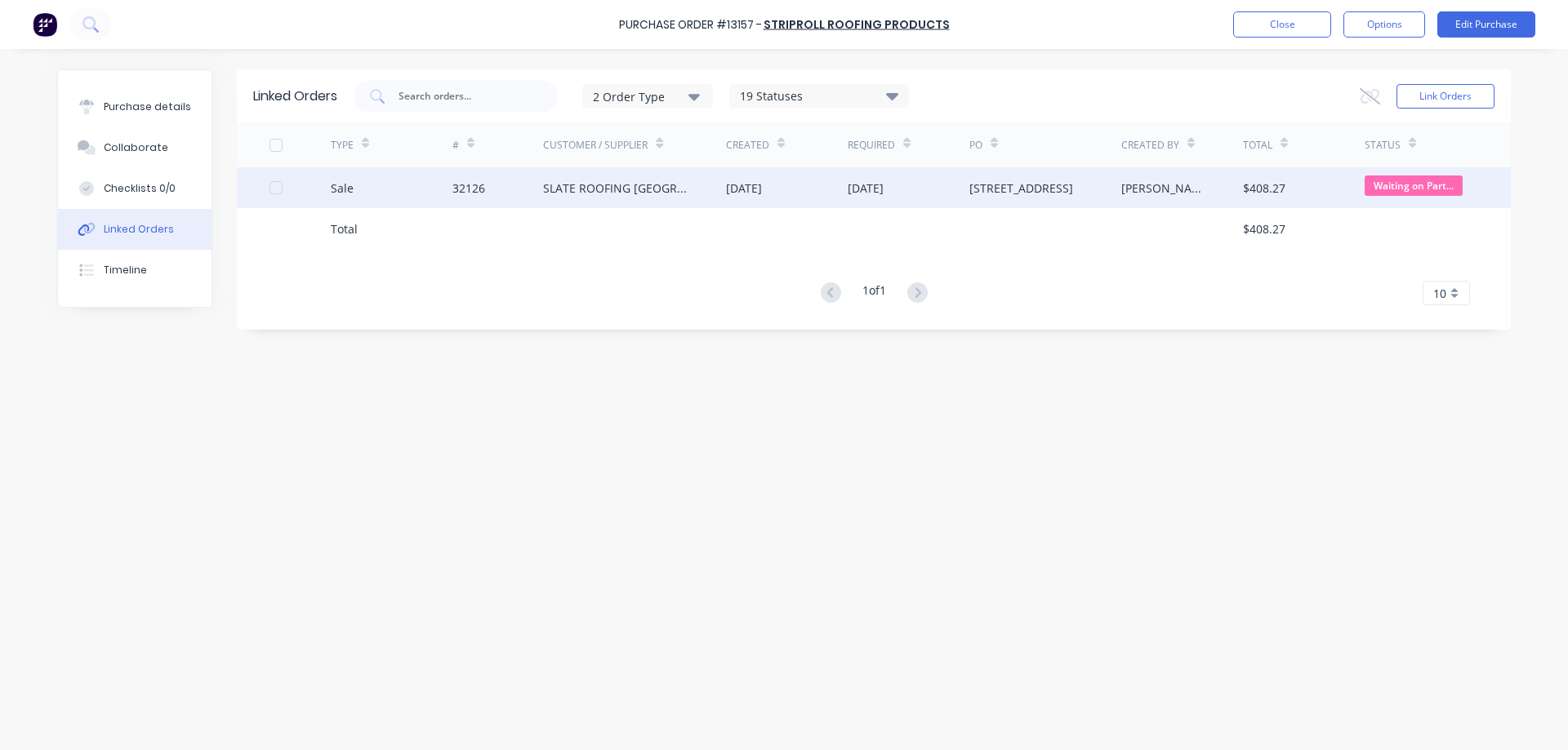
click at [637, 189] on div "SLATE ROOFING [GEOGRAPHIC_DATA]" at bounding box center [618, 188] width 151 height 17
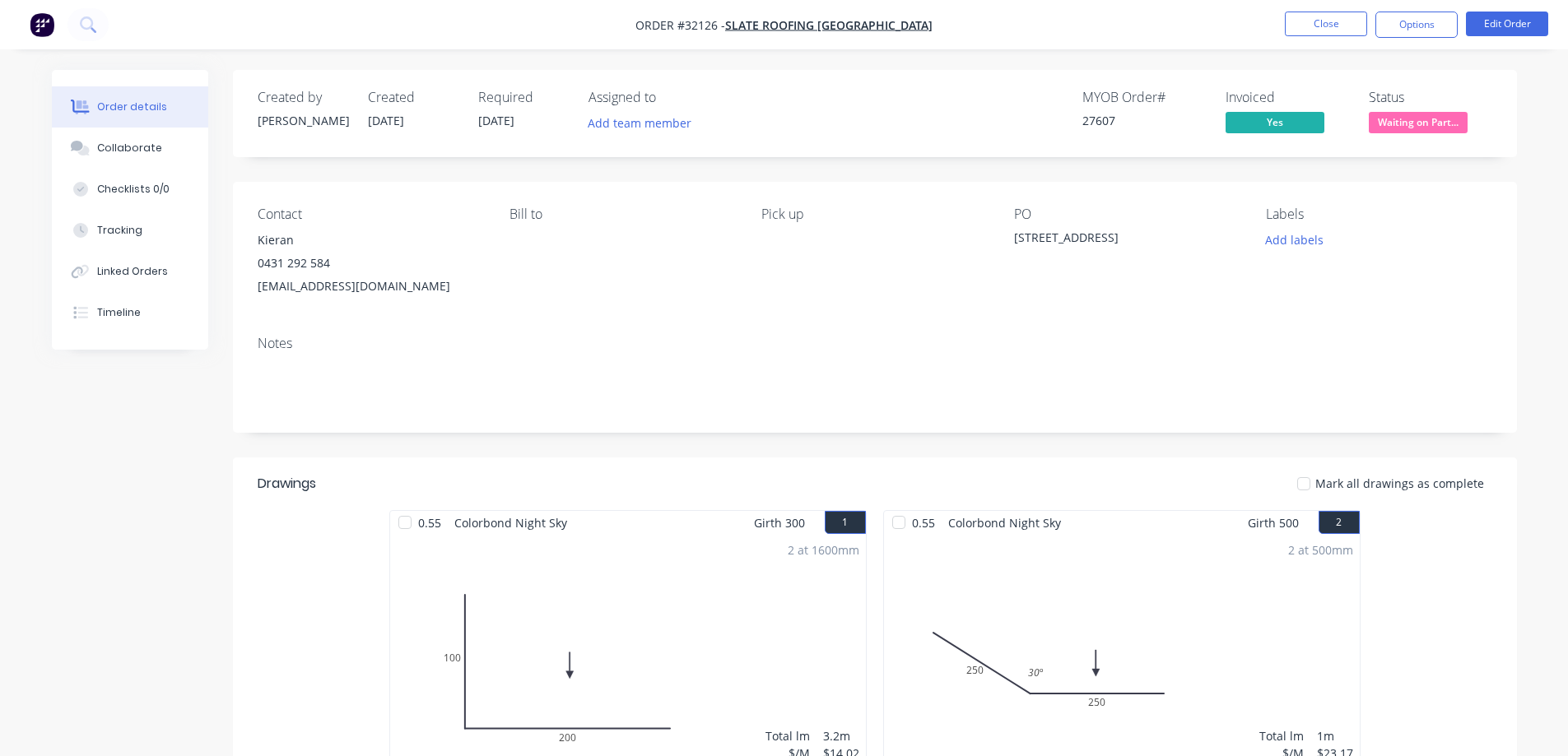
click at [1425, 118] on span "Waiting on Part..." at bounding box center [1418, 122] width 99 height 21
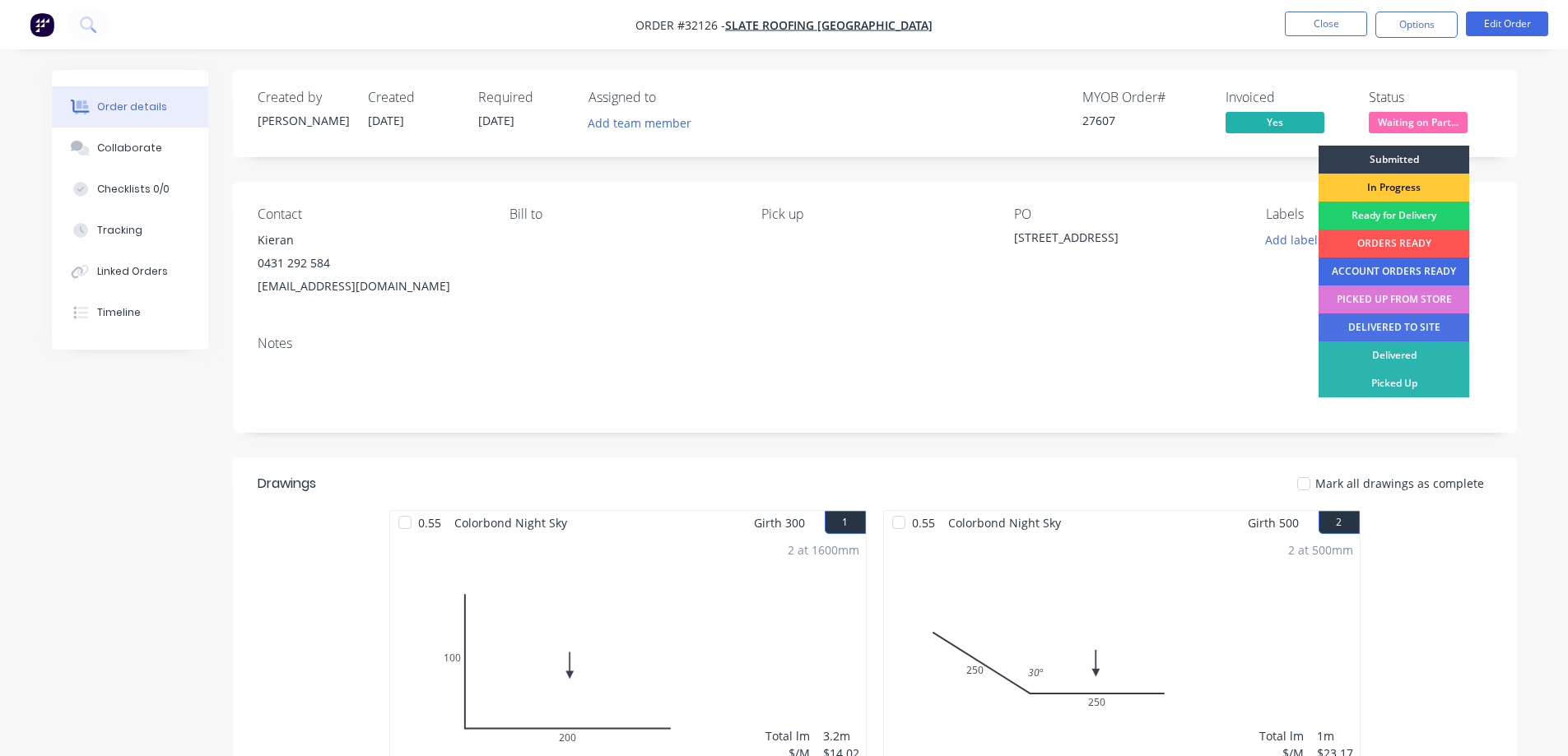
click at [1391, 268] on div "ACCOUNT ORDERS READY" at bounding box center [1394, 271] width 151 height 28
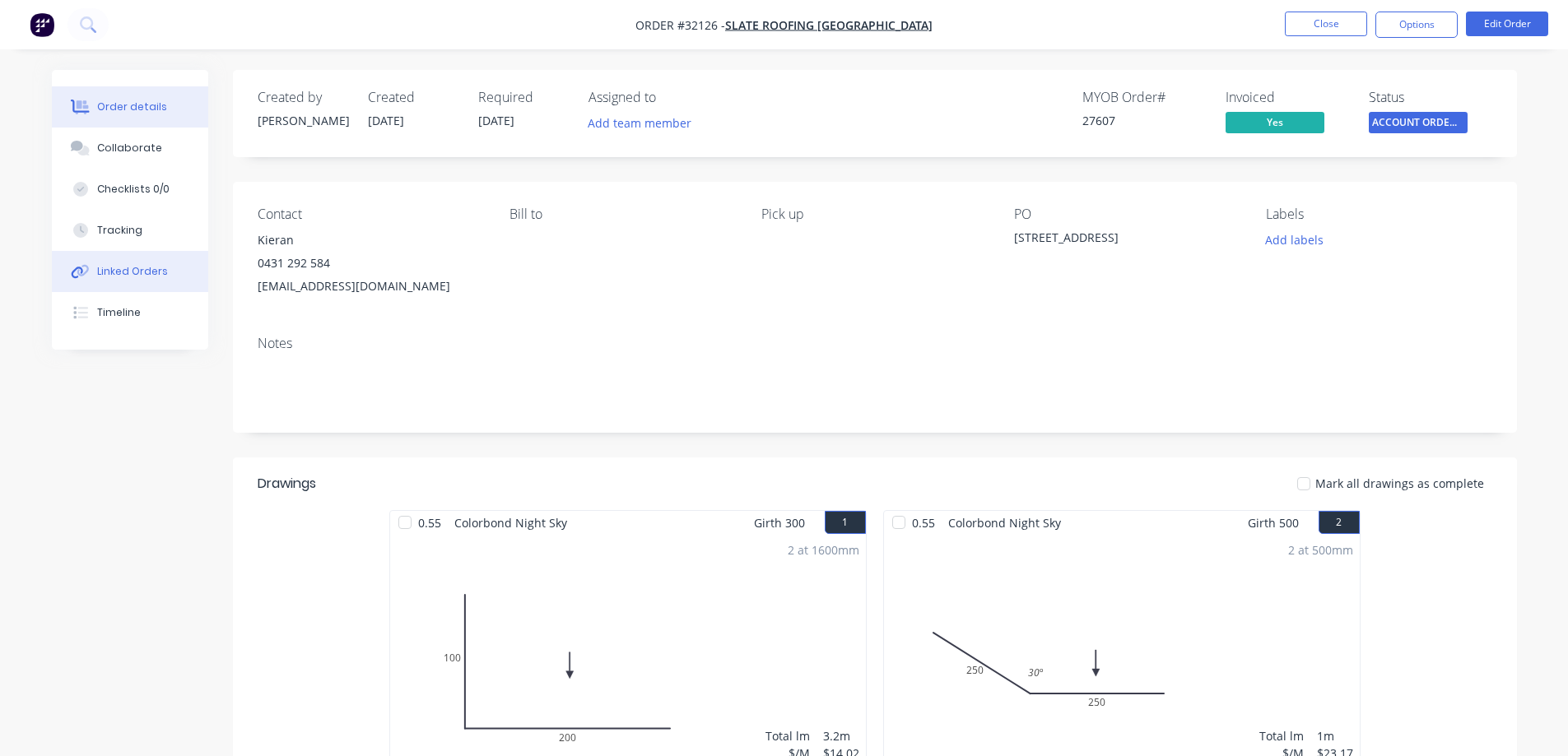
click at [153, 270] on div "Linked Orders" at bounding box center [133, 272] width 71 height 15
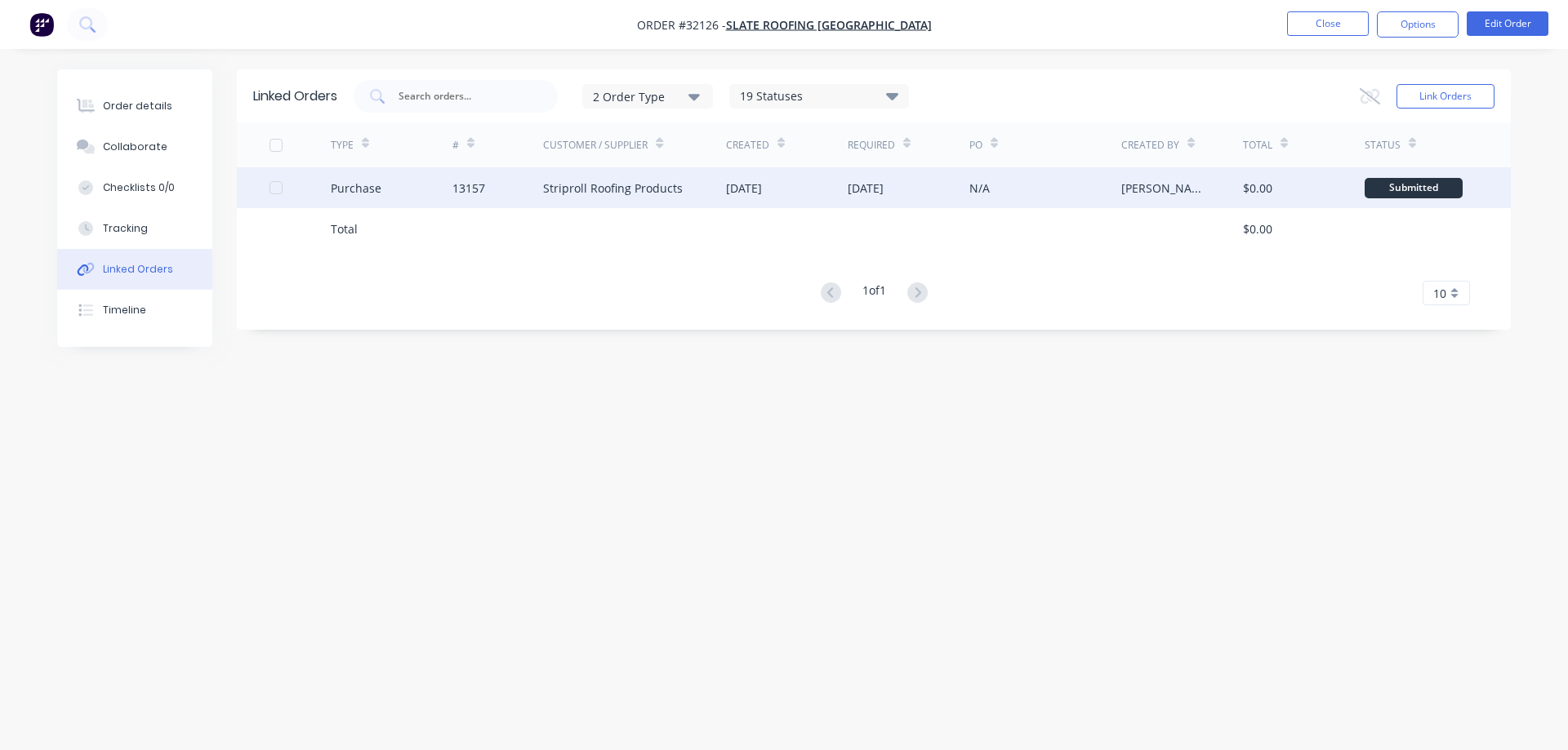
click at [1070, 199] on div "N/A" at bounding box center [1045, 188] width 151 height 41
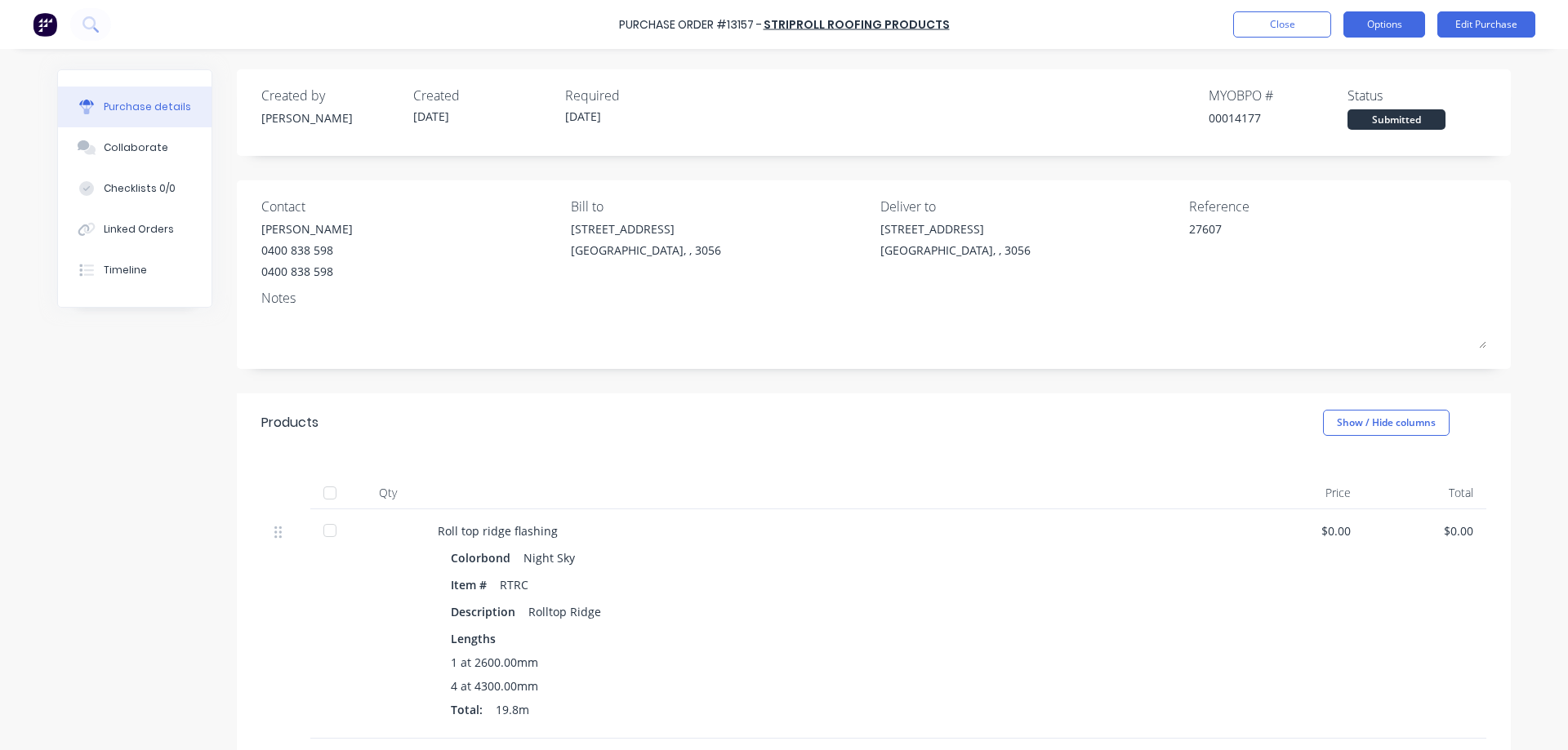
click at [1383, 25] on button "Options" at bounding box center [1384, 24] width 82 height 26
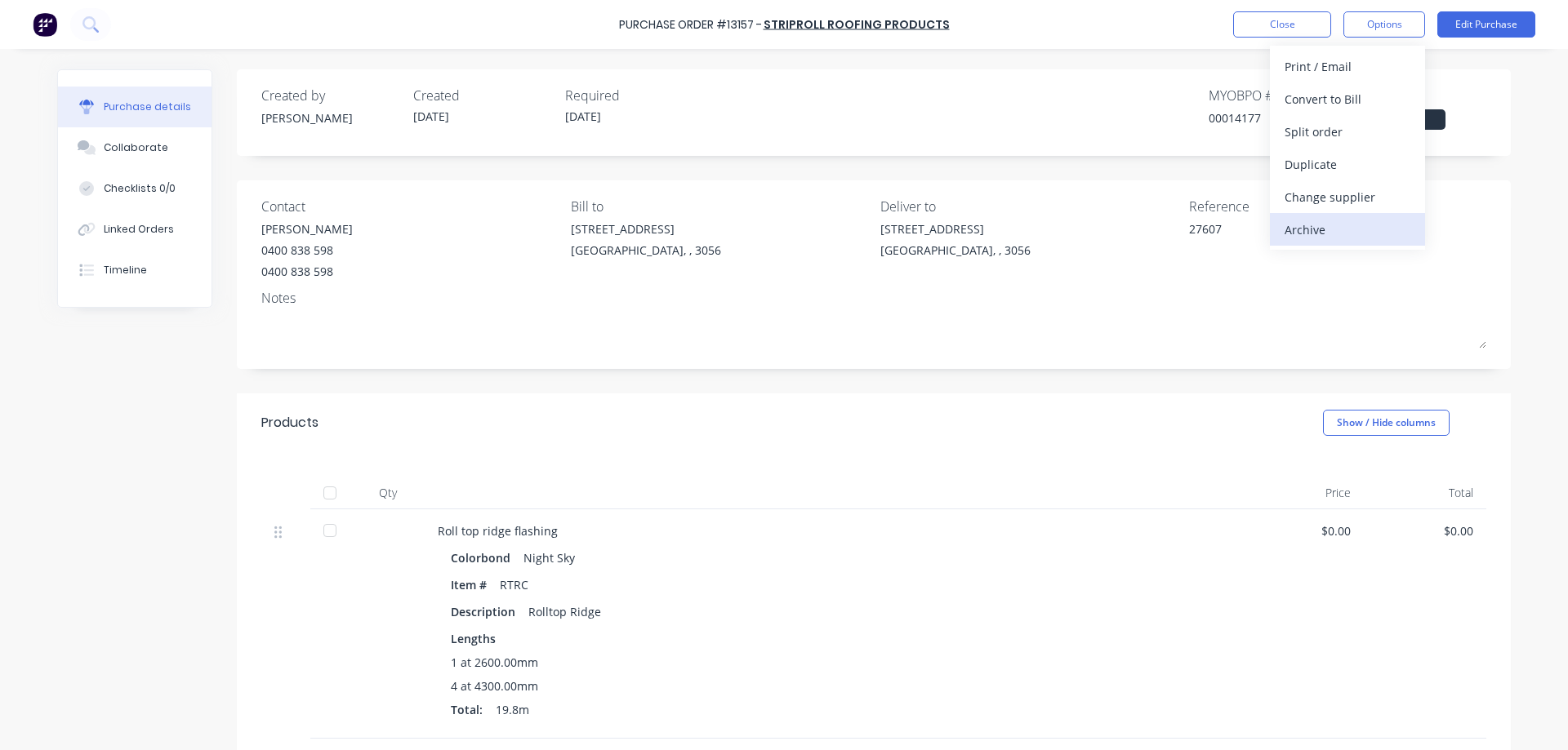
click at [1313, 229] on div "Archive" at bounding box center [1347, 230] width 125 height 23
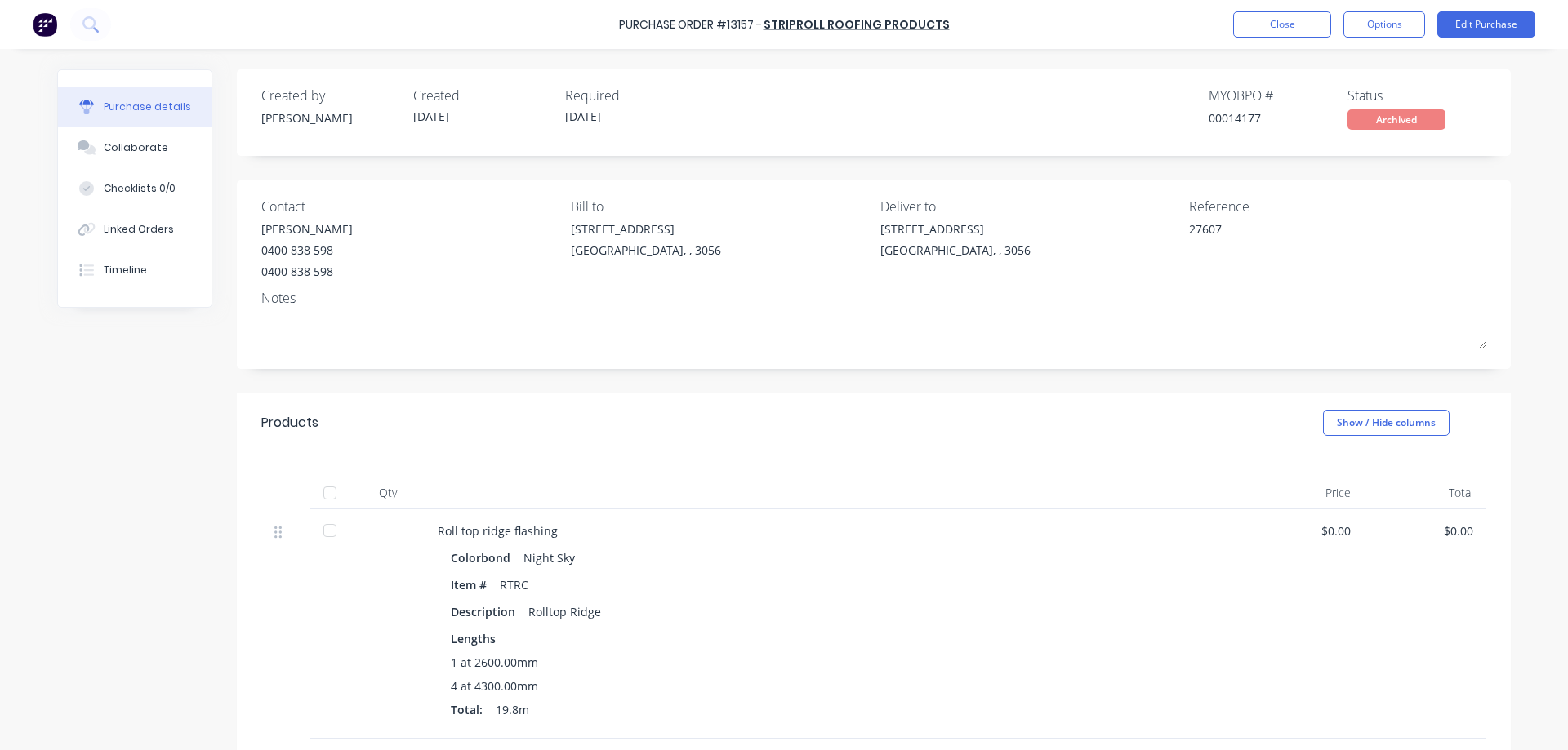
type textarea "x"
click at [1237, 27] on button "Close" at bounding box center [1282, 24] width 98 height 26
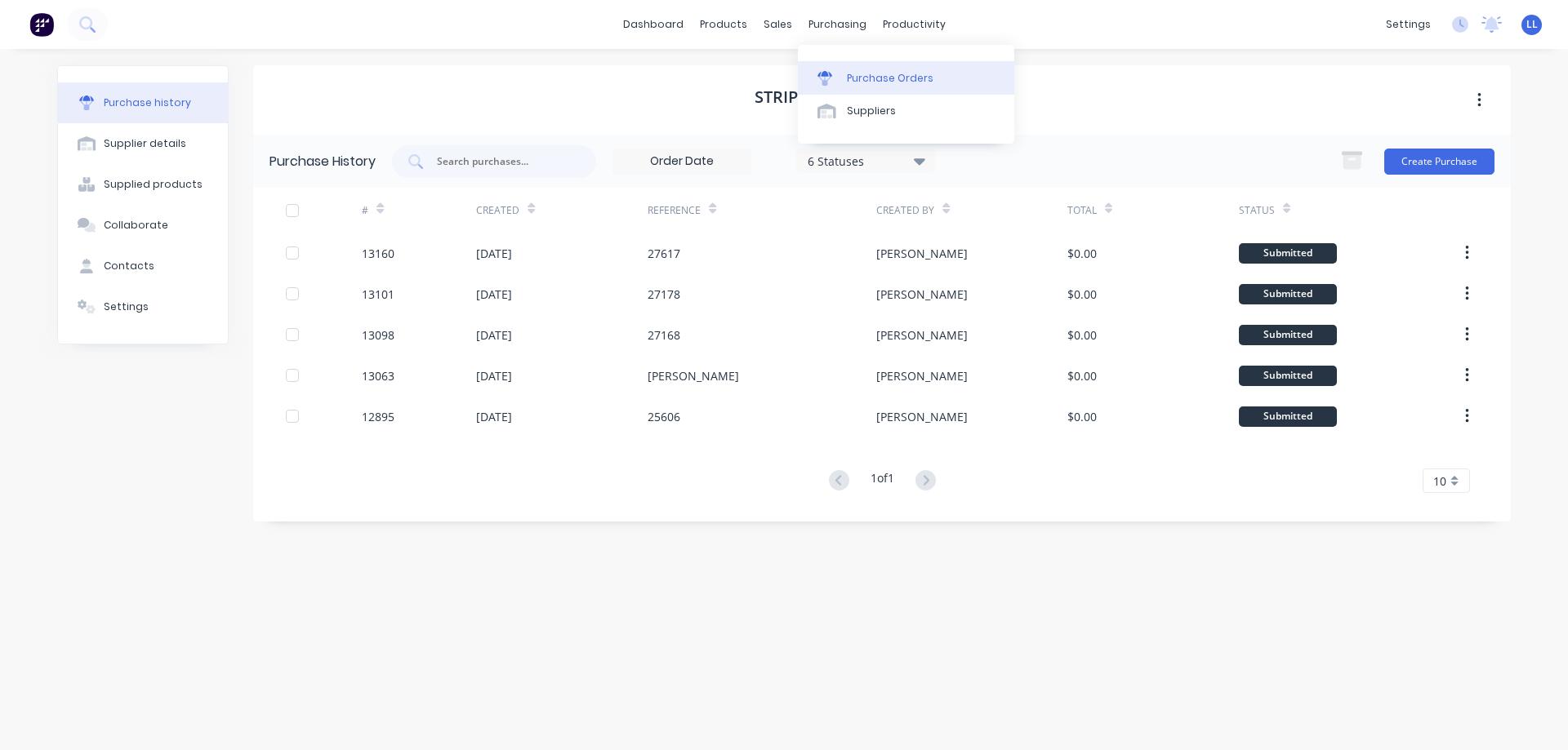
click at [853, 75] on div "Purchase Orders" at bounding box center [890, 78] width 87 height 14
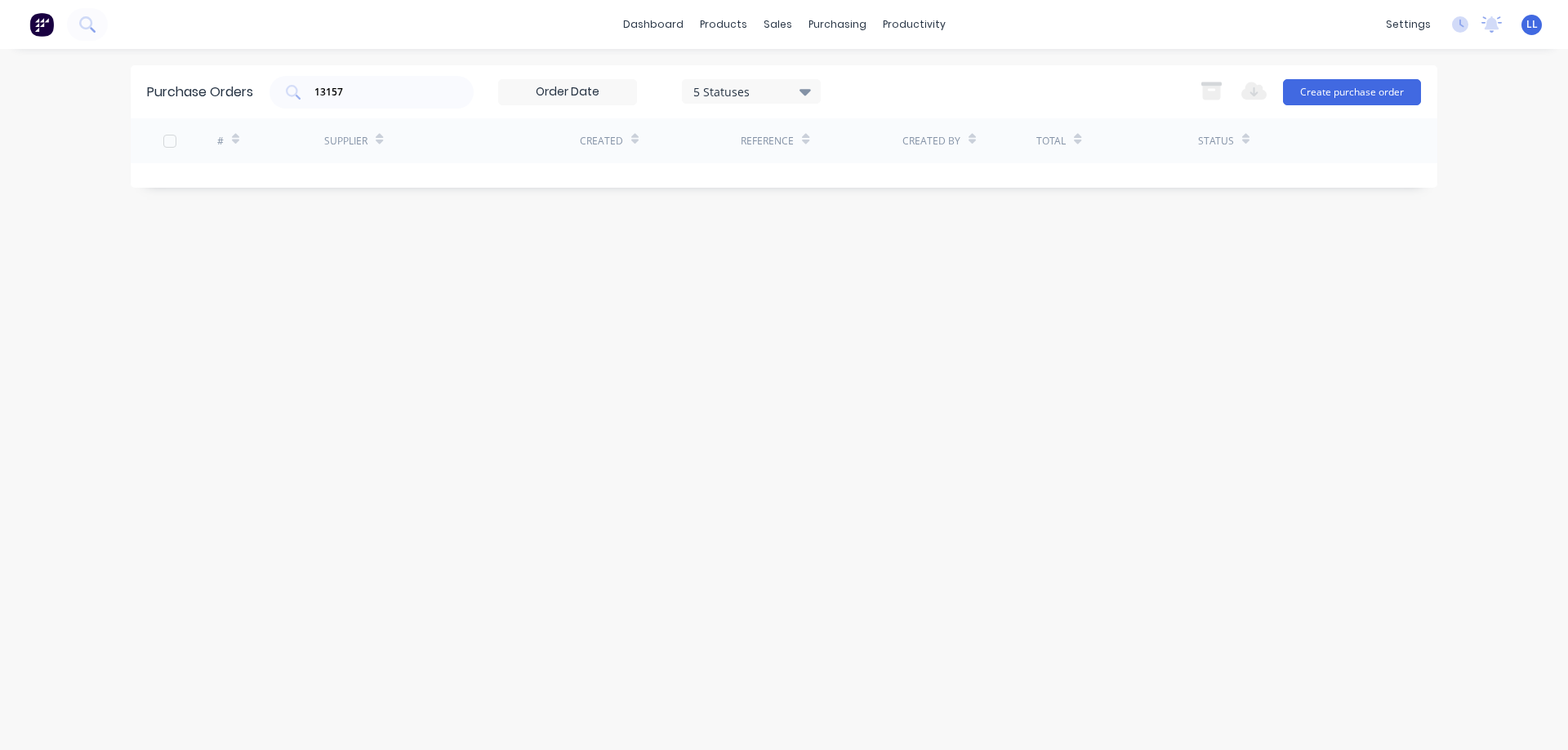
drag, startPoint x: 359, startPoint y: 97, endPoint x: 241, endPoint y: 118, distance: 119.9
click at [241, 118] on div "Purchase Orders 13157 5 Statuses 5 Statuses Export to Excel (XLSX) Create purch…" at bounding box center [784, 126] width 1307 height 123
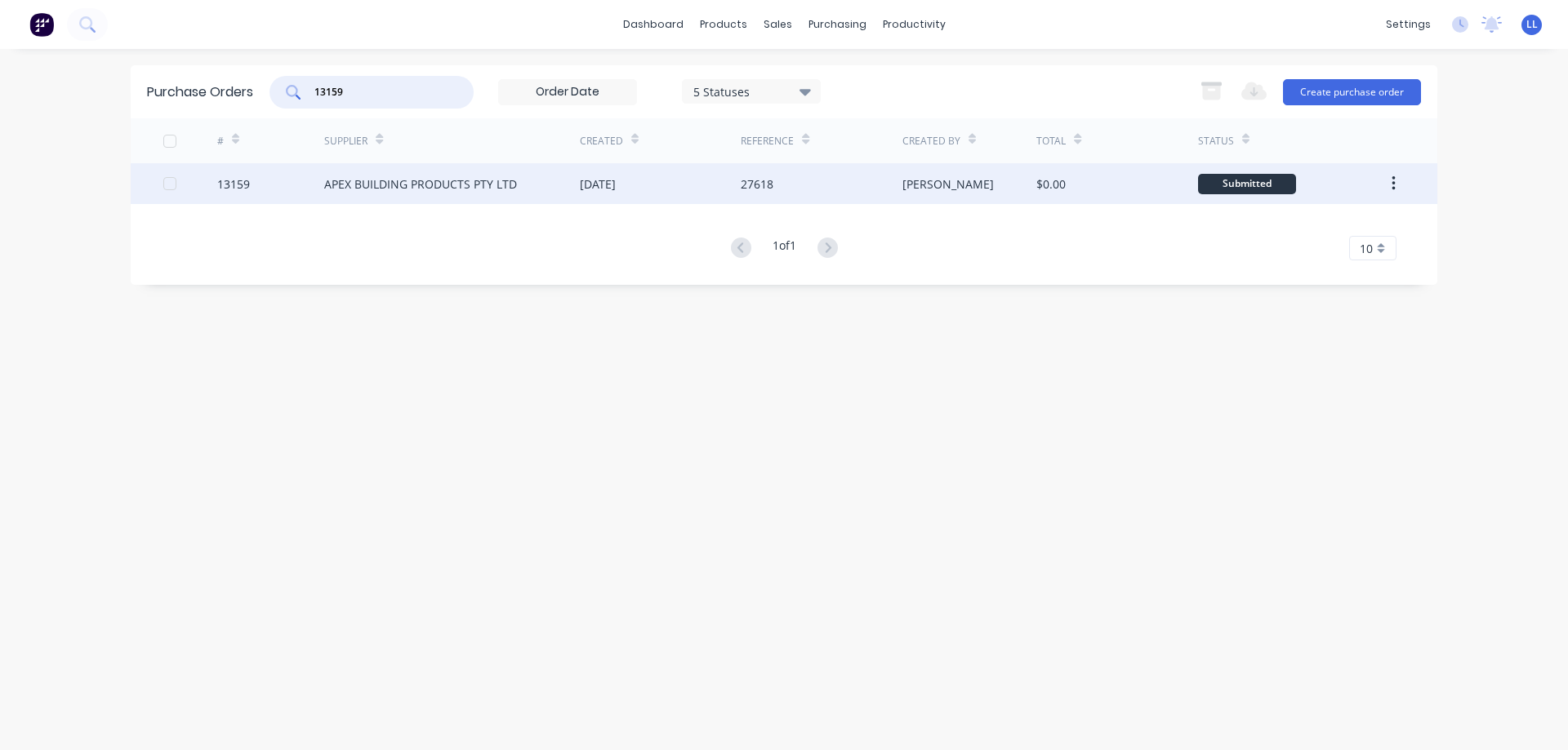
type input "13159"
click at [723, 192] on div "[DATE]" at bounding box center [660, 183] width 160 height 41
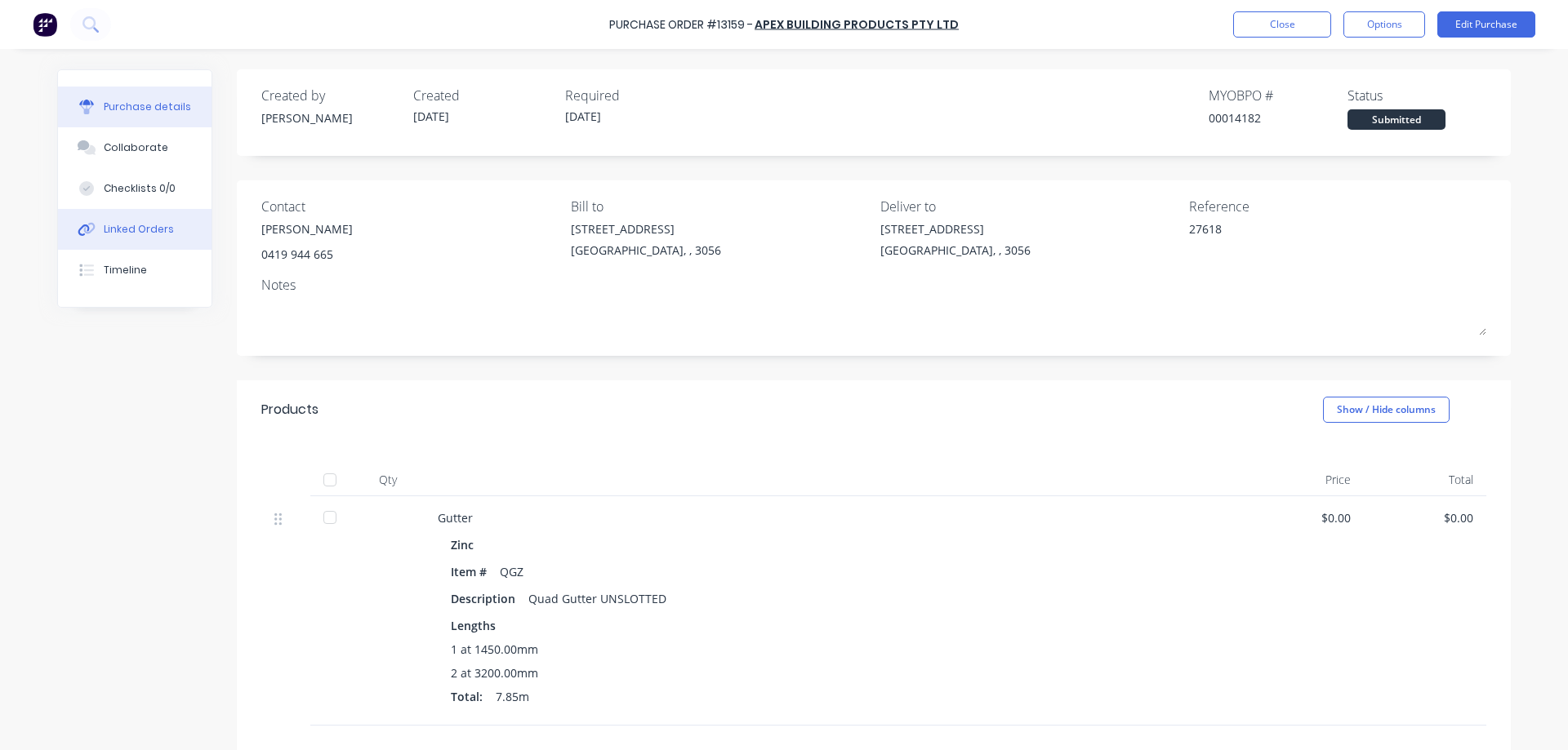
click at [139, 232] on div "Linked Orders" at bounding box center [139, 229] width 70 height 14
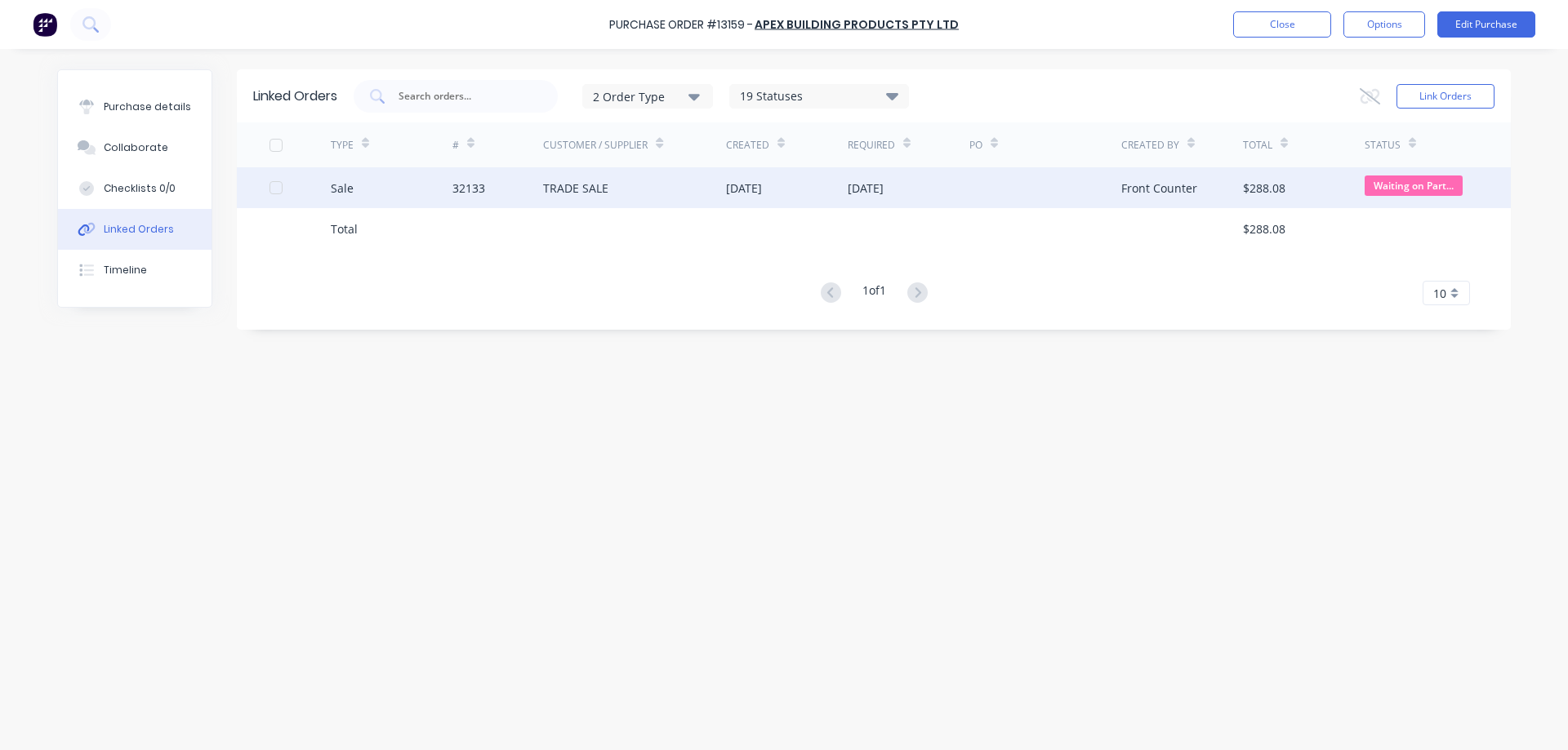
click at [724, 184] on div "TRADE SALE" at bounding box center [634, 188] width 183 height 41
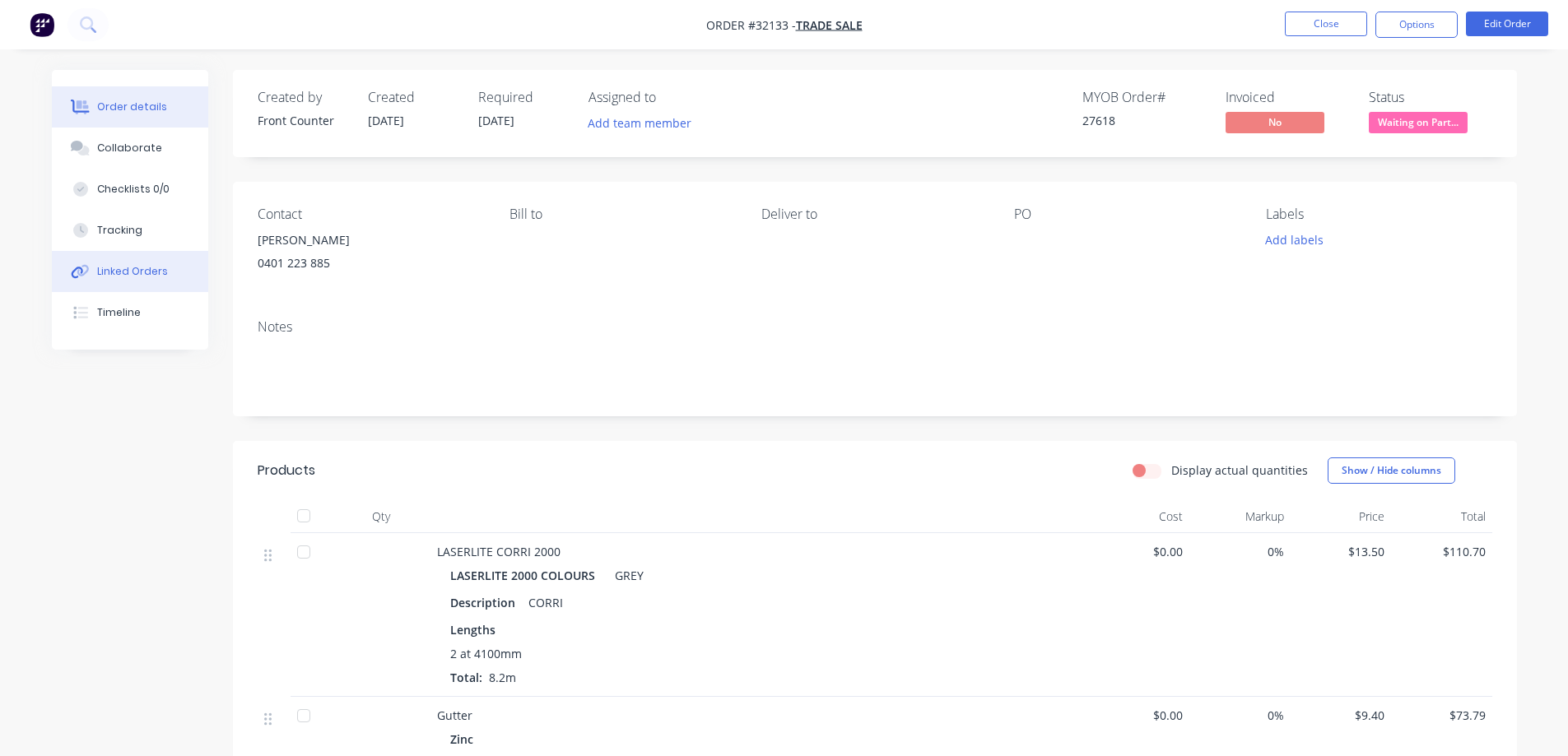
click at [129, 278] on div "Linked Orders" at bounding box center [133, 272] width 71 height 15
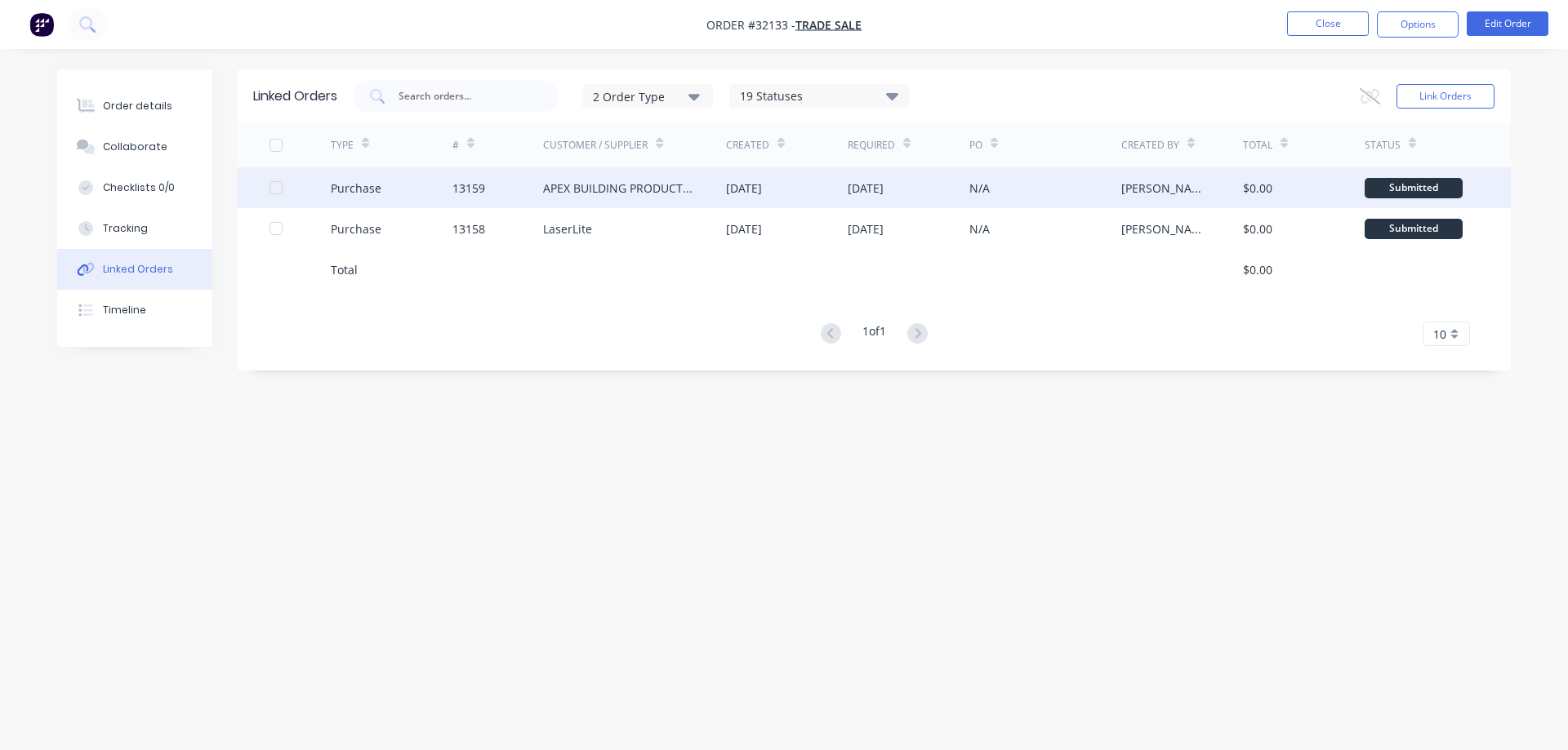
click at [691, 182] on div "APEX BUILDING PRODUCTS PTY LTD" at bounding box center [618, 188] width 151 height 17
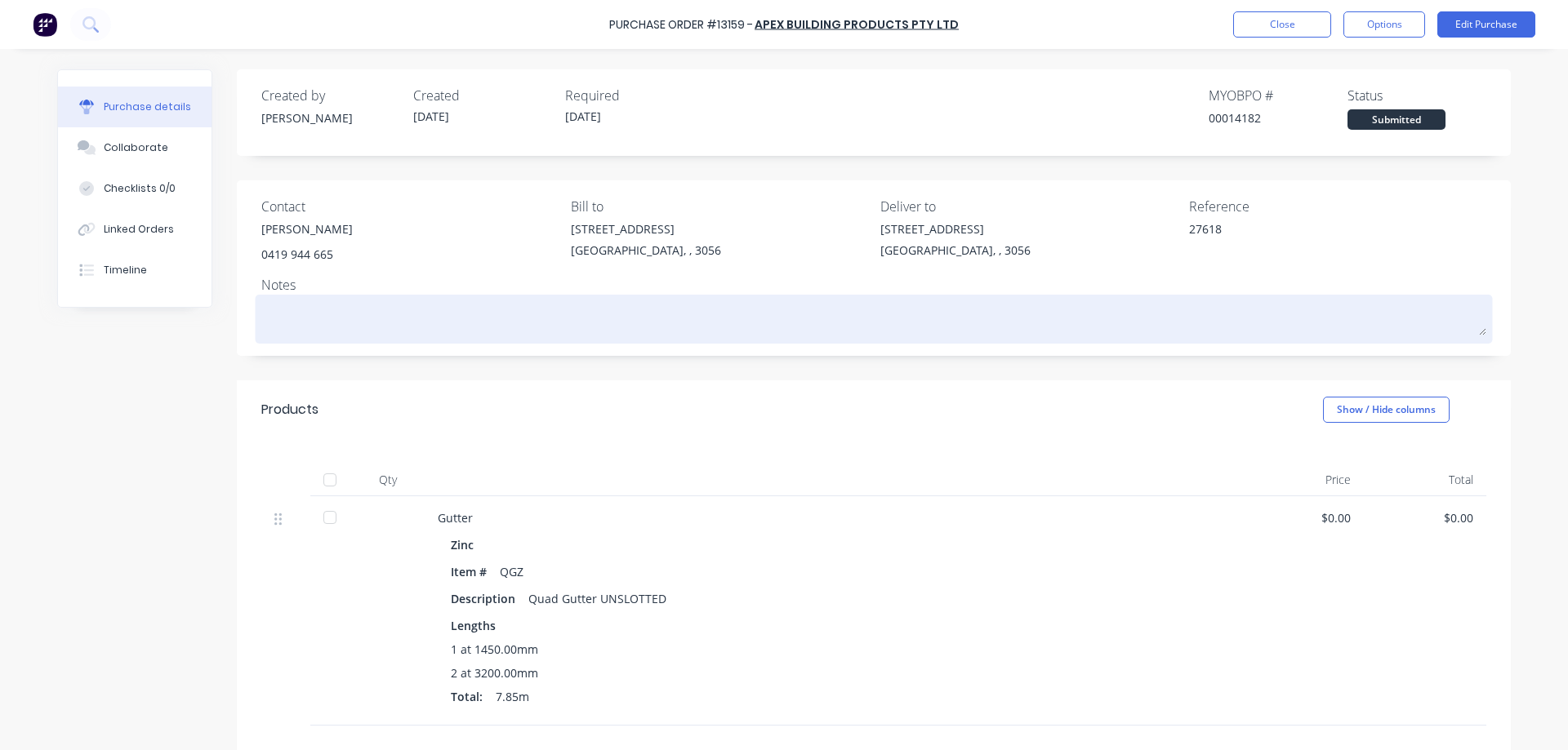
drag, startPoint x: 1379, startPoint y: 32, endPoint x: 1260, endPoint y: 302, distance: 295.1
click at [1378, 32] on button "Options" at bounding box center [1384, 24] width 82 height 26
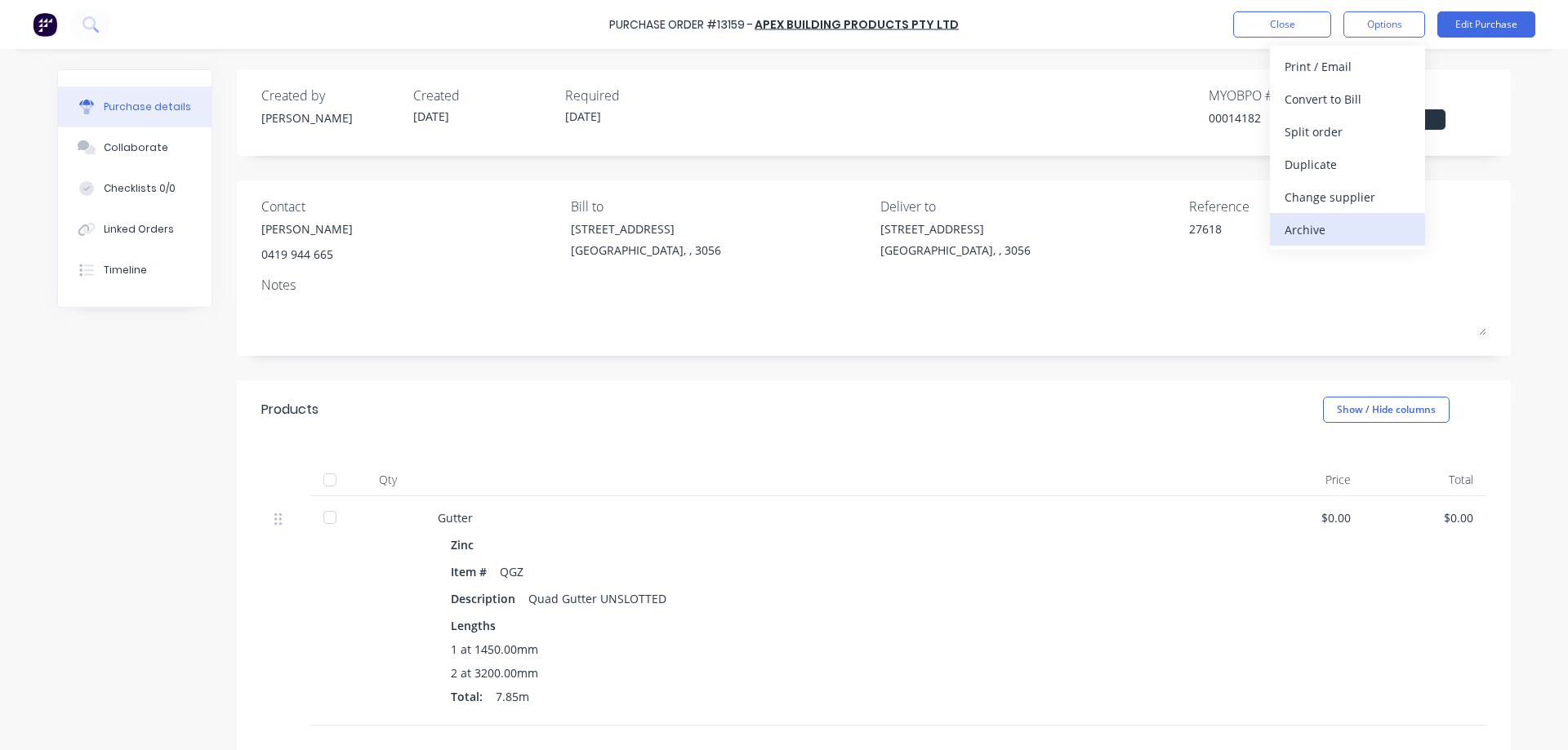
click at [1317, 231] on div "Archive" at bounding box center [1347, 230] width 125 height 23
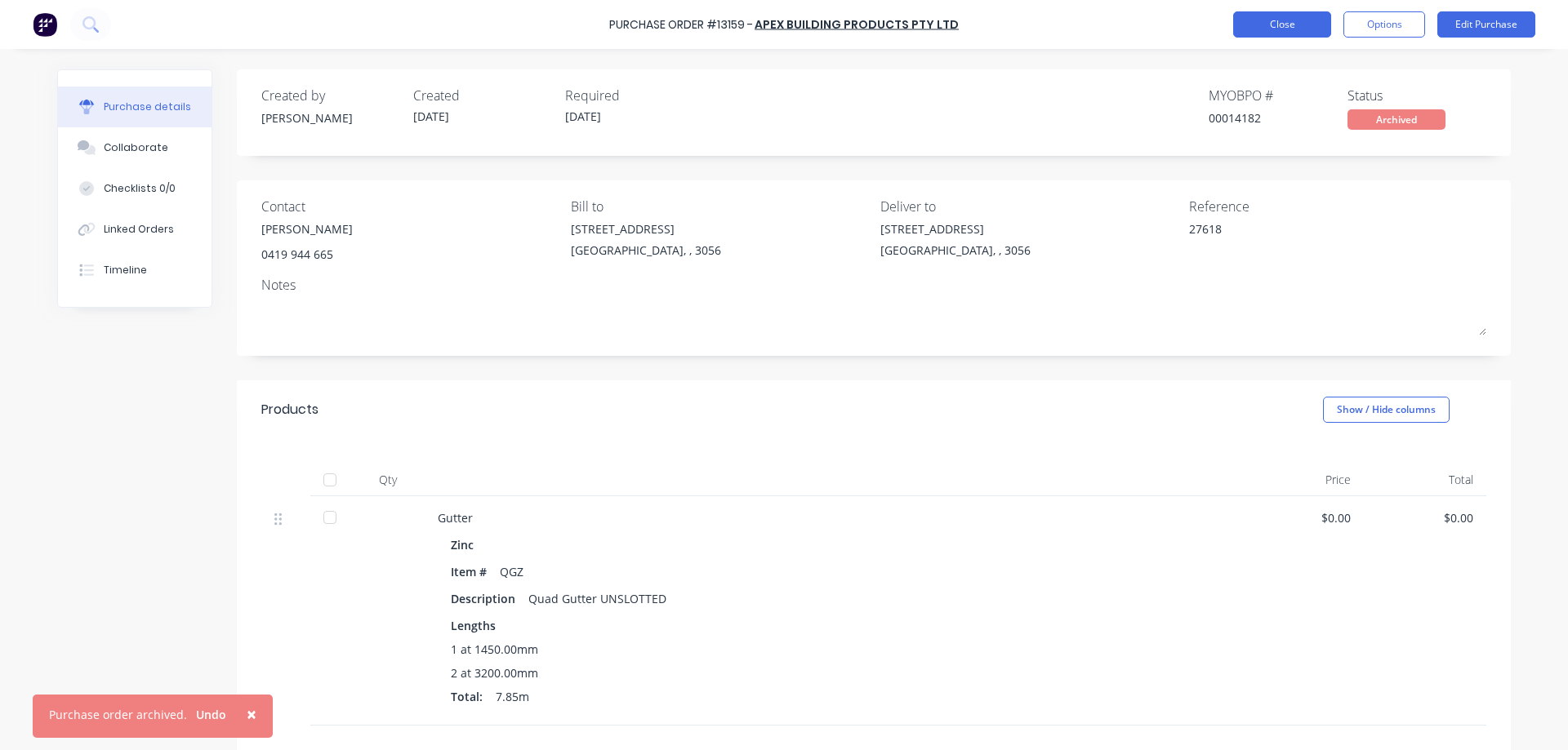
type textarea "x"
click at [1268, 22] on button "Close" at bounding box center [1282, 24] width 98 height 26
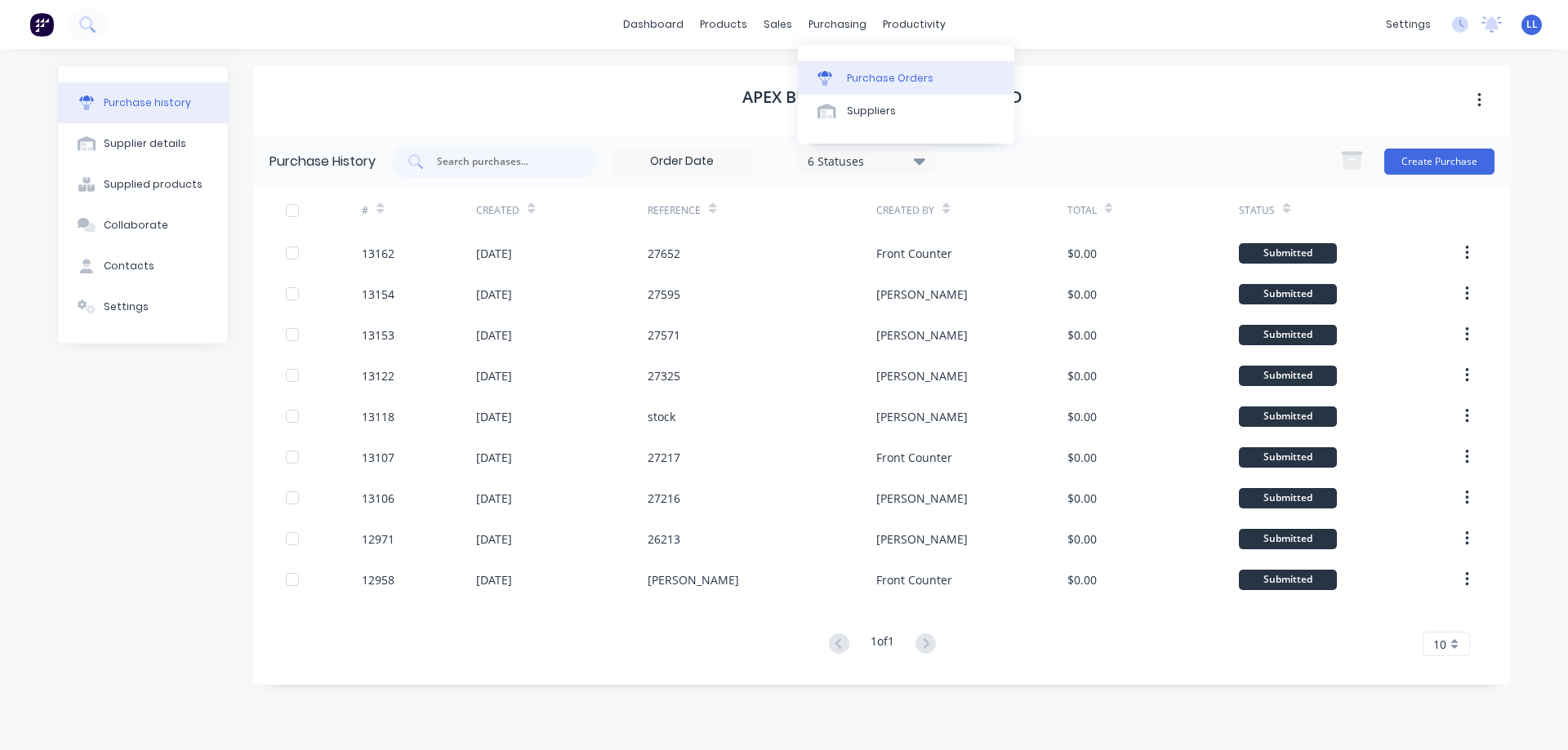
drag, startPoint x: 828, startPoint y: 29, endPoint x: 832, endPoint y: 65, distance: 36.2
click at [829, 30] on div "purchasing" at bounding box center [838, 24] width 74 height 24
click at [863, 78] on div "Purchase Orders" at bounding box center [890, 78] width 87 height 14
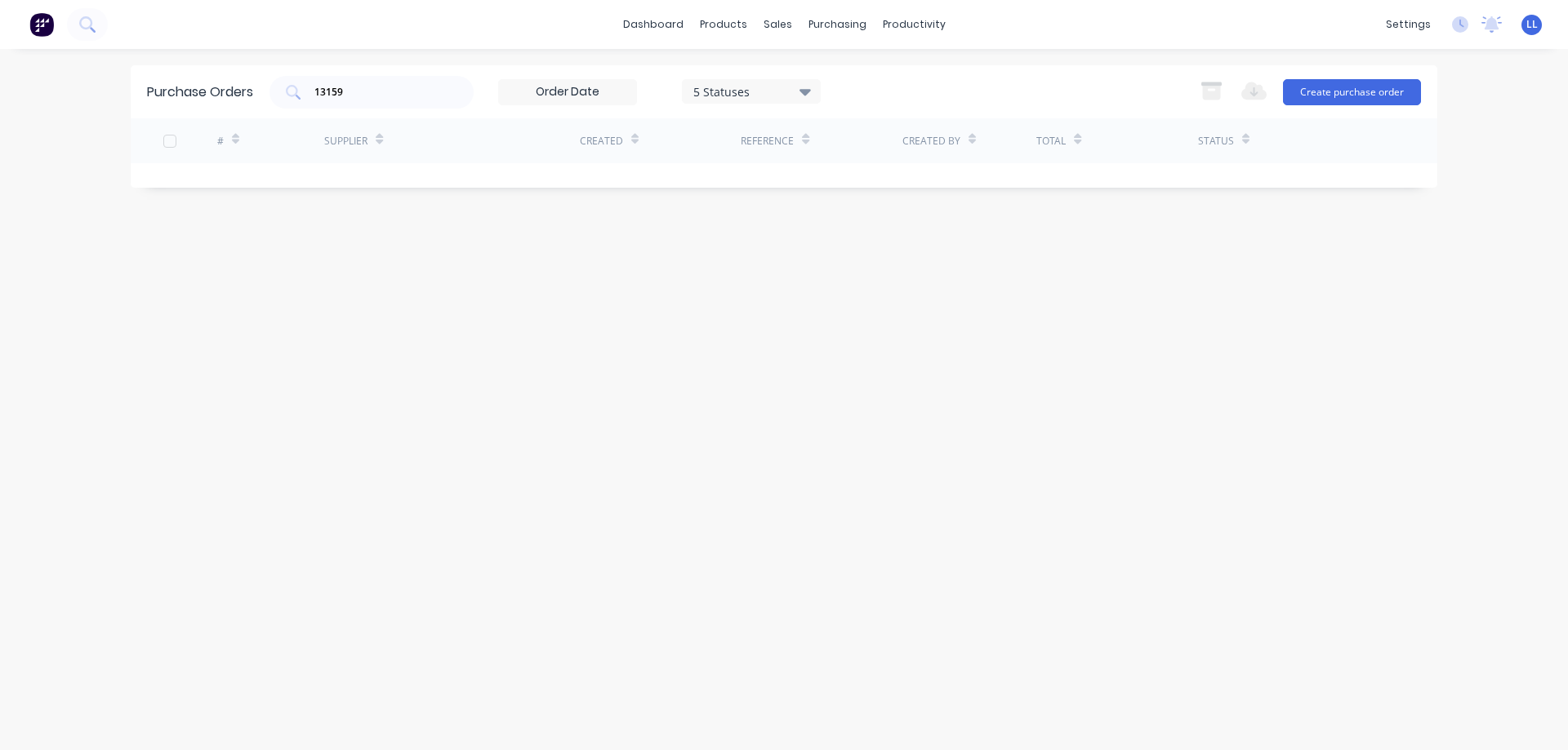
drag, startPoint x: 369, startPoint y: 93, endPoint x: 247, endPoint y: 101, distance: 122.3
click at [247, 100] on div "Purchase Orders 13159 5 Statuses 5 Statuses Export to Excel (XLSX) Create purch…" at bounding box center [784, 91] width 1307 height 53
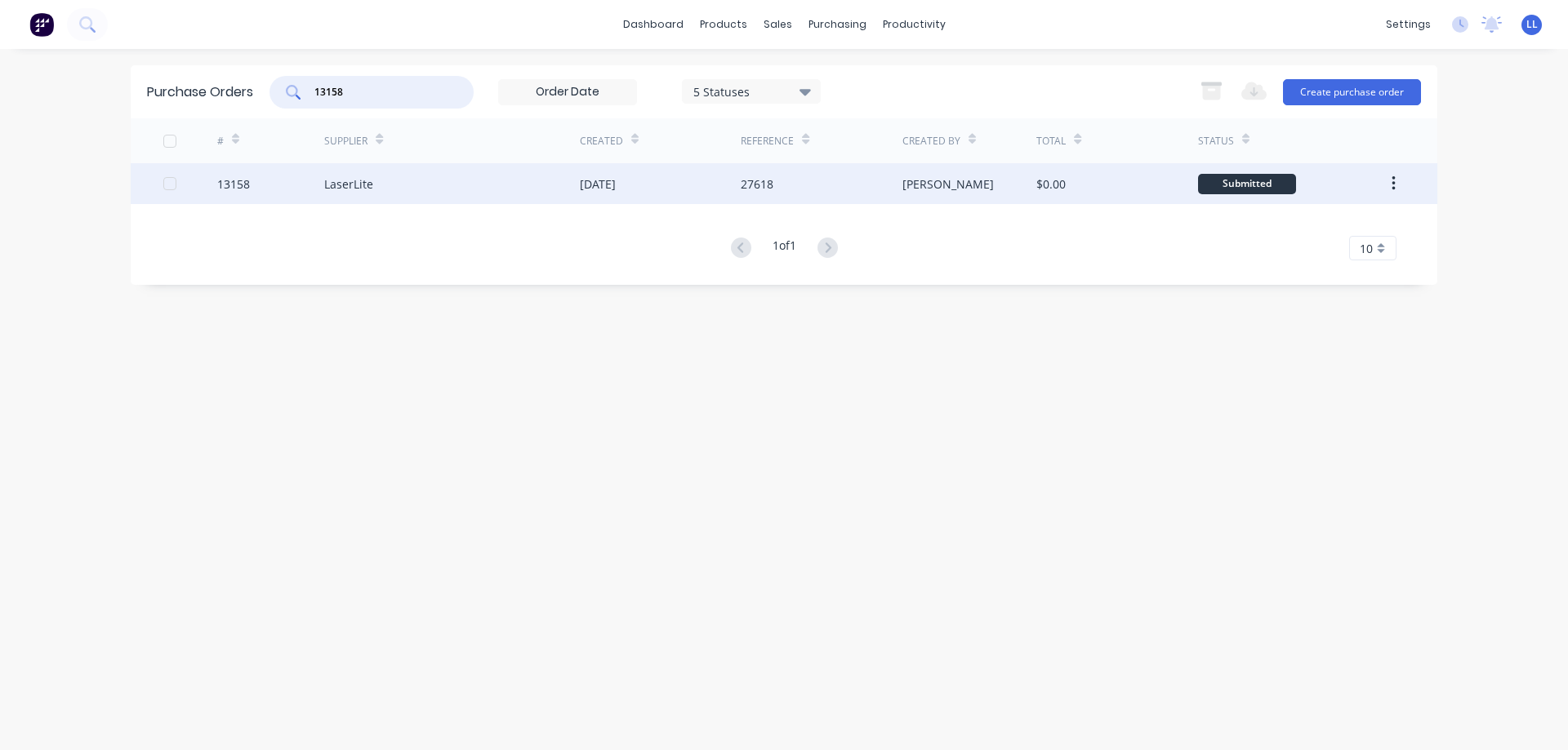
type input "13158"
click at [803, 178] on div "27618" at bounding box center [821, 183] width 160 height 41
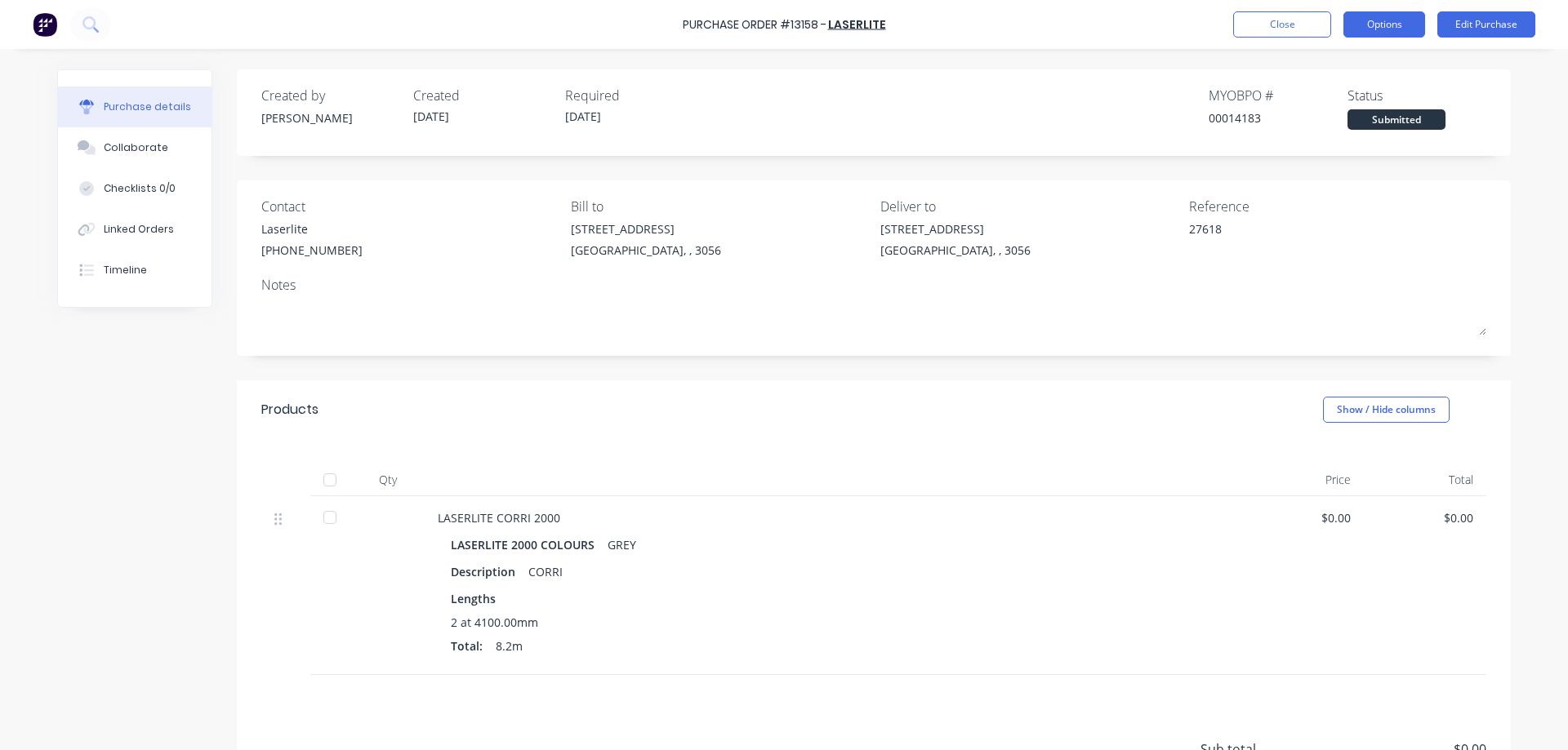
click at [1385, 19] on button "Options" at bounding box center [1384, 24] width 82 height 26
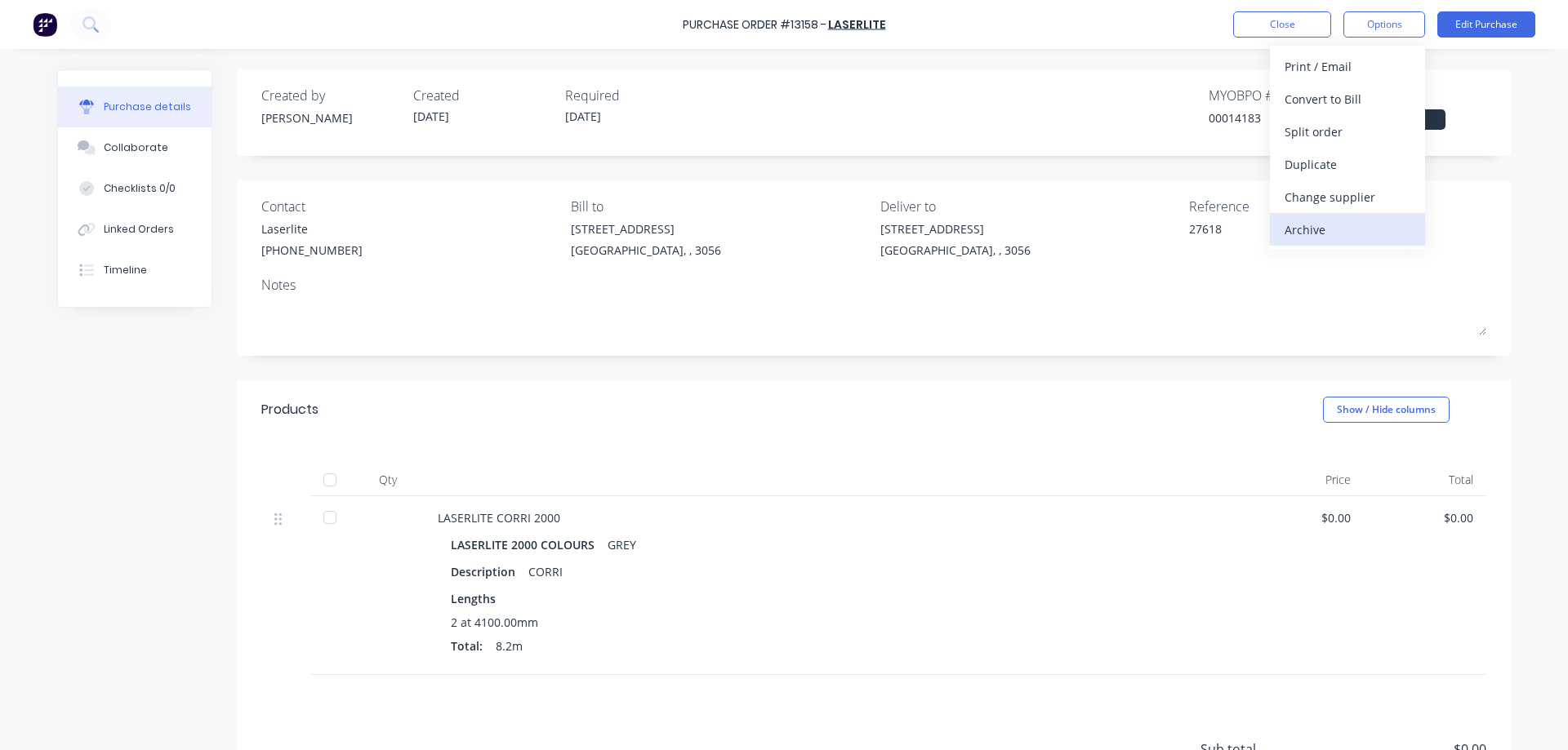
click at [1303, 214] on button "Archive" at bounding box center [1347, 229] width 155 height 32
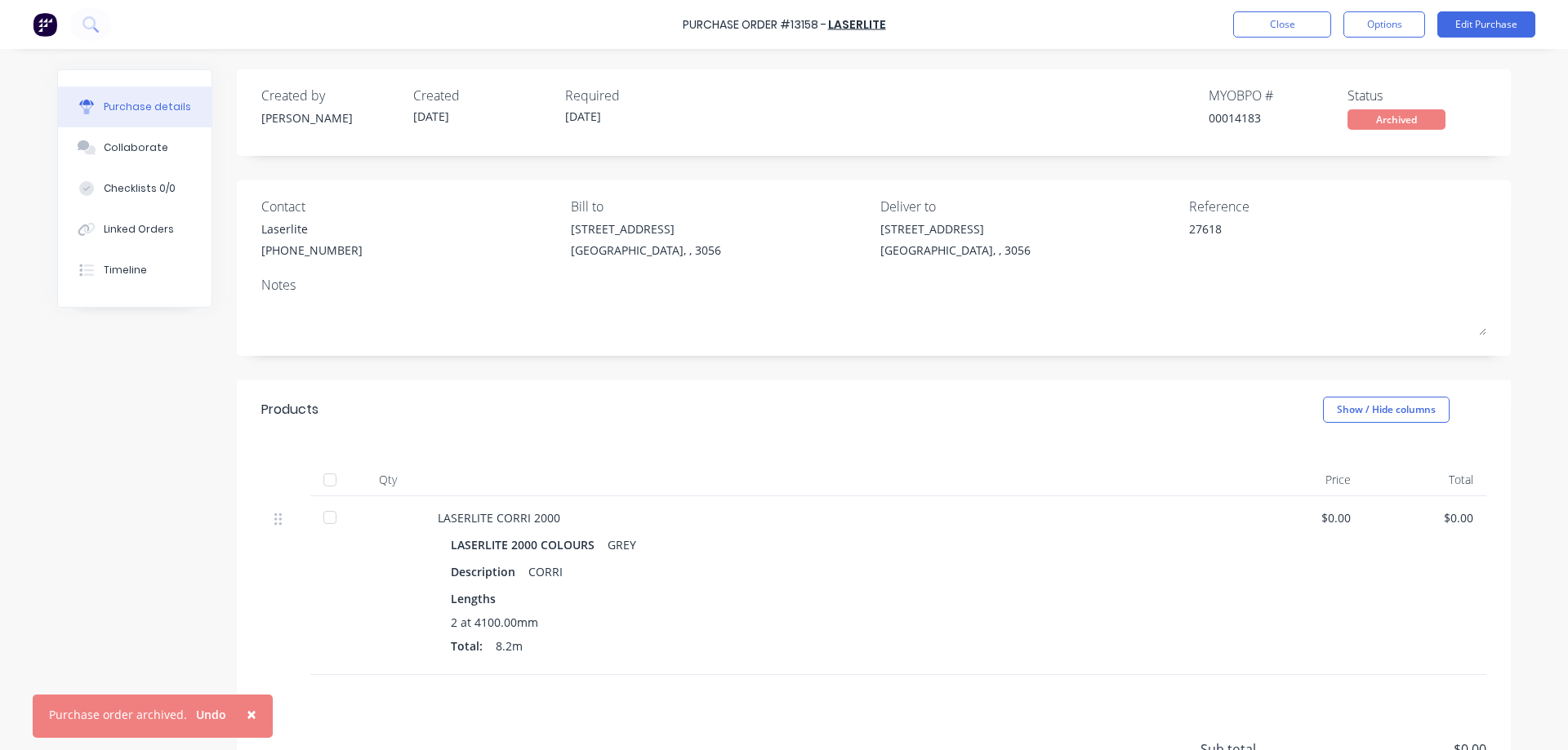
type textarea "x"
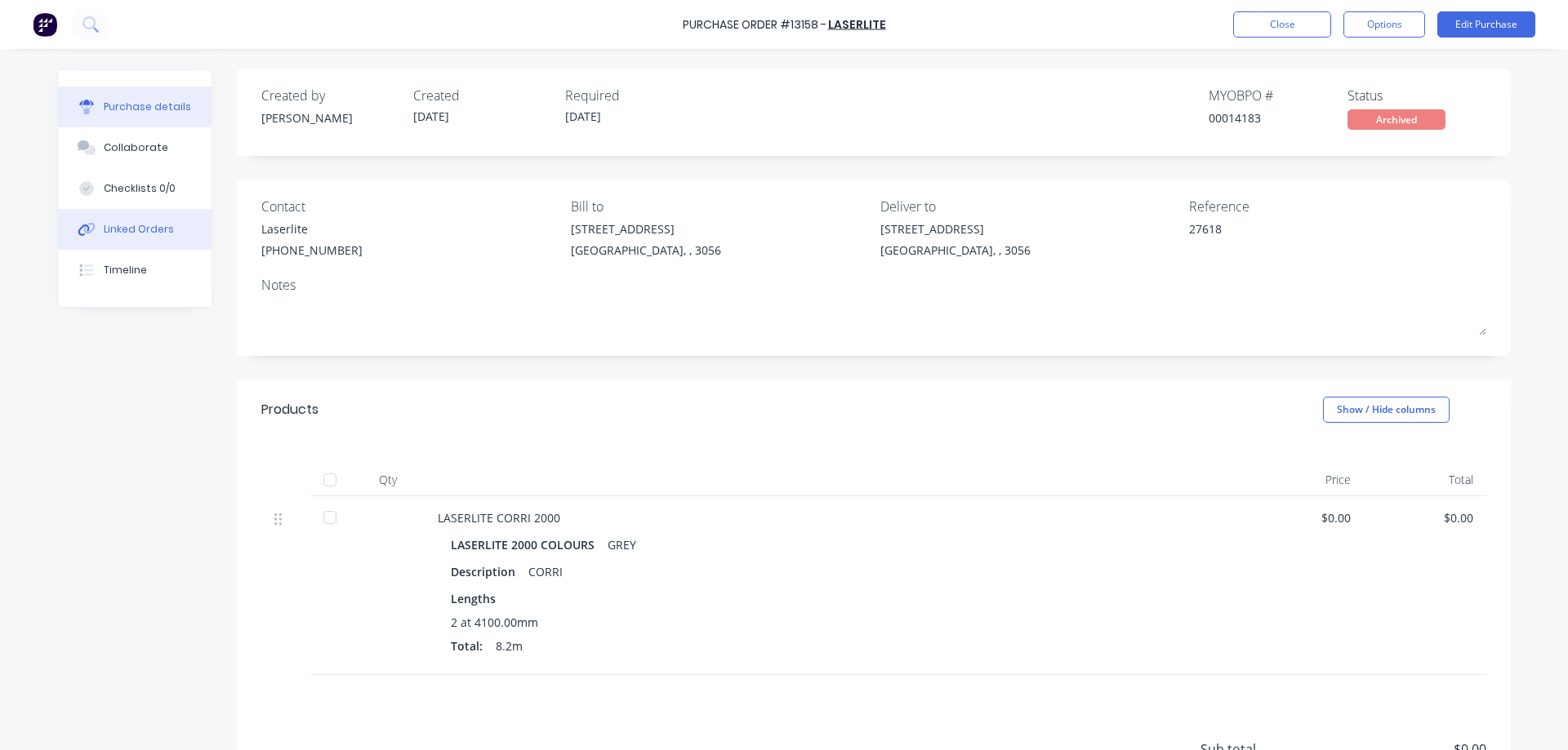
click at [138, 235] on div "Linked Orders" at bounding box center [139, 229] width 70 height 14
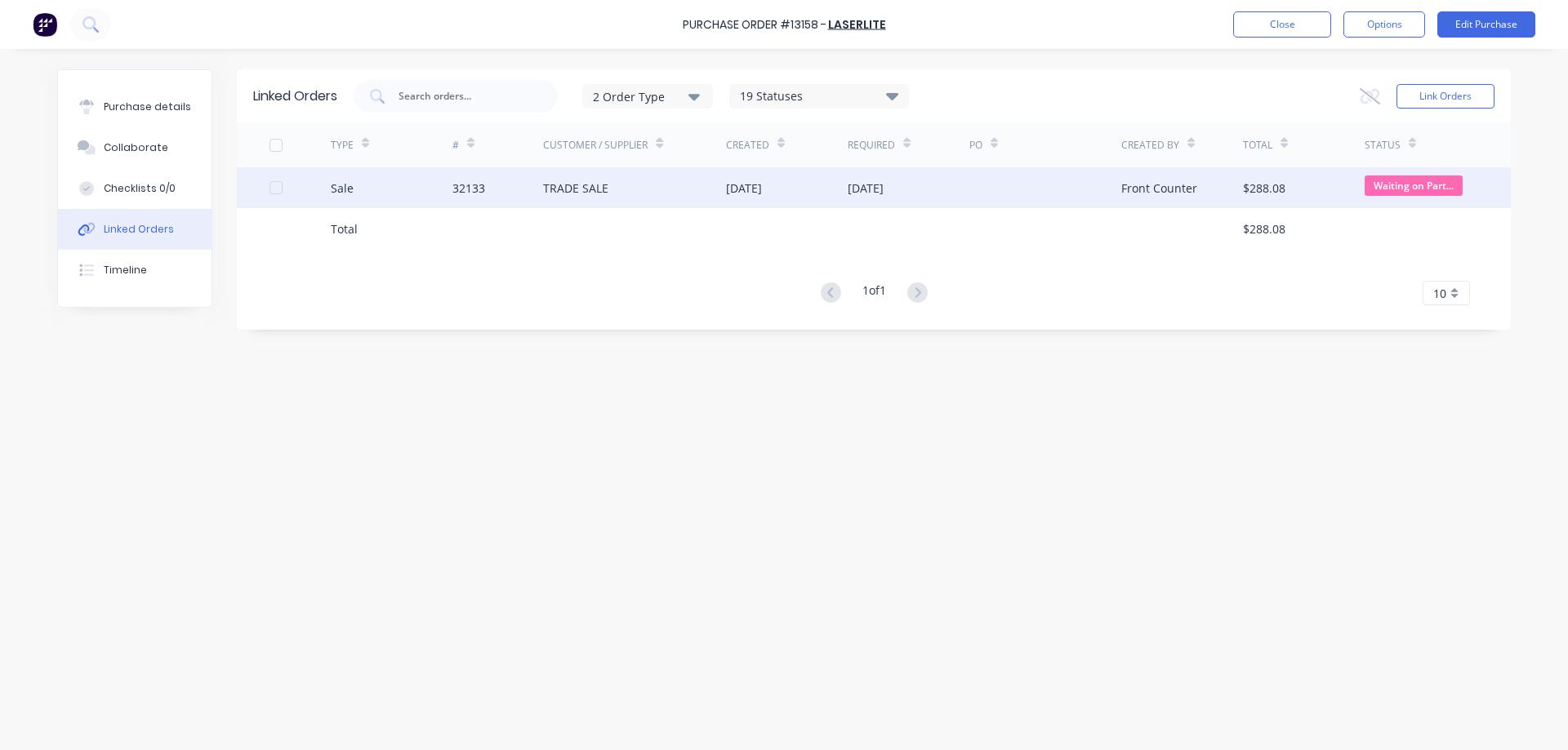
click at [866, 191] on div "[DATE]" at bounding box center [866, 188] width 36 height 17
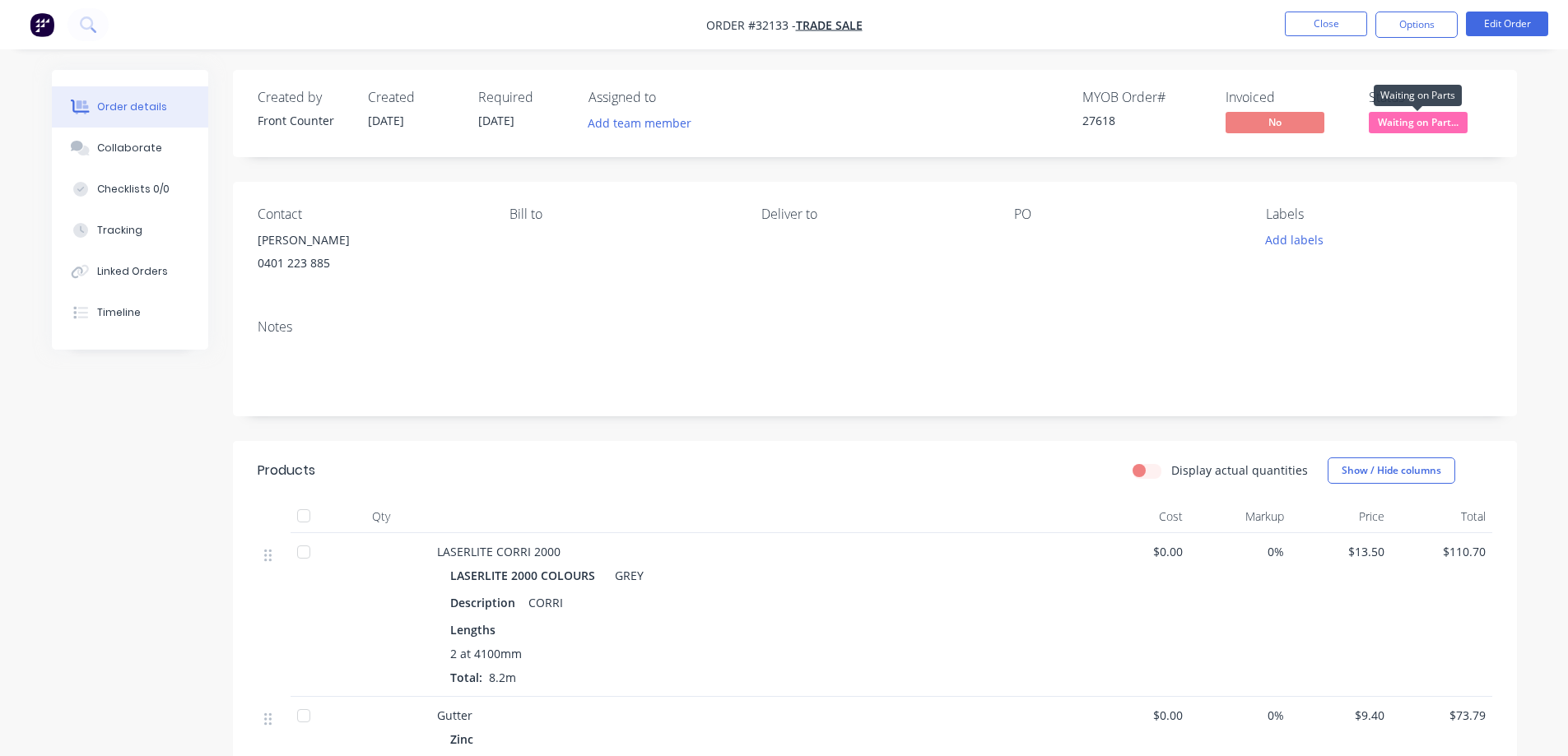
click at [1446, 124] on span "Waiting on Part..." at bounding box center [1418, 122] width 99 height 21
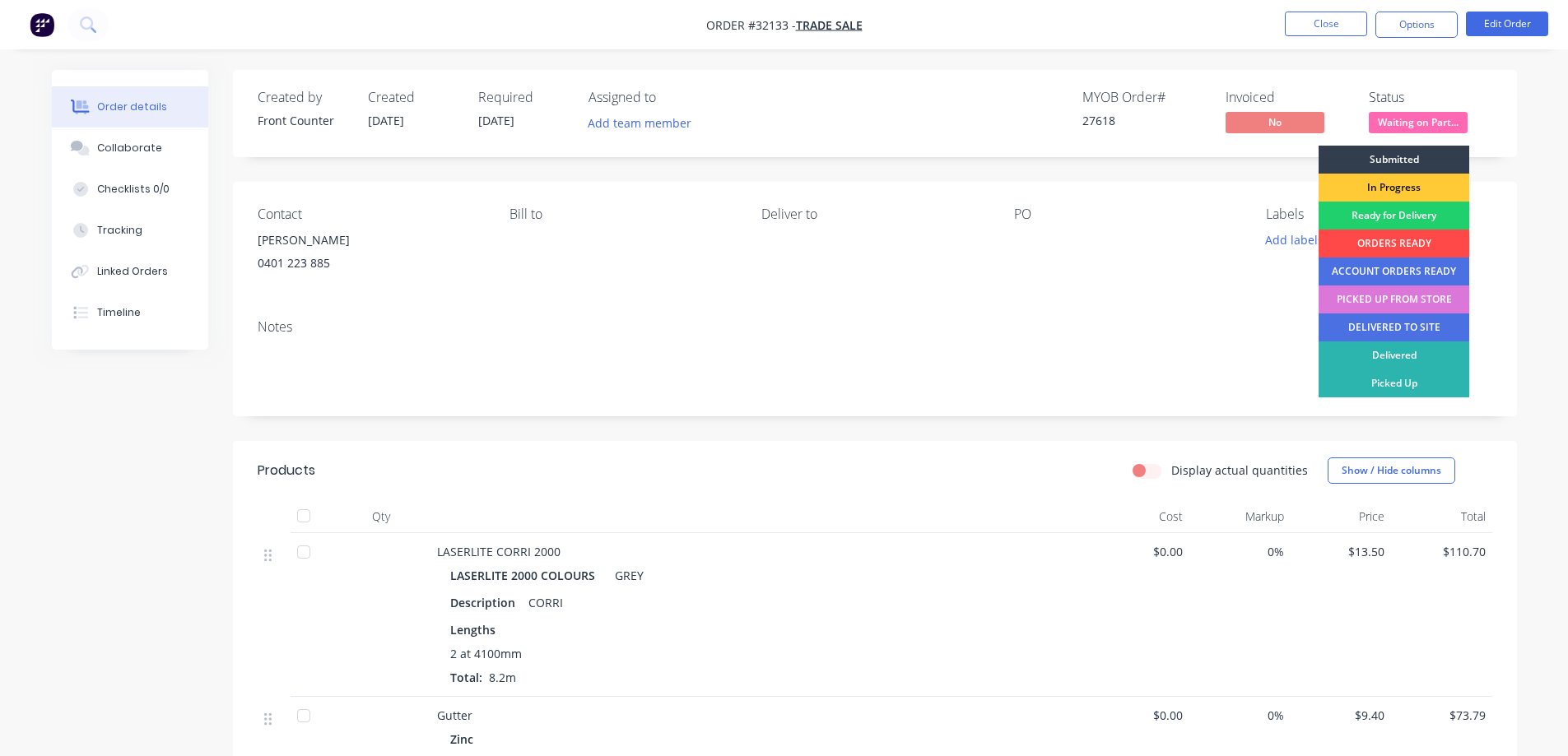
click at [1404, 241] on div "ORDERS READY" at bounding box center [1394, 244] width 151 height 28
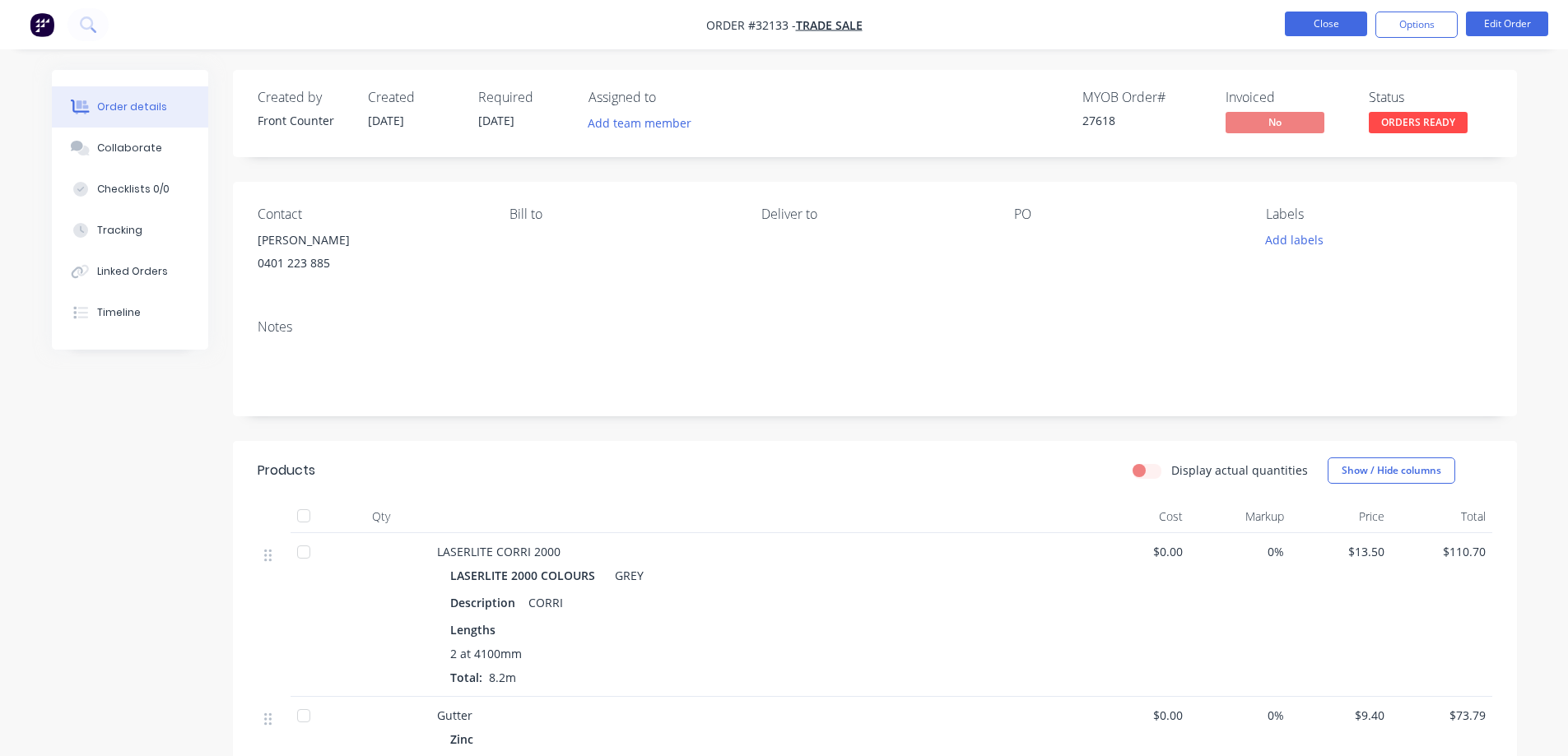
click at [1311, 25] on button "Close" at bounding box center [1326, 24] width 83 height 25
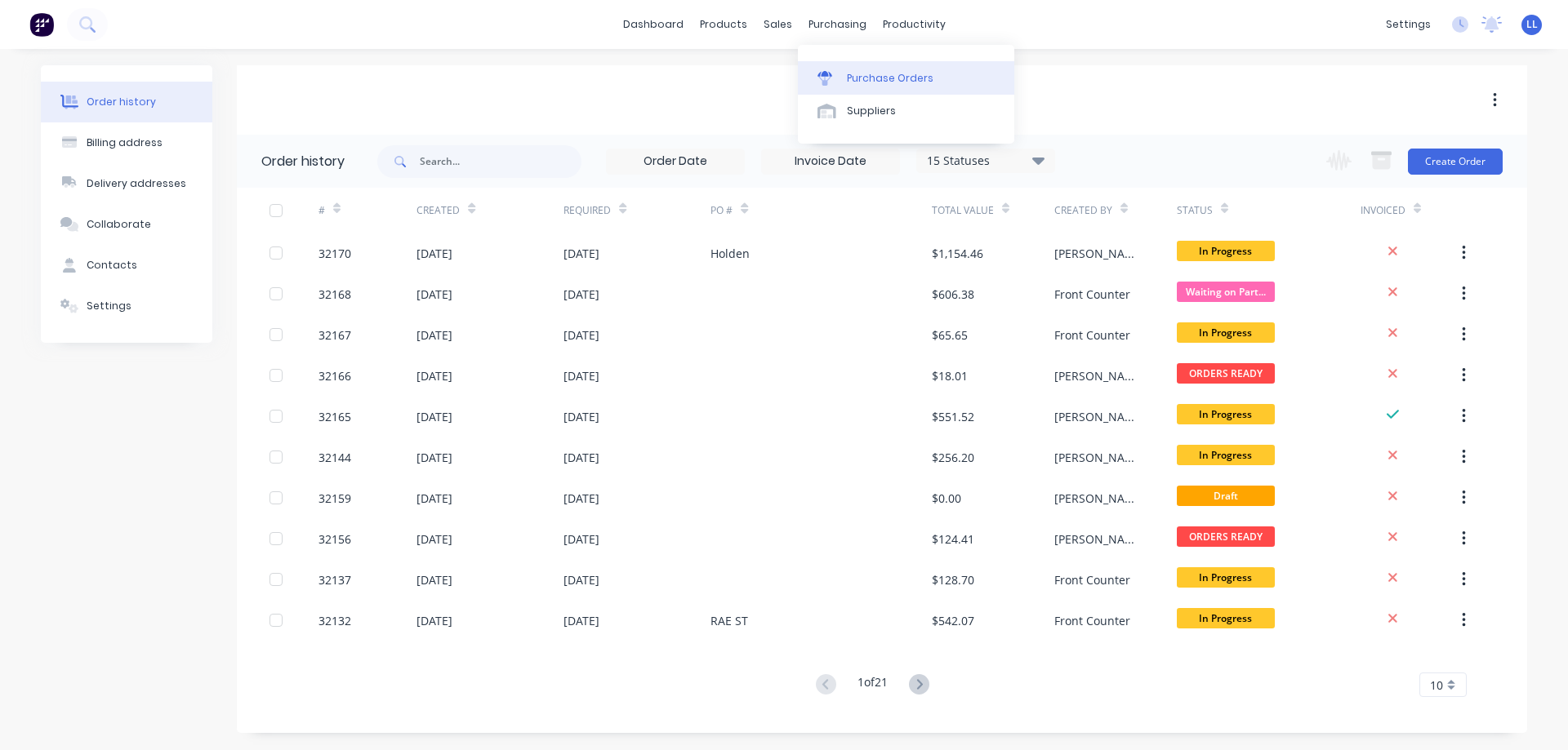
click at [844, 65] on link "Purchase Orders" at bounding box center [906, 78] width 216 height 32
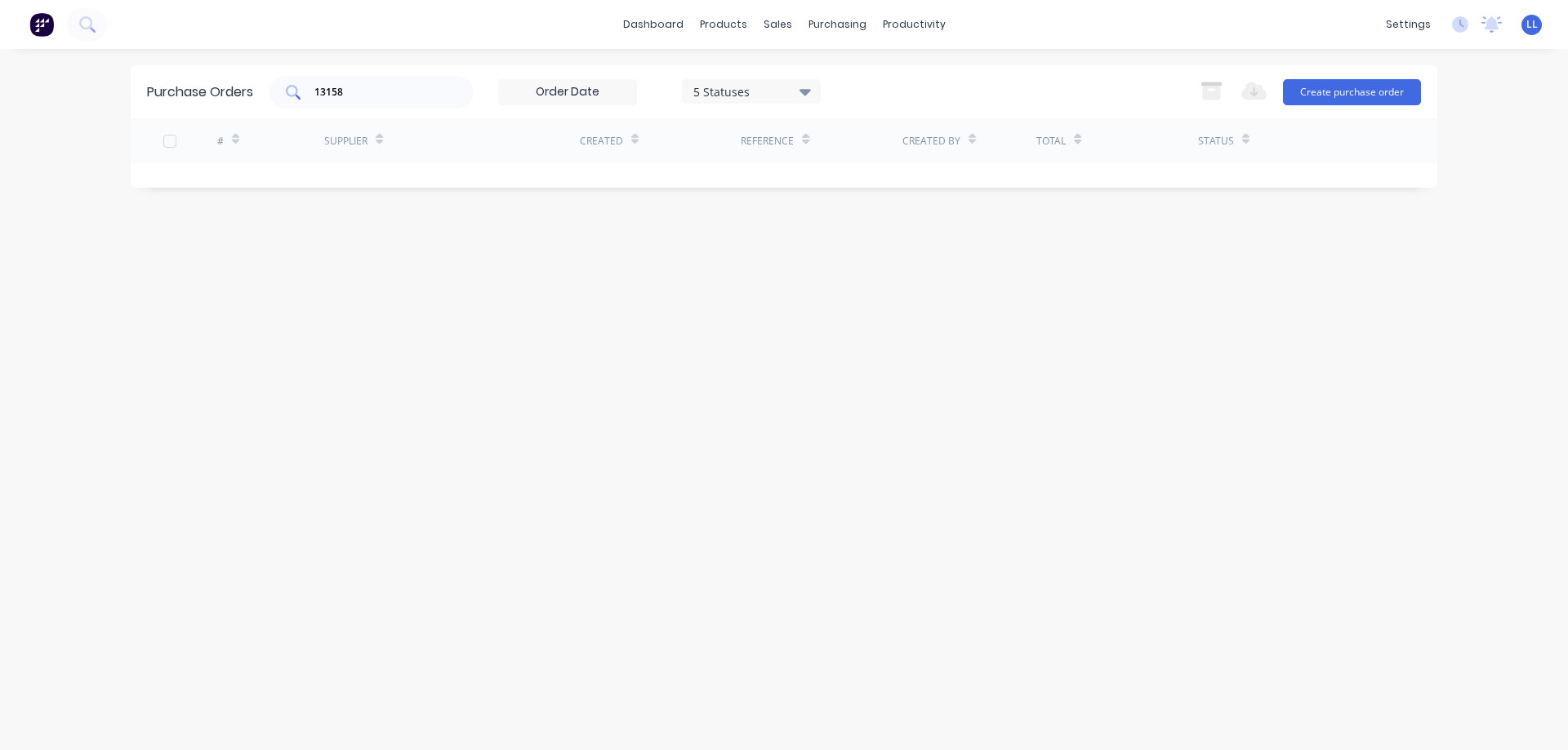
drag, startPoint x: 385, startPoint y: 92, endPoint x: 274, endPoint y: 97, distance: 111.1
click at [274, 97] on div "13158" at bounding box center [371, 92] width 204 height 32
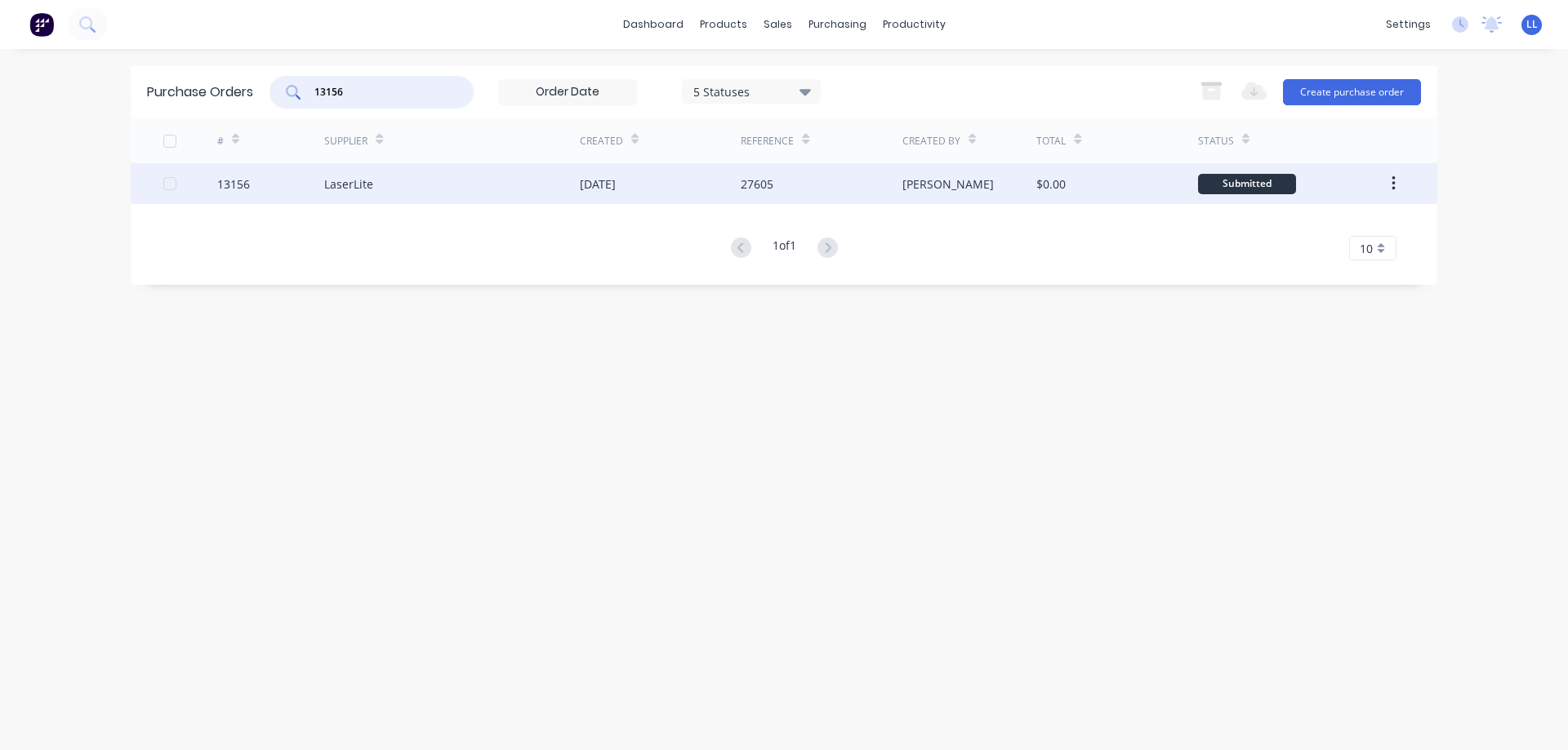
type input "13156"
click at [575, 180] on div "LaserLite" at bounding box center [452, 183] width 255 height 41
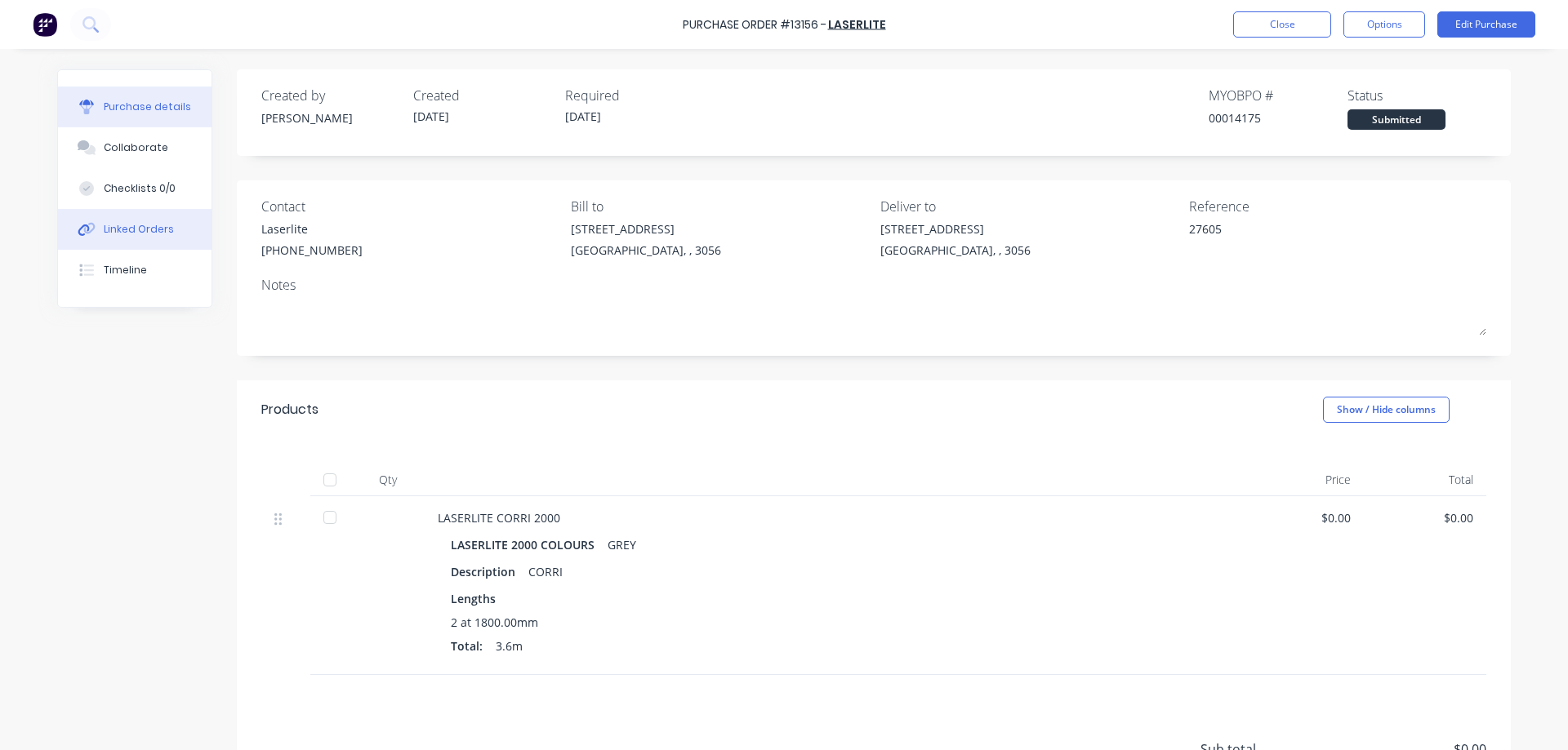
click at [130, 219] on button "Linked Orders" at bounding box center [134, 229] width 153 height 41
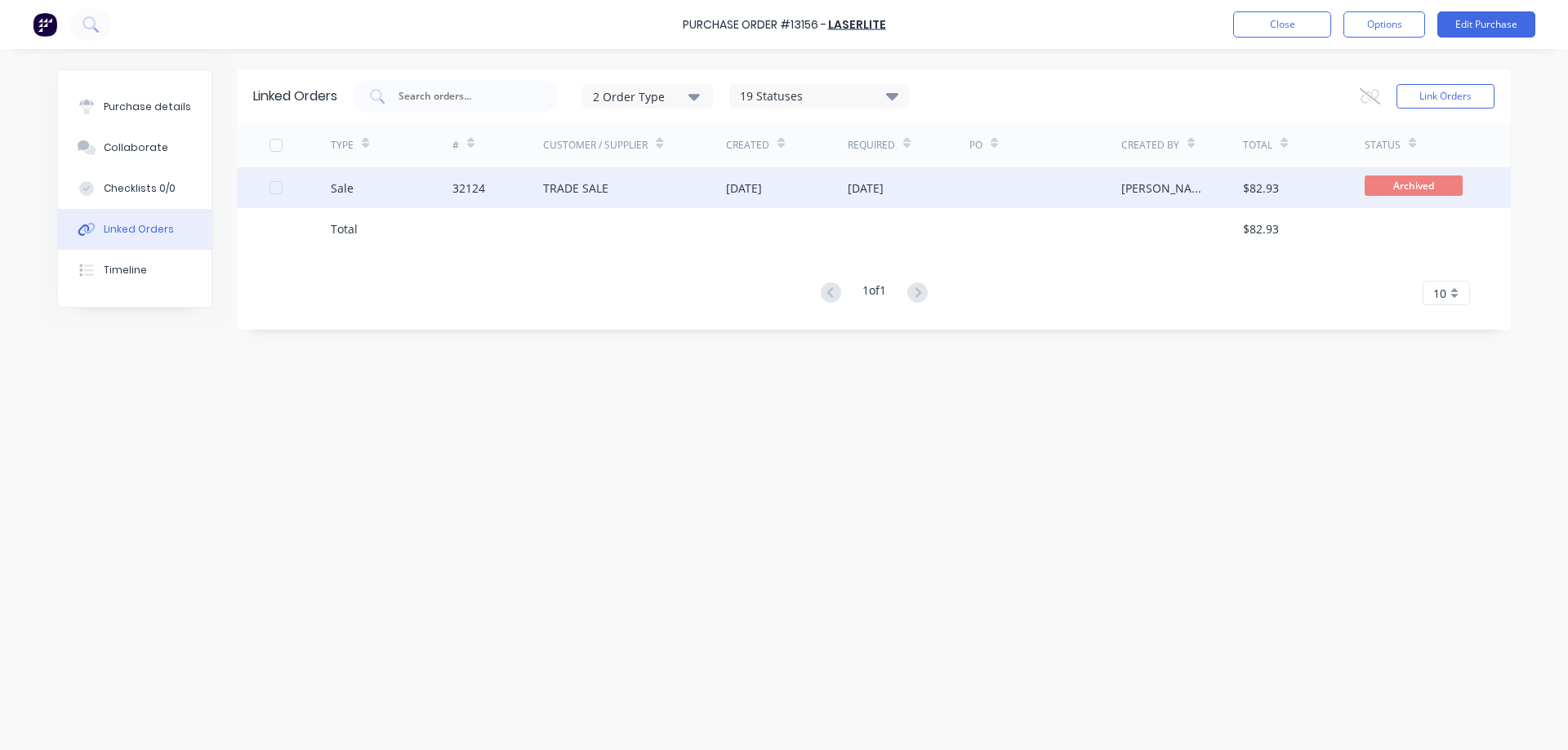
click at [937, 184] on div "[DATE]" at bounding box center [908, 188] width 122 height 41
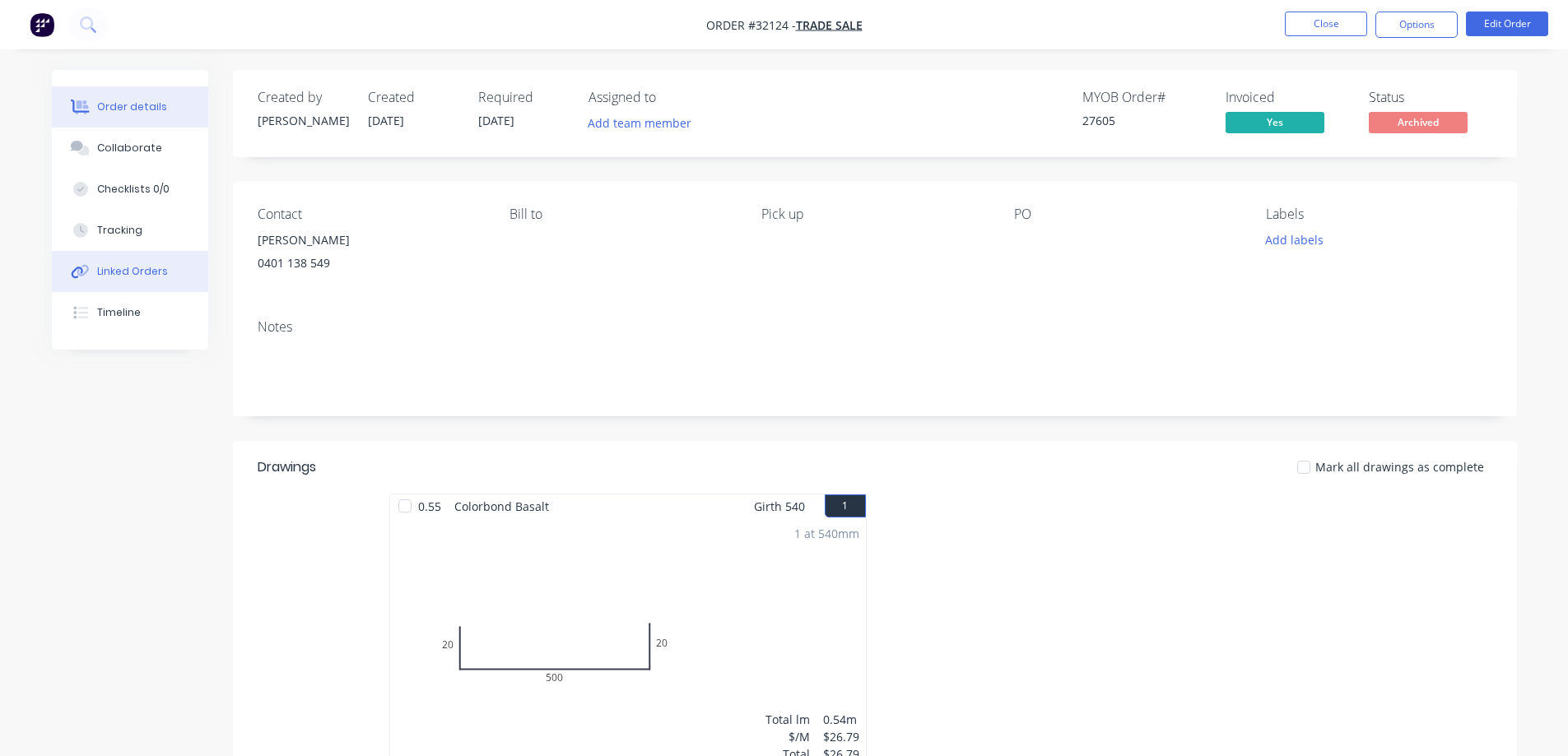
click at [146, 260] on button "Linked Orders" at bounding box center [130, 271] width 156 height 41
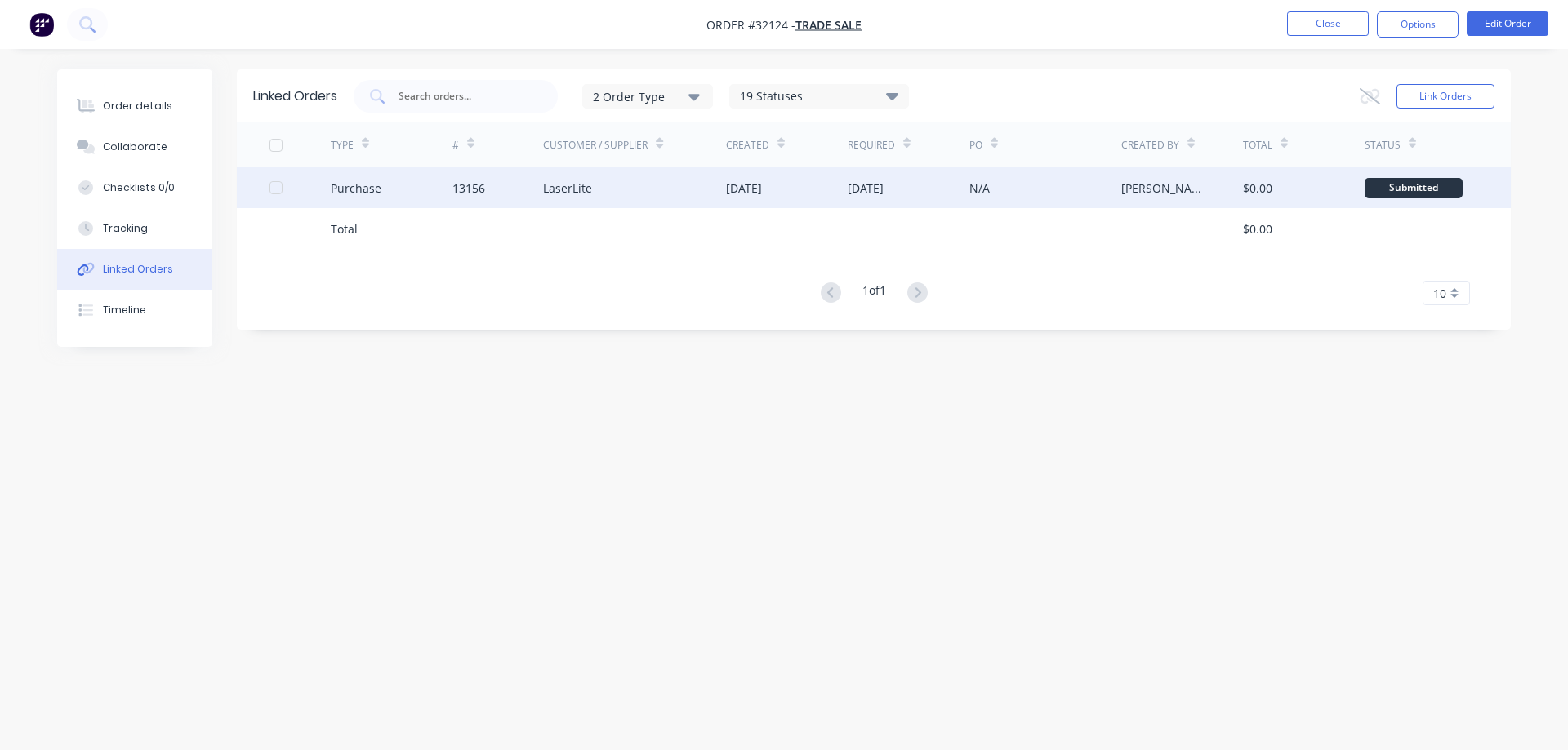
click at [813, 187] on div "[DATE]" at bounding box center [786, 188] width 122 height 41
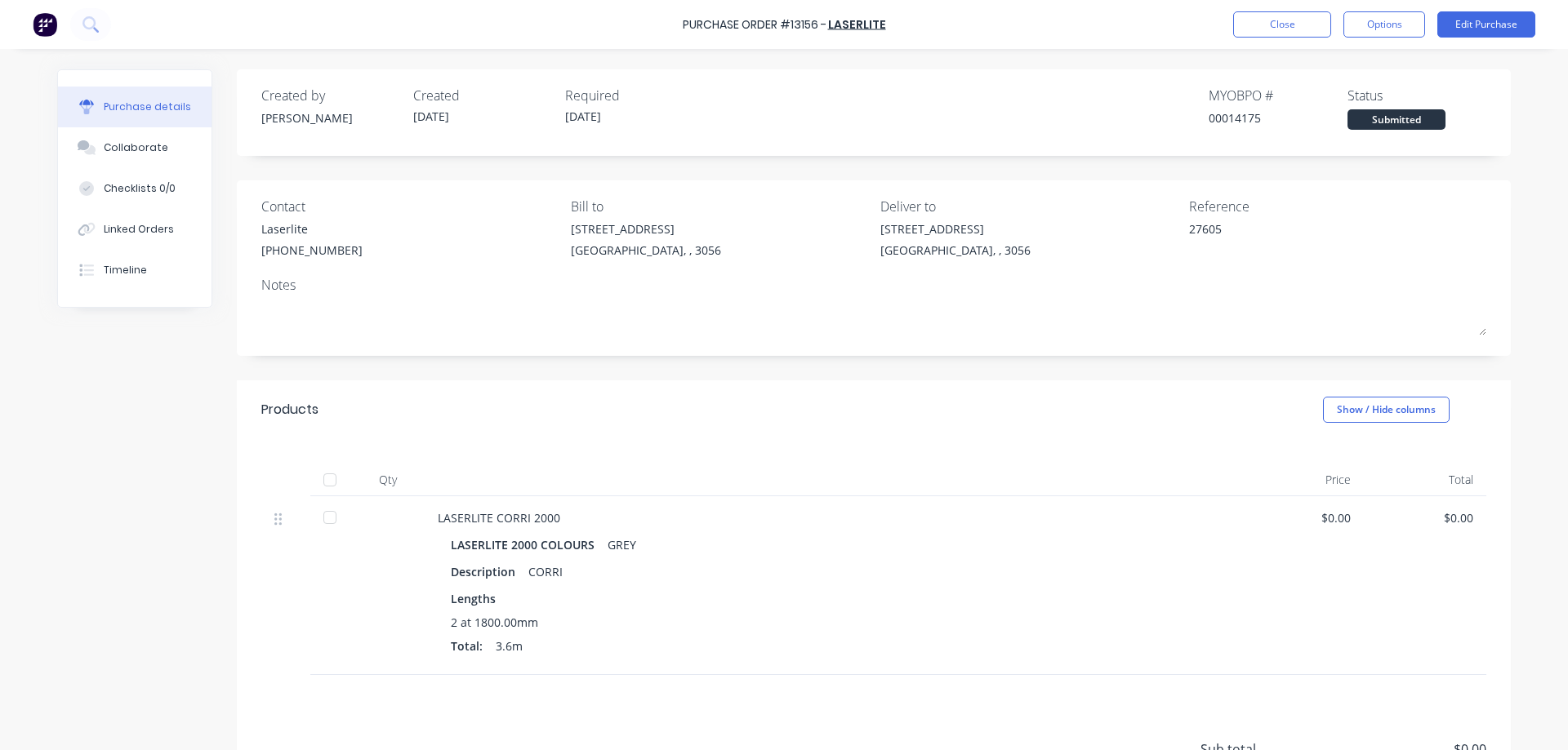
drag, startPoint x: 1403, startPoint y: 24, endPoint x: 1287, endPoint y: 467, distance: 457.9
click at [1402, 24] on button "Options" at bounding box center [1384, 24] width 82 height 26
drag, startPoint x: 1324, startPoint y: 228, endPoint x: 1335, endPoint y: 220, distance: 13.6
click at [1324, 226] on div "Archive" at bounding box center [1347, 230] width 125 height 23
type textarea "x"
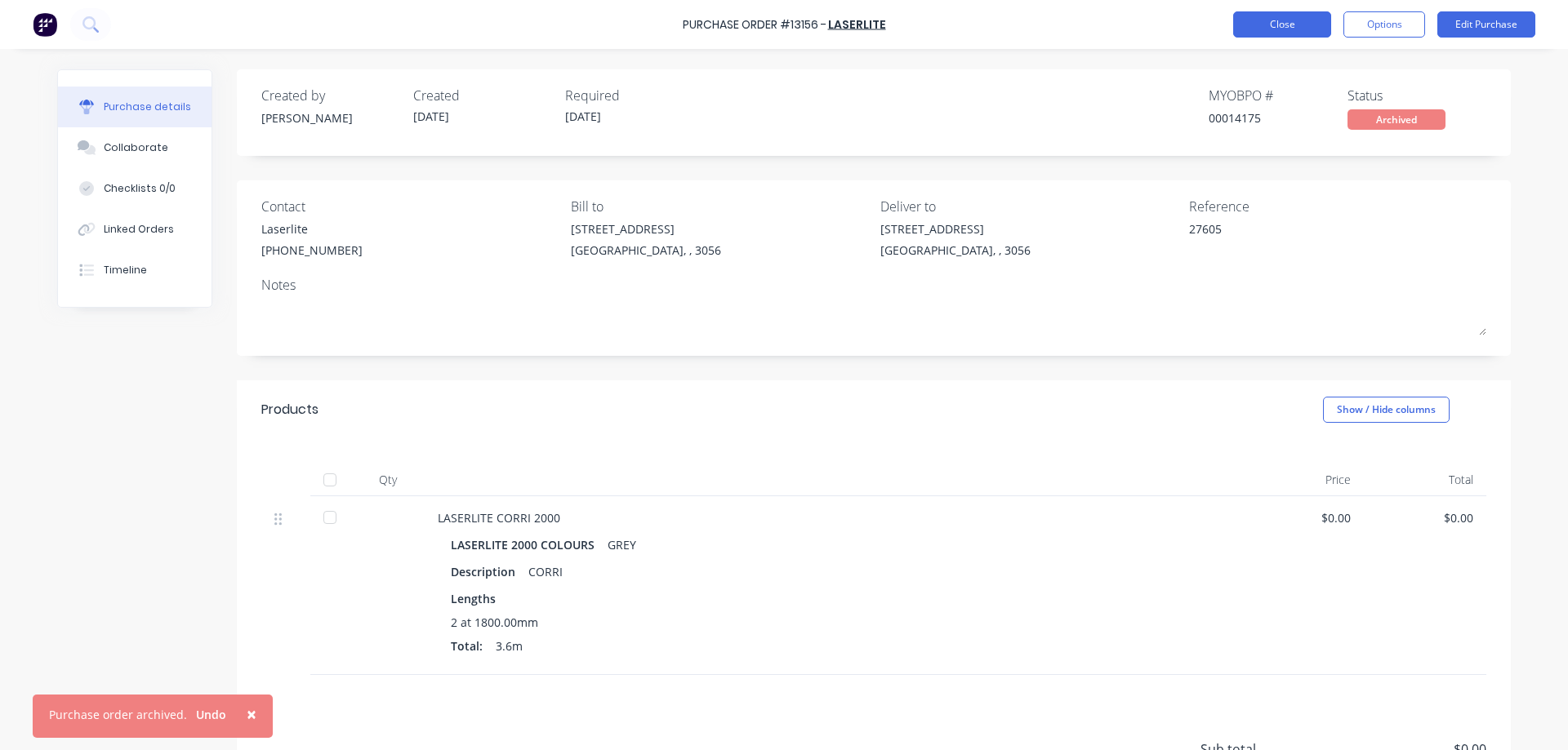
click at [1271, 16] on button "Close" at bounding box center [1282, 24] width 98 height 26
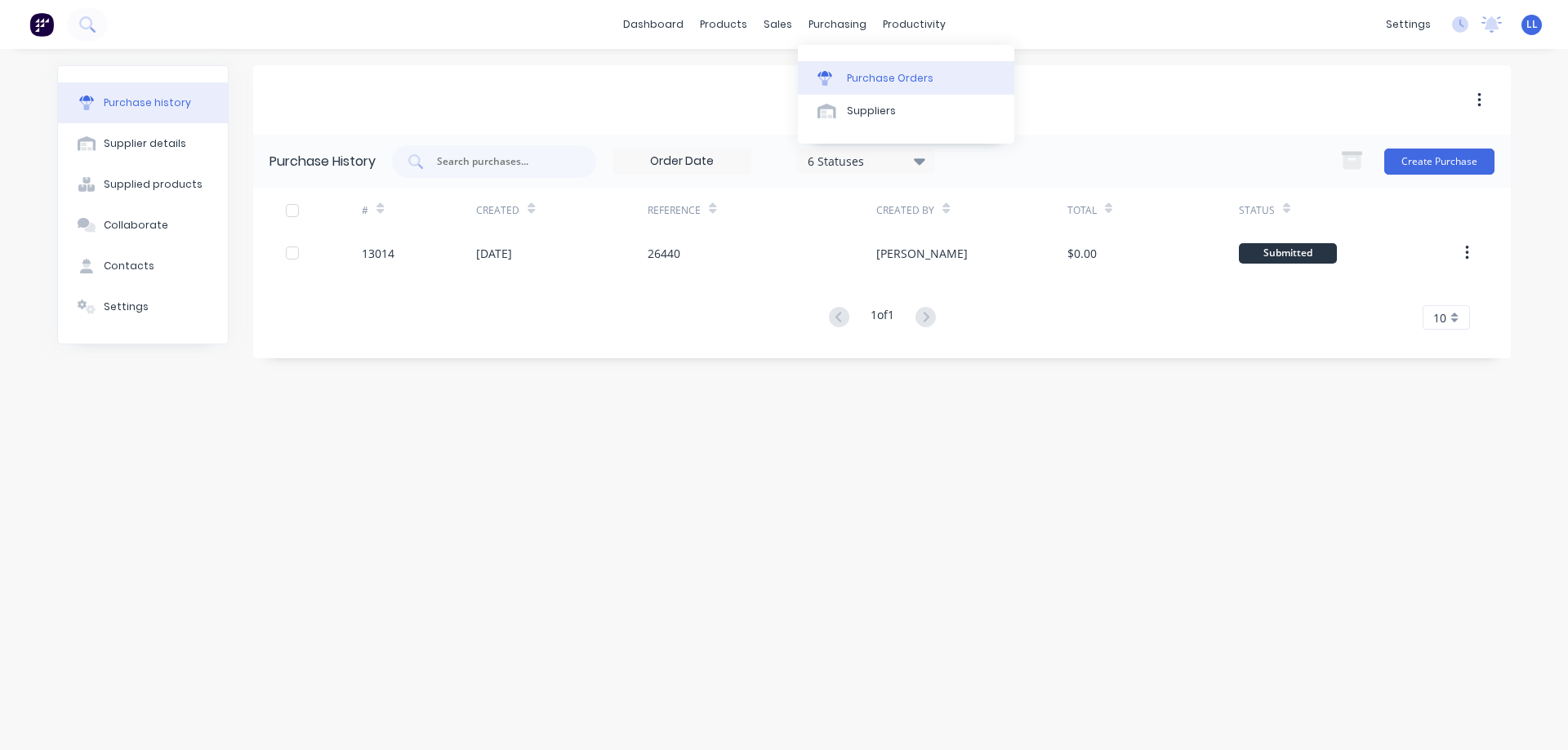
click at [872, 82] on div "Purchase Orders" at bounding box center [890, 78] width 87 height 14
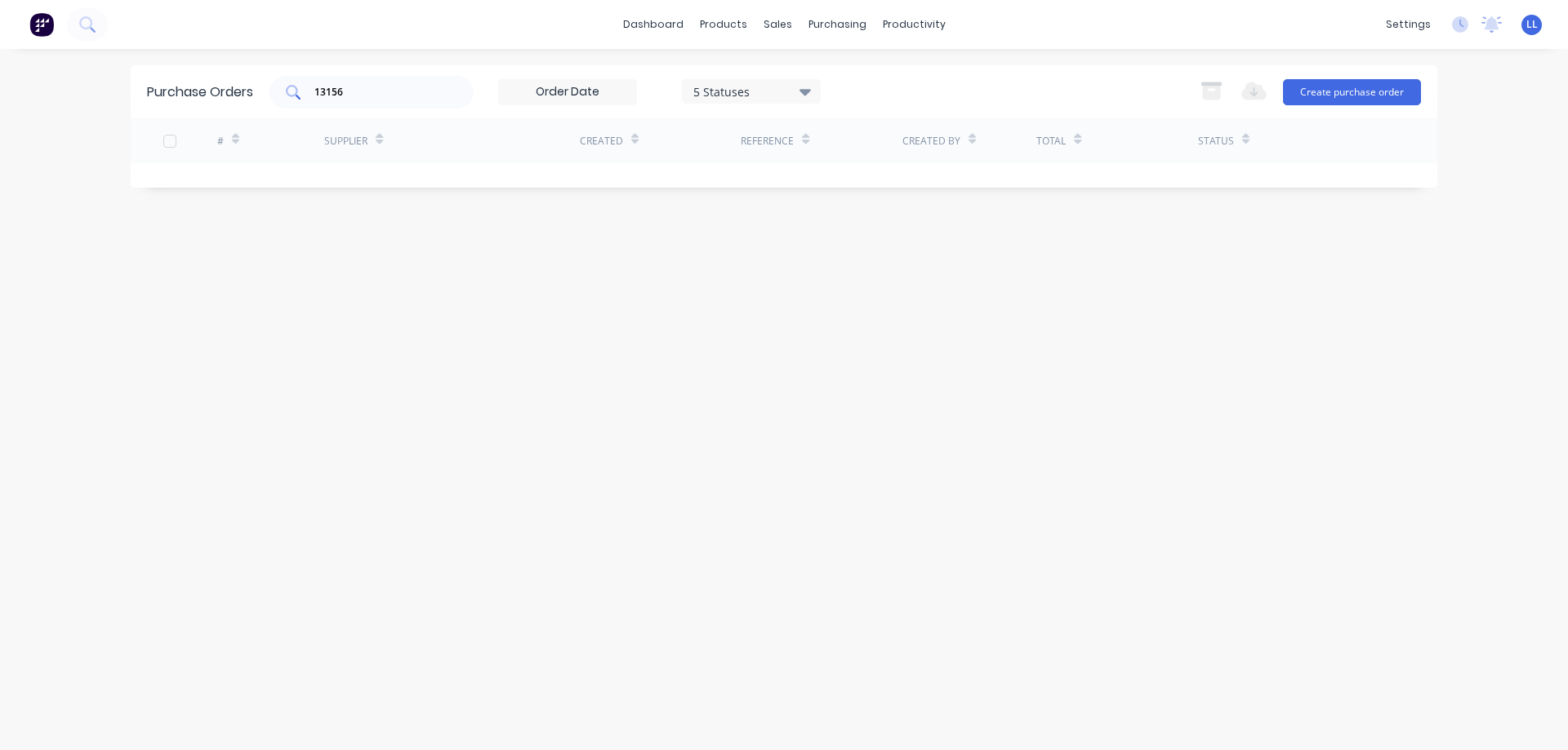
drag, startPoint x: 298, startPoint y: 97, endPoint x: 279, endPoint y: 97, distance: 19.0
click at [279, 97] on div "13156" at bounding box center [371, 92] width 204 height 32
drag, startPoint x: 385, startPoint y: 86, endPoint x: 291, endPoint y: 100, distance: 95.0
click at [291, 100] on div "13156" at bounding box center [371, 92] width 204 height 32
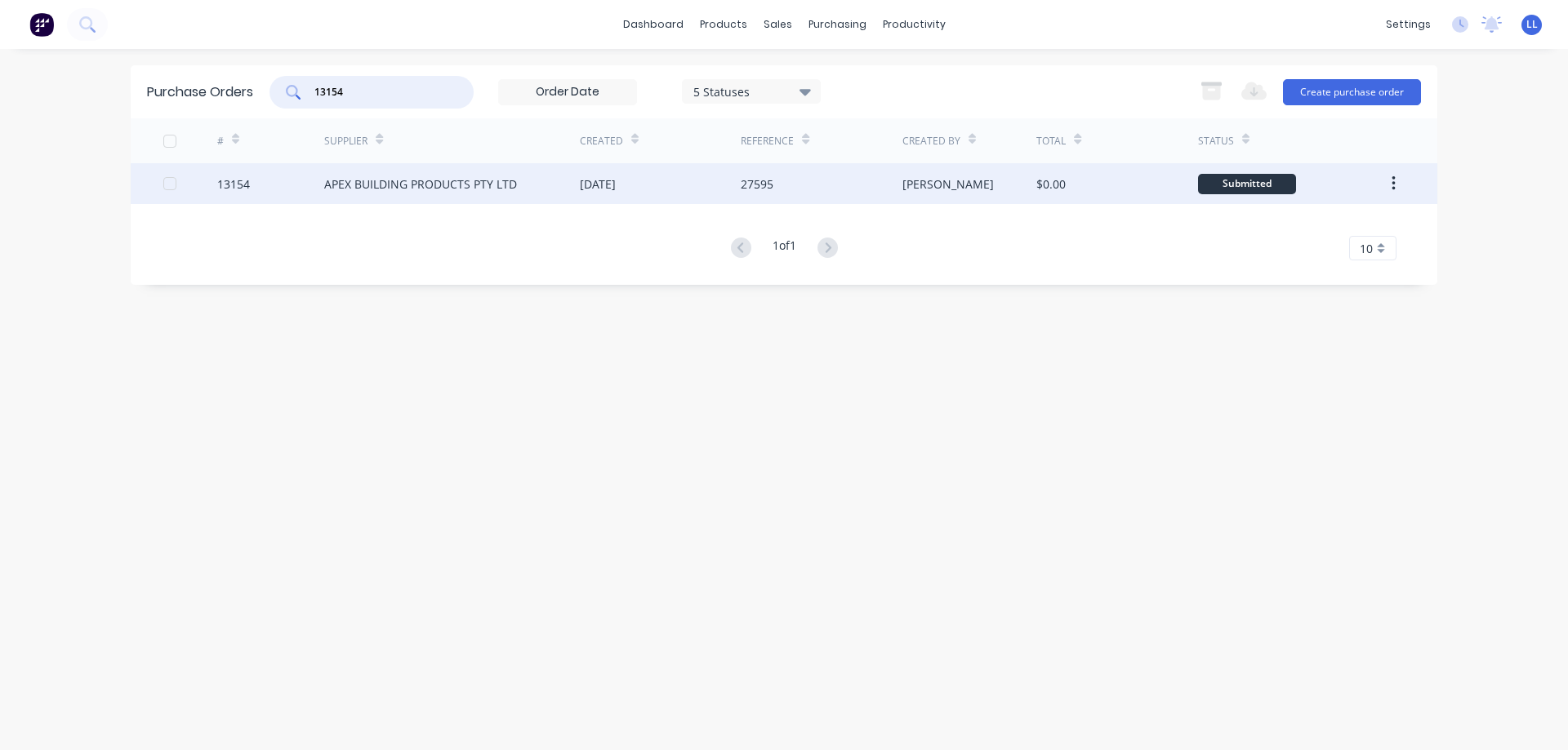
type input "13154"
click at [500, 188] on div "APEX BUILDING PRODUCTS PTY LTD" at bounding box center [421, 184] width 193 height 17
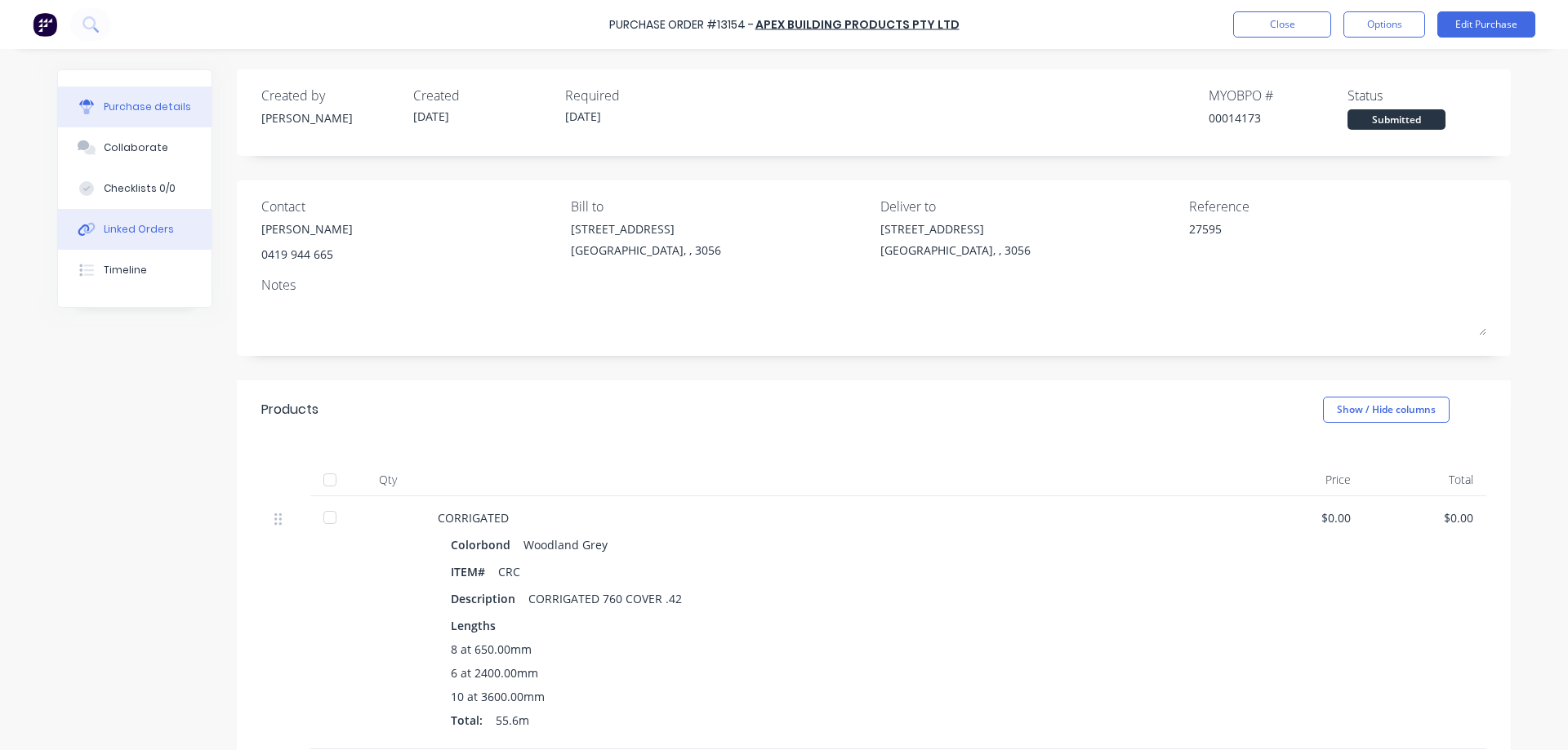
click at [154, 229] on div "Linked Orders" at bounding box center [139, 229] width 70 height 14
click at [876, 506] on div "Created by [PERSON_NAME] Created [DATE] Required [DATE] MYOB PO # 00014173 Stat…" at bounding box center [784, 517] width 1453 height 896
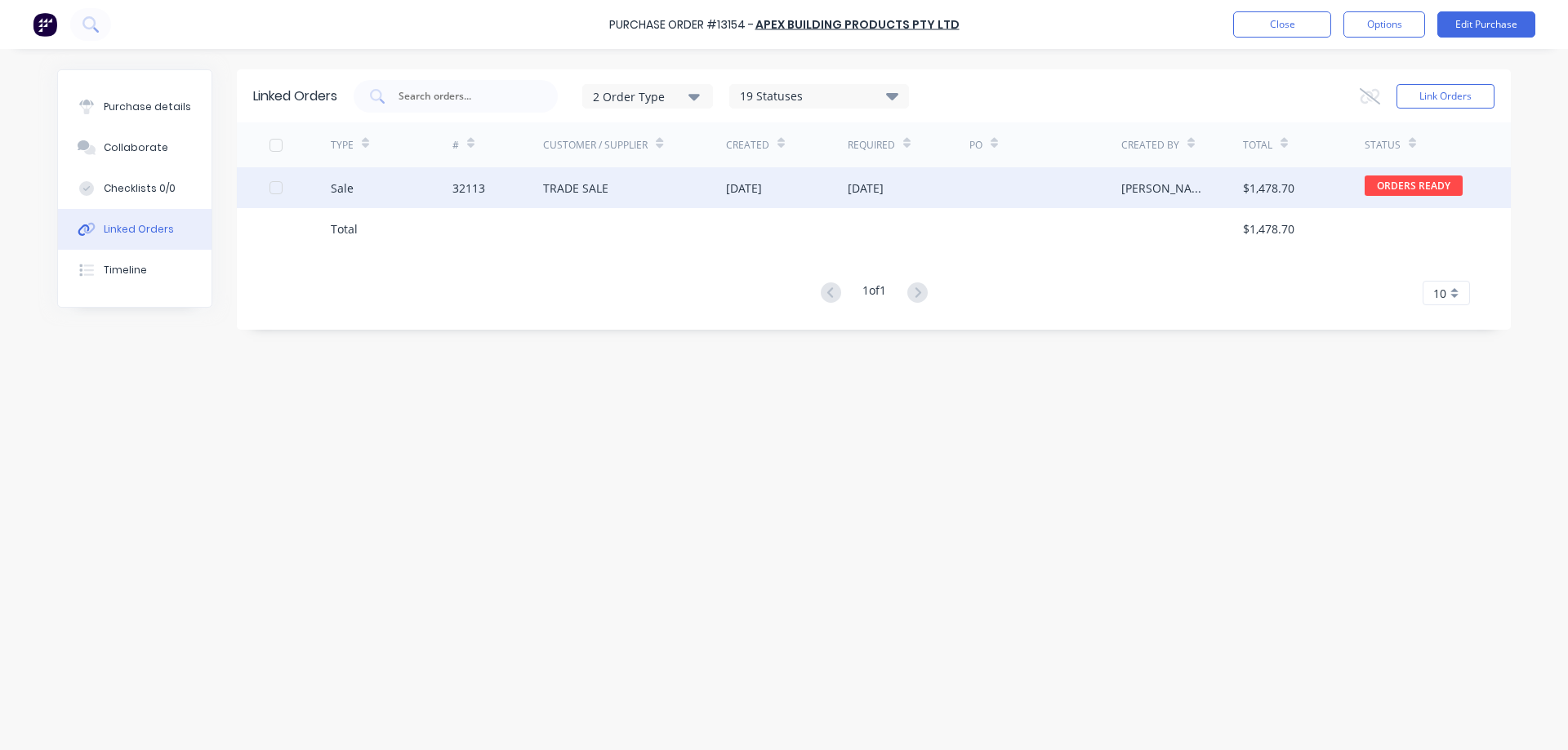
click at [650, 186] on div "TRADE SALE" at bounding box center [634, 188] width 183 height 41
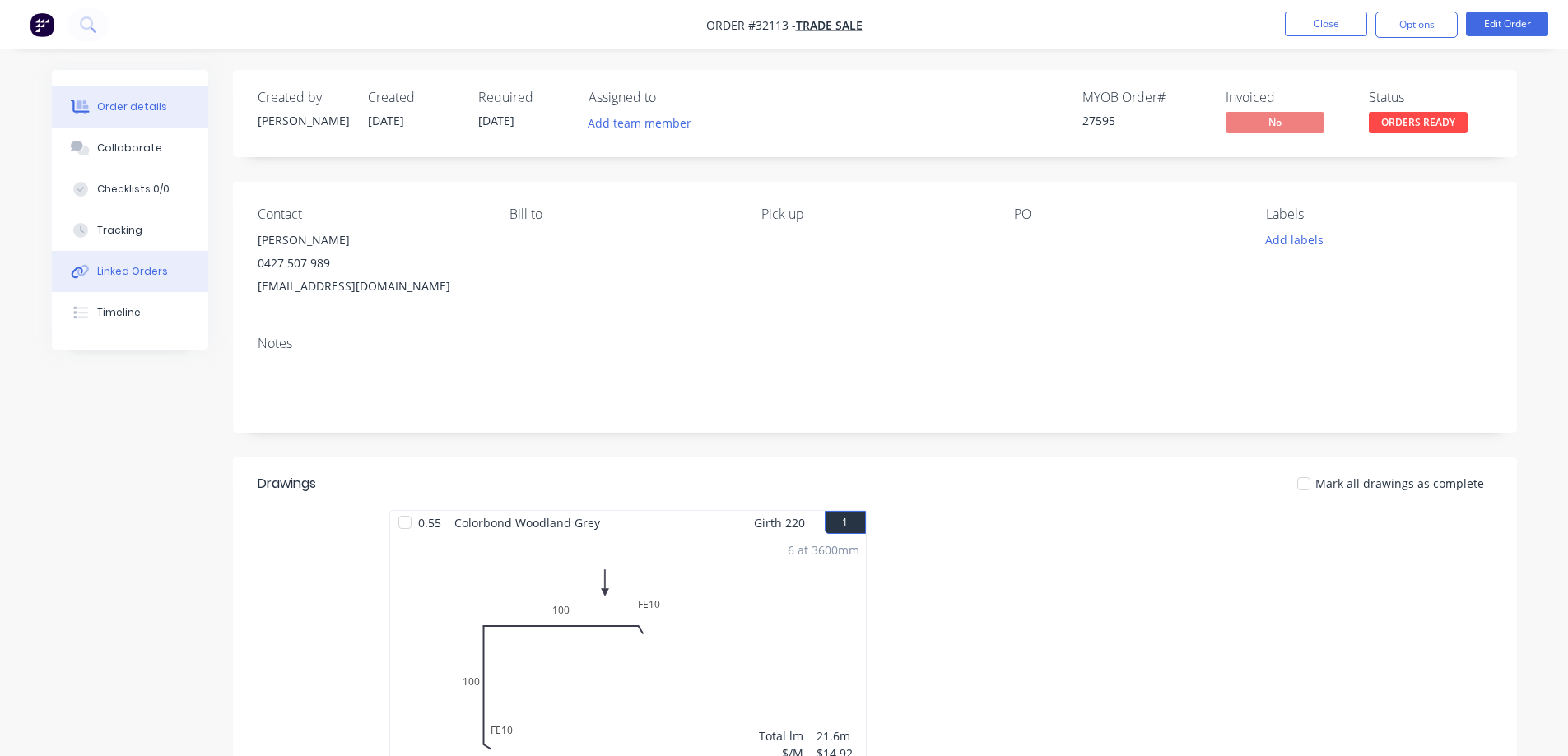
click at [162, 271] on div "Linked Orders" at bounding box center [133, 272] width 71 height 15
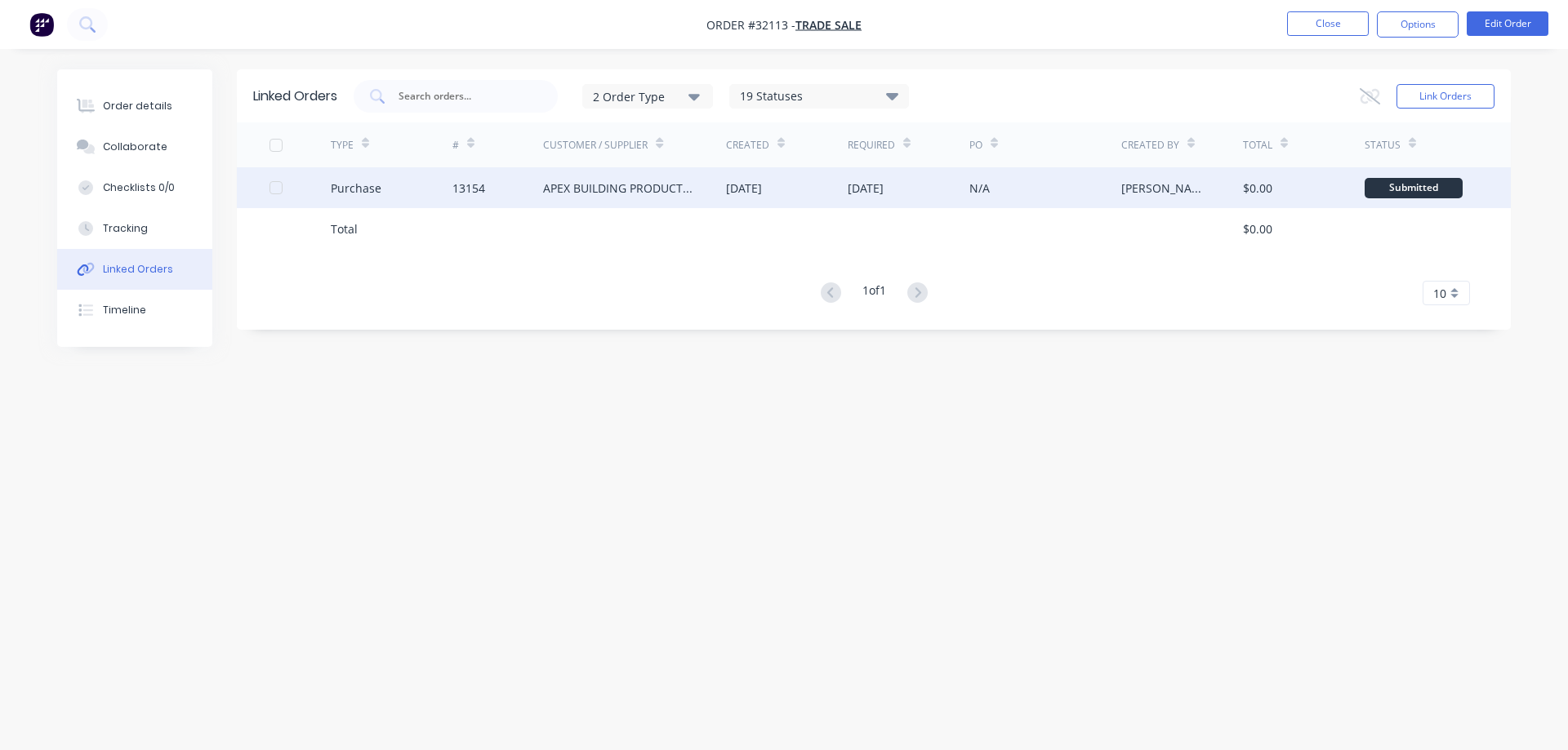
click at [634, 192] on div "APEX BUILDING PRODUCTS PTY LTD" at bounding box center [618, 188] width 151 height 17
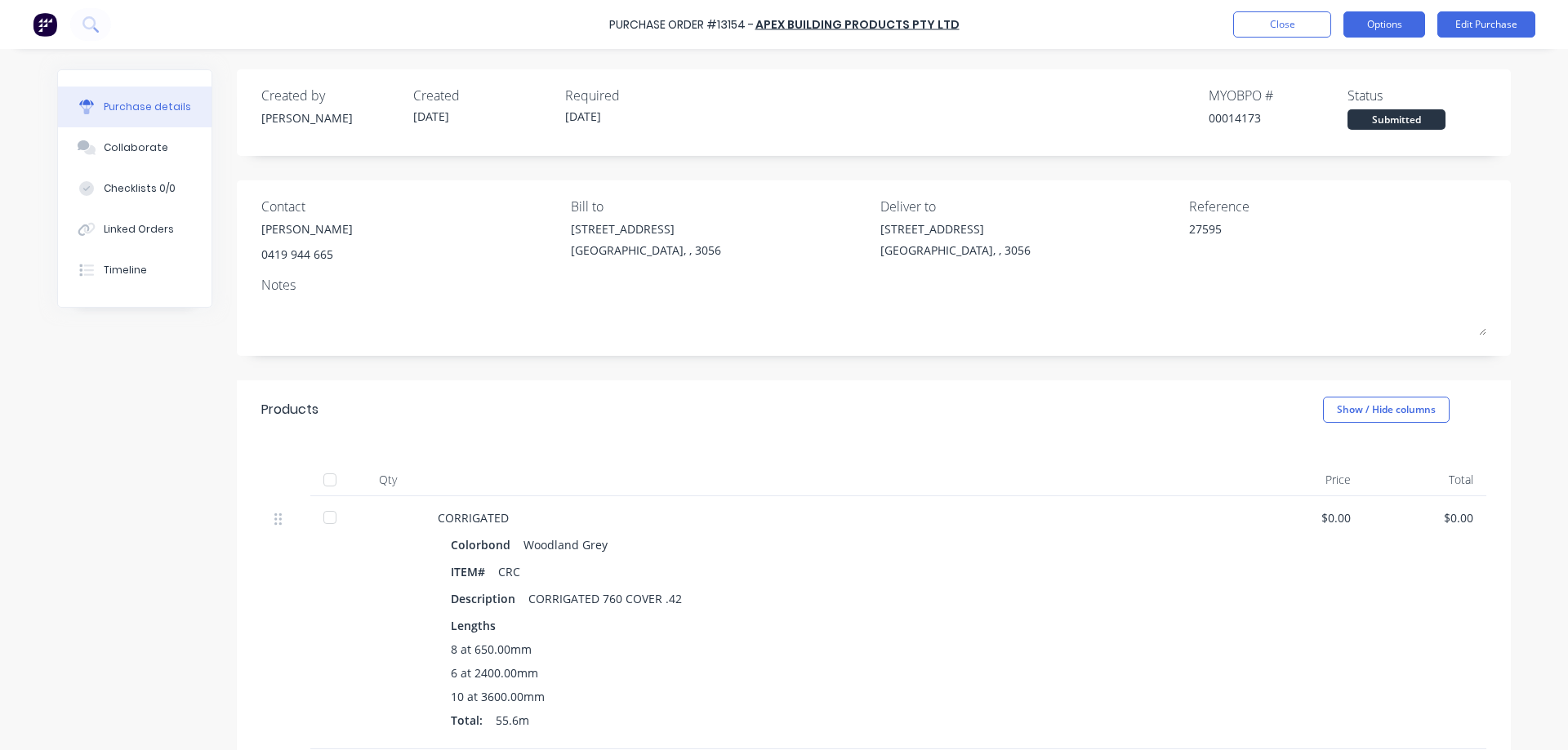
click at [1367, 22] on button "Options" at bounding box center [1384, 24] width 82 height 26
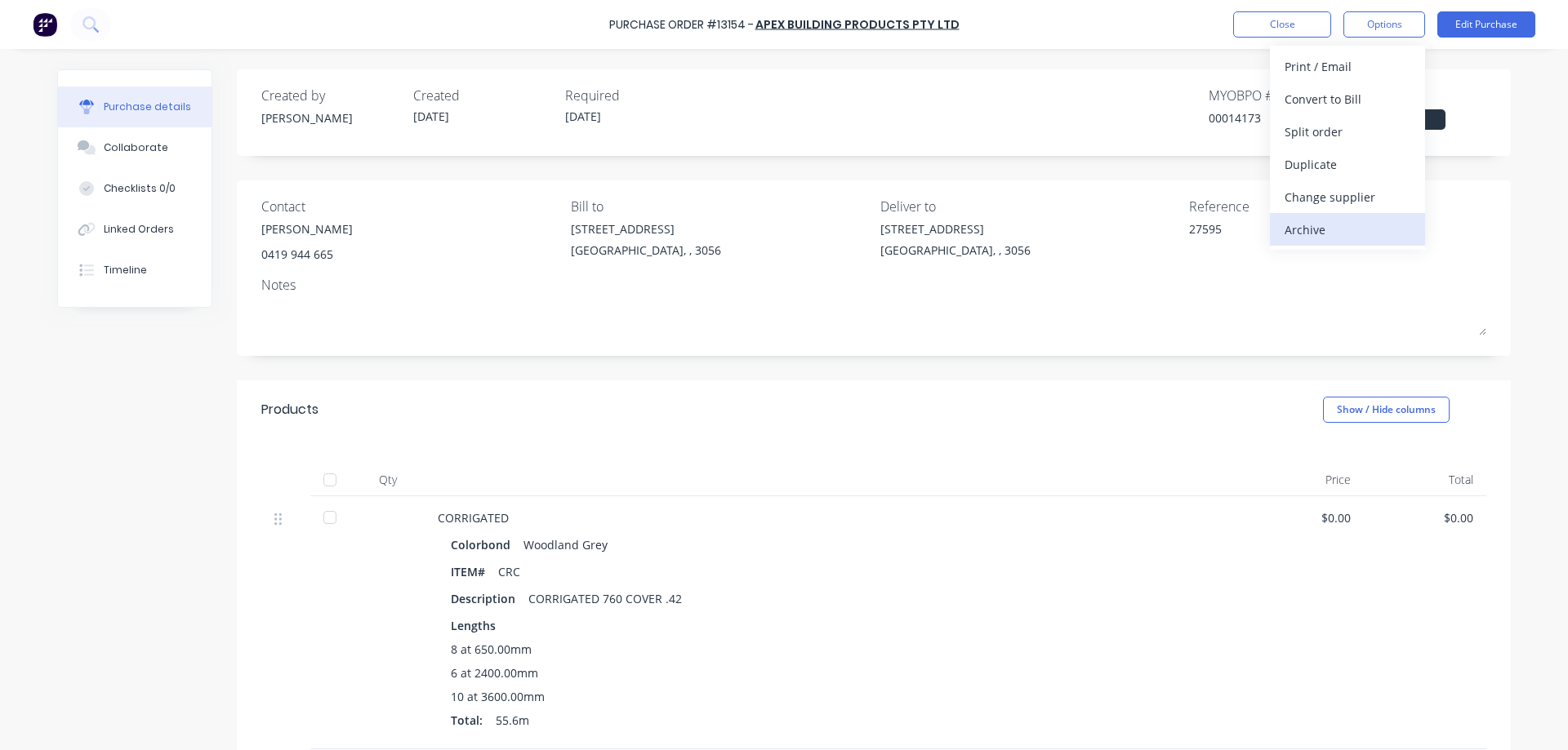
click at [1362, 224] on div "Archive" at bounding box center [1347, 230] width 125 height 23
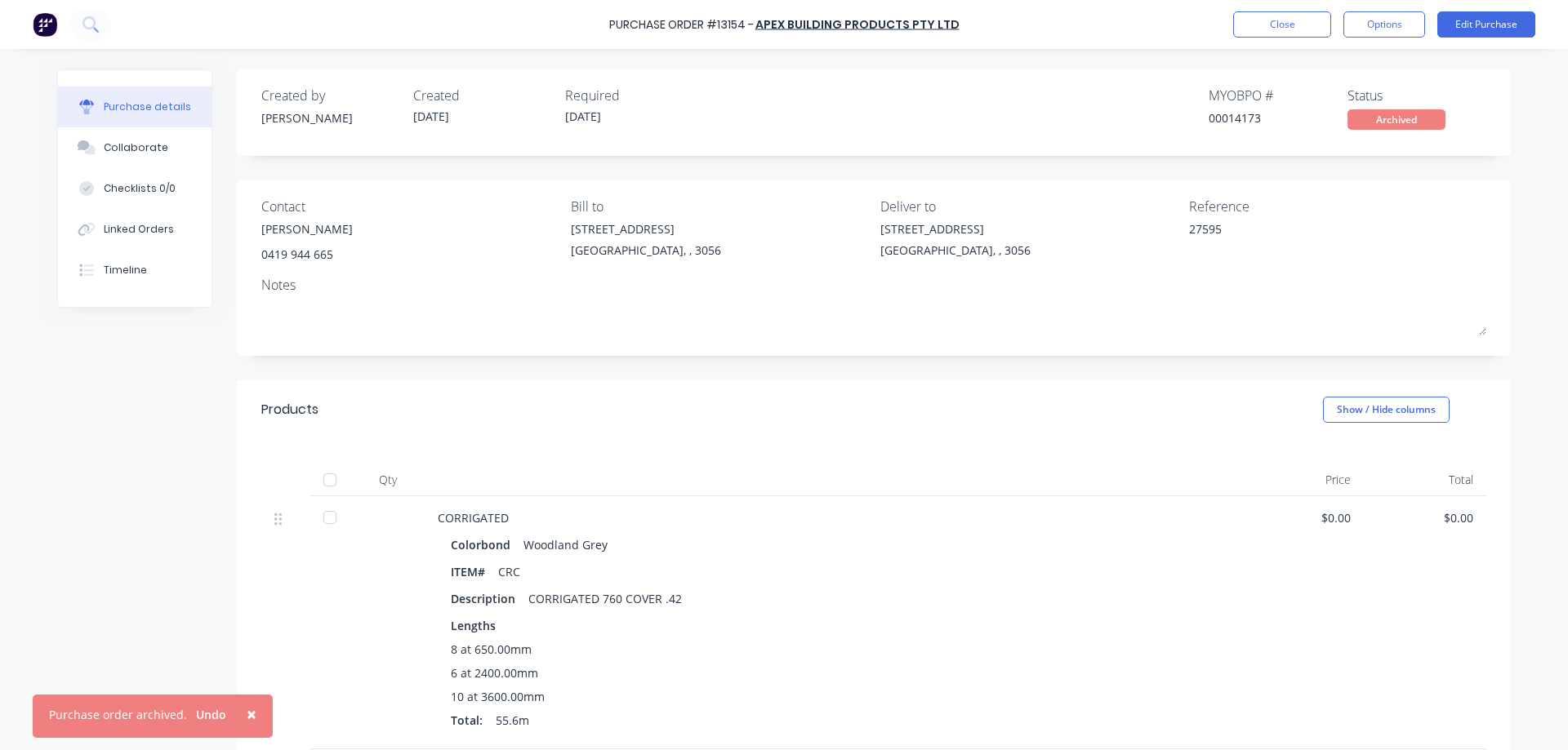
type textarea "x"
click at [52, 31] on img at bounding box center [44, 24] width 24 height 24
